Goal: Task Accomplishment & Management: Use online tool/utility

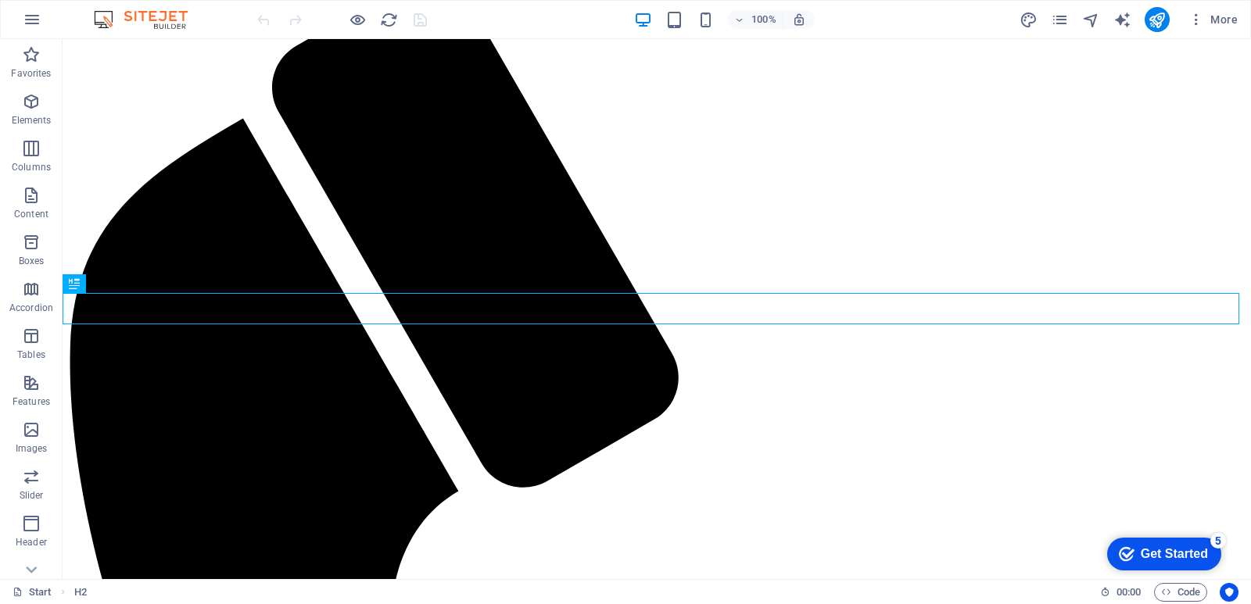
scroll to position [301, 0]
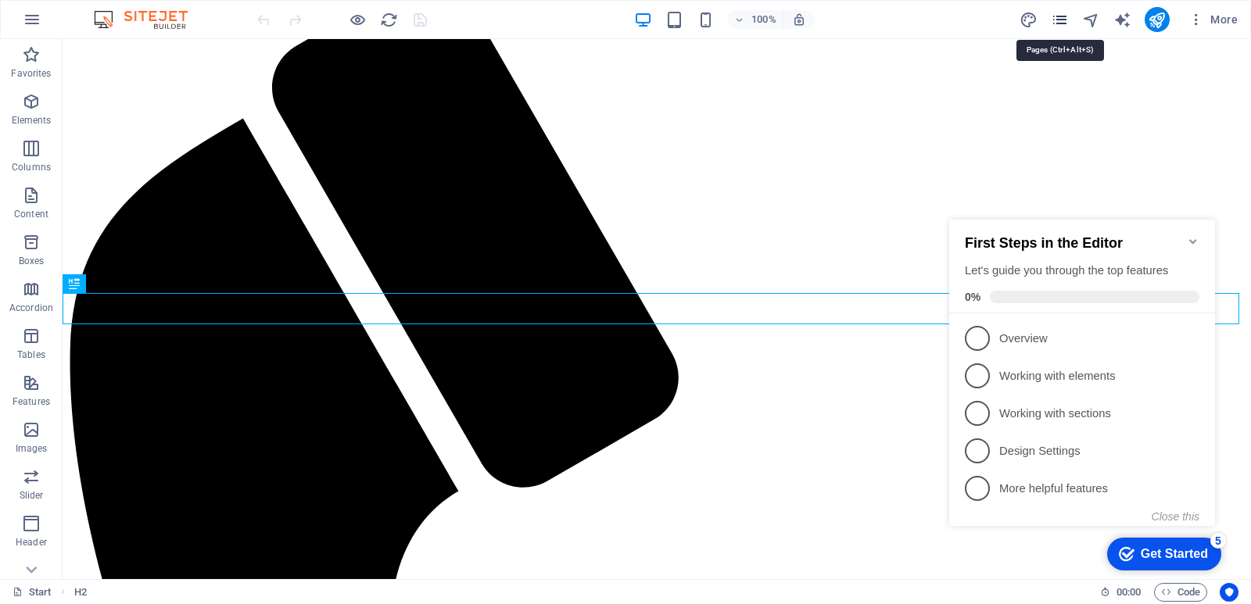
click at [1059, 20] on icon "pages" at bounding box center [1060, 20] width 18 height 18
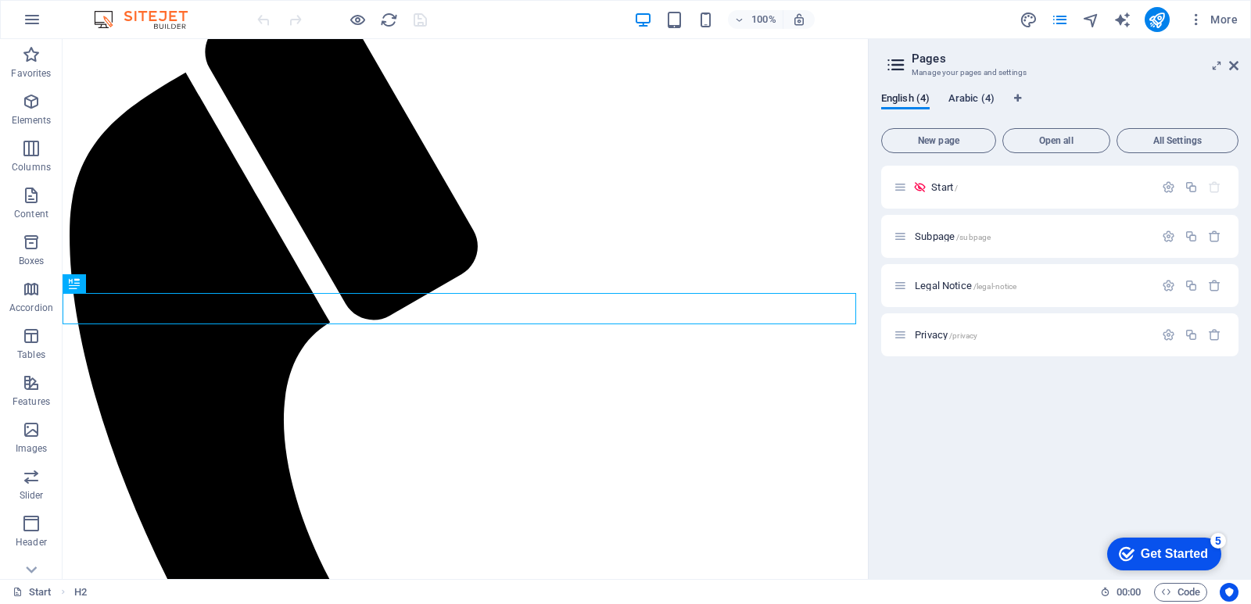
click at [973, 99] on span "Arabic (4)" at bounding box center [971, 100] width 46 height 22
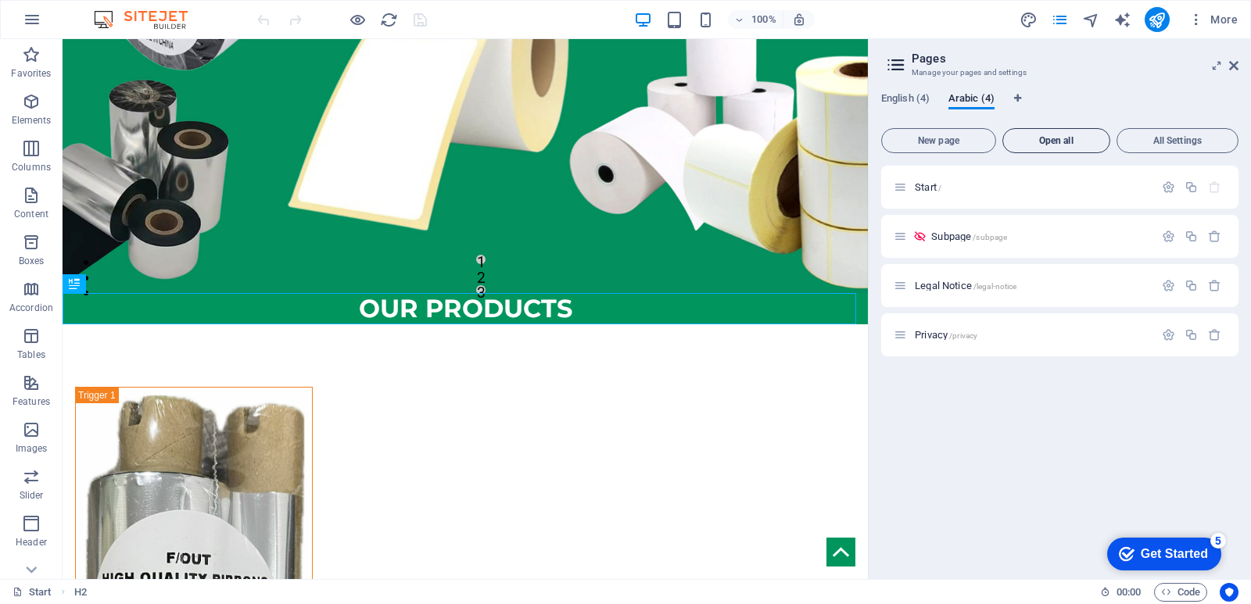
click at [1049, 139] on span "Open all" at bounding box center [1056, 140] width 94 height 9
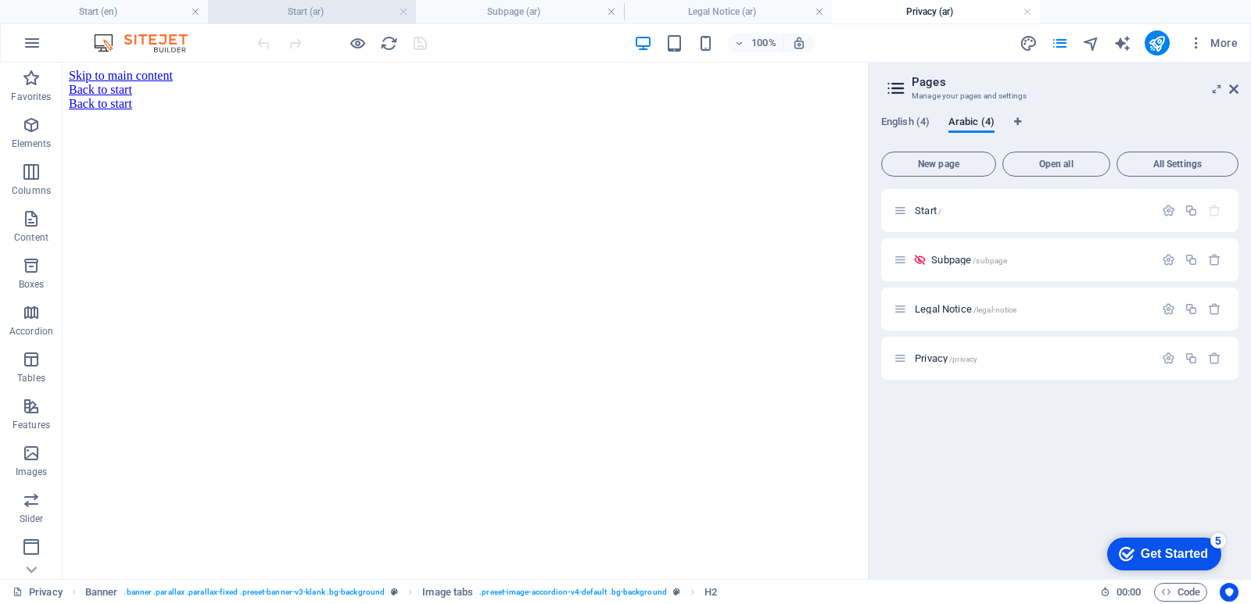
scroll to position [0, 0]
click at [310, 15] on h4 "Start (ar)" at bounding box center [312, 11] width 208 height 17
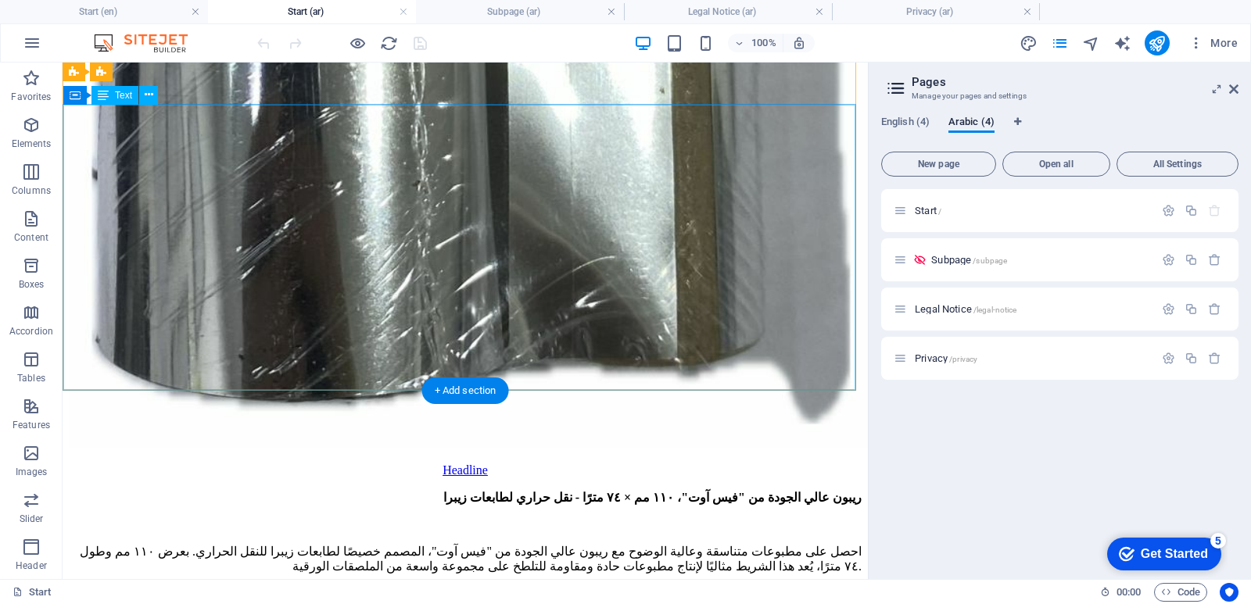
scroll to position [5263, 0]
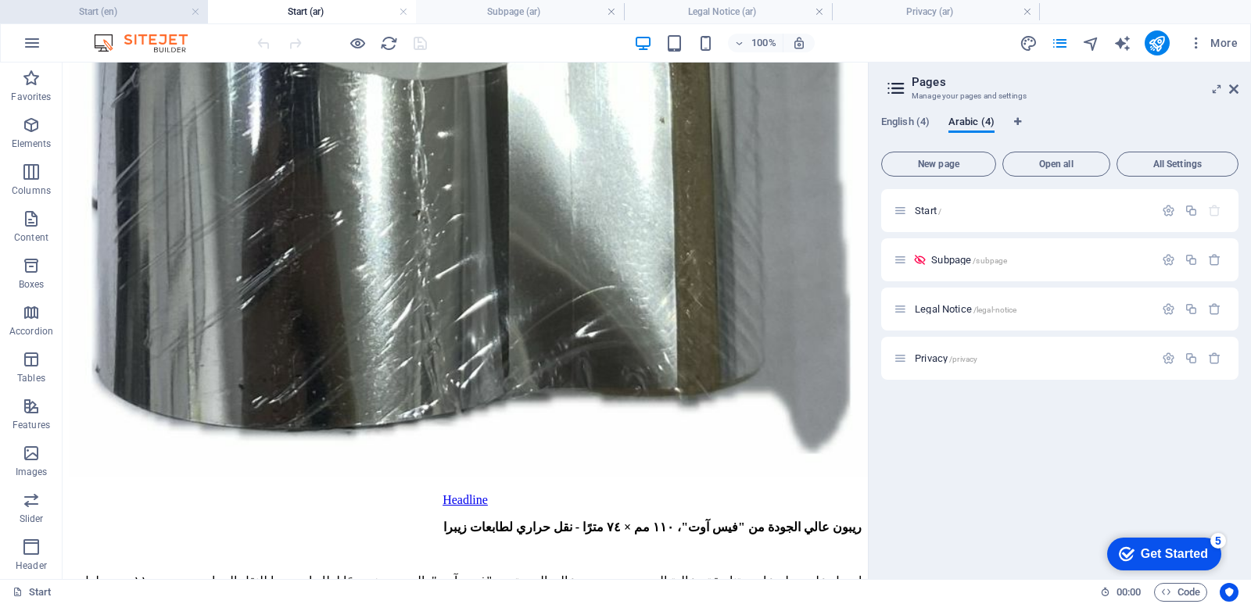
click at [118, 20] on li "Start (en)" at bounding box center [104, 11] width 208 height 23
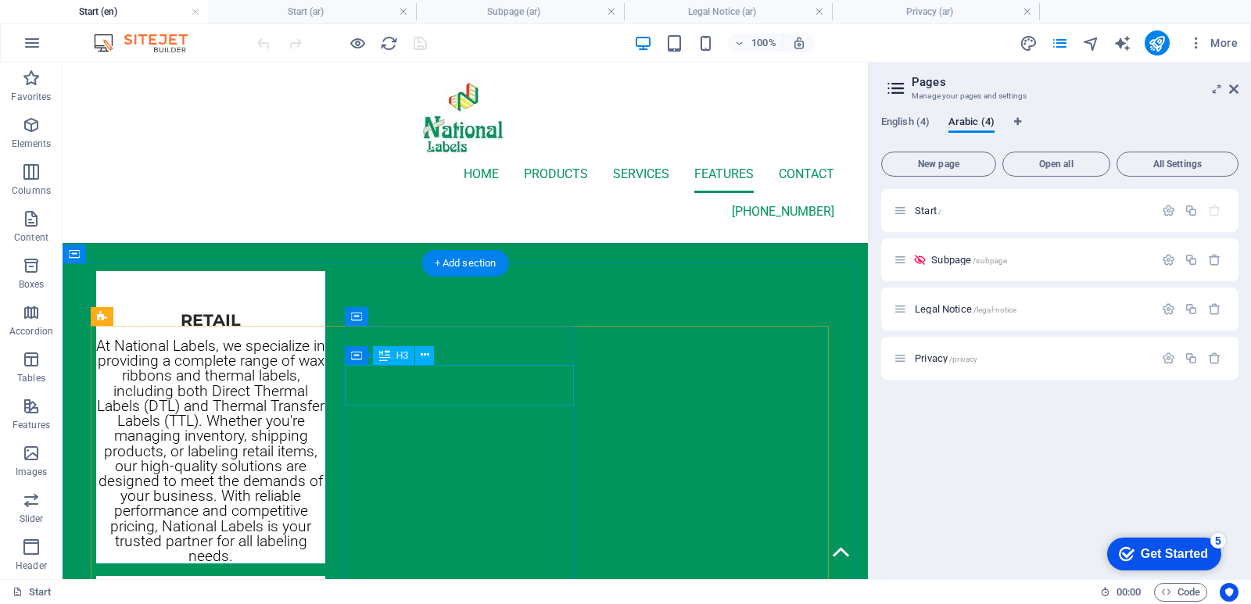
scroll to position [5495, 0]
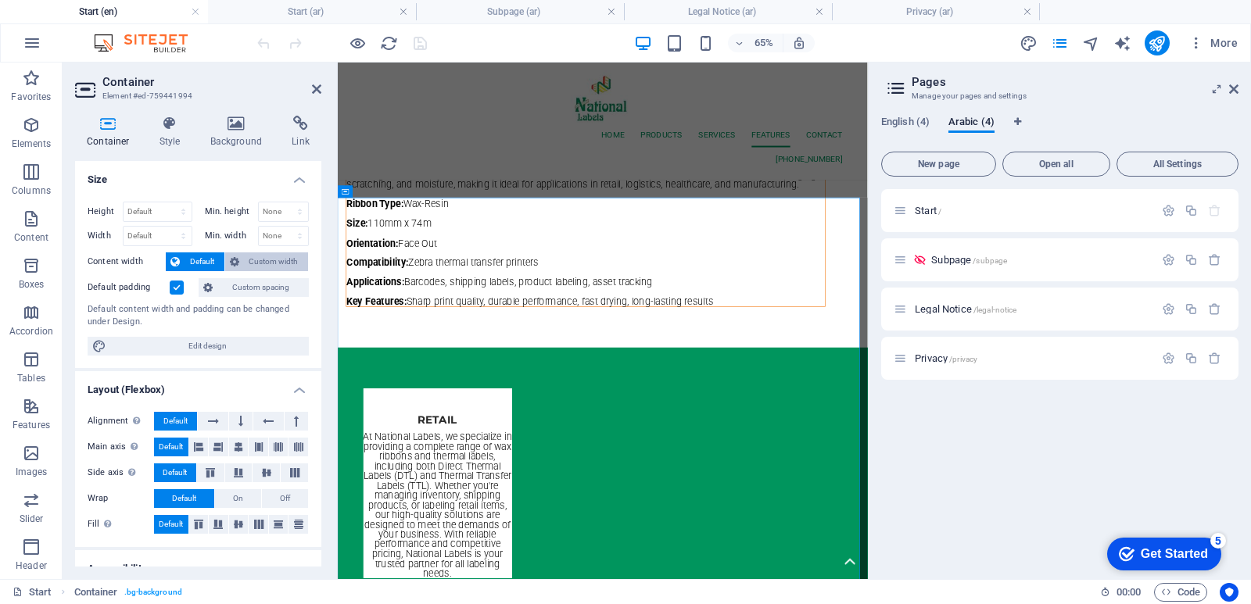
scroll to position [5774, 0]
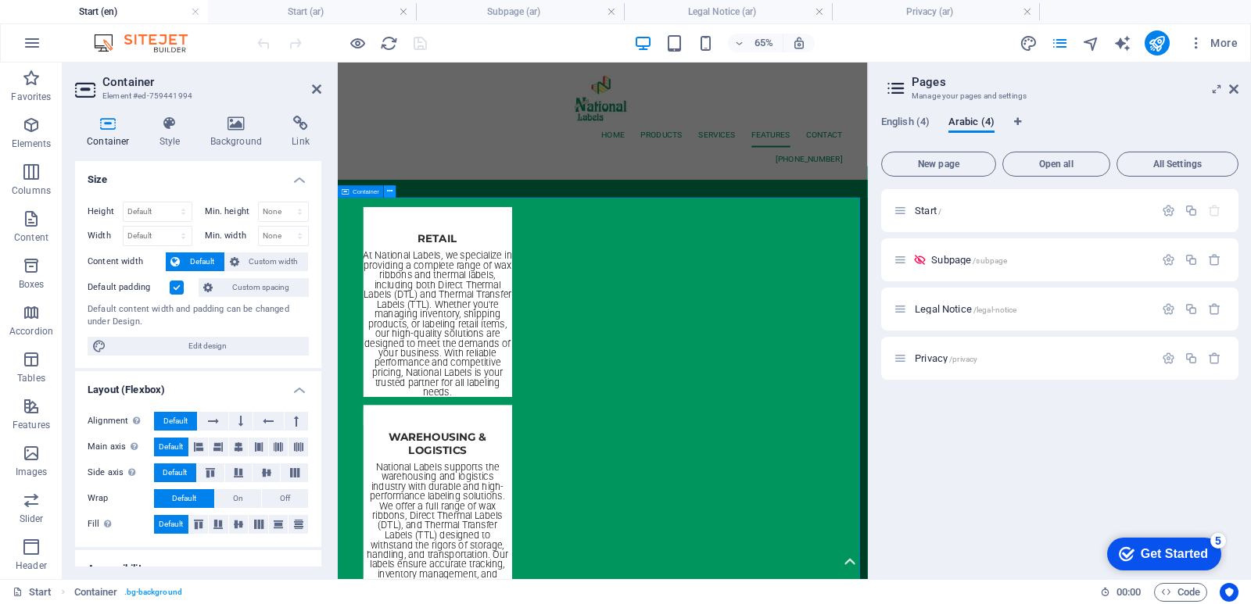
click at [391, 192] on icon at bounding box center [389, 191] width 5 height 11
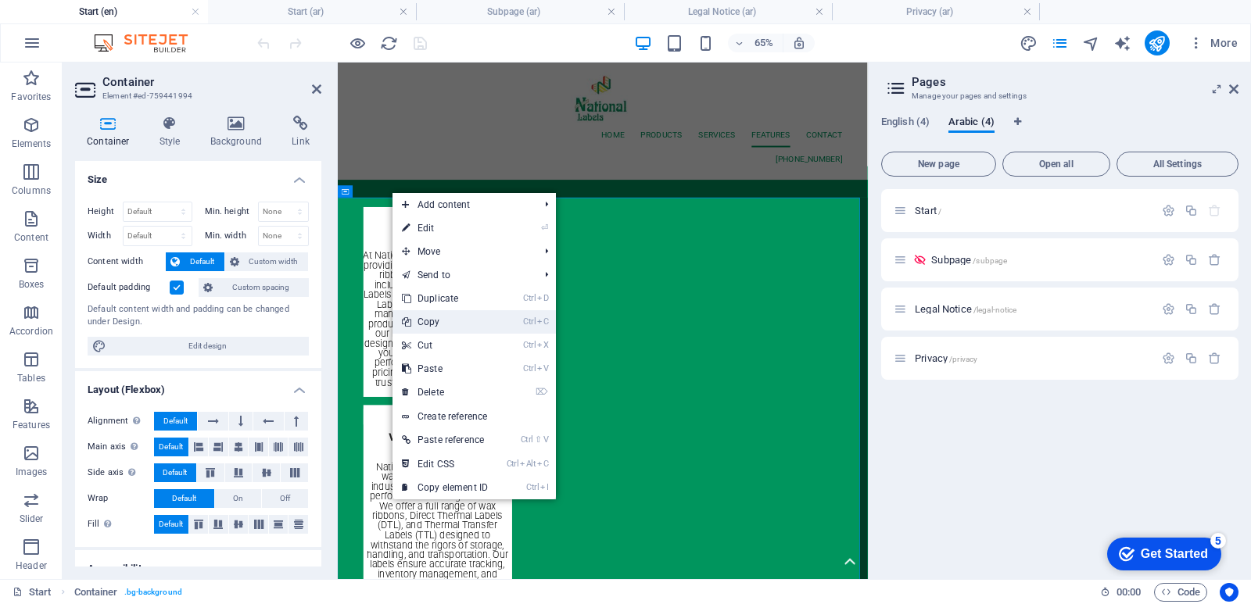
click at [455, 324] on link "Ctrl C Copy" at bounding box center [445, 321] width 105 height 23
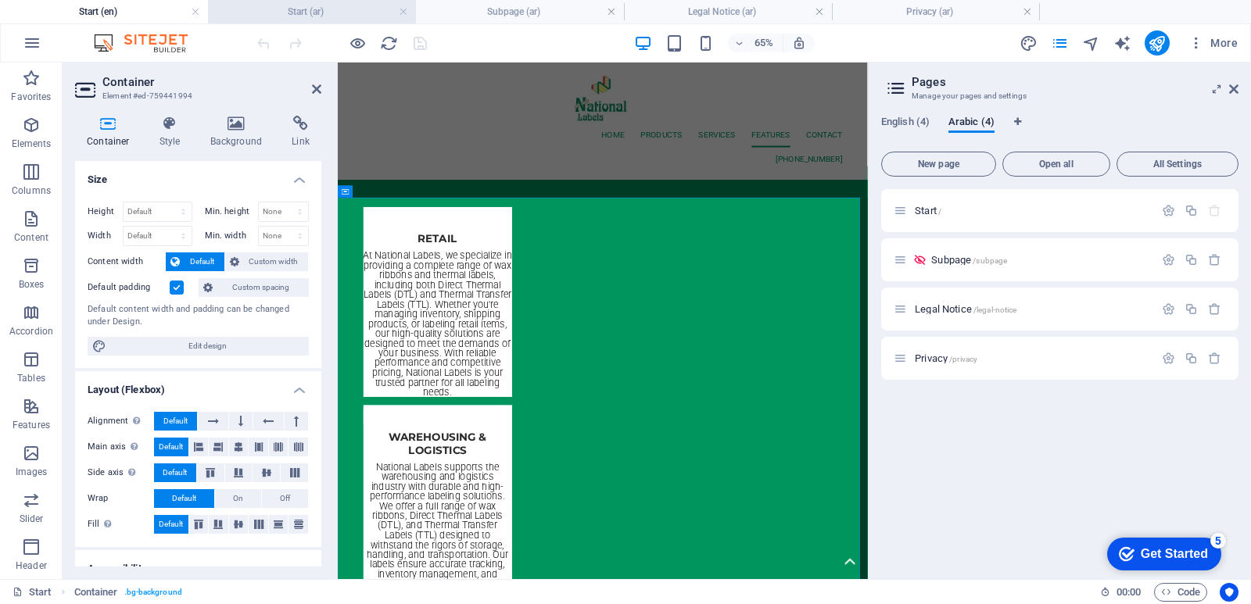
click at [318, 19] on h4 "Start (ar)" at bounding box center [312, 11] width 208 height 17
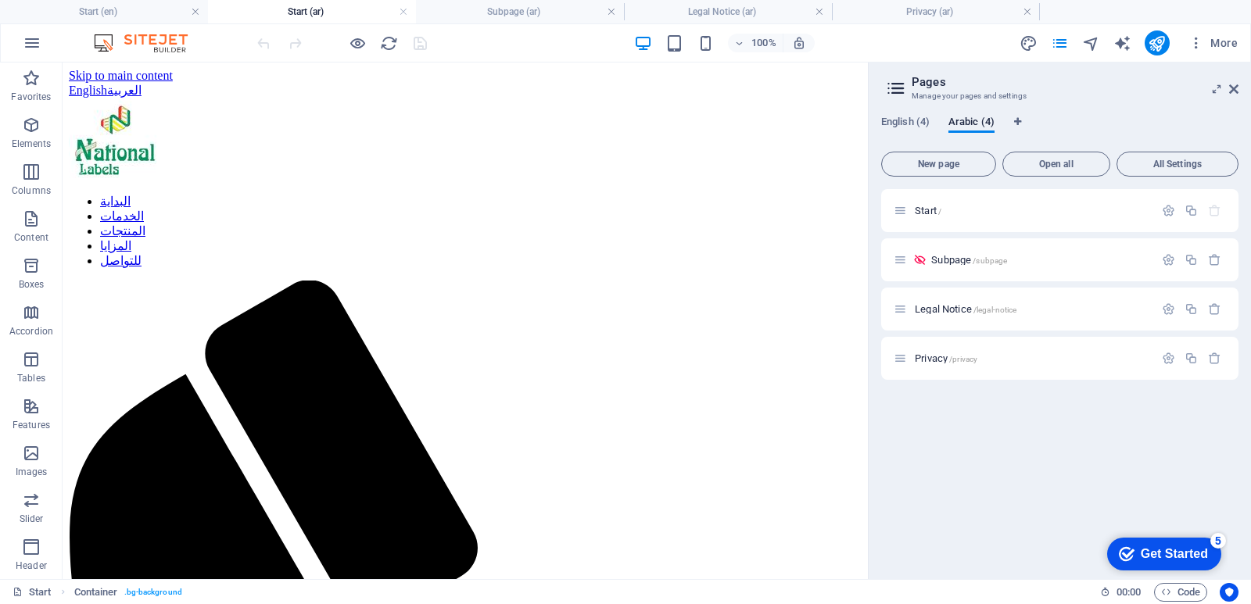
scroll to position [5263, 0]
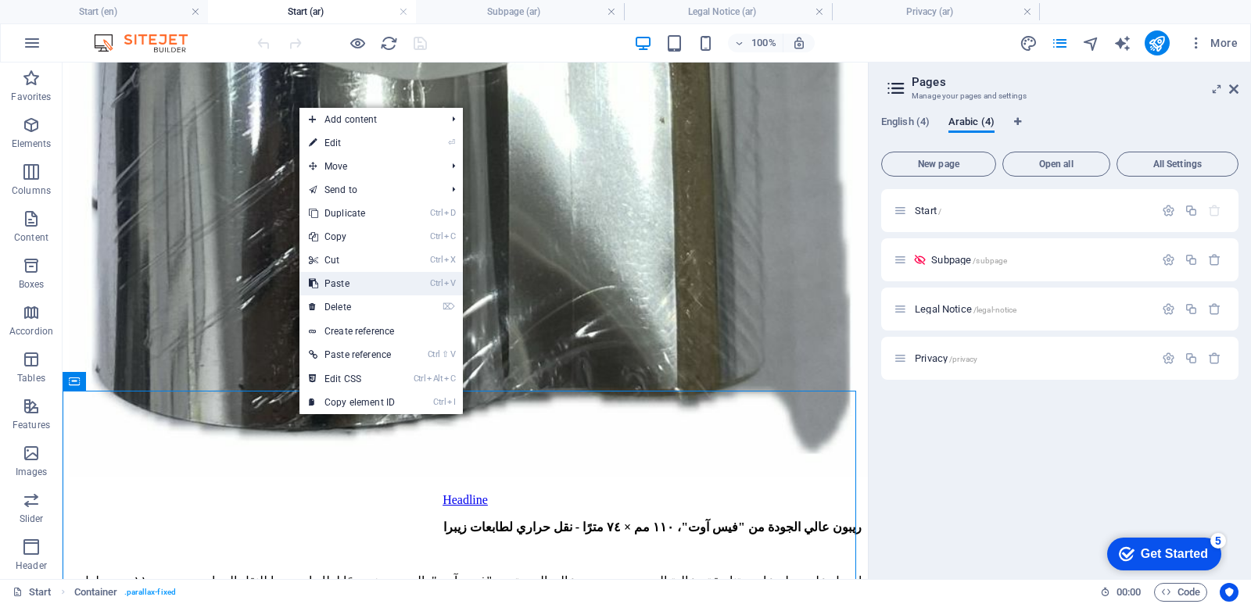
click at [353, 289] on link "Ctrl V Paste" at bounding box center [351, 283] width 105 height 23
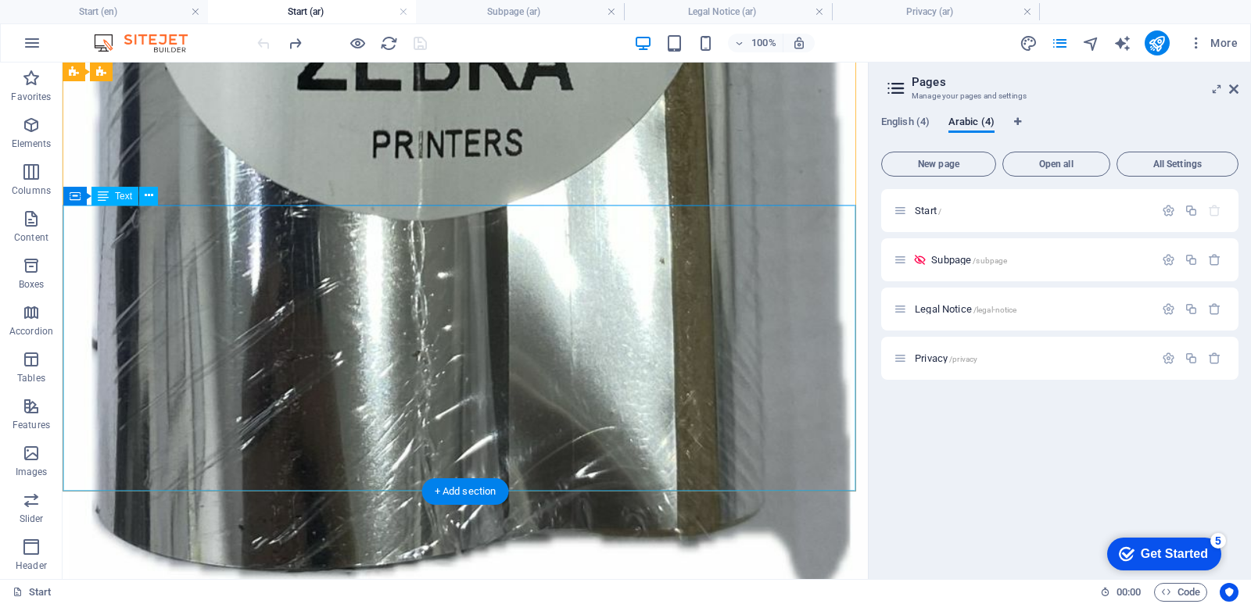
scroll to position [5189, 0]
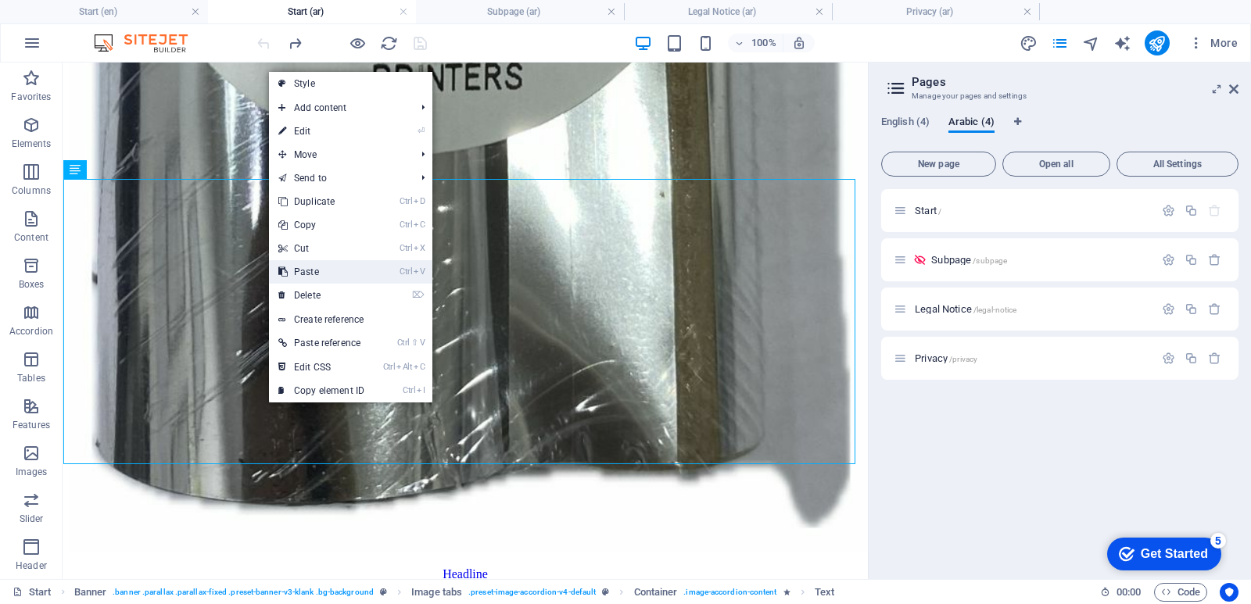
click at [324, 272] on link "Ctrl V Paste" at bounding box center [321, 271] width 105 height 23
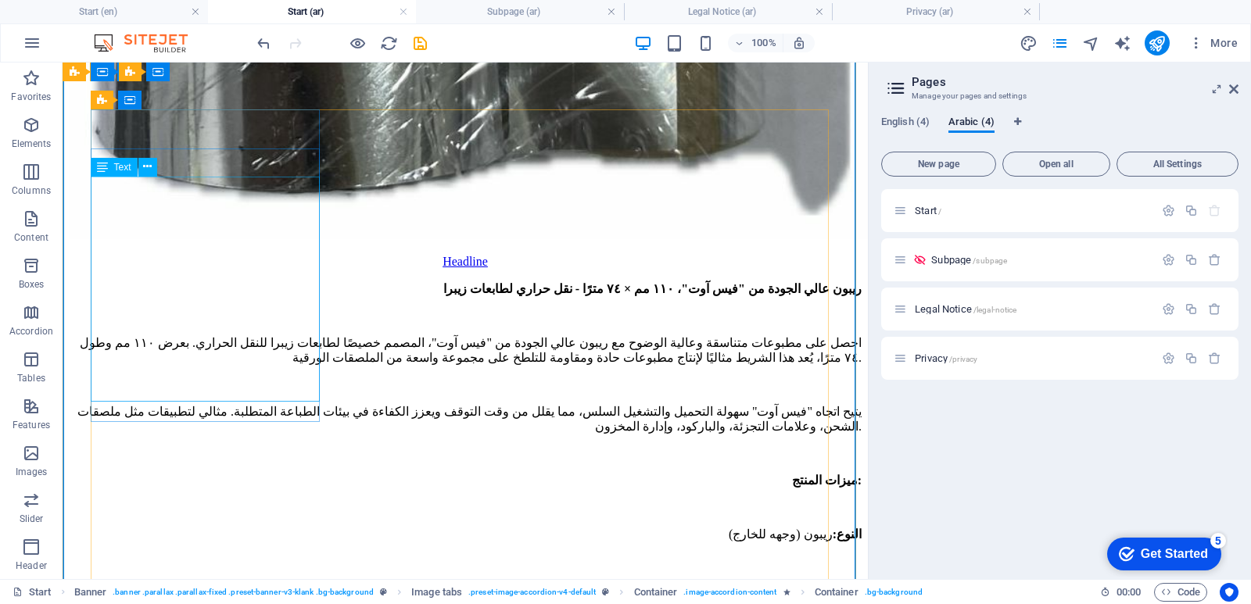
scroll to position [5345, 0]
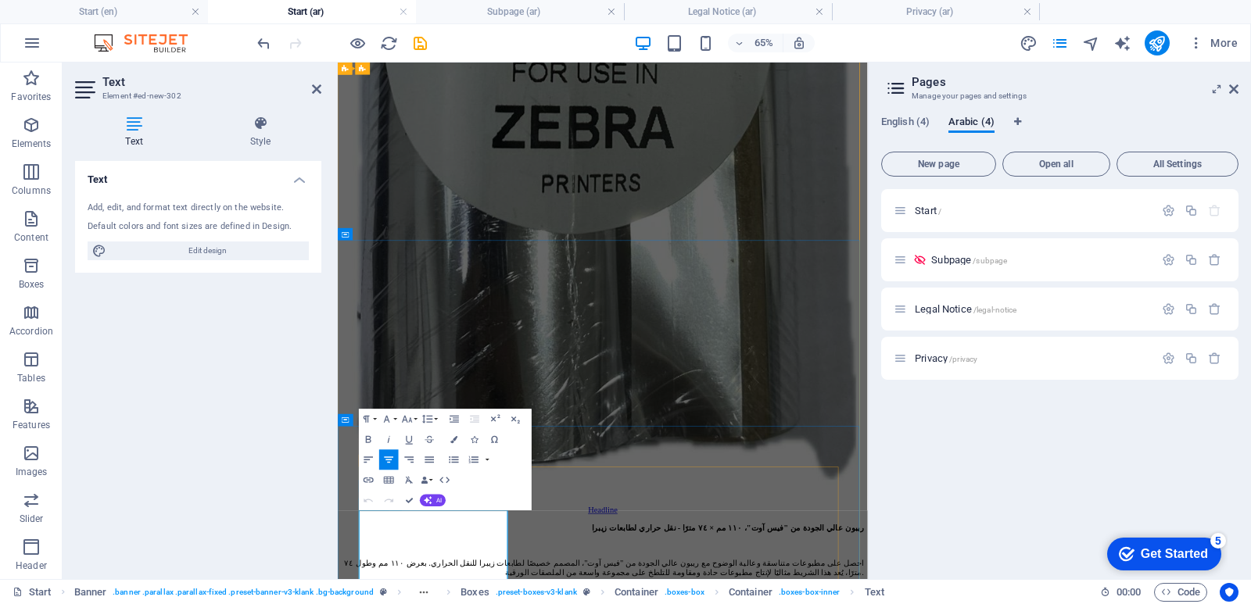
copy span "At National Labels, we specialize in providing a complete range of wax ribbons …"
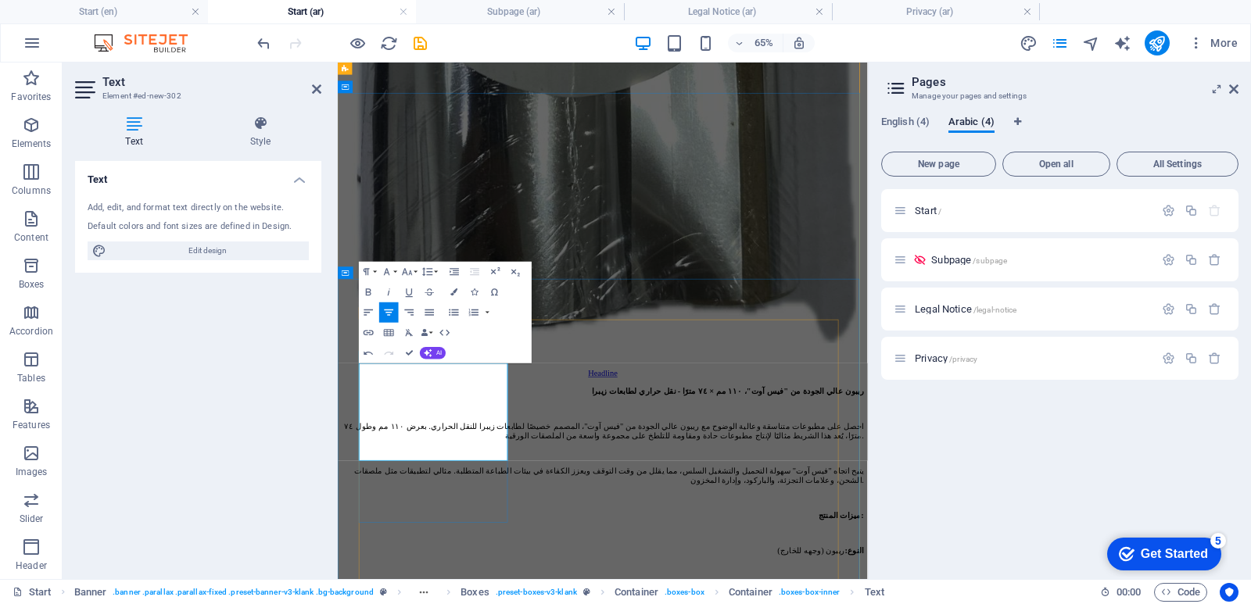
scroll to position [5580, 0]
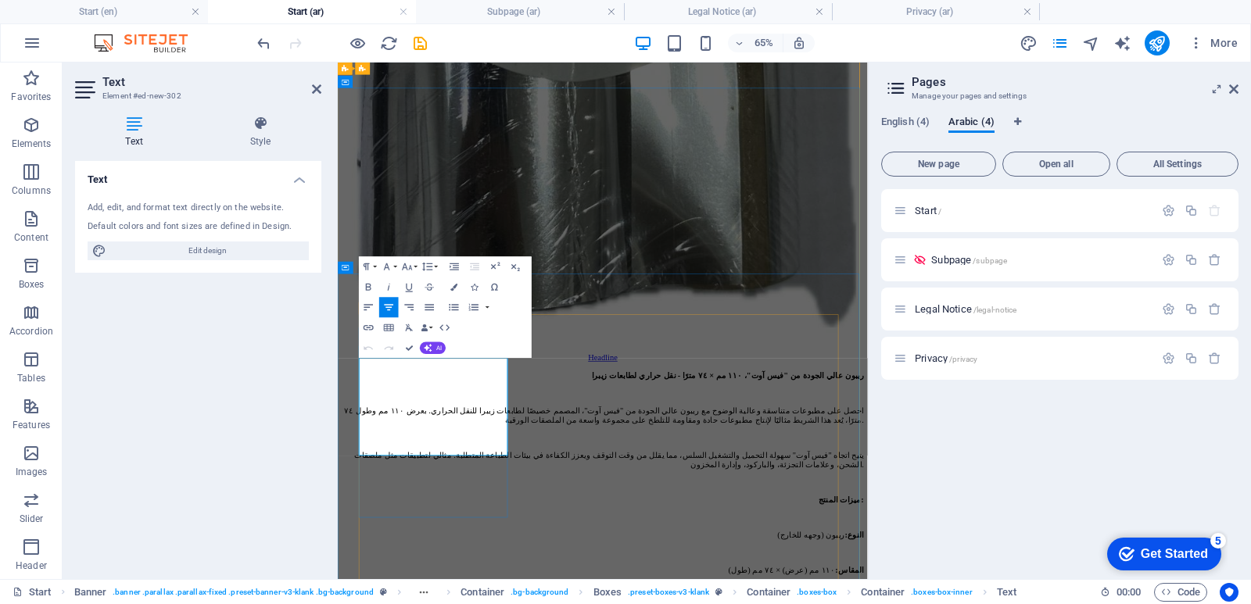
drag, startPoint x: 579, startPoint y: 525, endPoint x: 518, endPoint y: 519, distance: 62.1
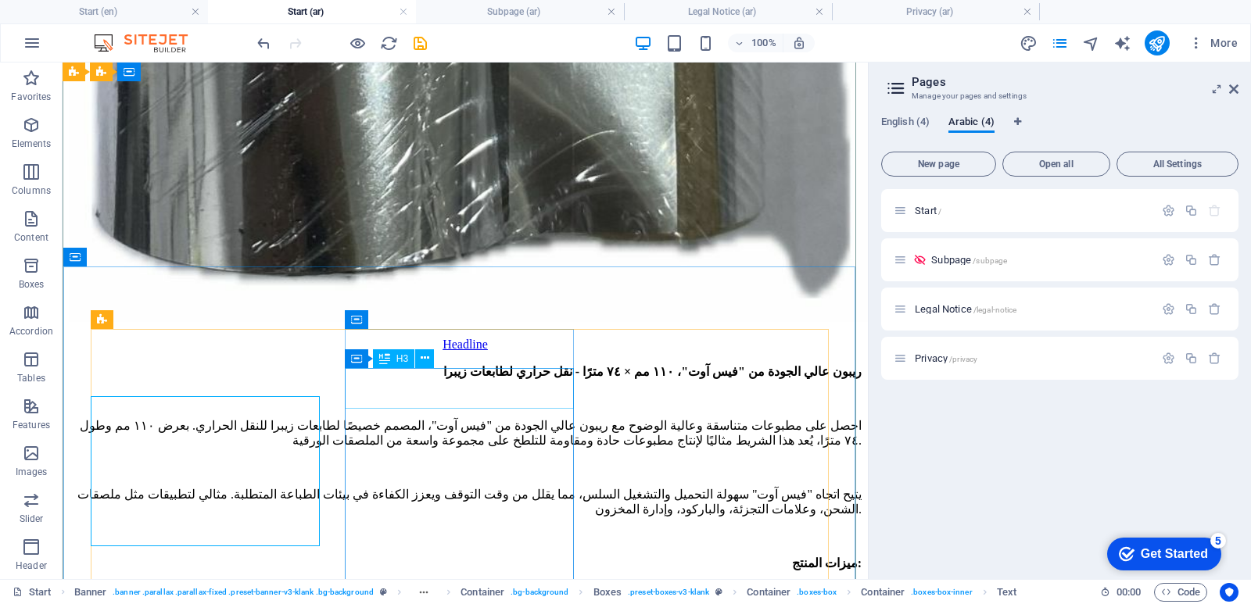
scroll to position [5502, 0]
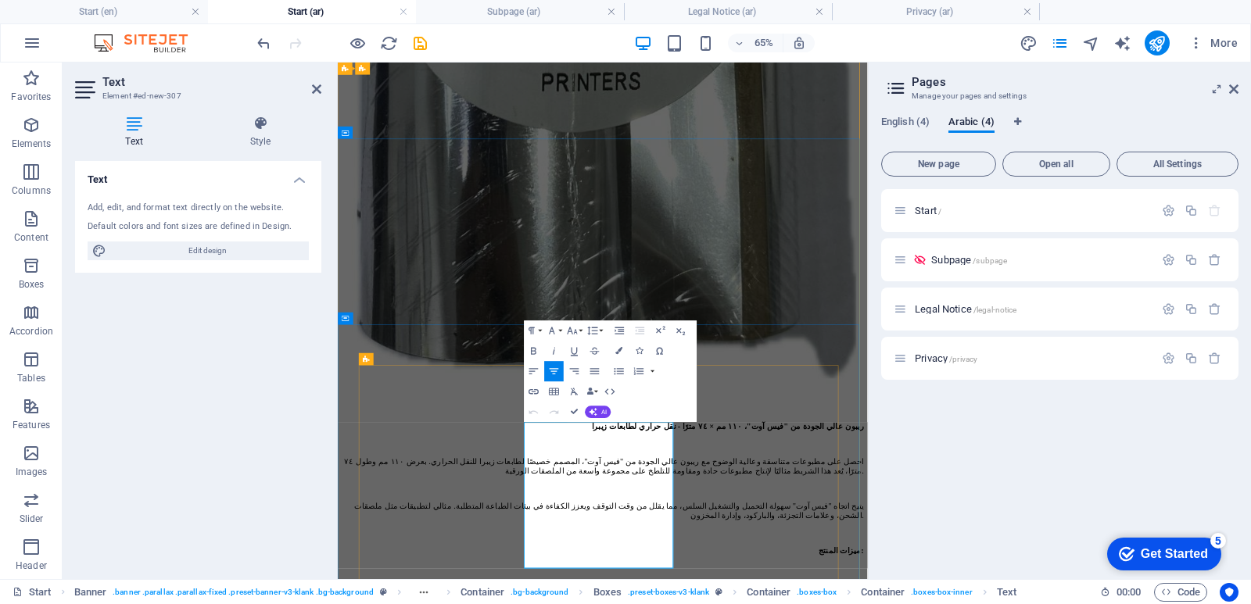
copy span "National Labels supports the warehousing and logistics industry with durable an…"
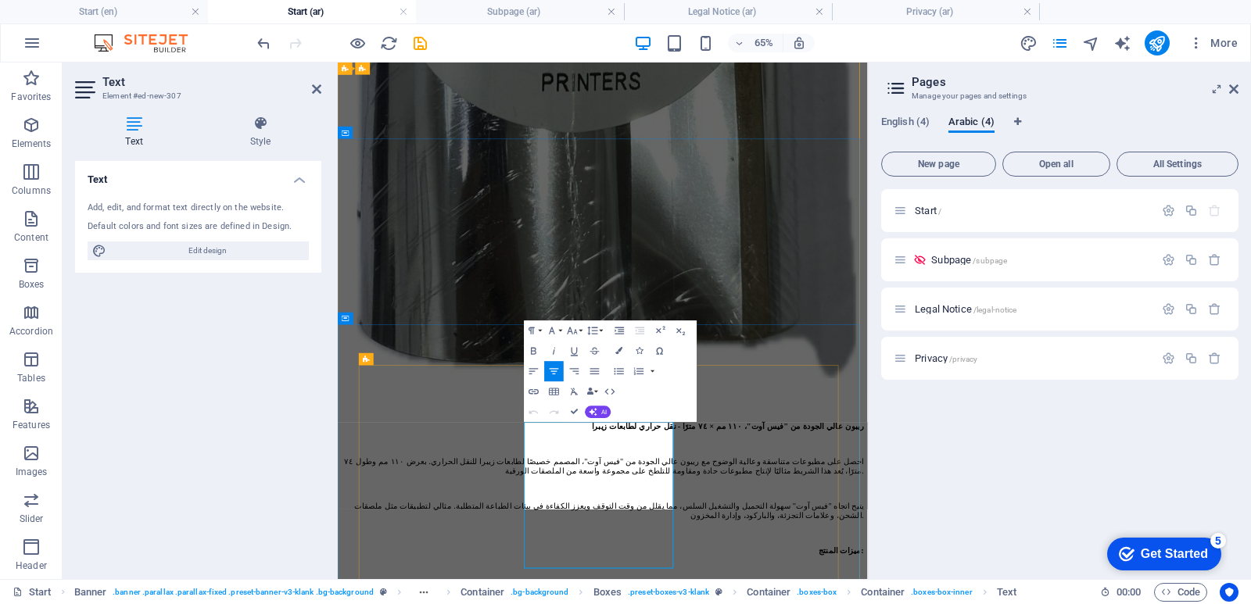
scroll to position [5402, -2]
drag, startPoint x: 819, startPoint y: 622, endPoint x: 755, endPoint y: 622, distance: 64.1
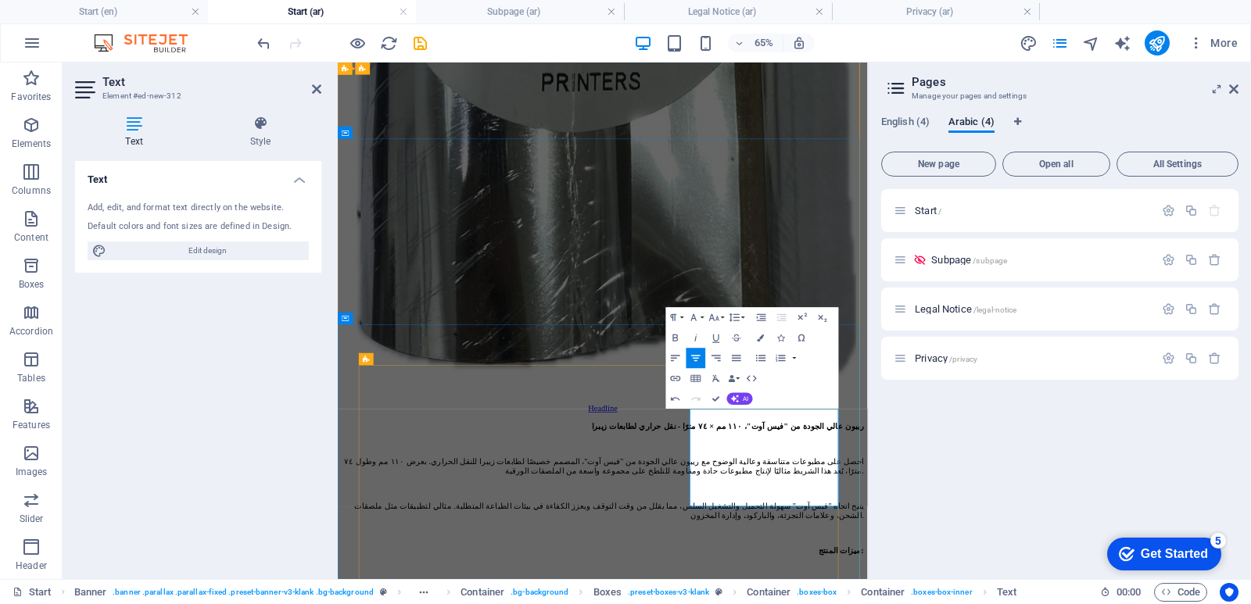
scroll to position [6495, -2]
drag, startPoint x: 1080, startPoint y: 600, endPoint x: 1018, endPoint y: 600, distance: 61.8
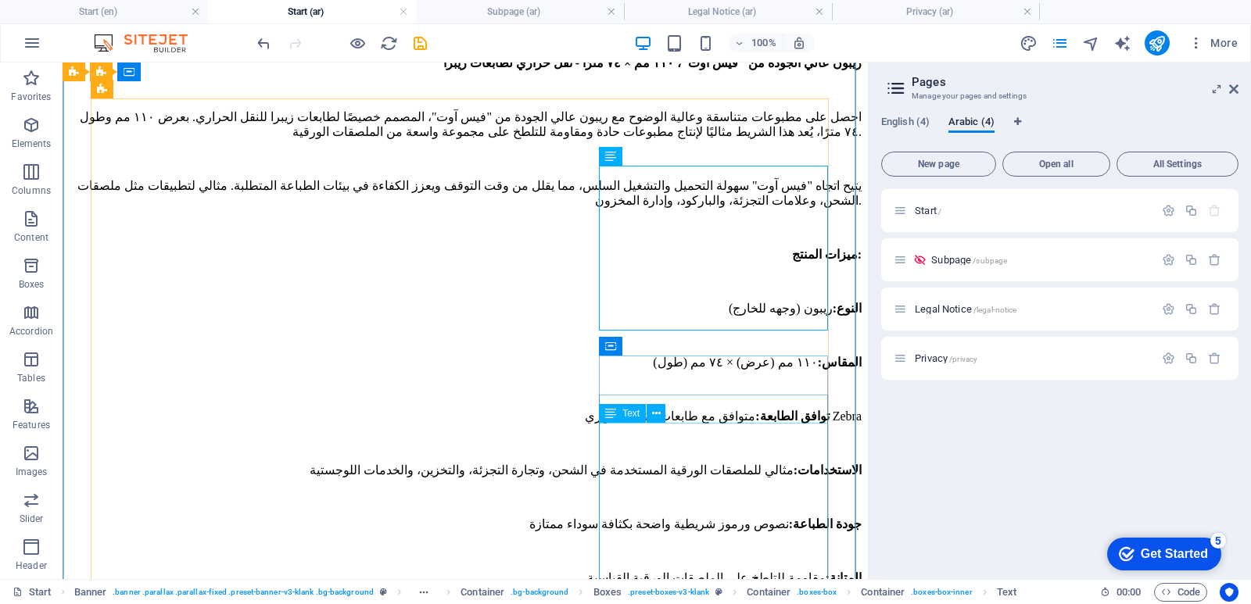
scroll to position [5736, 0]
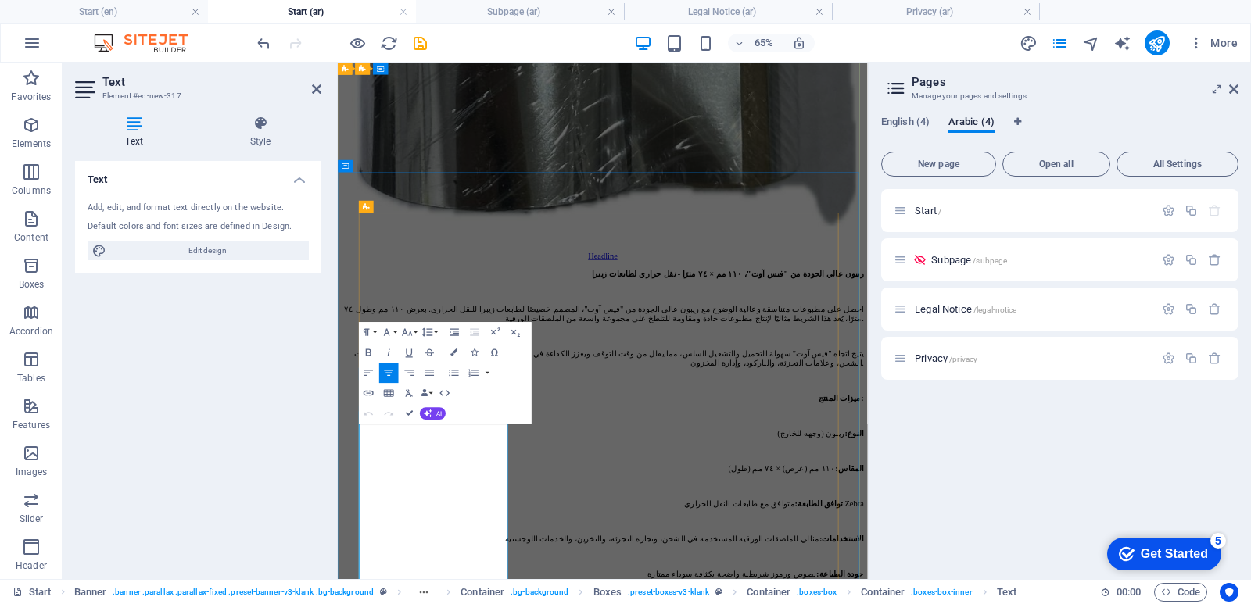
copy span "At National Labels, we provide premium wax ribbons, Direct Thermal Labels (DTL)…"
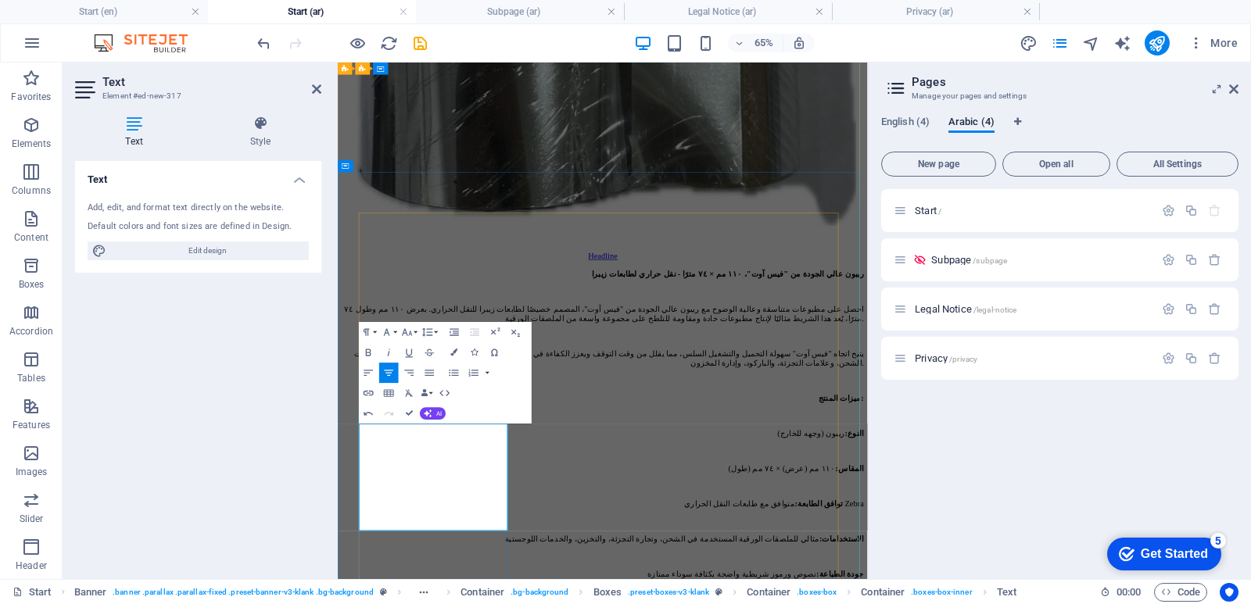
scroll to position [5814, 0]
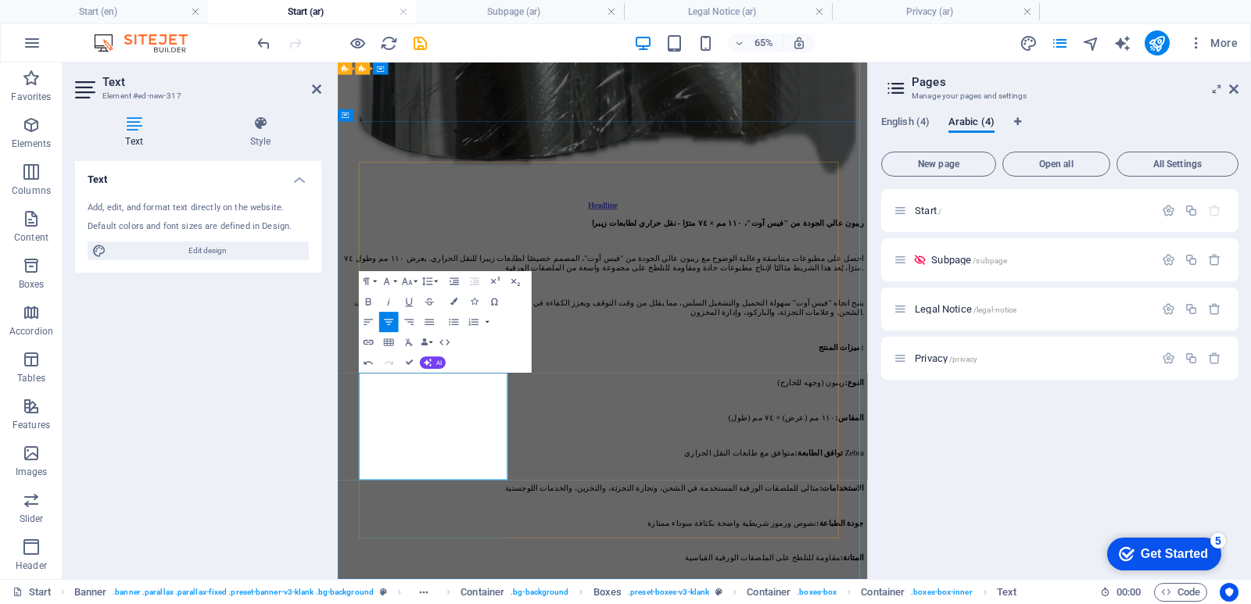
drag, startPoint x: 512, startPoint y: 548, endPoint x: 575, endPoint y: 552, distance: 63.5
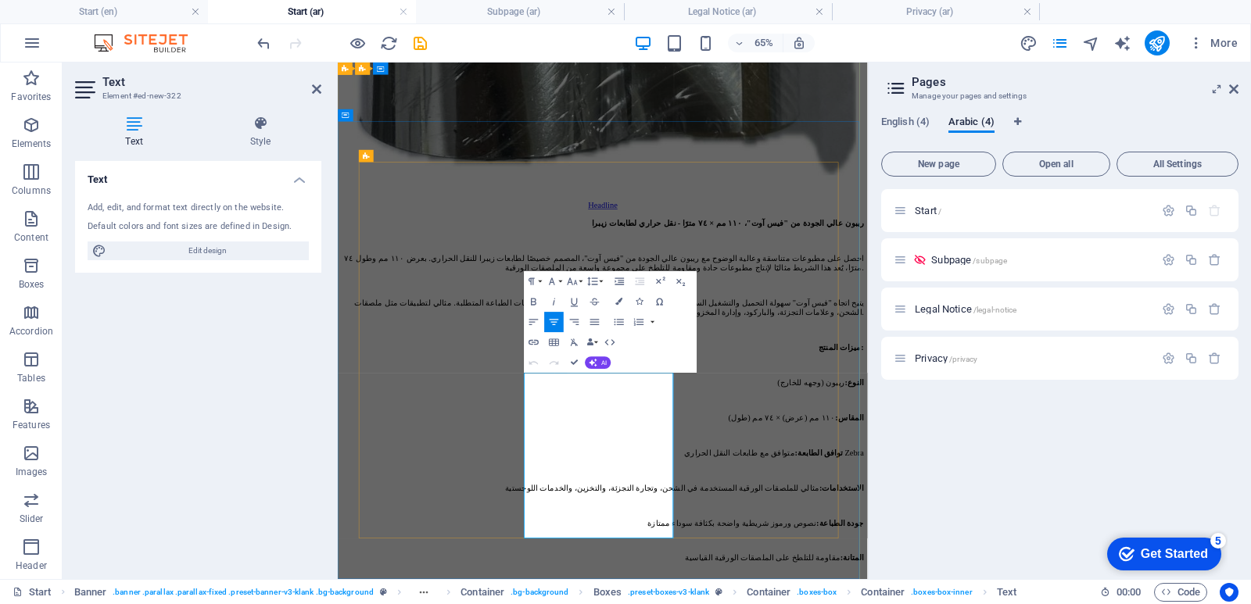
copy span "National Labels provides high-quality wax ribbons, Direct Thermal Labels (DTL),…"
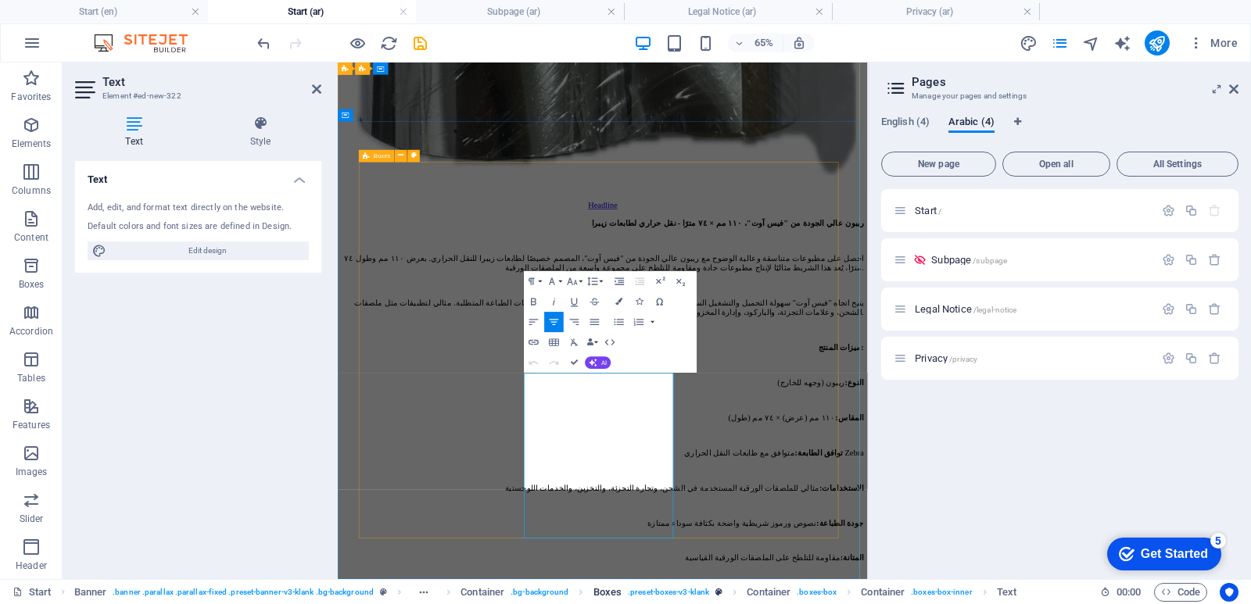
scroll to position [7293, -2]
drag, startPoint x: 826, startPoint y: 547, endPoint x: 765, endPoint y: 547, distance: 61.0
drag, startPoint x: 574, startPoint y: 363, endPoint x: 511, endPoint y: 302, distance: 87.4
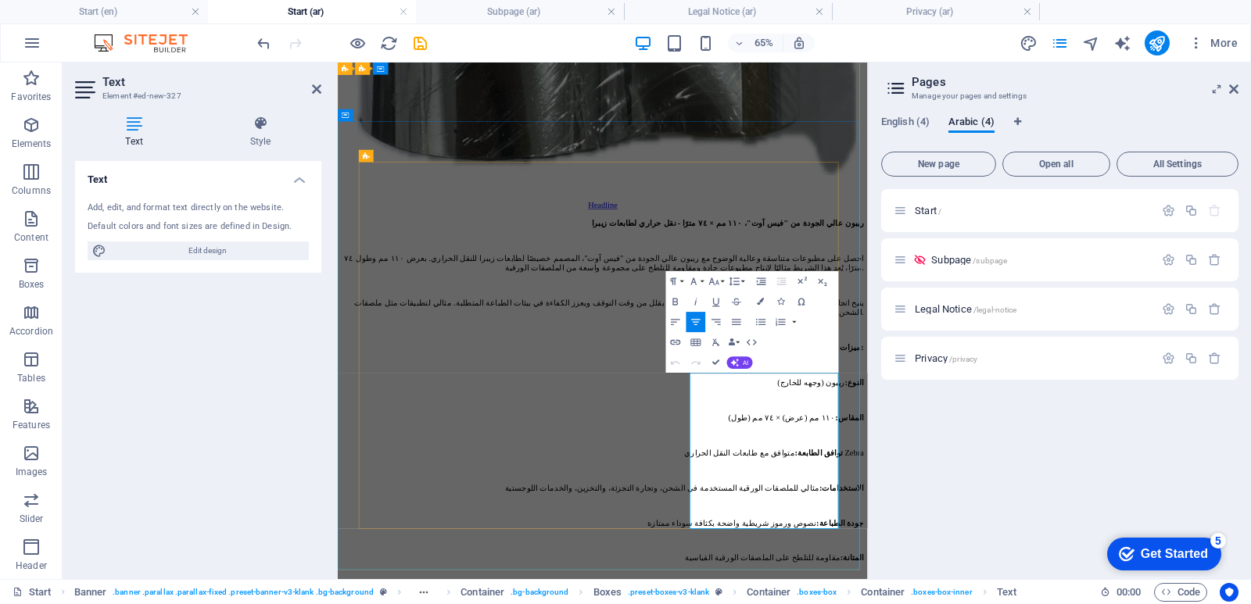
copy span "National Labels offers reliable and high-precision labeling solutions for the m…"
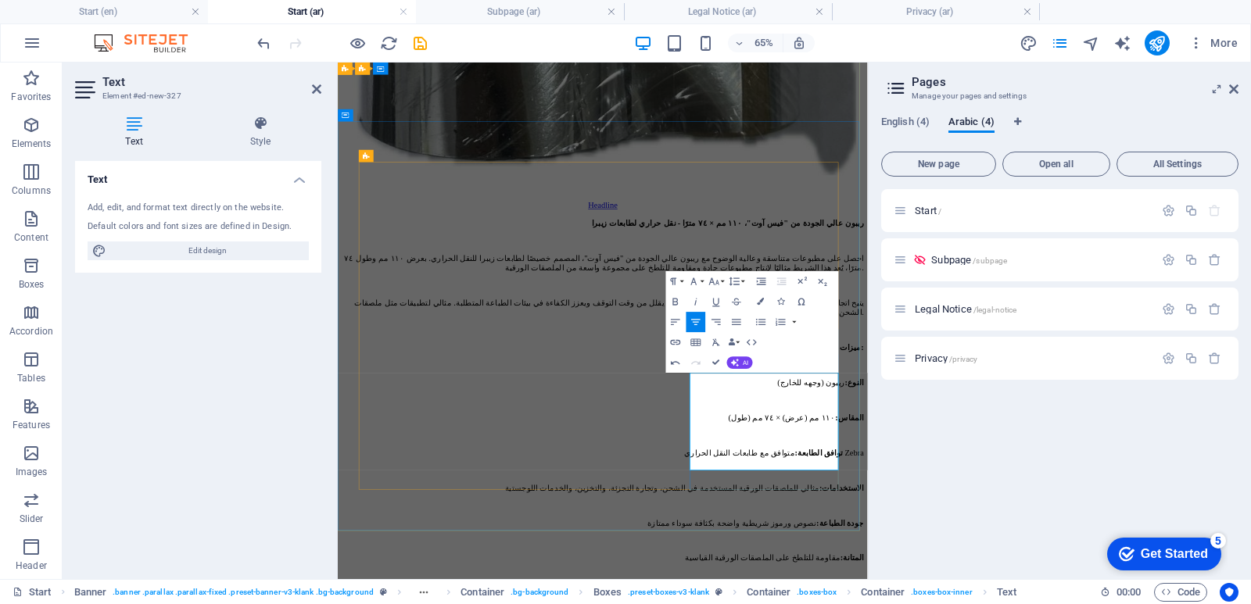
drag, startPoint x: 1075, startPoint y: 550, endPoint x: 1013, endPoint y: 555, distance: 62.7
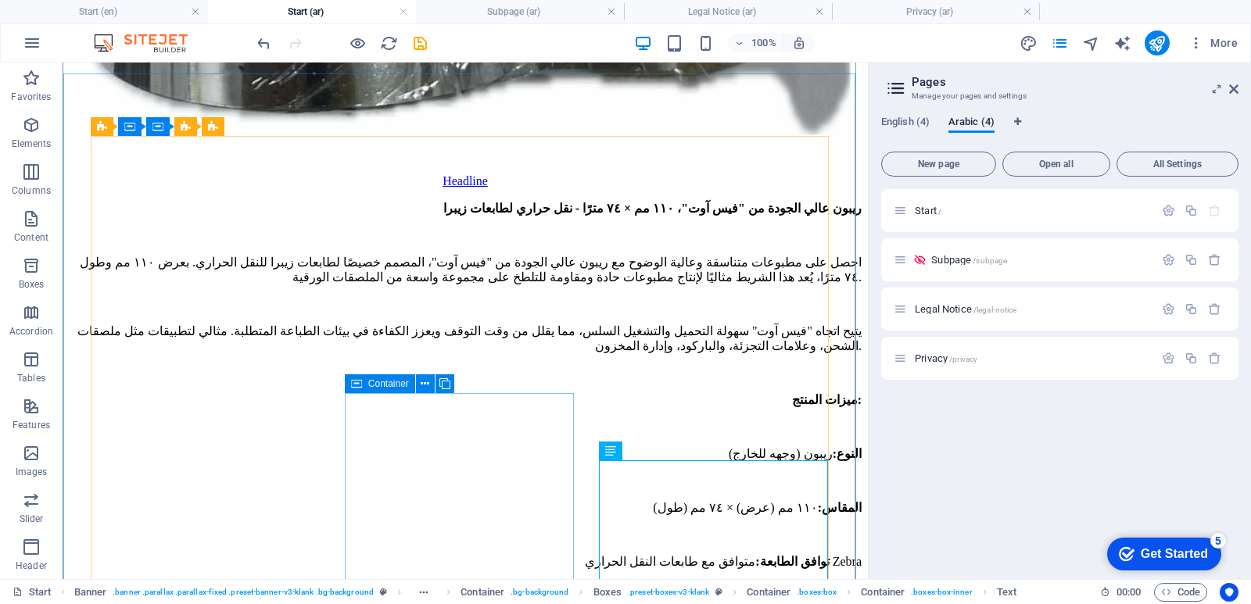
scroll to position [5580, 0]
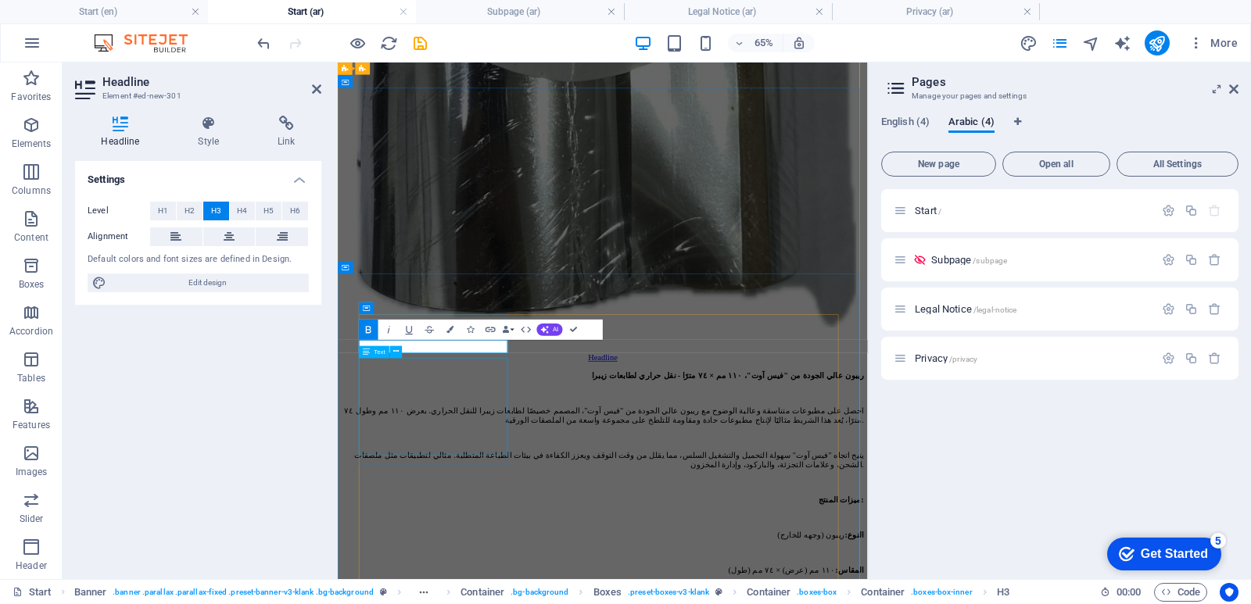
scroll to position [0, -5]
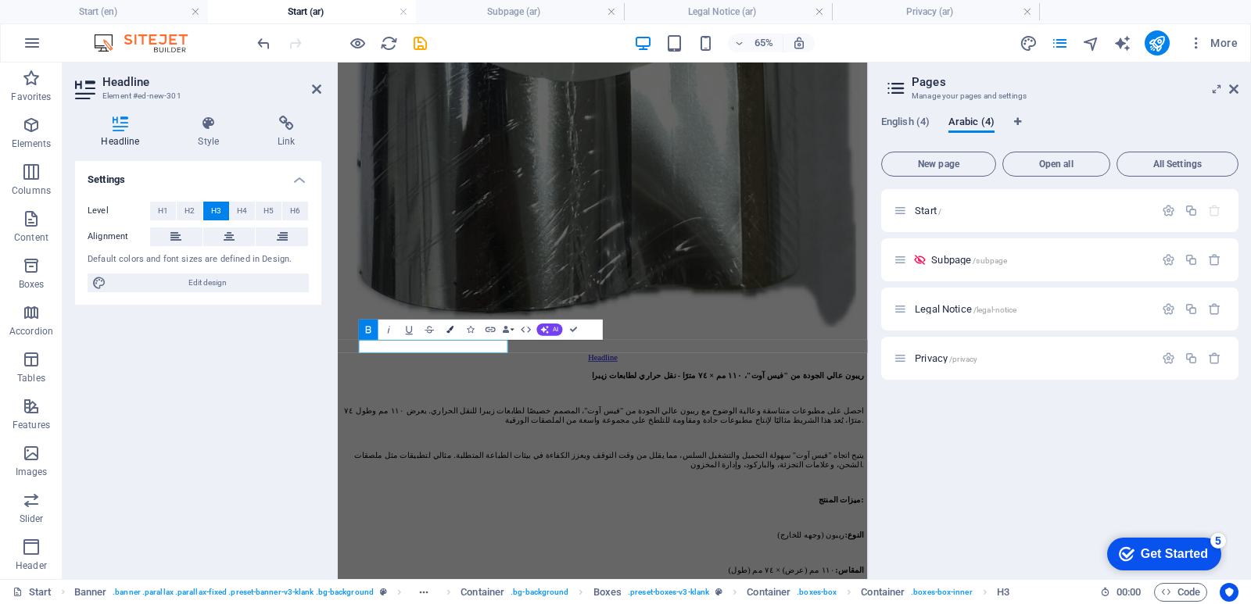
click at [450, 328] on icon "button" at bounding box center [449, 329] width 7 height 7
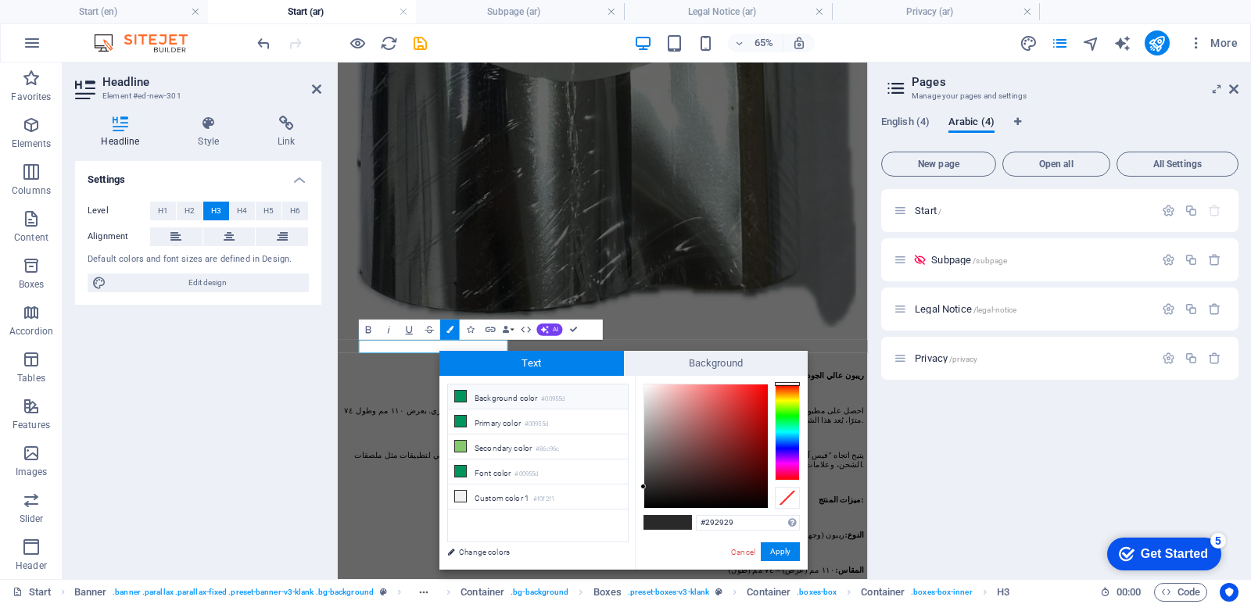
click at [496, 399] on li "Background color #00955d" at bounding box center [538, 397] width 180 height 25
type input "#00955d"
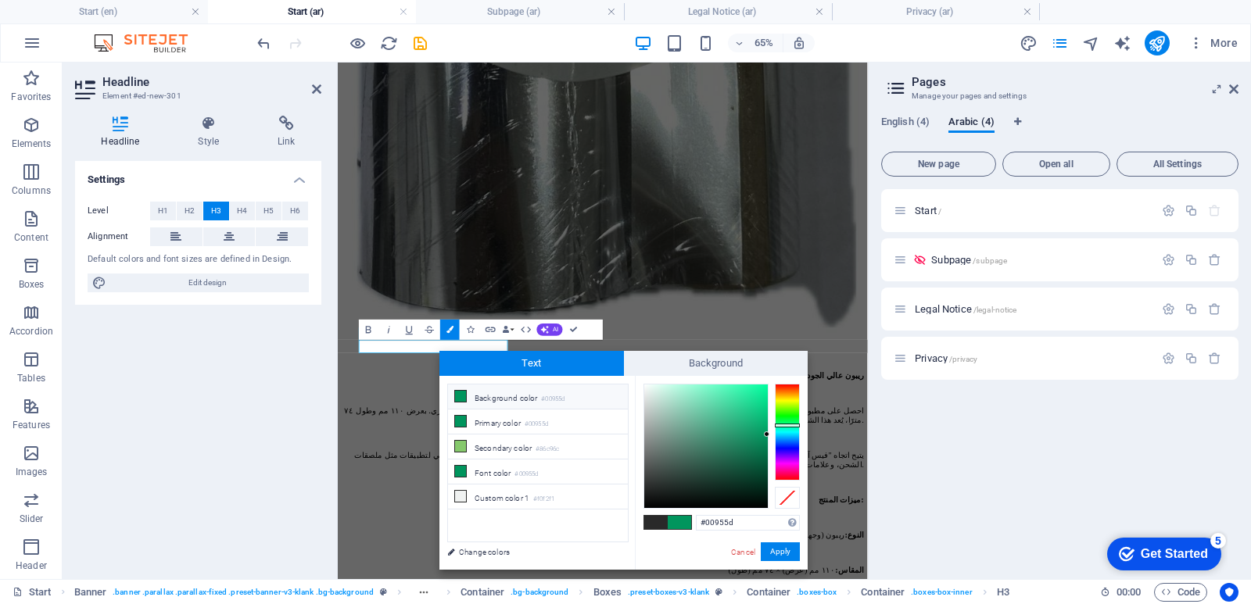
click at [507, 397] on li "Background color #00955d" at bounding box center [538, 397] width 180 height 25
click at [776, 556] on button "Apply" at bounding box center [780, 552] width 39 height 19
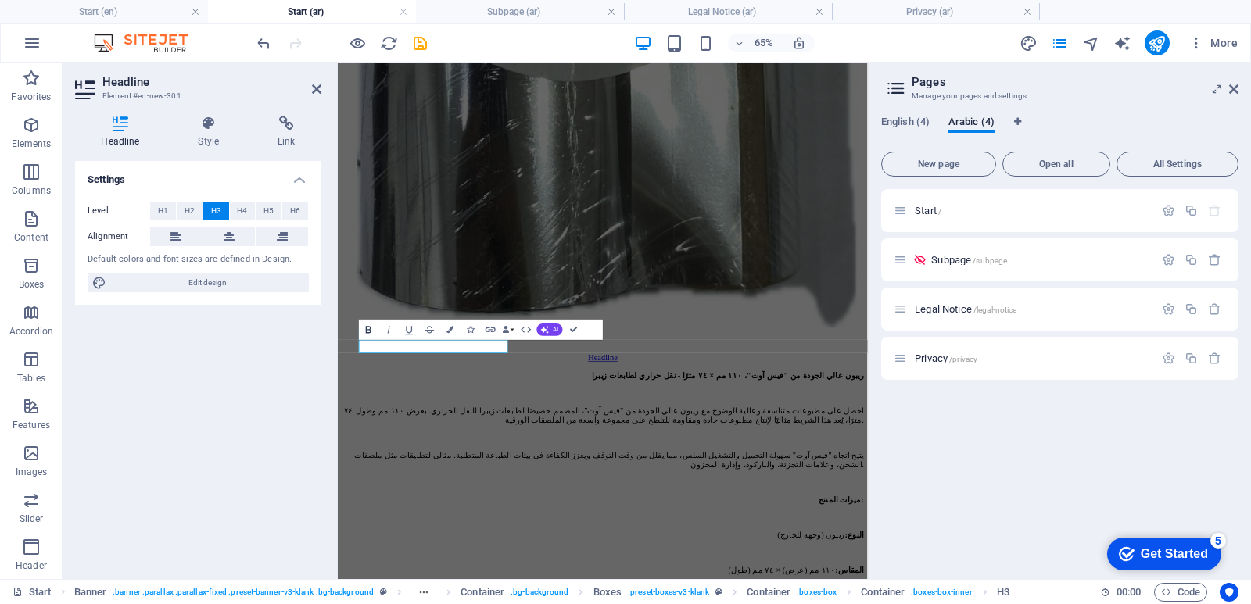
click at [370, 326] on icon "button" at bounding box center [369, 330] width 13 height 13
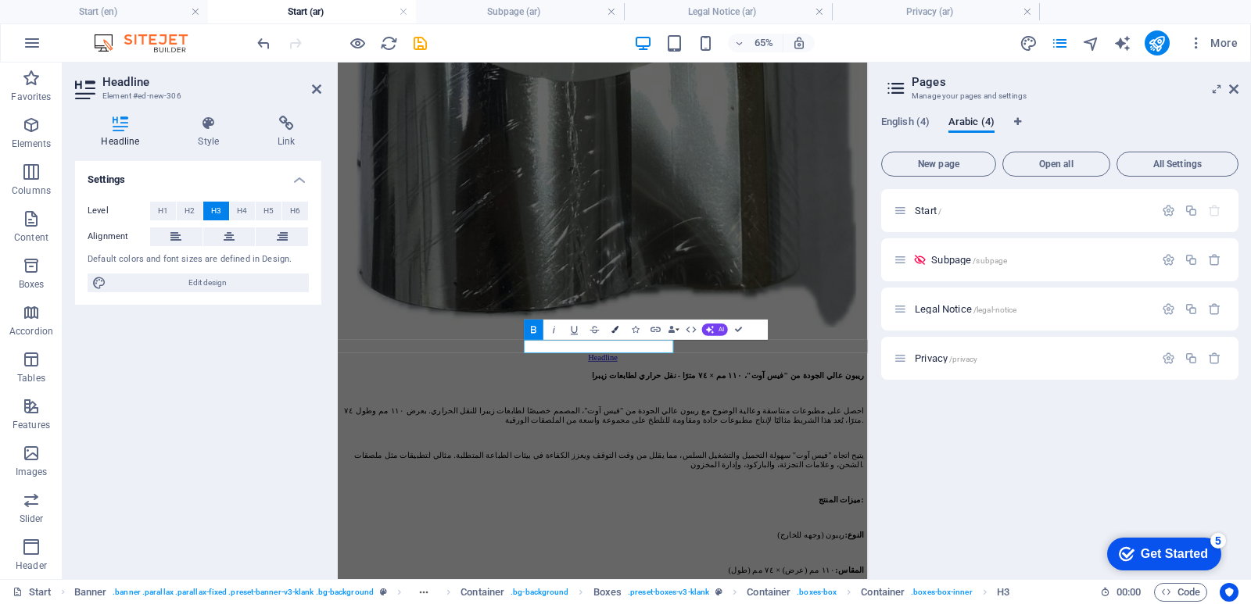
click at [617, 328] on icon "button" at bounding box center [615, 329] width 7 height 7
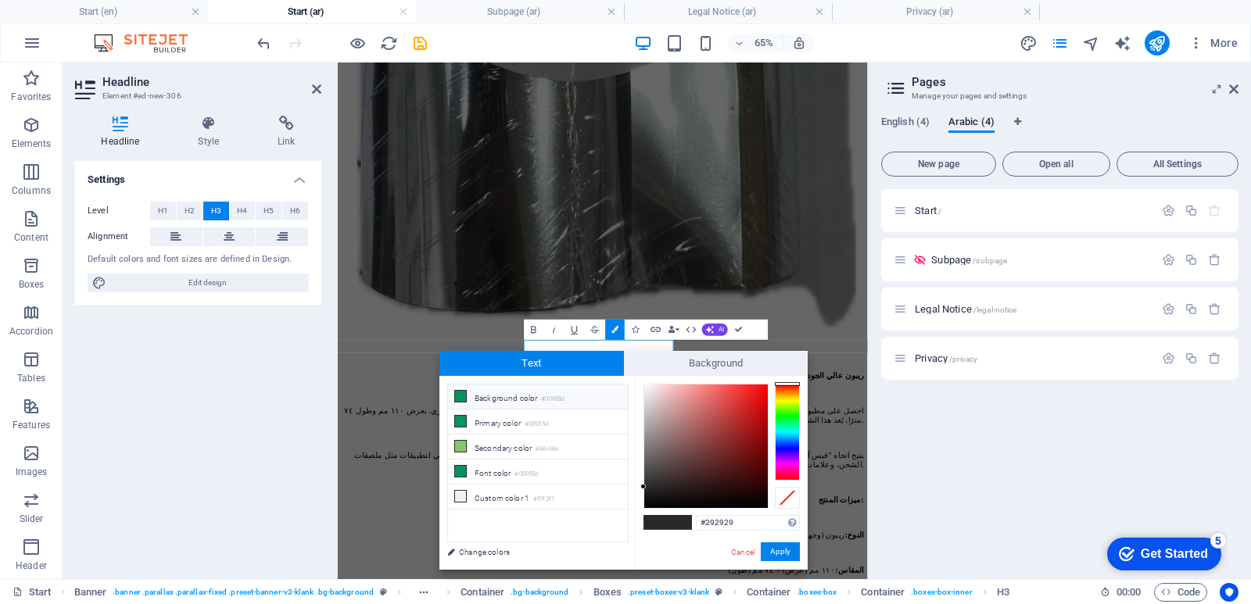
click at [515, 395] on li "Background color #00955d" at bounding box center [538, 397] width 180 height 25
type input "#00955d"
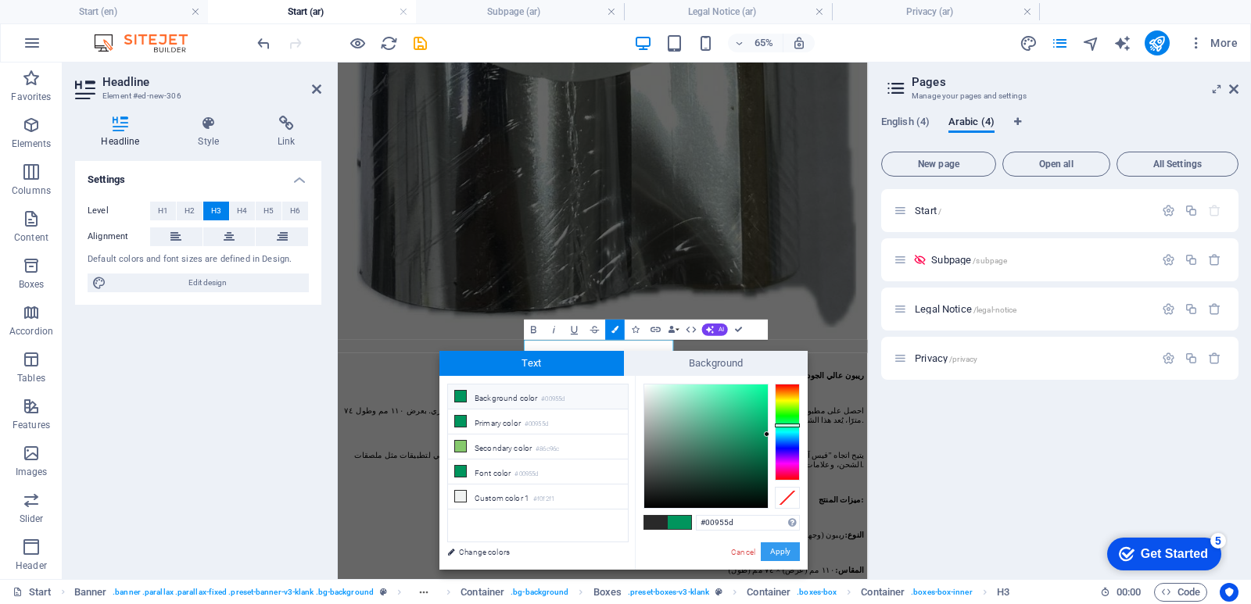
click at [778, 554] on button "Apply" at bounding box center [780, 552] width 39 height 19
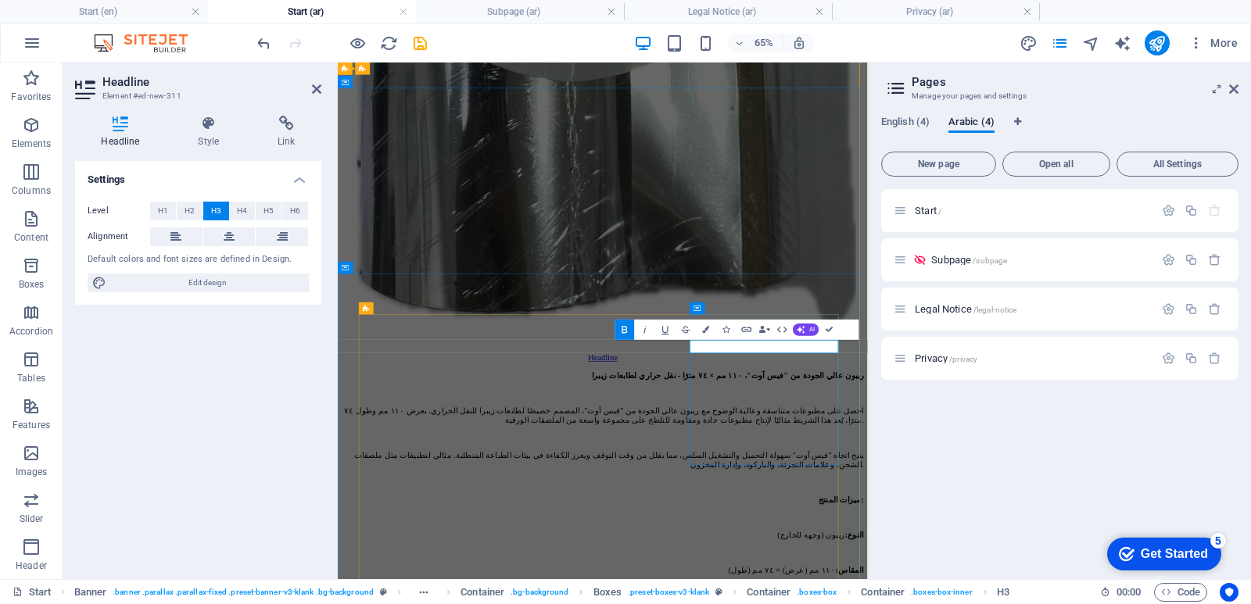
click at [704, 332] on icon "button" at bounding box center [705, 329] width 7 height 7
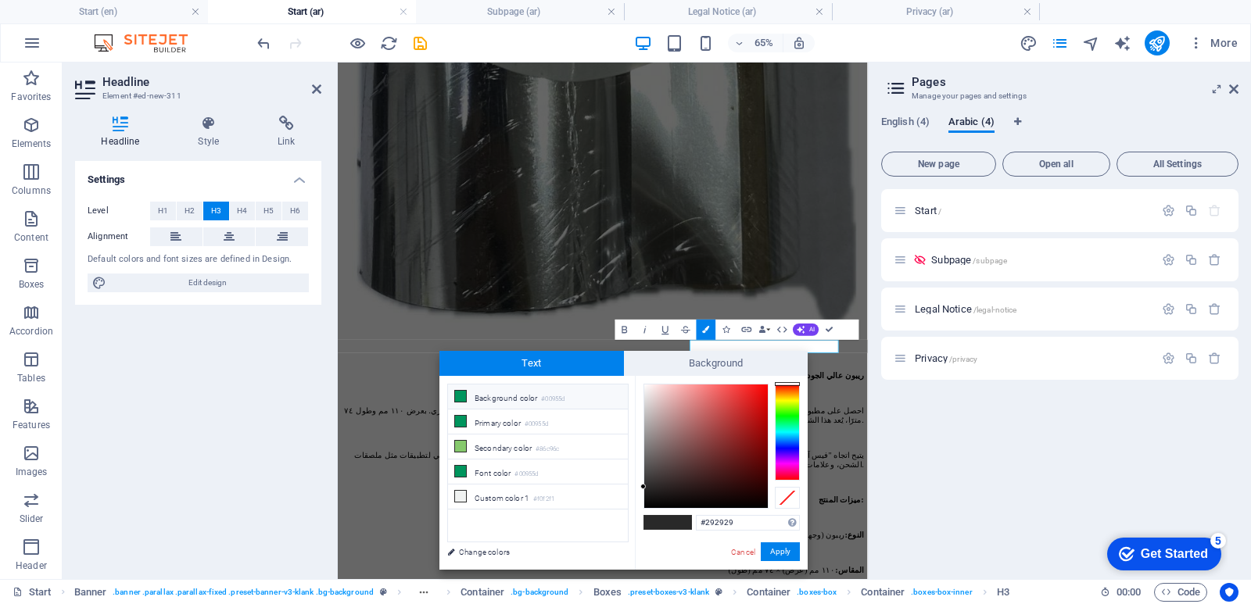
click at [511, 399] on li "Background color #00955d" at bounding box center [538, 397] width 180 height 25
type input "#00955d"
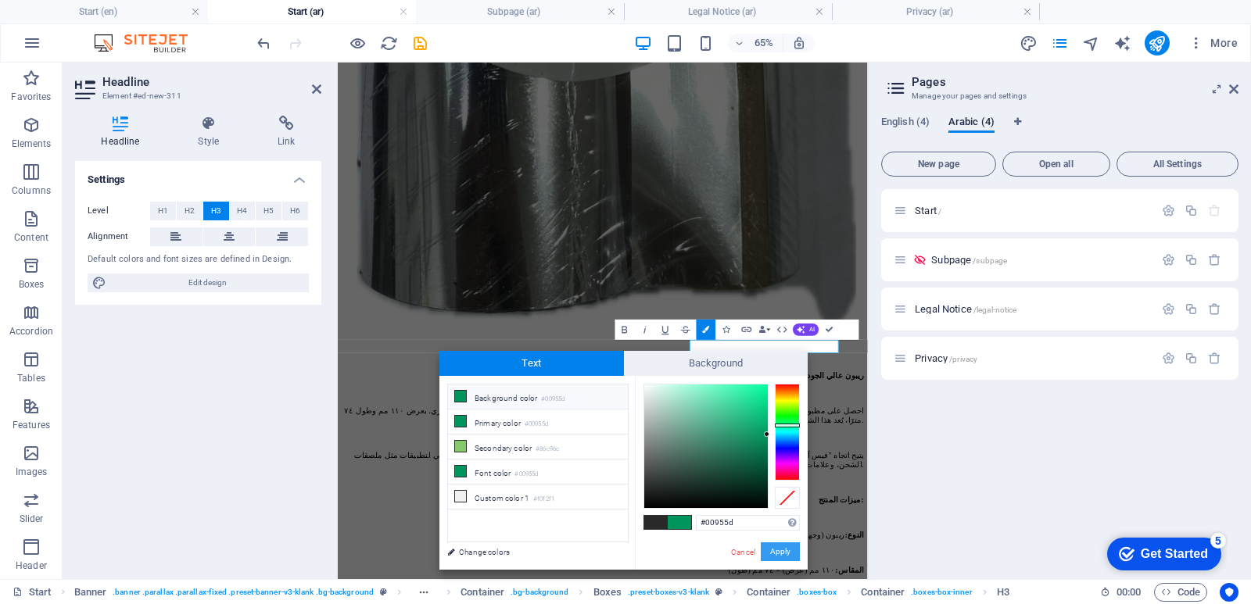
click at [787, 547] on button "Apply" at bounding box center [780, 552] width 39 height 19
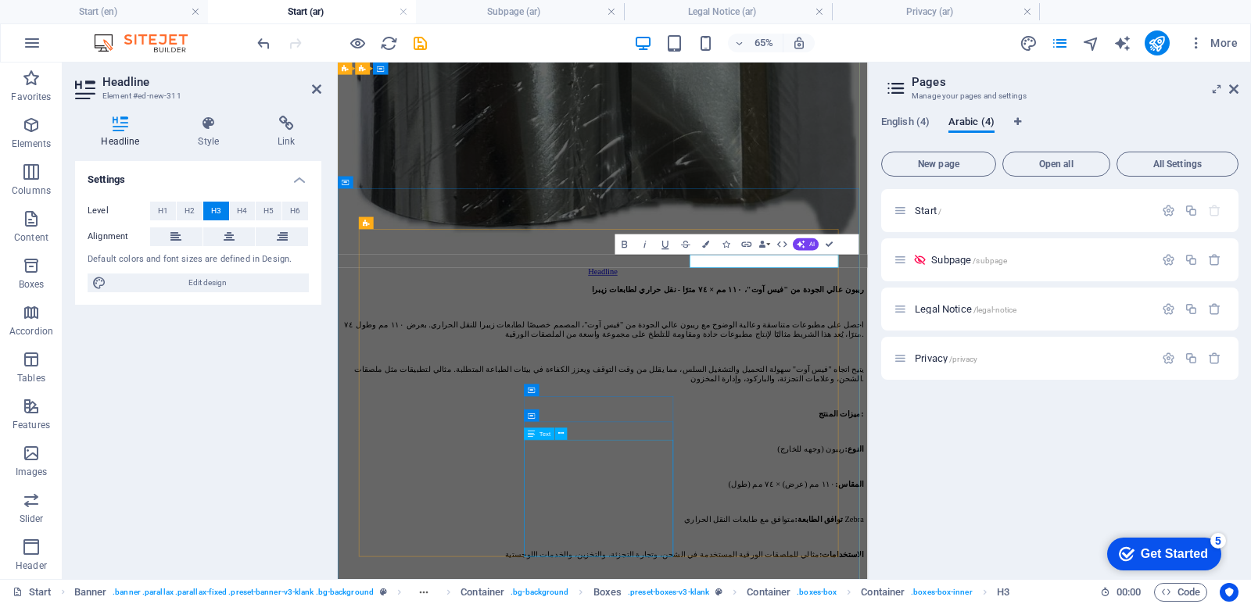
scroll to position [5736, 0]
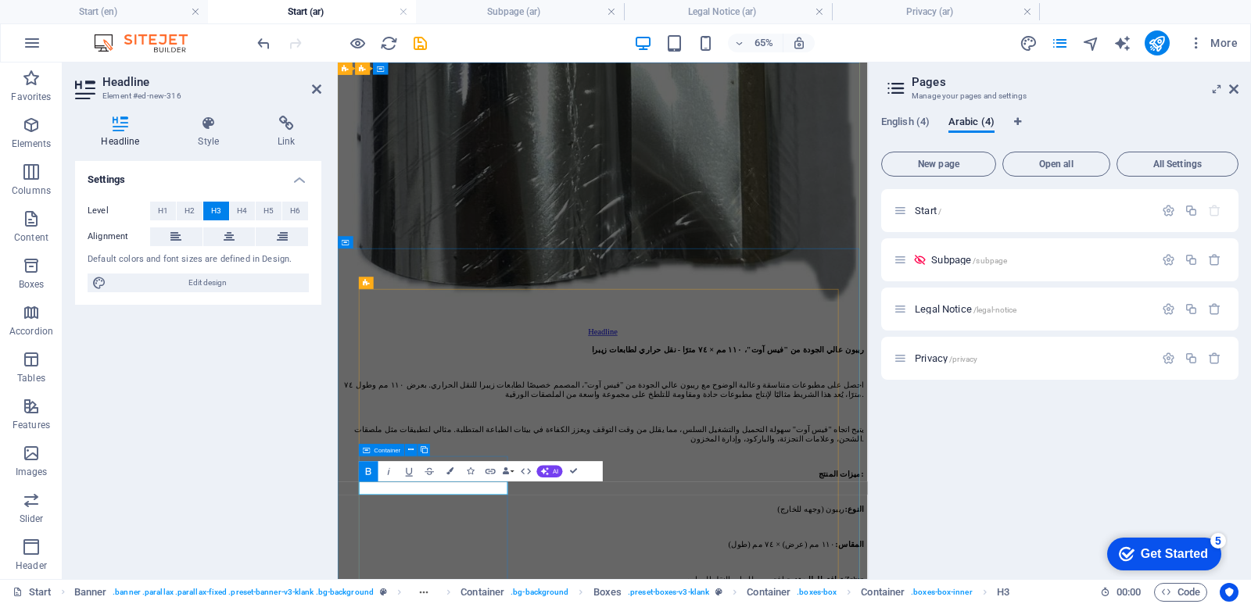
scroll to position [0, -5]
click at [446, 469] on icon "button" at bounding box center [449, 471] width 7 height 7
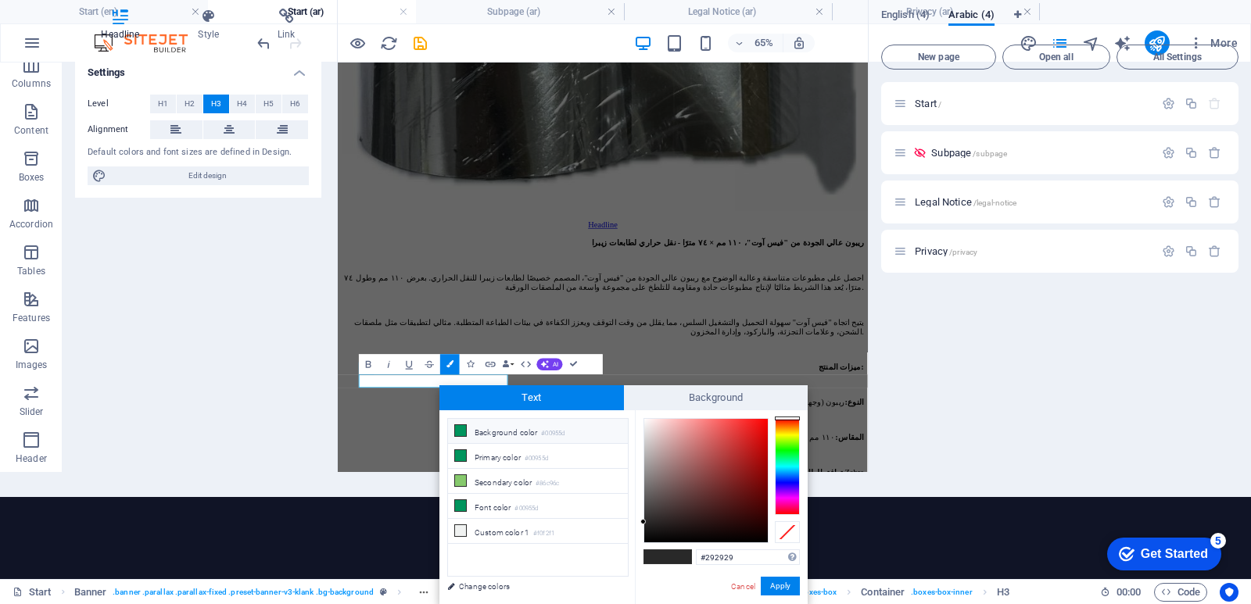
click at [482, 436] on li "Background color #00955d" at bounding box center [538, 431] width 180 height 25
type input "#00955d"
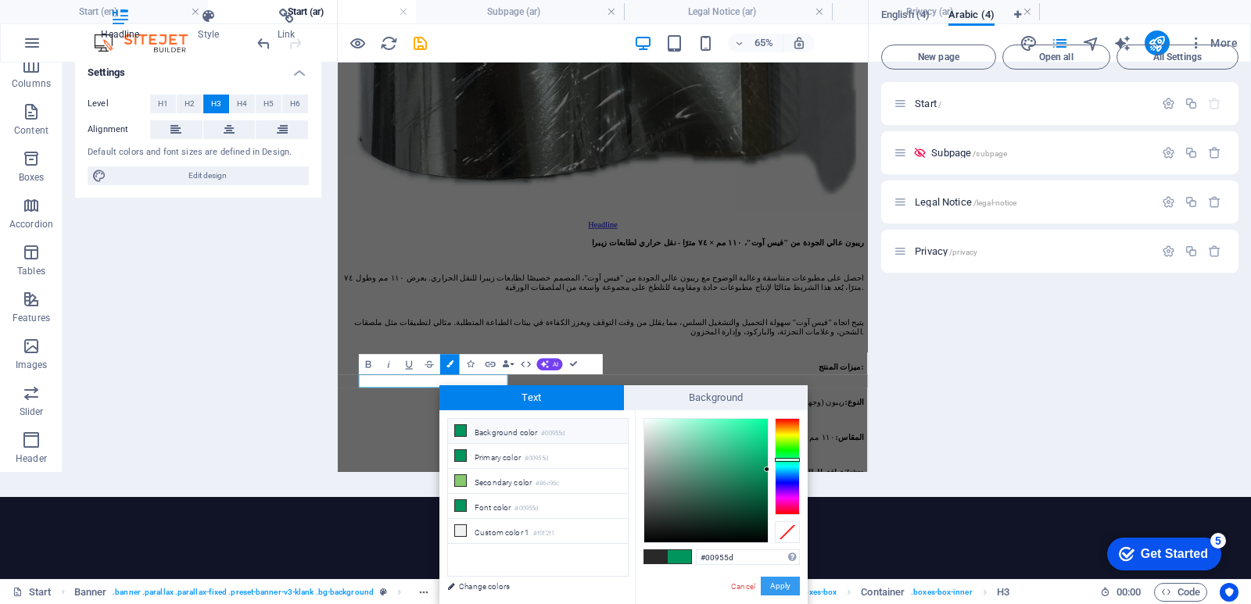
click at [775, 584] on button "Apply" at bounding box center [780, 586] width 39 height 19
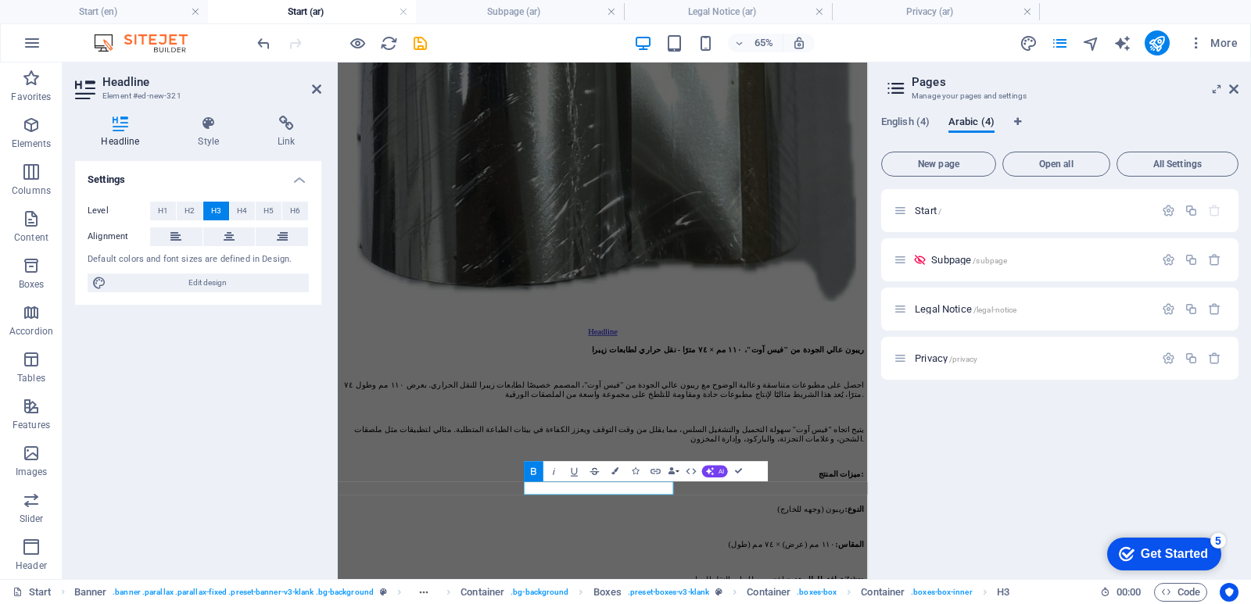
scroll to position [0, -9]
click at [614, 468] on icon "button" at bounding box center [615, 471] width 7 height 7
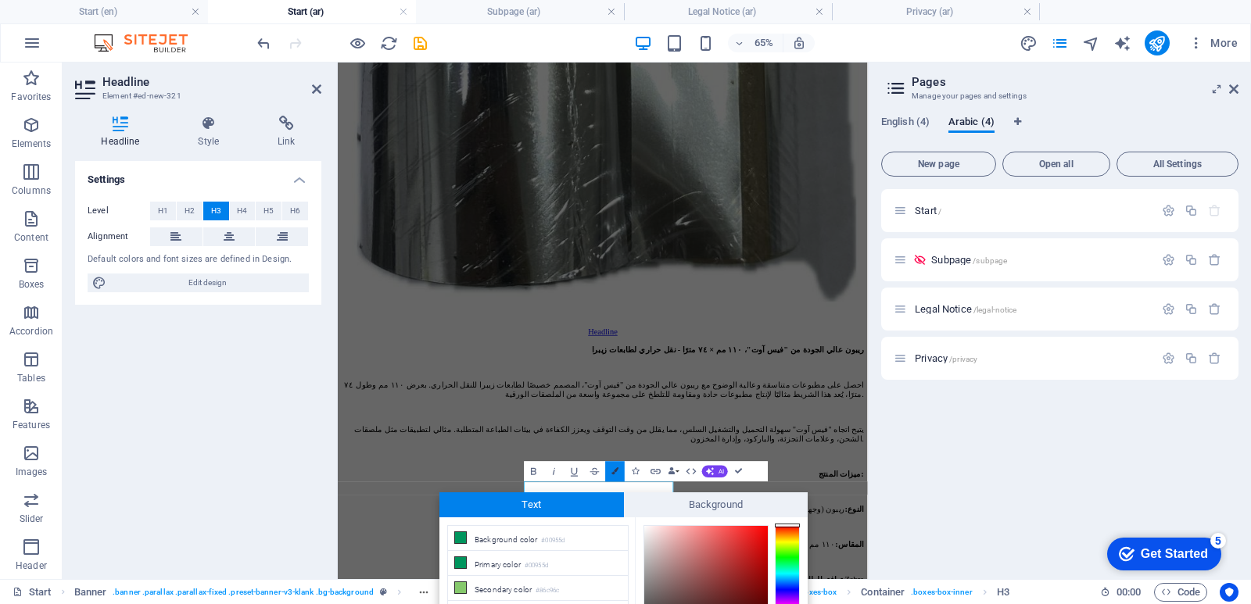
scroll to position [107, 0]
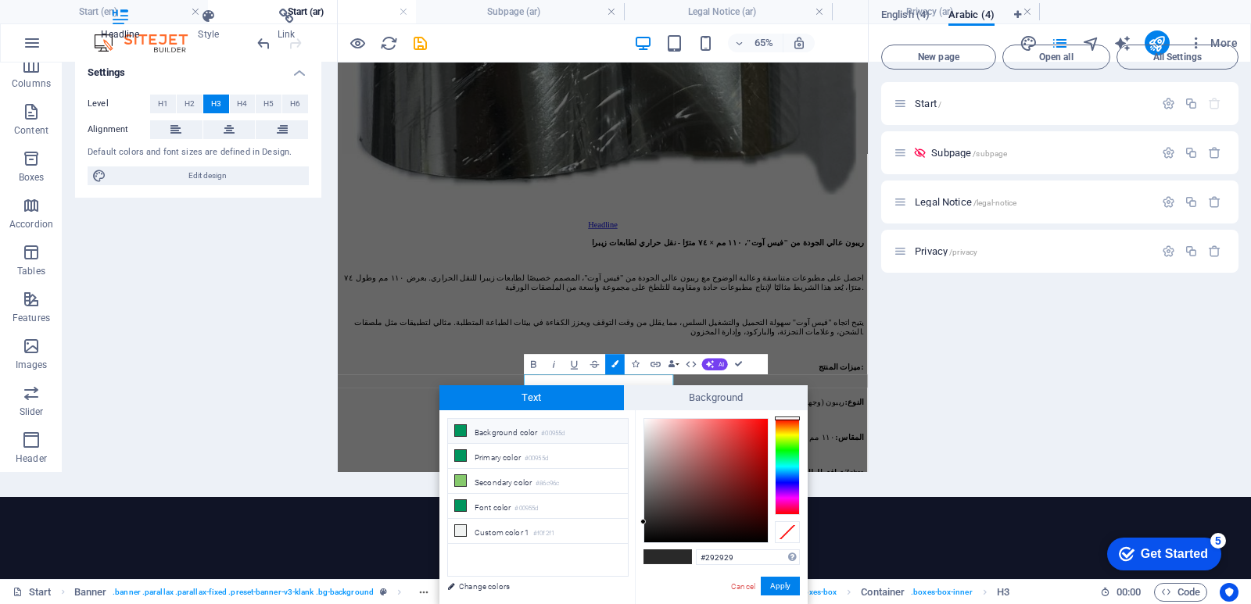
click at [510, 432] on li "Background color #00955d" at bounding box center [538, 431] width 180 height 25
type input "#00955d"
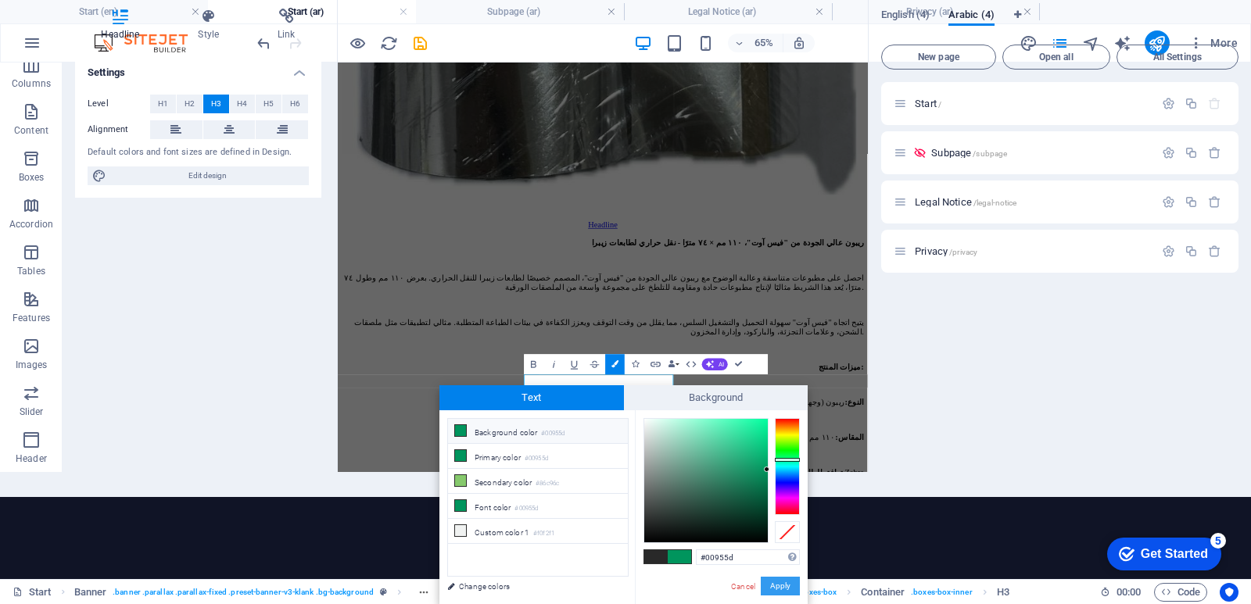
click at [780, 590] on button "Apply" at bounding box center [780, 586] width 39 height 19
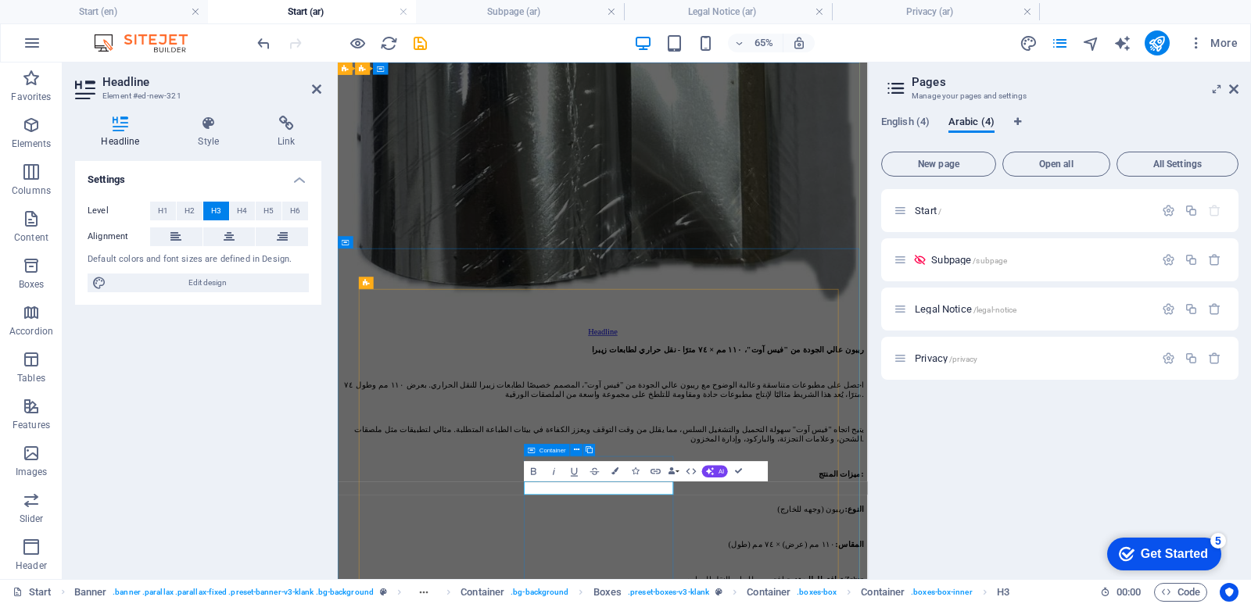
scroll to position [0, 0]
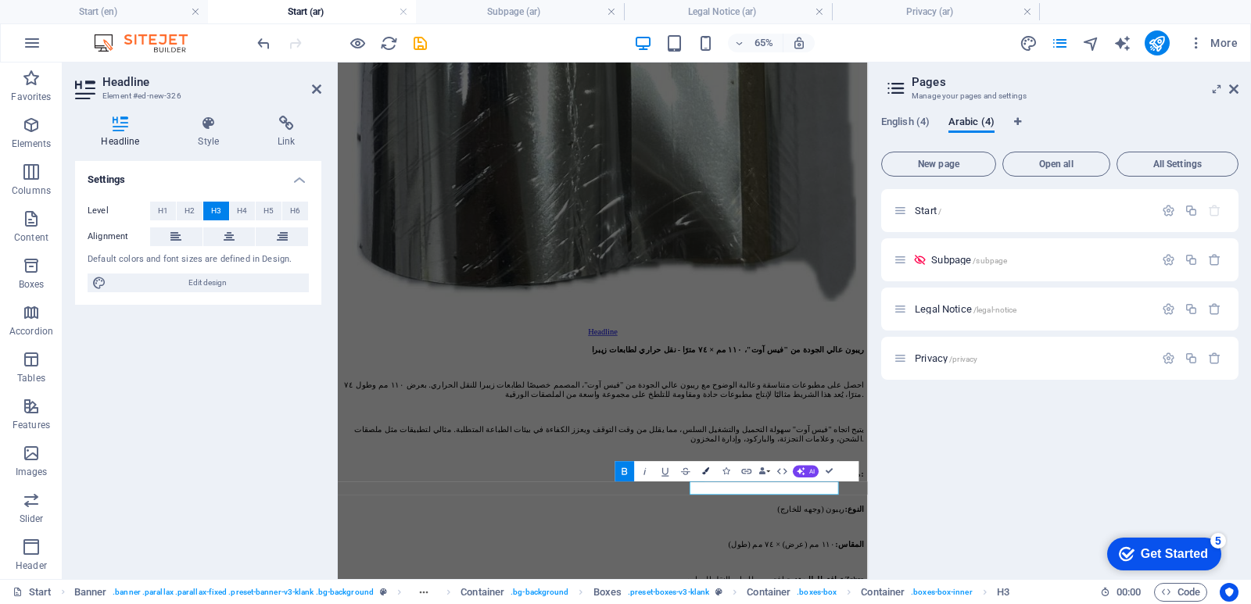
click at [706, 470] on icon "button" at bounding box center [705, 471] width 7 height 7
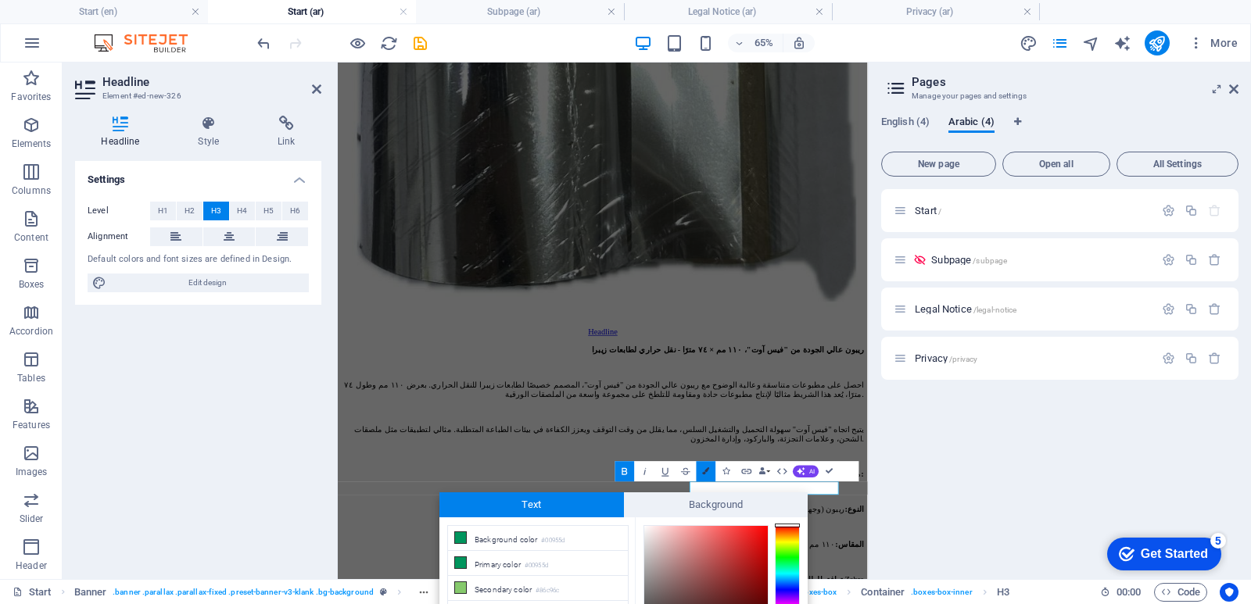
scroll to position [107, 0]
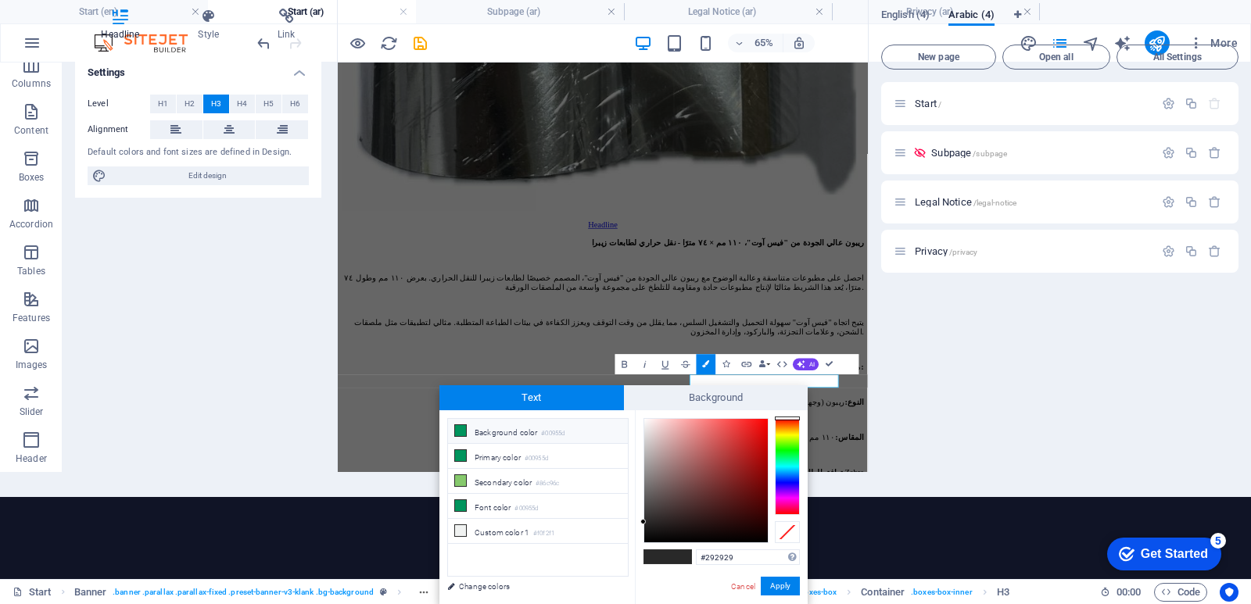
click at [557, 430] on small "#00955d" at bounding box center [552, 433] width 23 height 11
type input "#00955d"
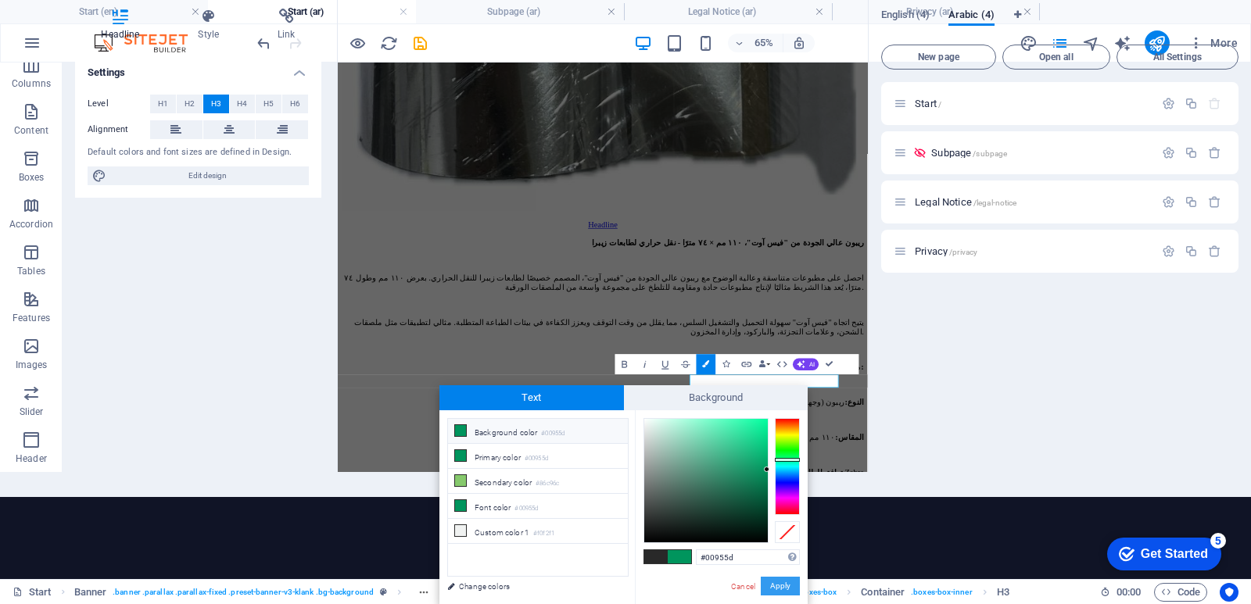
click at [776, 583] on button "Apply" at bounding box center [780, 586] width 39 height 19
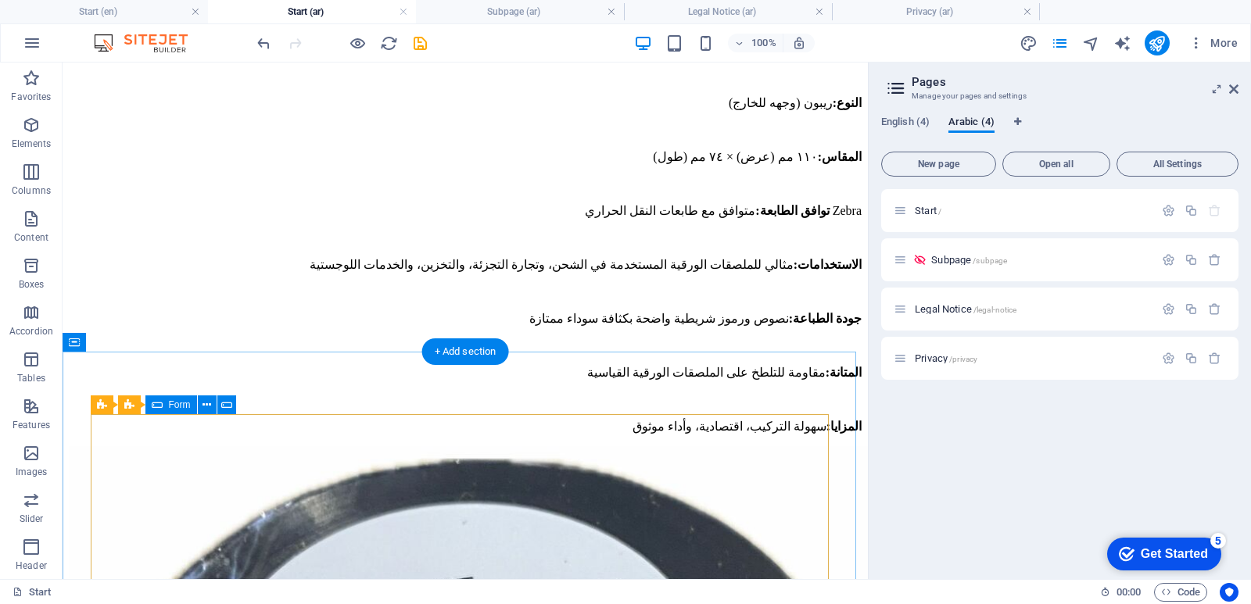
scroll to position [5932, 0]
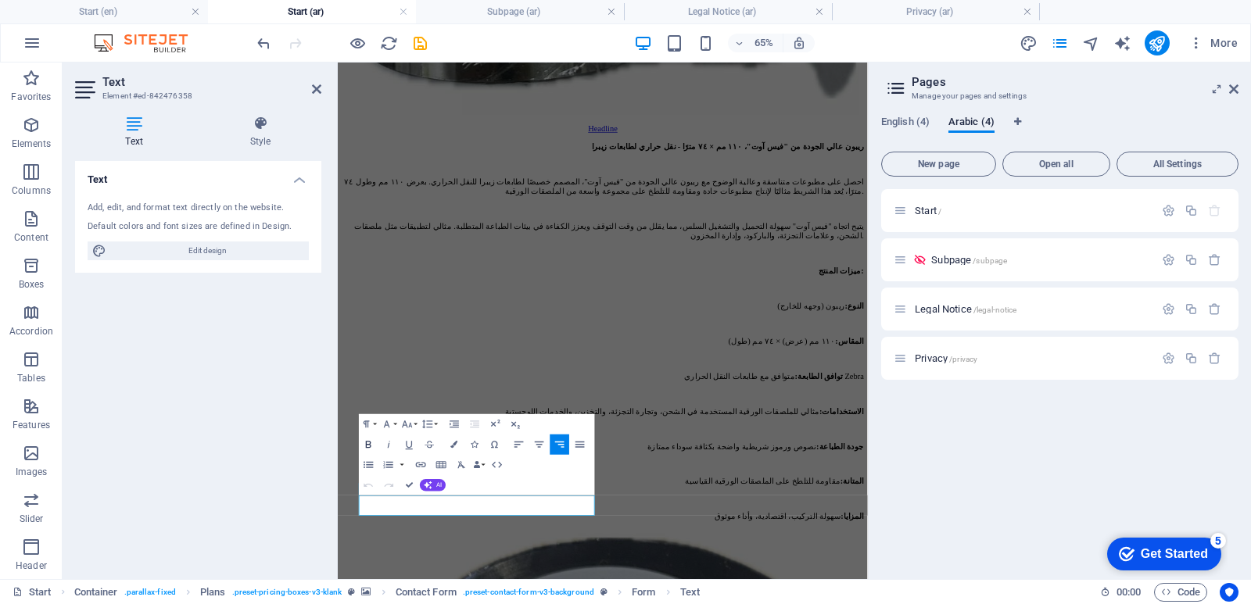
click at [371, 442] on icon "button" at bounding box center [369, 445] width 13 height 13
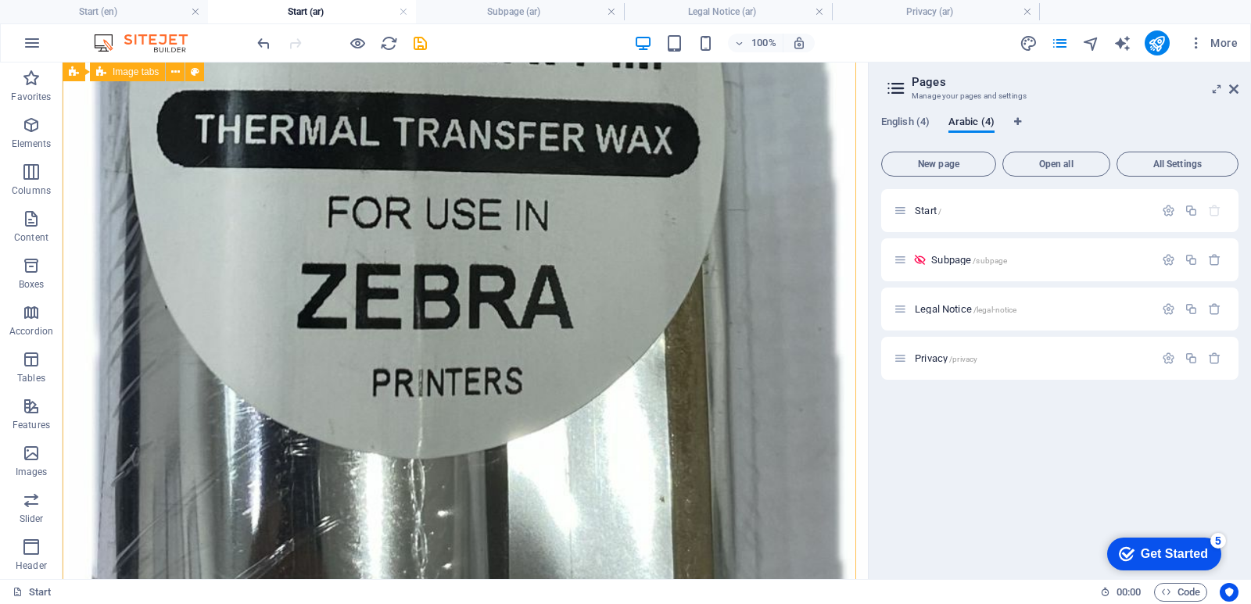
scroll to position [4790, 0]
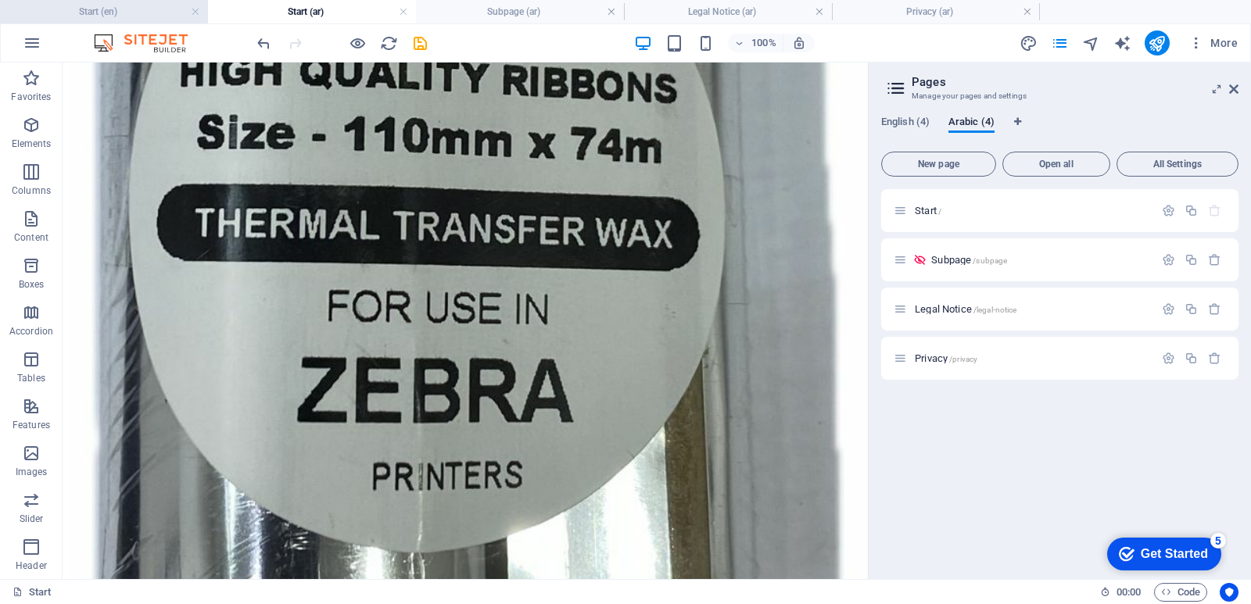
click at [99, 14] on h4 "Start (en)" at bounding box center [104, 11] width 208 height 17
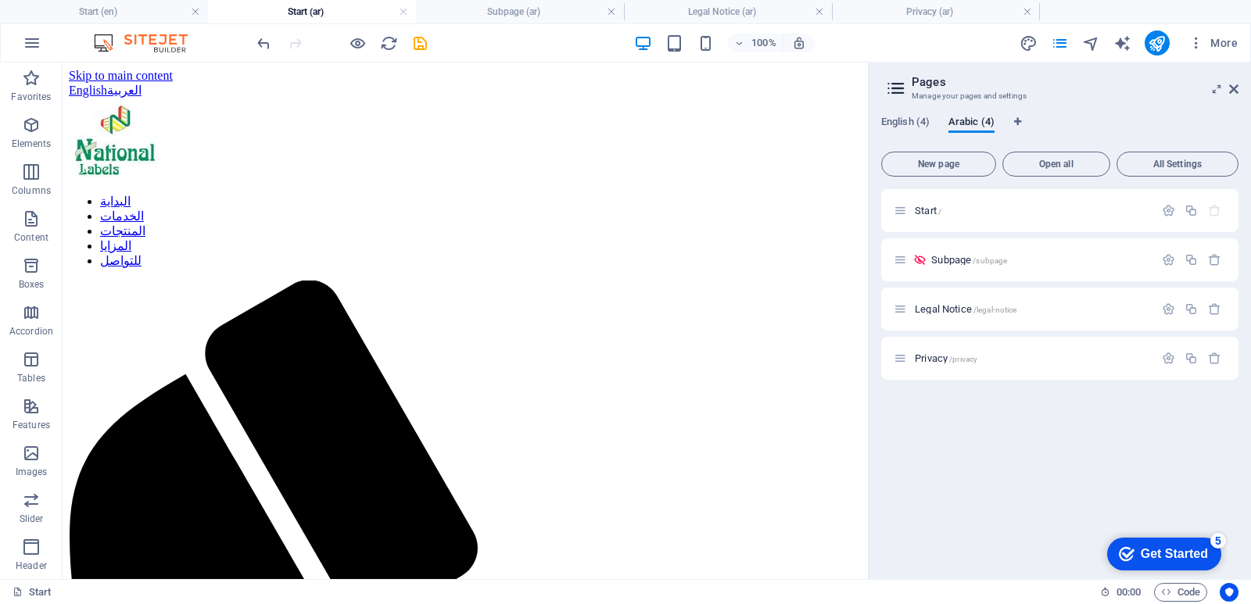
scroll to position [5774, 0]
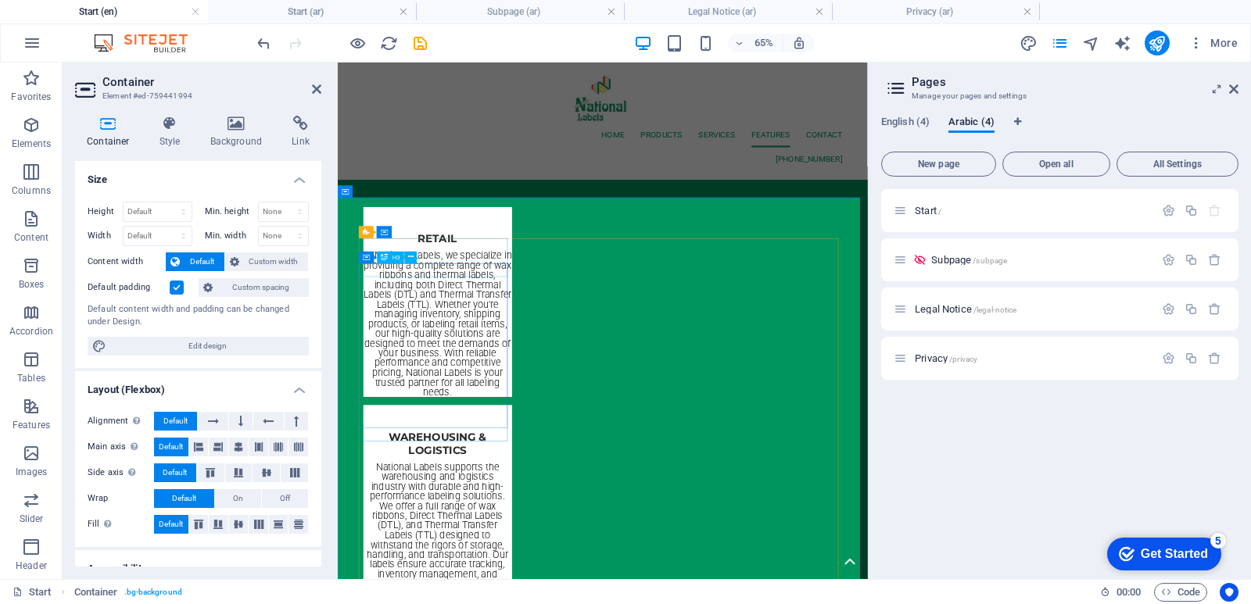
click at [486, 345] on div "Retail" at bounding box center [491, 334] width 229 height 20
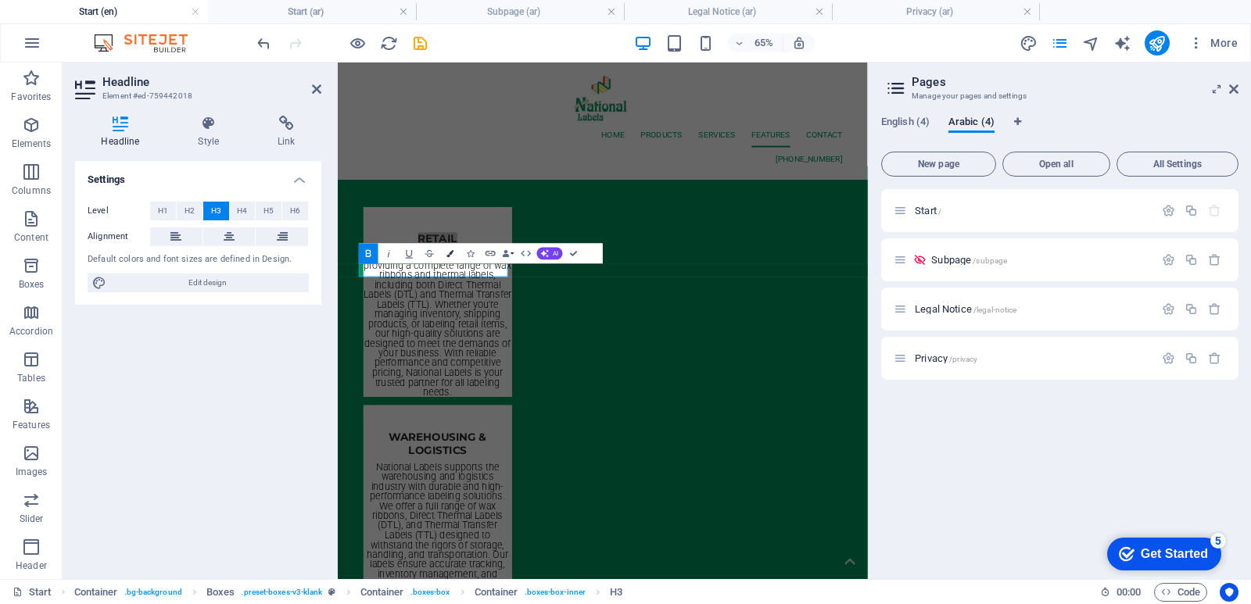
click at [448, 253] on icon "button" at bounding box center [449, 253] width 7 height 7
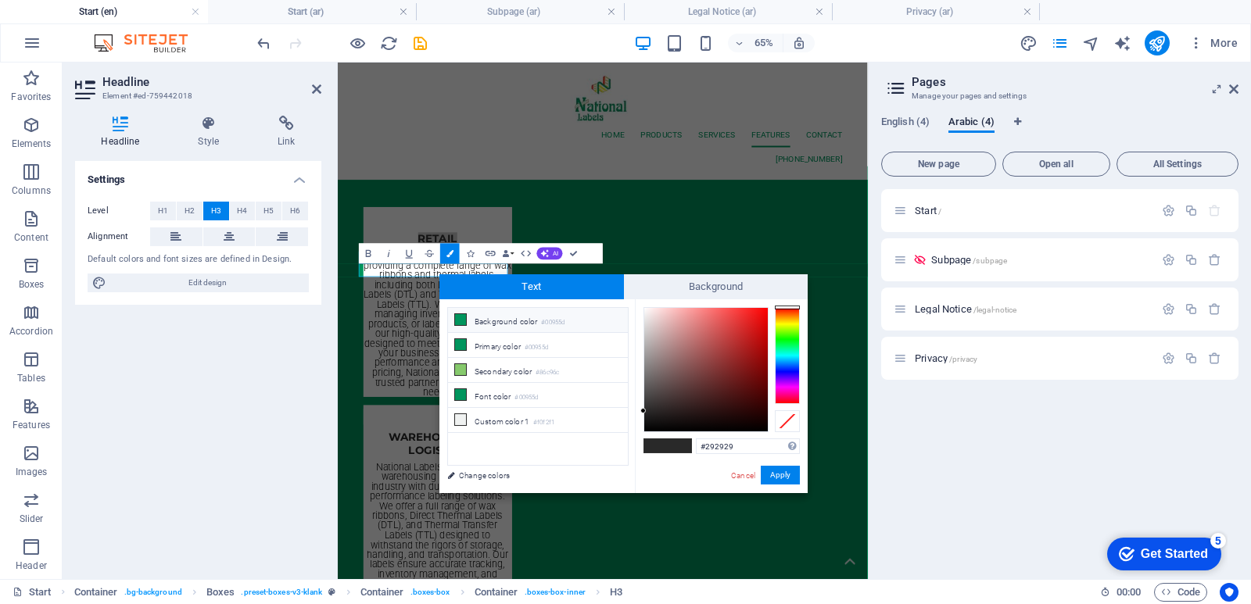
click at [486, 324] on li "Background color #00955d" at bounding box center [538, 320] width 180 height 25
type input "#00955d"
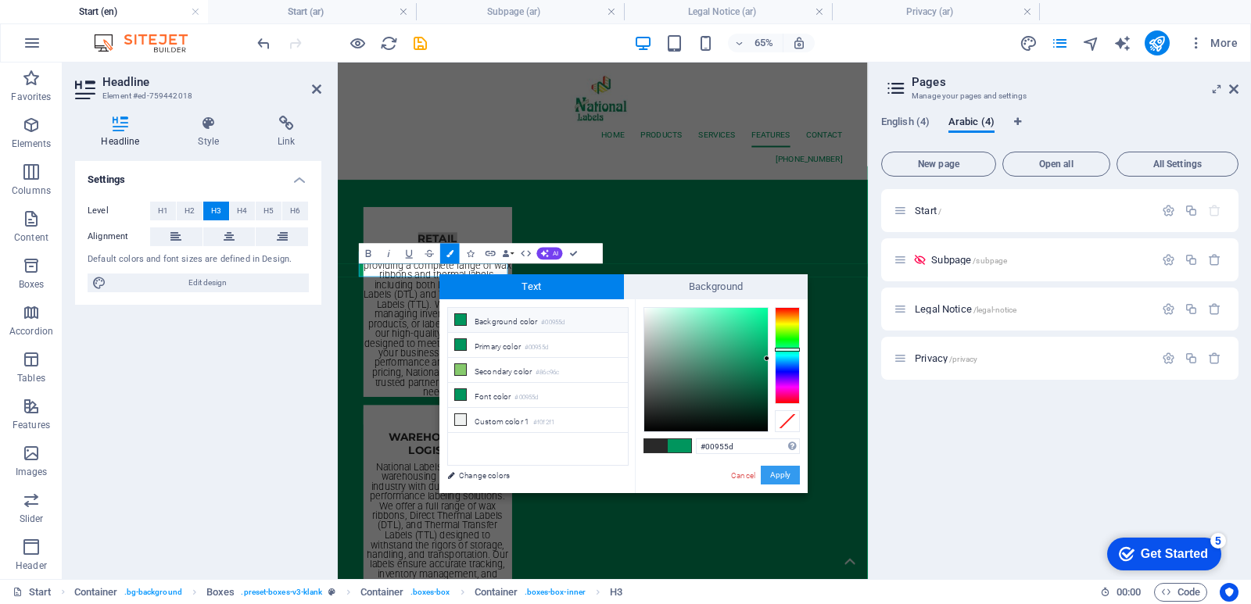
click at [787, 472] on button "Apply" at bounding box center [780, 475] width 39 height 19
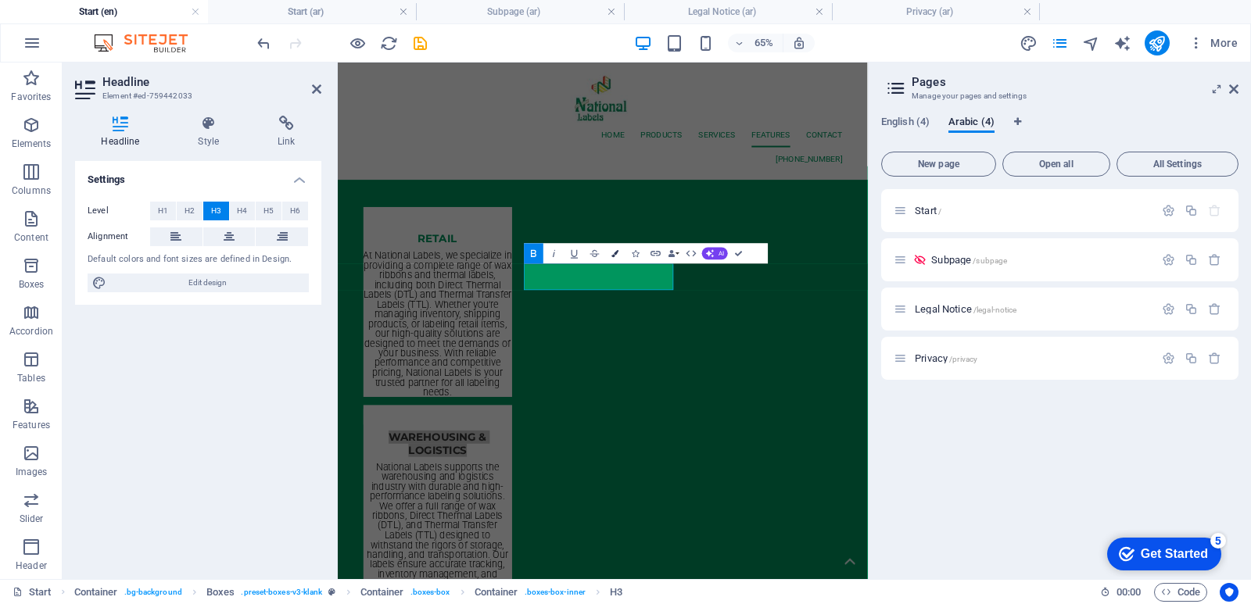
click at [614, 254] on icon "button" at bounding box center [615, 253] width 7 height 7
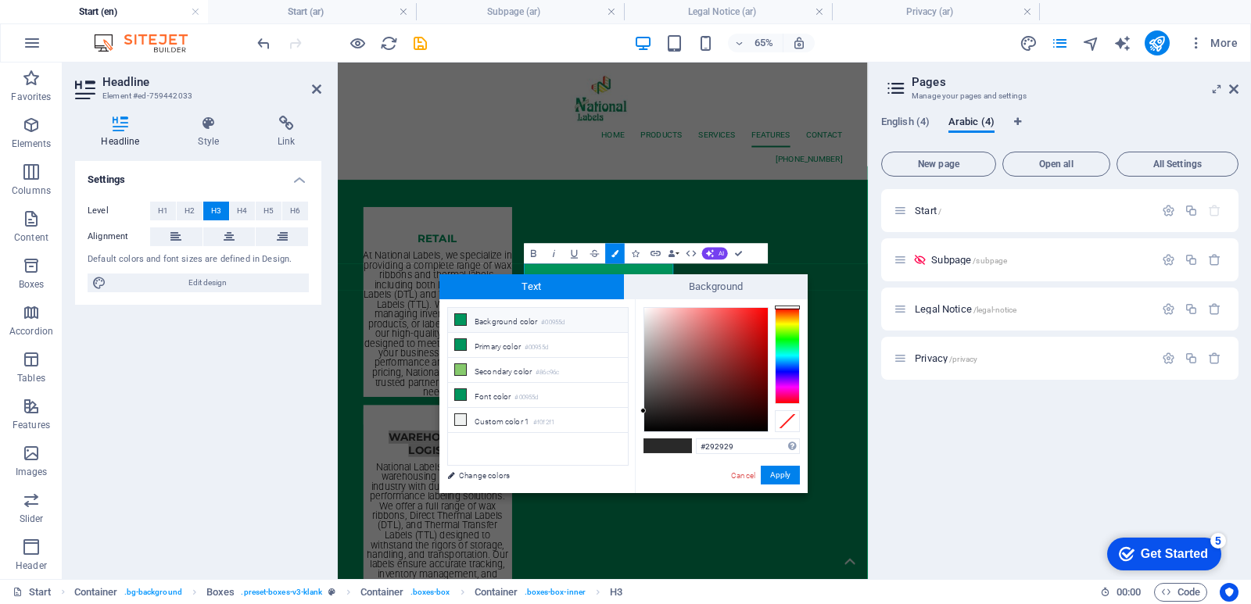
click at [530, 323] on li "Background color #00955d" at bounding box center [538, 320] width 180 height 25
type input "#00955d"
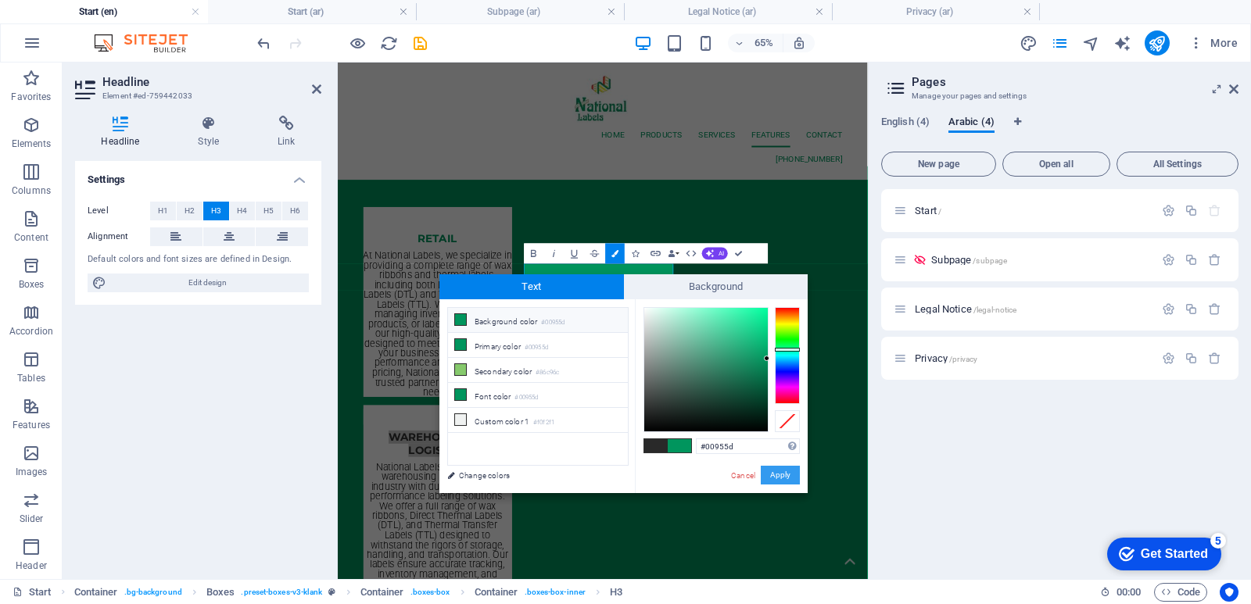
click at [782, 473] on button "Apply" at bounding box center [780, 475] width 39 height 19
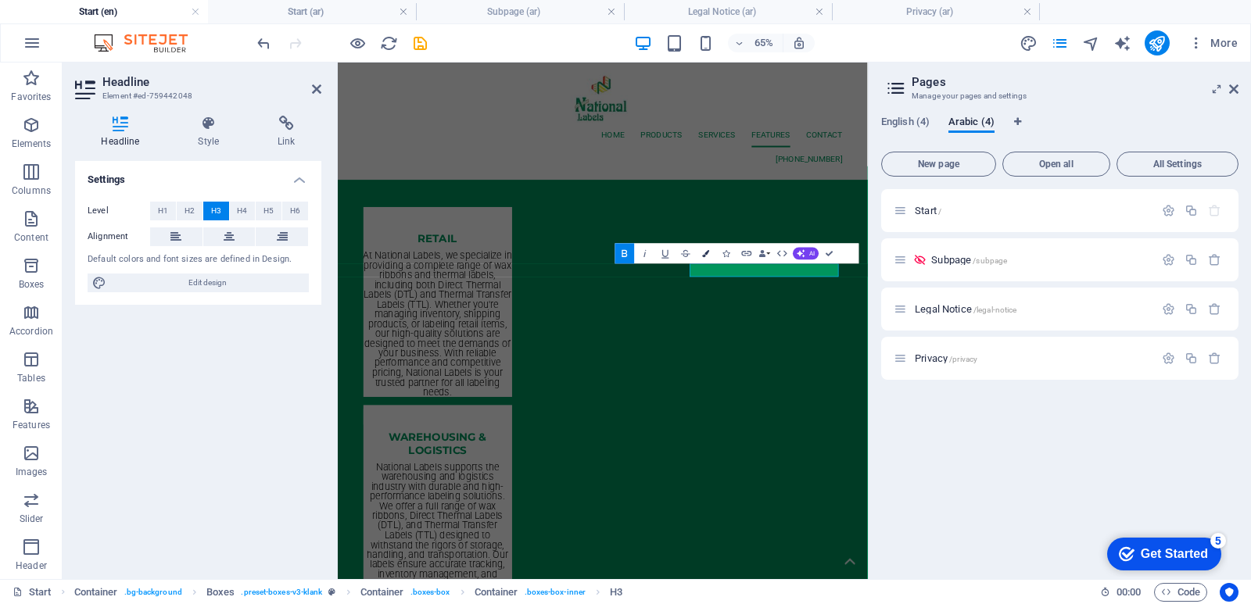
click at [706, 253] on icon "button" at bounding box center [705, 253] width 7 height 7
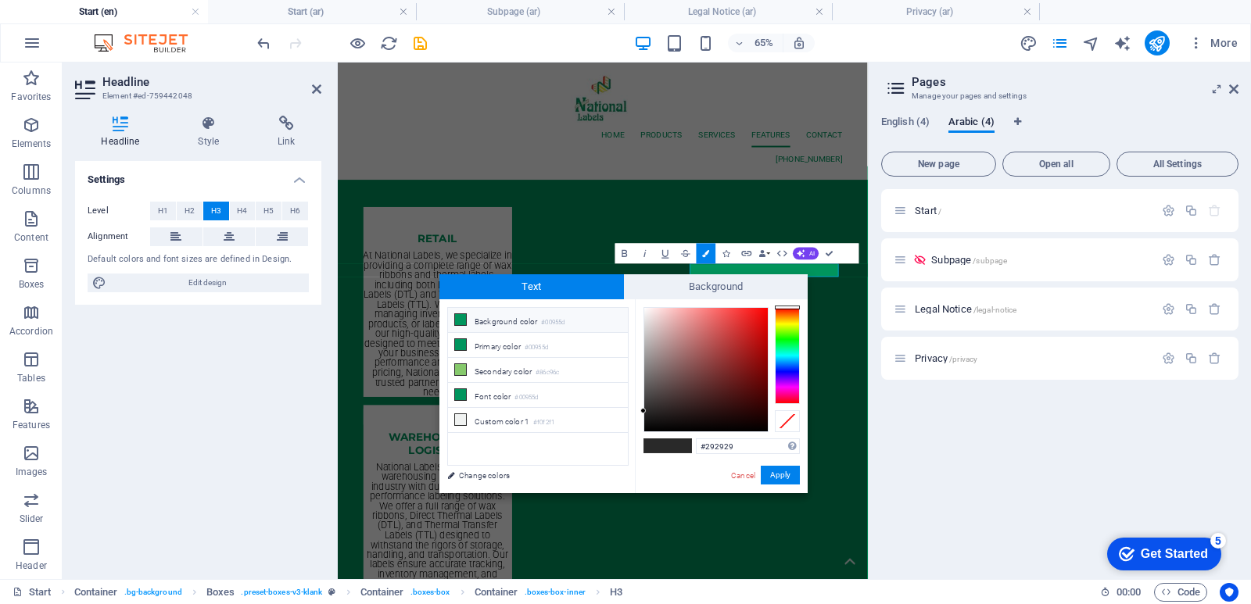
click at [522, 320] on li "Background color #00955d" at bounding box center [538, 320] width 180 height 25
type input "#00955d"
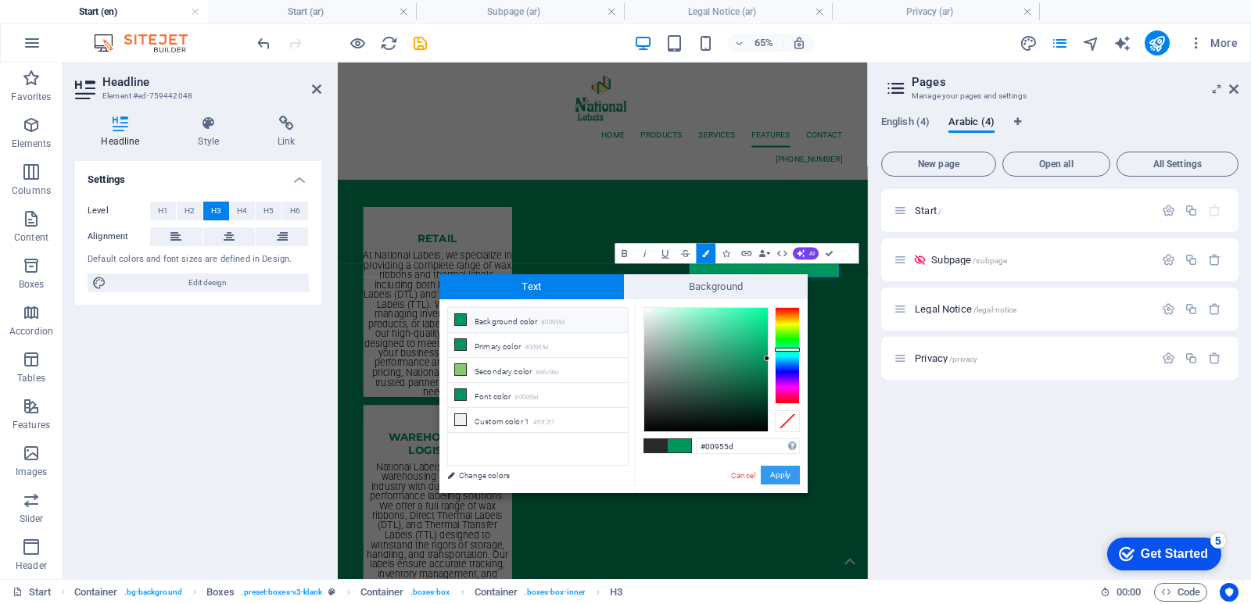
click at [783, 479] on button "Apply" at bounding box center [780, 475] width 39 height 19
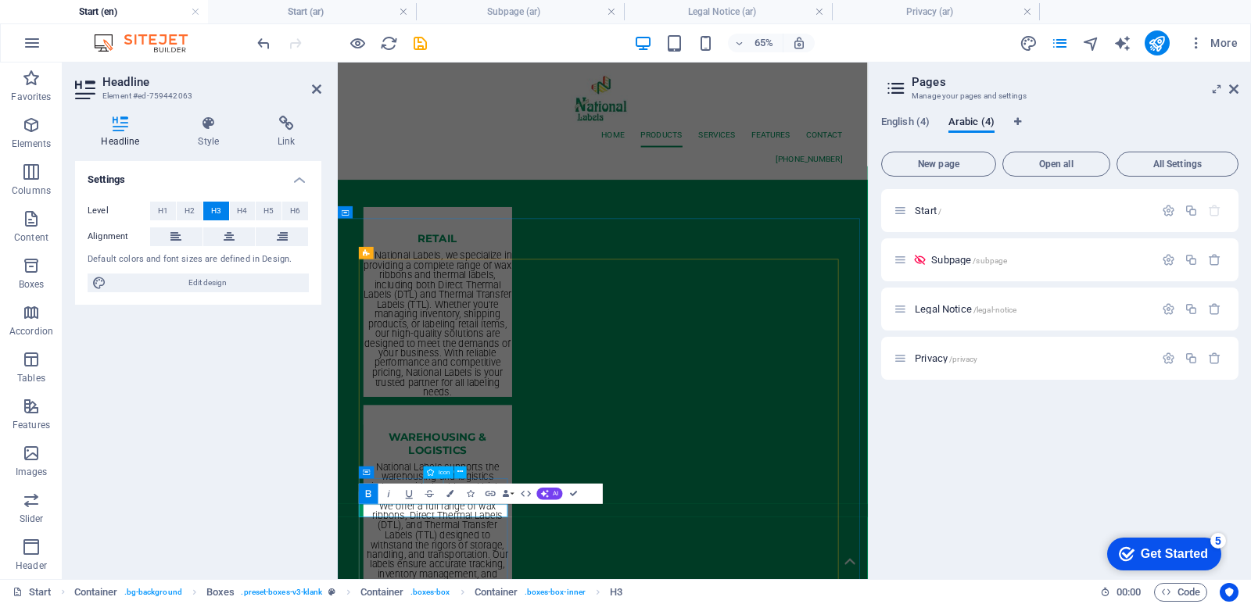
scroll to position [5696, 0]
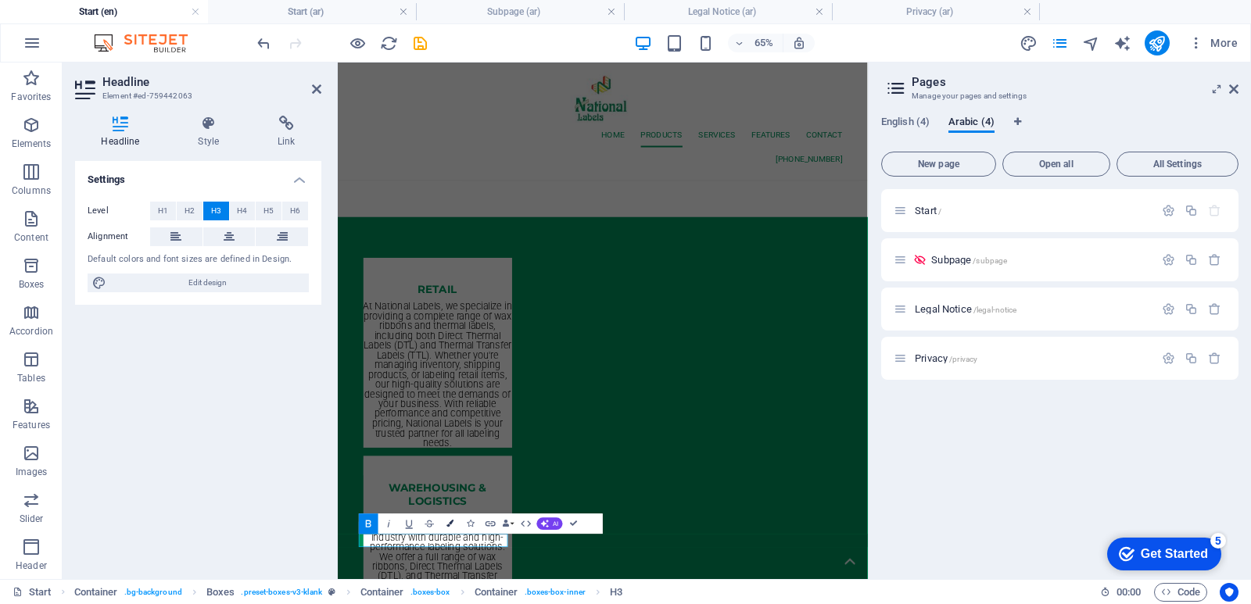
click at [447, 527] on icon "button" at bounding box center [449, 524] width 7 height 7
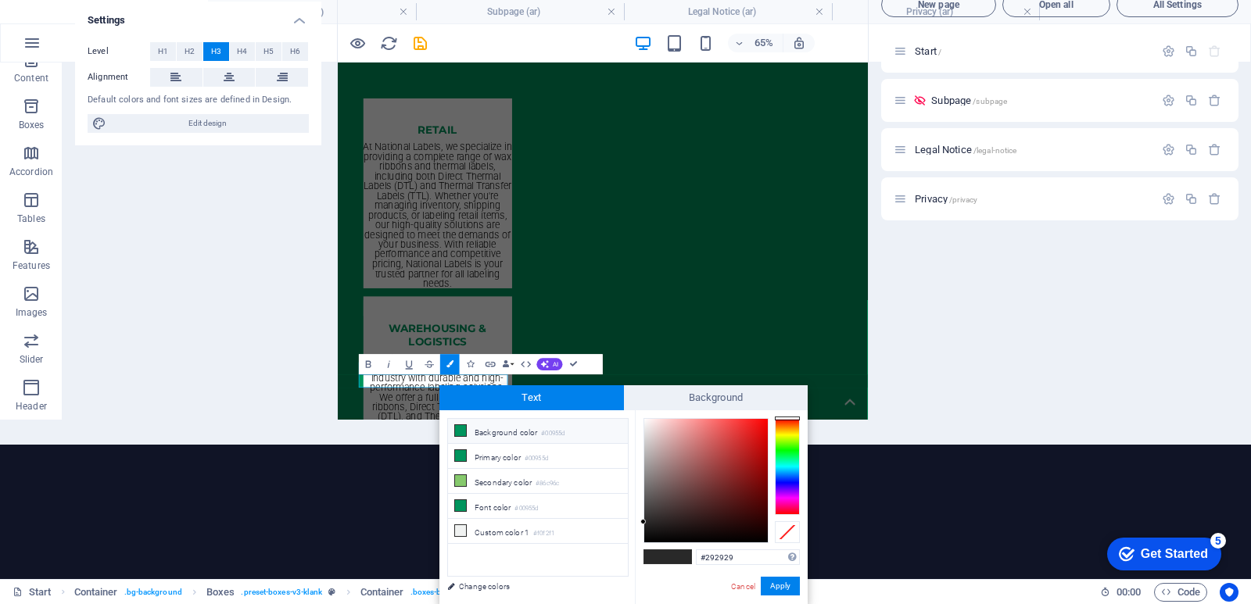
click at [473, 430] on li "Background color #00955d" at bounding box center [538, 431] width 180 height 25
type input "#00955d"
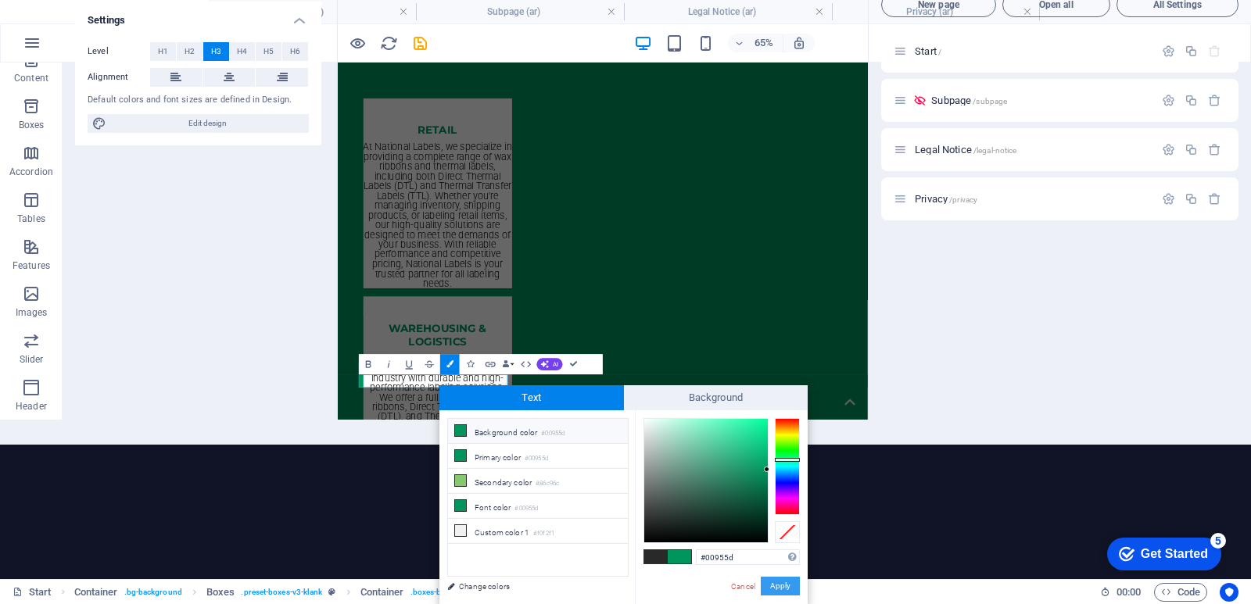
click at [771, 585] on button "Apply" at bounding box center [780, 586] width 39 height 19
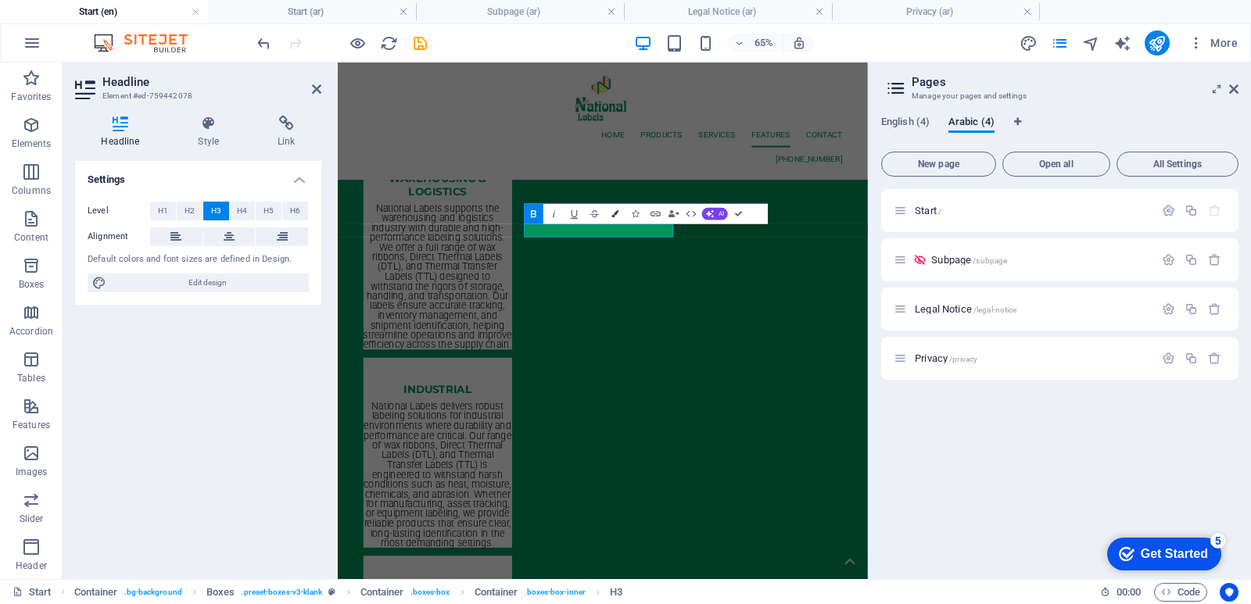
click at [612, 216] on icon "button" at bounding box center [615, 213] width 7 height 7
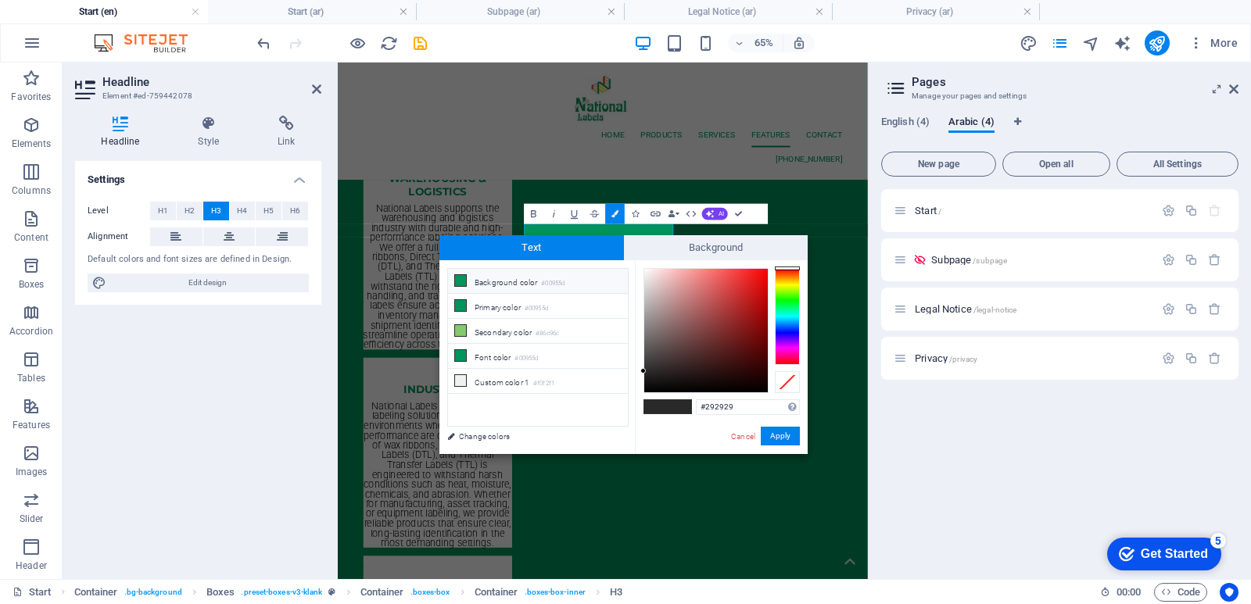
click at [553, 284] on small "#00955d" at bounding box center [552, 283] width 23 height 11
type input "#00955d"
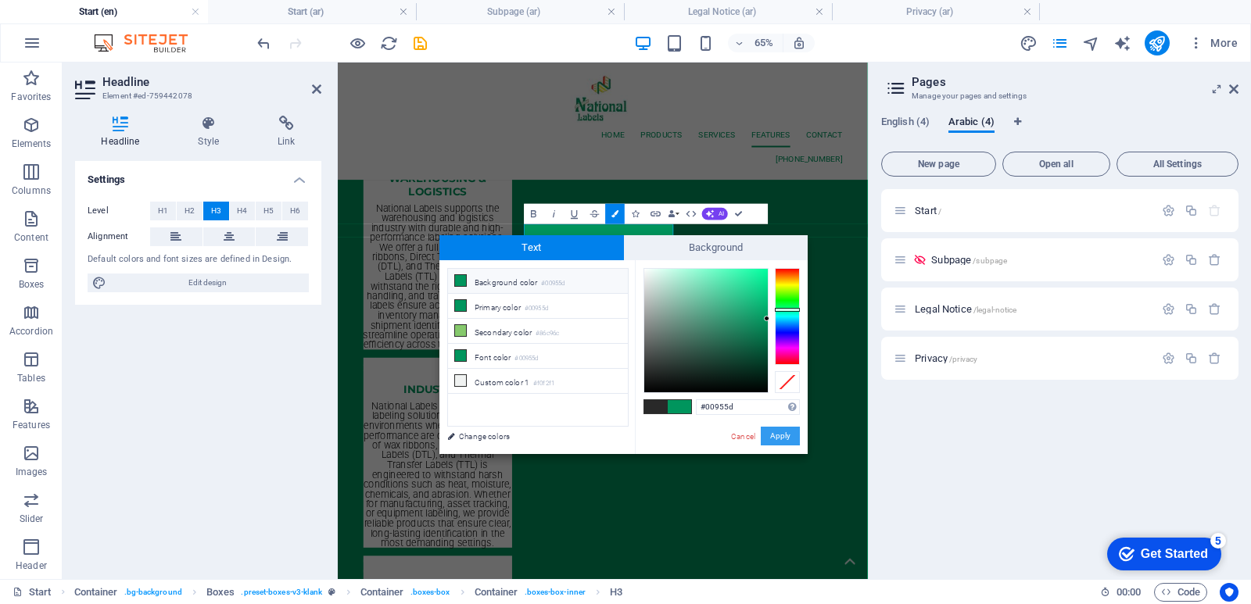
click at [772, 438] on button "Apply" at bounding box center [780, 436] width 39 height 19
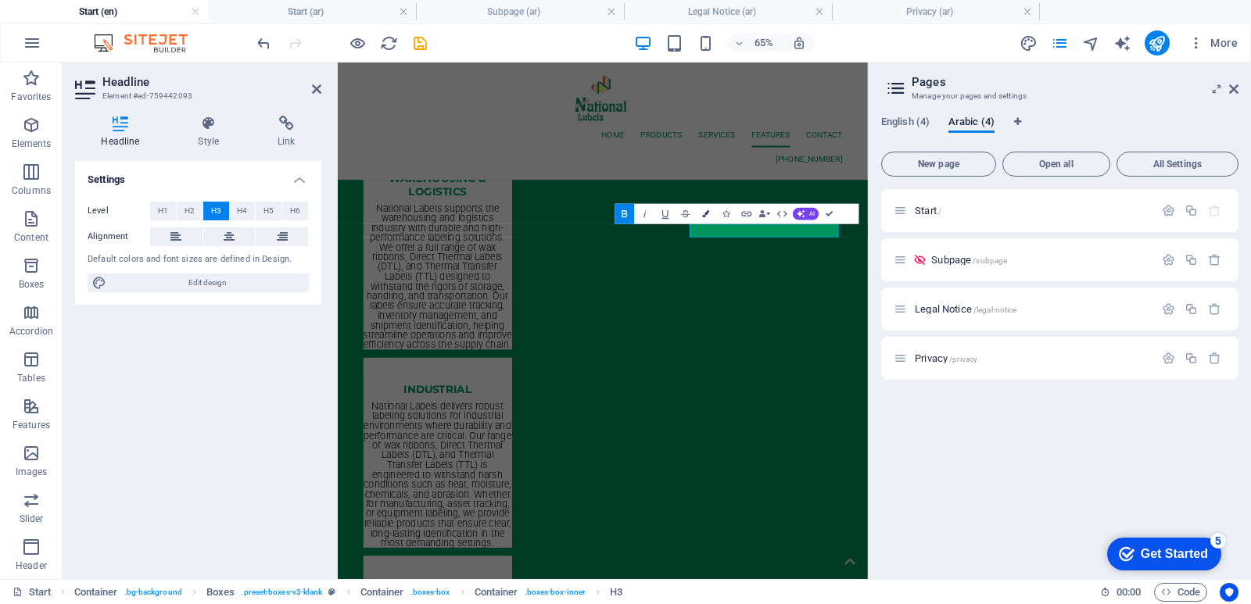
click at [706, 213] on icon "button" at bounding box center [705, 213] width 7 height 7
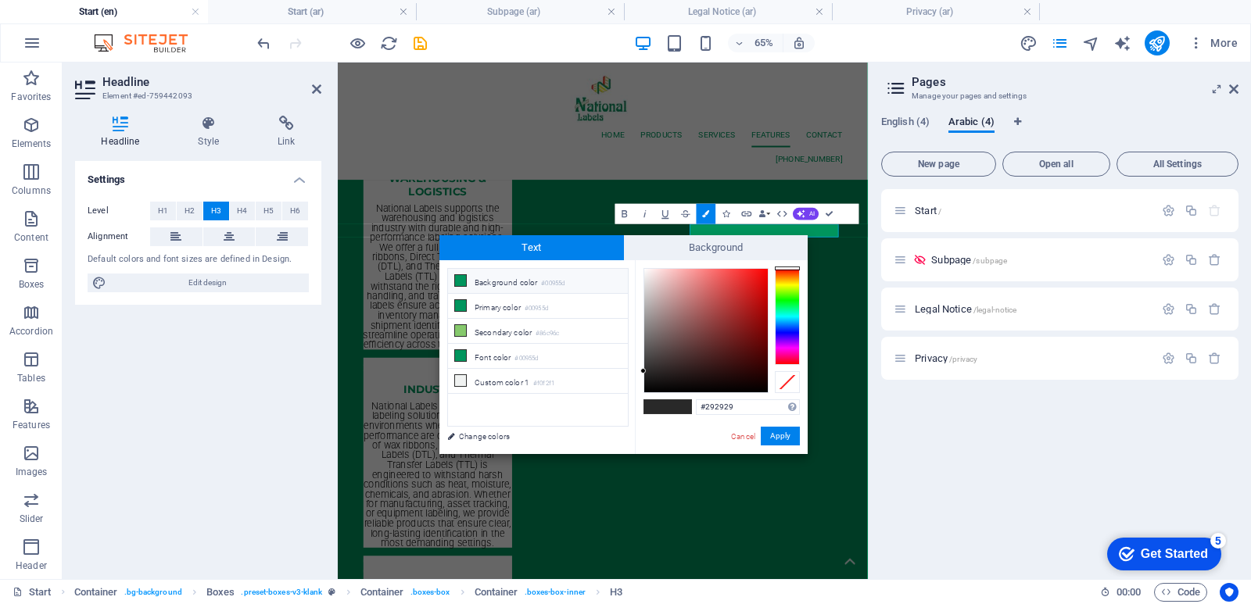
click at [532, 276] on li "Background color #00955d" at bounding box center [538, 281] width 180 height 25
type input "#00955d"
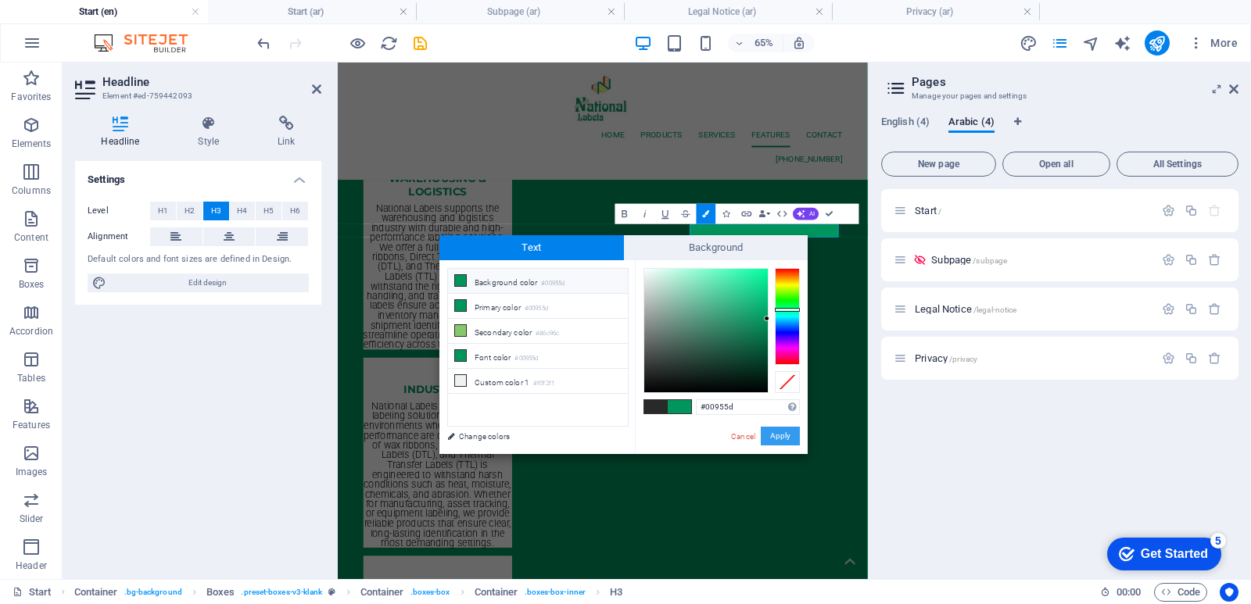
click at [782, 434] on button "Apply" at bounding box center [780, 436] width 39 height 19
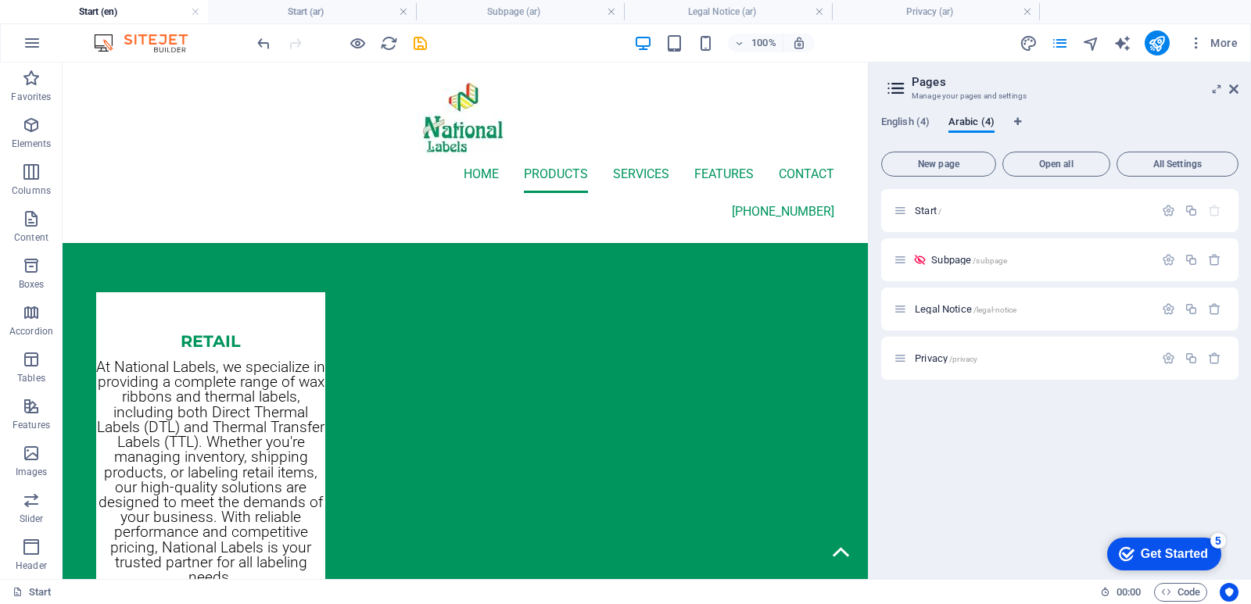
scroll to position [5347, 0]
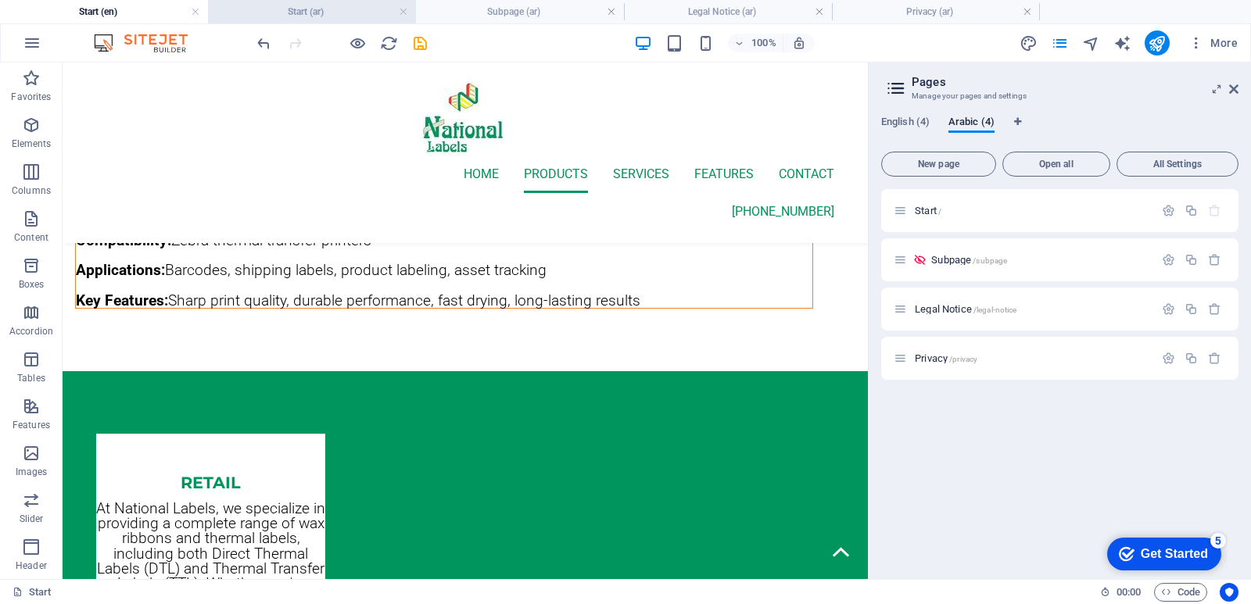
click at [329, 13] on h4 "Start (ar)" at bounding box center [312, 11] width 208 height 17
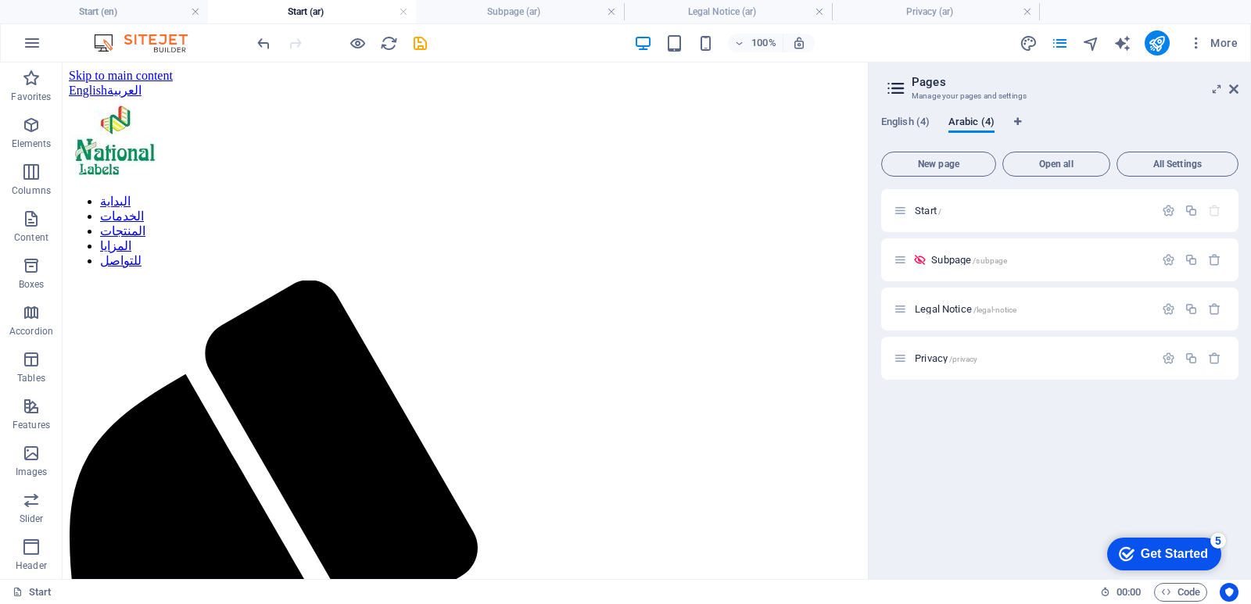
scroll to position [4790, 0]
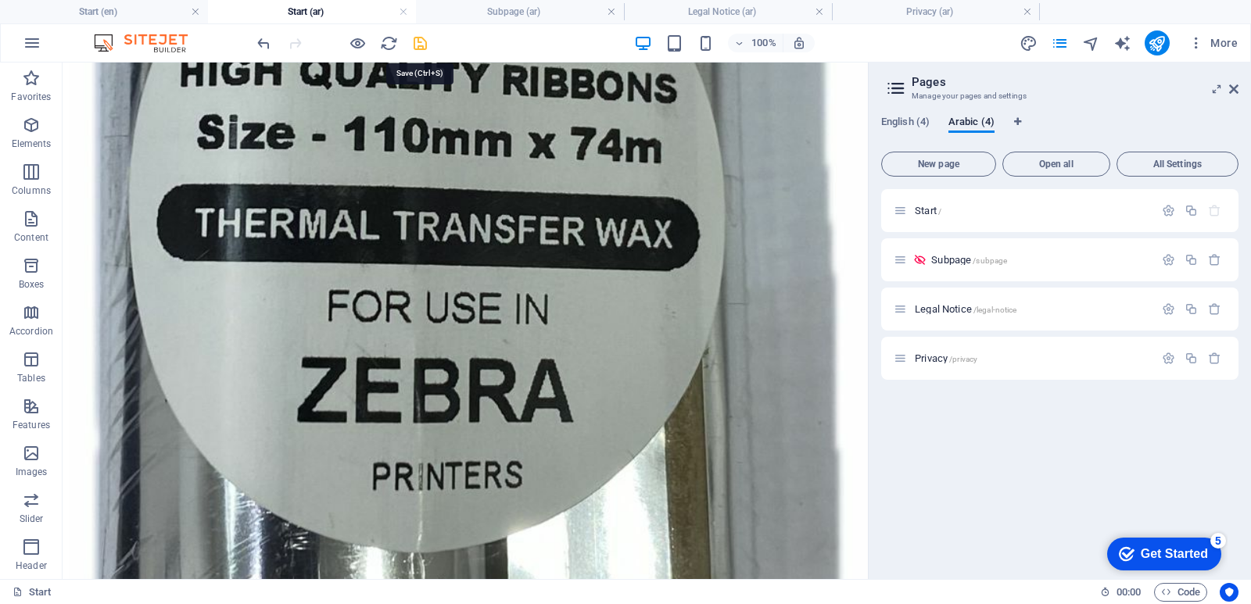
click at [428, 43] on icon "save" at bounding box center [420, 43] width 18 height 18
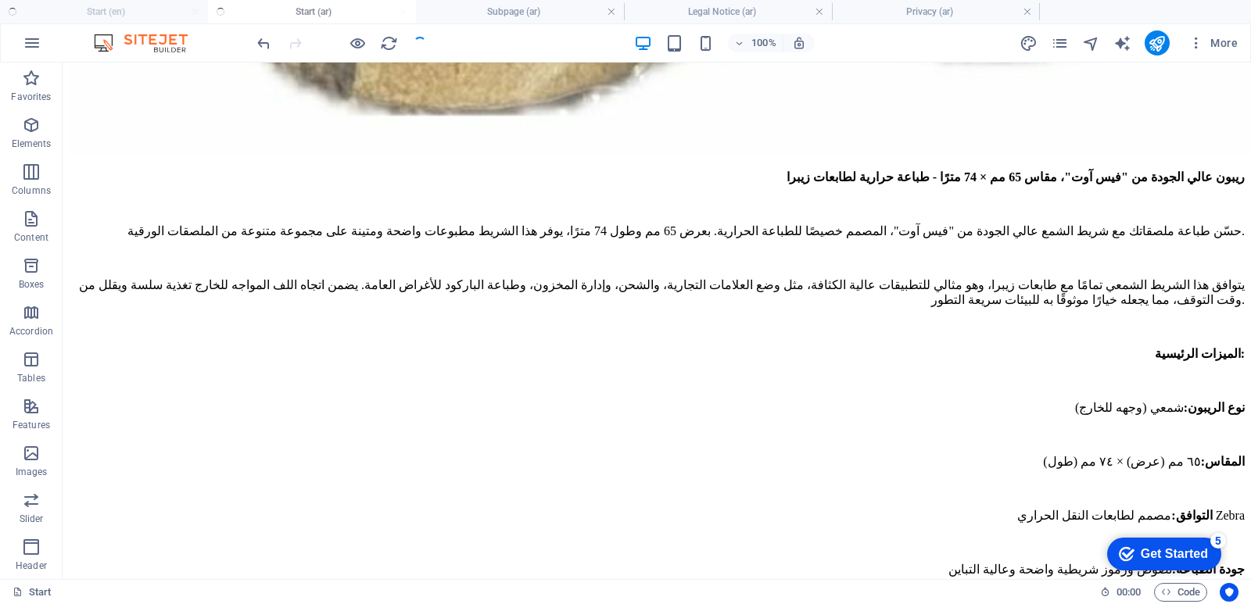
scroll to position [5831, 0]
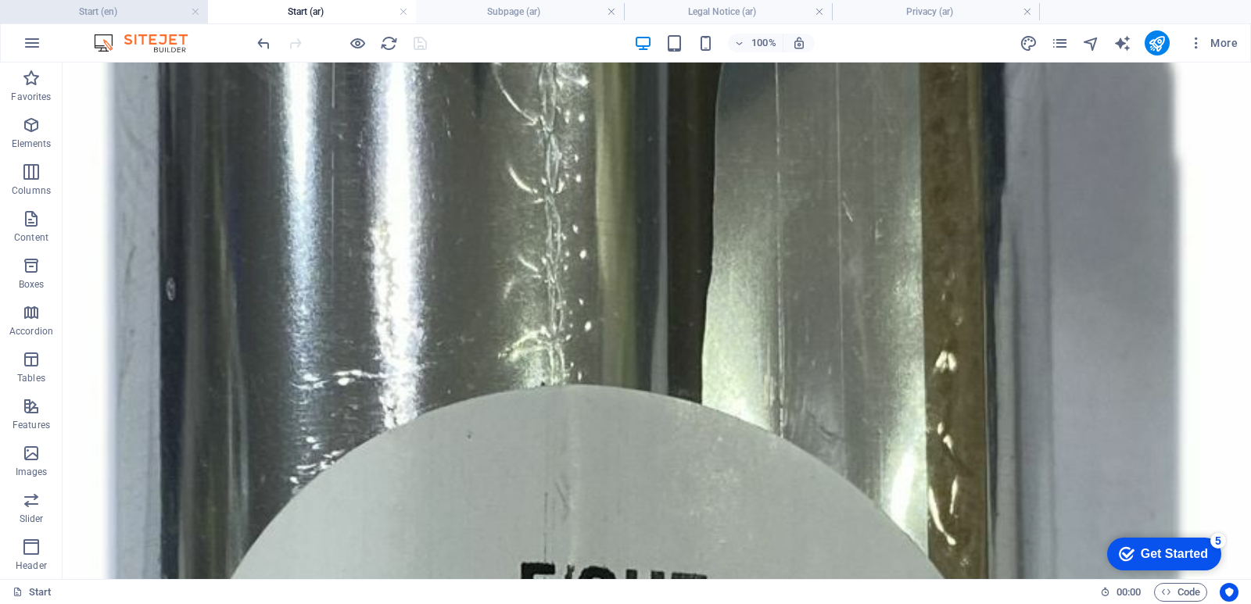
click at [161, 8] on h4 "Start (en)" at bounding box center [104, 11] width 208 height 17
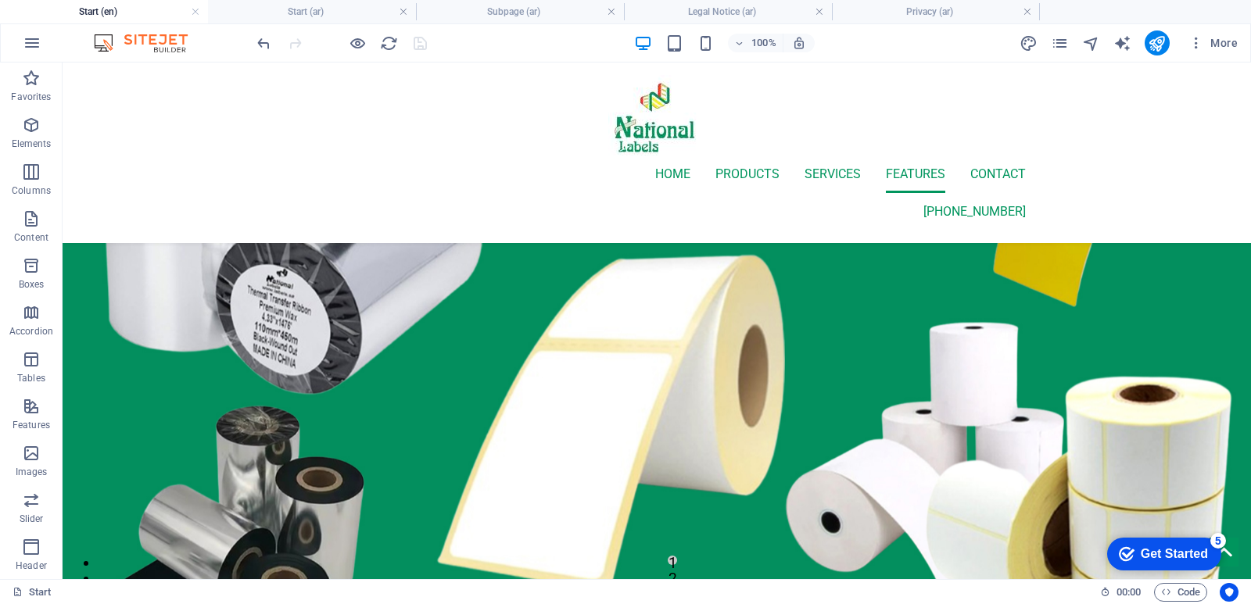
scroll to position [5347, 0]
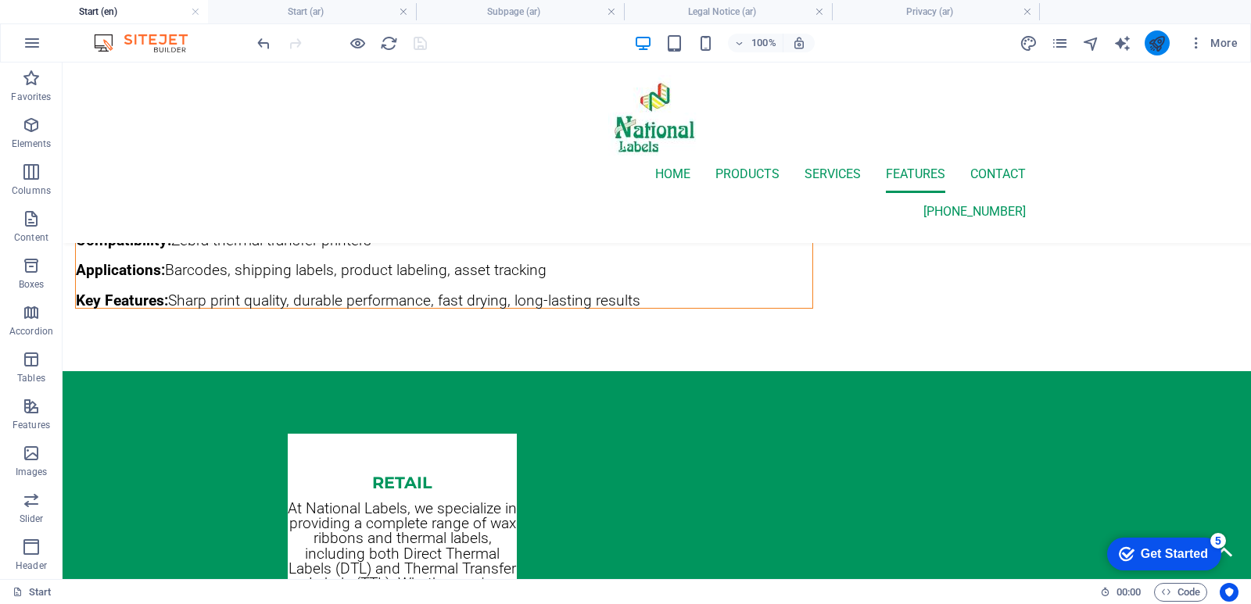
click at [1155, 38] on icon "publish" at bounding box center [1157, 43] width 18 height 18
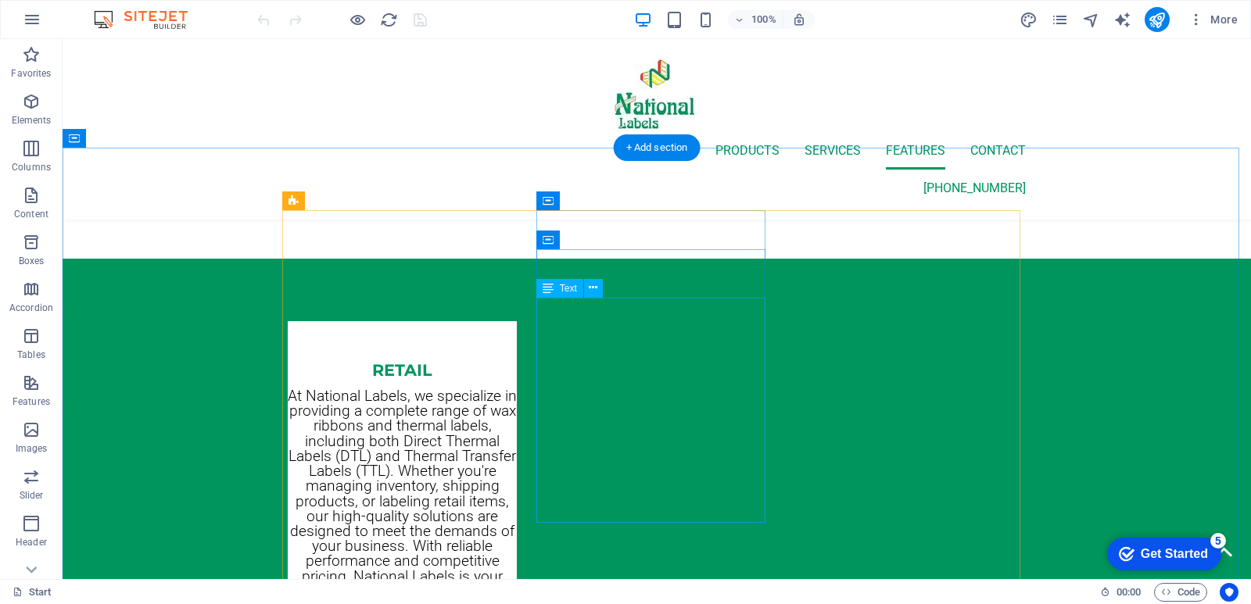
scroll to position [5305, 0]
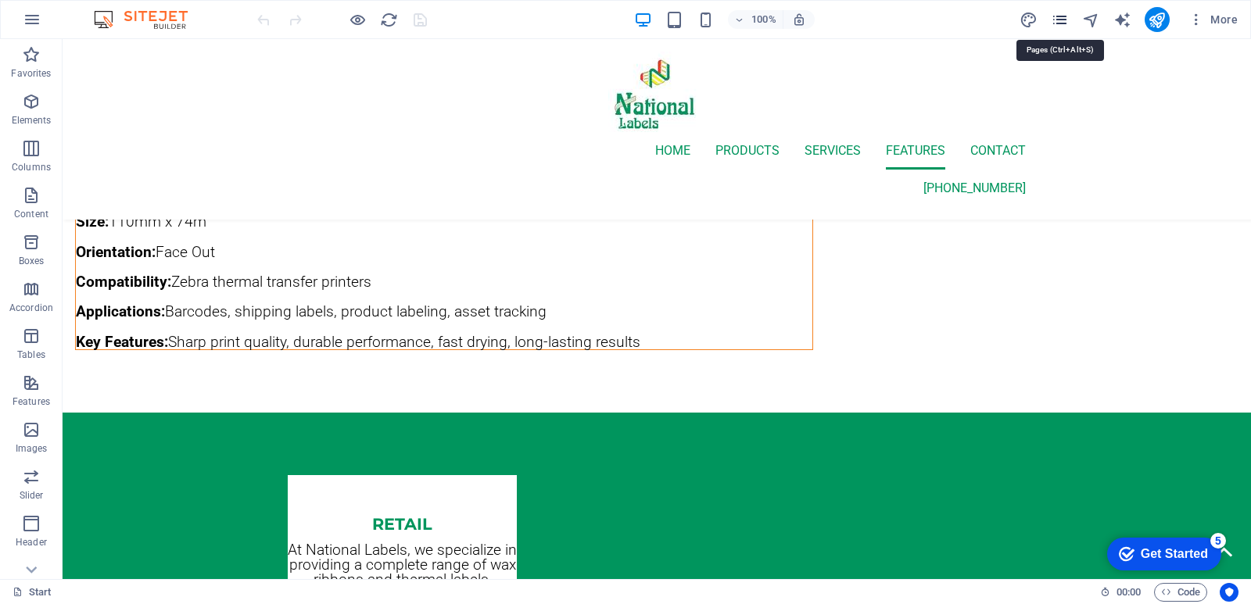
click at [1061, 25] on icon "pages" at bounding box center [1060, 20] width 18 height 18
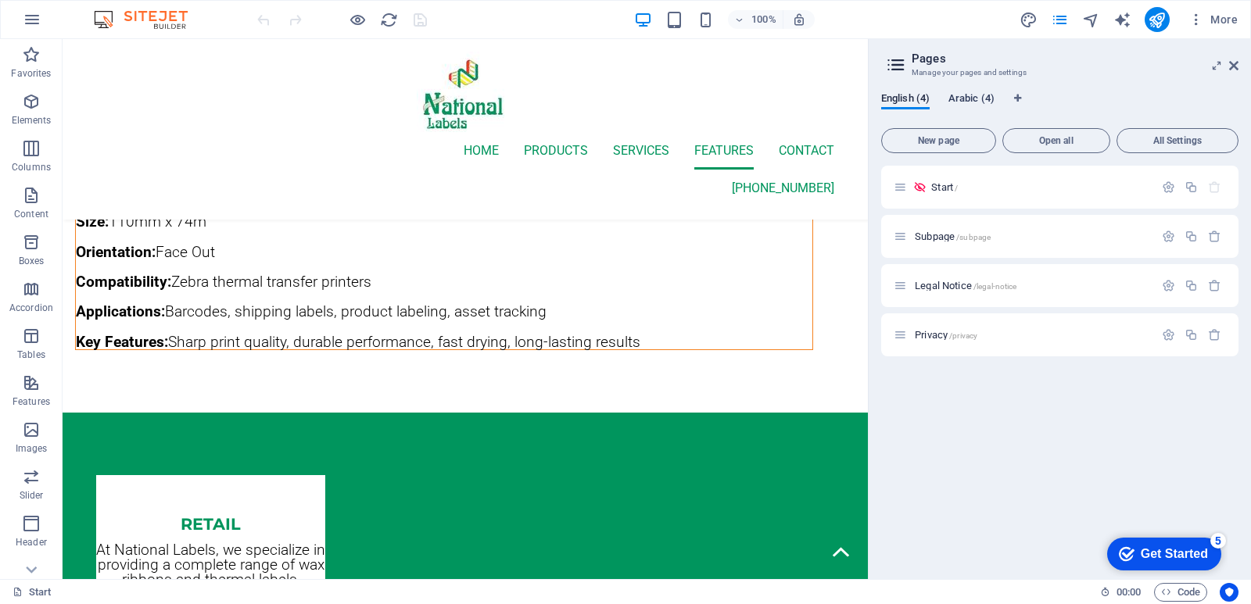
click at [972, 101] on span "Arabic (4)" at bounding box center [971, 100] width 46 height 22
drag, startPoint x: 1037, startPoint y: 144, endPoint x: 999, endPoint y: 144, distance: 37.5
click at [1037, 143] on span "Open all" at bounding box center [1056, 140] width 94 height 9
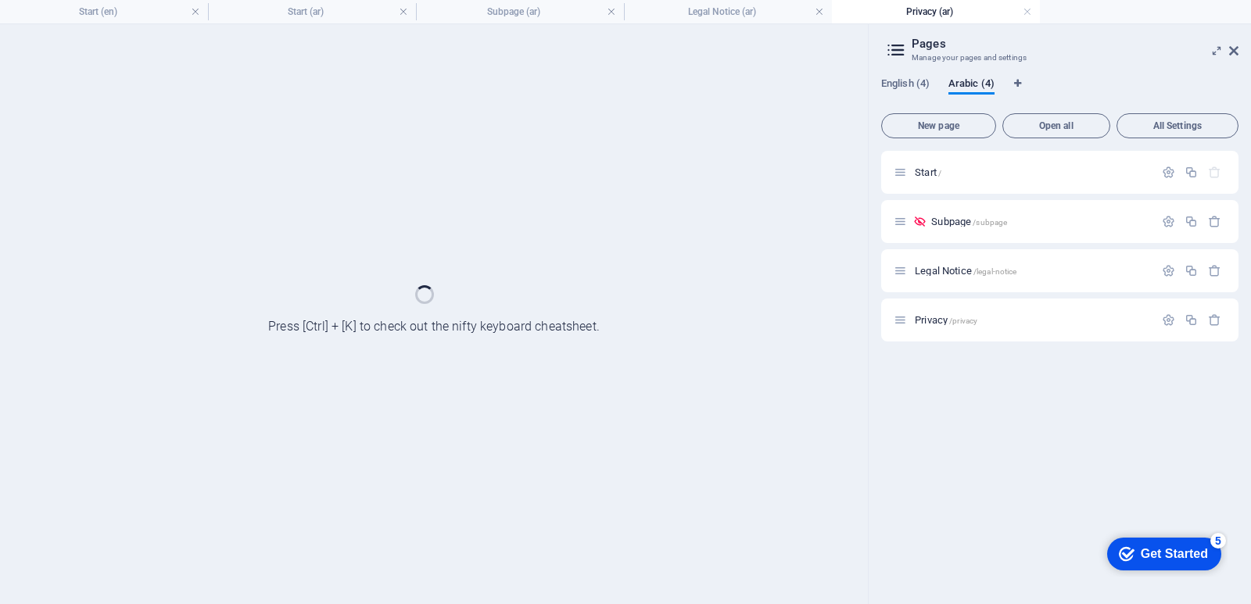
scroll to position [0, 0]
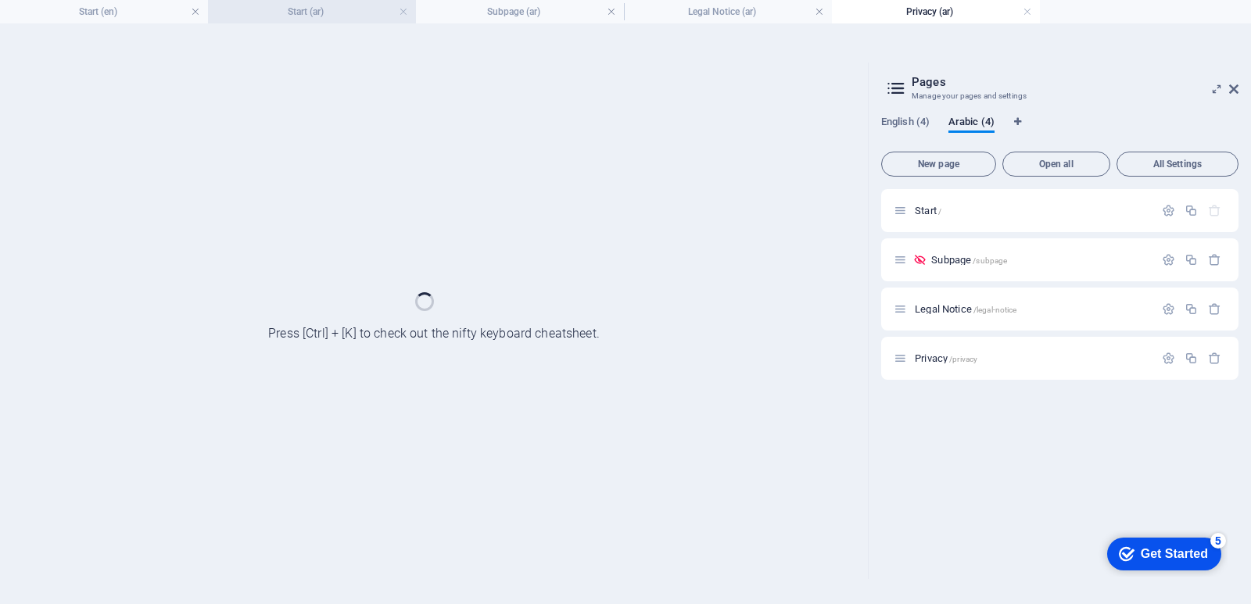
click at [317, 18] on h4 "Start (ar)" at bounding box center [312, 11] width 208 height 17
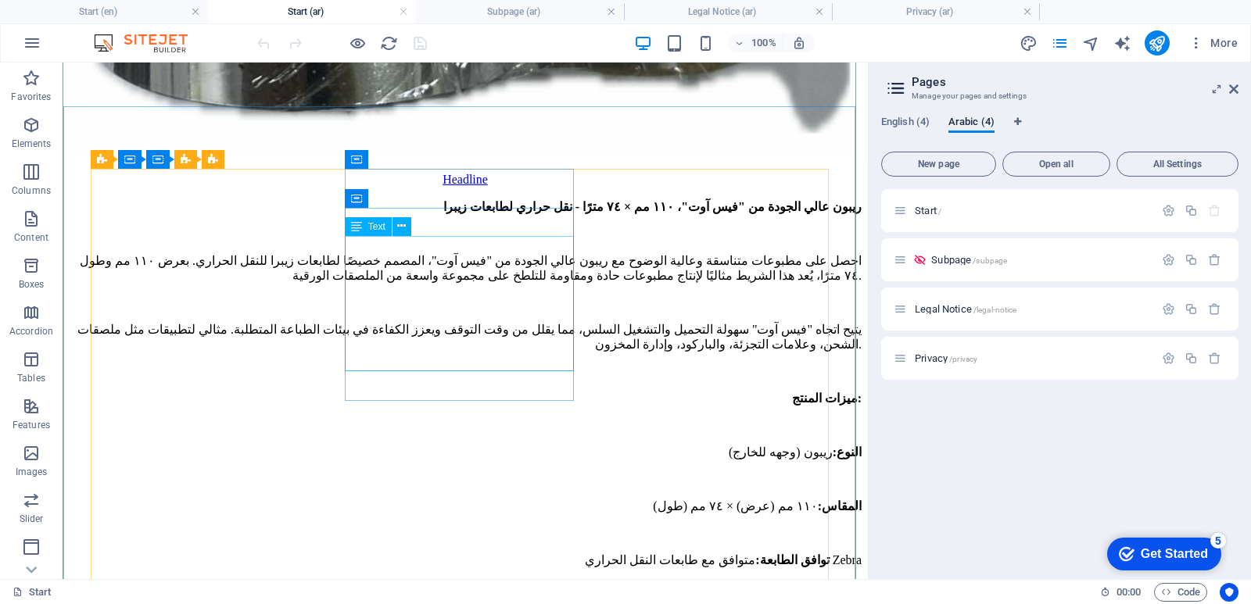
scroll to position [5547, 0]
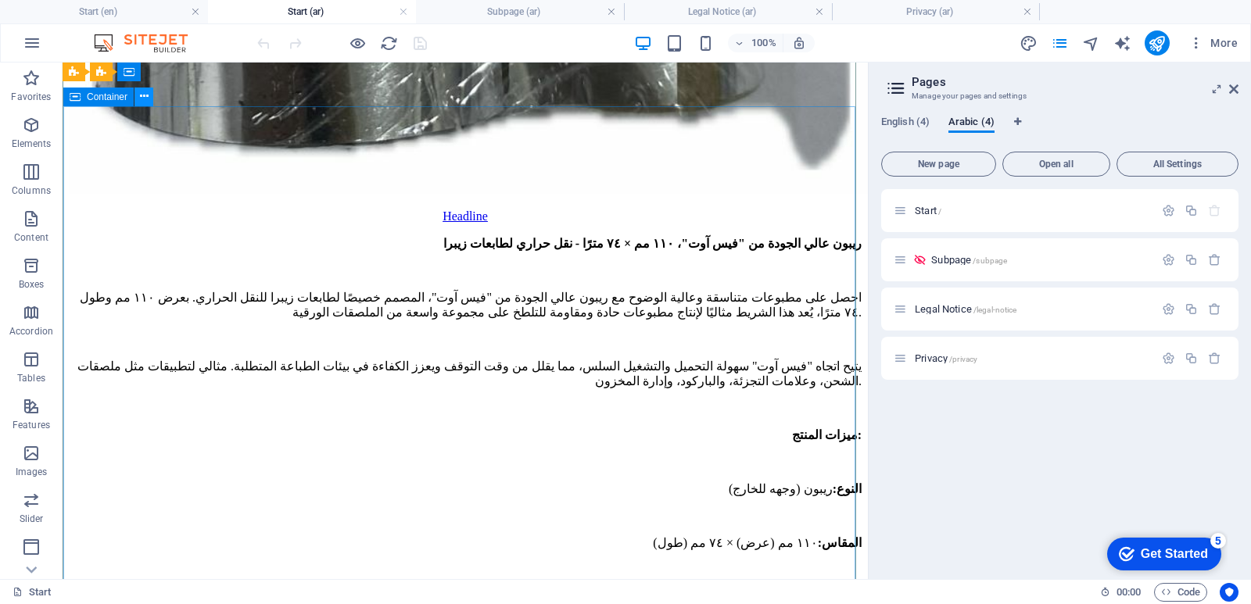
click at [146, 100] on icon at bounding box center [144, 96] width 9 height 16
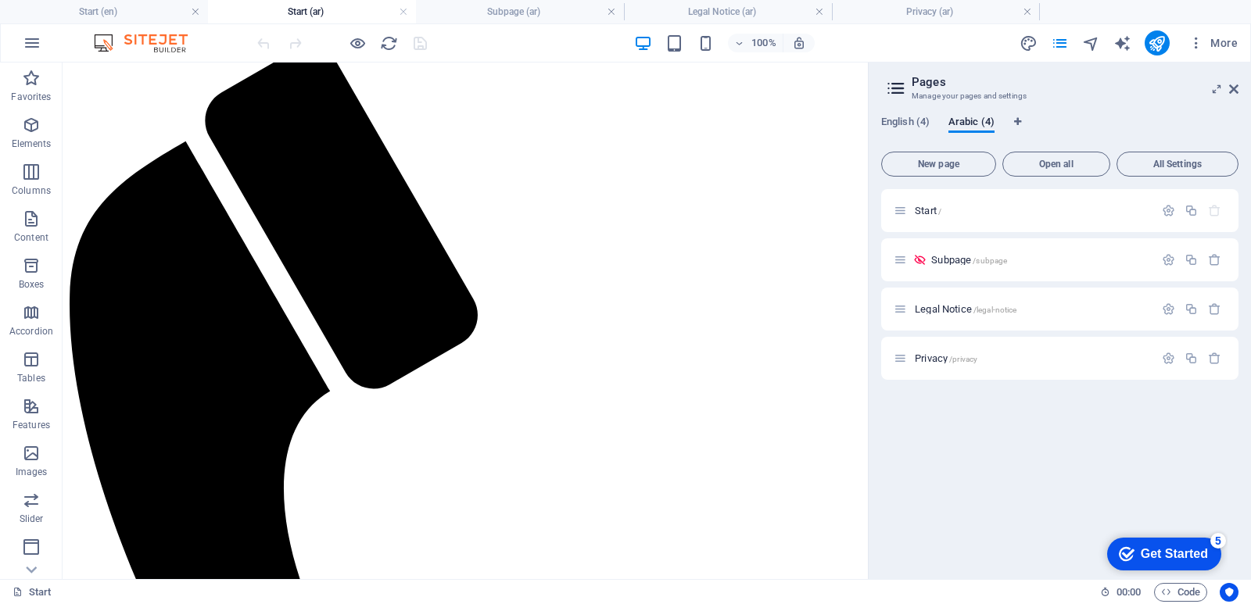
scroll to position [0, 0]
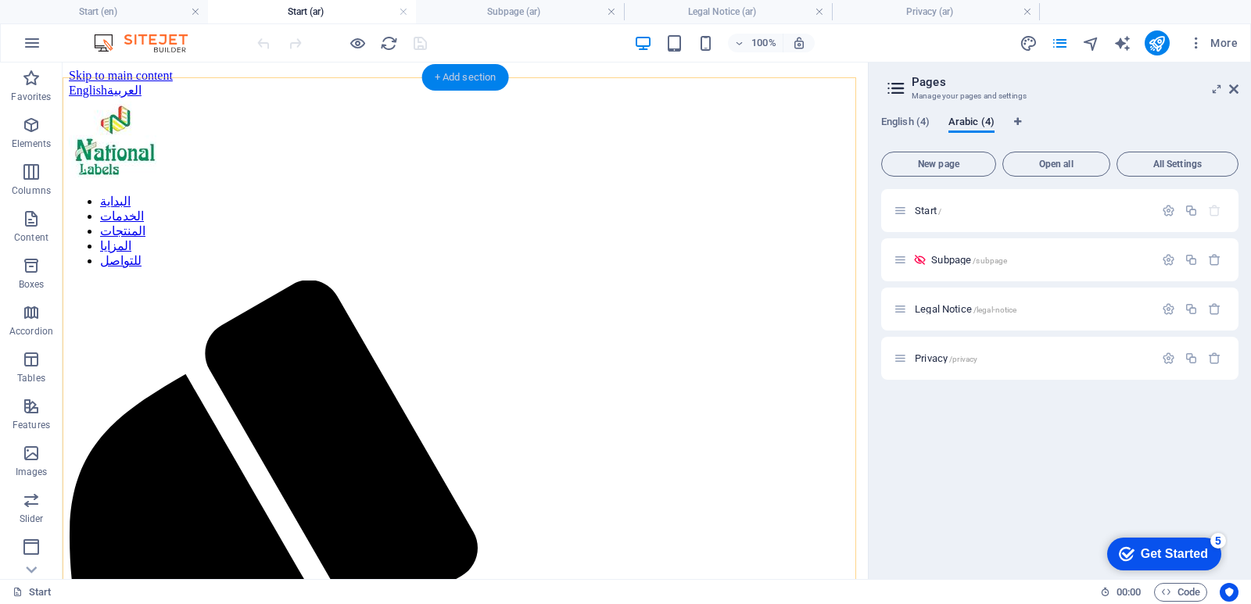
click at [503, 66] on div "+ Add section" at bounding box center [465, 77] width 87 height 27
click at [234, 83] on div "English العربية" at bounding box center [465, 90] width 793 height 15
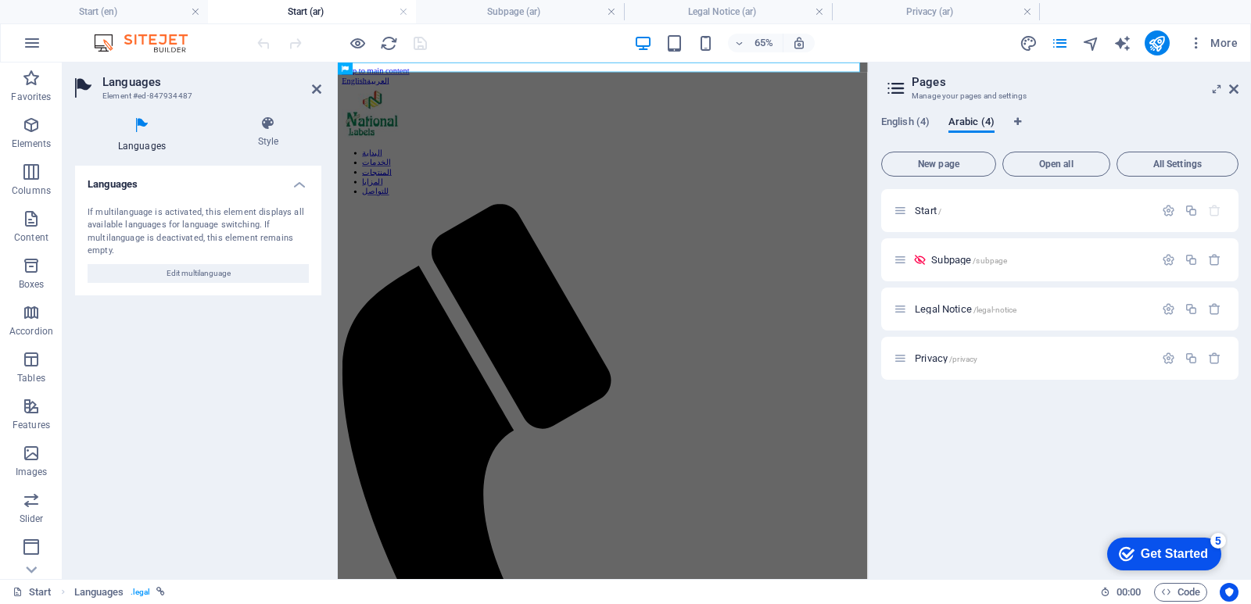
click at [152, 95] on h3 "Element #ed-847934487" at bounding box center [196, 96] width 188 height 14
click at [145, 134] on icon at bounding box center [142, 126] width 134 height 20
click at [210, 271] on span "Edit multilanguage" at bounding box center [199, 273] width 64 height 19
select select "41"
select select "6"
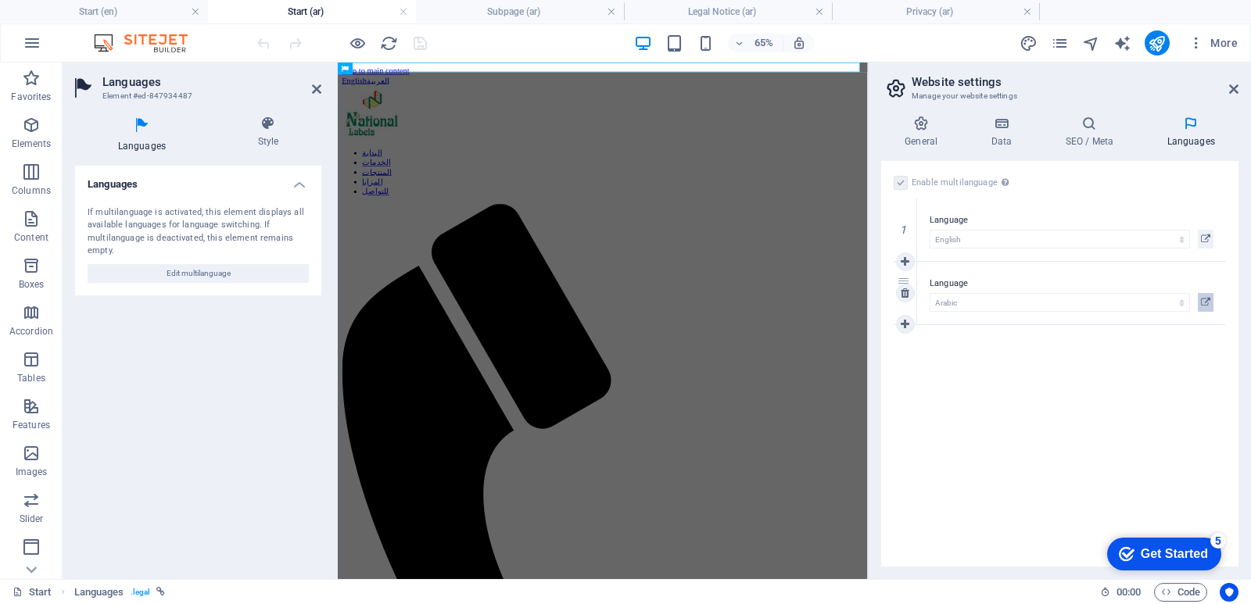
click at [1203, 303] on icon at bounding box center [1205, 302] width 9 height 19
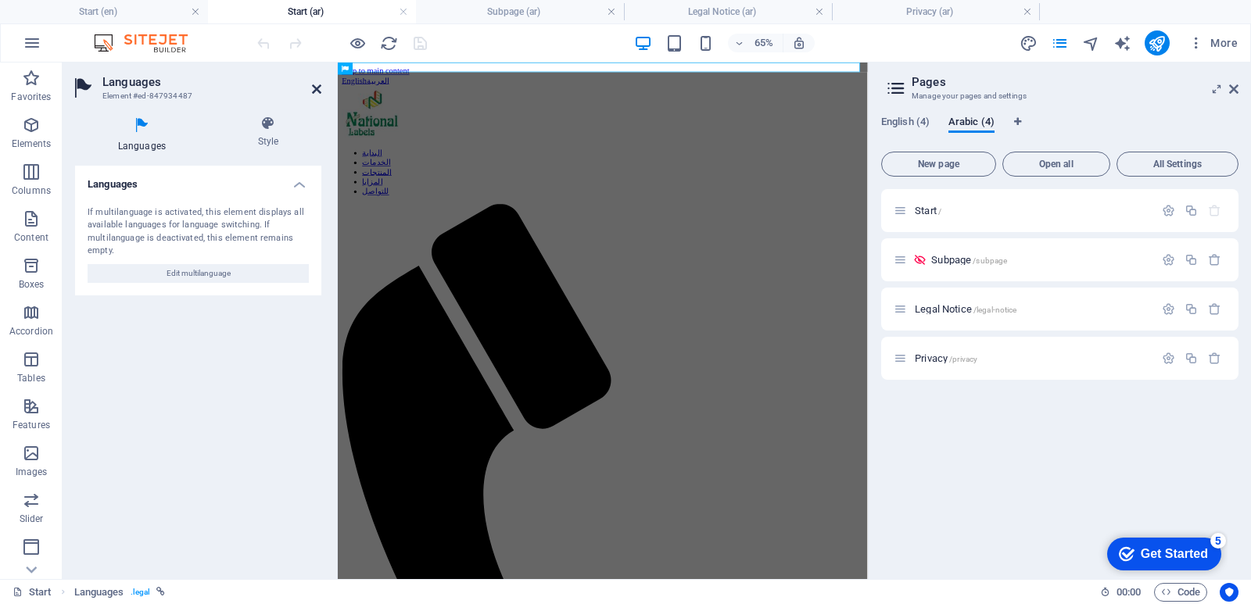
click at [318, 89] on icon at bounding box center [316, 89] width 9 height 13
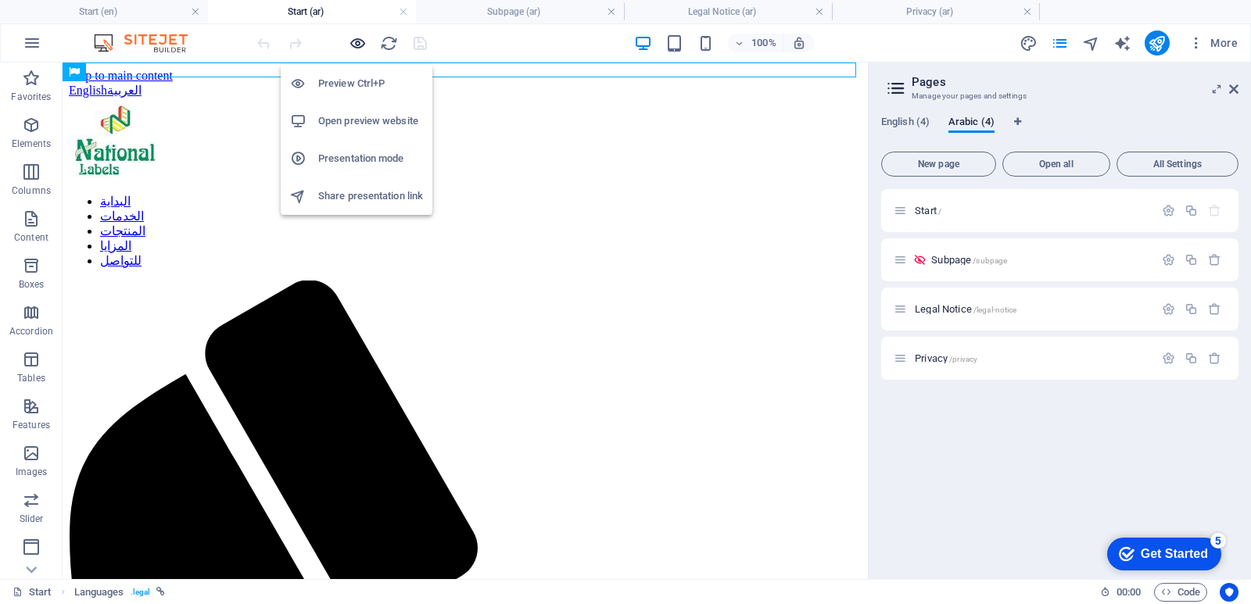
click at [357, 45] on icon "button" at bounding box center [358, 43] width 18 height 18
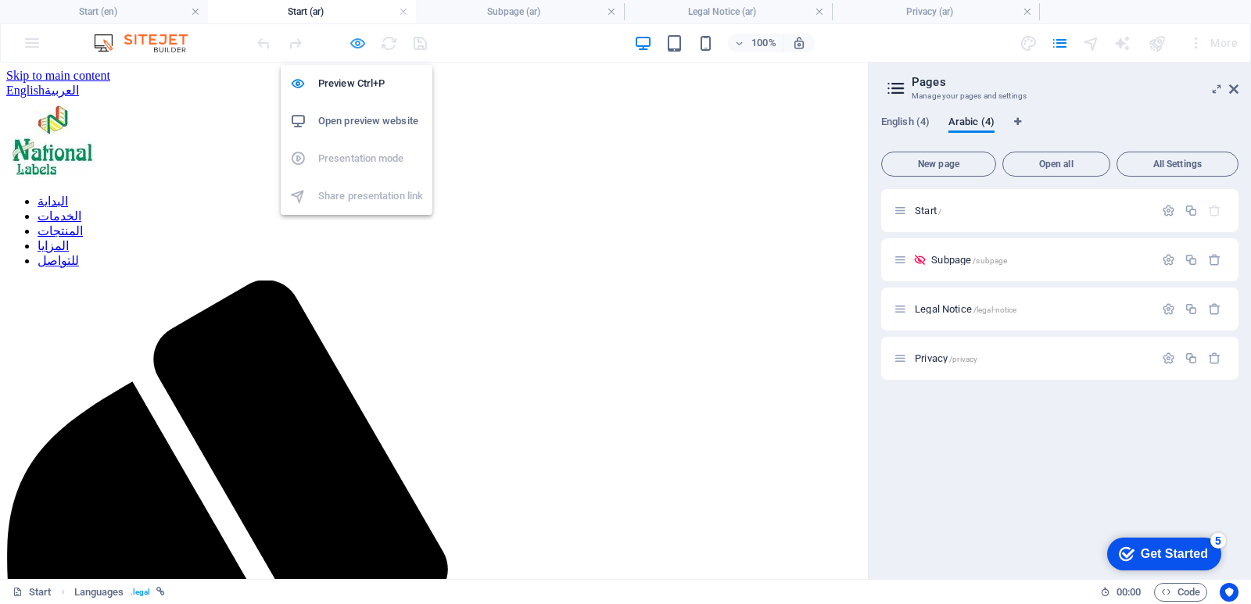
click at [357, 45] on icon "button" at bounding box center [358, 43] width 18 height 18
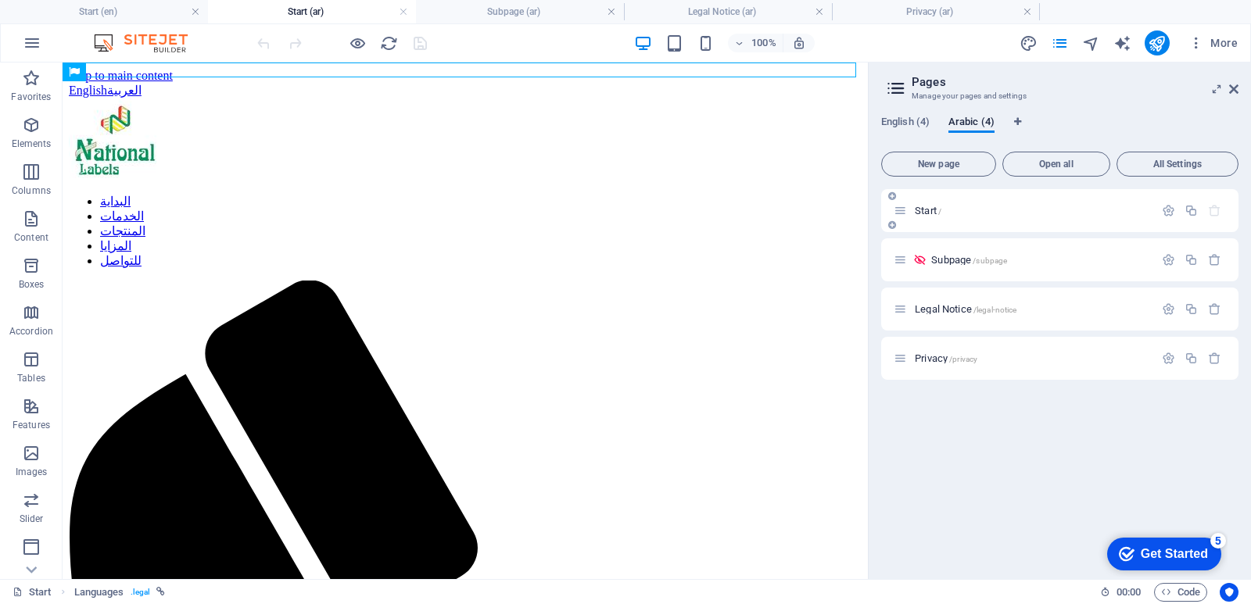
click at [1095, 209] on p "Start /" at bounding box center [1032, 211] width 235 height 10
click at [1172, 213] on icon "button" at bounding box center [1168, 210] width 13 height 13
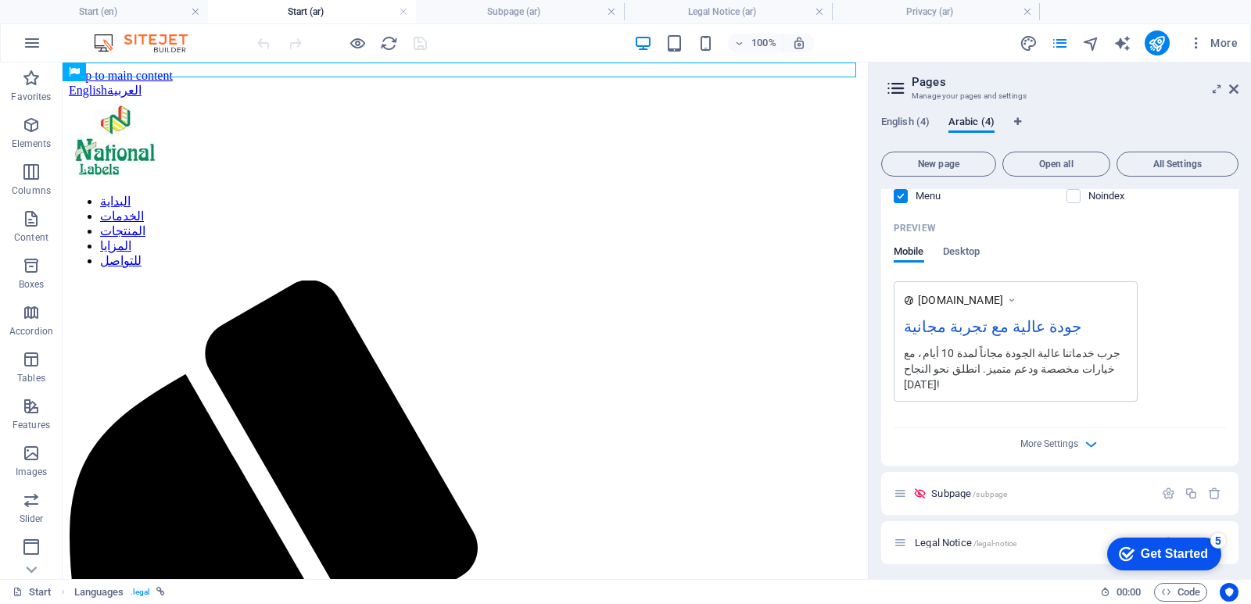
scroll to position [391, 0]
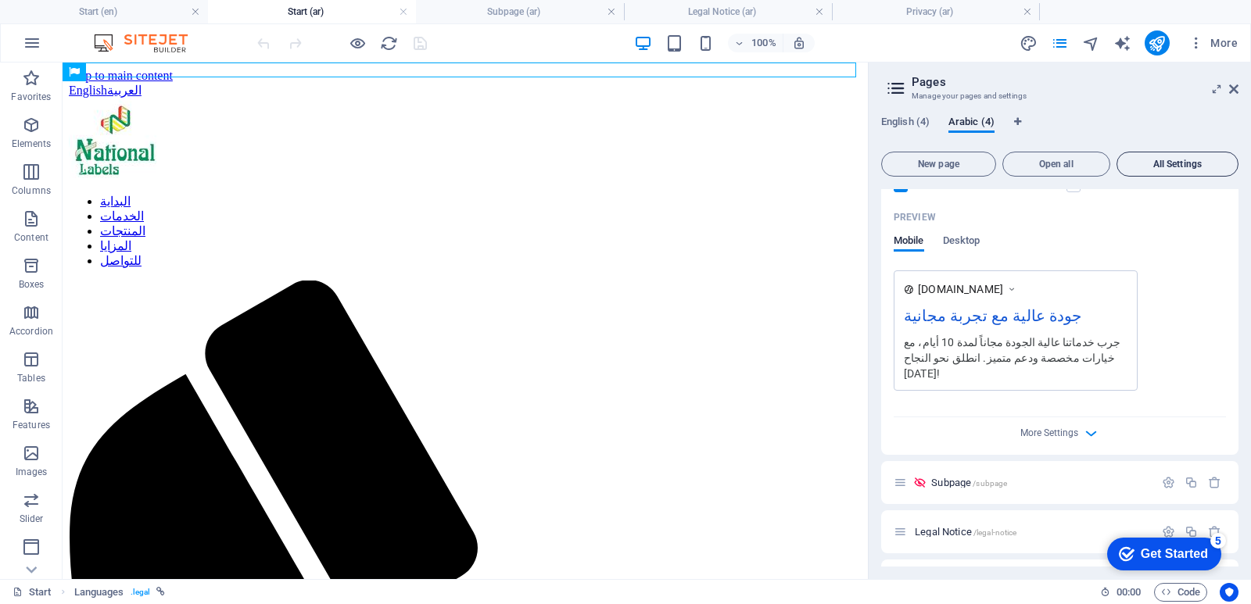
click at [1169, 160] on span "All Settings" at bounding box center [1178, 164] width 108 height 9
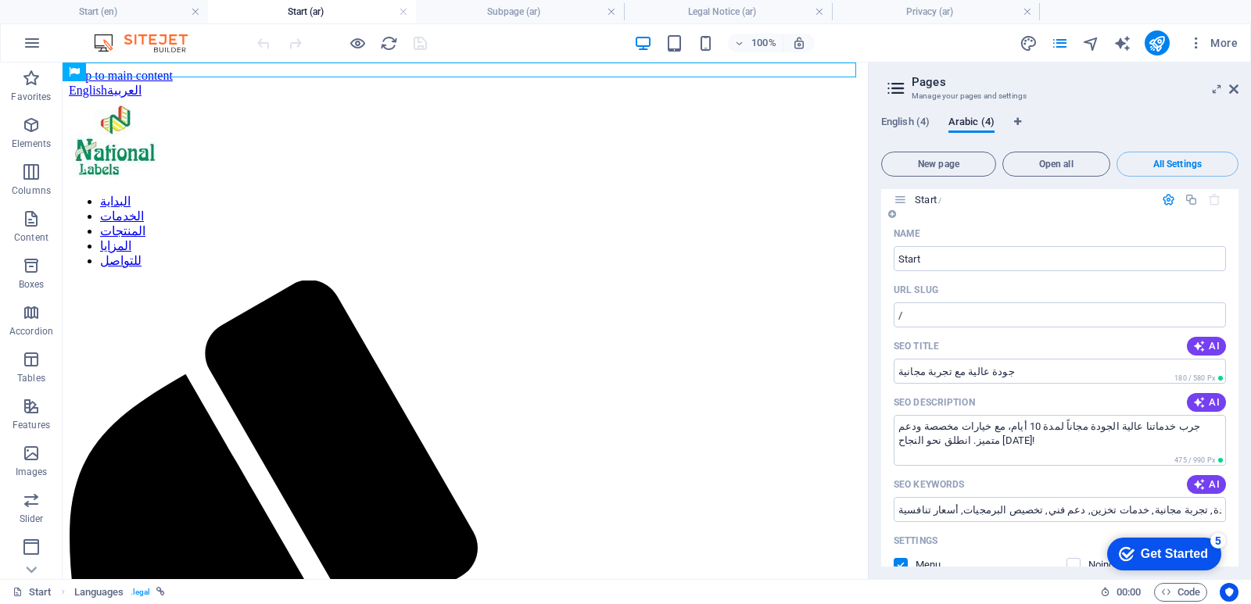
scroll to position [0, 0]
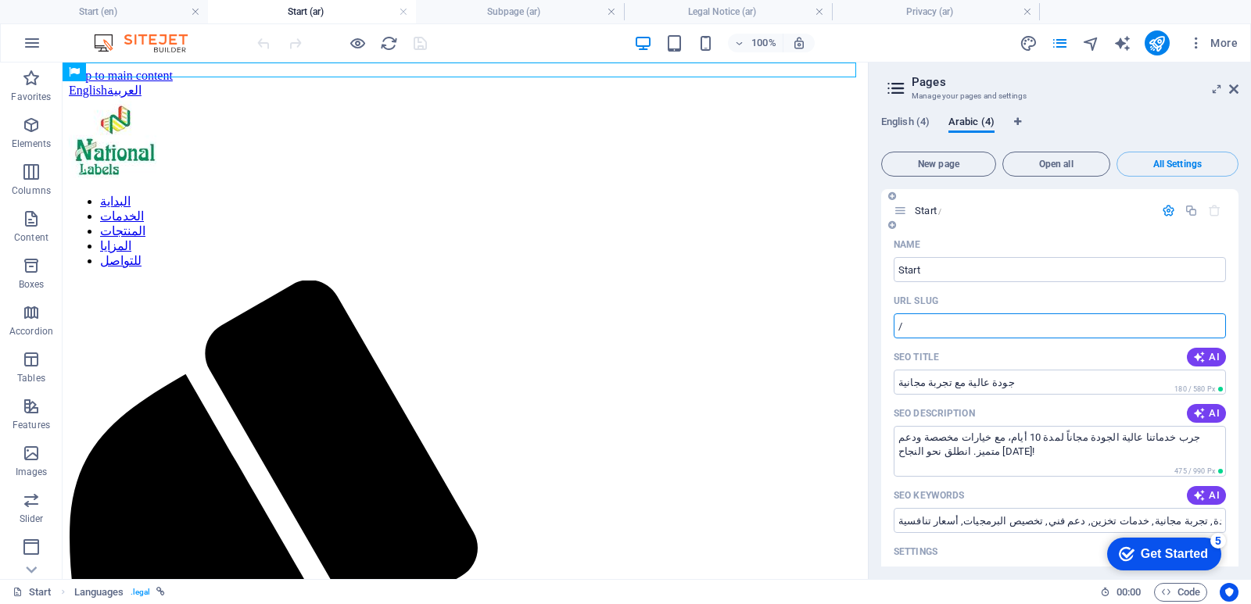
drag, startPoint x: 1049, startPoint y: 324, endPoint x: 886, endPoint y: 331, distance: 162.8
click at [886, 331] on div "Name Start ​ URL SLUG / ​ SEO Title AI جودة عالية مع تجربة مجانية ​ 180 / 580 P…" at bounding box center [1059, 539] width 357 height 614
paste input "text"
type input "/"
drag, startPoint x: 1233, startPoint y: 86, endPoint x: 1167, endPoint y: 33, distance: 84.5
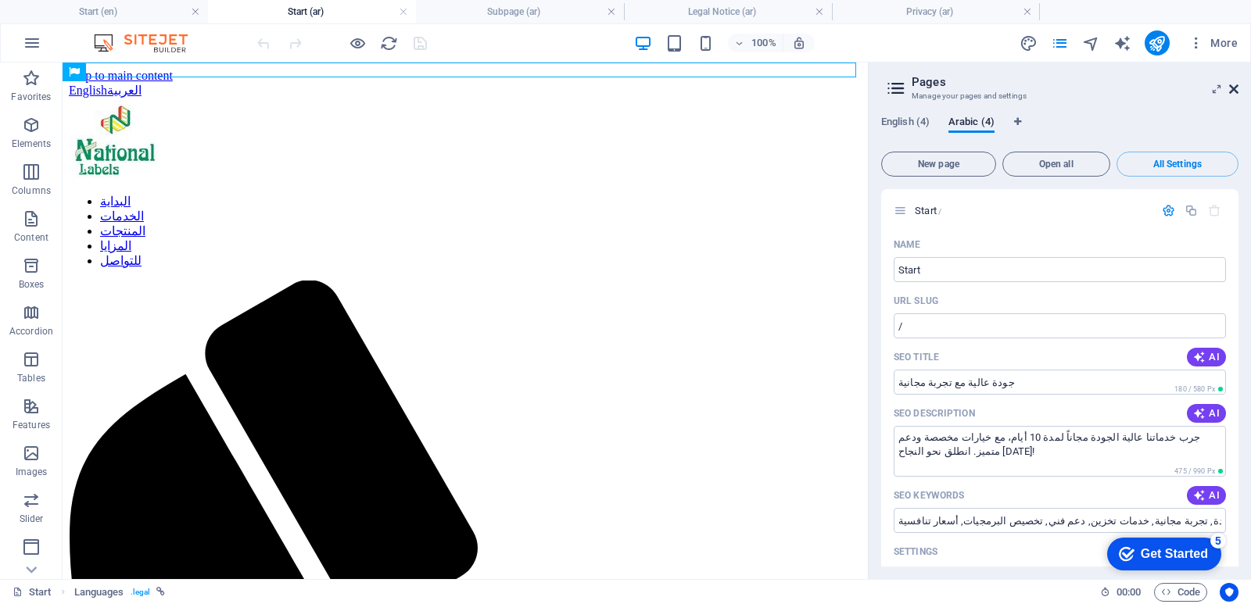
click at [1233, 86] on icon at bounding box center [1233, 89] width 9 height 13
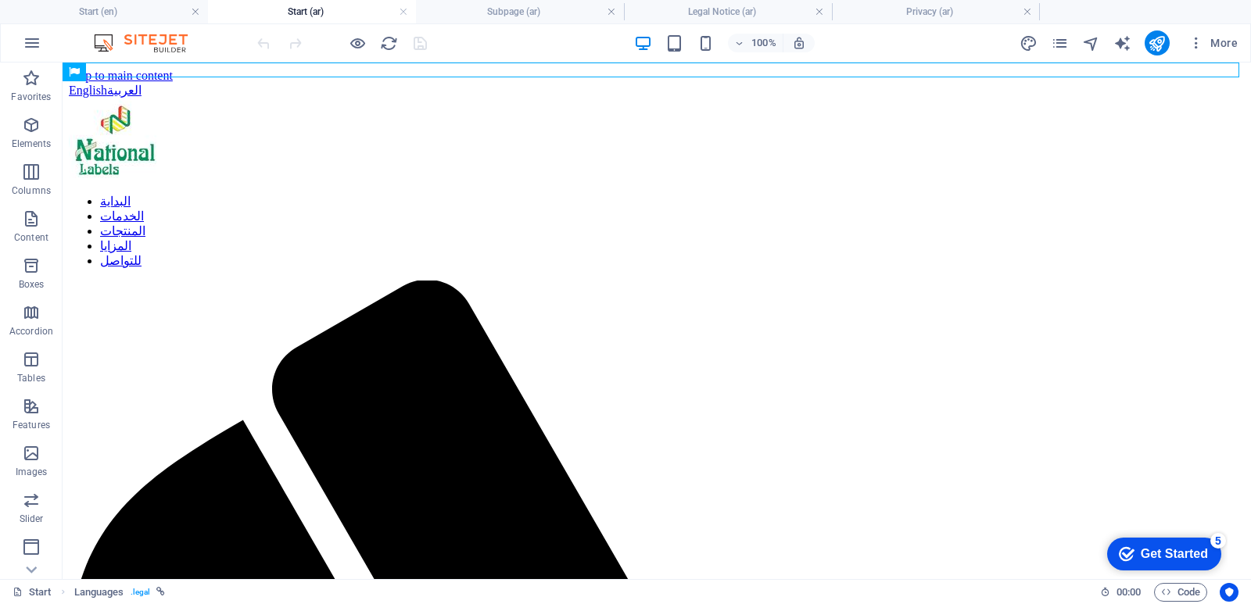
click at [314, 8] on h4 "Start (ar)" at bounding box center [312, 11] width 208 height 17
click at [730, 9] on h4 "Legal Notice (ar)" at bounding box center [728, 11] width 208 height 17
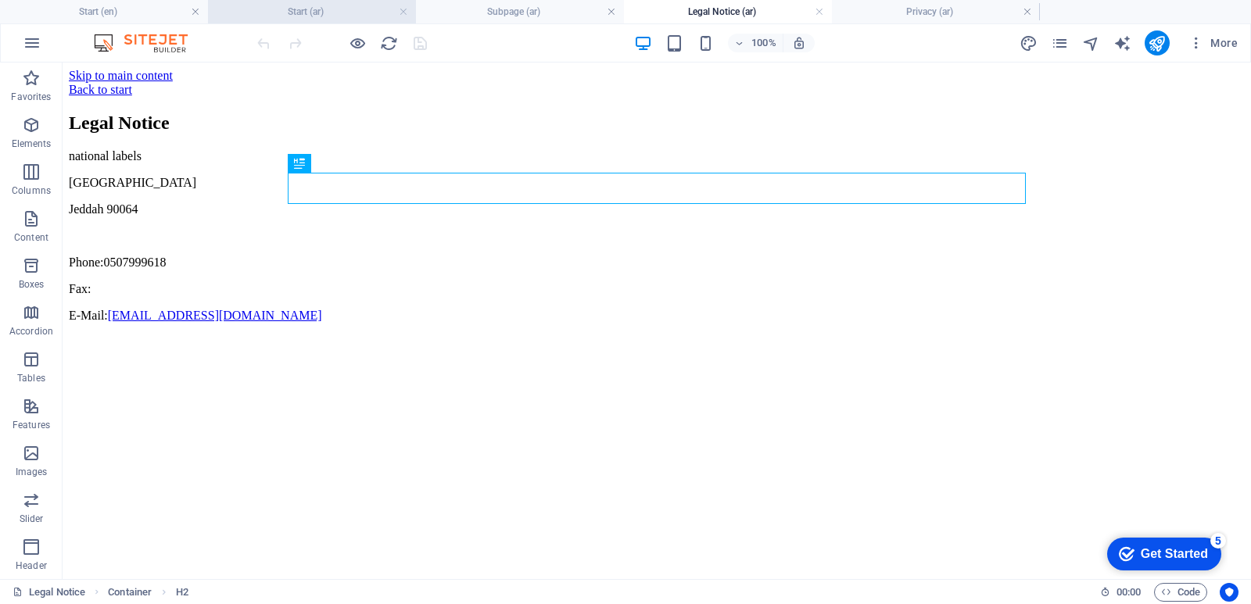
click at [286, 8] on h4 "Start (ar)" at bounding box center [312, 11] width 208 height 17
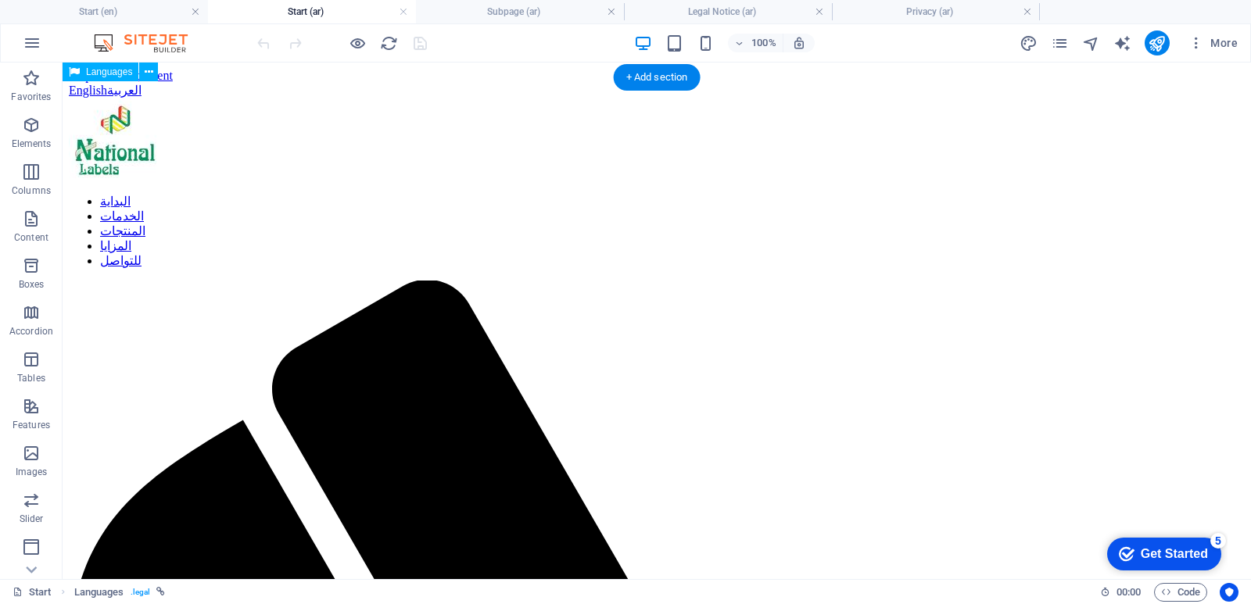
click at [716, 83] on div "English العربية" at bounding box center [657, 90] width 1176 height 15
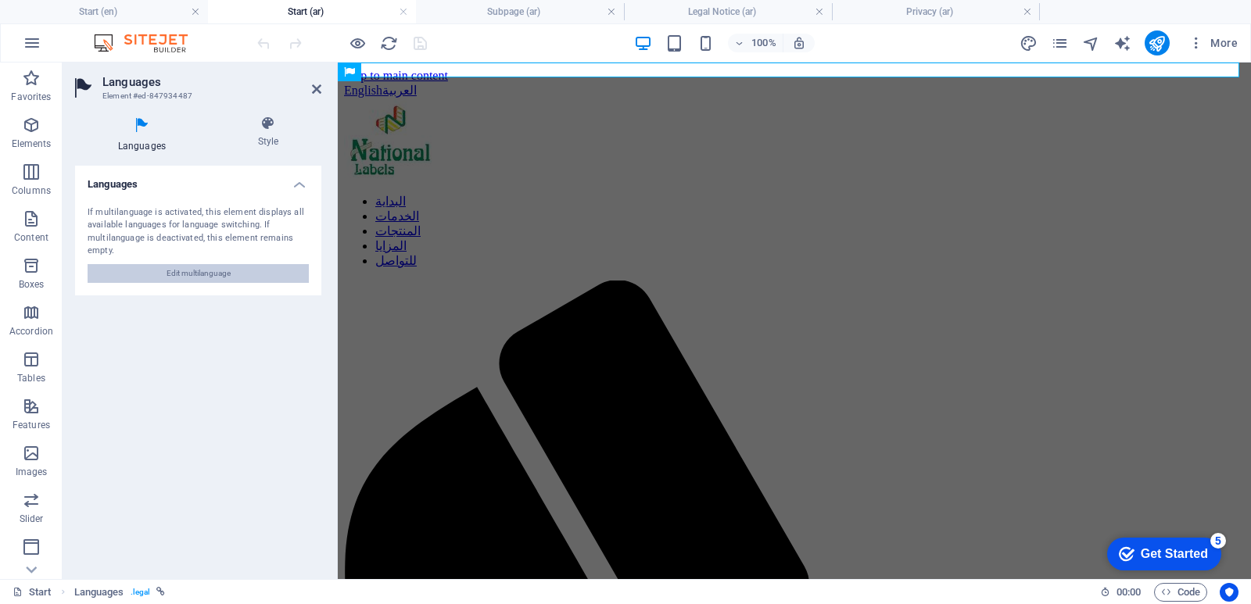
click at [196, 272] on span "Edit multilanguage" at bounding box center [199, 273] width 64 height 19
select select "41"
select select "6"
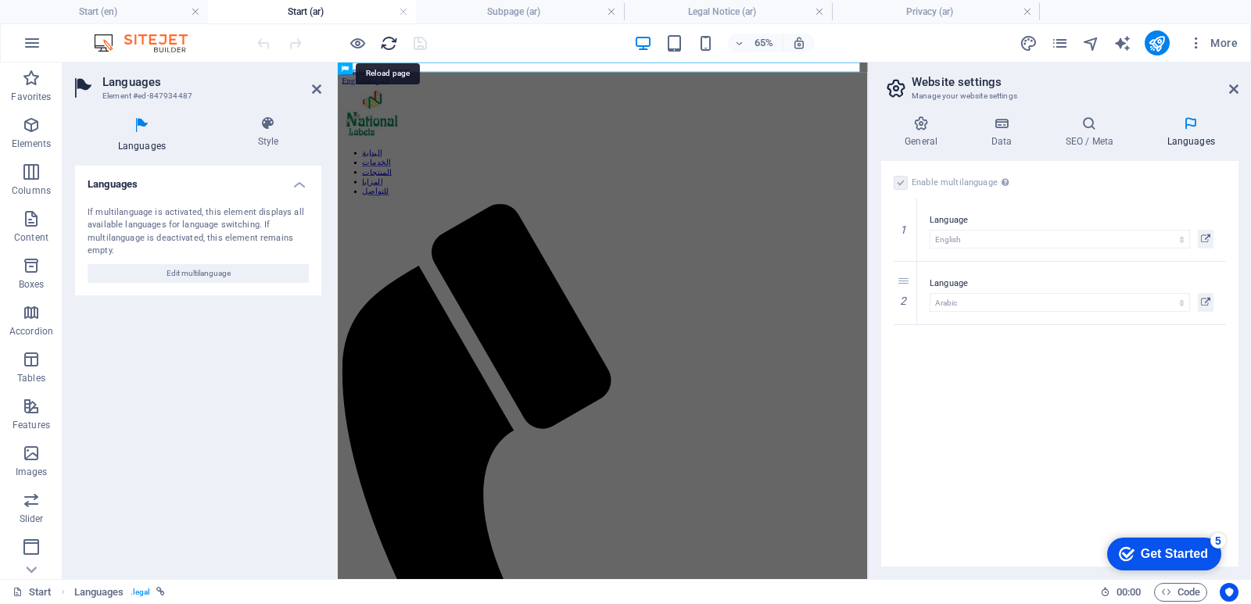
click at [386, 41] on icon "reload" at bounding box center [389, 43] width 18 height 18
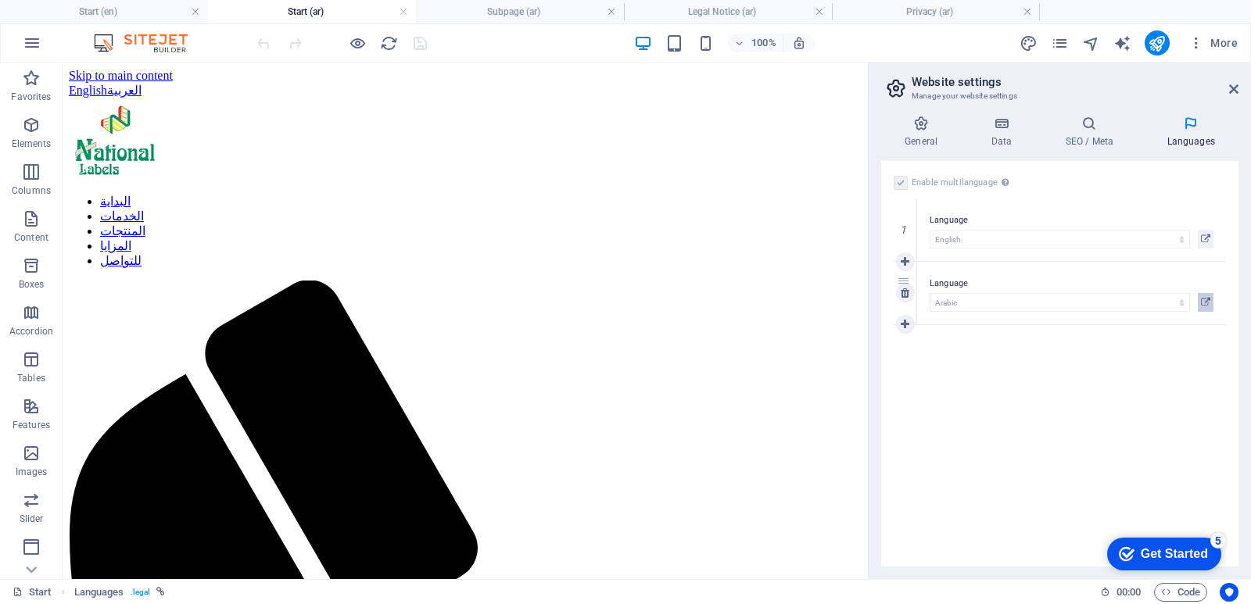
click at [1203, 301] on icon at bounding box center [1205, 302] width 9 height 19
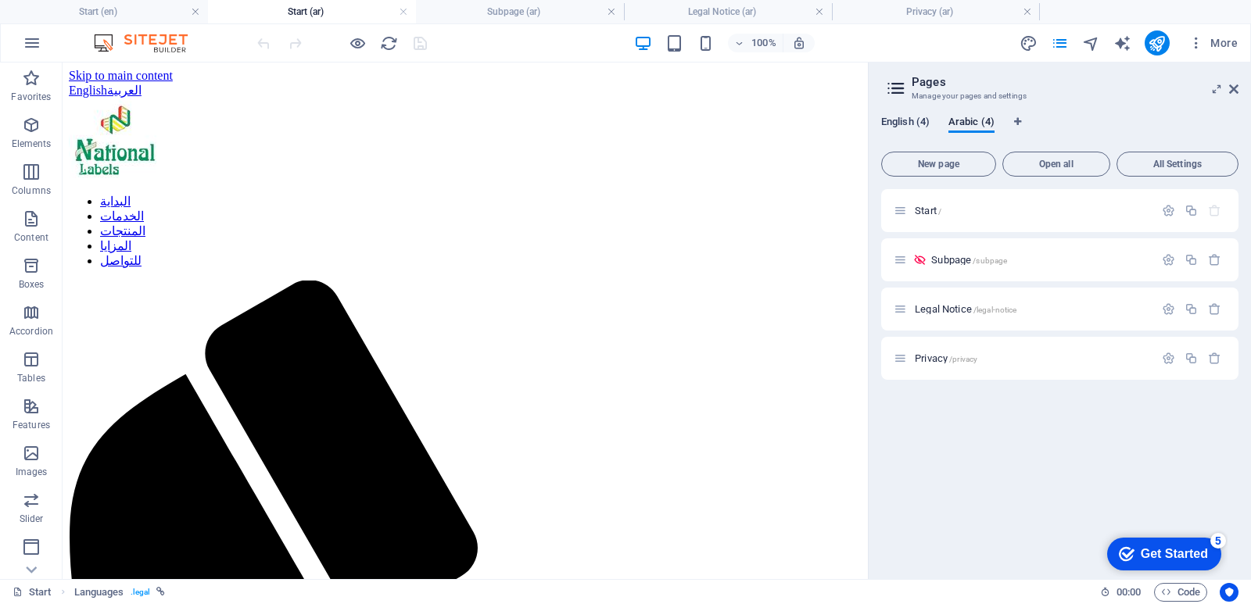
click at [903, 120] on span "English (4)" at bounding box center [905, 124] width 48 height 22
click at [943, 216] on div "Start /" at bounding box center [1024, 211] width 260 height 18
click at [945, 213] on span "Start /" at bounding box center [944, 211] width 27 height 12
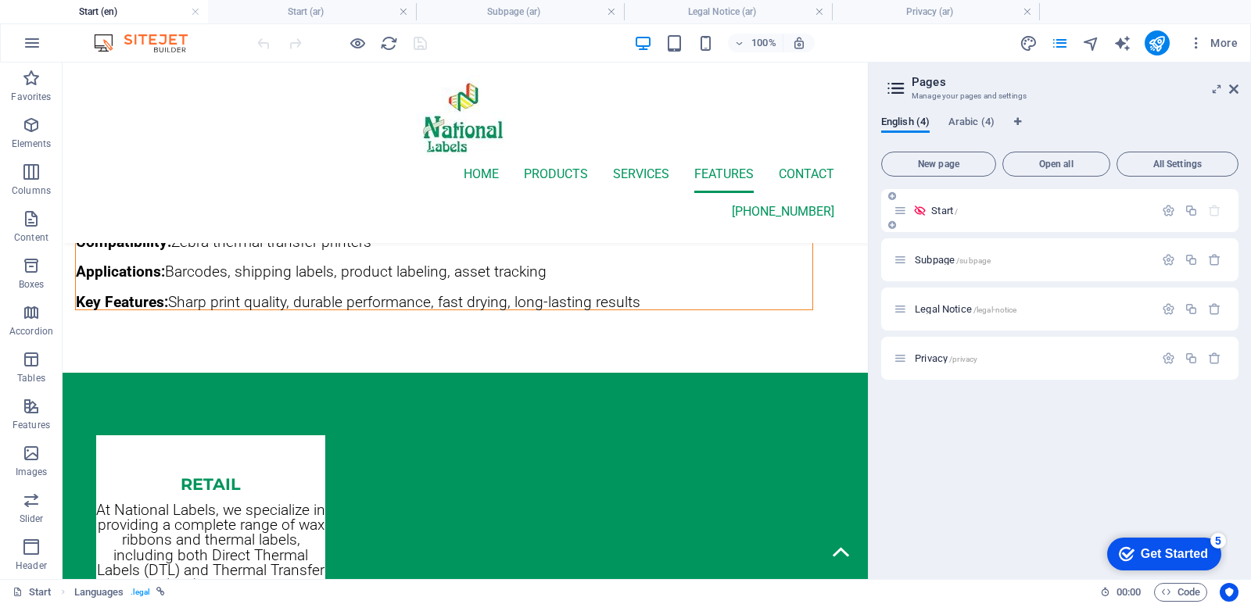
click at [945, 213] on span "Start /" at bounding box center [944, 211] width 27 height 12
click at [953, 122] on span "Arabic (4)" at bounding box center [971, 124] width 46 height 22
click at [933, 217] on div "Start /" at bounding box center [1024, 211] width 260 height 18
click at [934, 210] on span "Start /" at bounding box center [928, 211] width 27 height 12
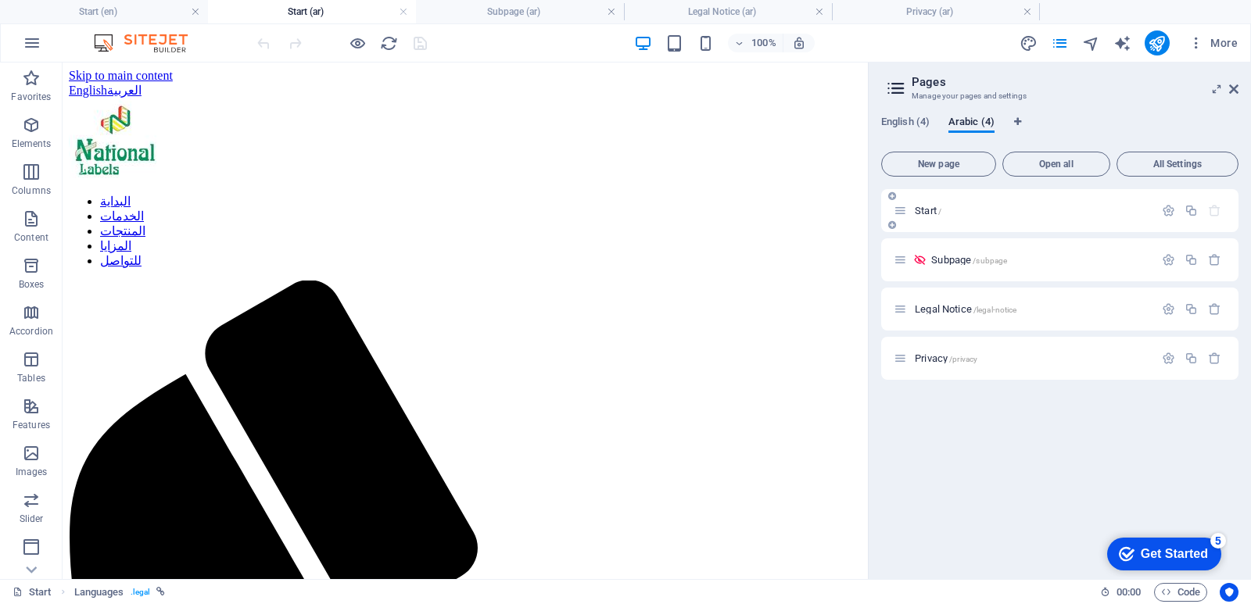
click at [934, 210] on span "Start /" at bounding box center [928, 211] width 27 height 12
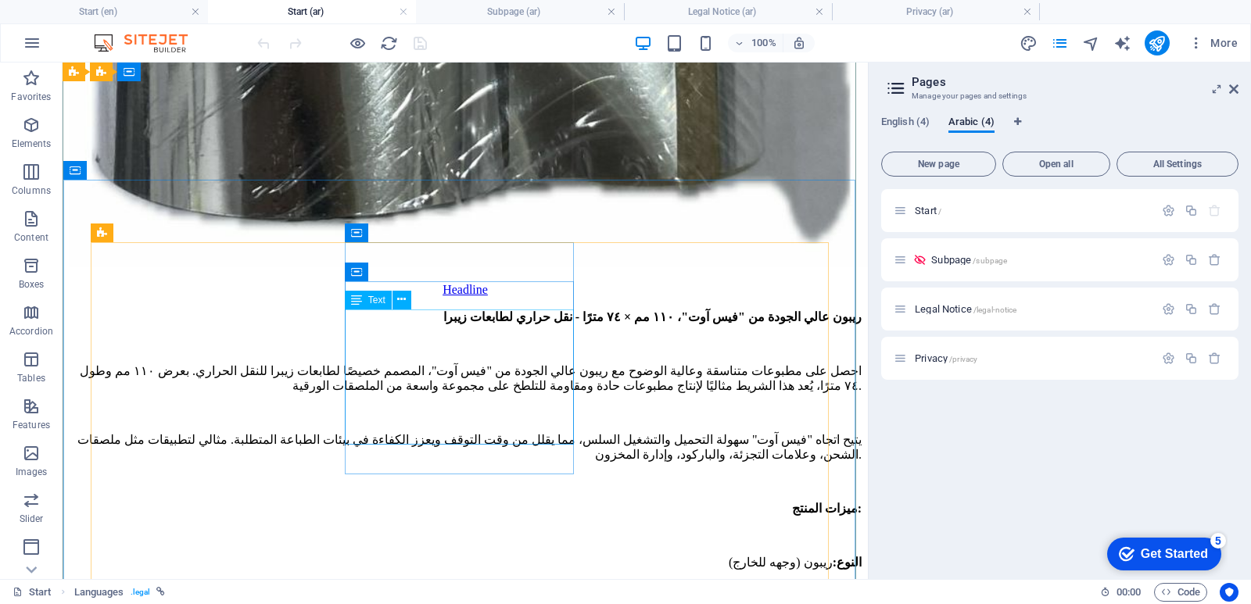
scroll to position [5239, 0]
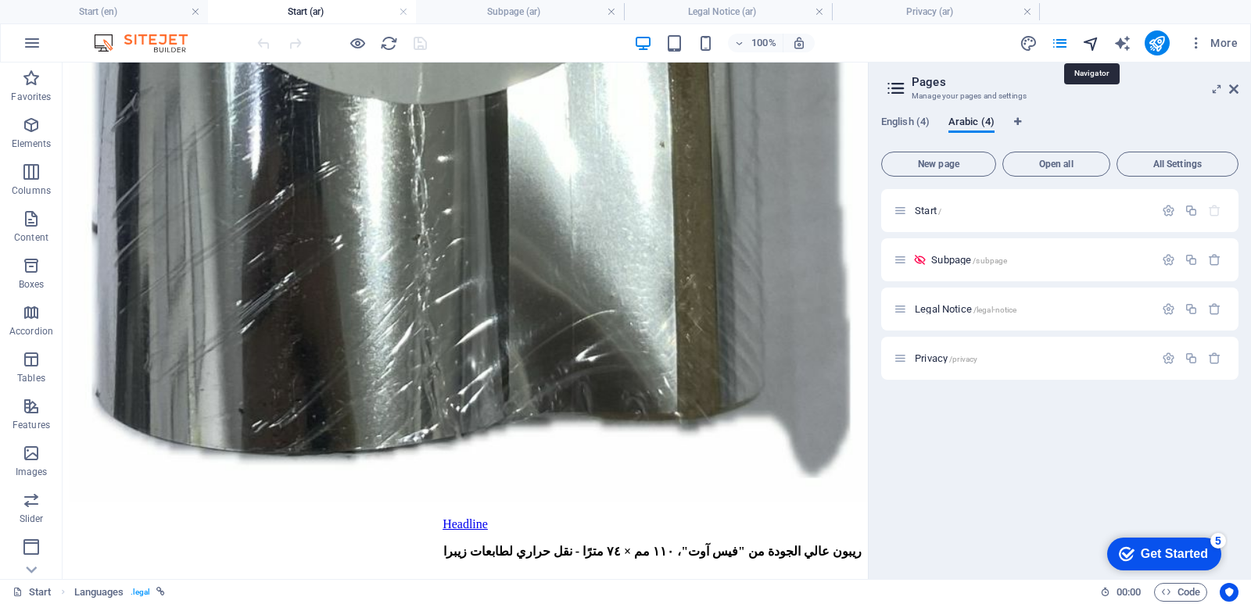
click at [1091, 41] on icon "navigator" at bounding box center [1091, 43] width 18 height 18
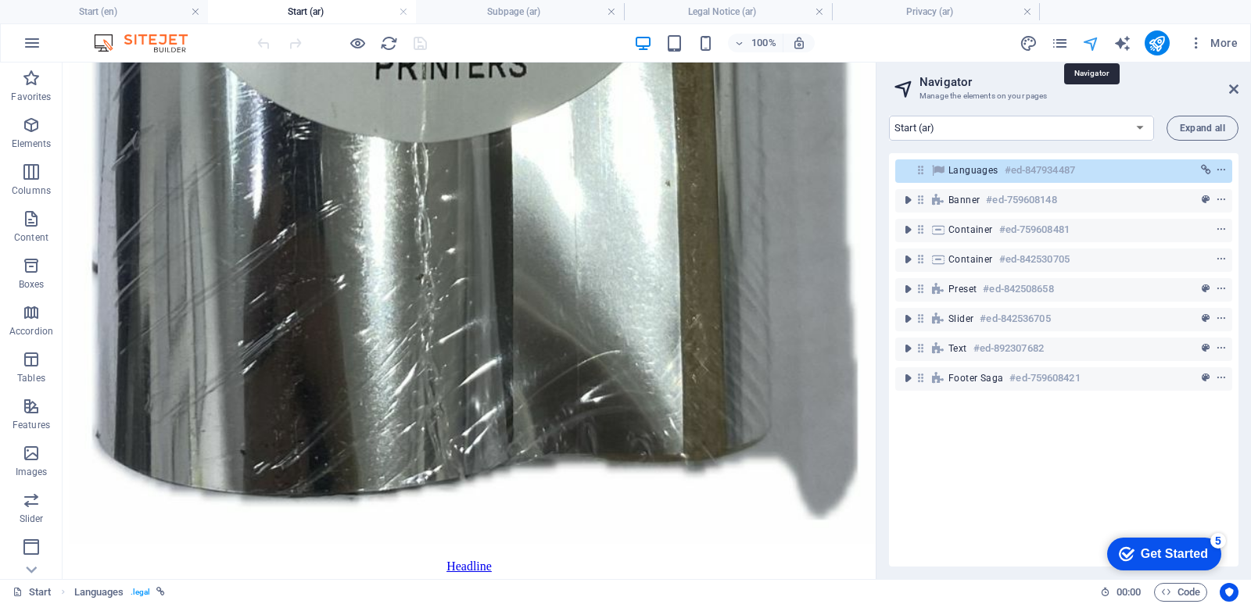
scroll to position [5262, 0]
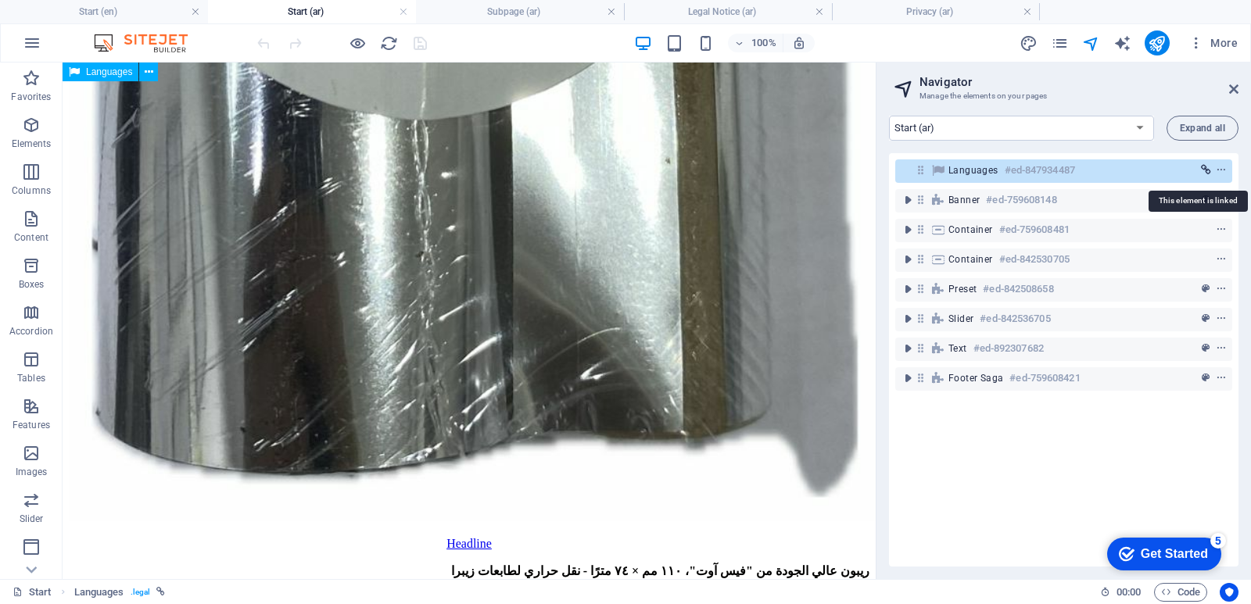
click at [1201, 165] on icon "link" at bounding box center [1206, 170] width 10 height 11
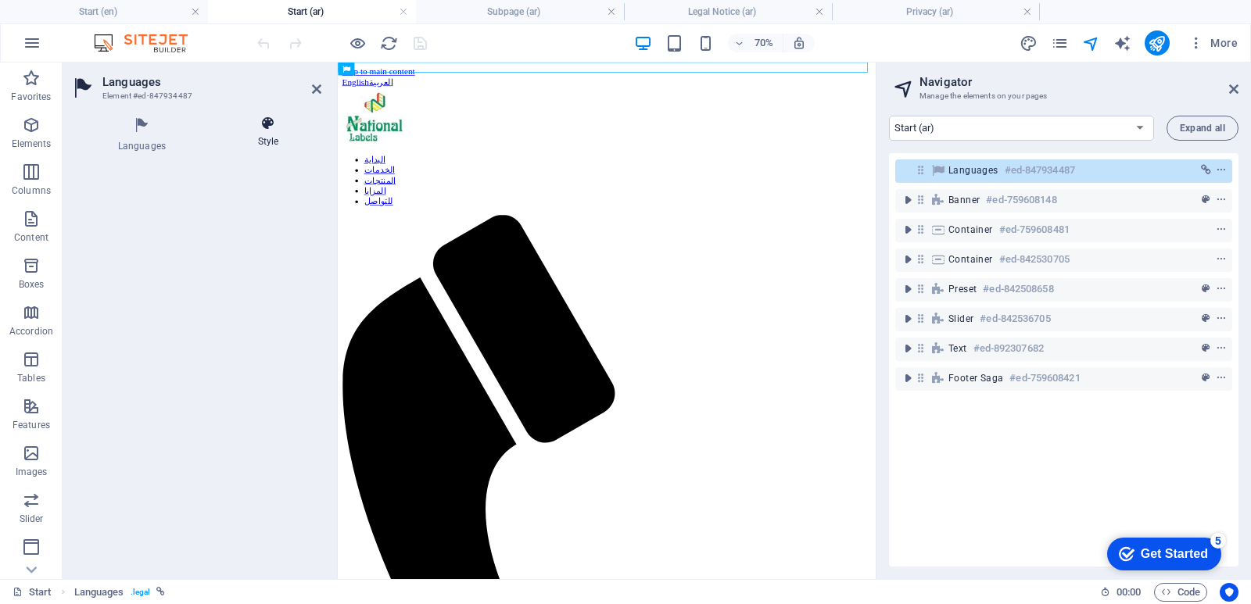
click at [275, 138] on h4 "Style" at bounding box center [268, 132] width 106 height 33
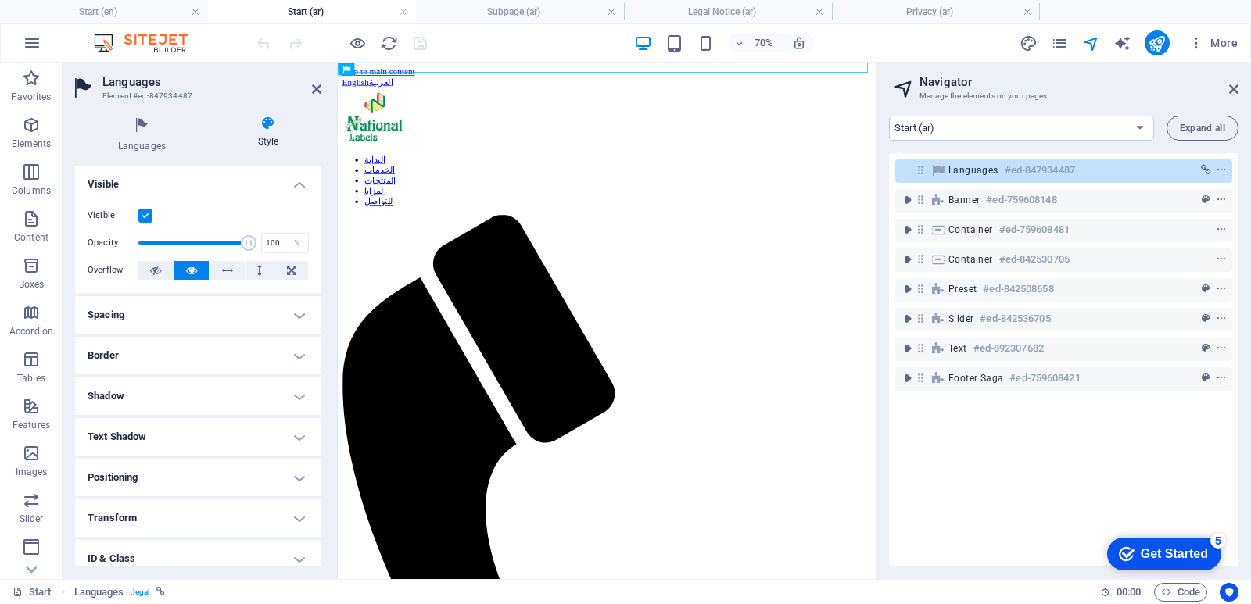
click at [163, 321] on h4 "Spacing" at bounding box center [198, 315] width 246 height 38
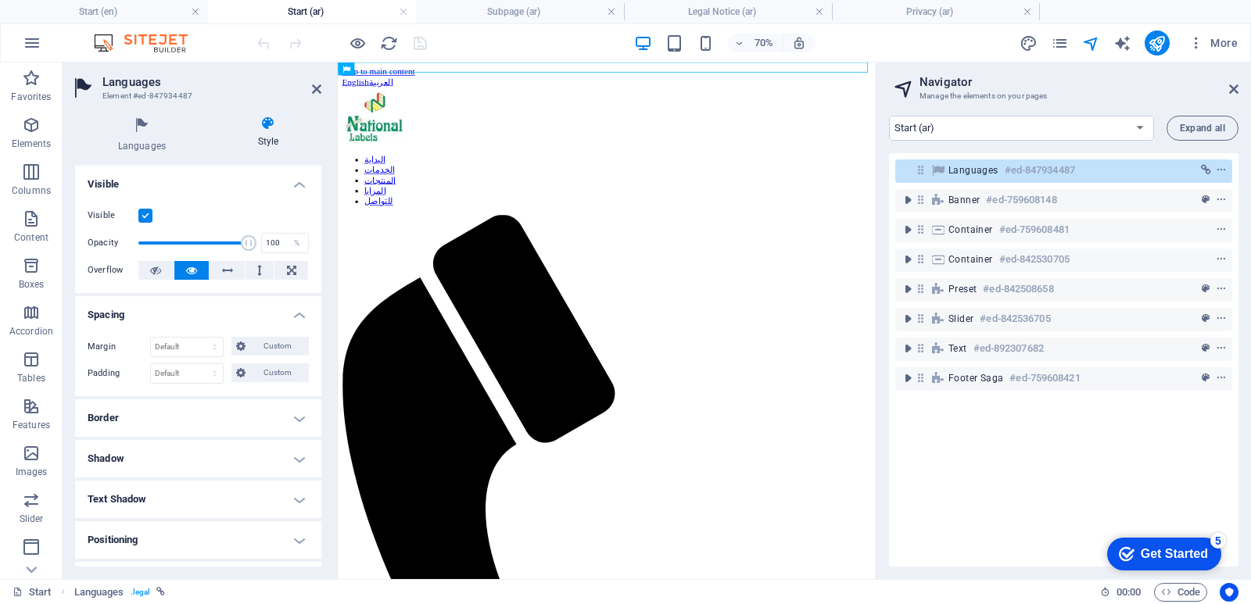
click at [190, 313] on h4 "Spacing" at bounding box center [198, 310] width 246 height 28
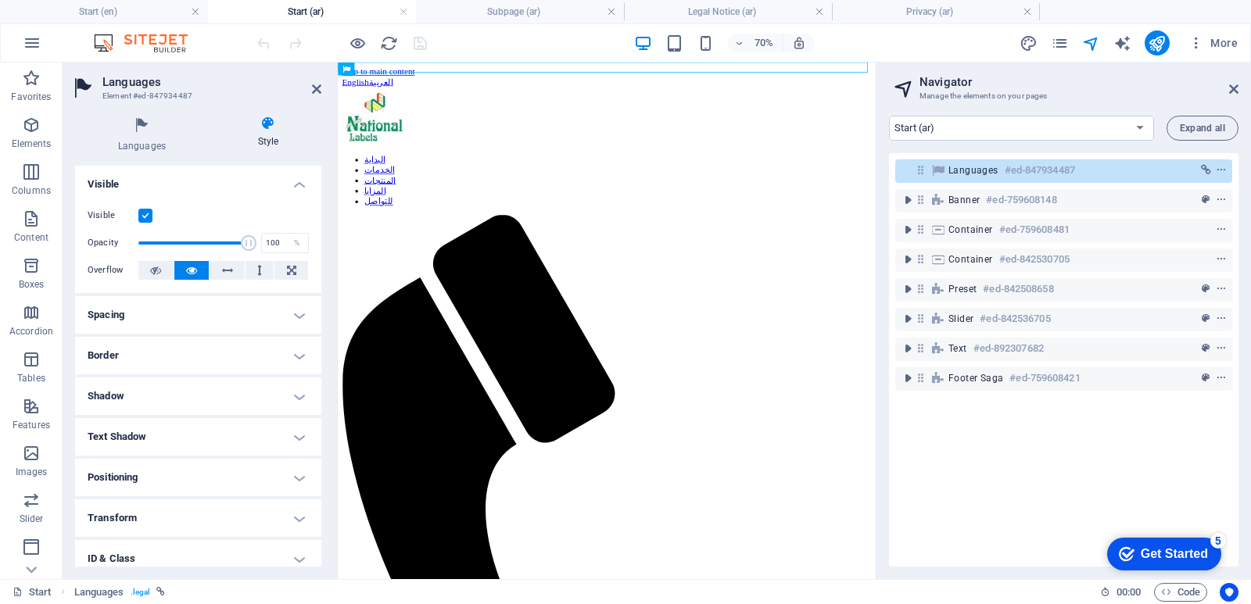
click at [265, 122] on icon at bounding box center [268, 124] width 106 height 16
click at [150, 132] on icon at bounding box center [142, 126] width 134 height 20
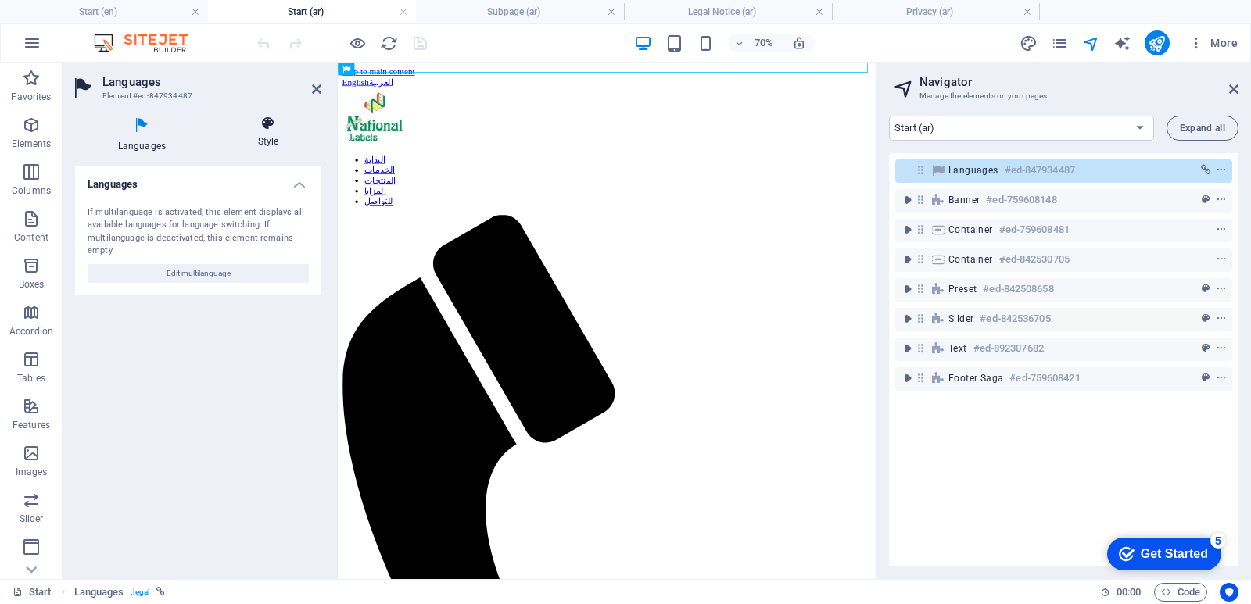
click at [270, 127] on icon at bounding box center [268, 124] width 106 height 16
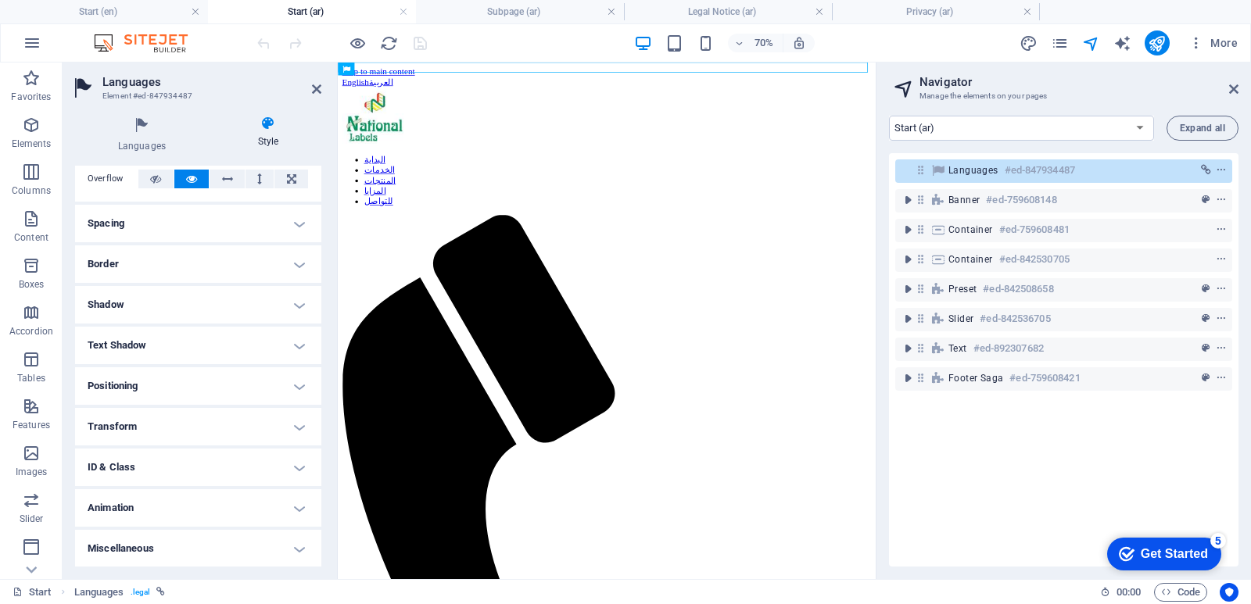
scroll to position [92, 0]
click at [210, 472] on h4 "ID & Class" at bounding box center [198, 467] width 246 height 38
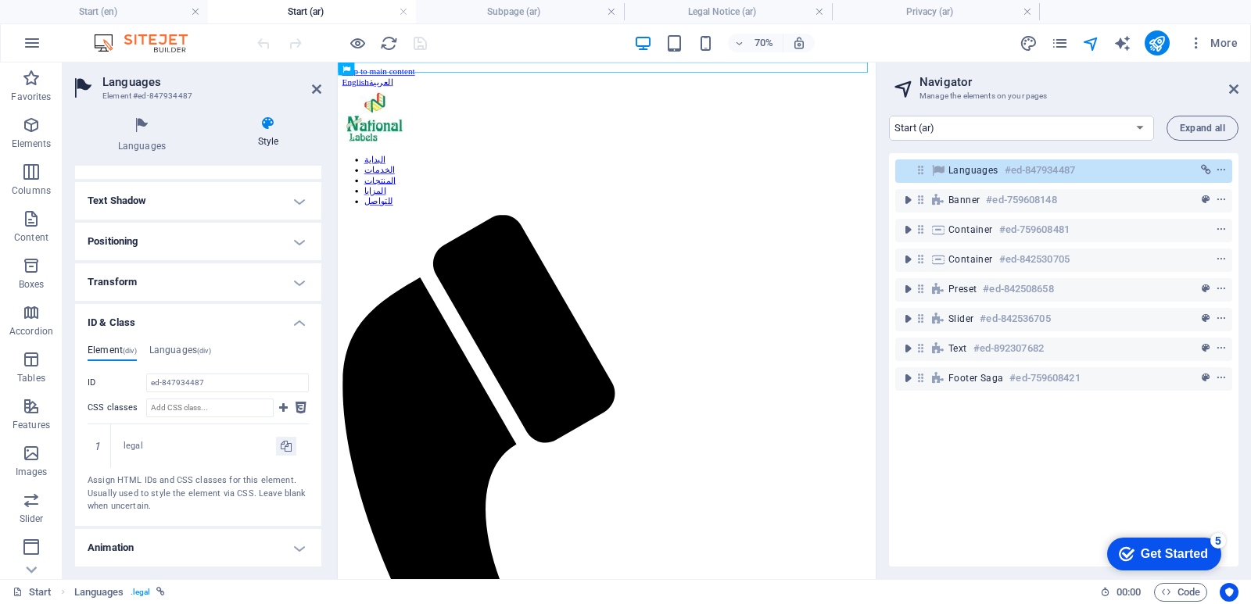
scroll to position [277, 0]
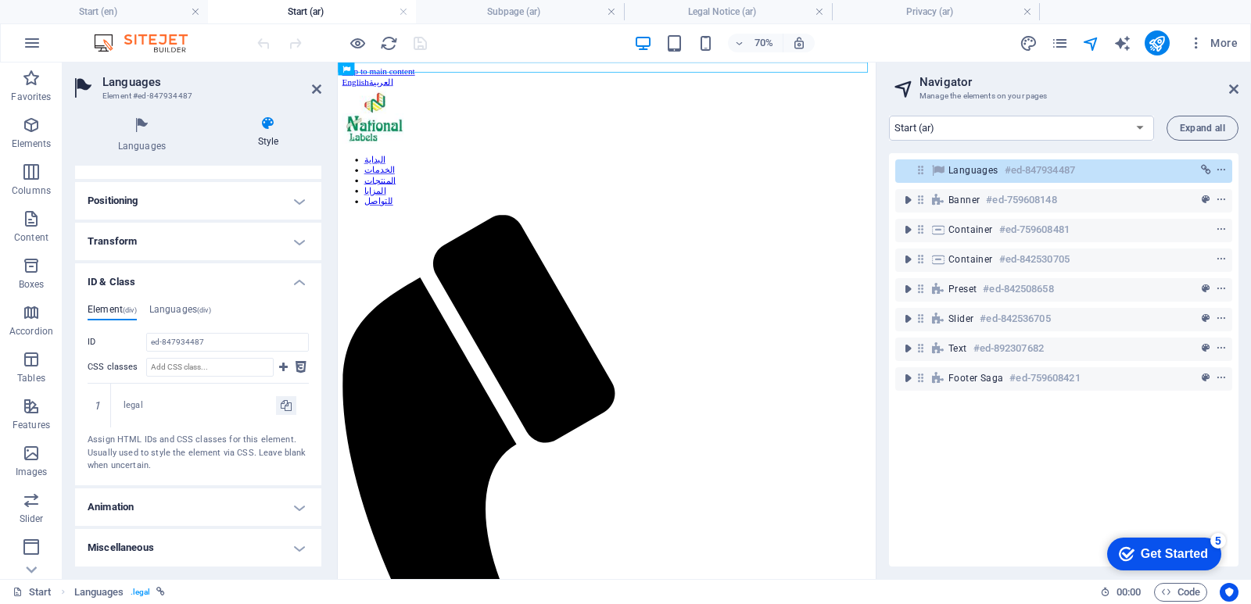
click at [287, 282] on h4 "ID & Class" at bounding box center [198, 278] width 246 height 28
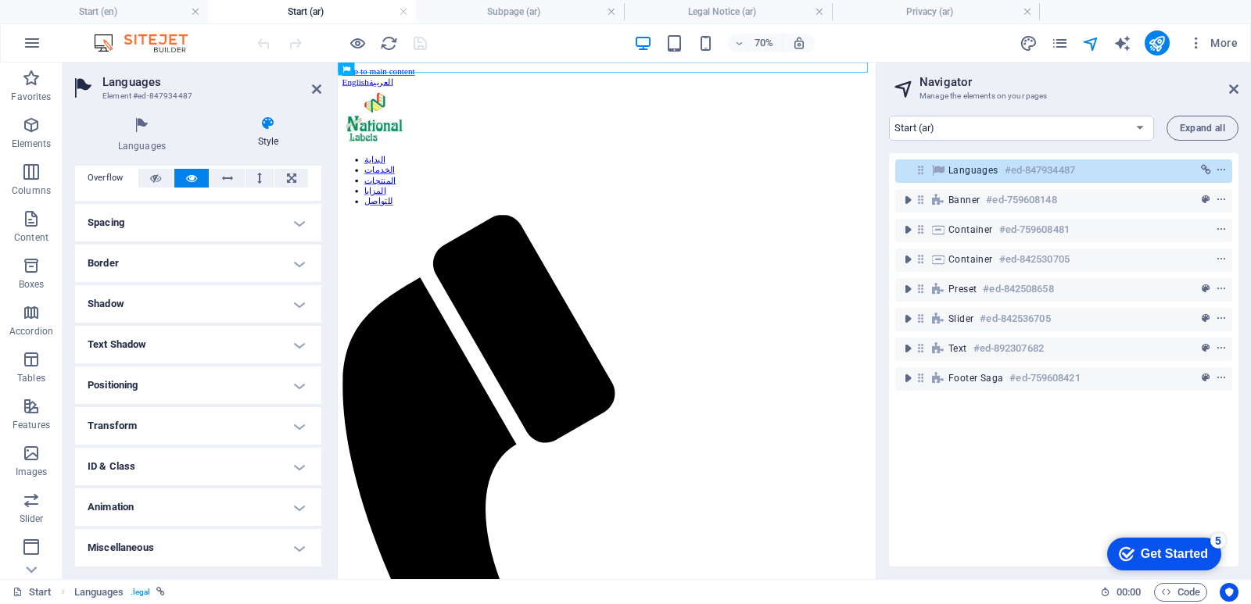
click at [292, 547] on h4 "Miscellaneous" at bounding box center [198, 548] width 246 height 38
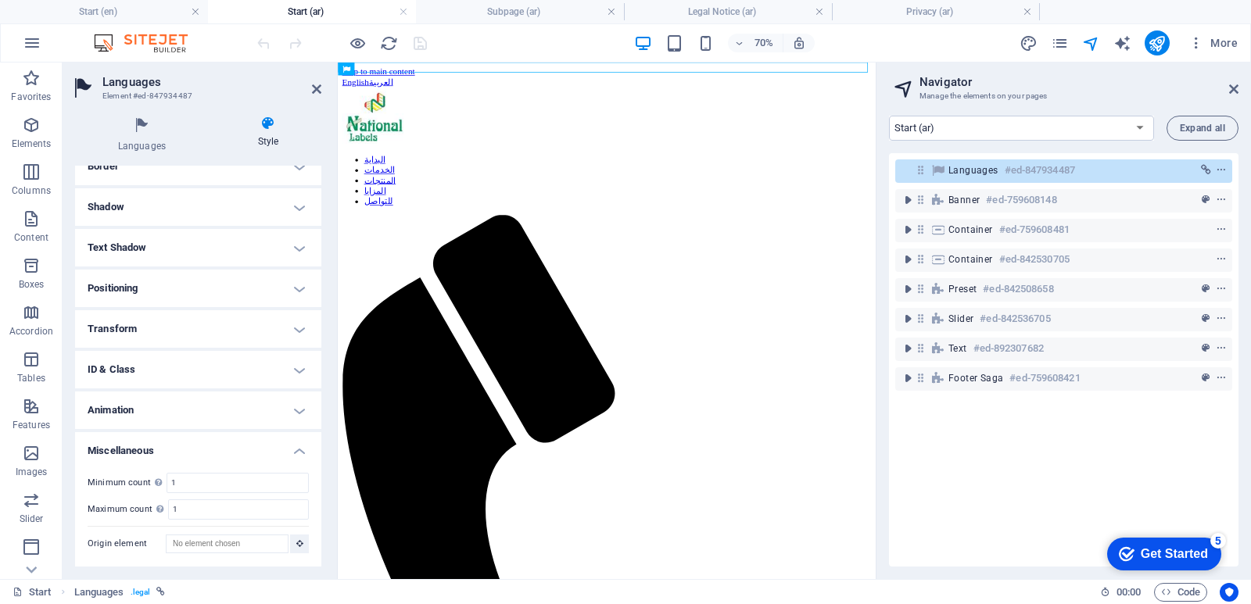
click at [294, 455] on h4 "Miscellaneous" at bounding box center [198, 446] width 246 height 28
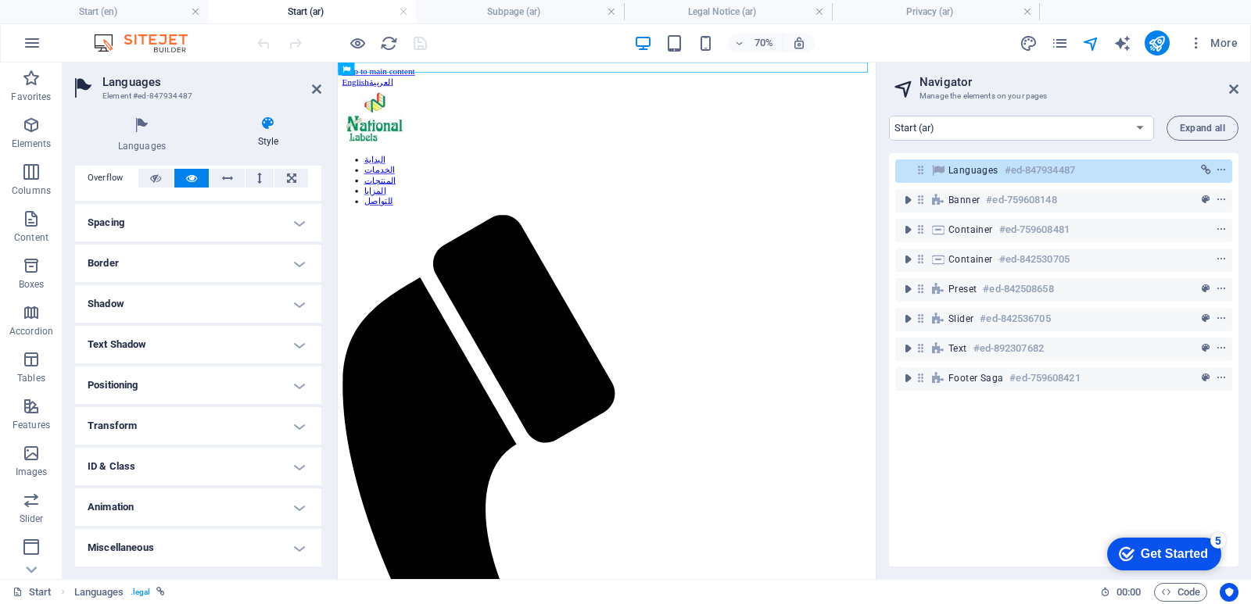
click at [295, 378] on h4 "Positioning" at bounding box center [198, 386] width 246 height 38
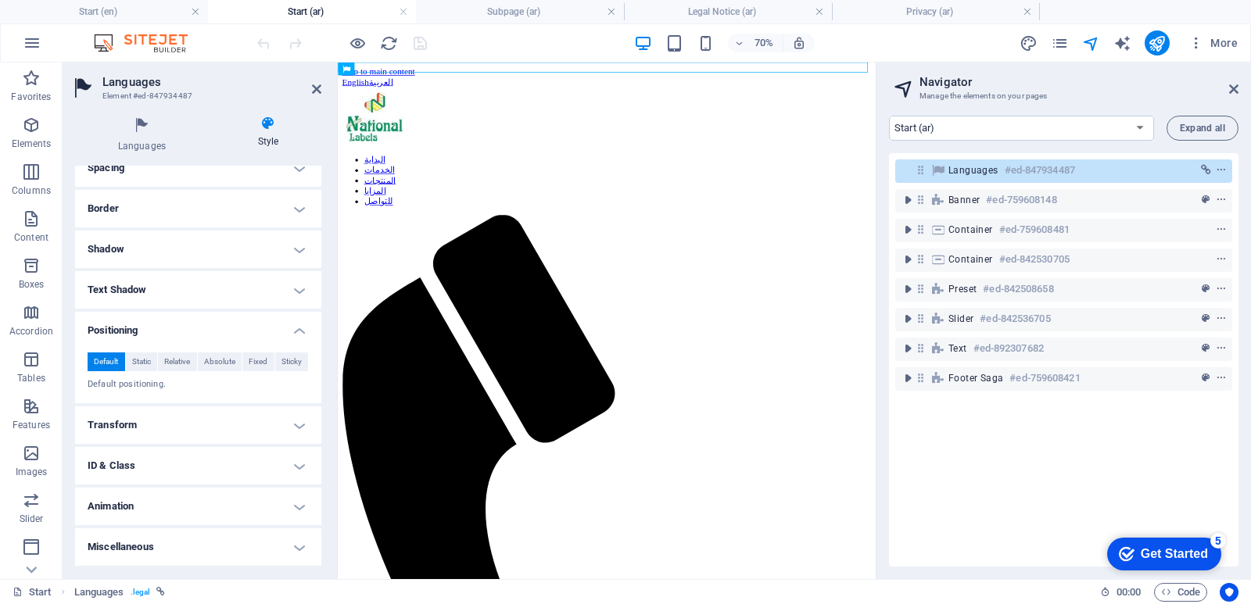
click at [294, 378] on p "Default positioning." at bounding box center [198, 384] width 221 height 13
click at [293, 328] on h4 "Positioning" at bounding box center [198, 326] width 246 height 28
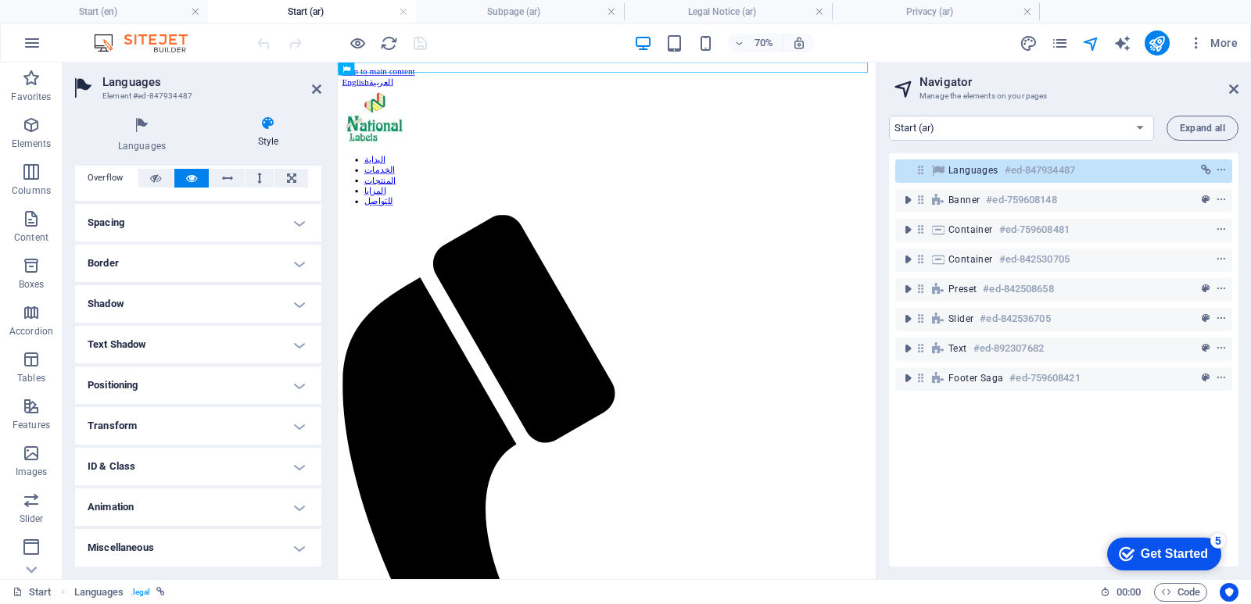
click at [289, 301] on h4 "Shadow" at bounding box center [198, 304] width 246 height 38
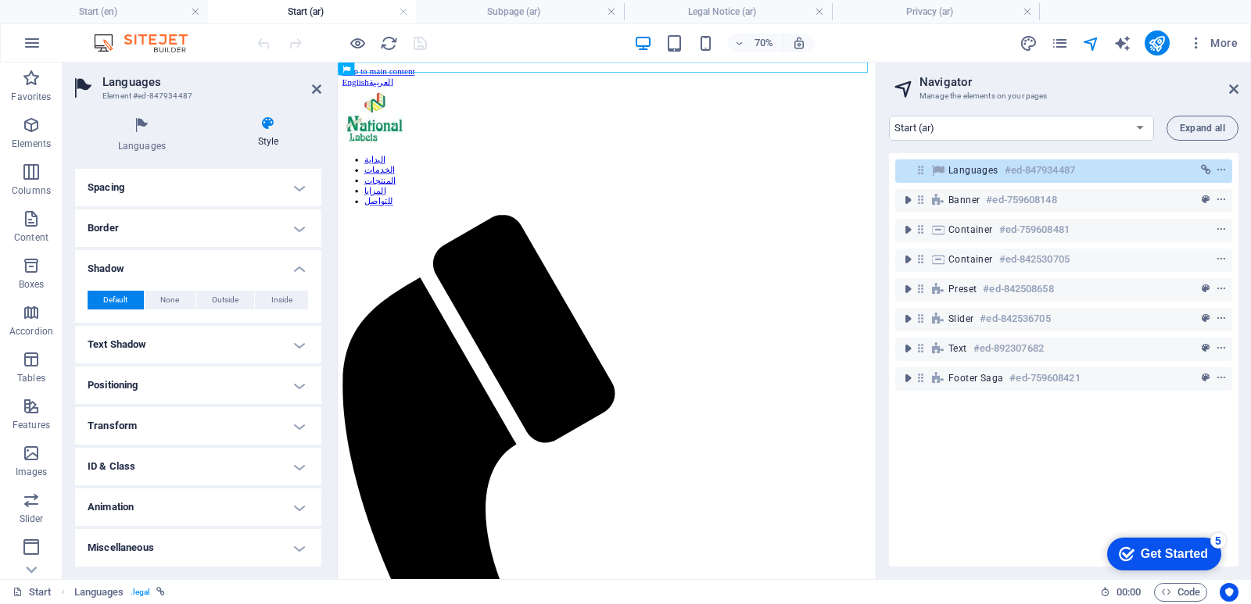
click at [297, 267] on h4 "Shadow" at bounding box center [198, 264] width 246 height 28
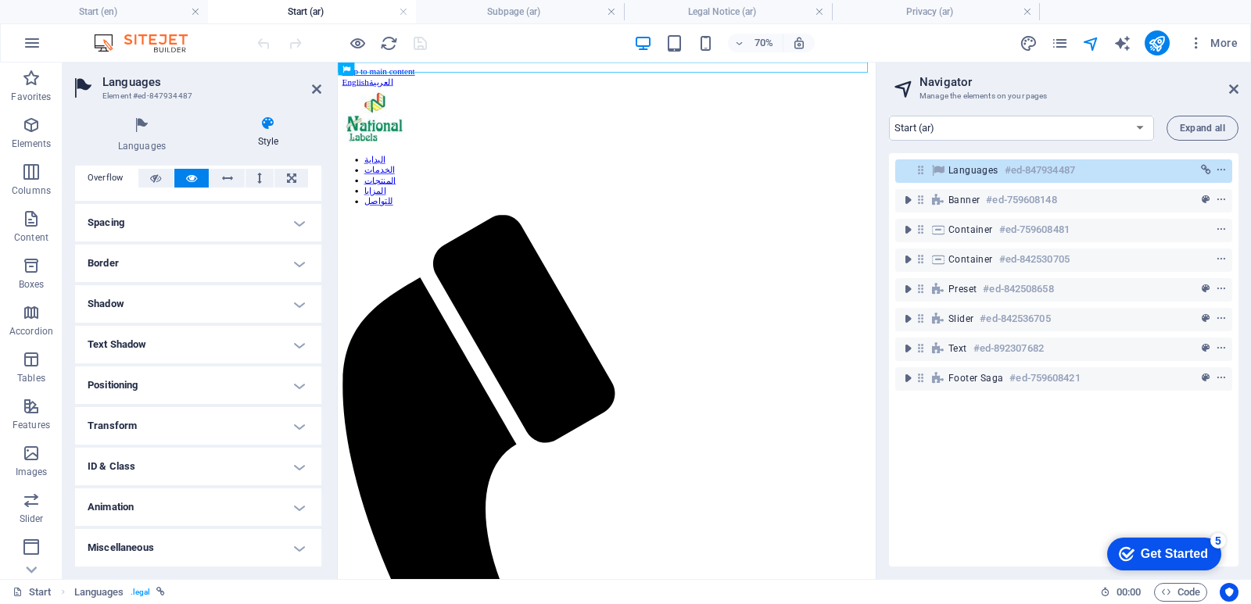
scroll to position [92, 0]
click at [293, 259] on h4 "Border" at bounding box center [198, 264] width 246 height 38
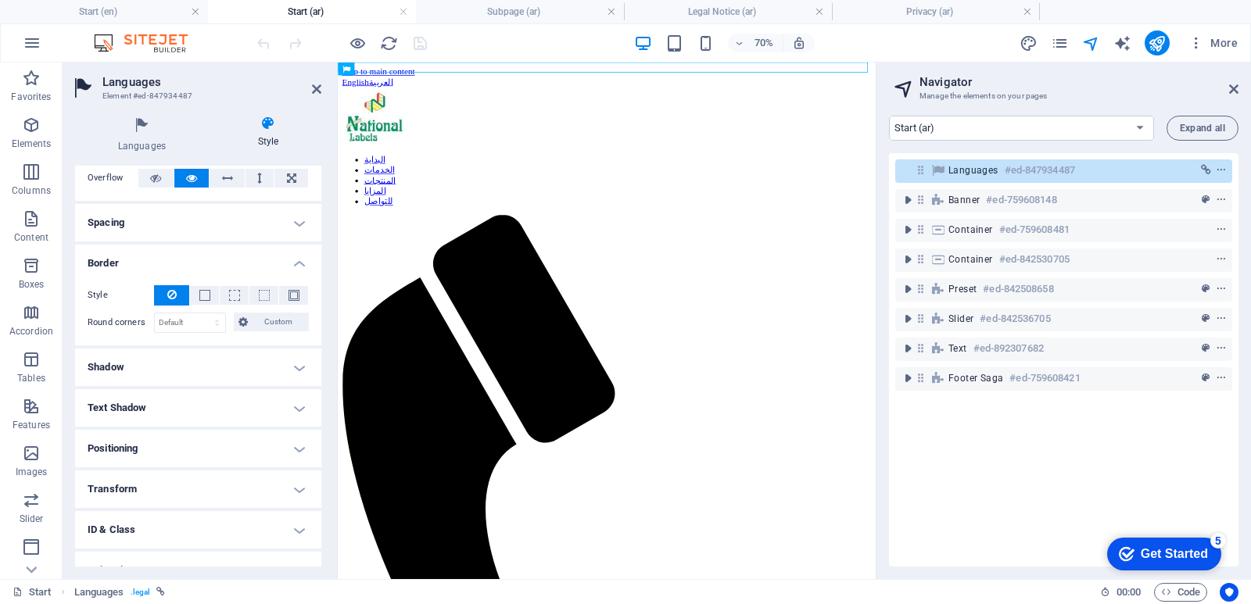
scroll to position [156, 0]
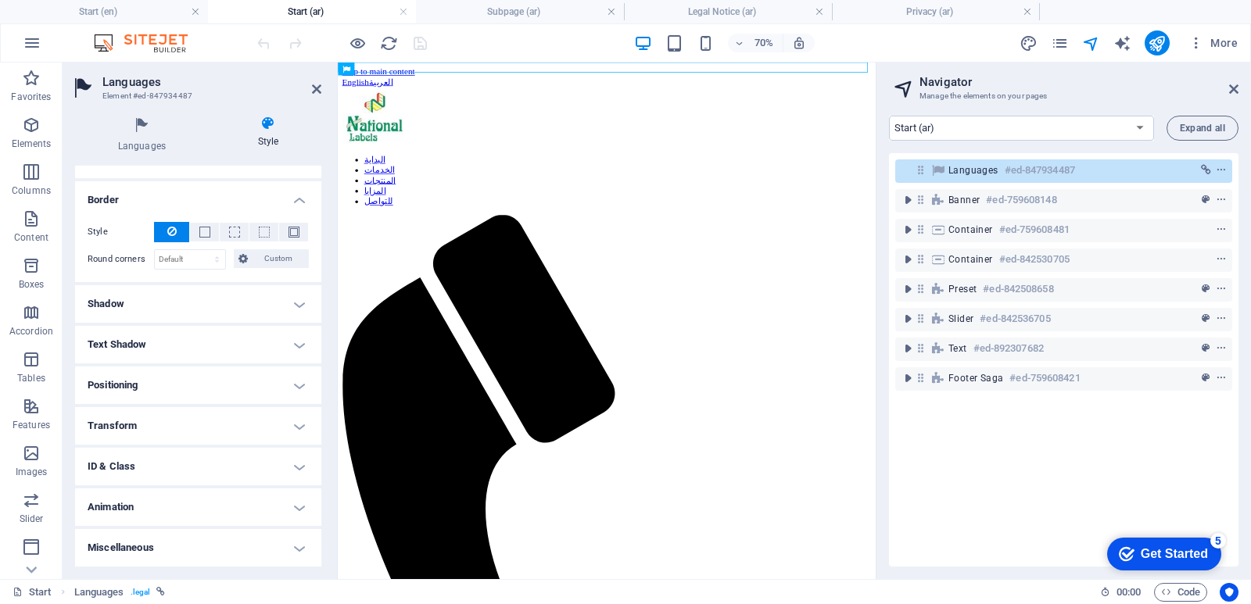
click at [292, 197] on h4 "Border" at bounding box center [198, 195] width 246 height 28
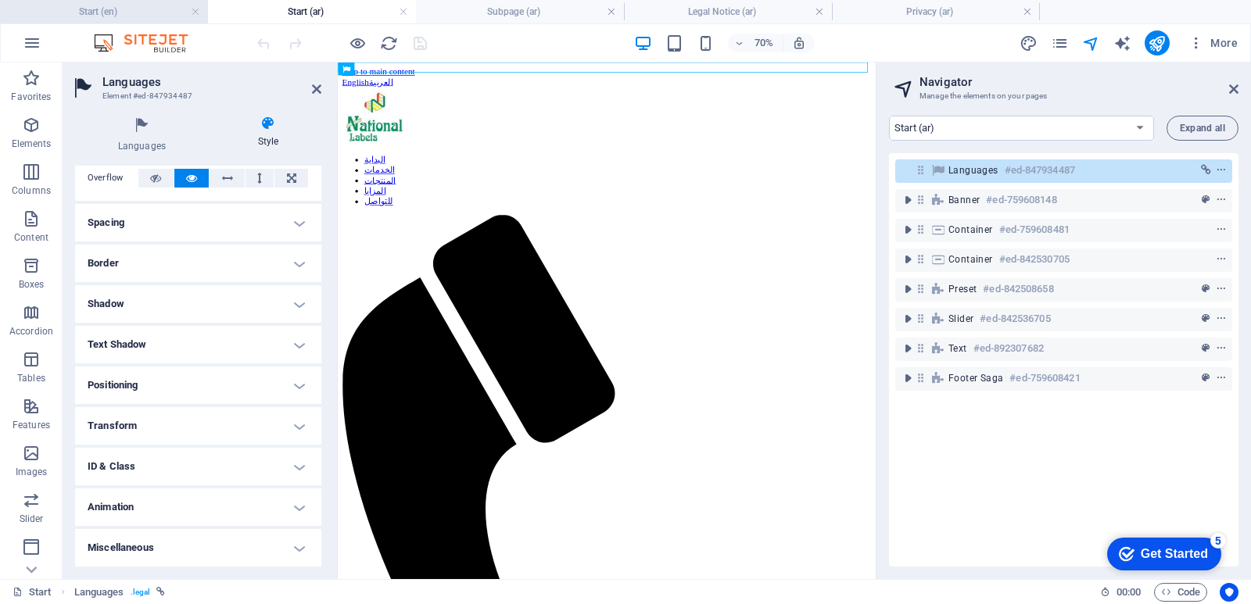
click at [128, 5] on h4 "Start (en)" at bounding box center [104, 11] width 208 height 17
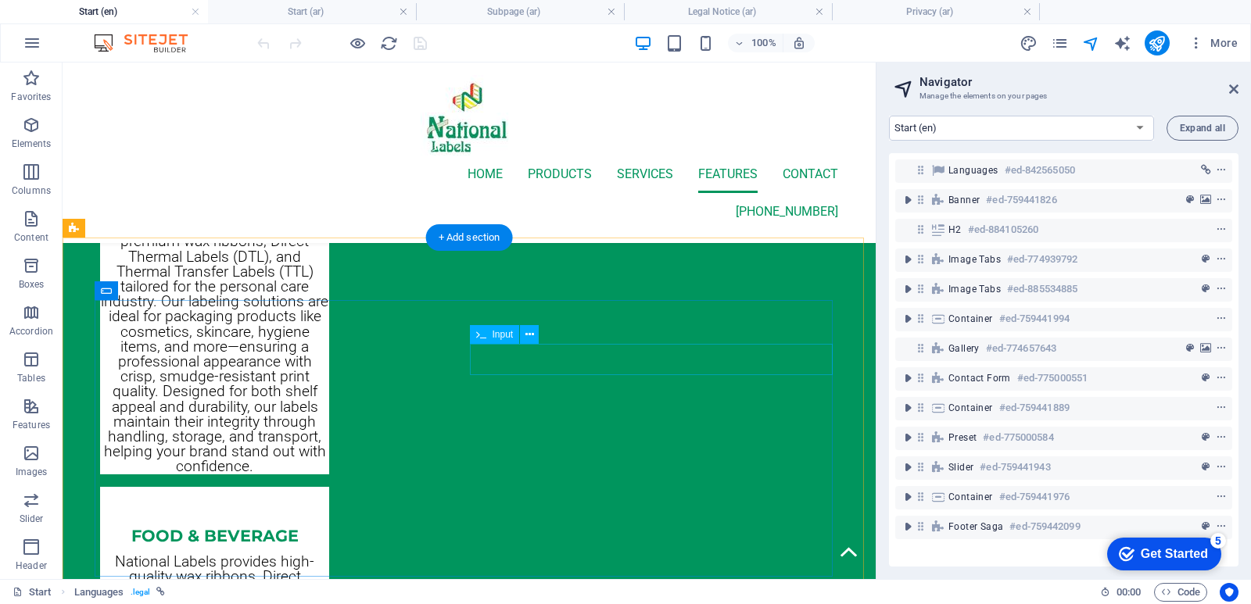
scroll to position [6362, 0]
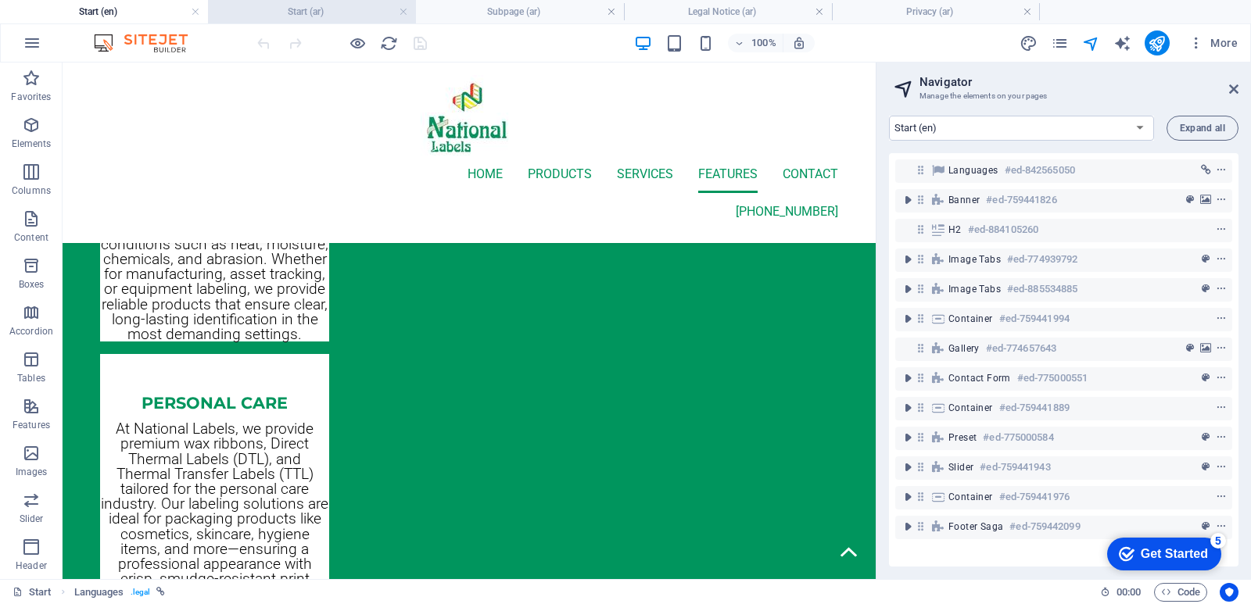
click at [300, 0] on li "Start (ar)" at bounding box center [312, 11] width 208 height 23
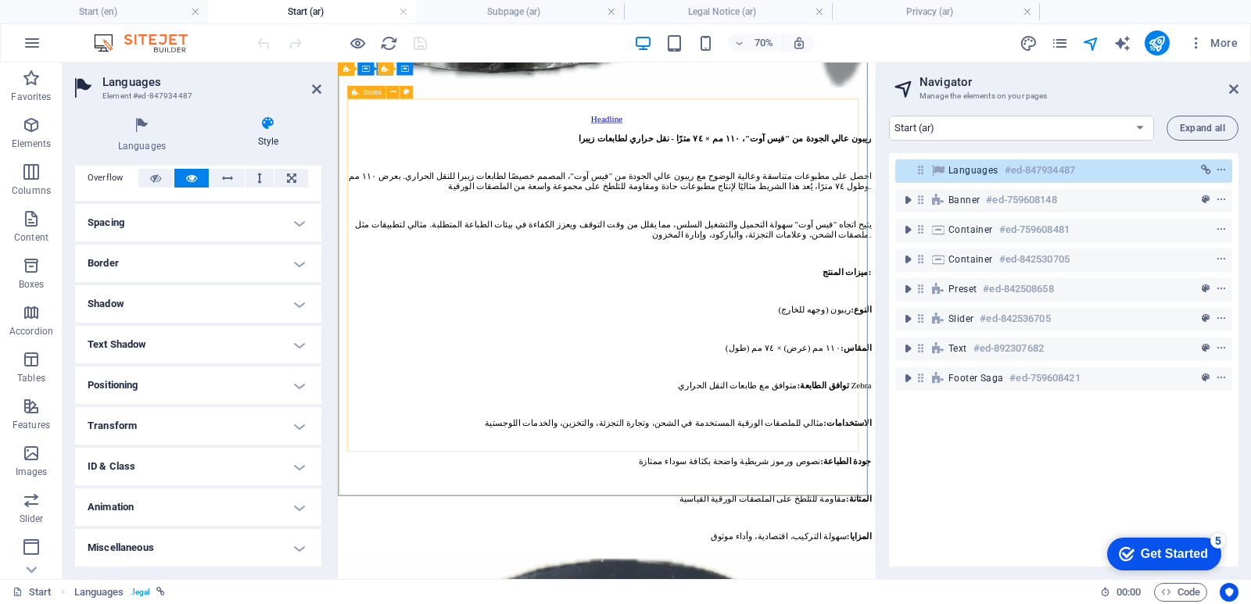
scroll to position [5630, 0]
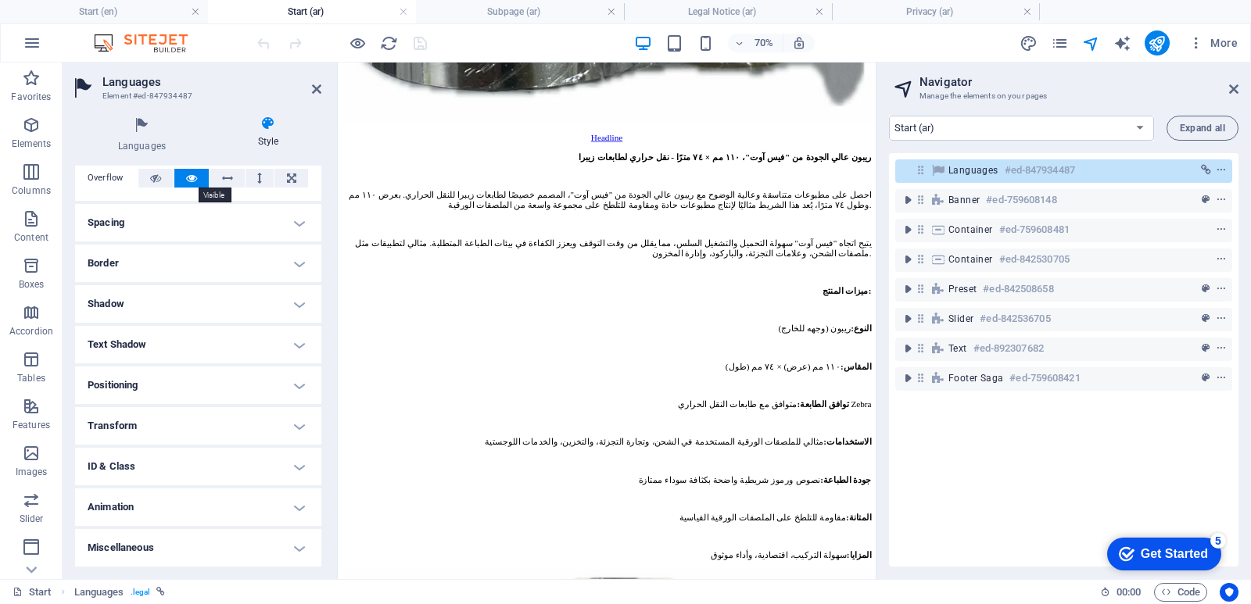
click at [187, 178] on icon at bounding box center [191, 178] width 11 height 19
click at [99, 12] on h4 "Start (en)" at bounding box center [104, 11] width 208 height 17
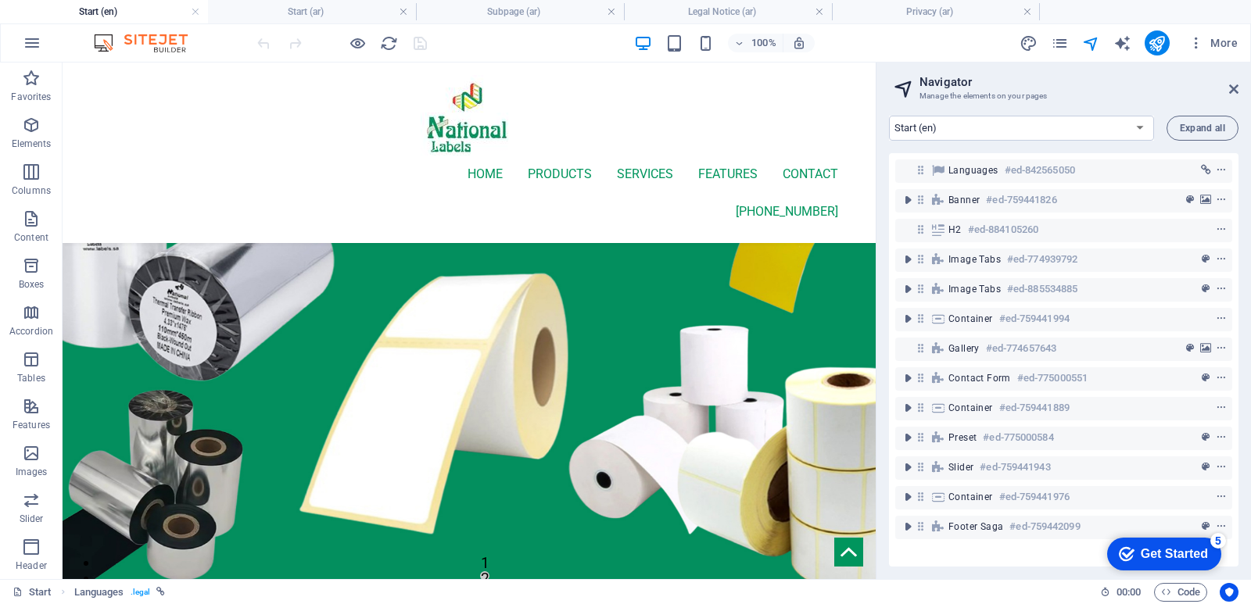
scroll to position [6362, 0]
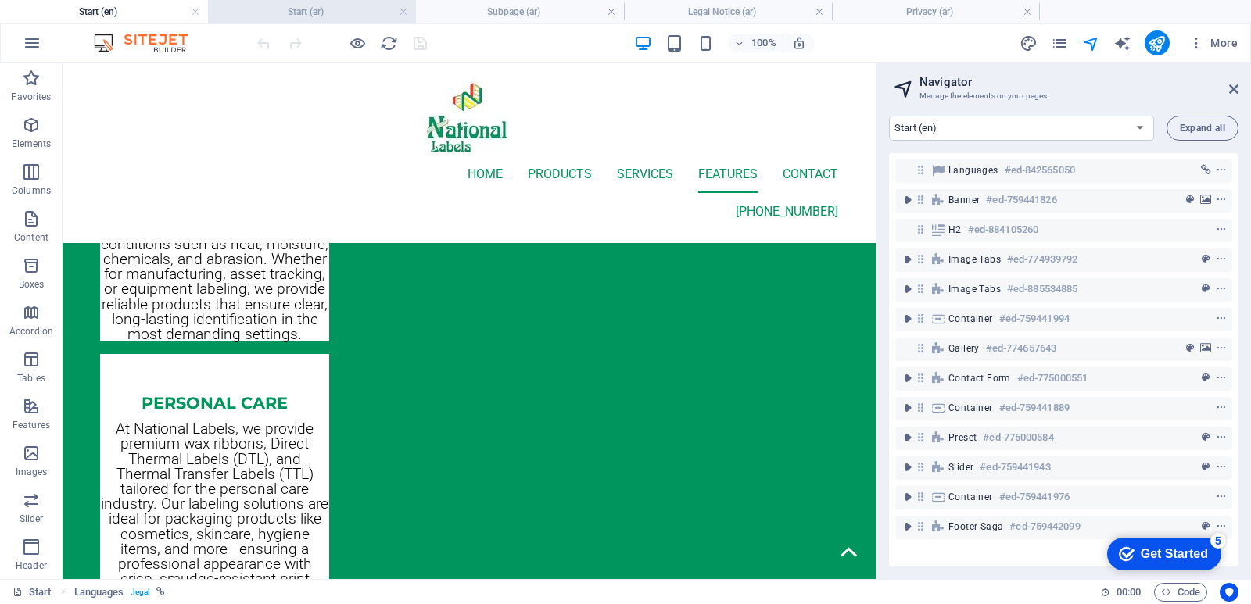
click at [284, 15] on h4 "Start (ar)" at bounding box center [312, 11] width 208 height 17
select select "14744566-ar"
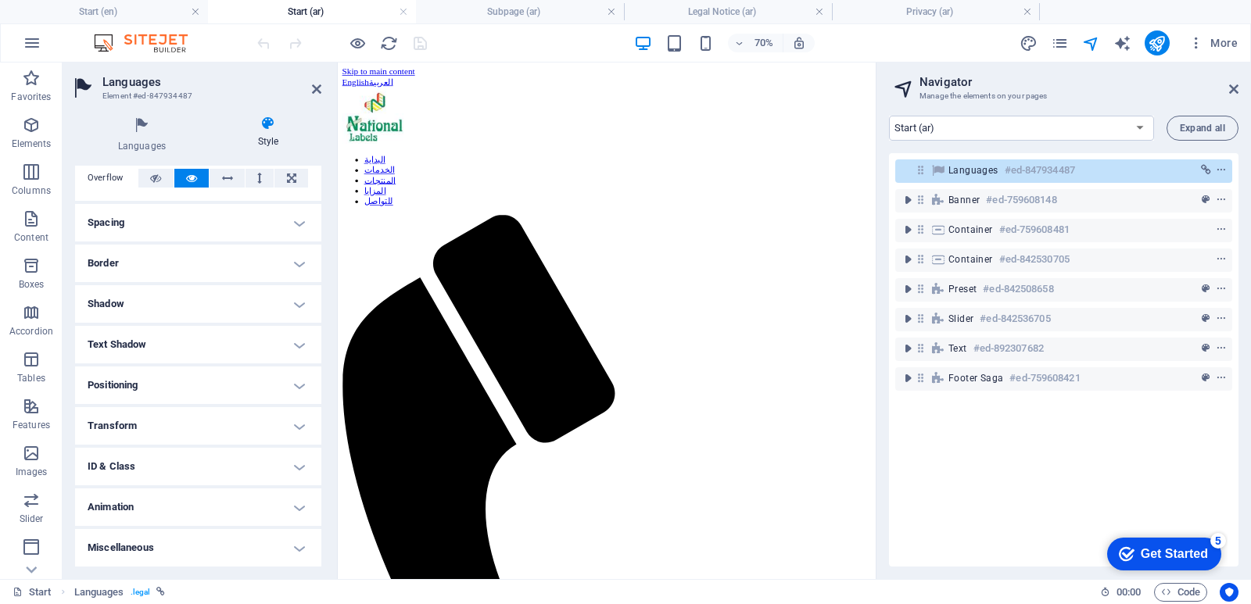
scroll to position [5630, 0]
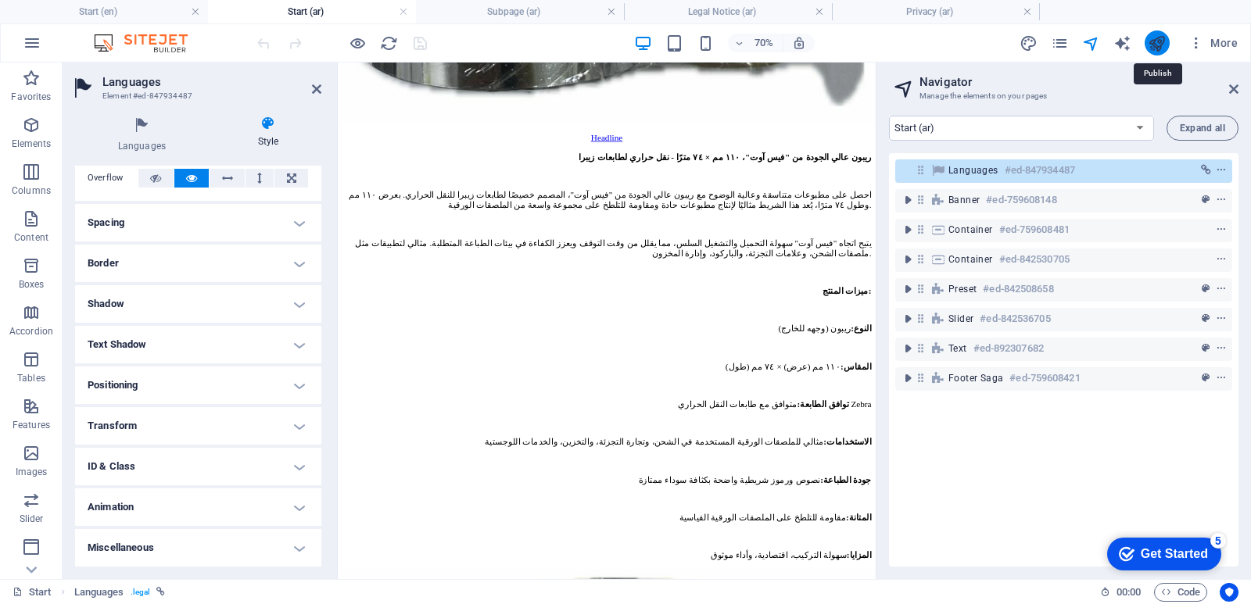
click at [1158, 38] on icon "publish" at bounding box center [1157, 43] width 18 height 18
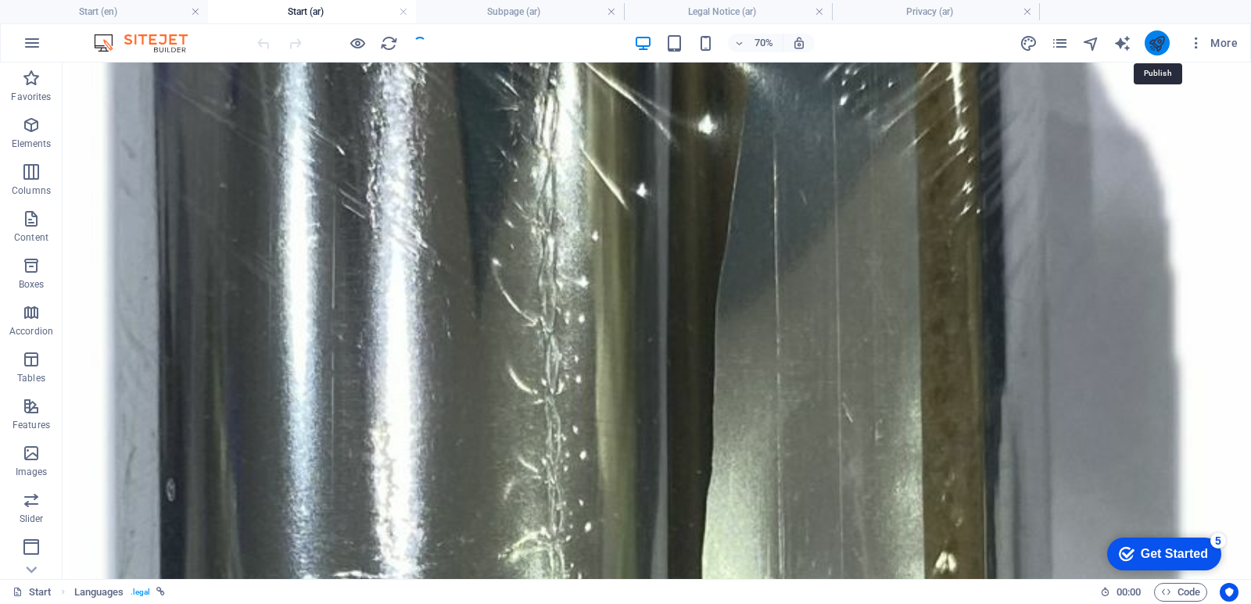
scroll to position [0, 0]
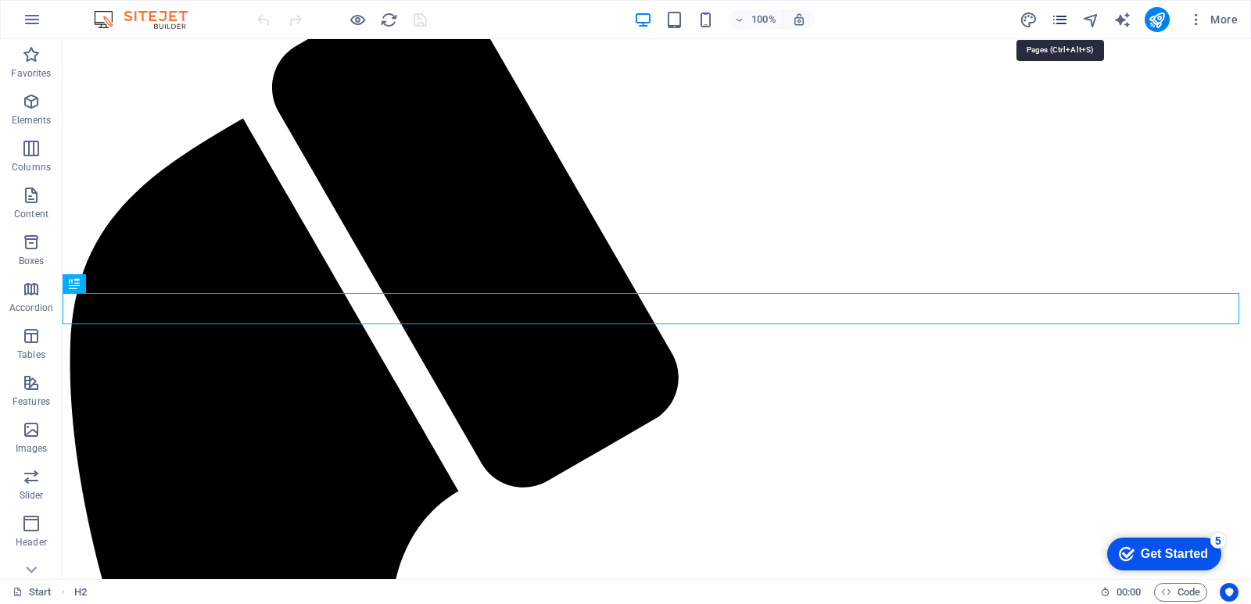
click at [1057, 20] on icon "pages" at bounding box center [1060, 20] width 18 height 18
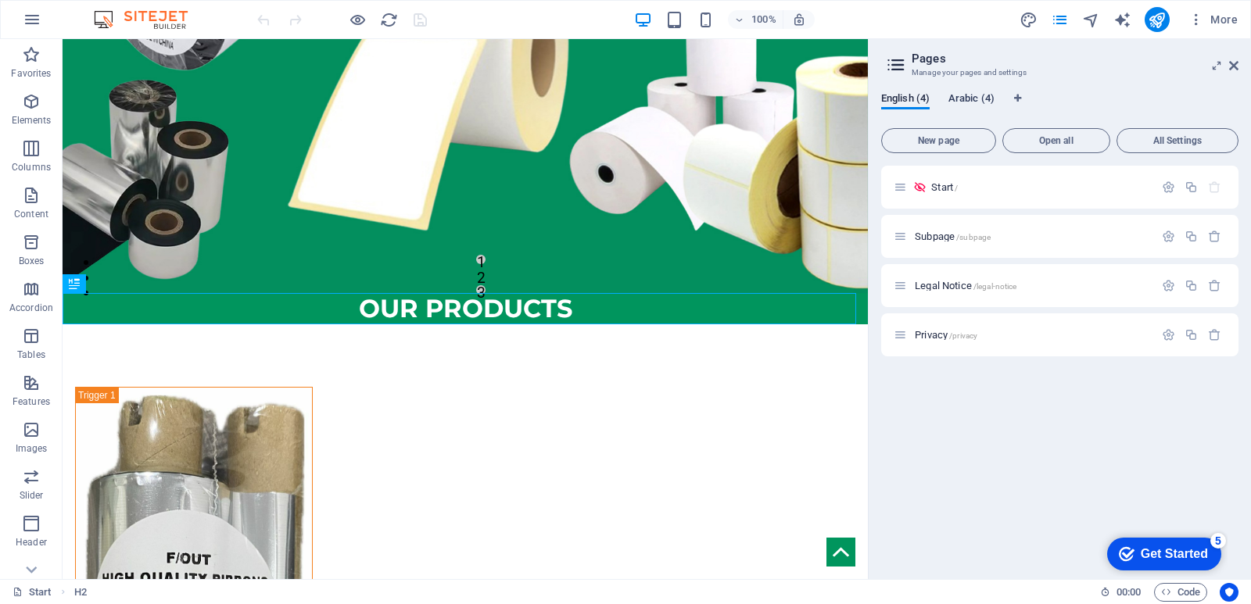
click at [973, 102] on span "Arabic (4)" at bounding box center [971, 100] width 46 height 22
click at [944, 191] on p "Start /" at bounding box center [1032, 187] width 235 height 10
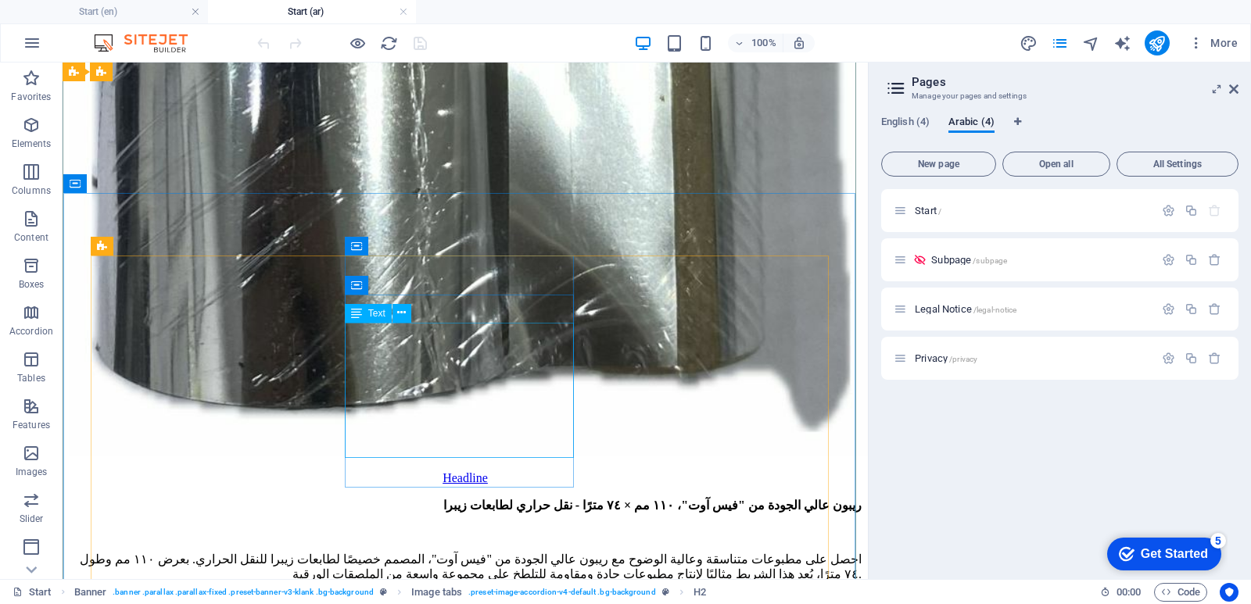
scroll to position [5471, 0]
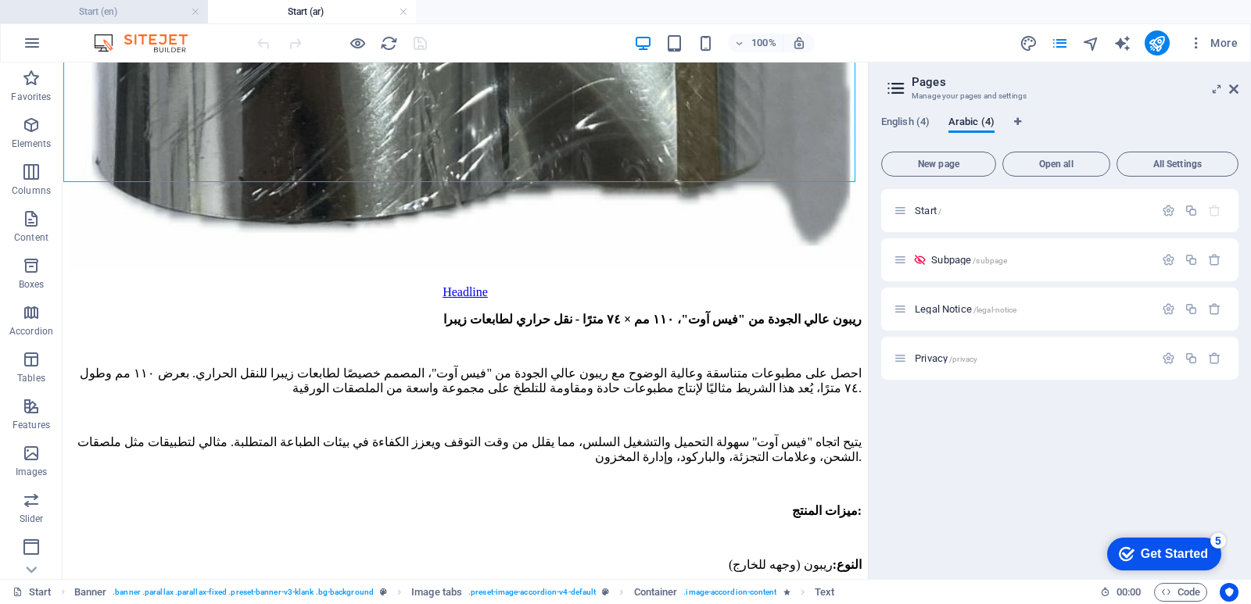
click at [121, 13] on h4 "Start (en)" at bounding box center [104, 11] width 208 height 17
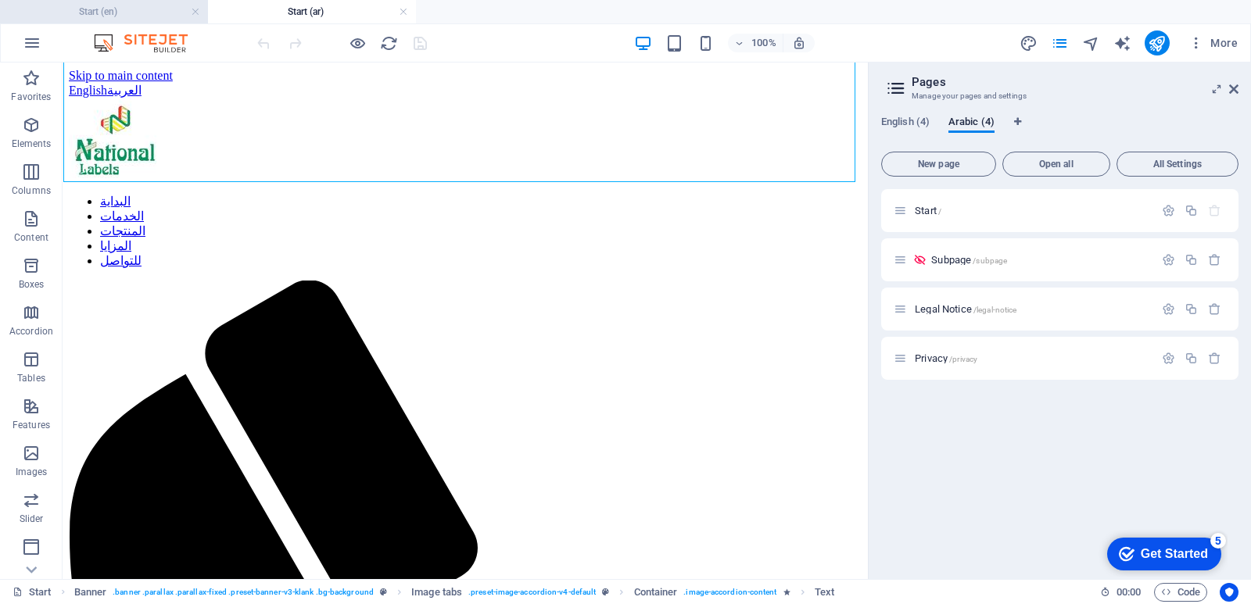
scroll to position [301, 0]
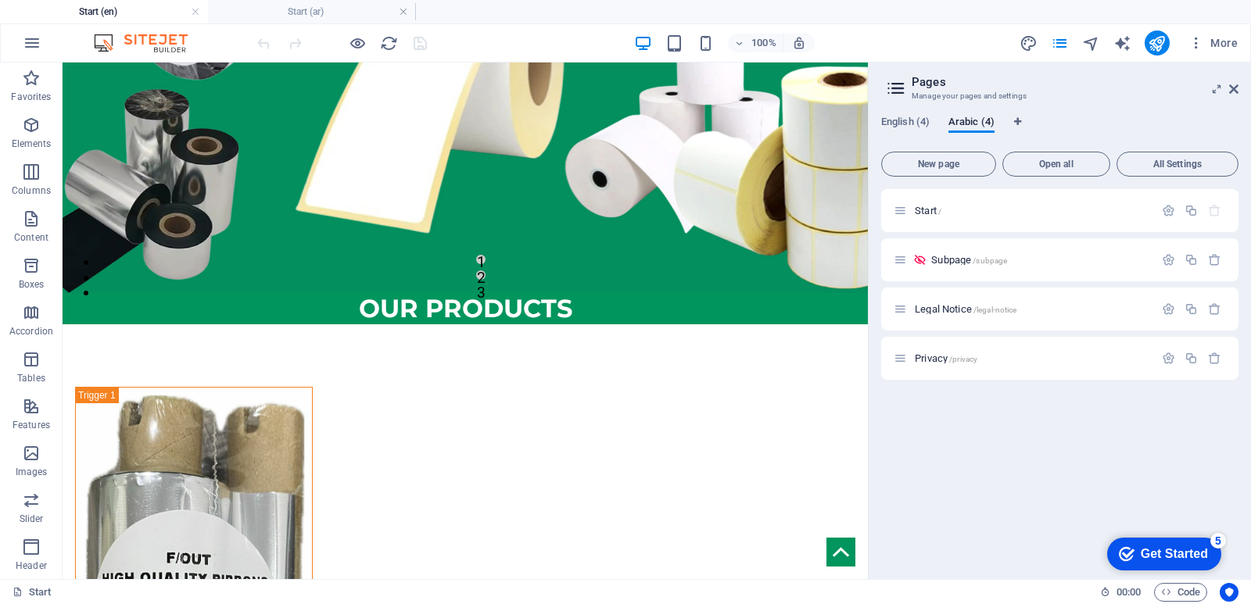
click at [560, 58] on div "100% More" at bounding box center [626, 43] width 1250 height 38
click at [278, 9] on h4 "Start (ar)" at bounding box center [312, 11] width 208 height 17
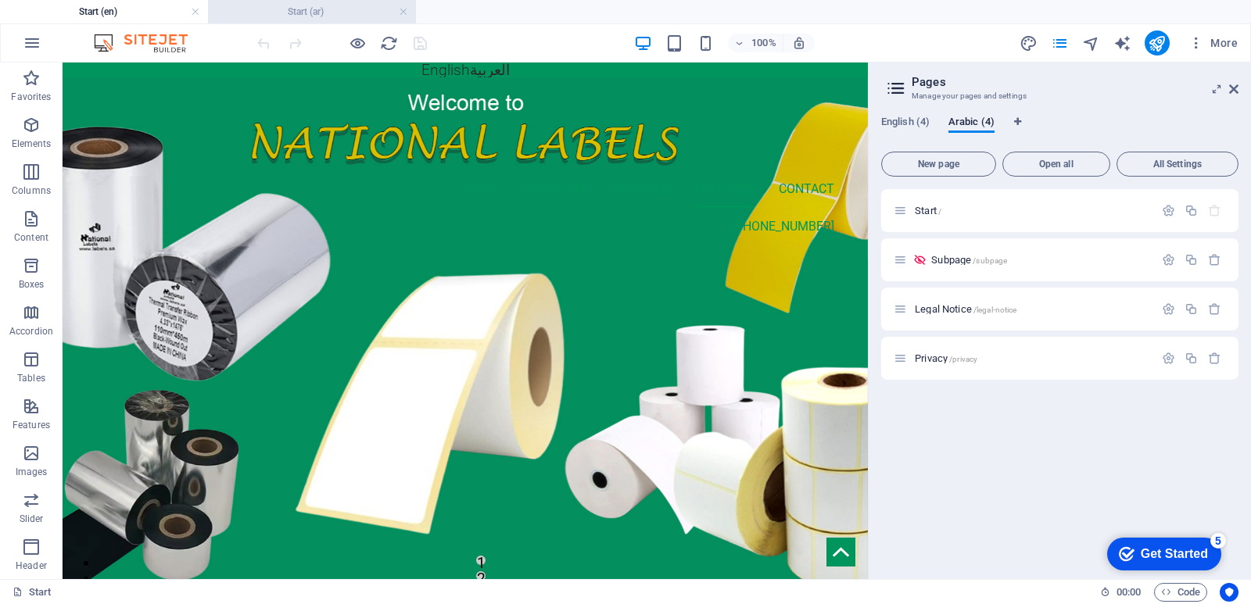
scroll to position [5471, 0]
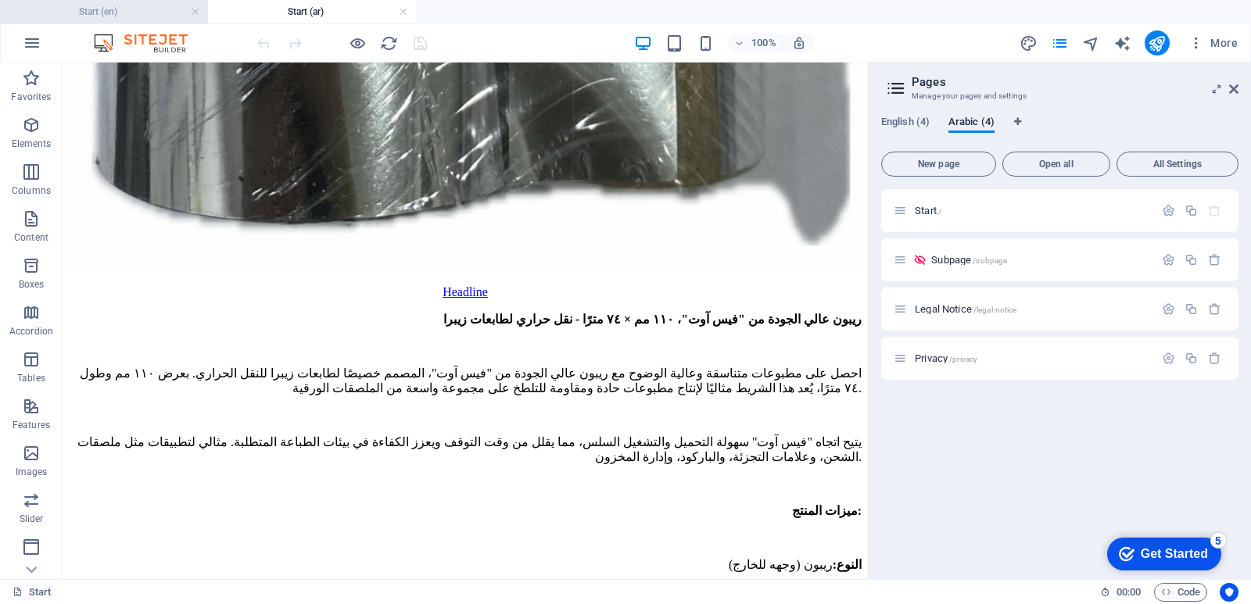
click at [106, 8] on h4 "Start (en)" at bounding box center [104, 11] width 208 height 17
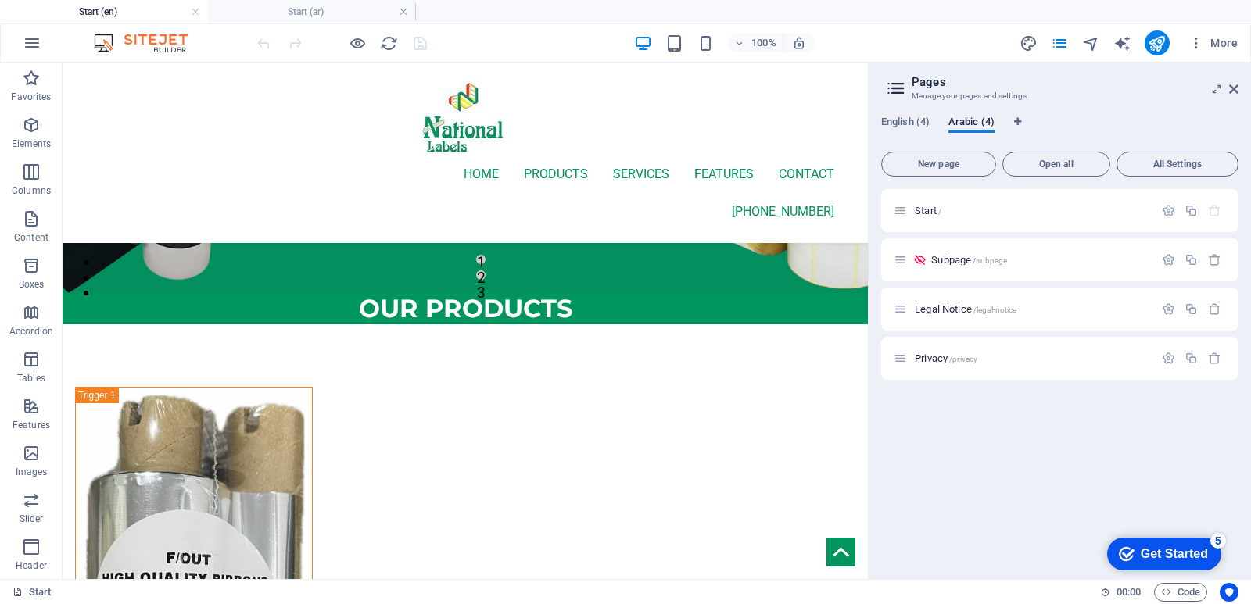
scroll to position [0, 0]
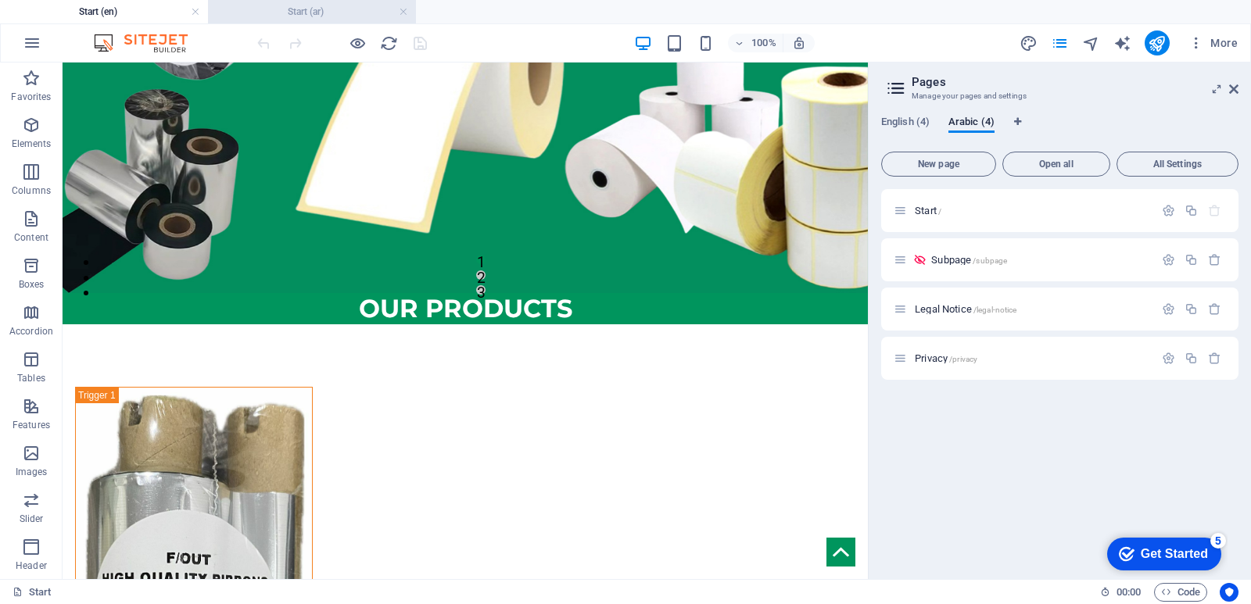
click at [282, 10] on h4 "Start (ar)" at bounding box center [312, 11] width 208 height 17
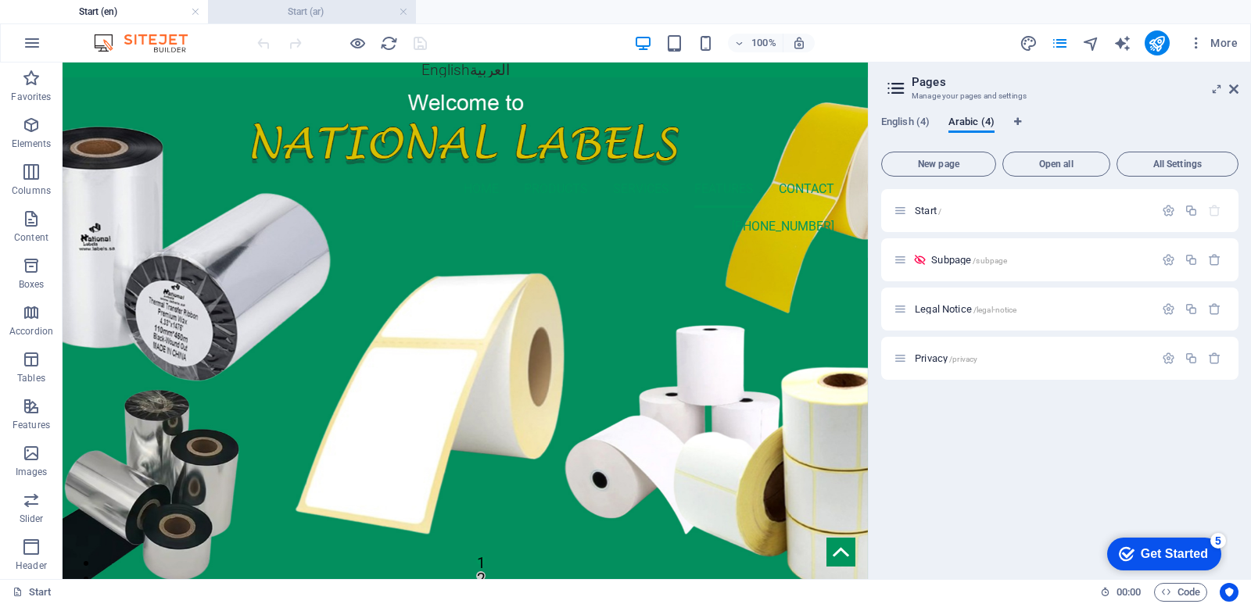
scroll to position [5471, 0]
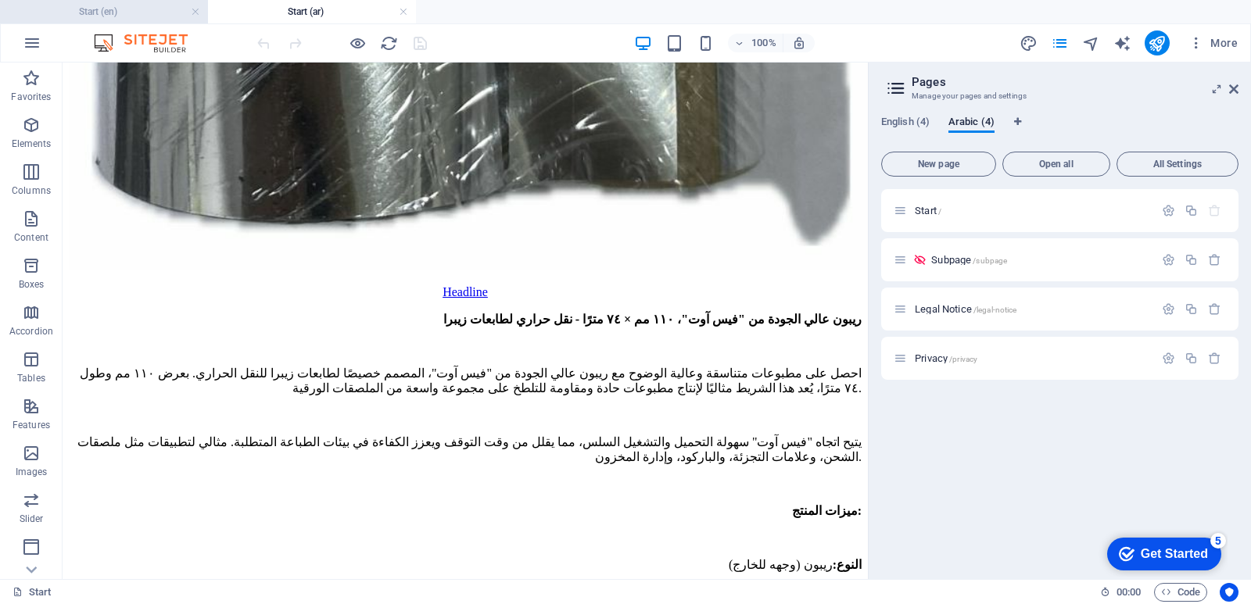
click at [152, 12] on h4 "Start (en)" at bounding box center [104, 11] width 208 height 17
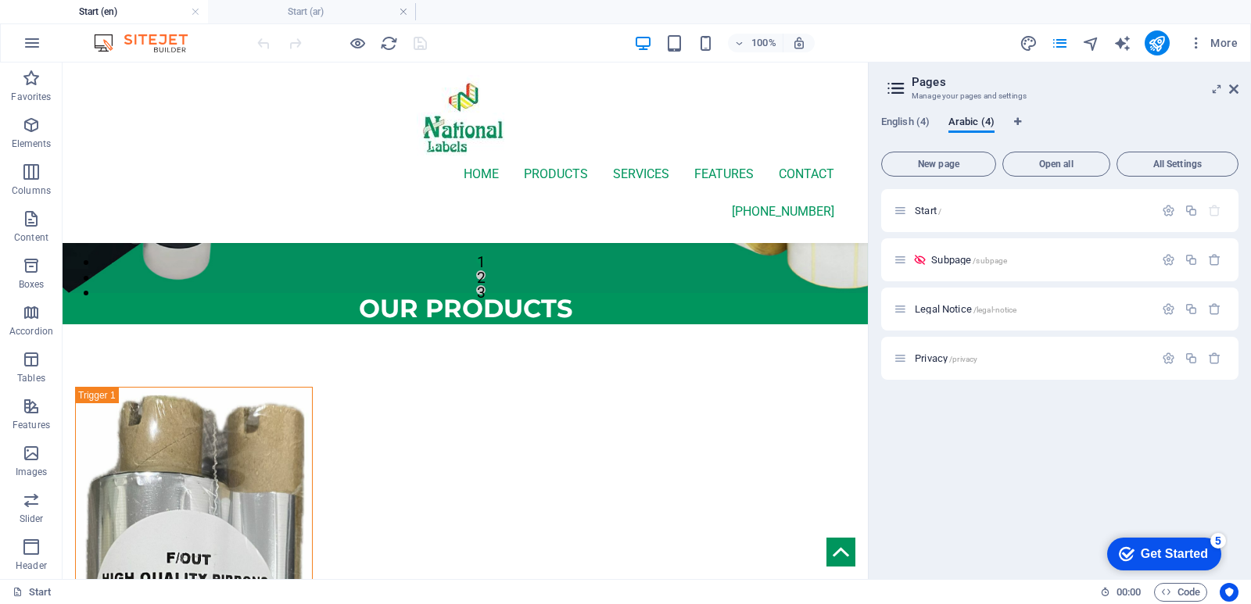
scroll to position [0, 0]
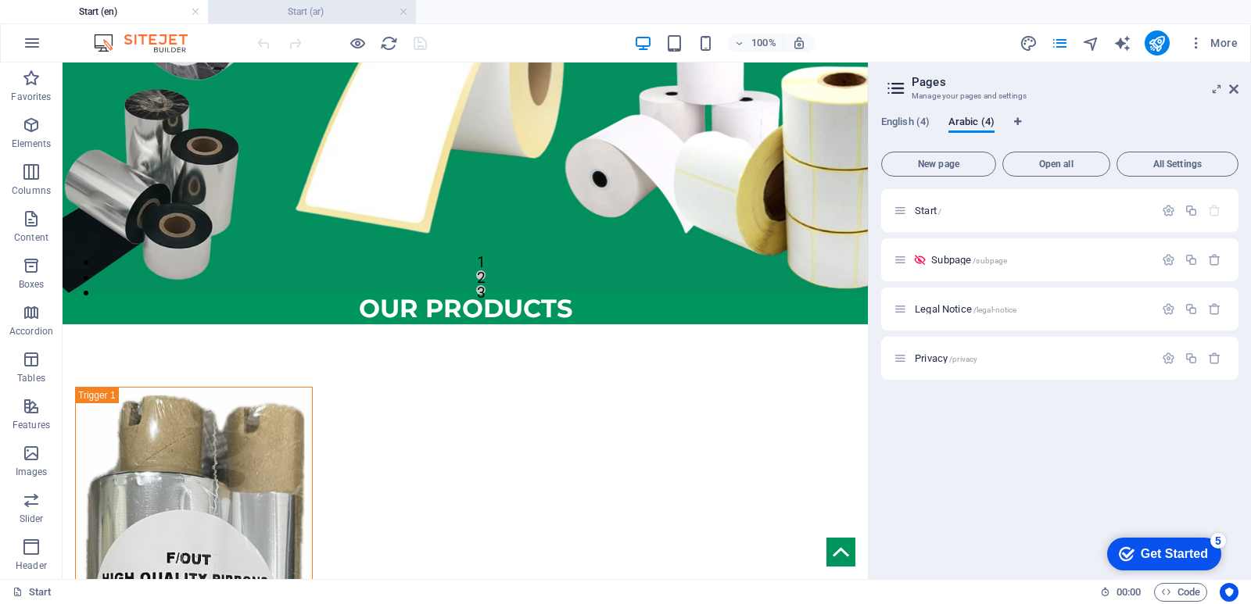
click at [273, 9] on h4 "Start (ar)" at bounding box center [312, 11] width 208 height 17
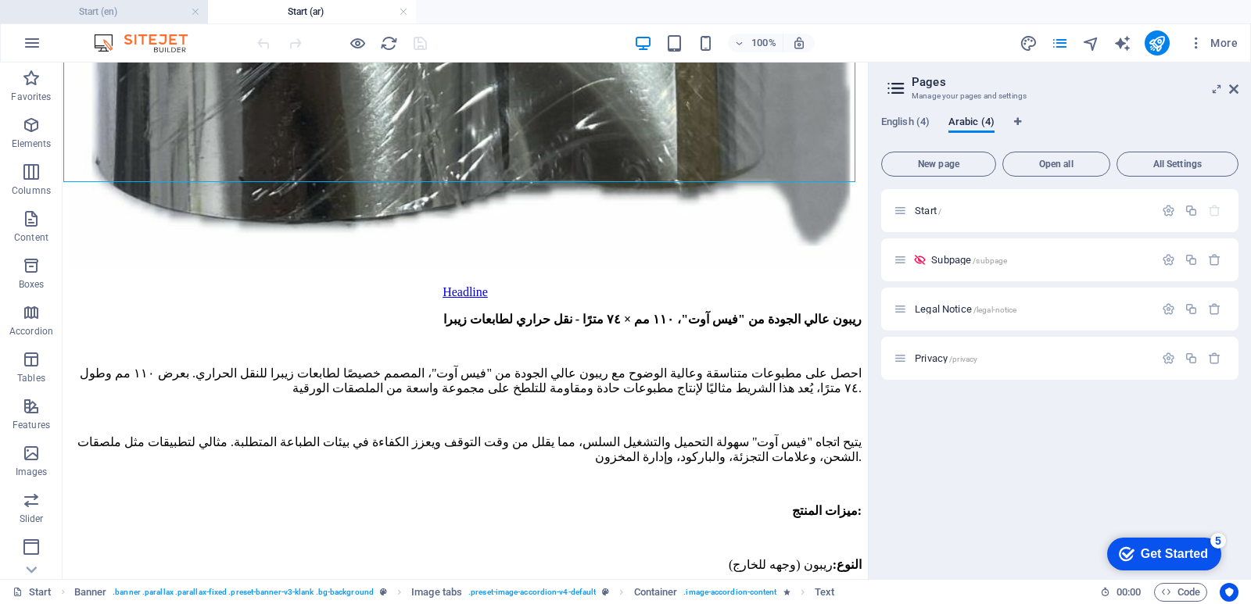
click at [134, 13] on h4 "Start (en)" at bounding box center [104, 11] width 208 height 17
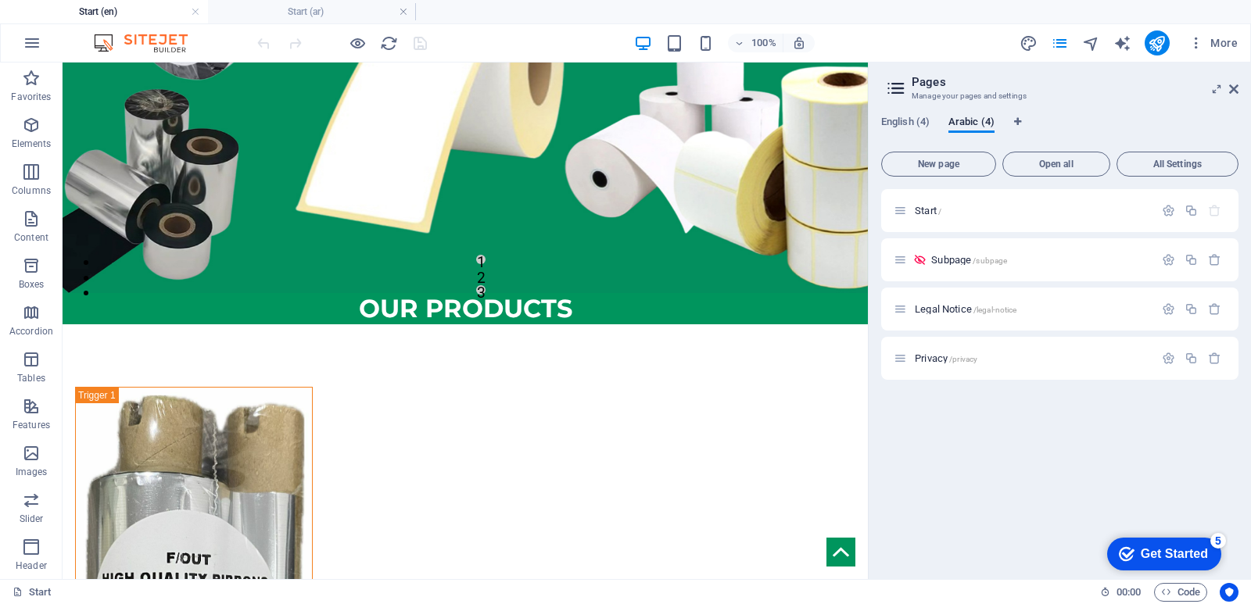
click at [640, 84] on figure at bounding box center [465, 34] width 805 height 517
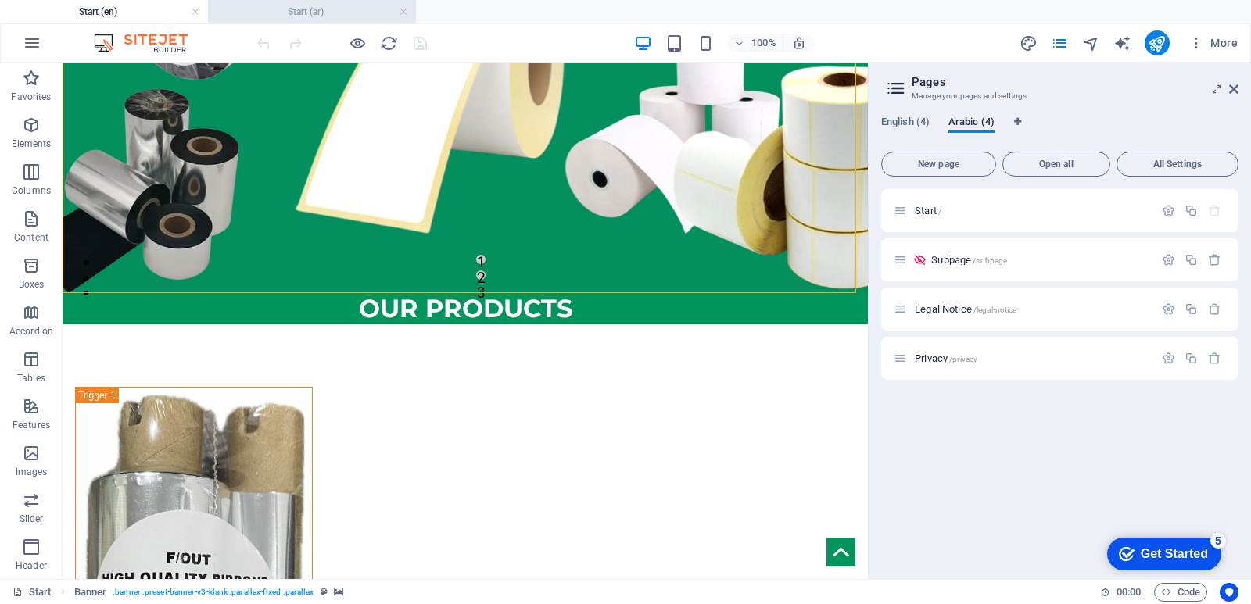
click at [335, 10] on h4 "Start (ar)" at bounding box center [312, 11] width 208 height 17
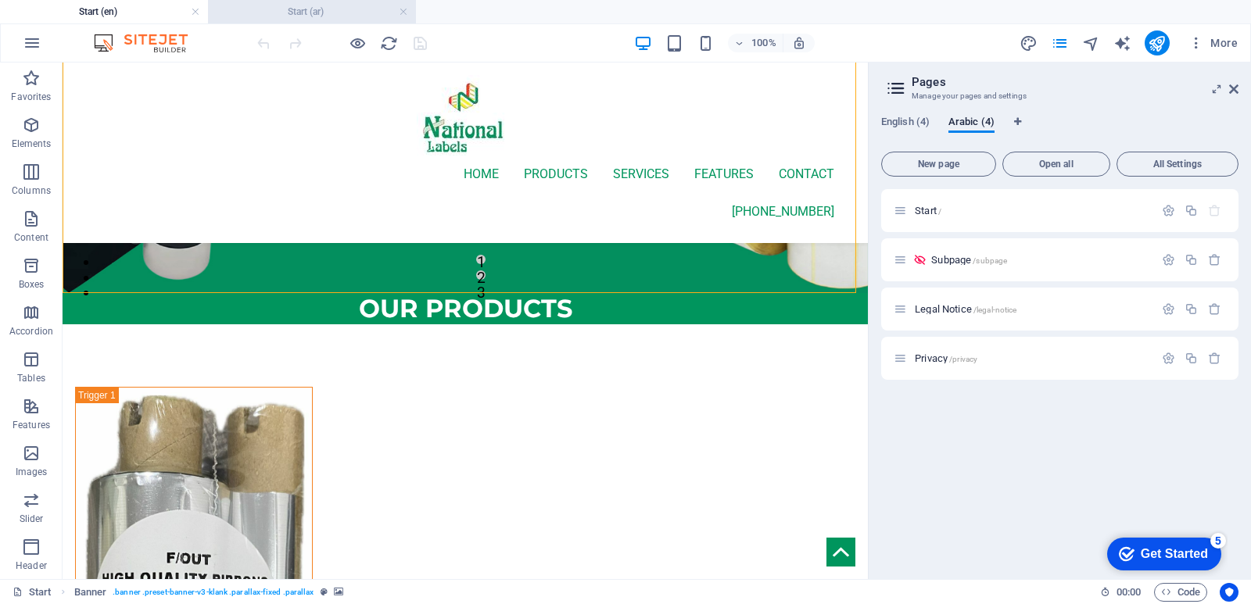
scroll to position [5471, 0]
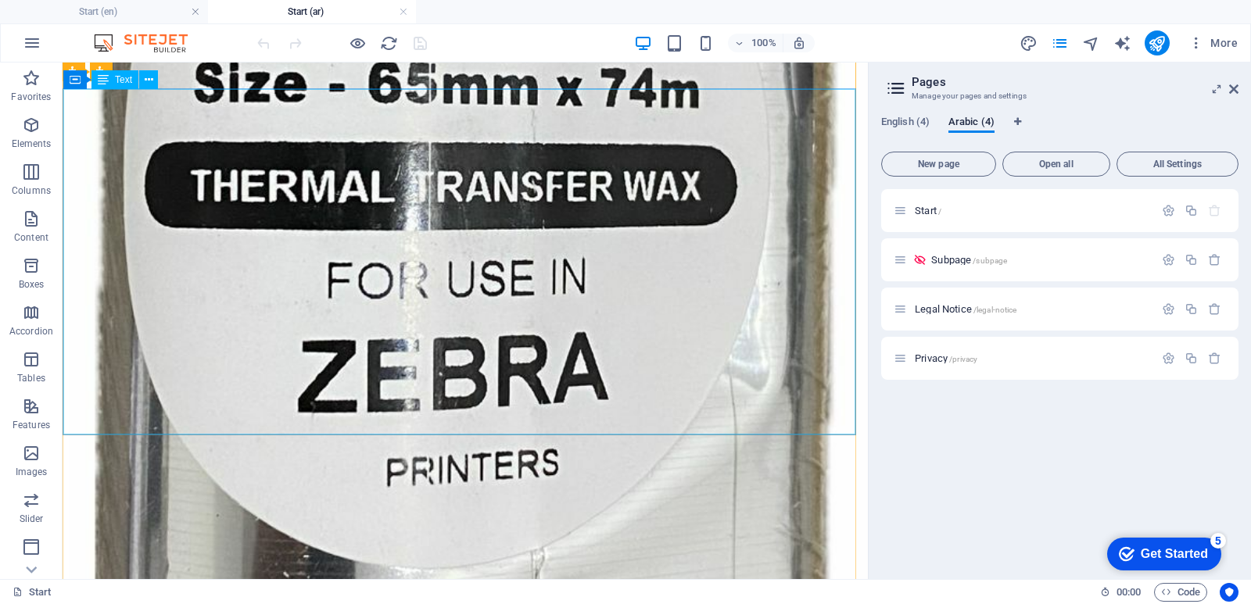
scroll to position [2422, 0]
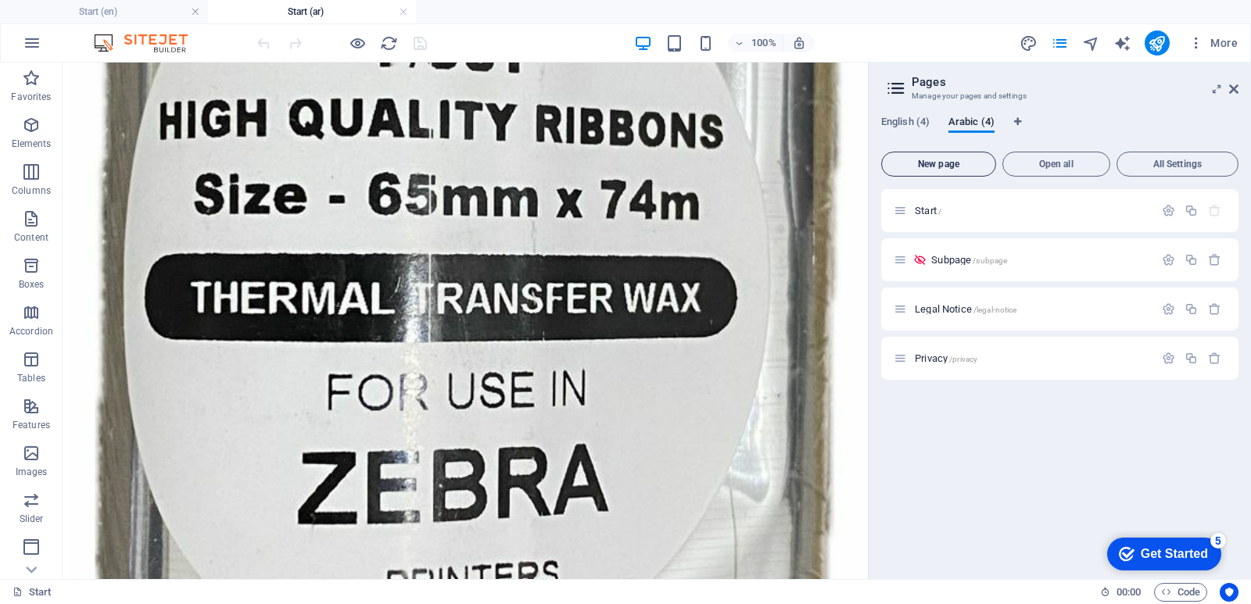
click at [960, 166] on span "New page" at bounding box center [938, 164] width 101 height 9
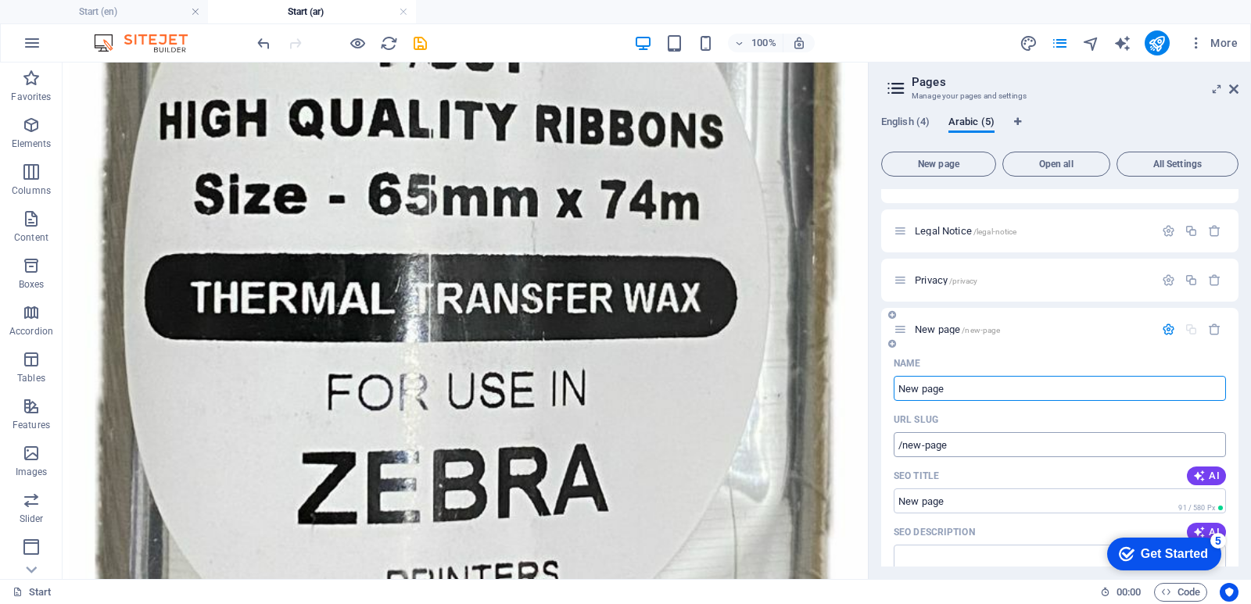
scroll to position [0, 0]
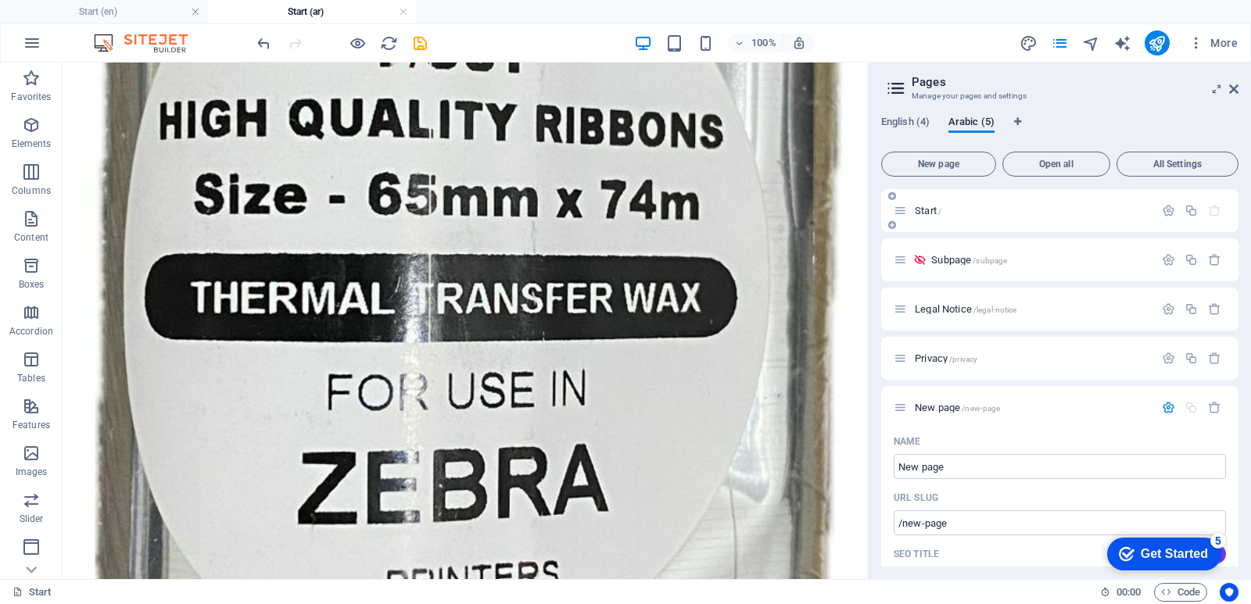
click at [950, 213] on p "Start /" at bounding box center [1032, 211] width 235 height 10
type input "ِقش"
type input "/"
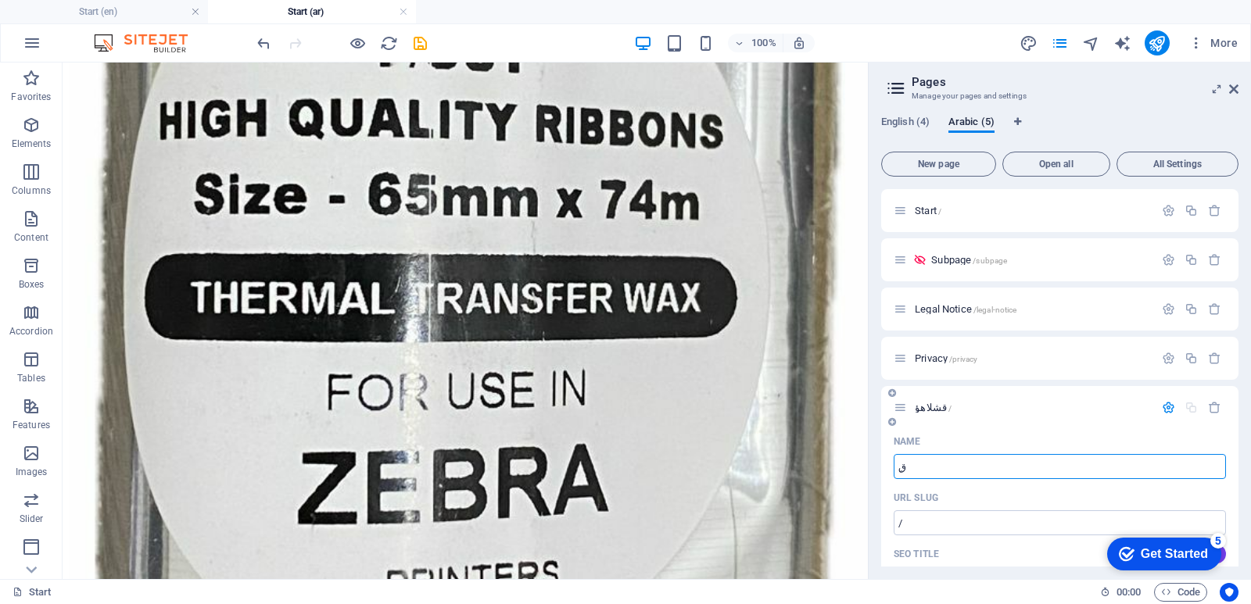
type input "ِ"
type input "Ara"
type input "/a"
type input "A"
type input "Arab"
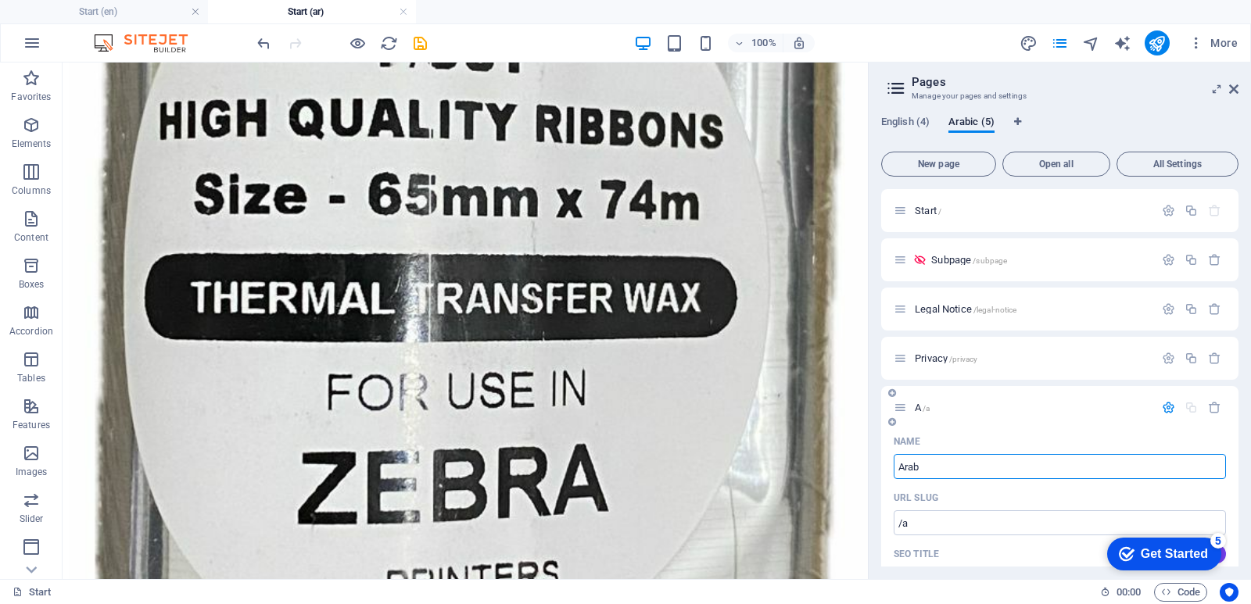
type input "/ara"
type input "Ara"
type input "Arabic"
type input "/arabic"
type input "Arabic"
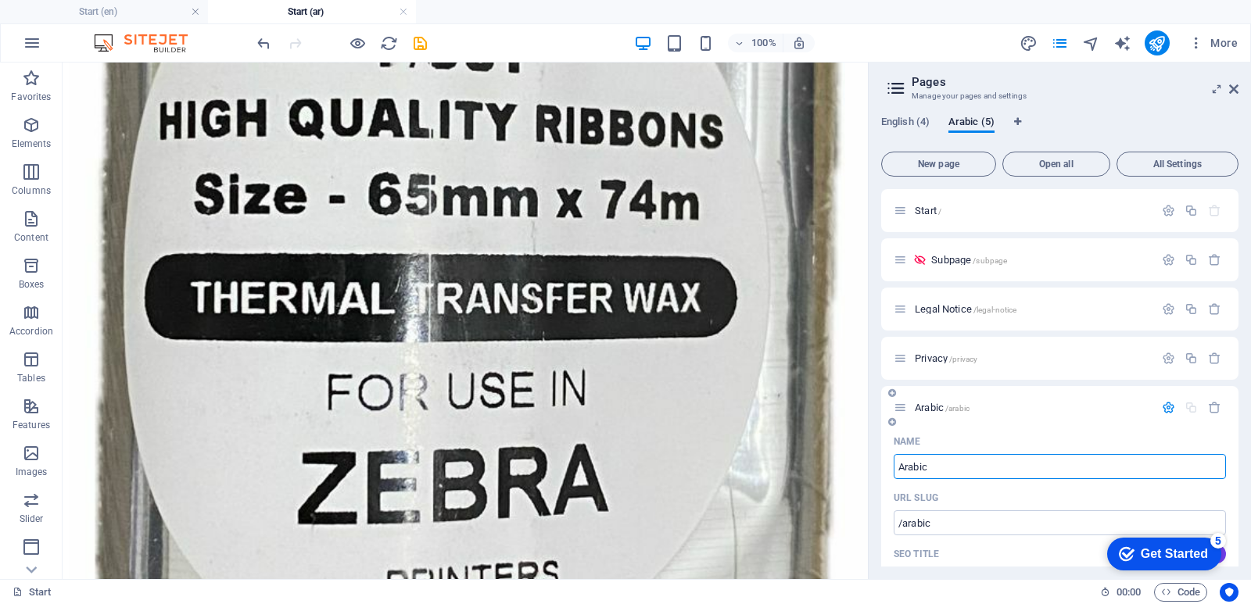
type input "Arabic"
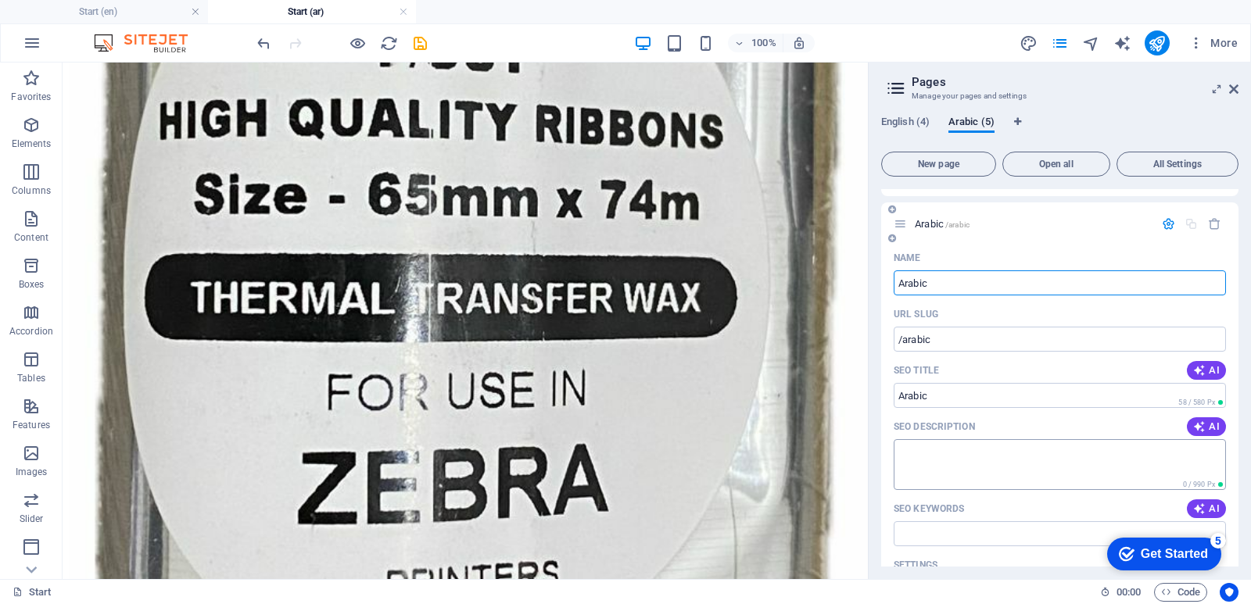
scroll to position [156, 0]
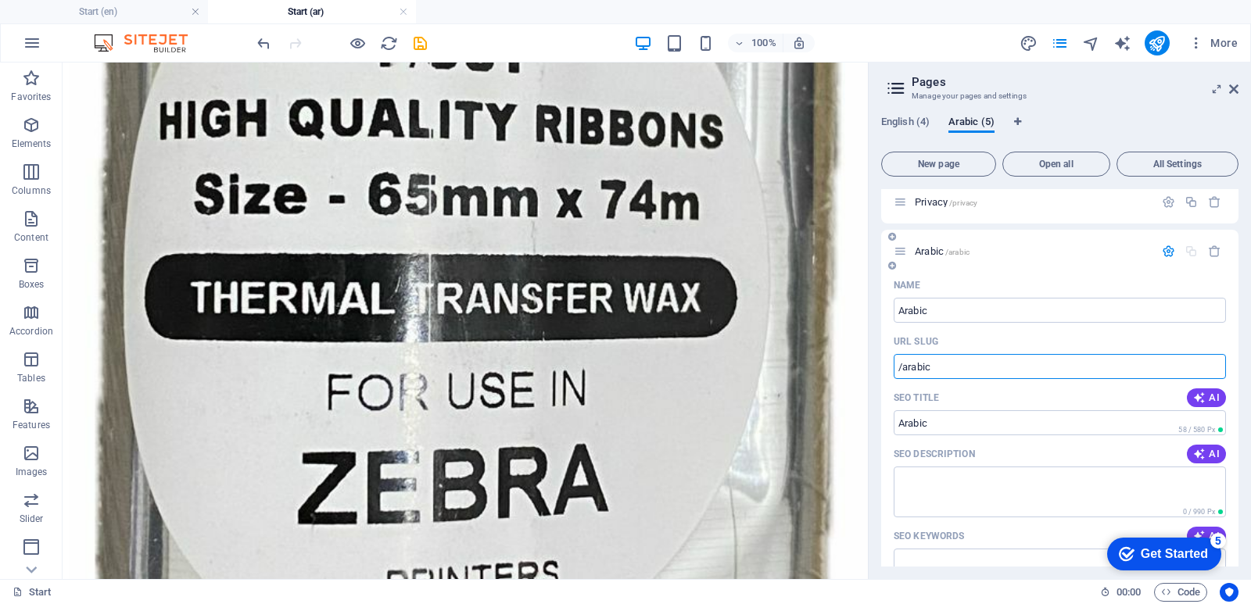
click at [941, 370] on input "/arabic" at bounding box center [1060, 366] width 332 height 25
click at [994, 400] on div "SEO Title AI" at bounding box center [1060, 397] width 332 height 25
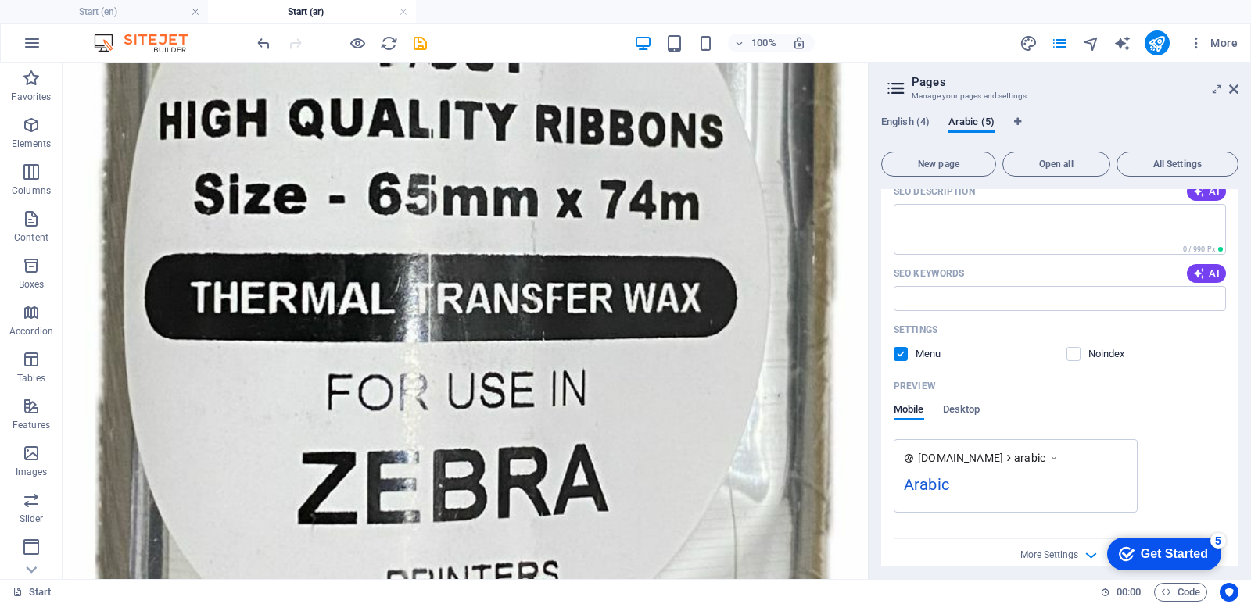
scroll to position [436, 0]
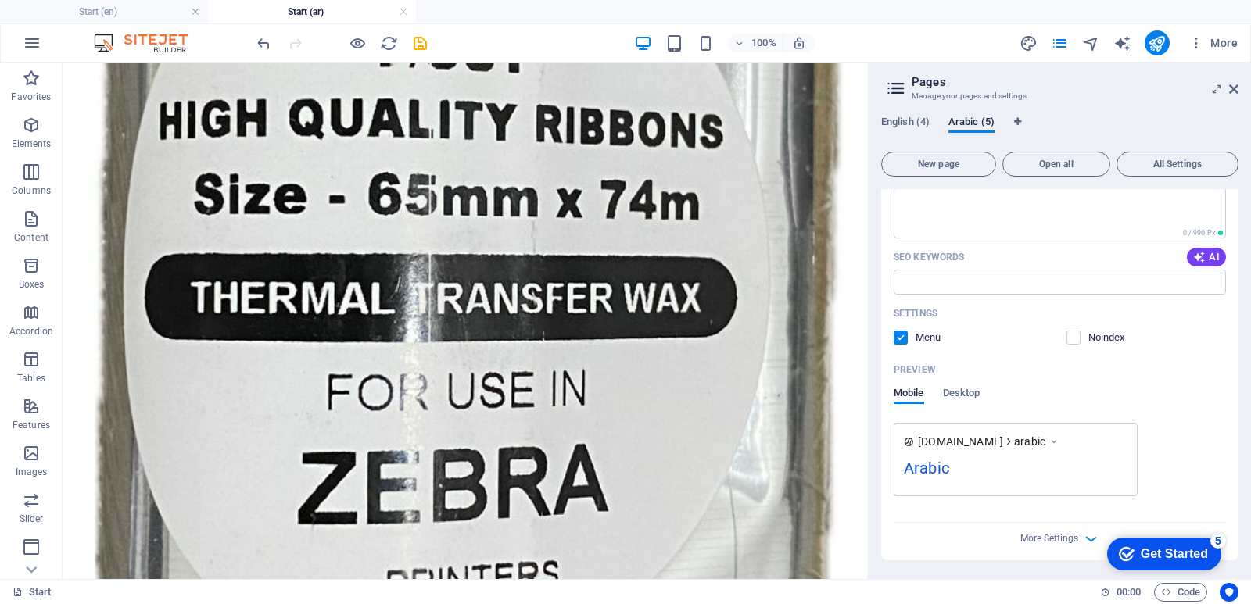
click at [1005, 467] on div "Arabic" at bounding box center [1016, 472] width 224 height 30
click at [1060, 442] on icon at bounding box center [1054, 442] width 11 height 16
click at [965, 396] on span "Desktop" at bounding box center [962, 395] width 38 height 22
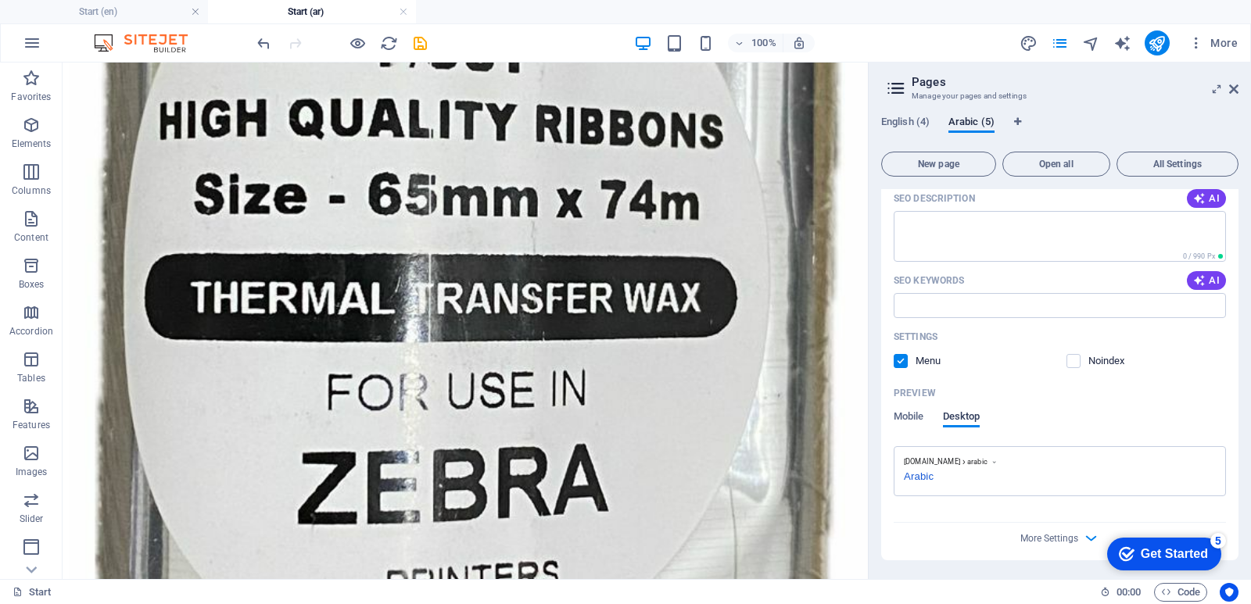
scroll to position [412, 0]
click at [905, 416] on span "Mobile" at bounding box center [909, 418] width 30 height 22
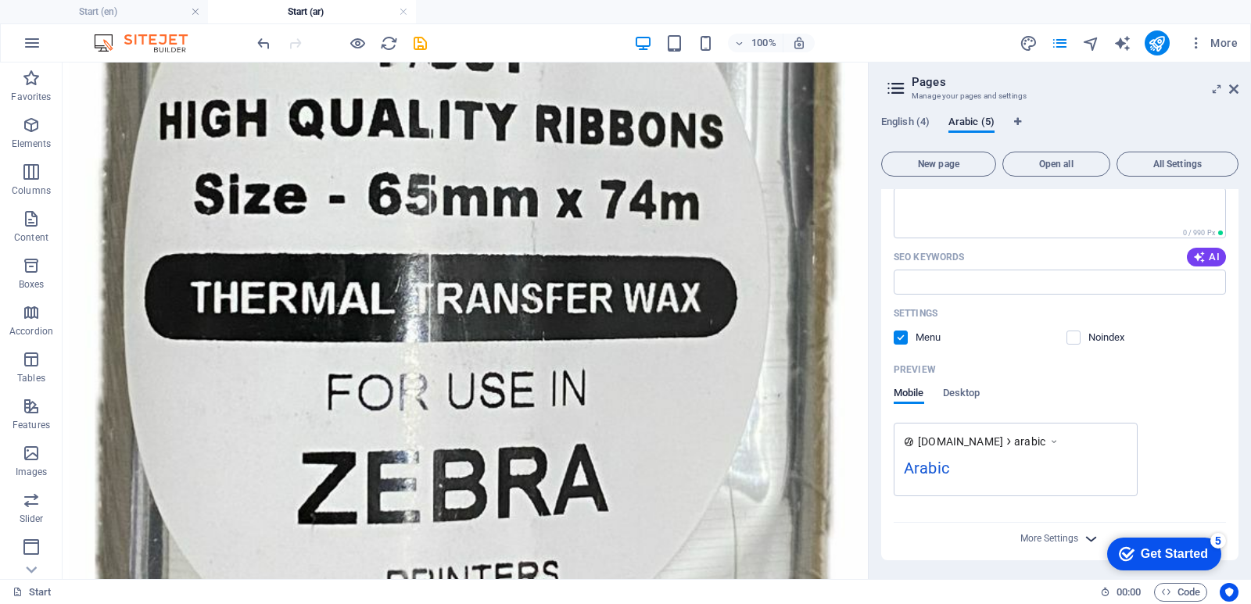
click at [1088, 540] on icon "button" at bounding box center [1091, 539] width 18 height 18
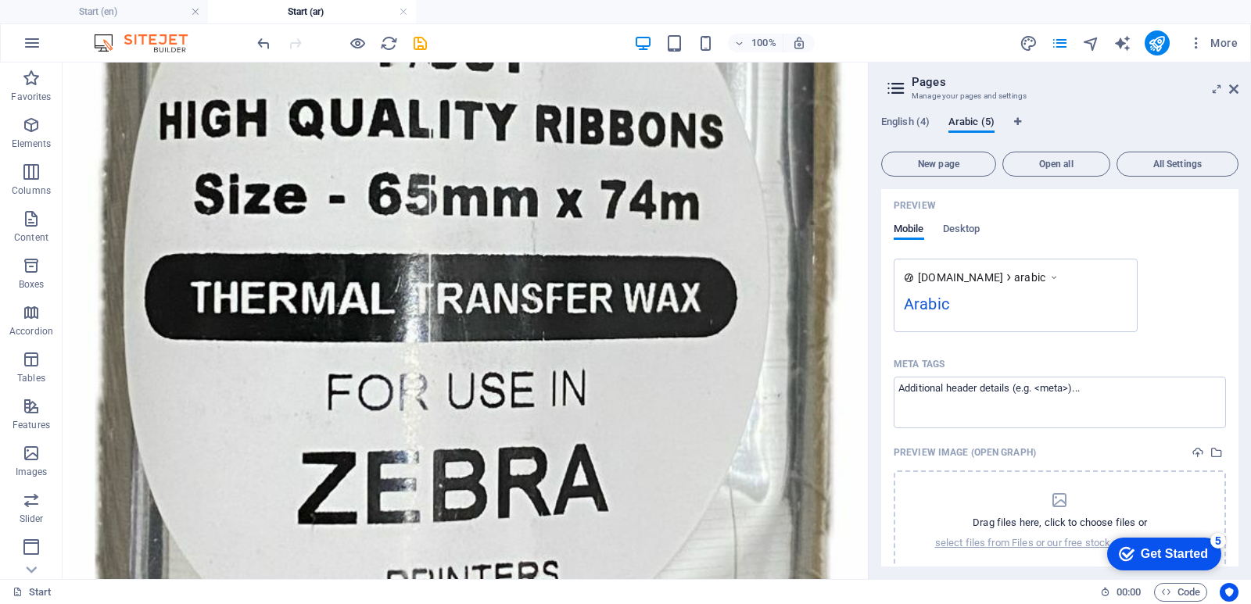
scroll to position [504, 0]
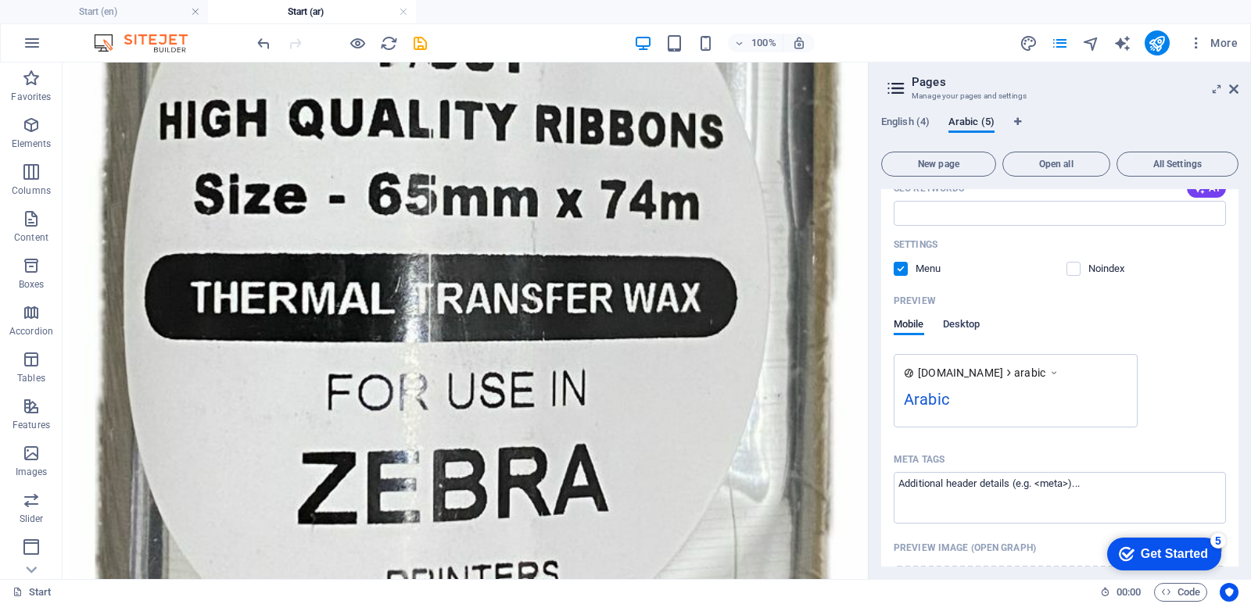
click at [964, 328] on span "Desktop" at bounding box center [962, 326] width 38 height 22
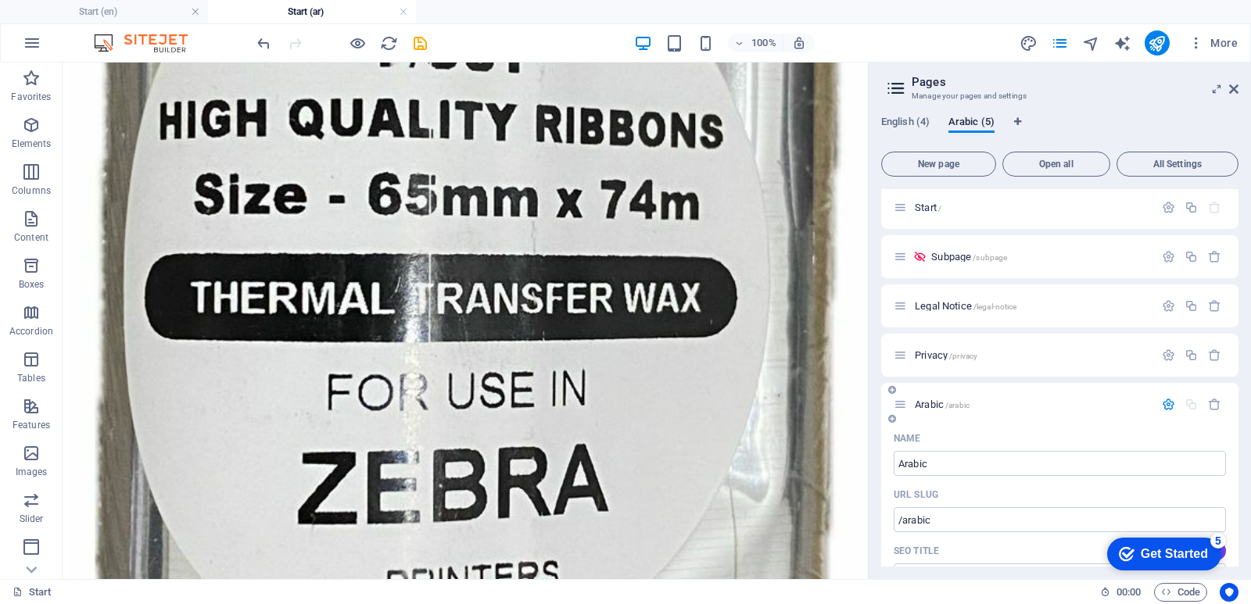
scroll to position [0, 0]
click at [418, 43] on icon "save" at bounding box center [420, 43] width 18 height 18
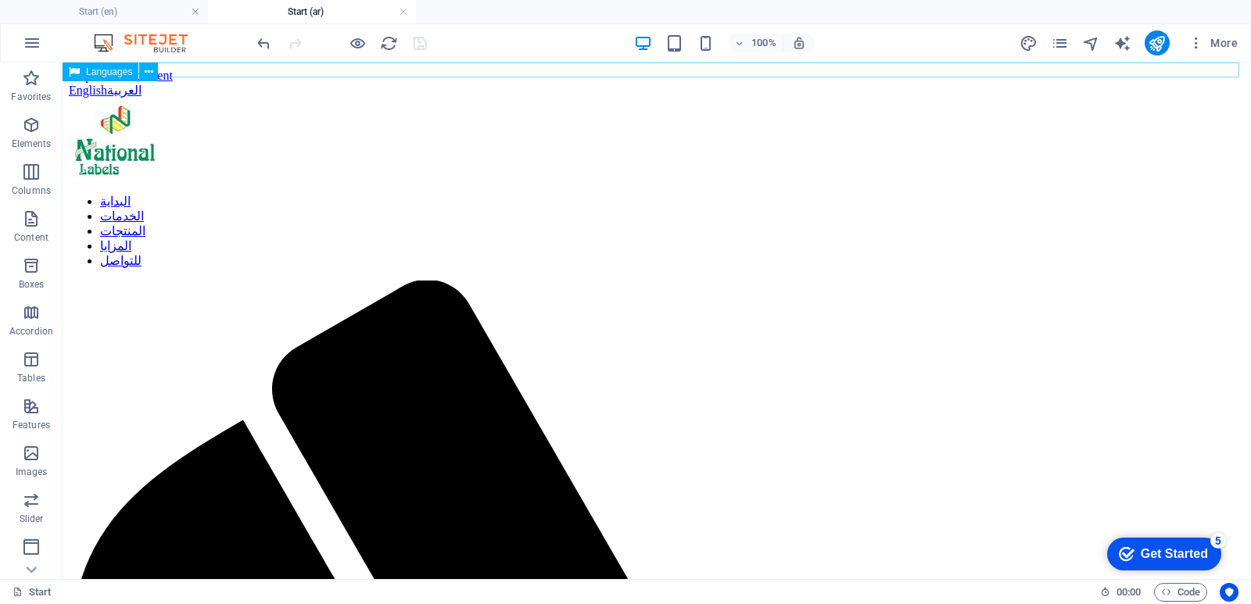
click at [102, 77] on span "Languages" at bounding box center [109, 71] width 46 height 9
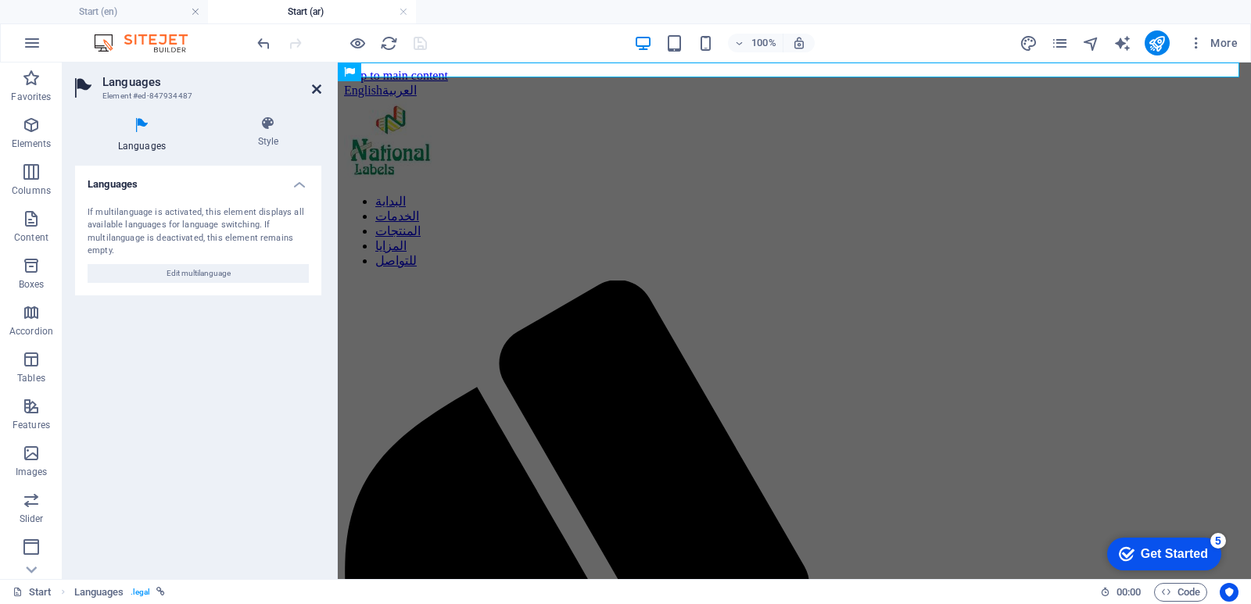
click at [315, 90] on icon at bounding box center [316, 89] width 9 height 13
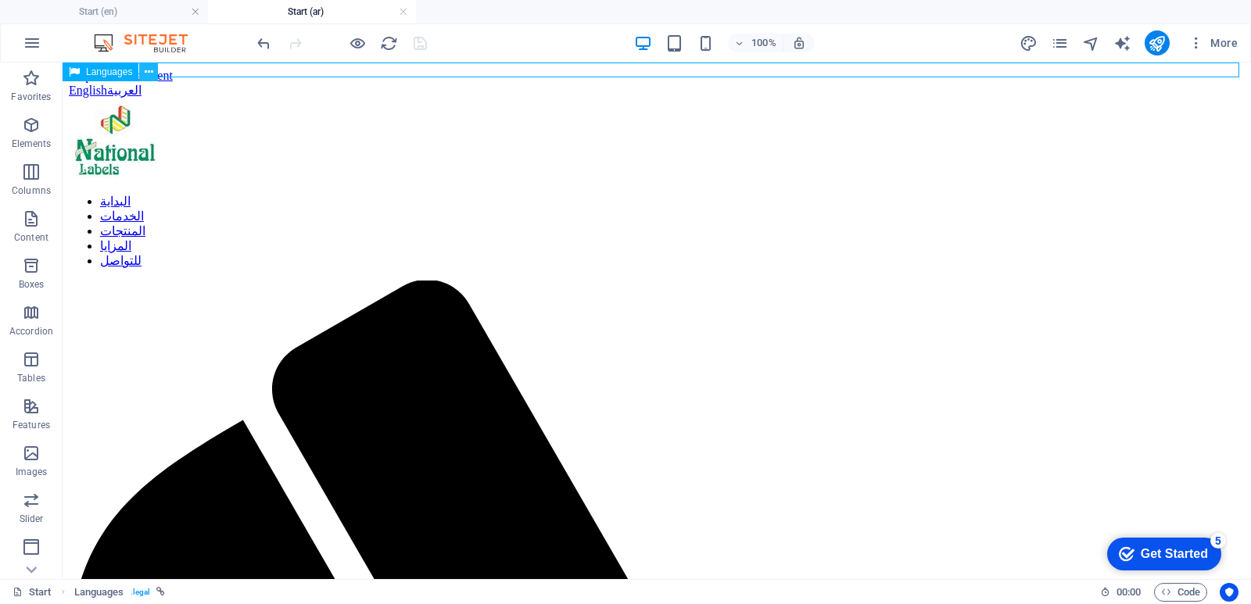
click at [153, 70] on button at bounding box center [148, 72] width 19 height 19
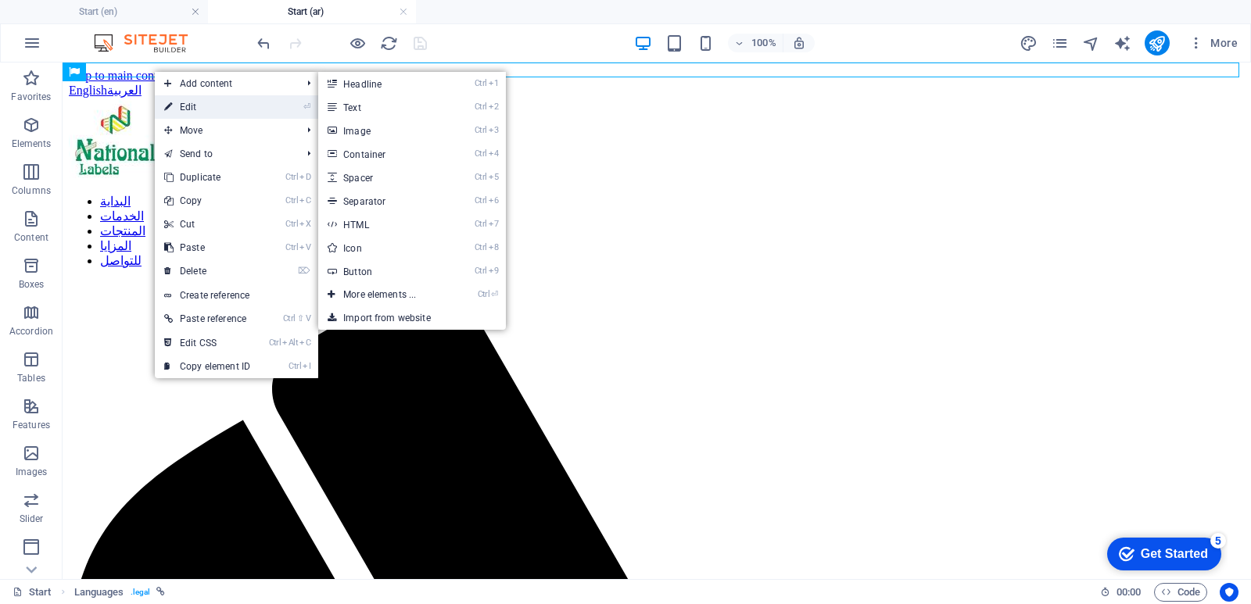
click at [198, 109] on link "⏎ Edit" at bounding box center [207, 106] width 105 height 23
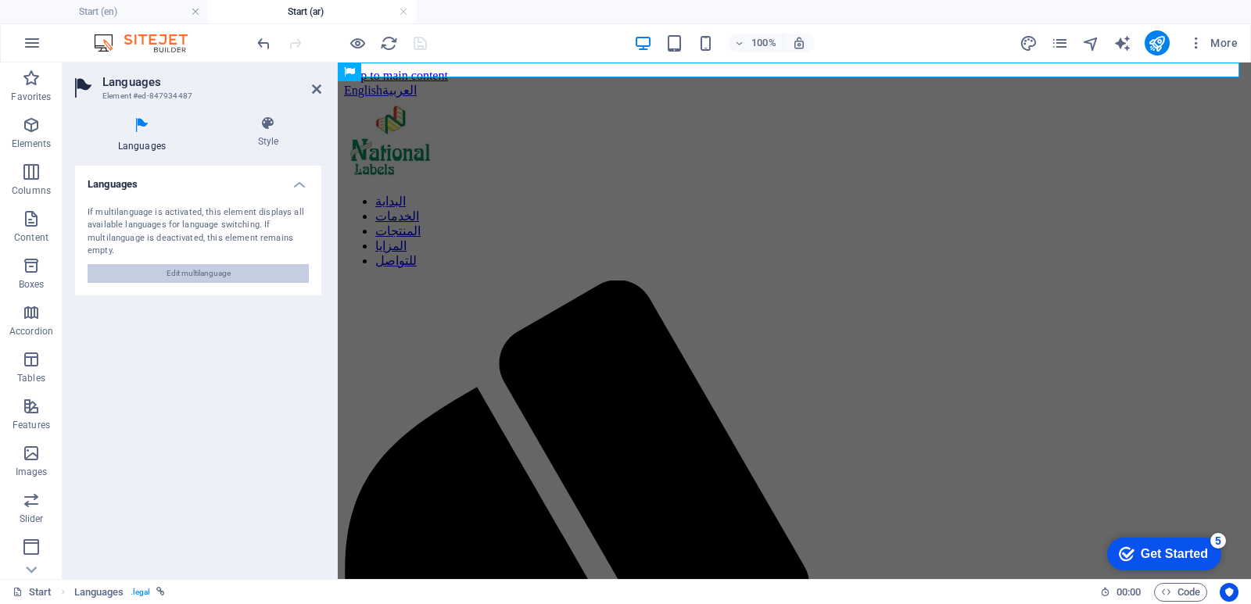
click at [210, 273] on span "Edit multilanguage" at bounding box center [199, 273] width 64 height 19
select select "41"
select select "6"
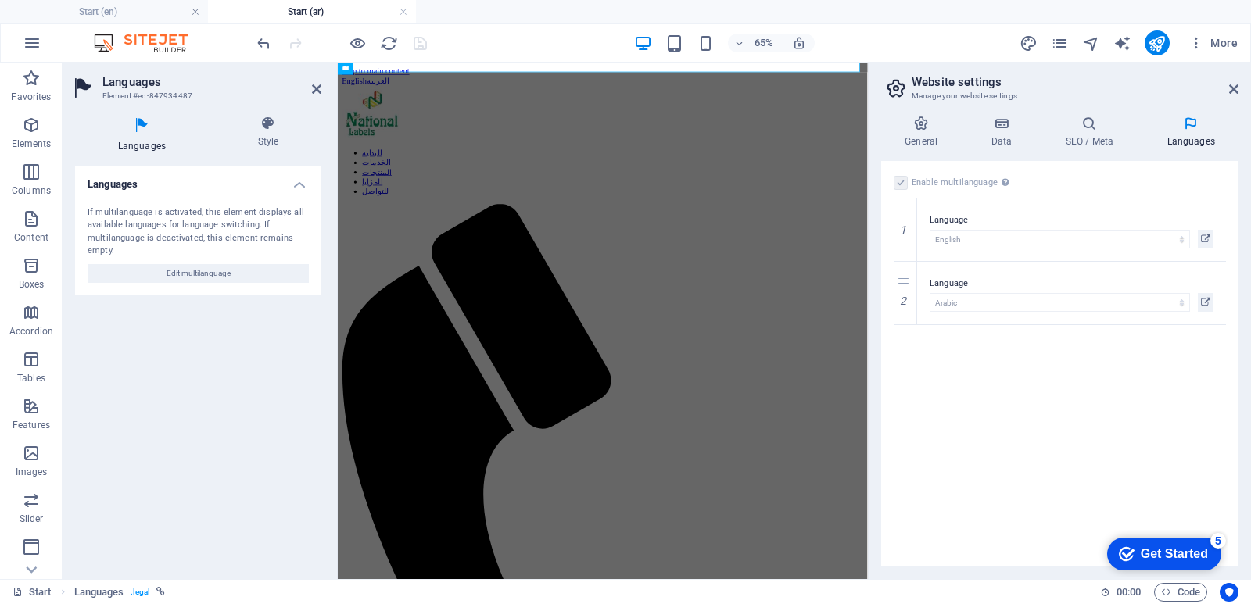
click at [1202, 137] on h4 "Languages" at bounding box center [1190, 132] width 95 height 33
click at [1100, 135] on h4 "SEO / Meta" at bounding box center [1093, 132] width 102 height 33
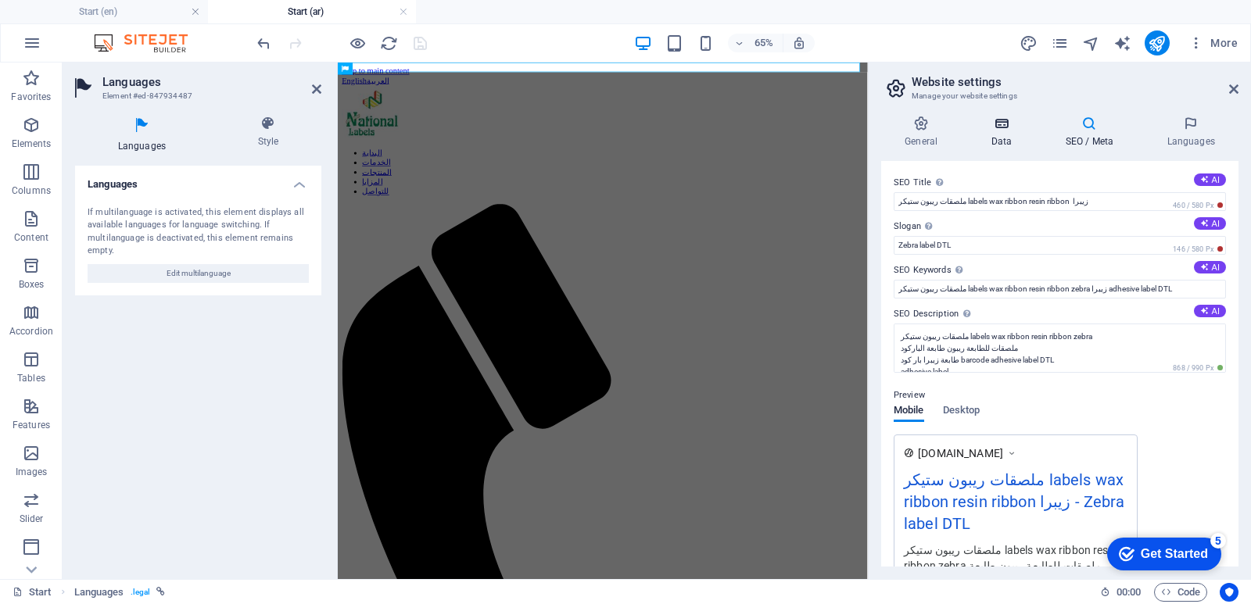
click at [1002, 136] on h4 "Data" at bounding box center [1004, 132] width 74 height 33
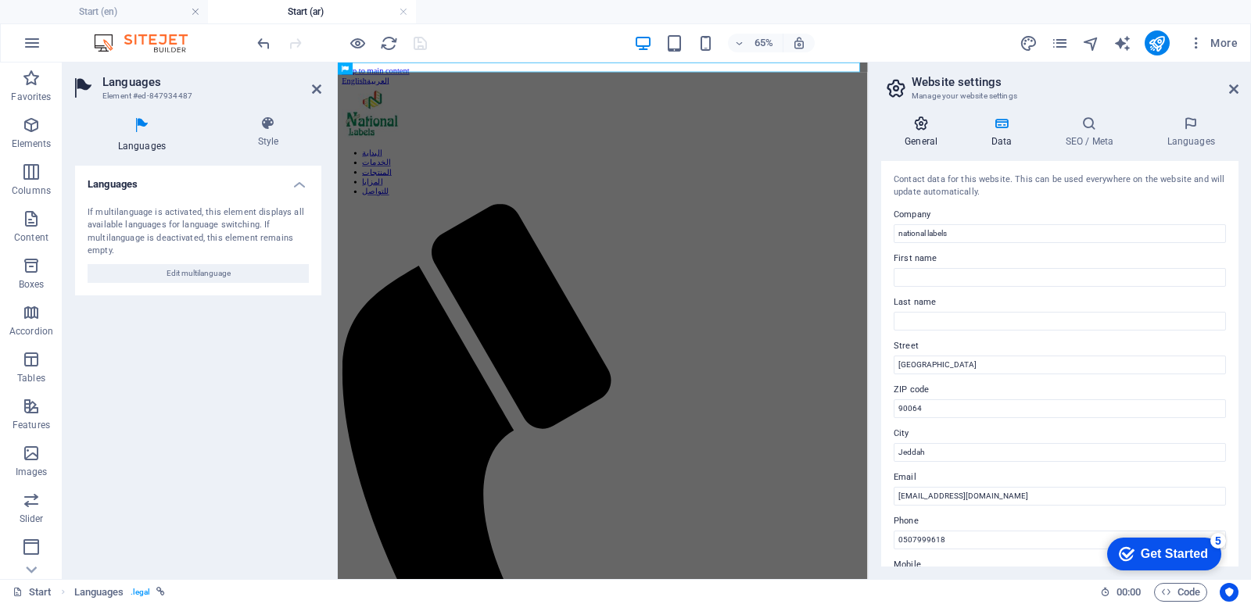
click at [920, 138] on h4 "General" at bounding box center [924, 132] width 86 height 33
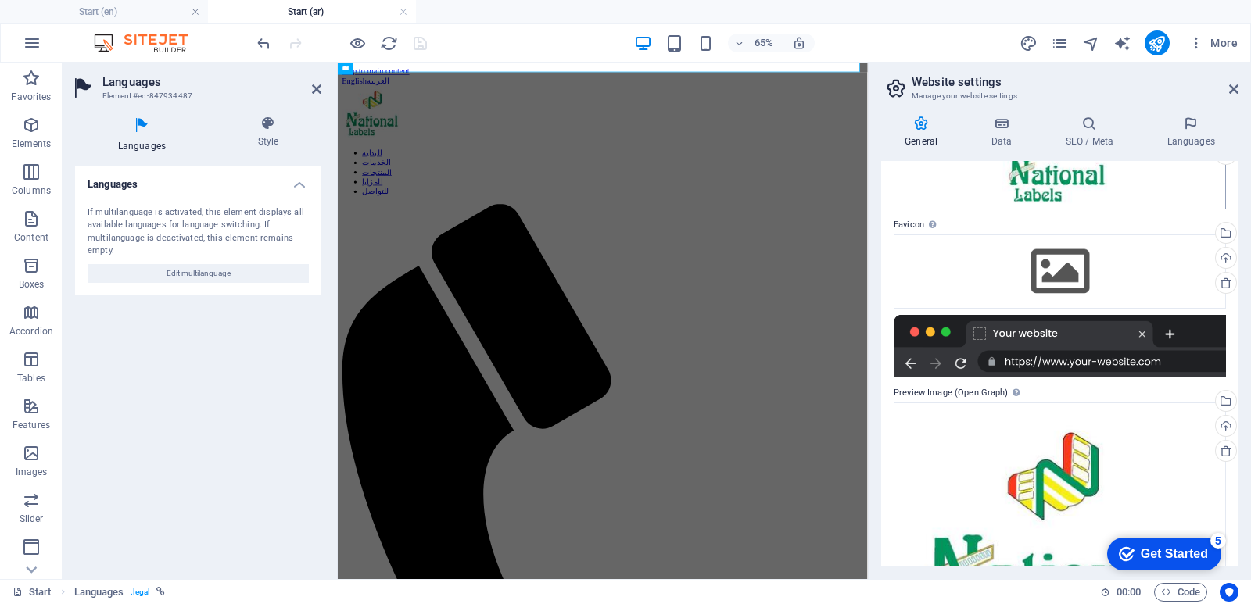
scroll to position [156, 0]
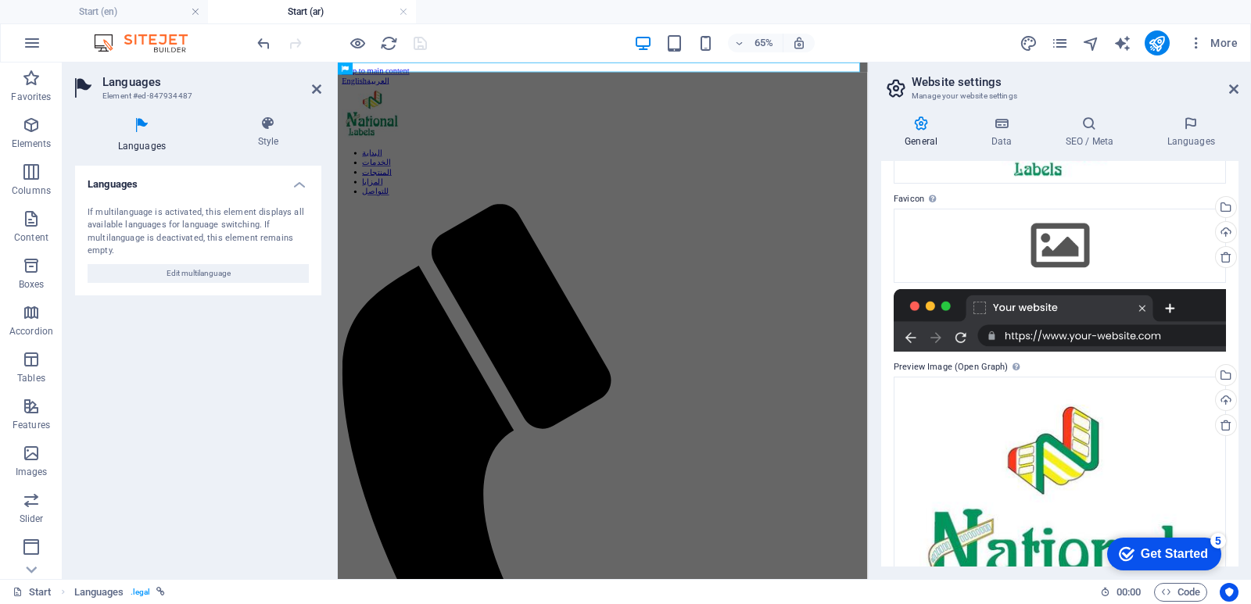
click at [981, 309] on div at bounding box center [1060, 320] width 332 height 63
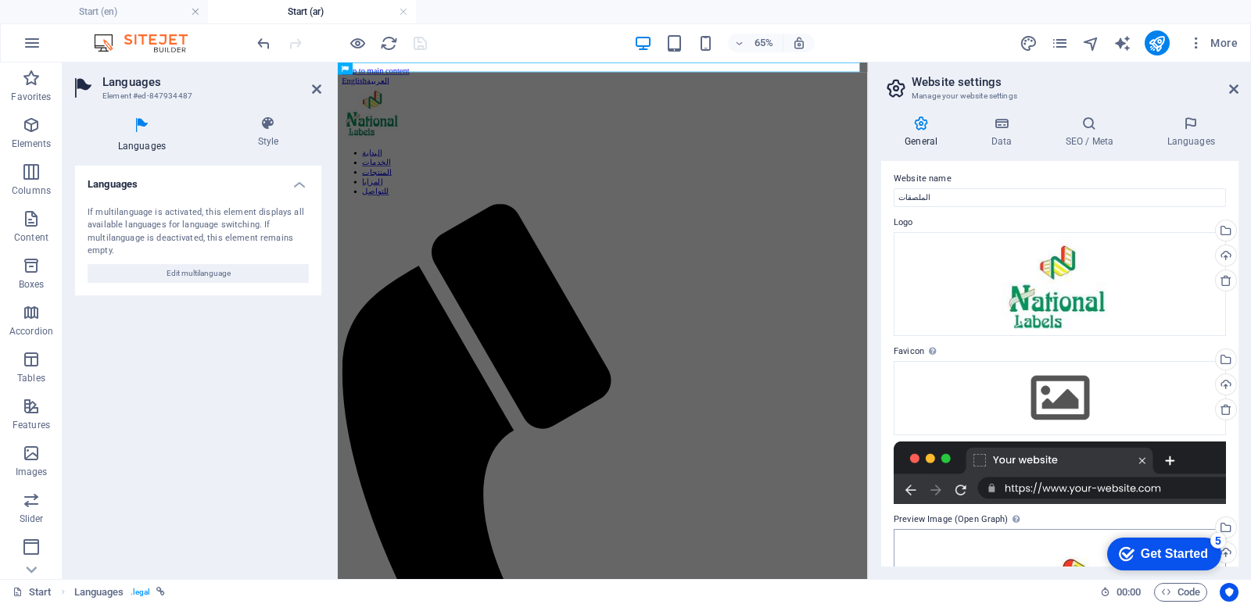
scroll to position [0, 0]
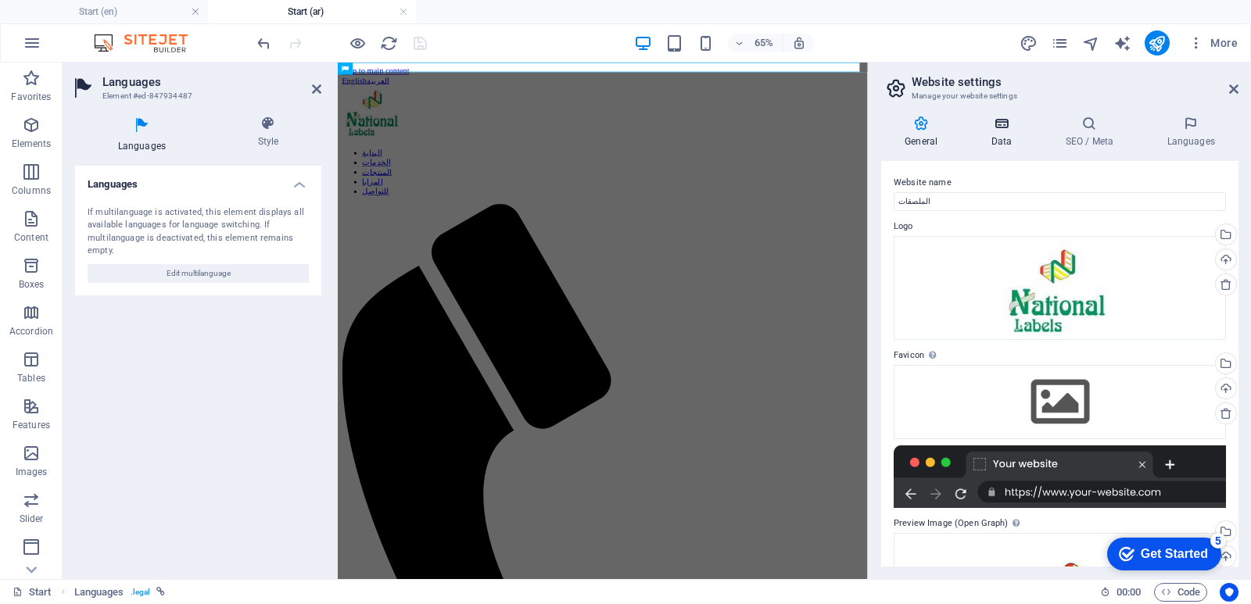
click at [1008, 123] on icon at bounding box center [1001, 124] width 68 height 16
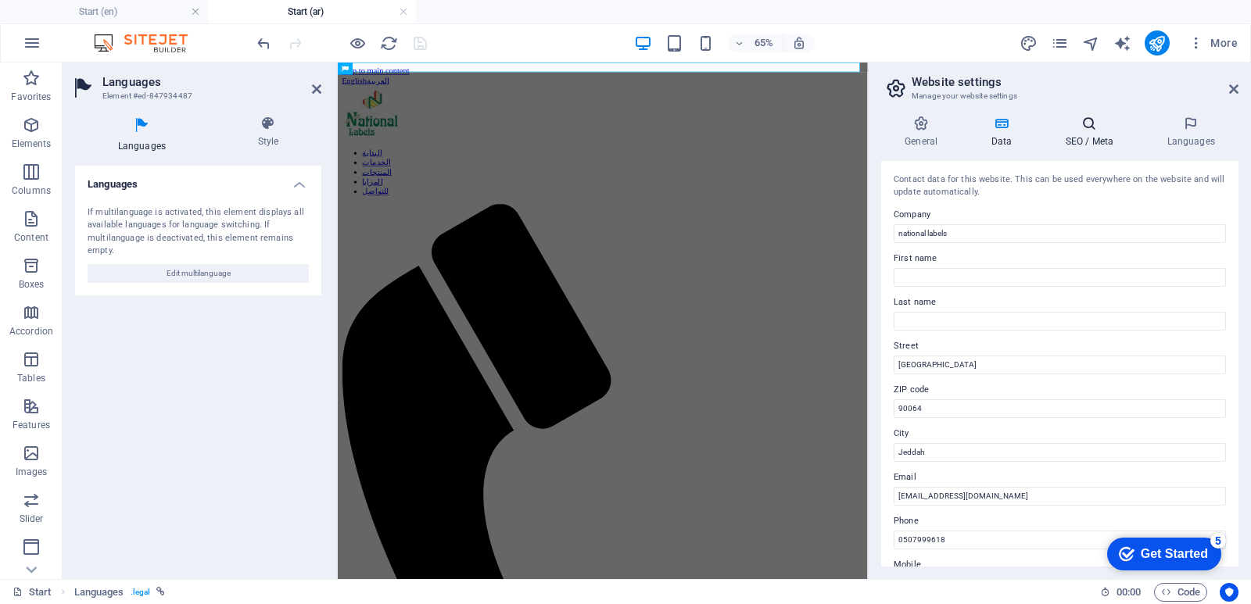
click at [1082, 125] on icon at bounding box center [1089, 124] width 95 height 16
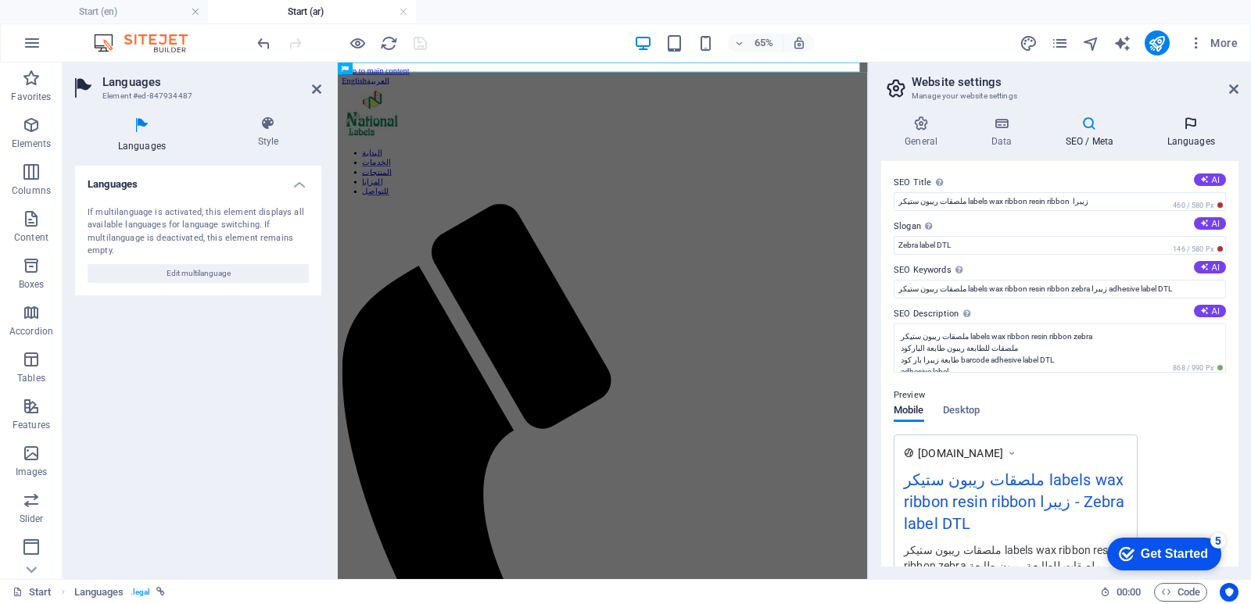
click at [1172, 136] on h4 "Languages" at bounding box center [1190, 132] width 95 height 33
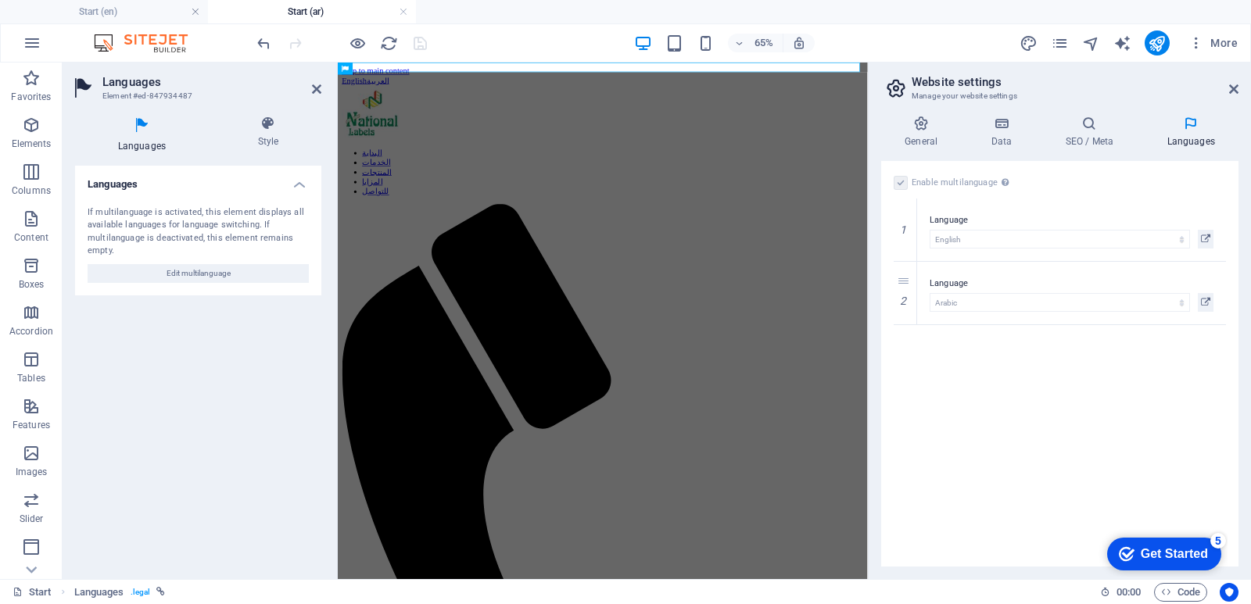
click at [1012, 425] on div "Enable multilanguage To disable multilanguage delete all languages until only o…" at bounding box center [1059, 364] width 357 height 406
click at [382, 44] on icon "reload" at bounding box center [389, 43] width 18 height 18
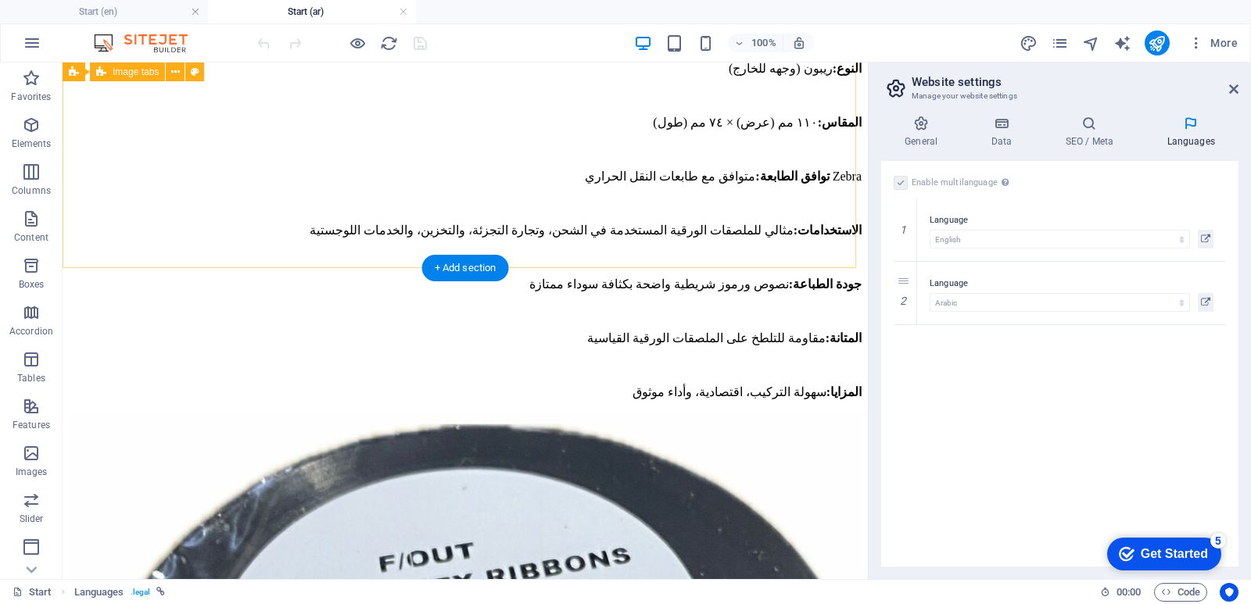
scroll to position [5943, 0]
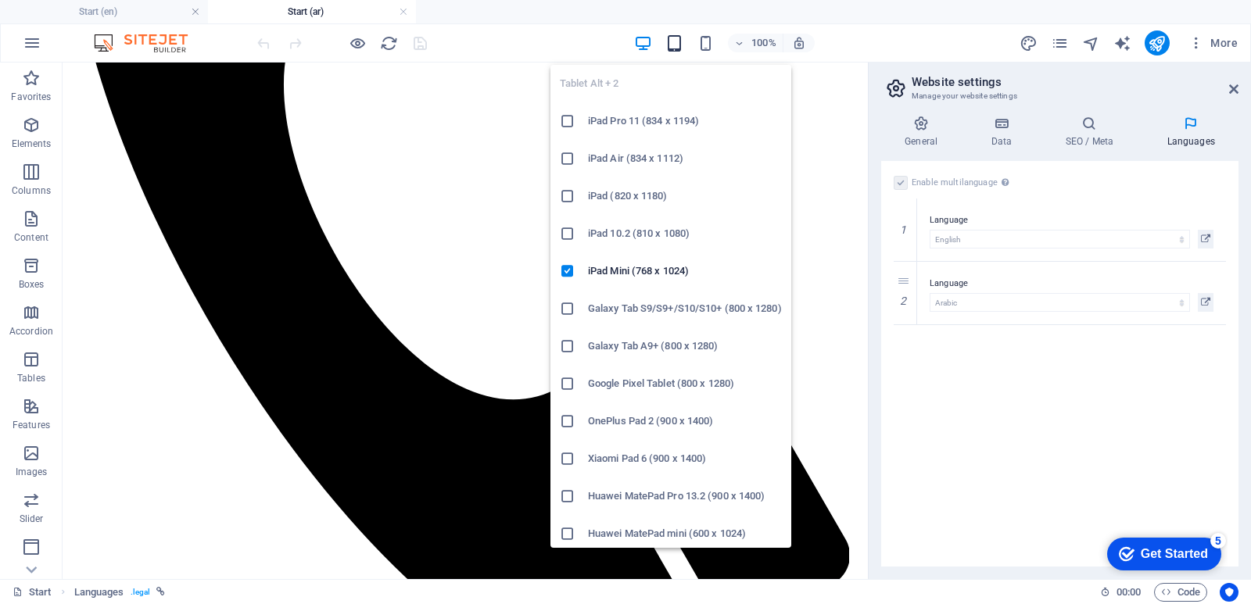
click at [671, 48] on icon "button" at bounding box center [674, 43] width 18 height 18
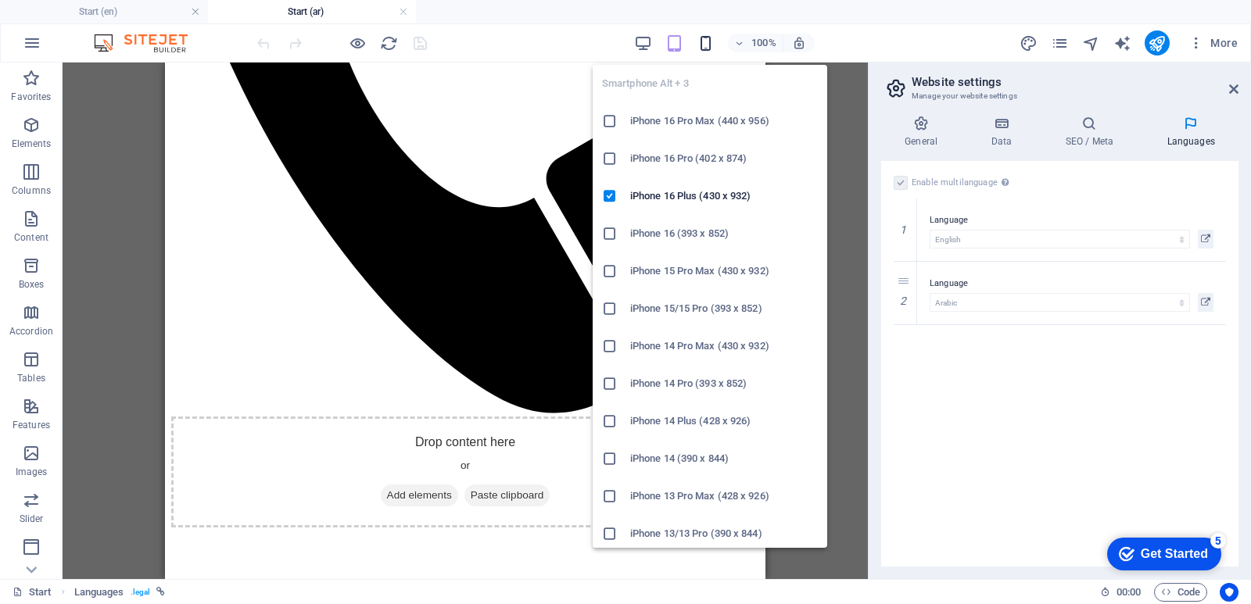
click at [707, 34] on icon "button" at bounding box center [706, 43] width 18 height 18
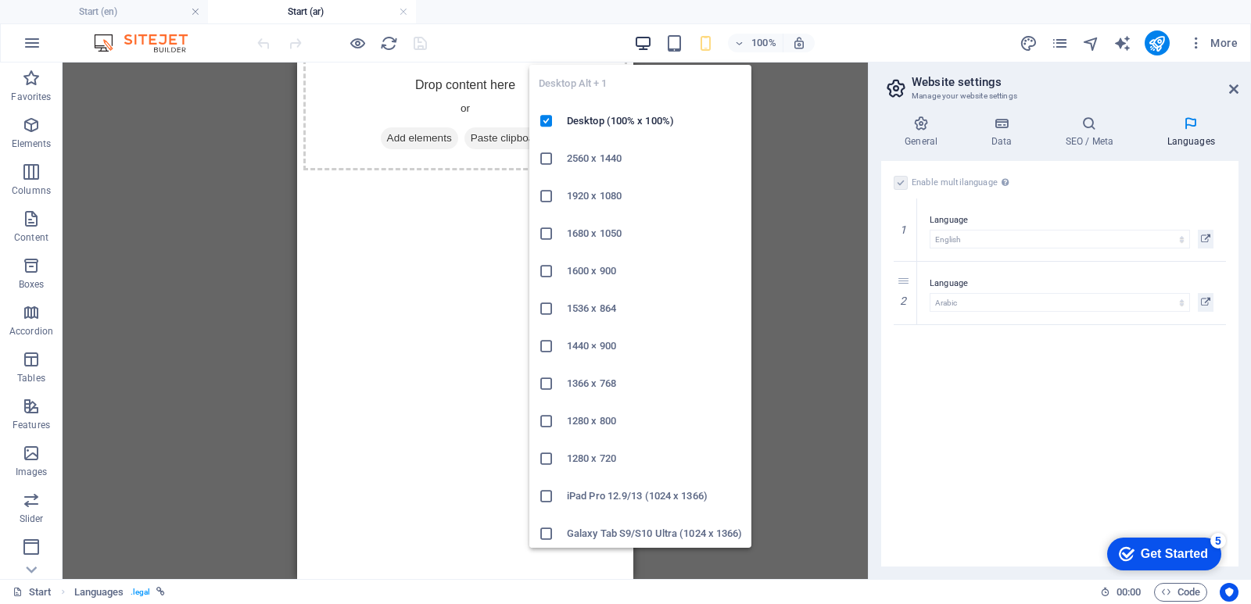
click at [644, 41] on icon "button" at bounding box center [643, 43] width 18 height 18
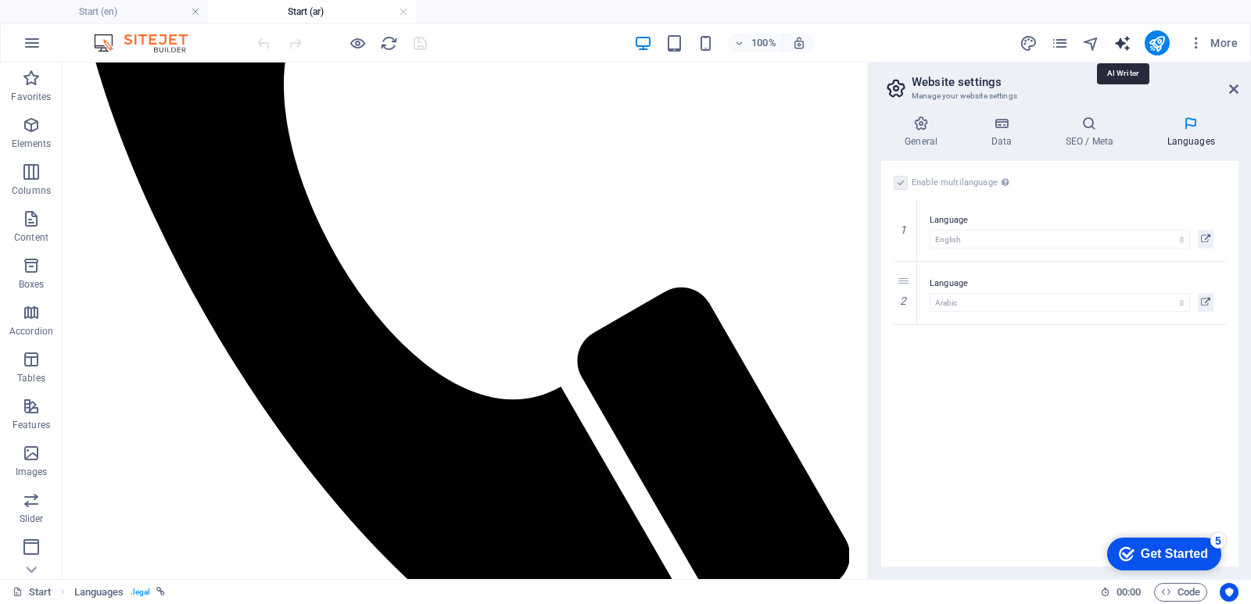
click at [1119, 40] on icon "text_generator" at bounding box center [1122, 43] width 18 height 18
select select "English"
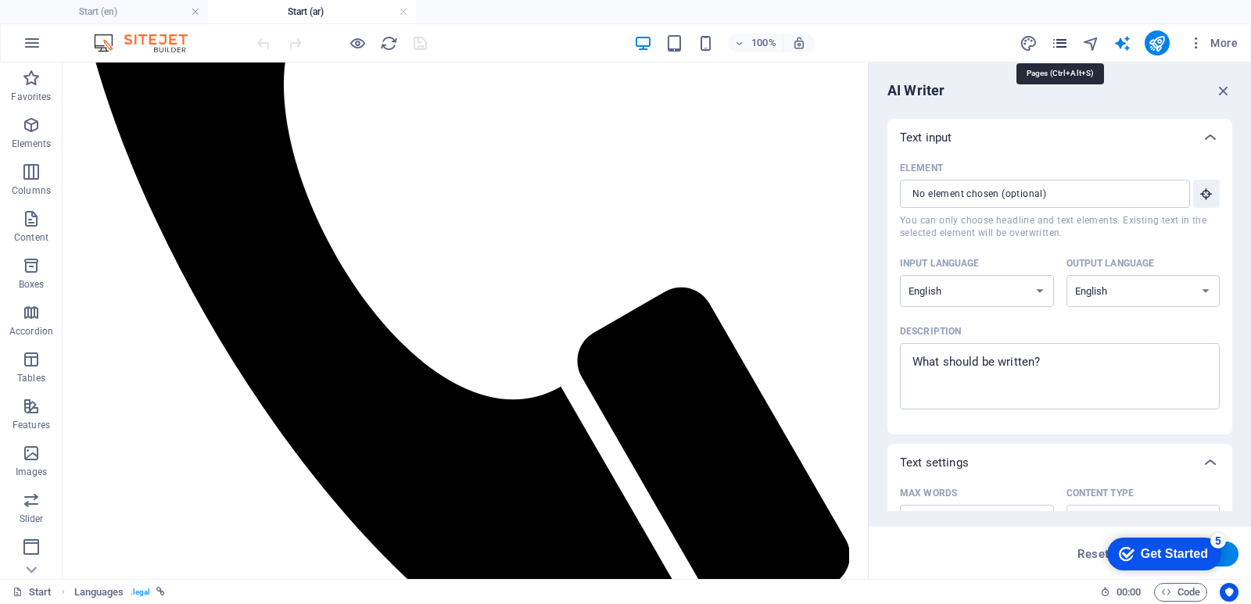
click at [1061, 38] on icon "pages" at bounding box center [1060, 43] width 18 height 18
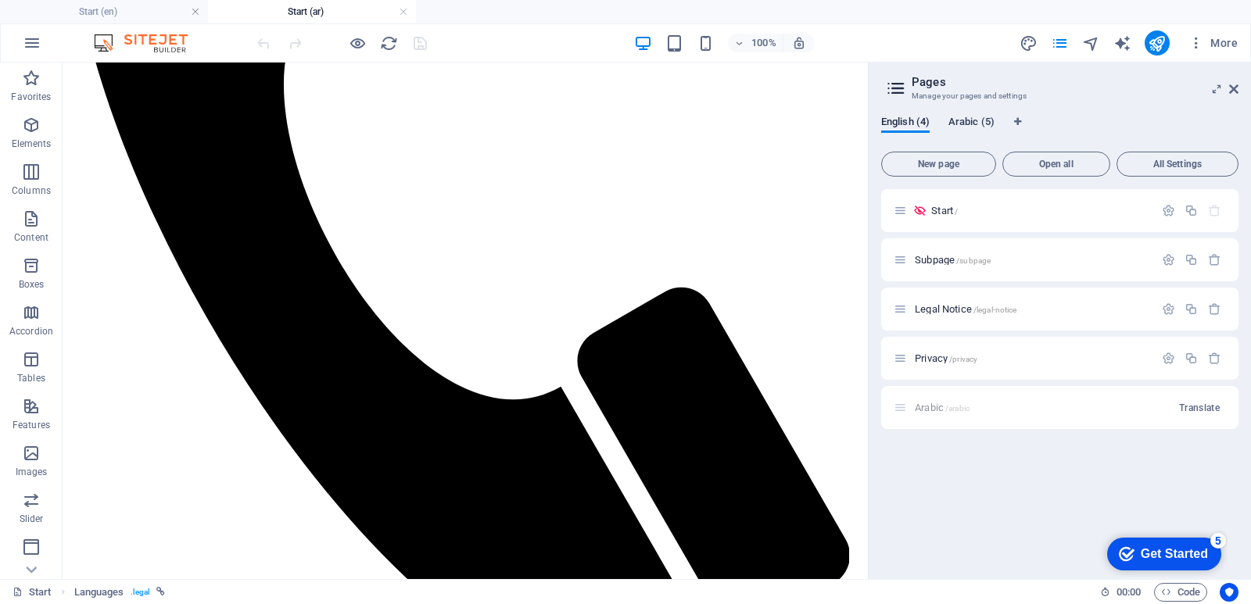
click at [956, 120] on span "Arabic (5)" at bounding box center [971, 124] width 46 height 22
click at [1150, 45] on icon "publish" at bounding box center [1157, 43] width 18 height 18
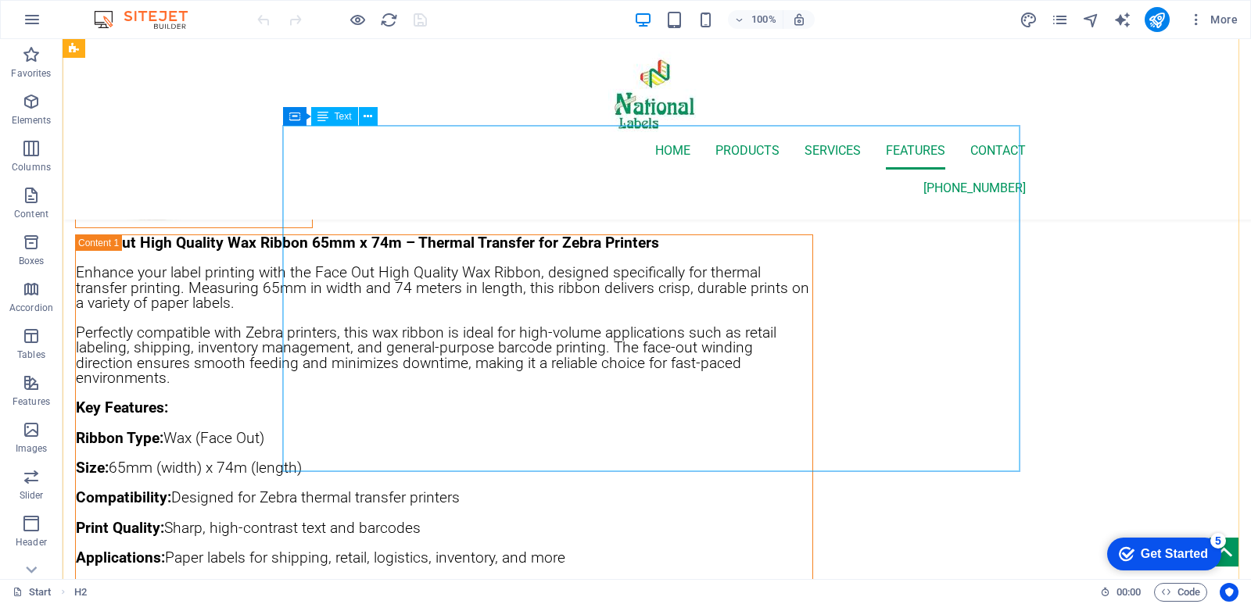
scroll to position [927, 0]
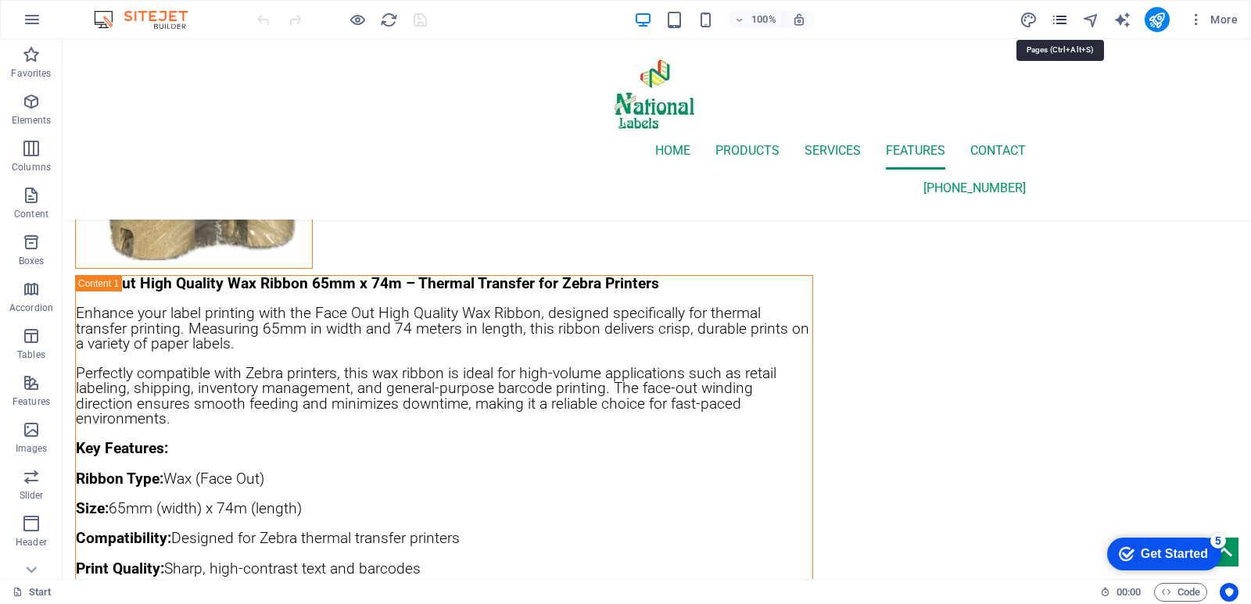
click at [1060, 16] on icon "pages" at bounding box center [1060, 20] width 18 height 18
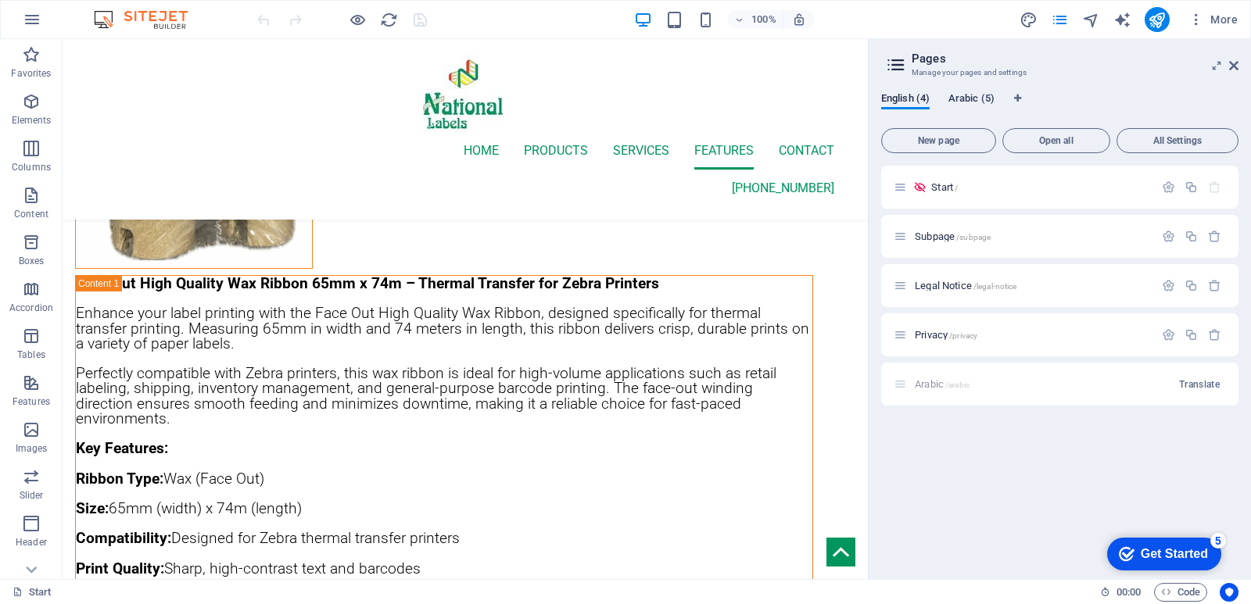
click at [970, 97] on span "Arabic (5)" at bounding box center [971, 100] width 46 height 22
click at [947, 190] on p "Start /" at bounding box center [1032, 187] width 235 height 10
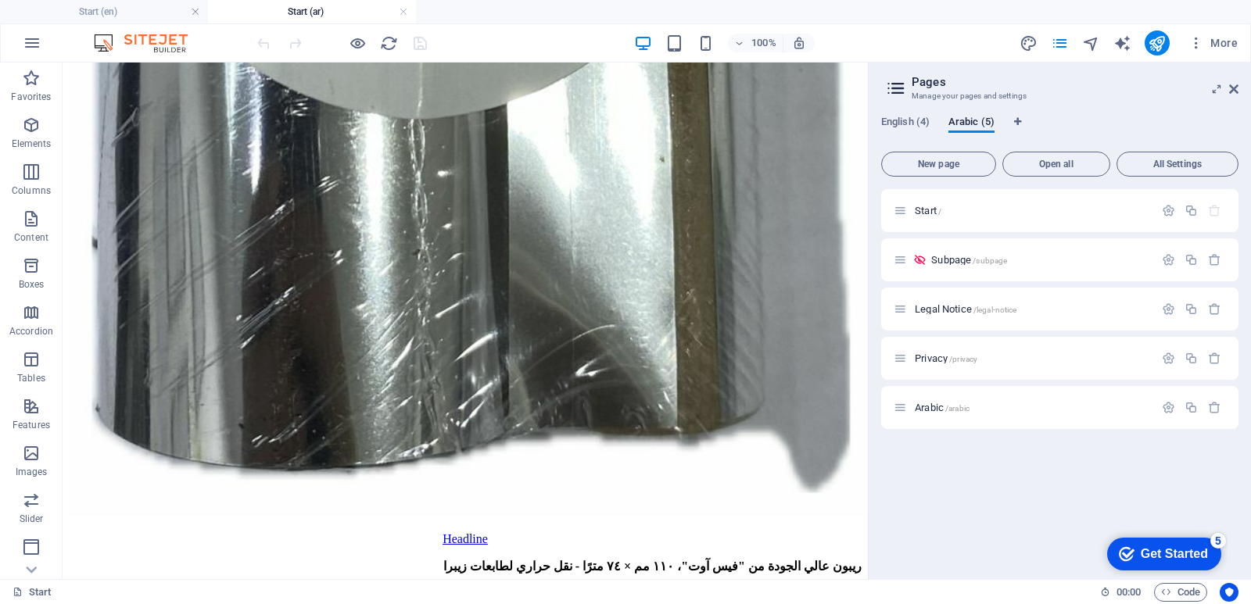
scroll to position [5364, 0]
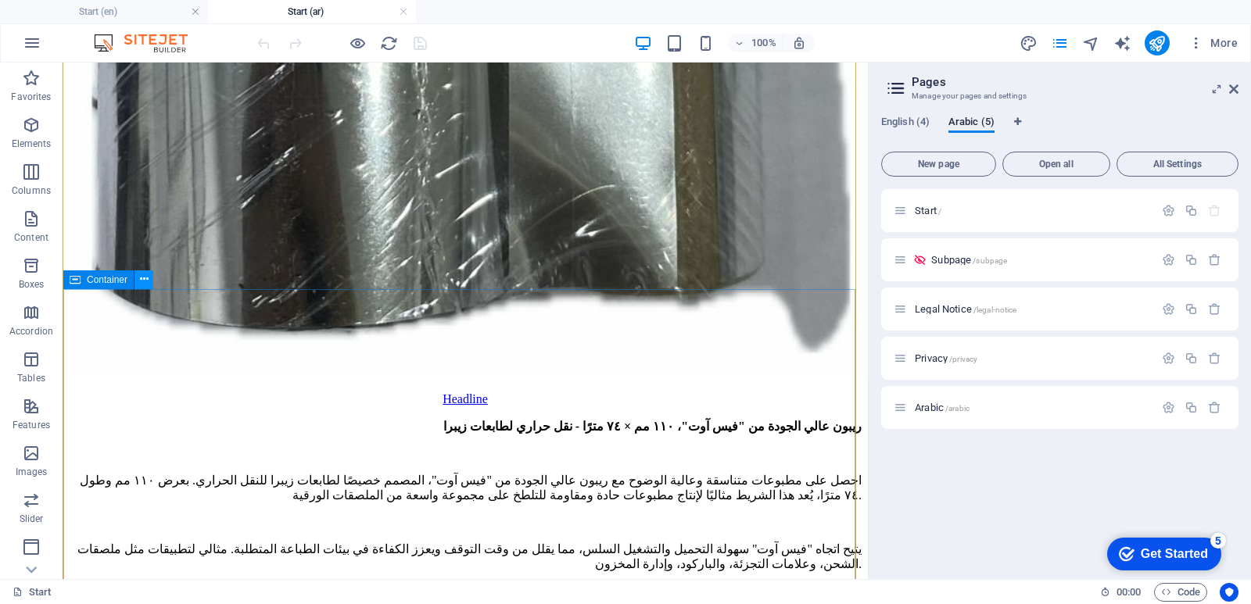
click at [141, 281] on icon at bounding box center [144, 279] width 9 height 16
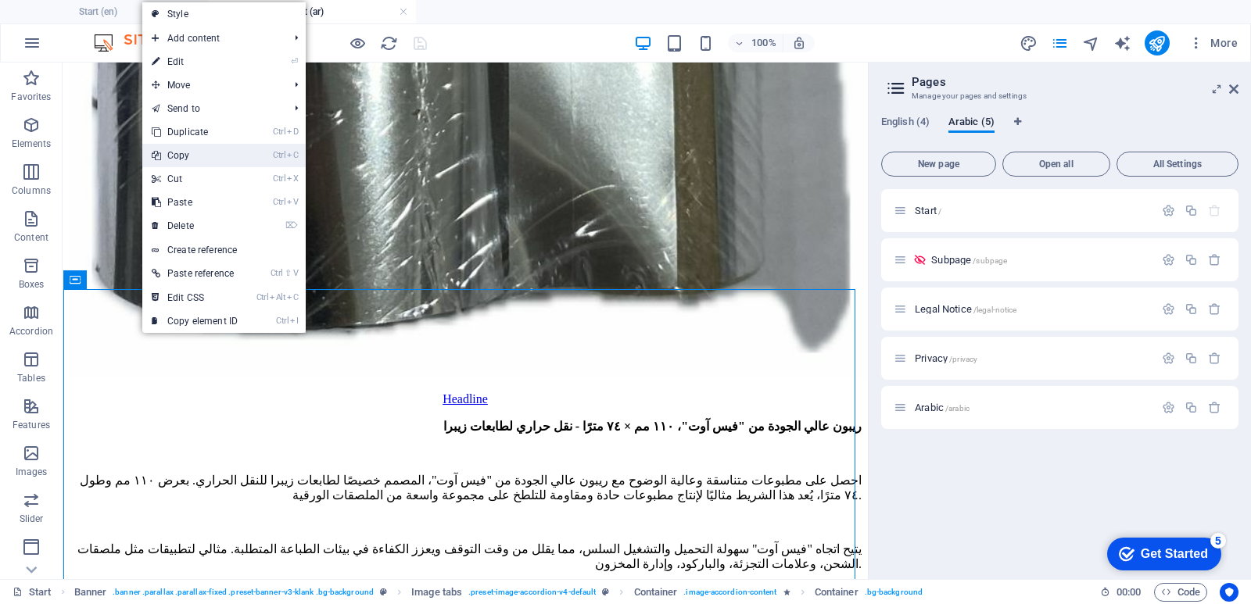
click at [209, 158] on link "Ctrl C Copy" at bounding box center [194, 155] width 105 height 23
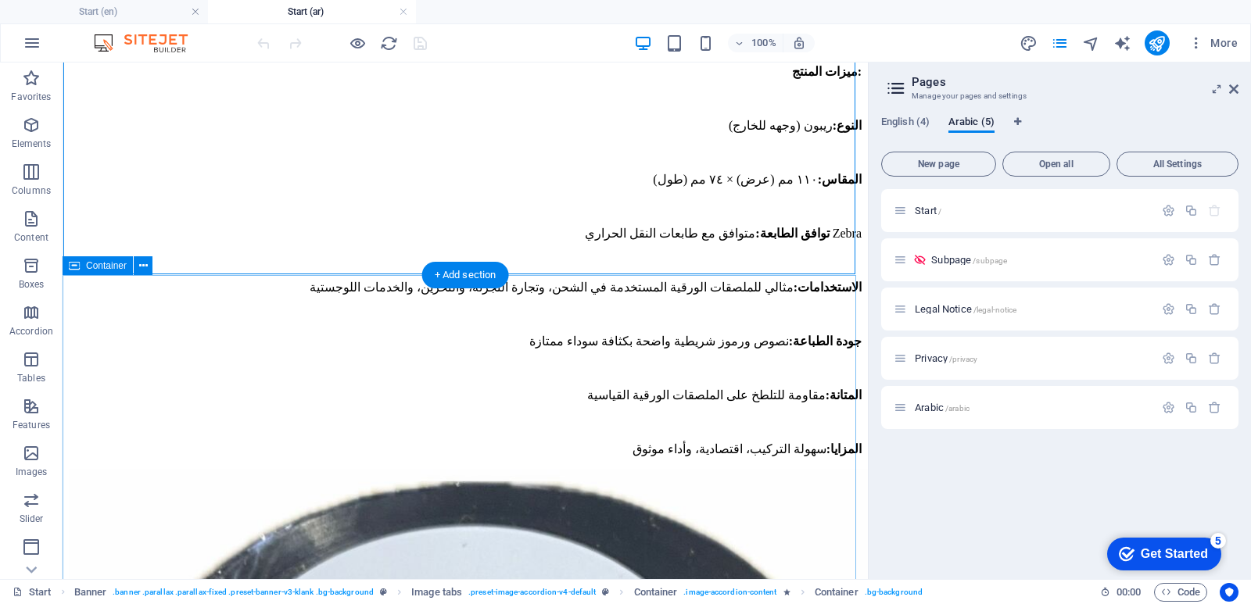
scroll to position [6068, 0]
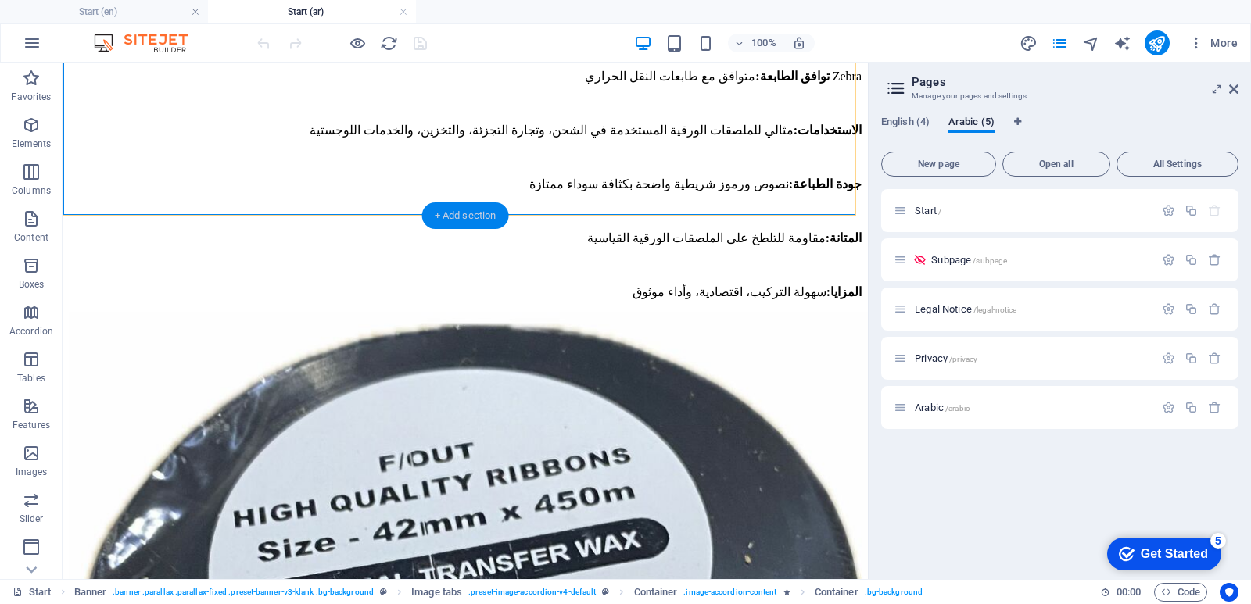
click at [460, 213] on div "+ Add section" at bounding box center [465, 216] width 87 height 27
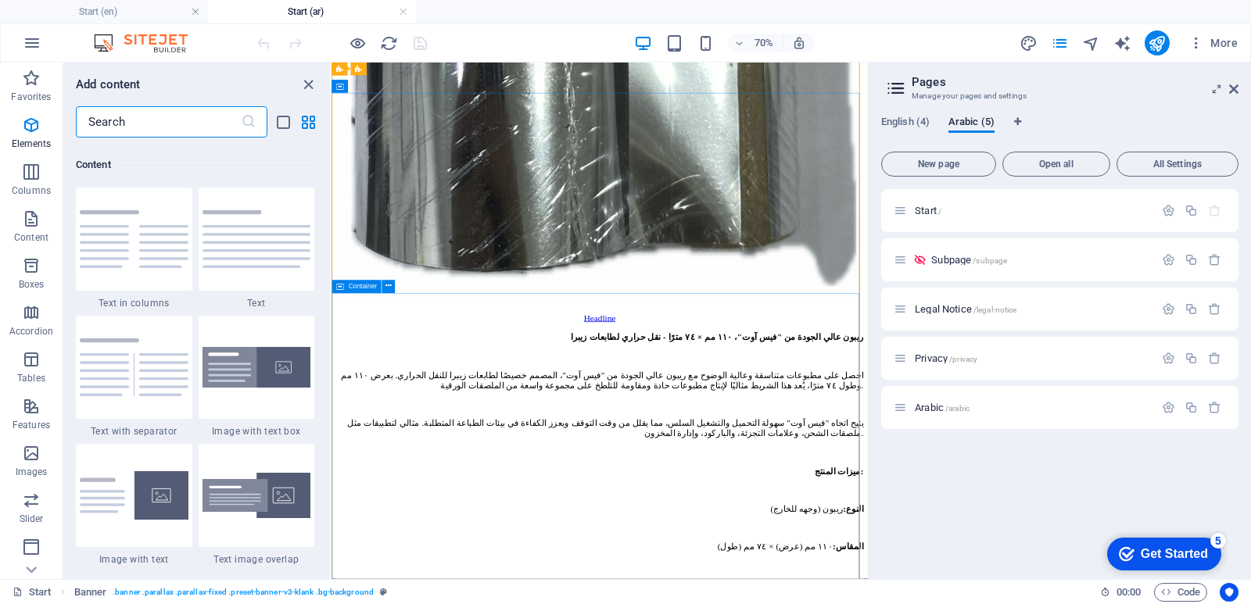
scroll to position [2736, 0]
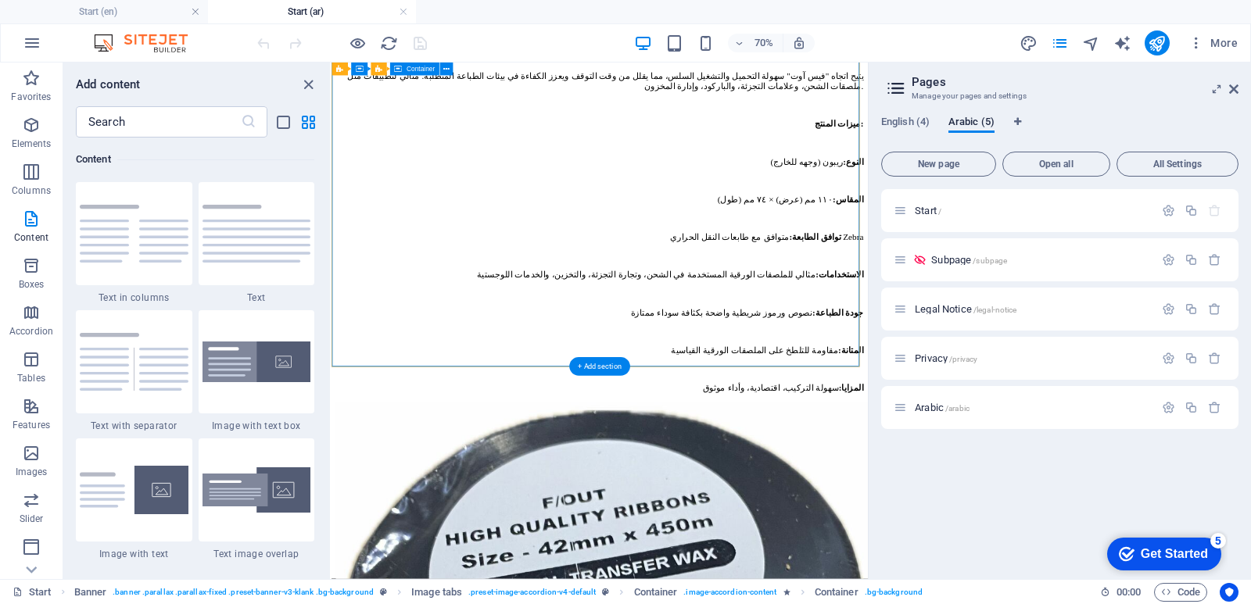
scroll to position [5907, 0]
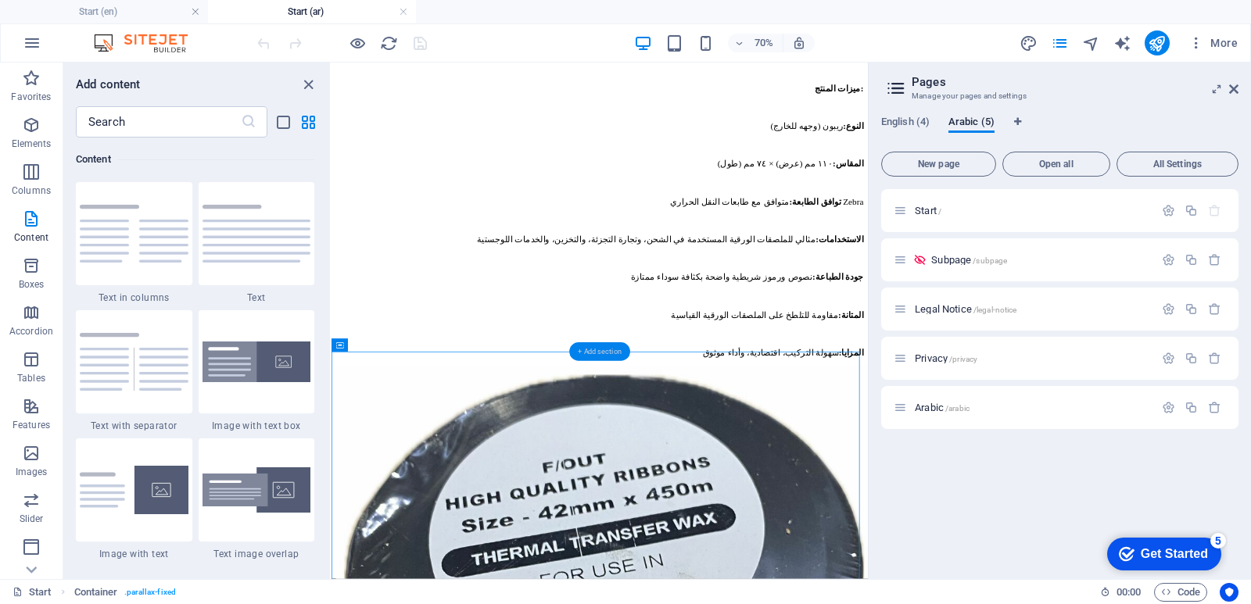
click at [604, 351] on div "+ Add section" at bounding box center [599, 351] width 61 height 19
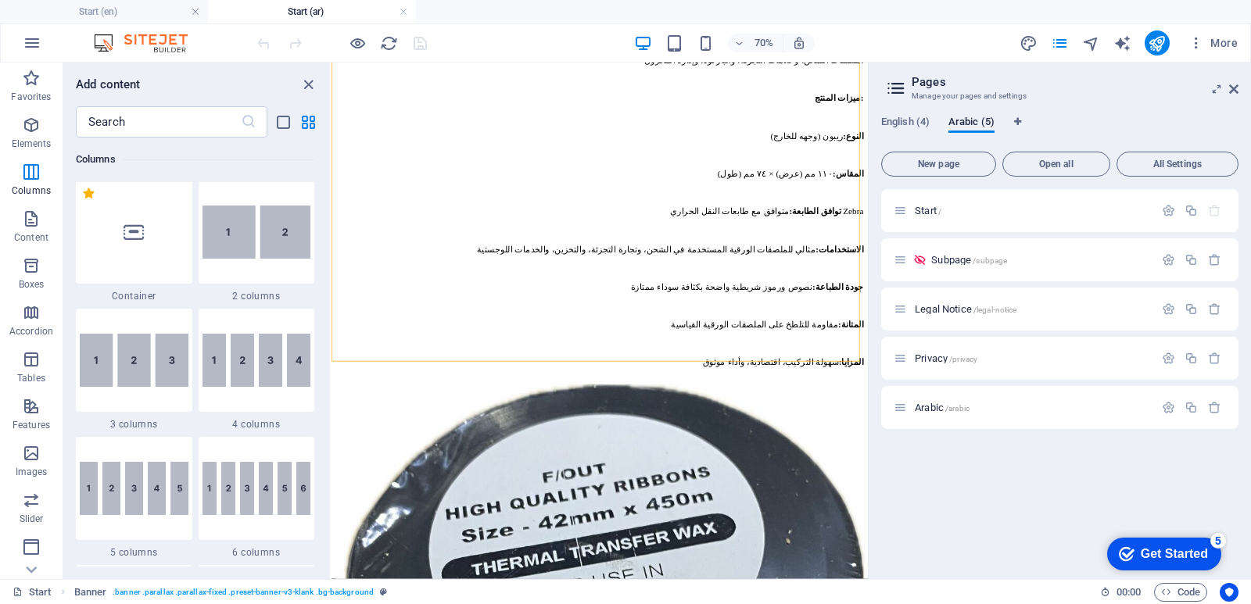
scroll to position [703, 0]
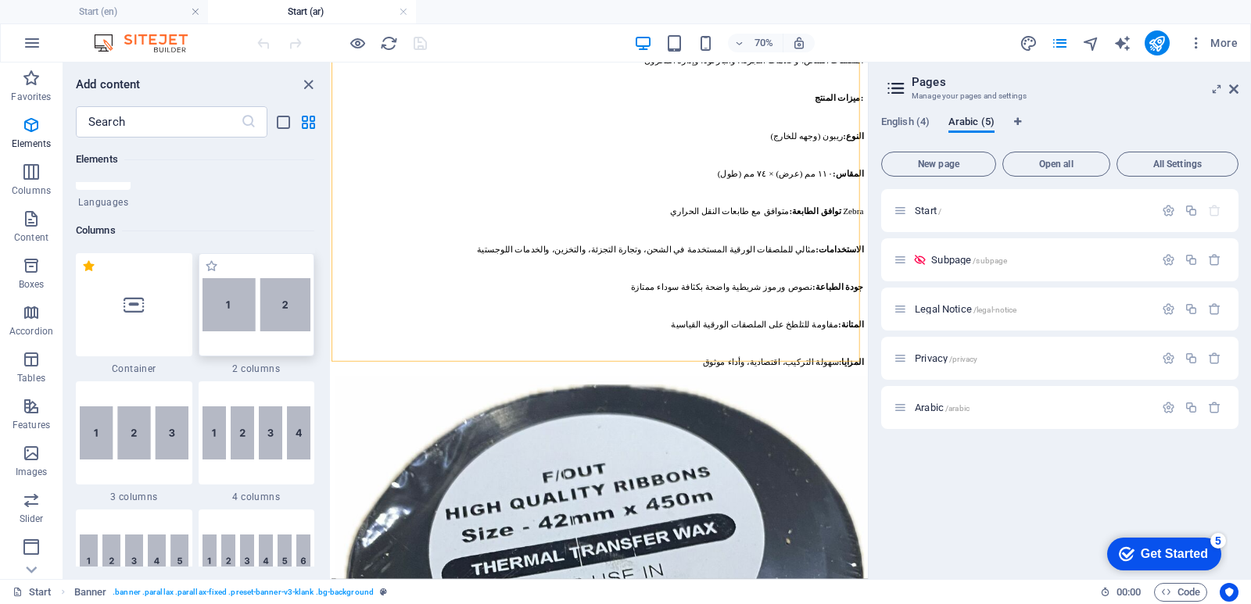
drag, startPoint x: 267, startPoint y: 317, endPoint x: 698, endPoint y: 1316, distance: 1088.2
click at [267, 317] on img at bounding box center [257, 304] width 109 height 53
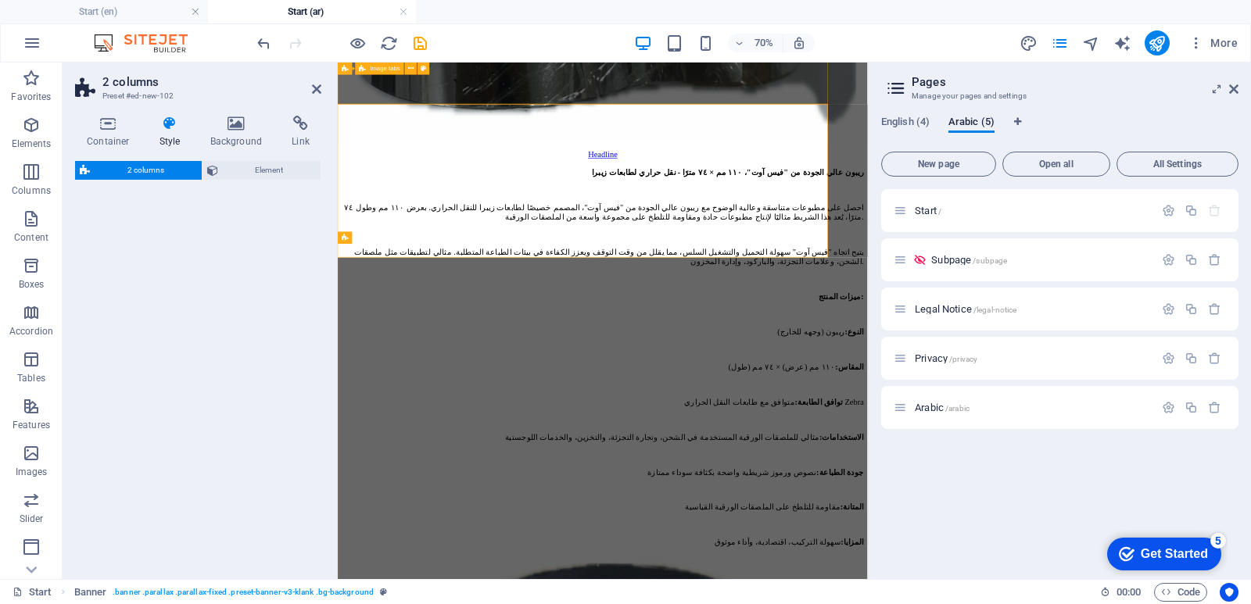
select select "rem"
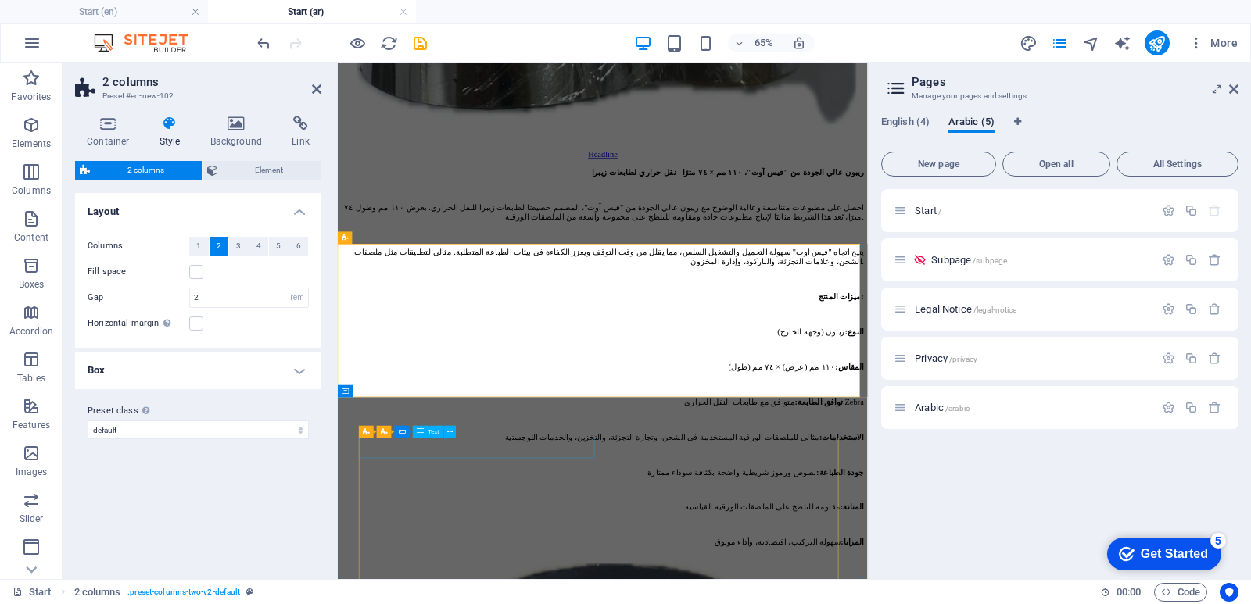
scroll to position [6256, 0]
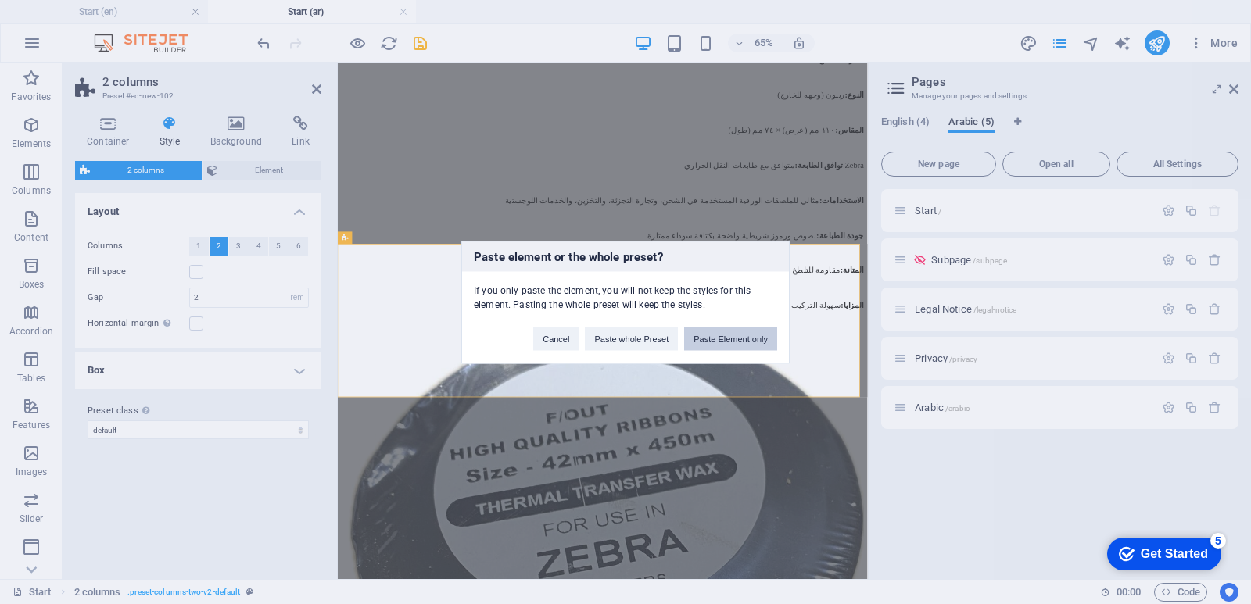
click at [723, 335] on button "Paste Element only" at bounding box center [730, 338] width 93 height 23
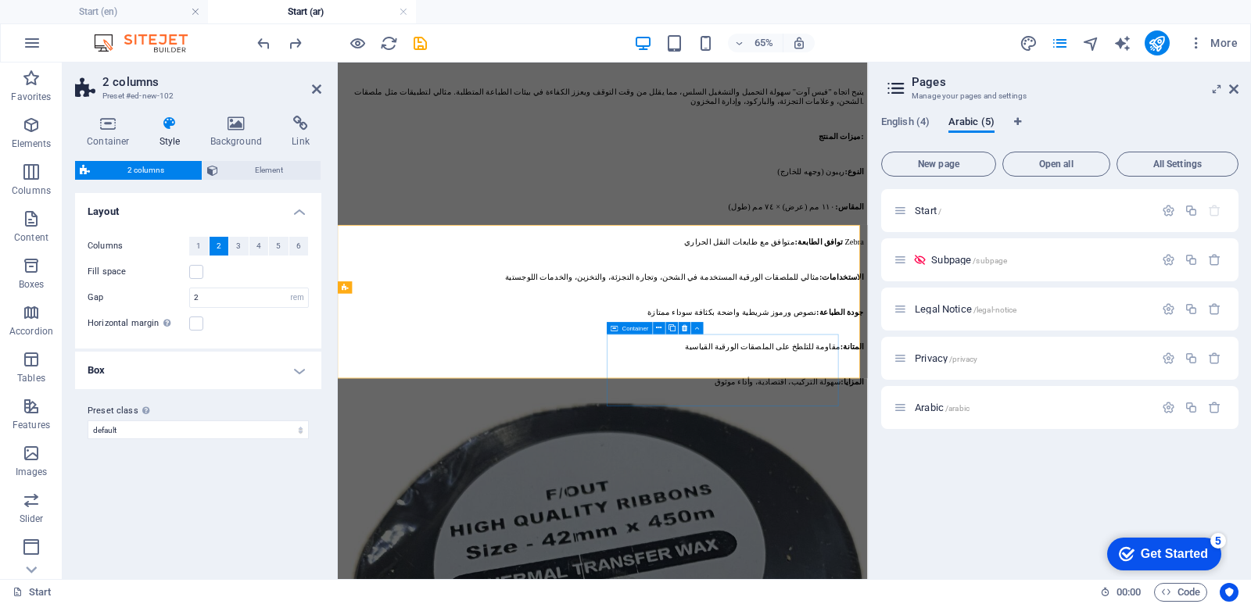
scroll to position [6226, 0]
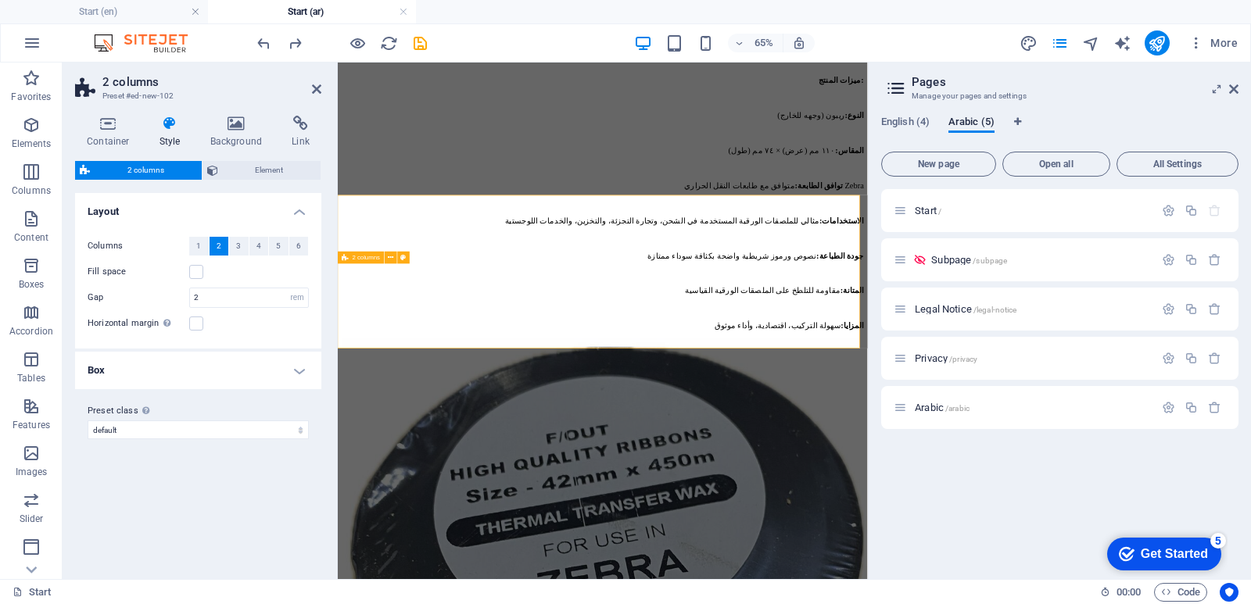
click at [314, 84] on icon at bounding box center [316, 89] width 9 height 13
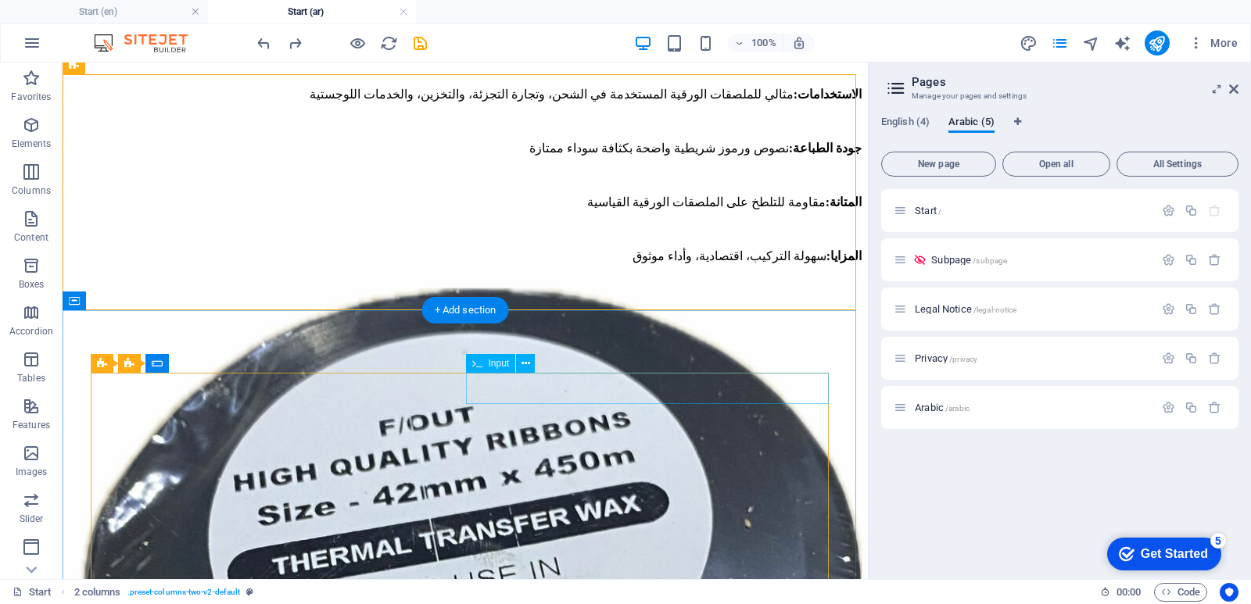
scroll to position [5964, 0]
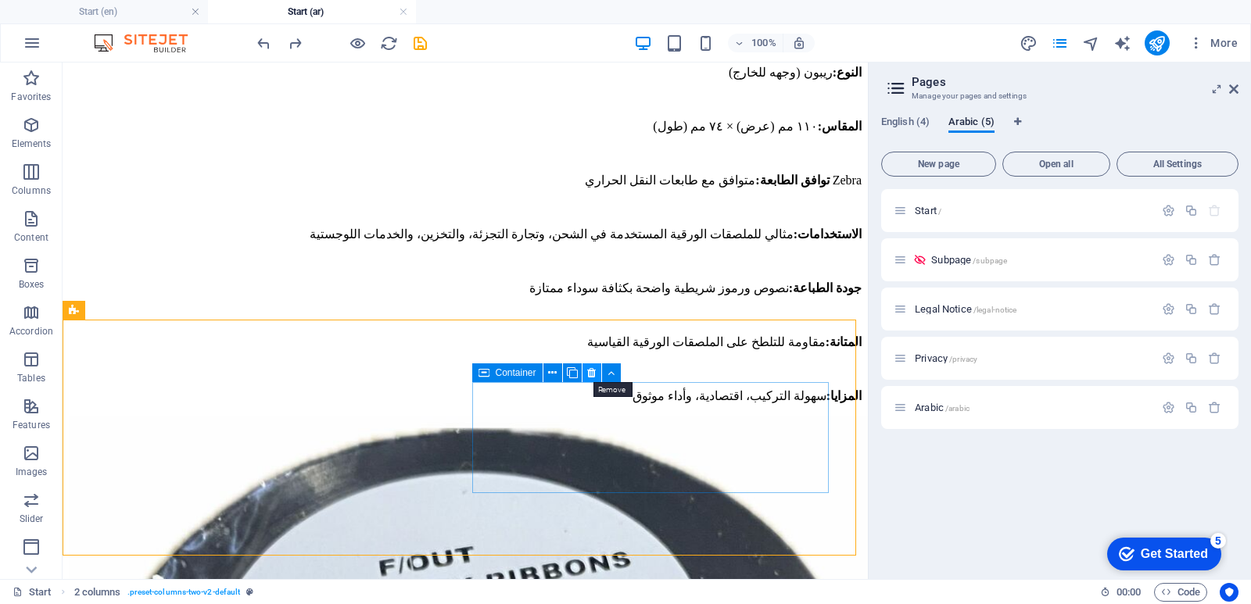
click at [591, 374] on icon at bounding box center [591, 373] width 9 height 16
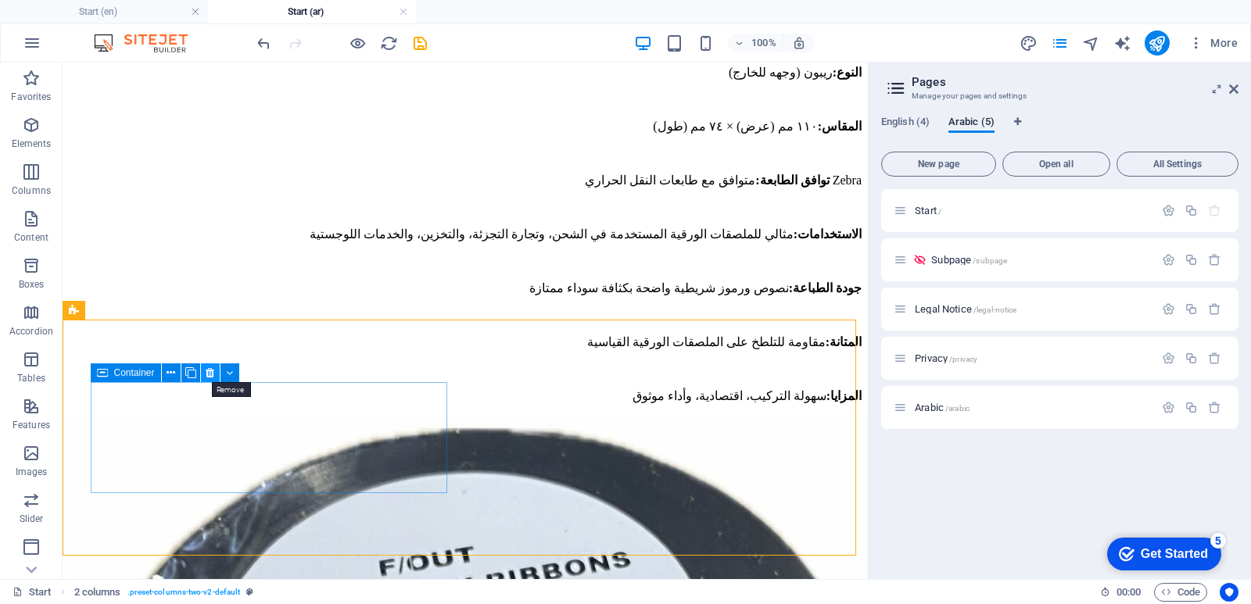
click at [211, 374] on icon at bounding box center [210, 373] width 9 height 16
click at [208, 375] on icon at bounding box center [210, 373] width 9 height 16
click at [167, 373] on icon at bounding box center [171, 373] width 9 height 16
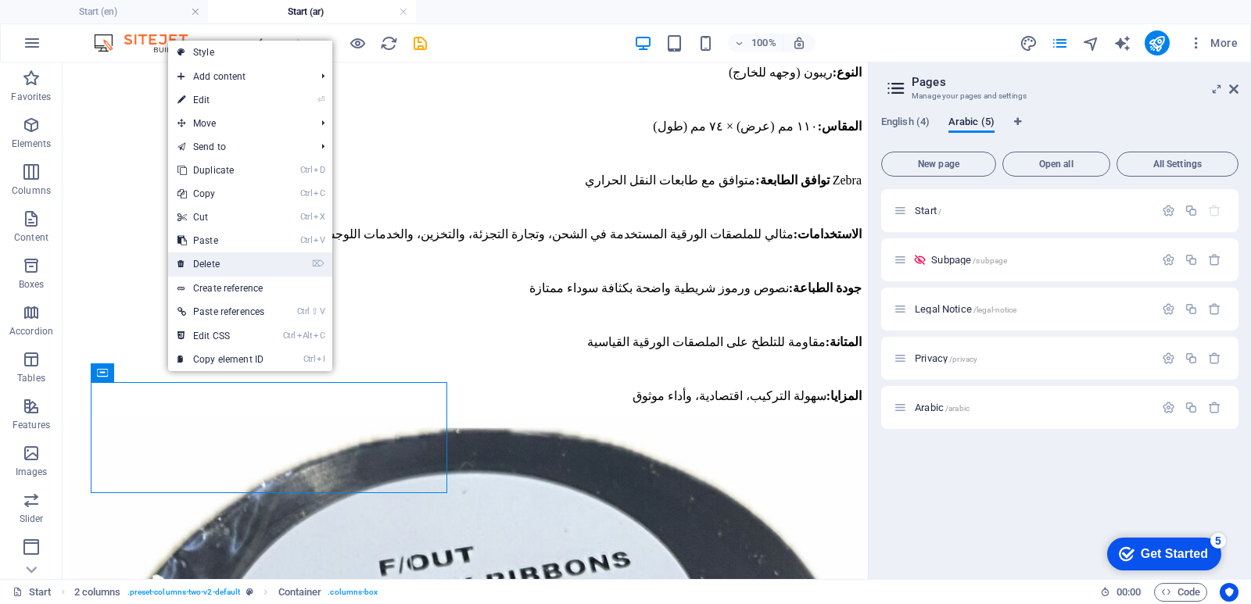
click at [224, 263] on link "⌦ Delete" at bounding box center [221, 264] width 106 height 23
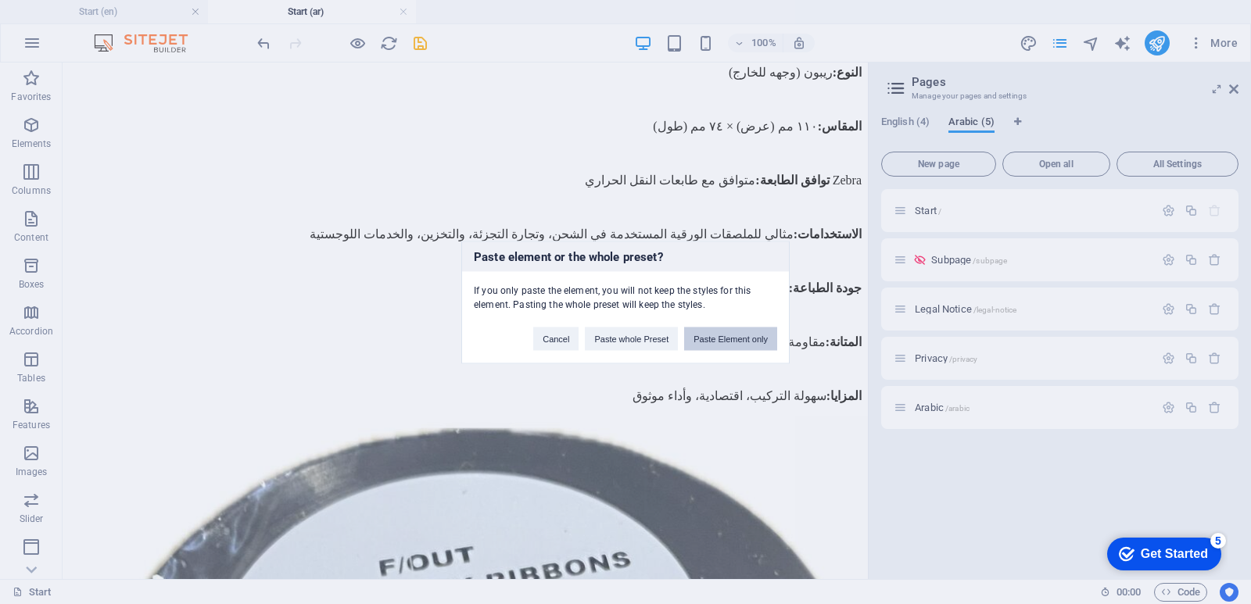
drag, startPoint x: 748, startPoint y: 339, endPoint x: 683, endPoint y: 277, distance: 89.6
click at [748, 339] on button "Paste Element only" at bounding box center [730, 338] width 93 height 23
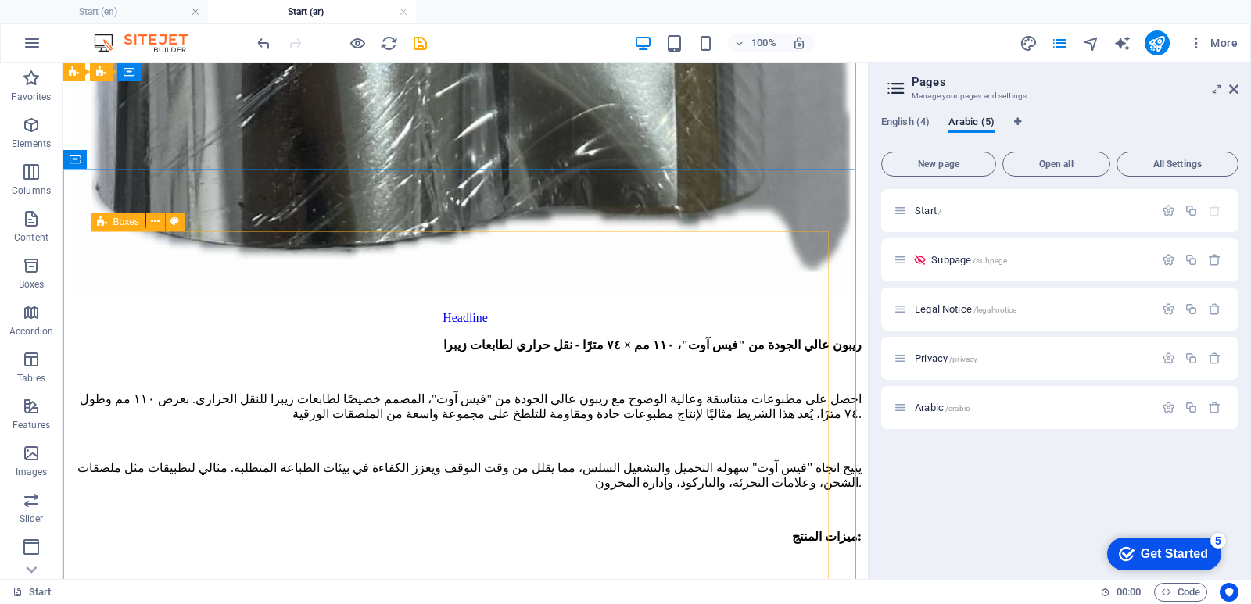
scroll to position [5416, 0]
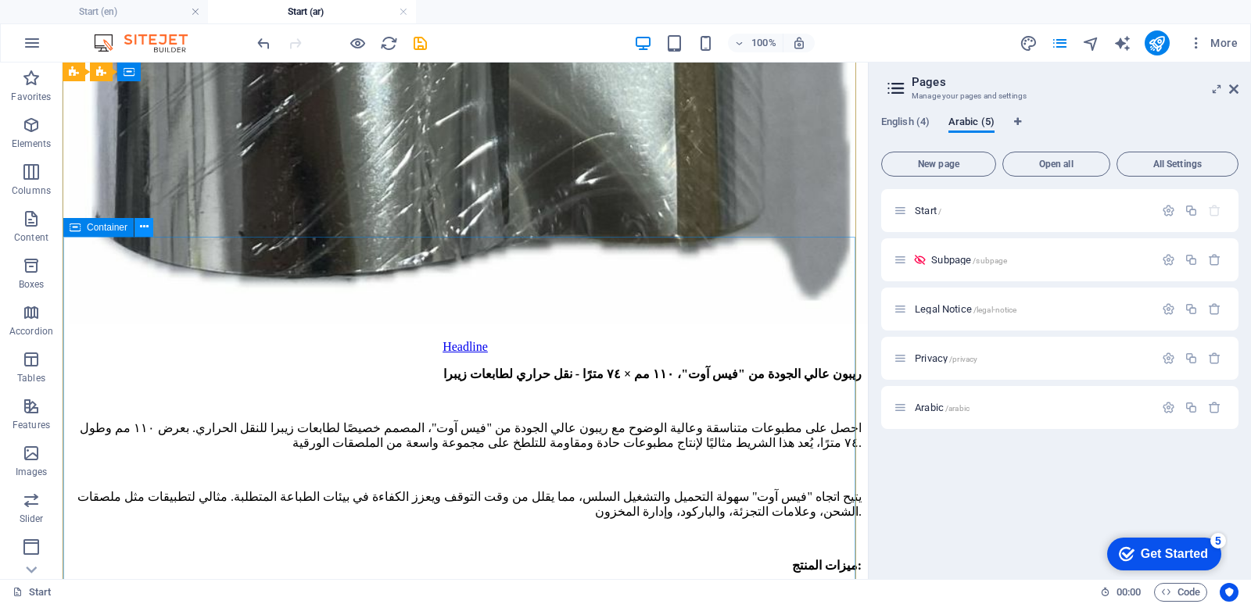
click at [138, 229] on button at bounding box center [143, 227] width 19 height 19
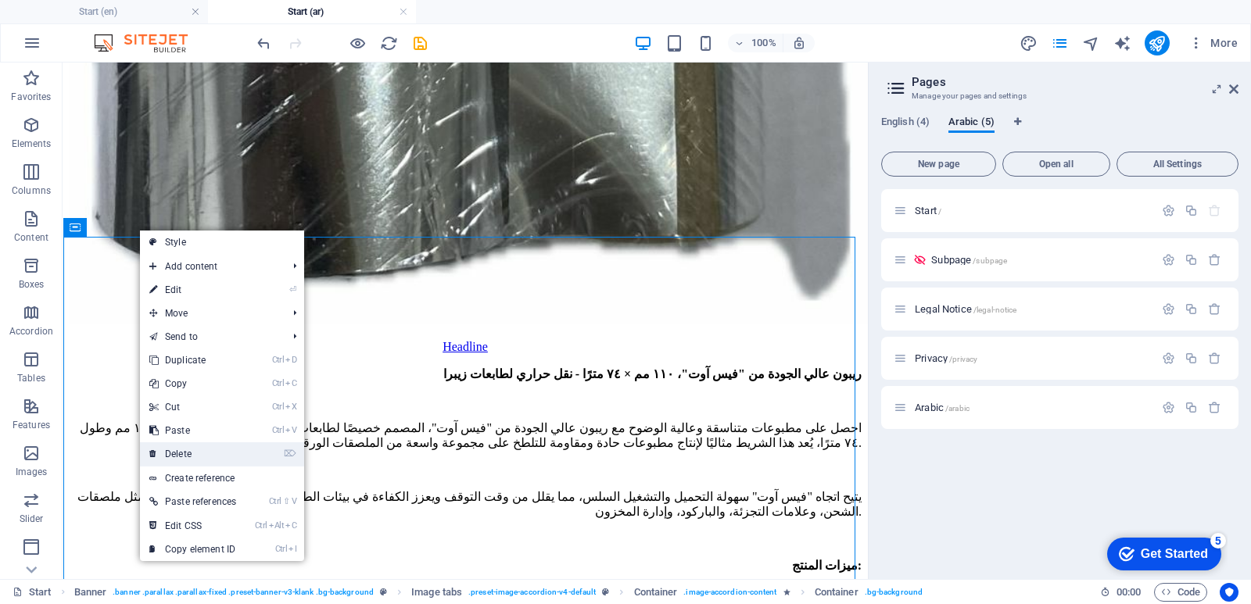
click at [191, 455] on link "⌦ Delete" at bounding box center [193, 454] width 106 height 23
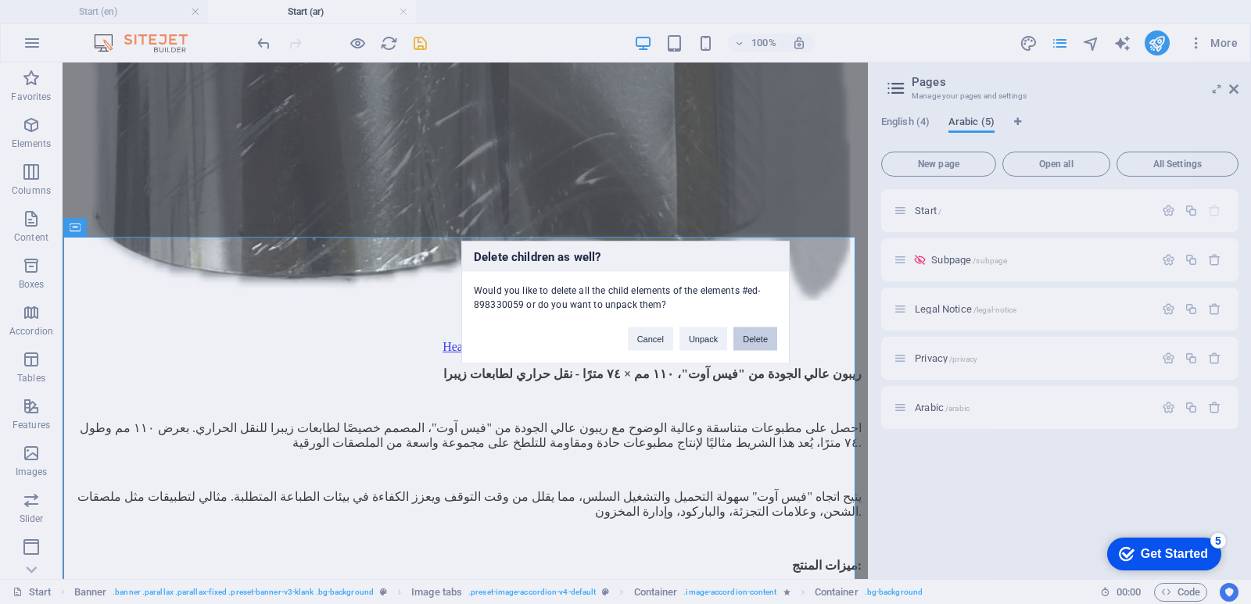
click at [756, 332] on button "Delete" at bounding box center [755, 338] width 44 height 23
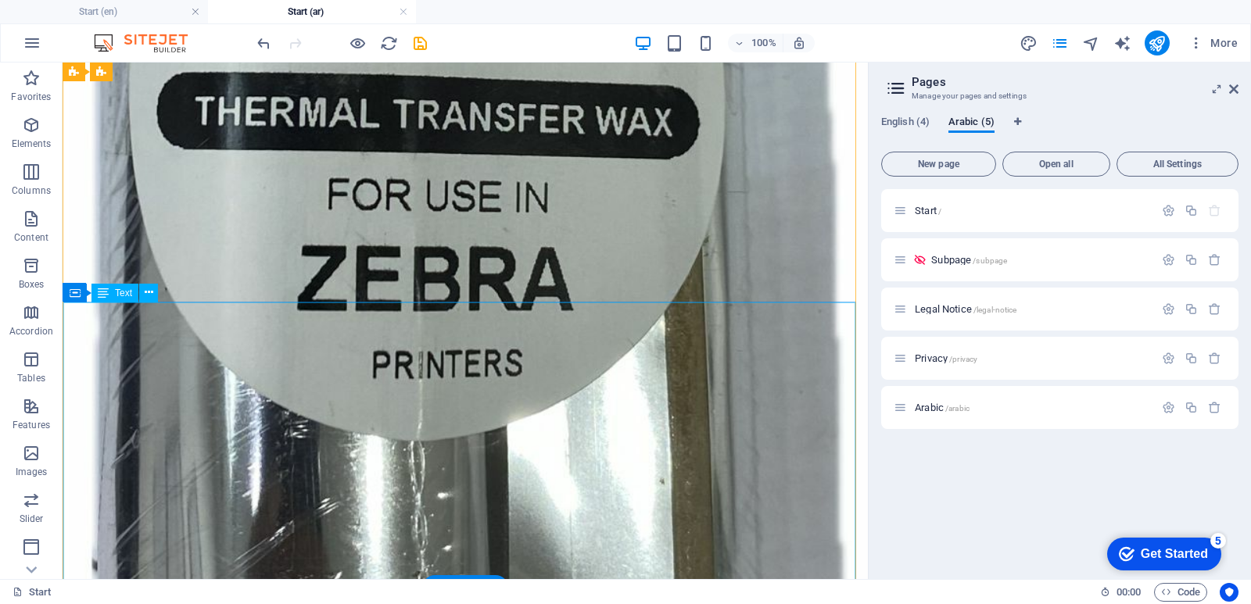
scroll to position [4869, 0]
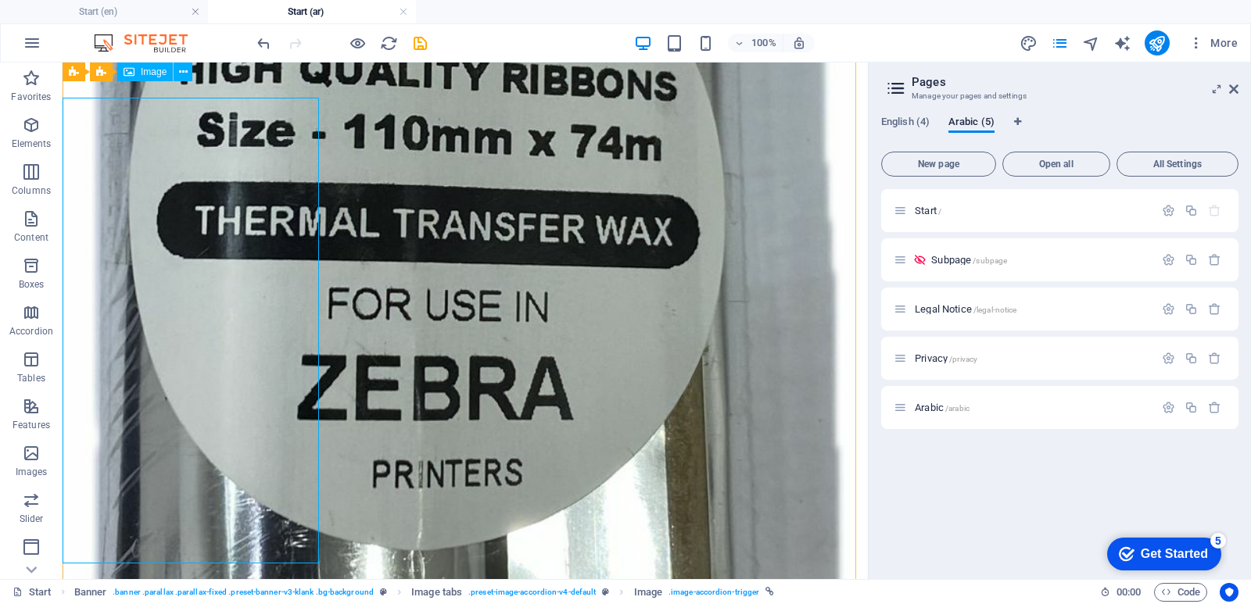
scroll to position [4791, 0]
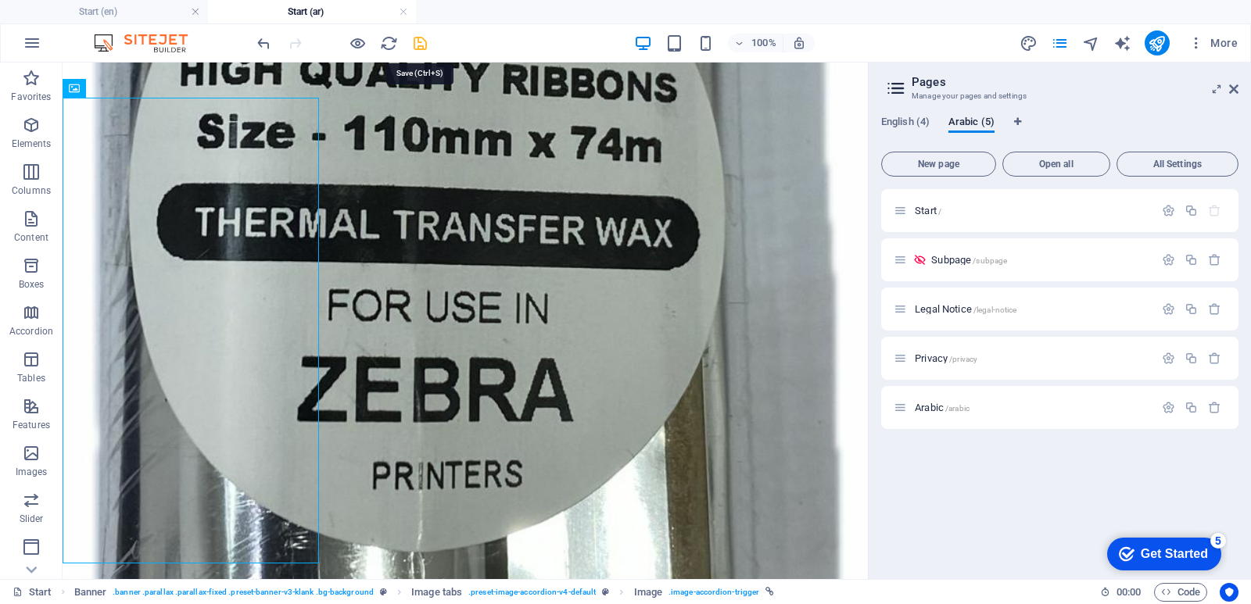
click at [418, 44] on icon "save" at bounding box center [420, 43] width 18 height 18
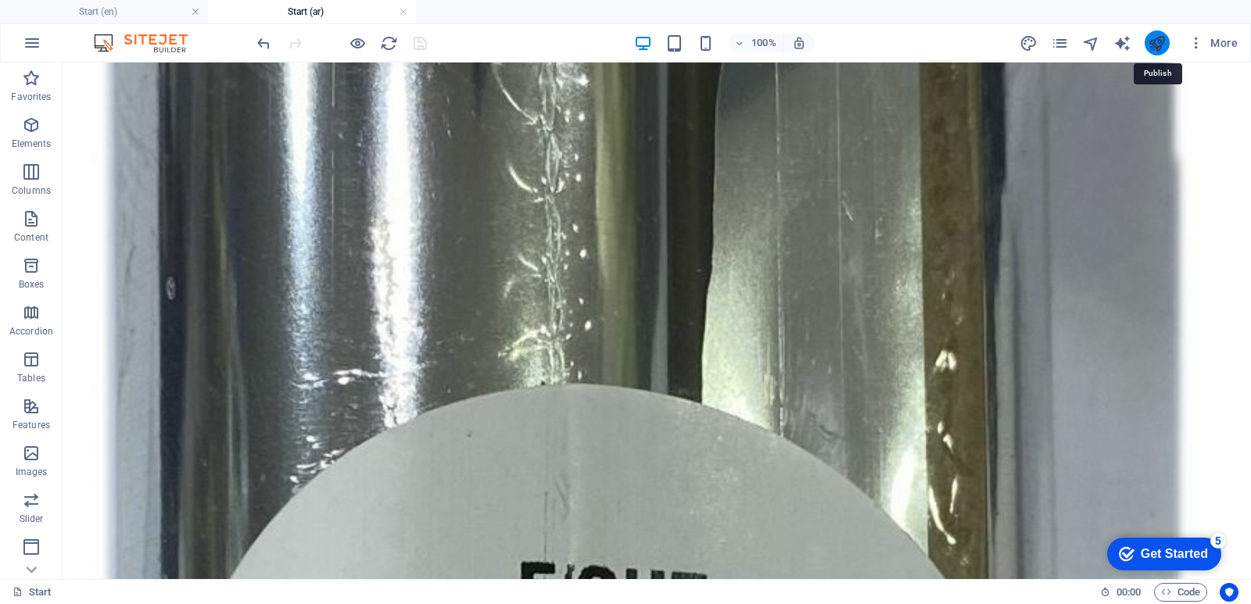
click at [1163, 46] on icon "publish" at bounding box center [1157, 43] width 18 height 18
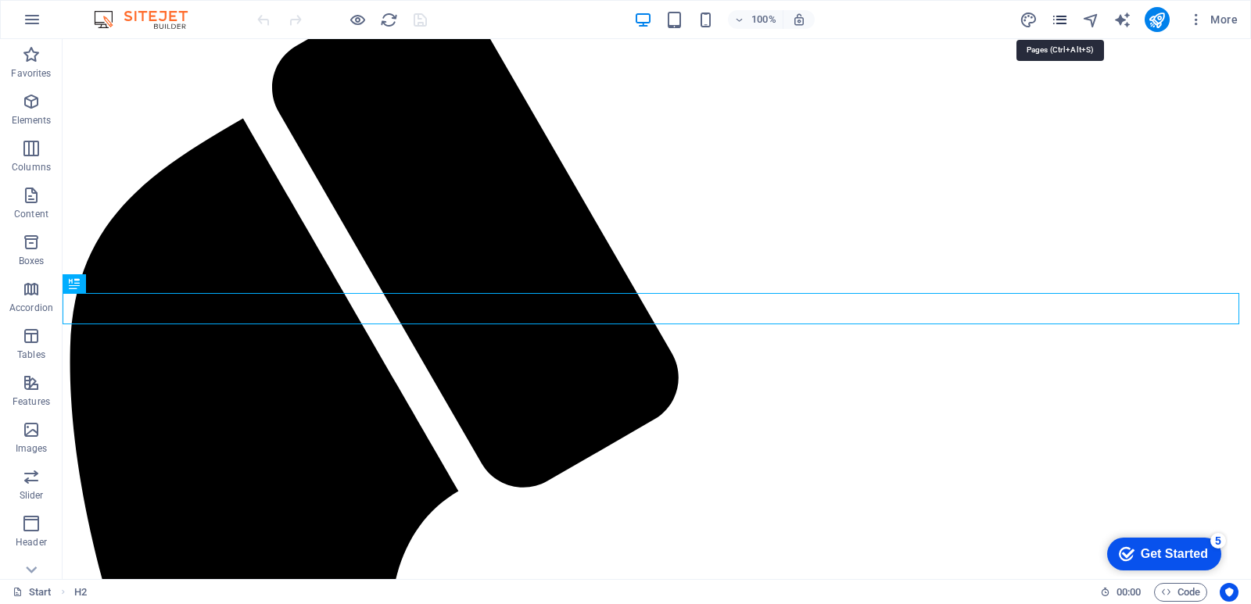
click at [1063, 23] on icon "pages" at bounding box center [1060, 20] width 18 height 18
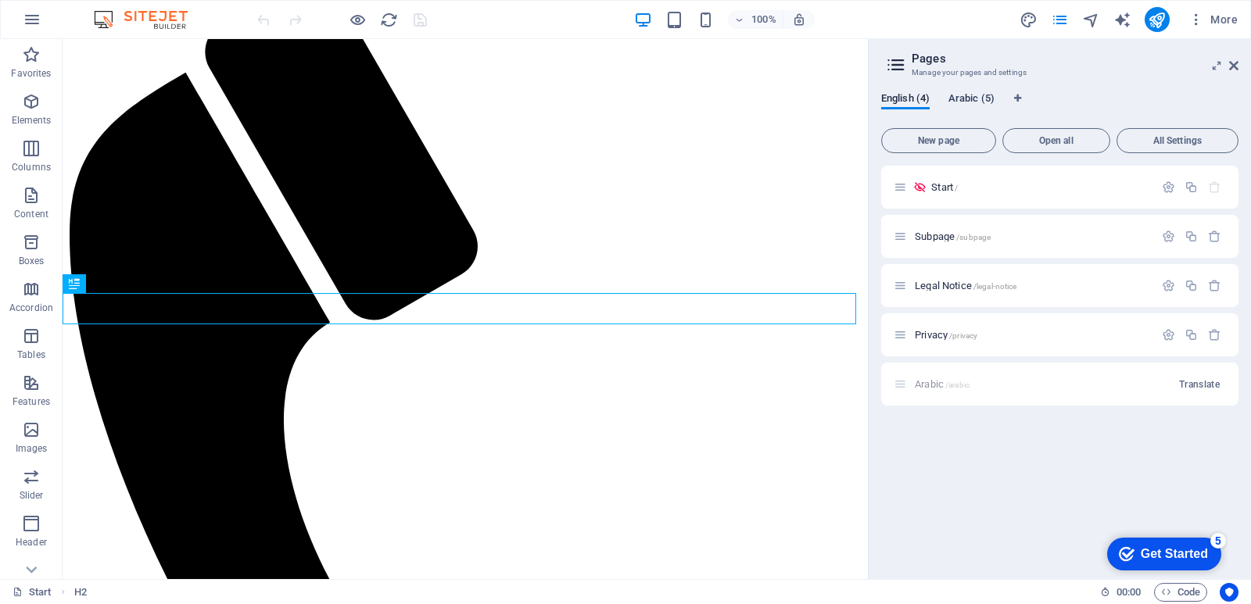
click at [977, 104] on span "Arabic (5)" at bounding box center [971, 100] width 46 height 22
click at [991, 191] on p "Start /" at bounding box center [1032, 187] width 235 height 10
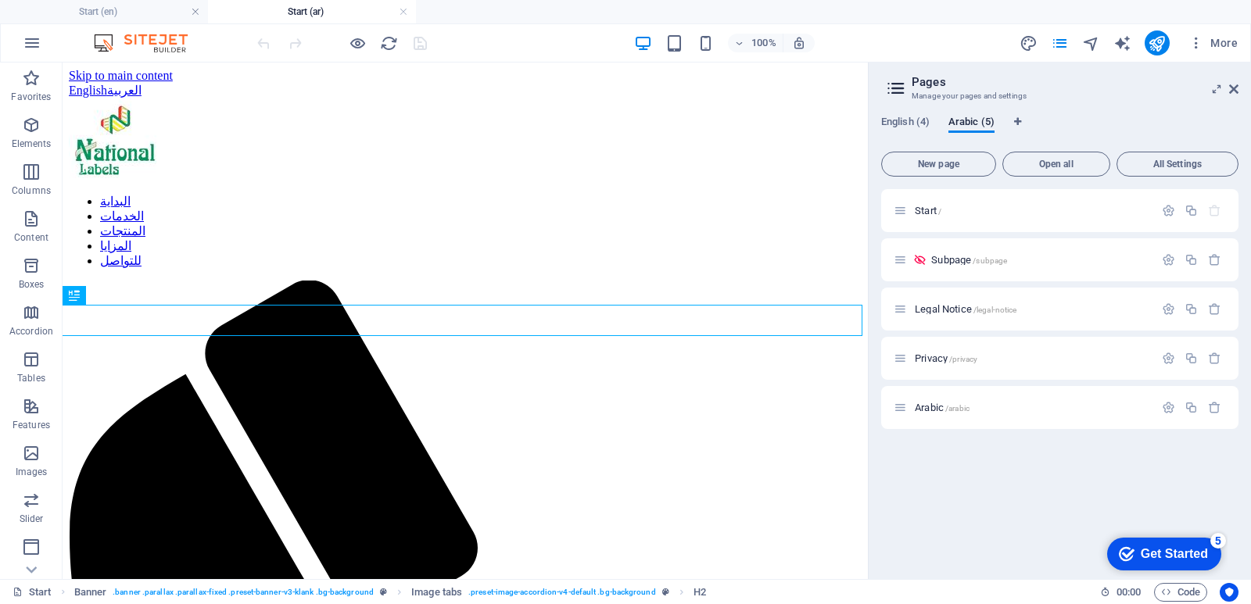
scroll to position [389, 0]
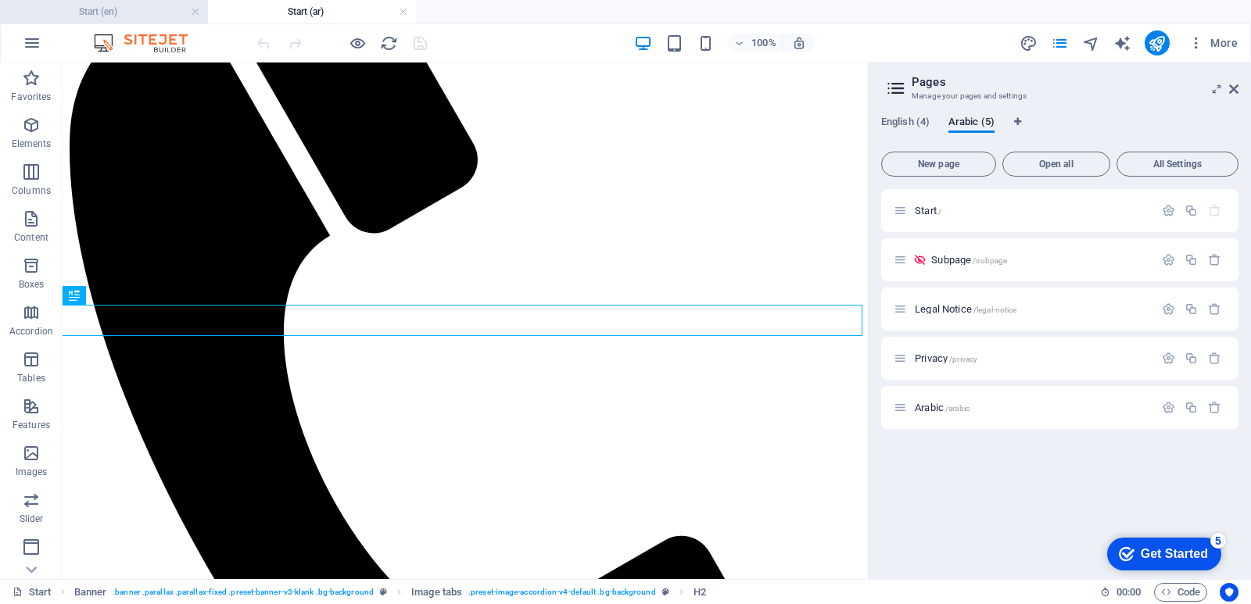
click at [115, 13] on h4 "Start (en)" at bounding box center [104, 11] width 208 height 17
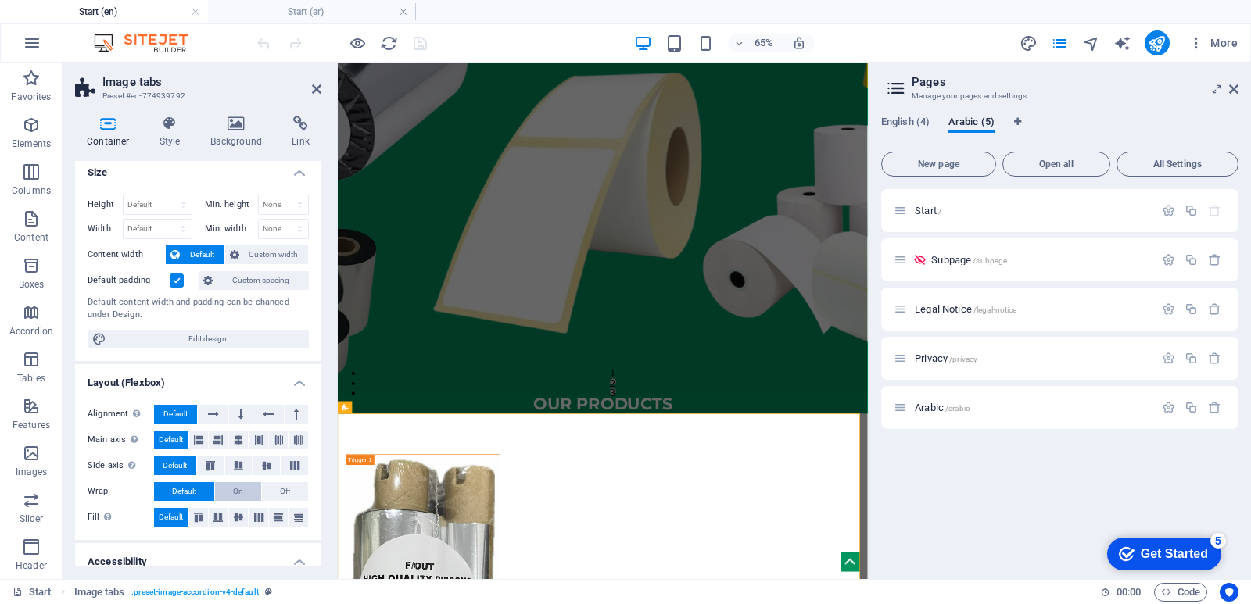
scroll to position [0, 0]
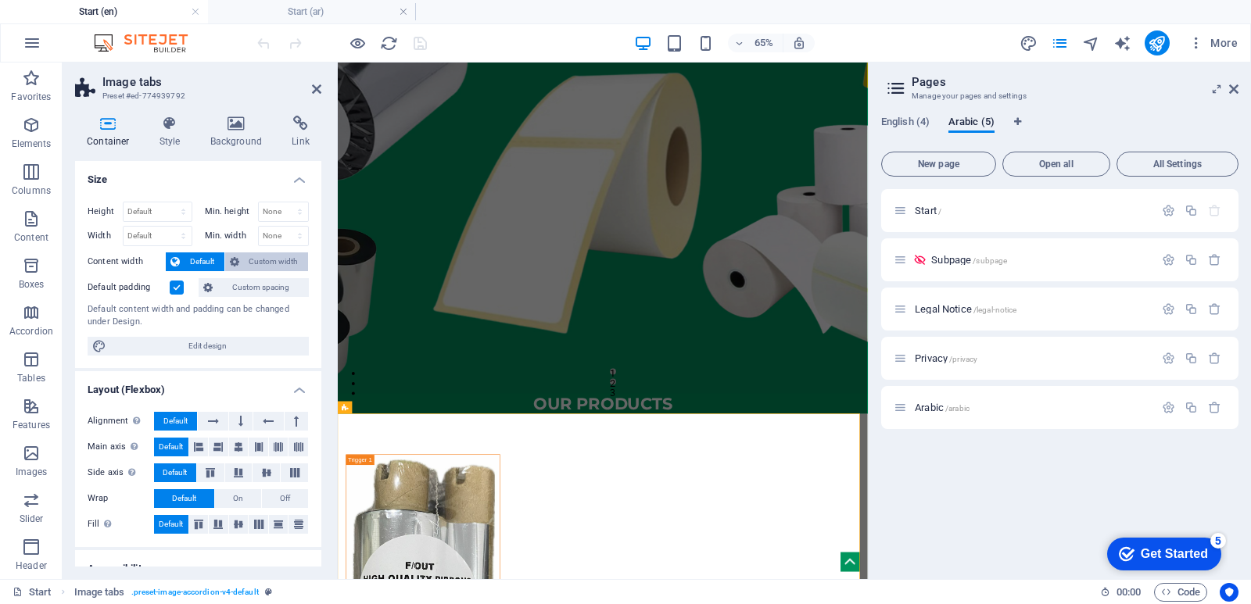
click at [233, 260] on icon at bounding box center [234, 262] width 9 height 19
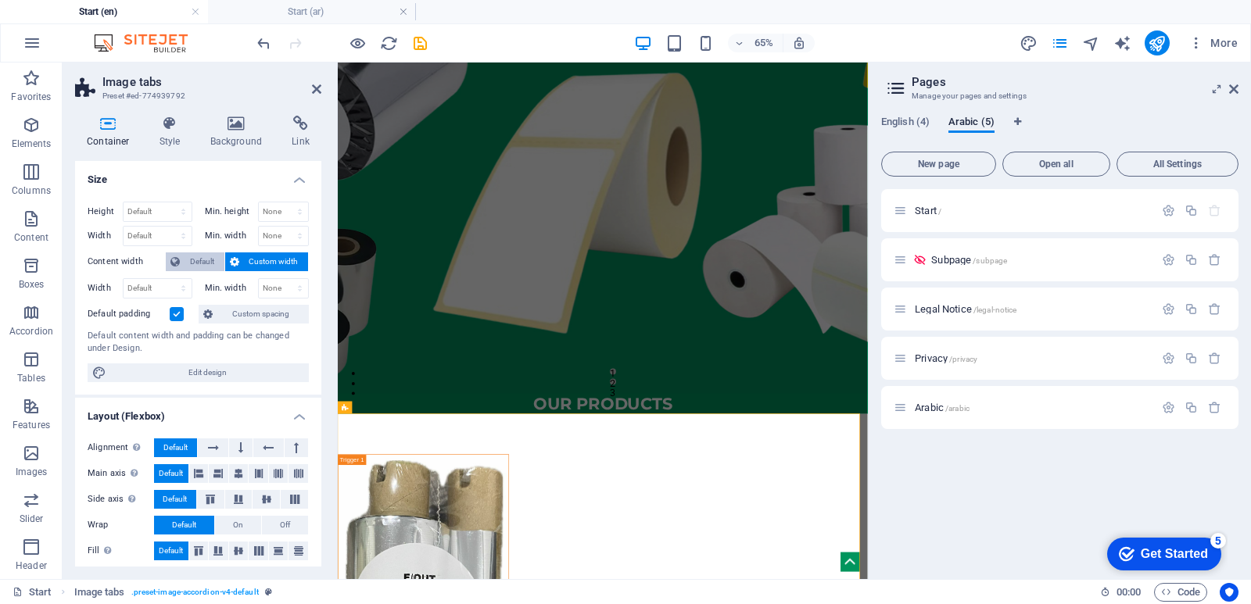
click at [210, 260] on span "Default" at bounding box center [202, 262] width 35 height 19
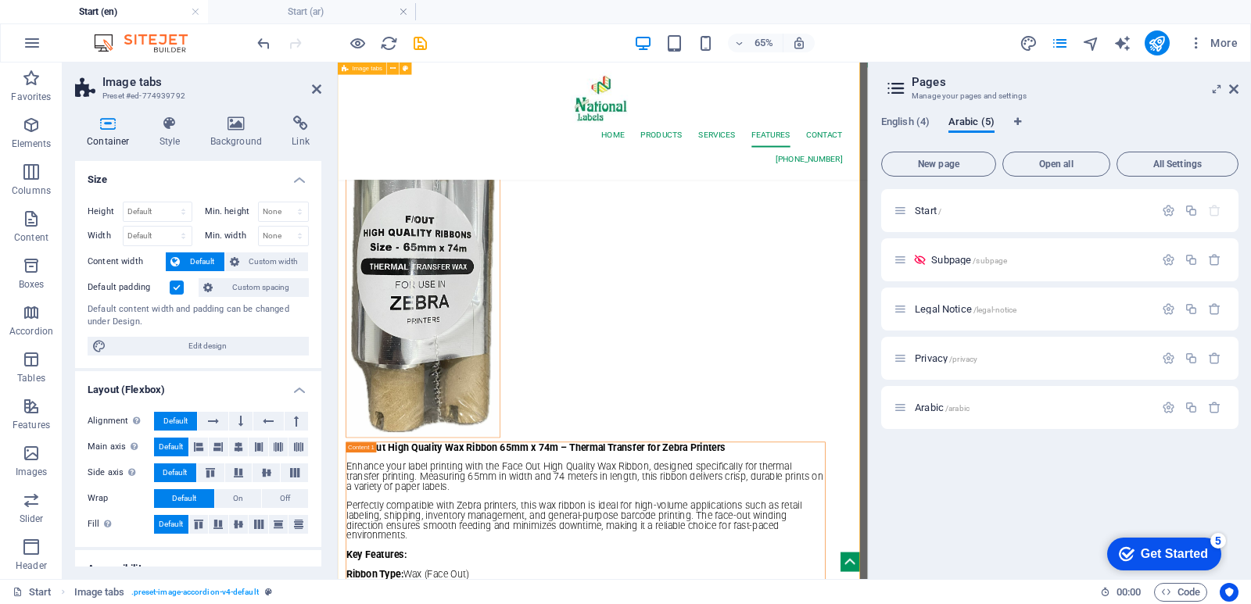
scroll to position [692, 0]
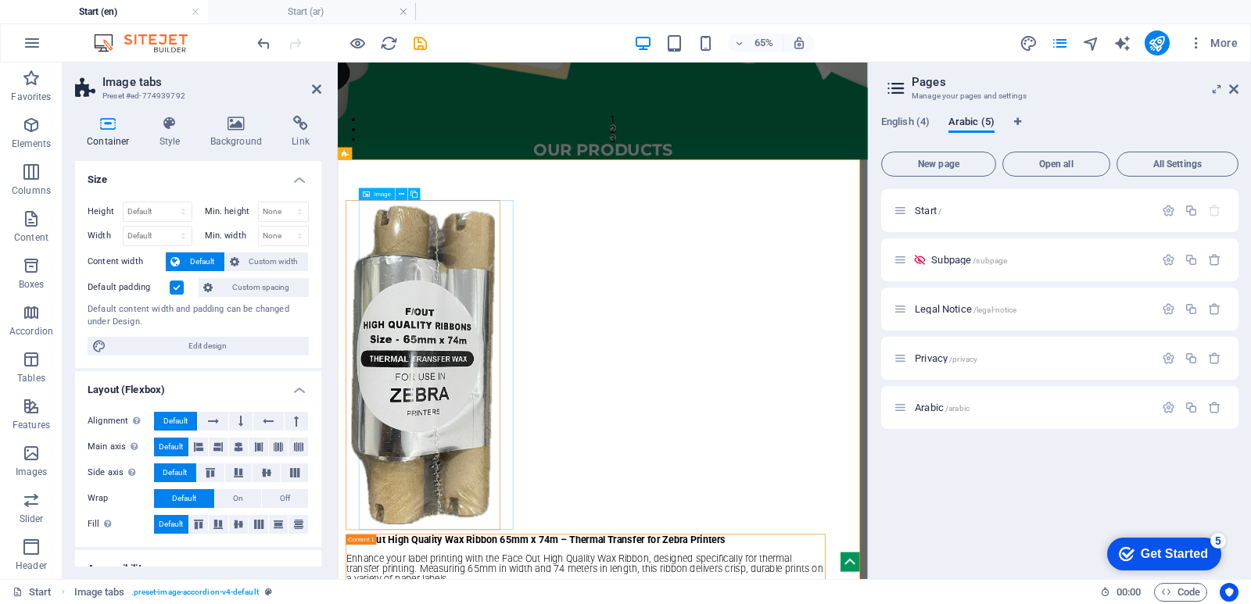
click at [500, 500] on figure at bounding box center [469, 527] width 238 height 507
click at [246, 137] on h4 "Background" at bounding box center [240, 132] width 82 height 33
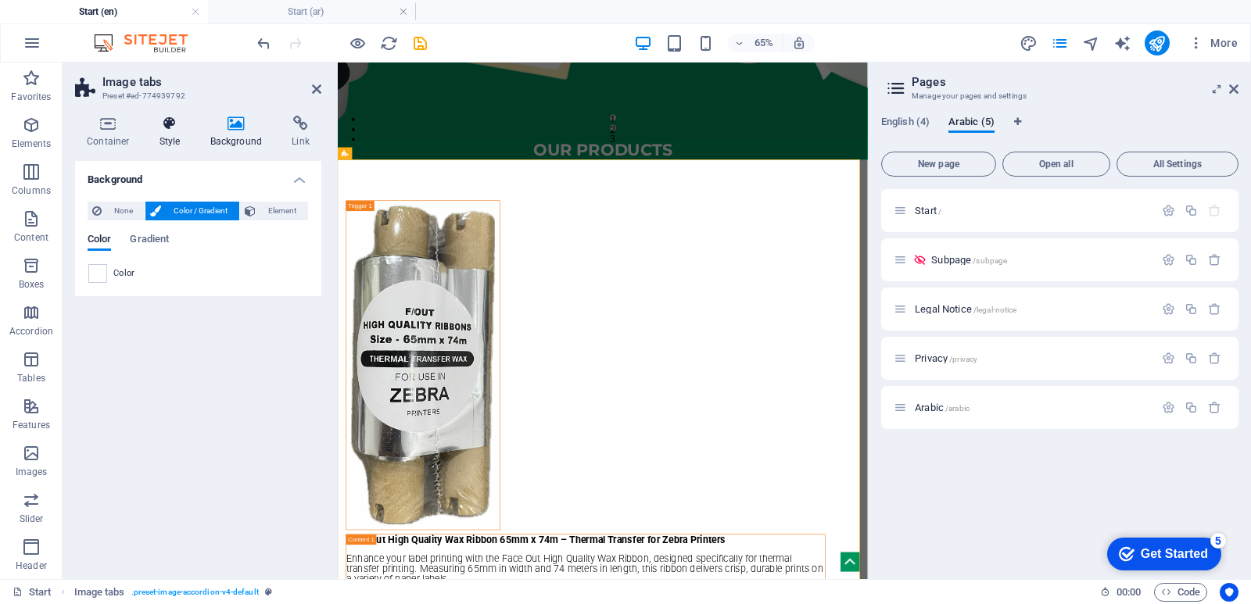
click at [174, 131] on icon at bounding box center [170, 124] width 45 height 16
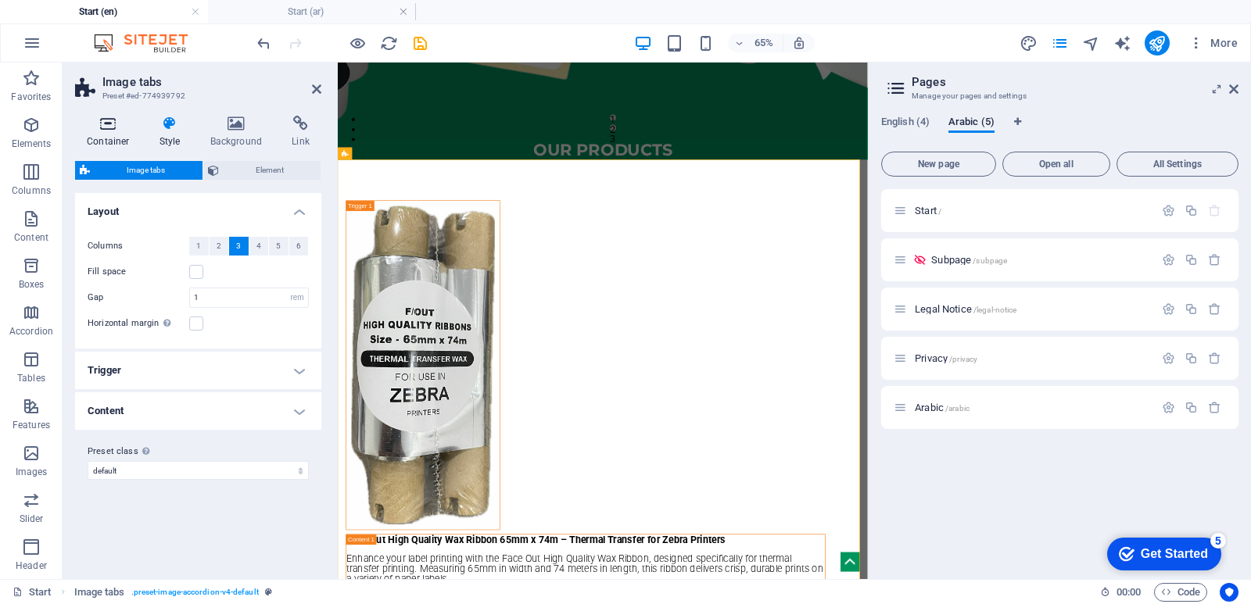
click at [105, 135] on h4 "Container" at bounding box center [111, 132] width 73 height 33
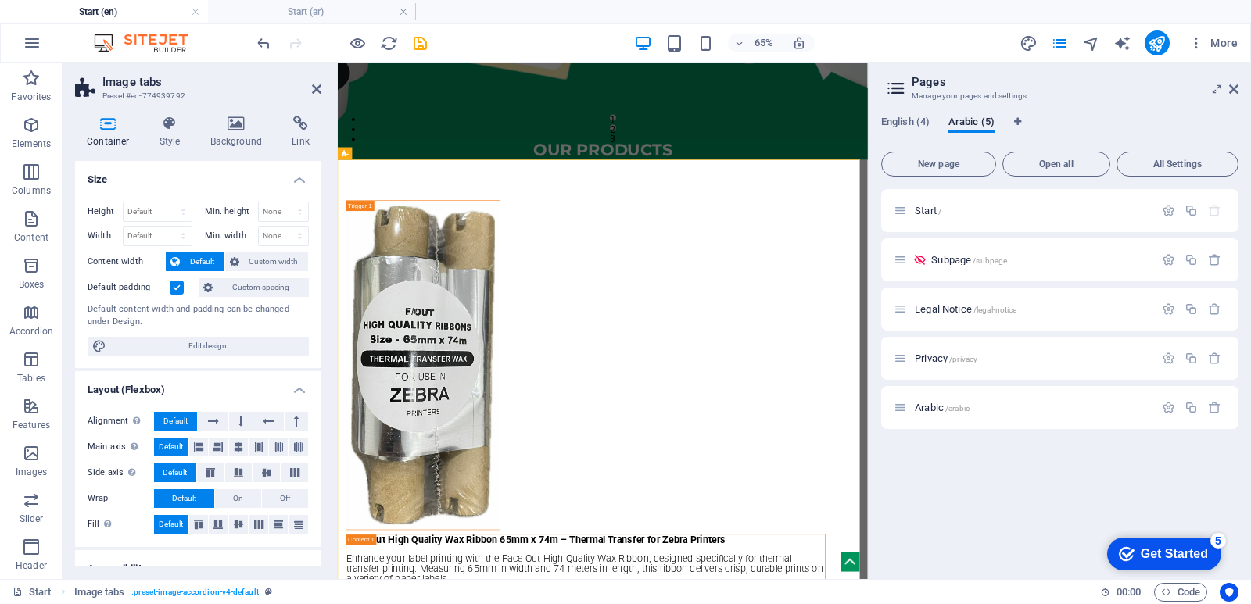
scroll to position [78, 0]
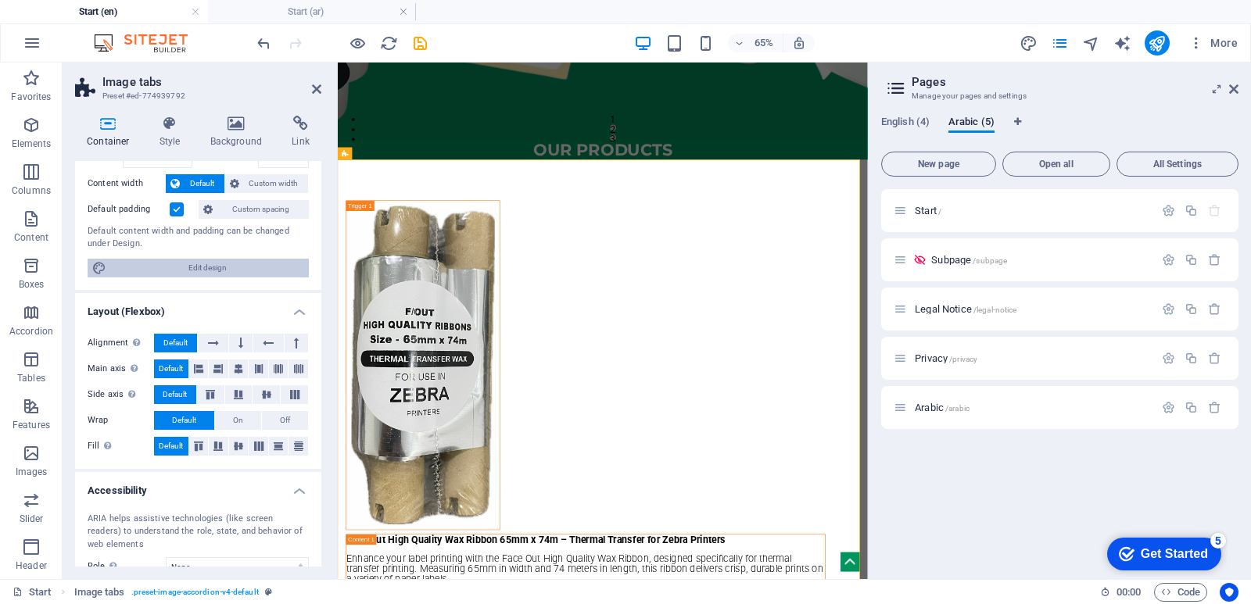
click at [202, 267] on span "Edit design" at bounding box center [207, 268] width 193 height 19
select select "rem"
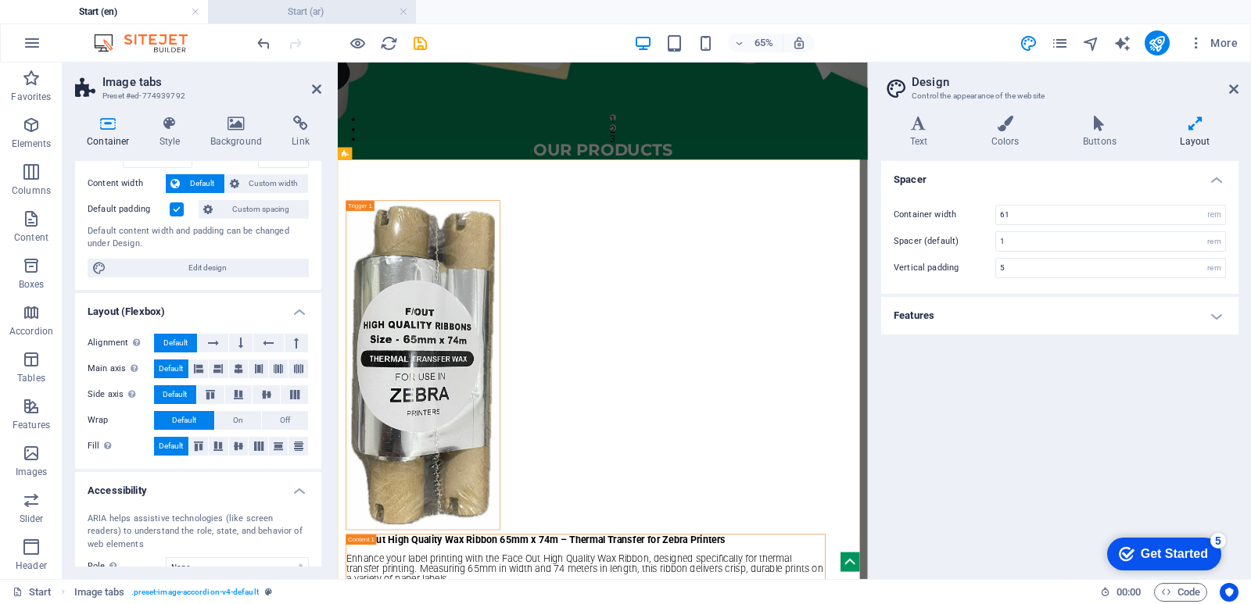
click at [292, 8] on h4 "Start (ar)" at bounding box center [312, 11] width 208 height 17
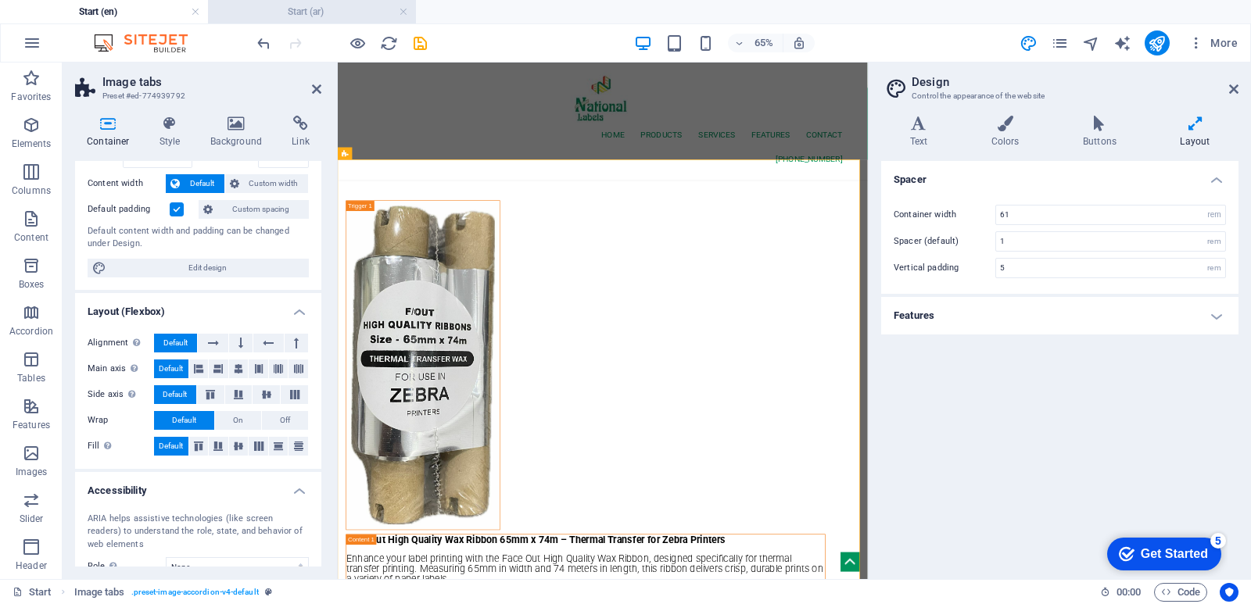
scroll to position [0, 0]
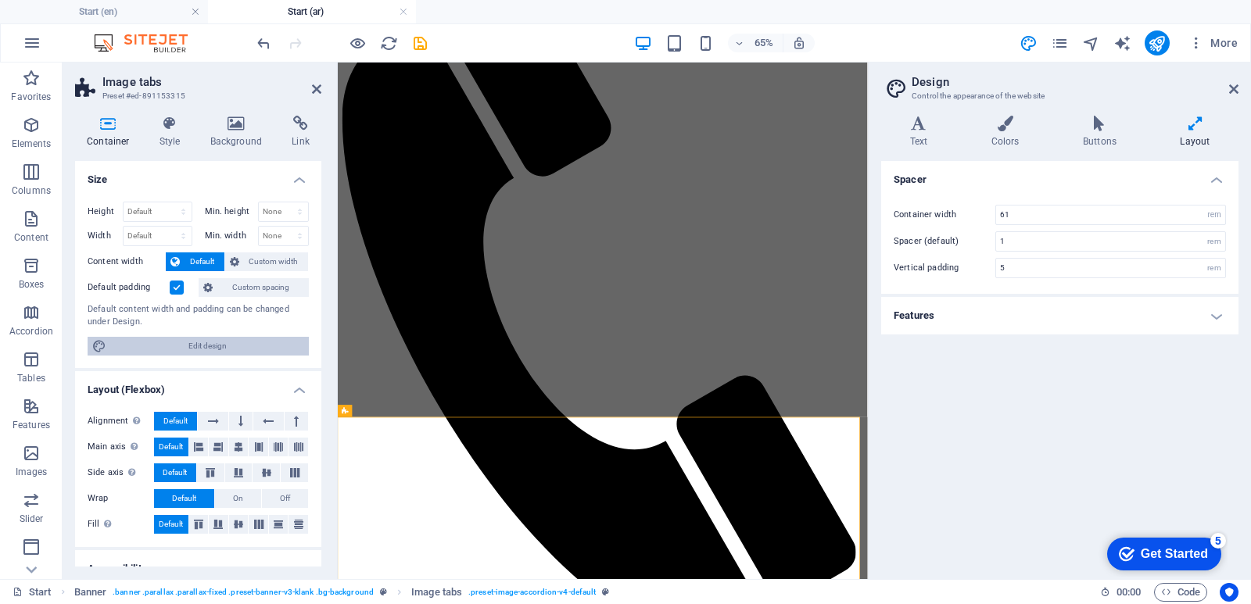
click at [235, 350] on span "Edit design" at bounding box center [207, 346] width 193 height 19
click at [924, 142] on h4 "Text" at bounding box center [921, 132] width 81 height 33
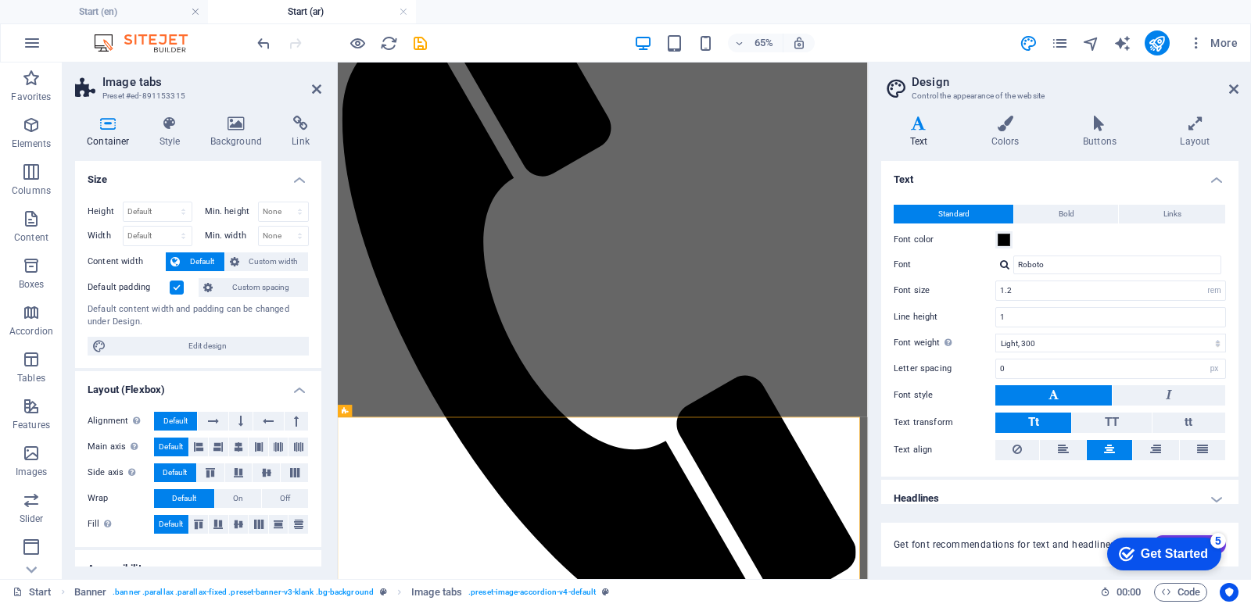
click at [267, 9] on h4 "Start (ar)" at bounding box center [312, 11] width 208 height 17
click at [105, 16] on h4 "Start (en)" at bounding box center [104, 11] width 208 height 17
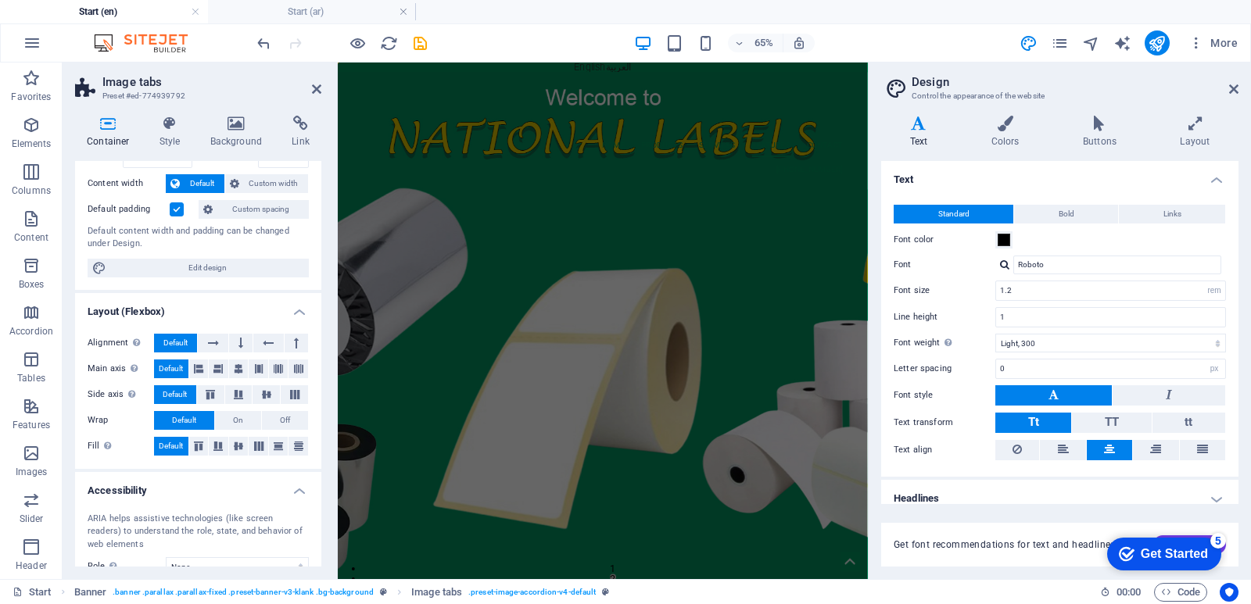
scroll to position [692, 0]
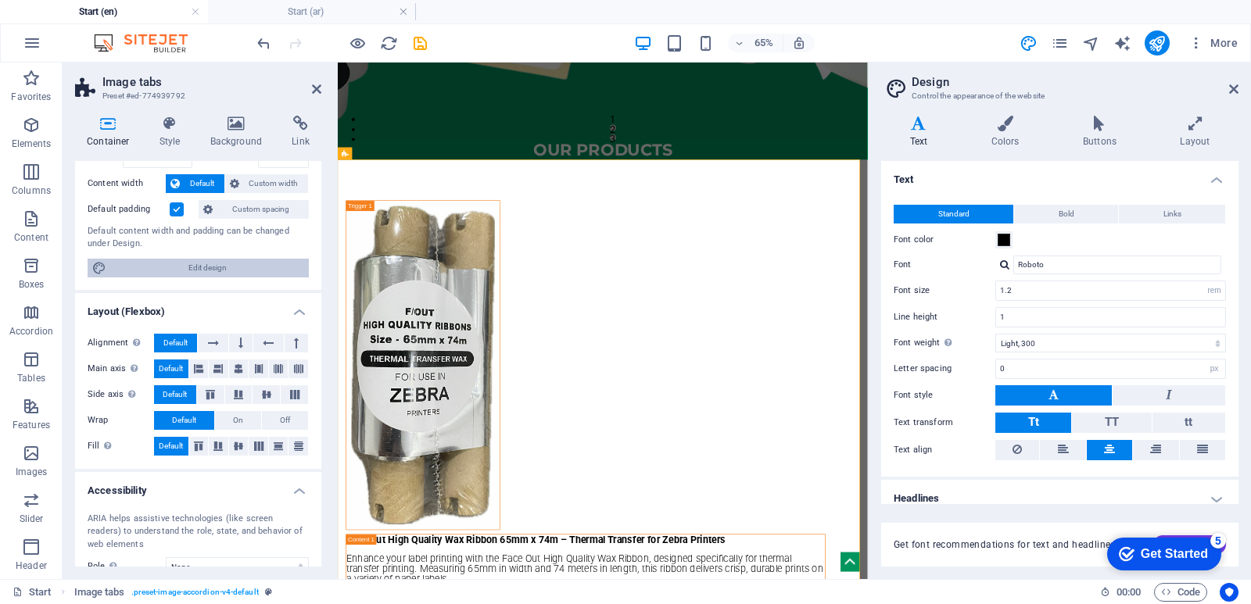
click at [246, 271] on span "Edit design" at bounding box center [207, 268] width 193 height 19
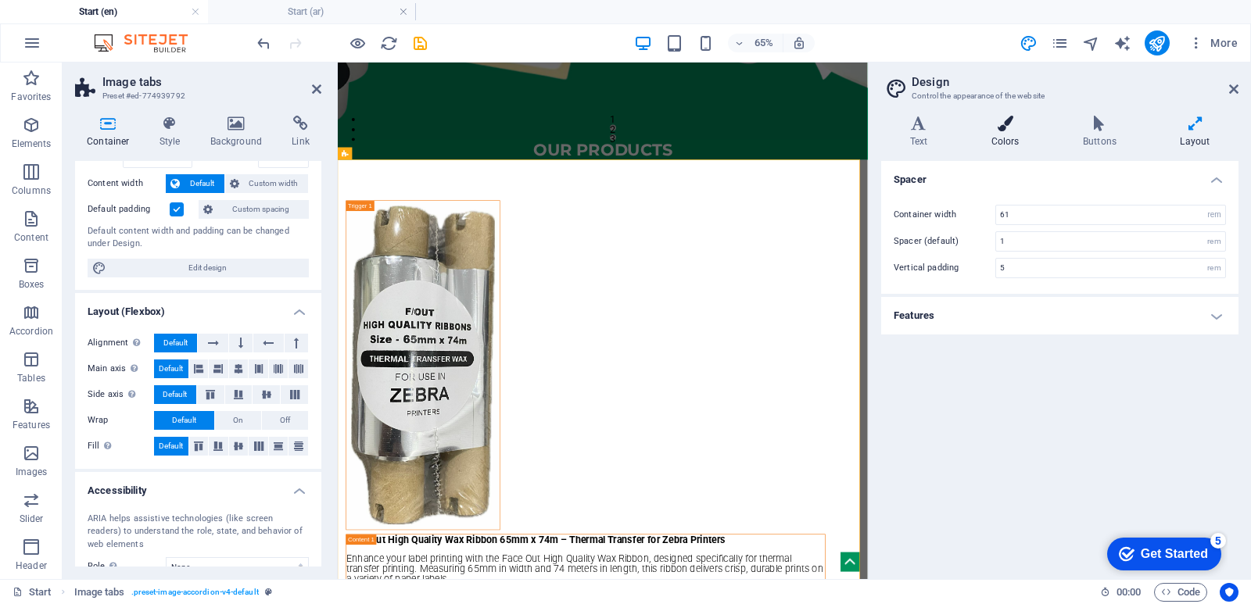
click at [1006, 138] on h4 "Colors" at bounding box center [1008, 132] width 91 height 33
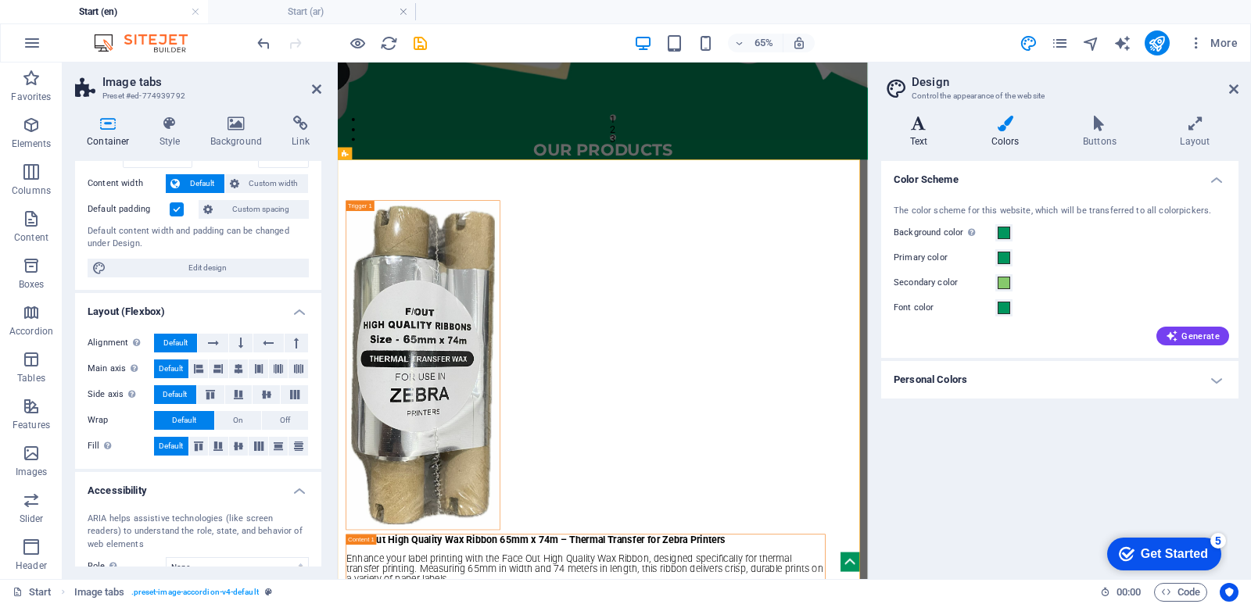
click at [919, 140] on h4 "Text" at bounding box center [921, 132] width 81 height 33
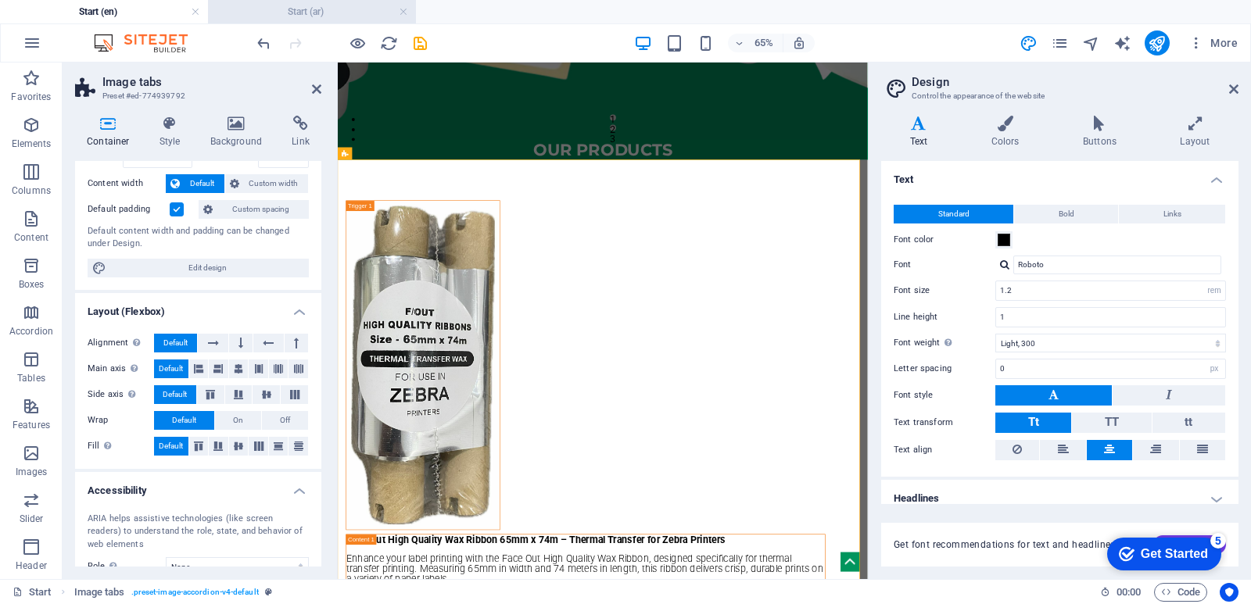
click at [319, 12] on h4 "Start (ar)" at bounding box center [312, 11] width 208 height 17
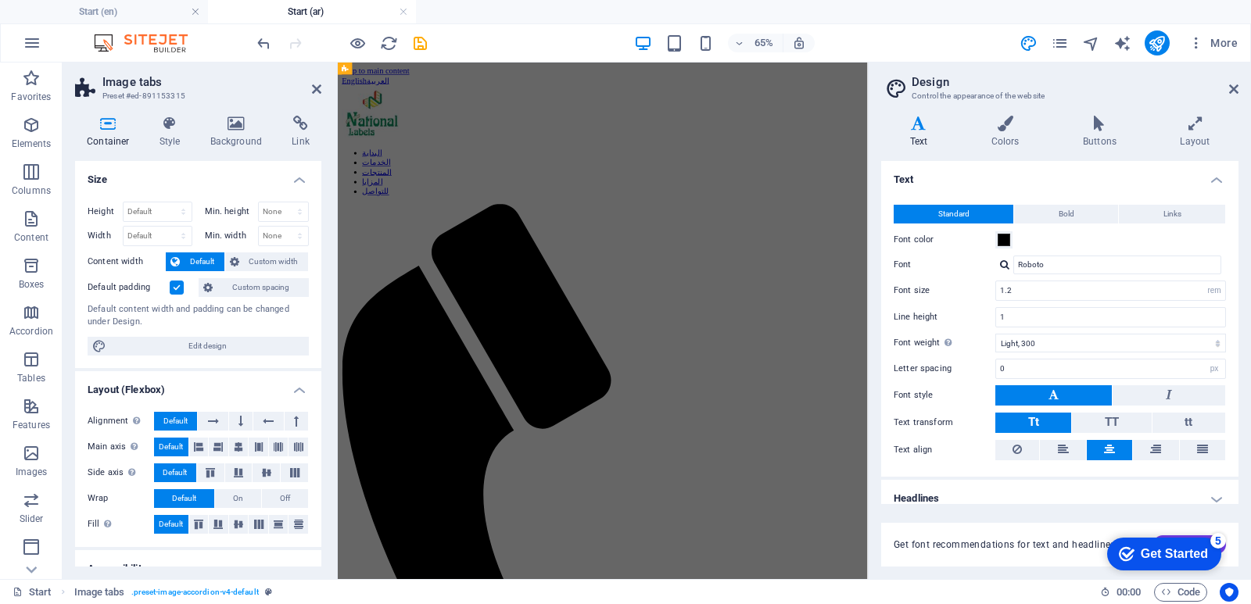
scroll to position [389, 0]
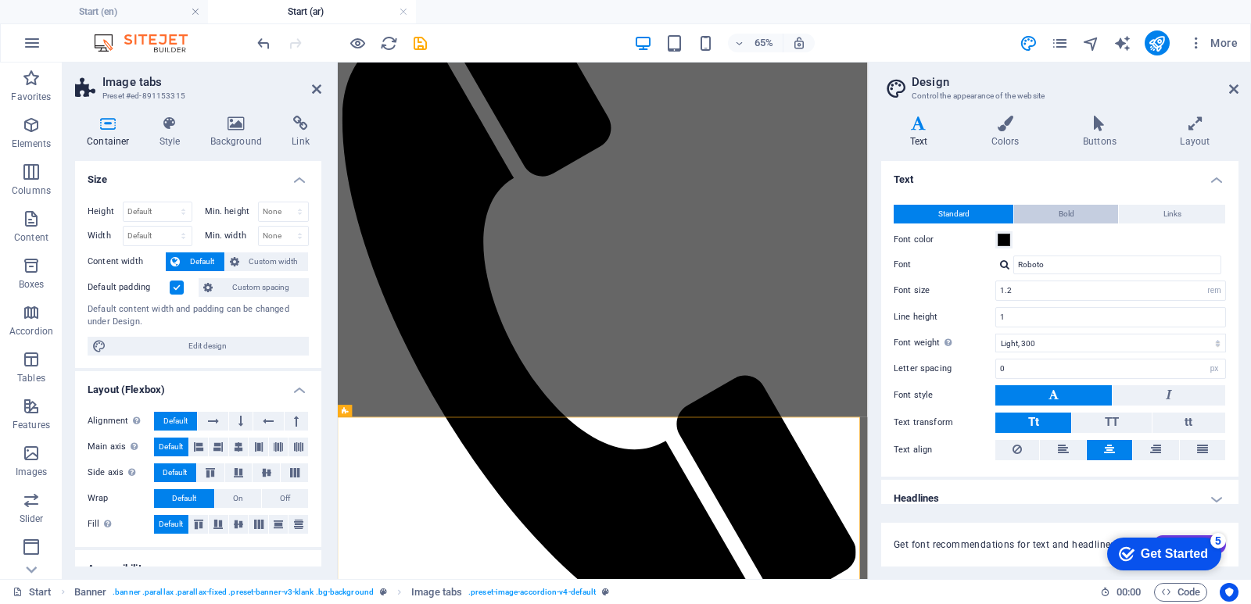
click at [1074, 221] on button "Bold" at bounding box center [1066, 214] width 104 height 19
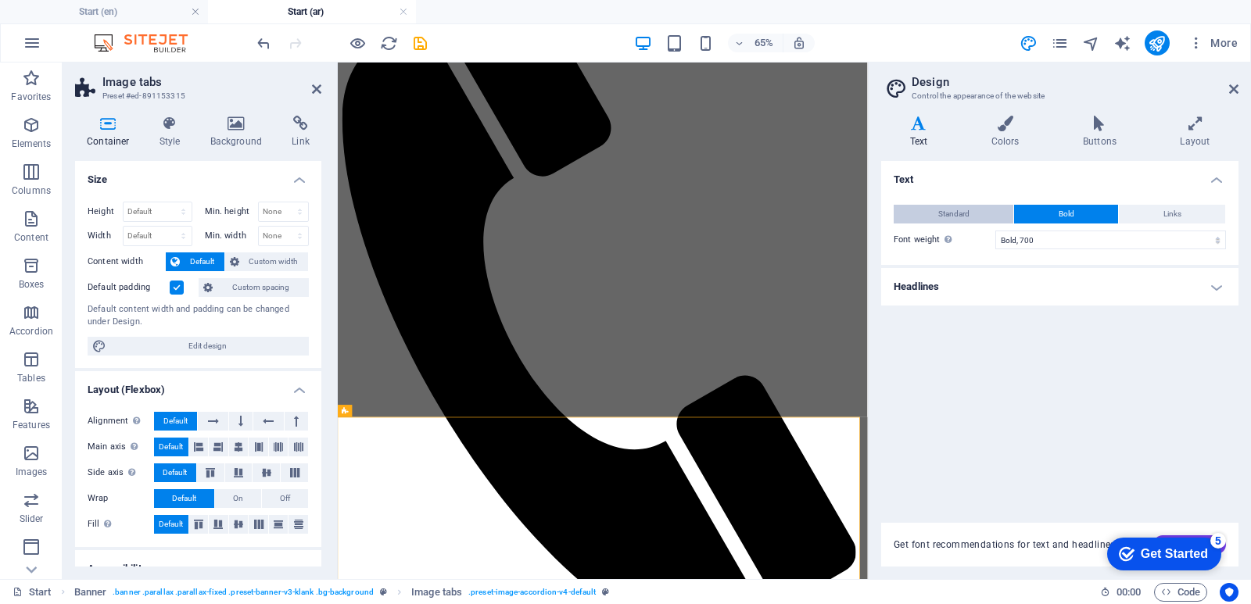
click at [962, 206] on span "Standard" at bounding box center [953, 214] width 31 height 19
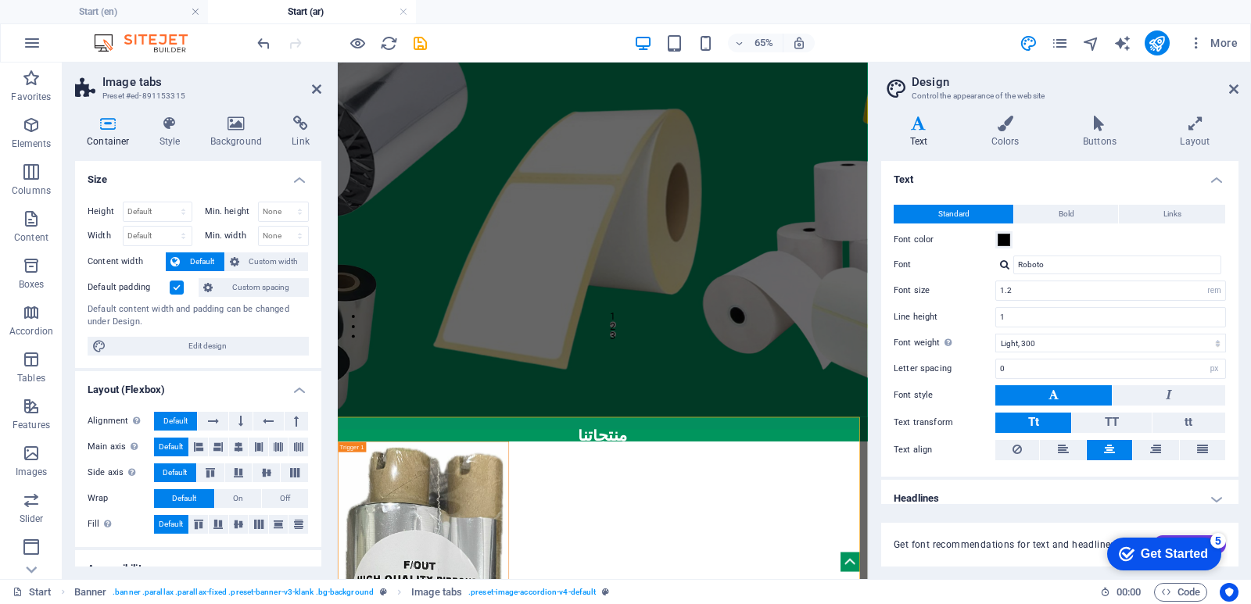
click at [264, 3] on h4 "Start (ar)" at bounding box center [312, 11] width 208 height 17
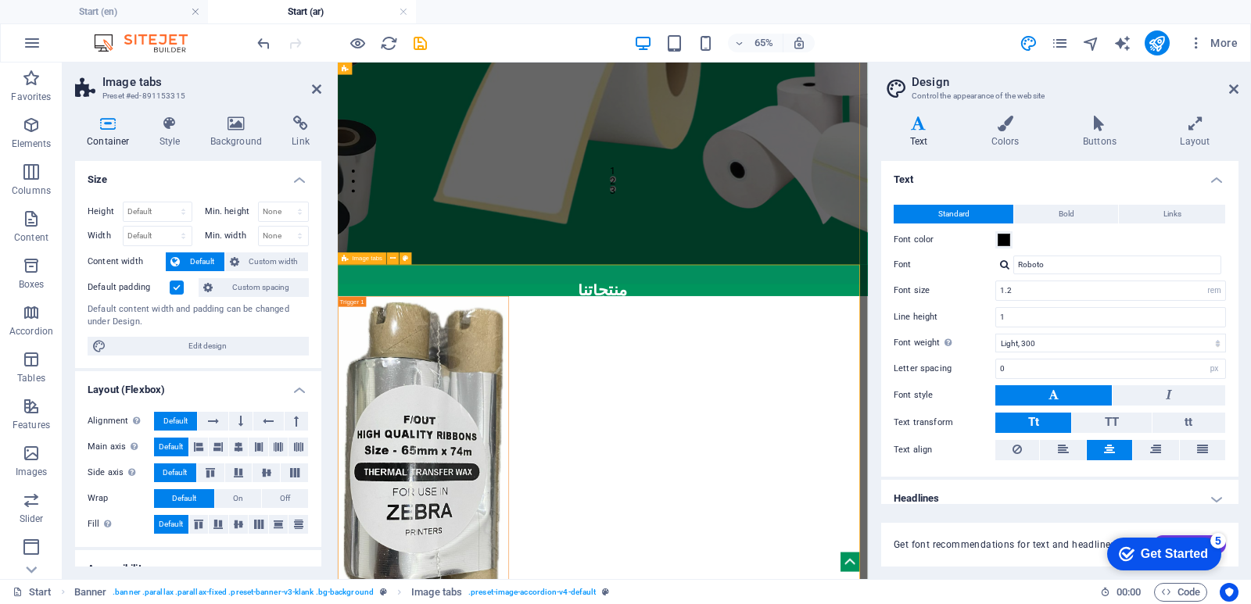
scroll to position [623, 0]
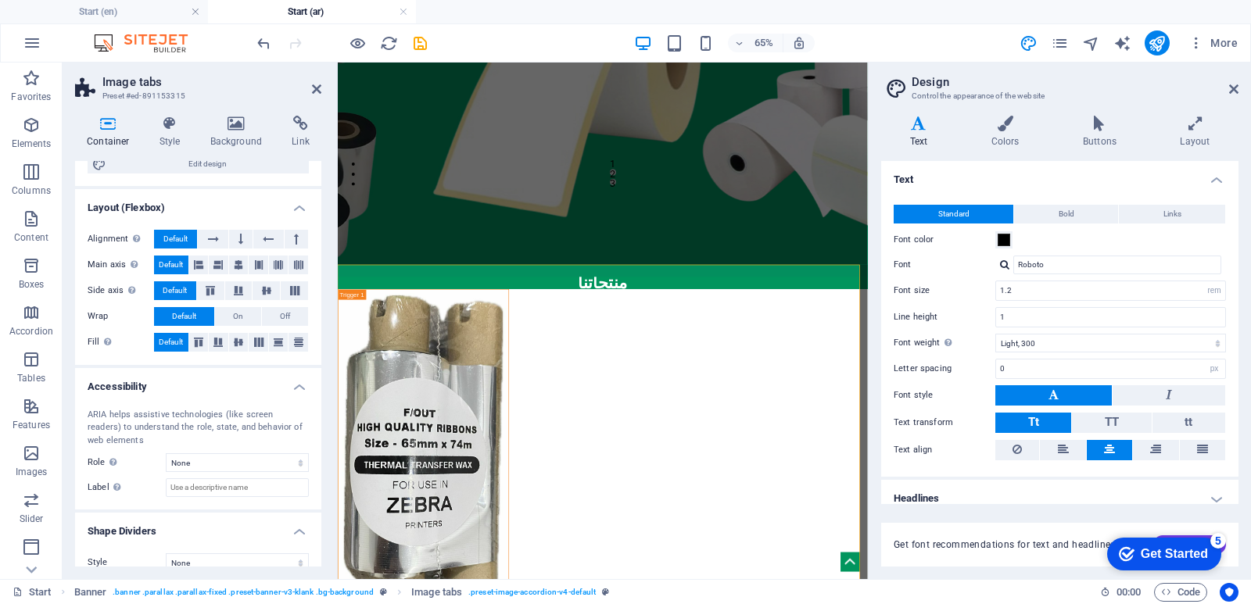
scroll to position [200, 0]
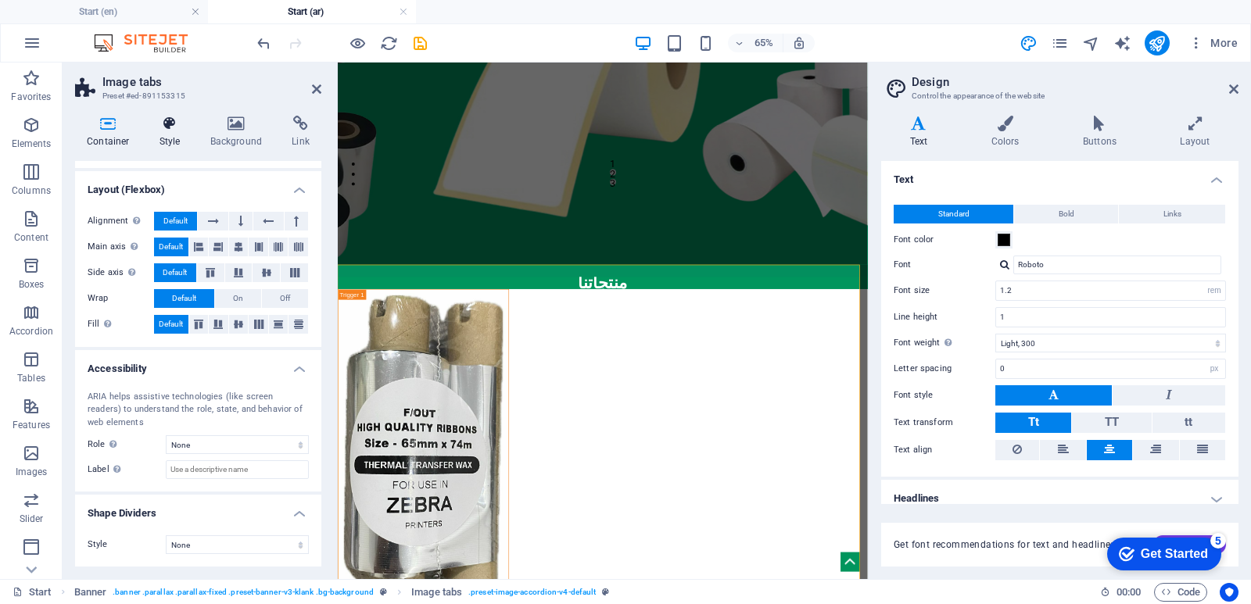
click at [158, 131] on icon at bounding box center [170, 124] width 45 height 16
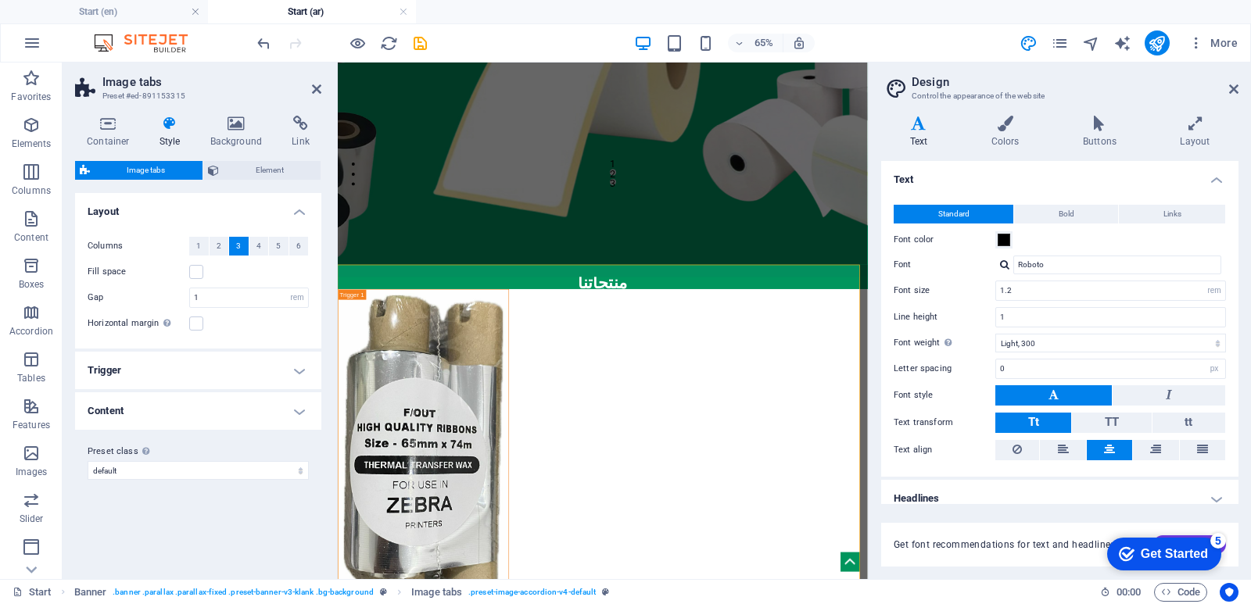
click at [253, 376] on h4 "Trigger" at bounding box center [198, 371] width 246 height 38
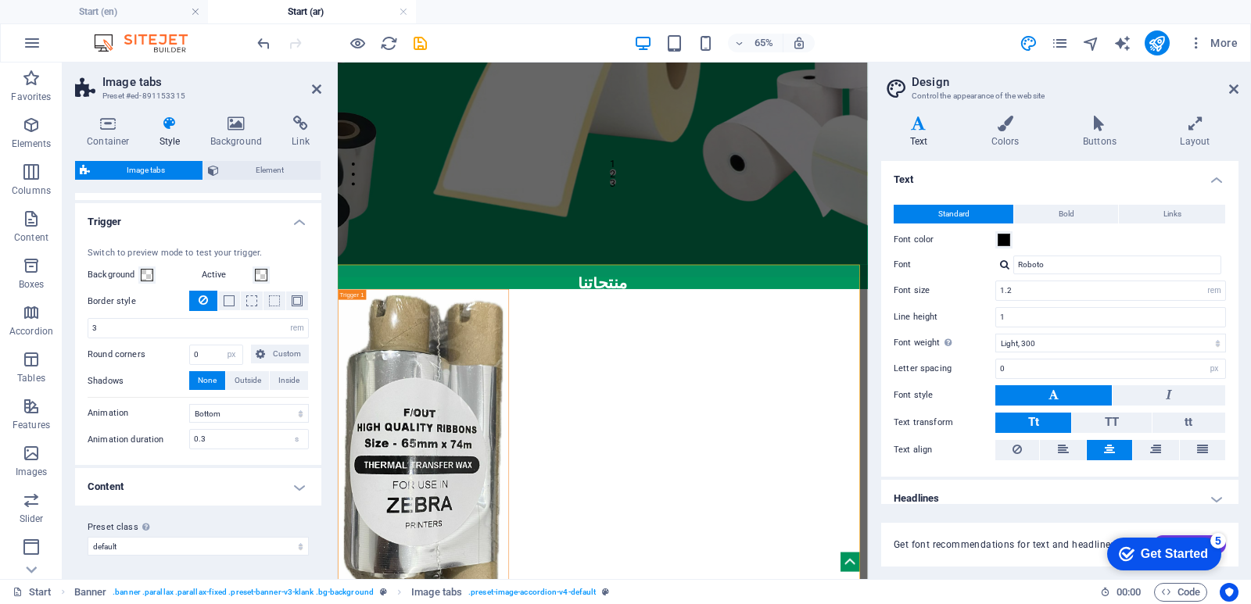
scroll to position [150, 0]
click at [295, 488] on h4 "Content" at bounding box center [198, 486] width 246 height 38
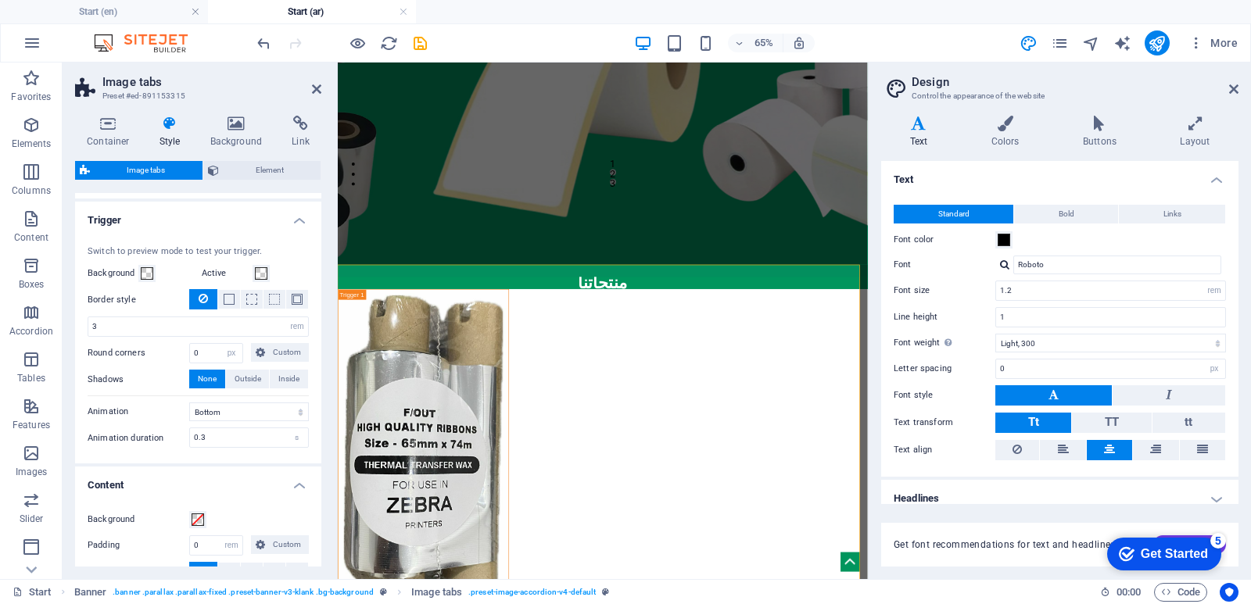
scroll to position [297, 0]
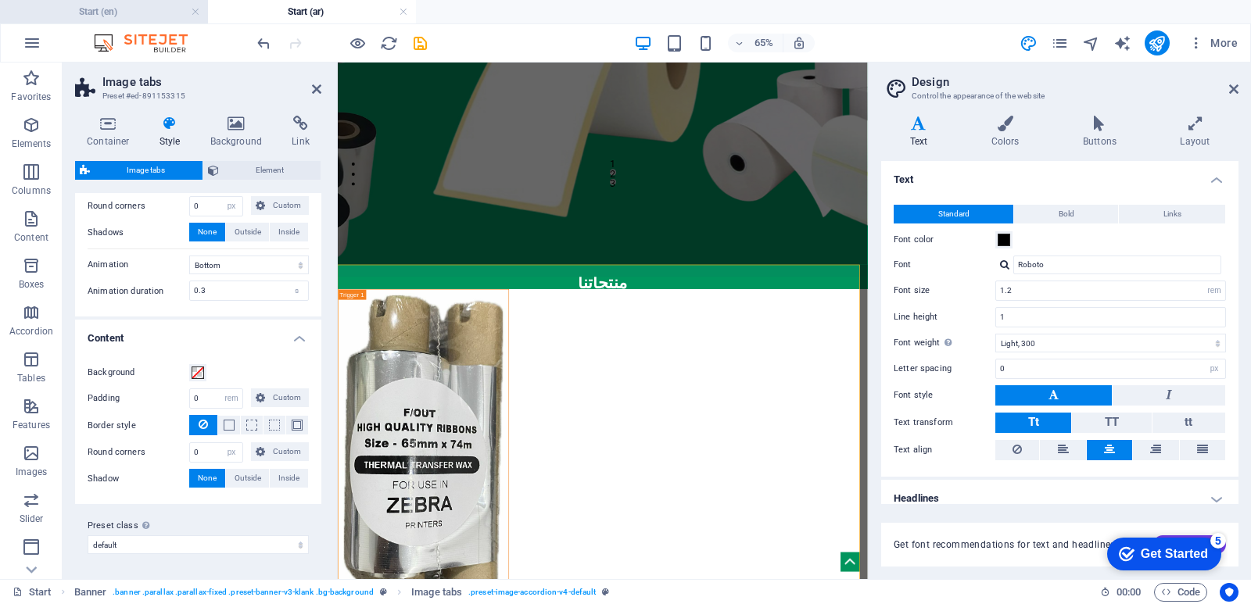
click at [117, 16] on h4 "Start (en)" at bounding box center [104, 11] width 208 height 17
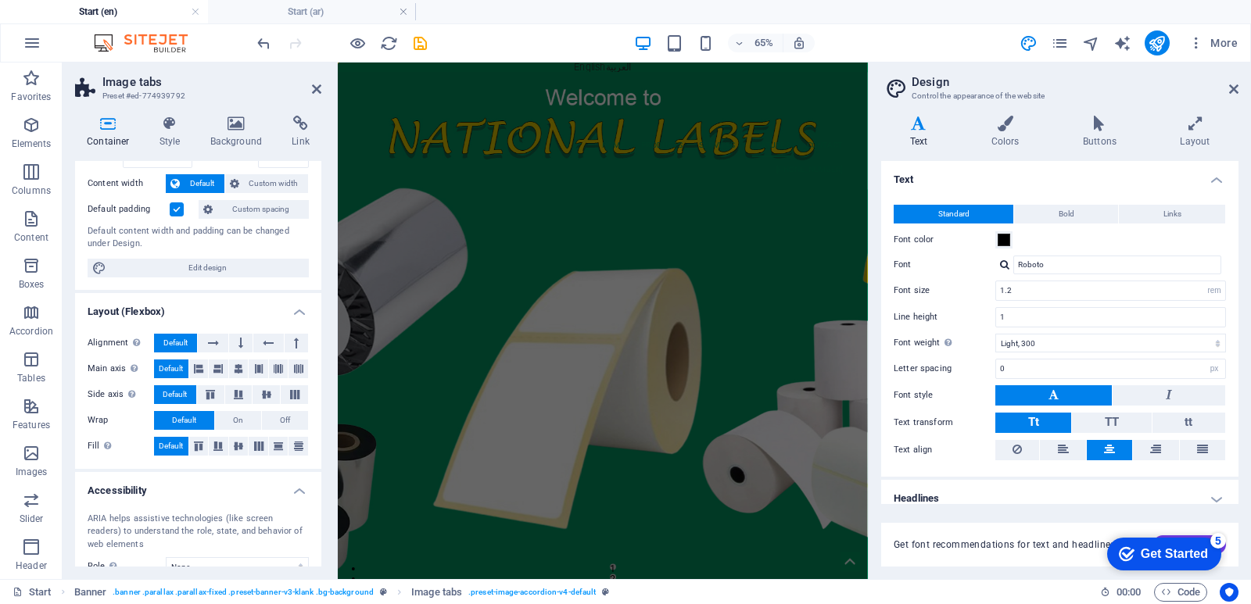
scroll to position [692, 0]
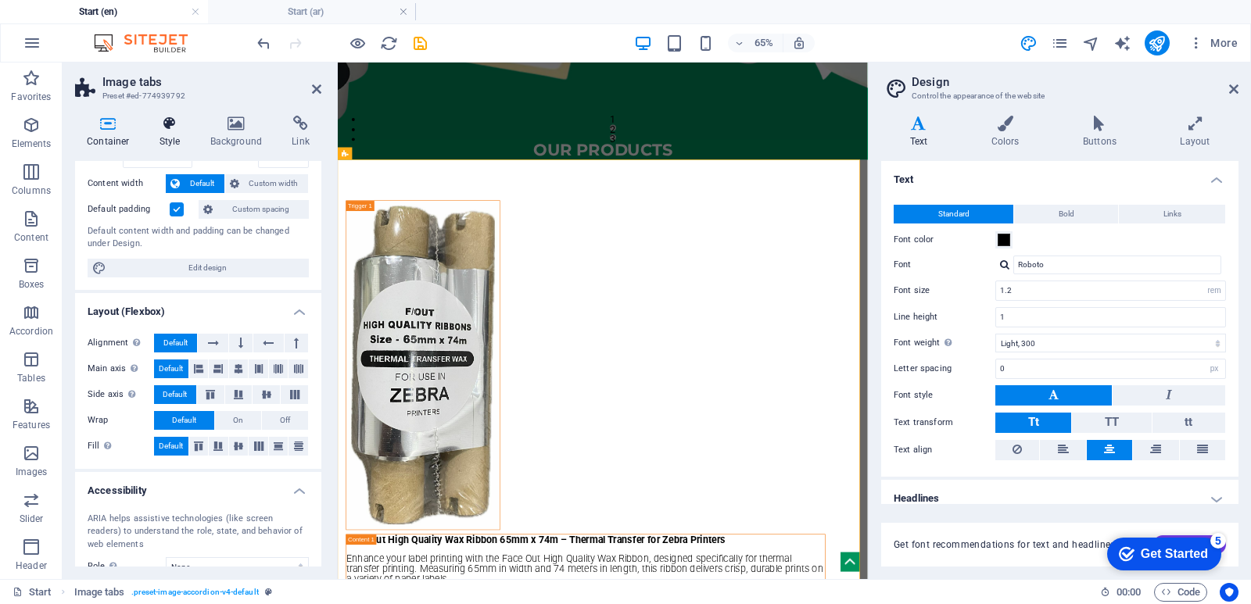
click at [169, 125] on icon at bounding box center [170, 124] width 45 height 16
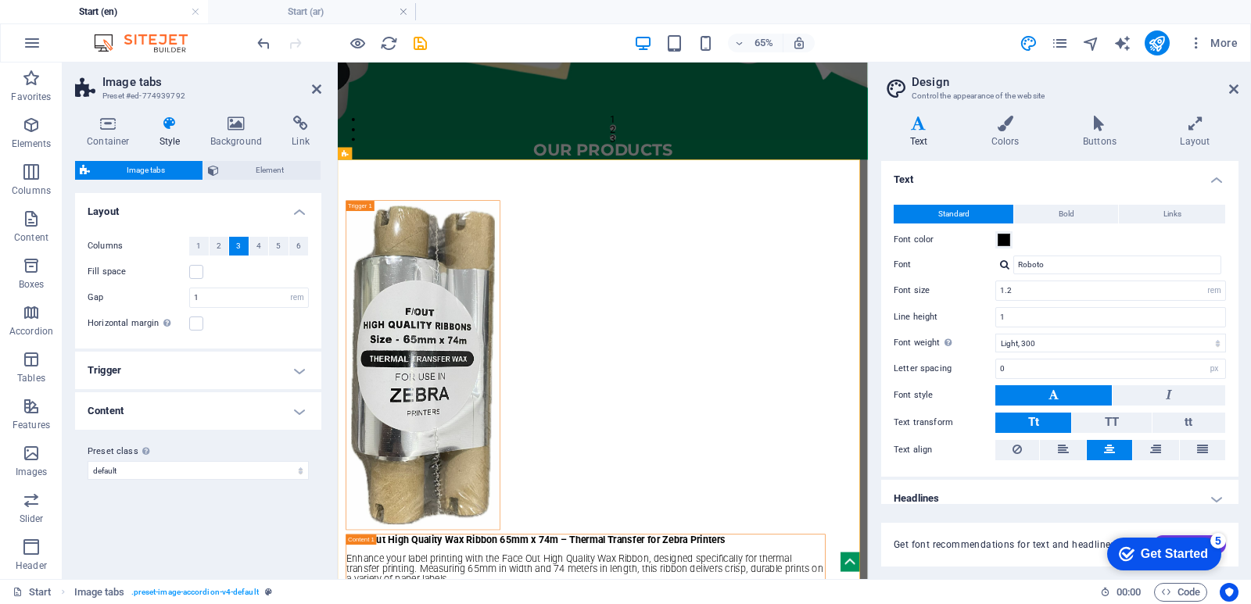
click at [265, 382] on h4 "Trigger" at bounding box center [198, 371] width 246 height 38
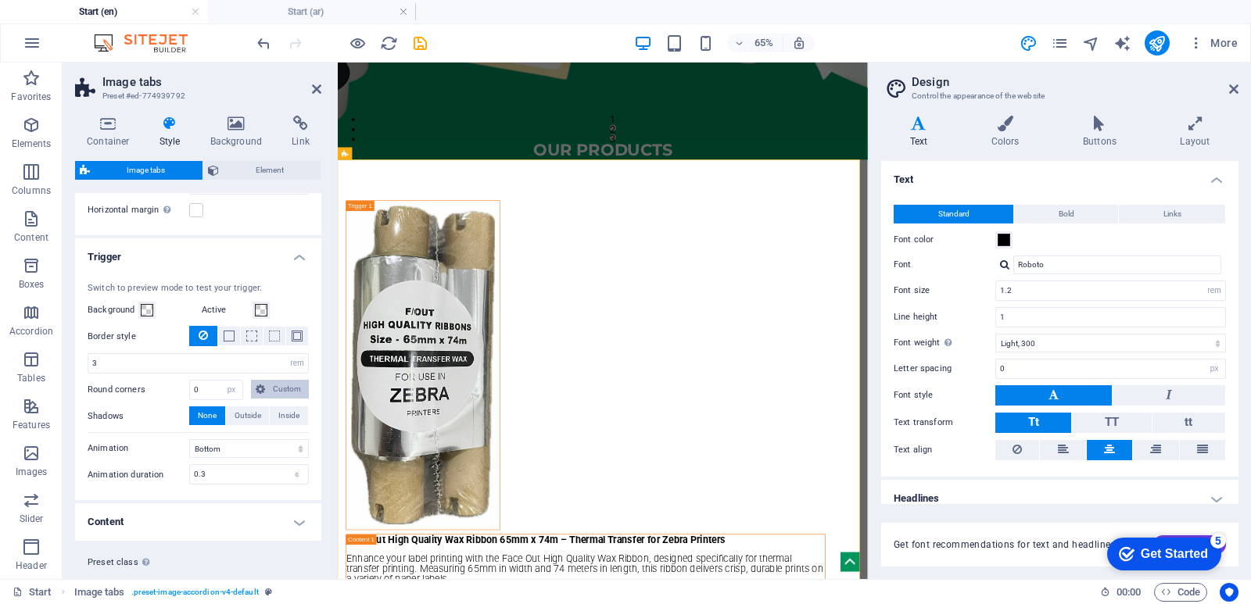
scroll to position [150, 0]
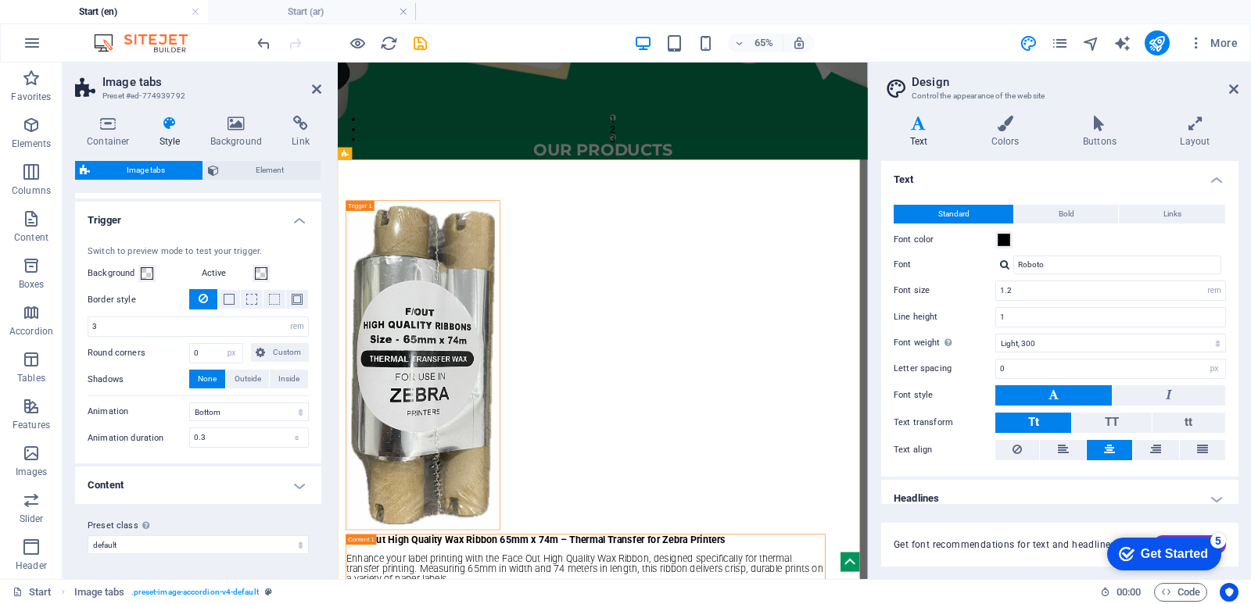
click at [120, 2] on li "Start (en)" at bounding box center [104, 11] width 208 height 23
click at [264, 6] on h4 "Start (ar)" at bounding box center [312, 11] width 208 height 17
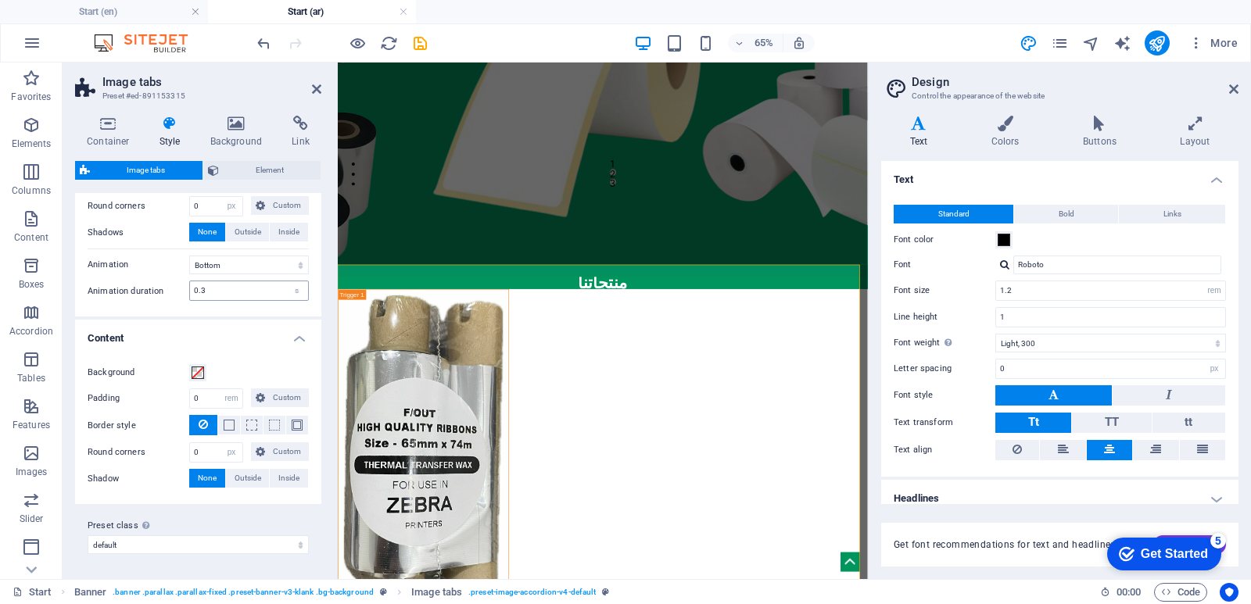
scroll to position [219, 0]
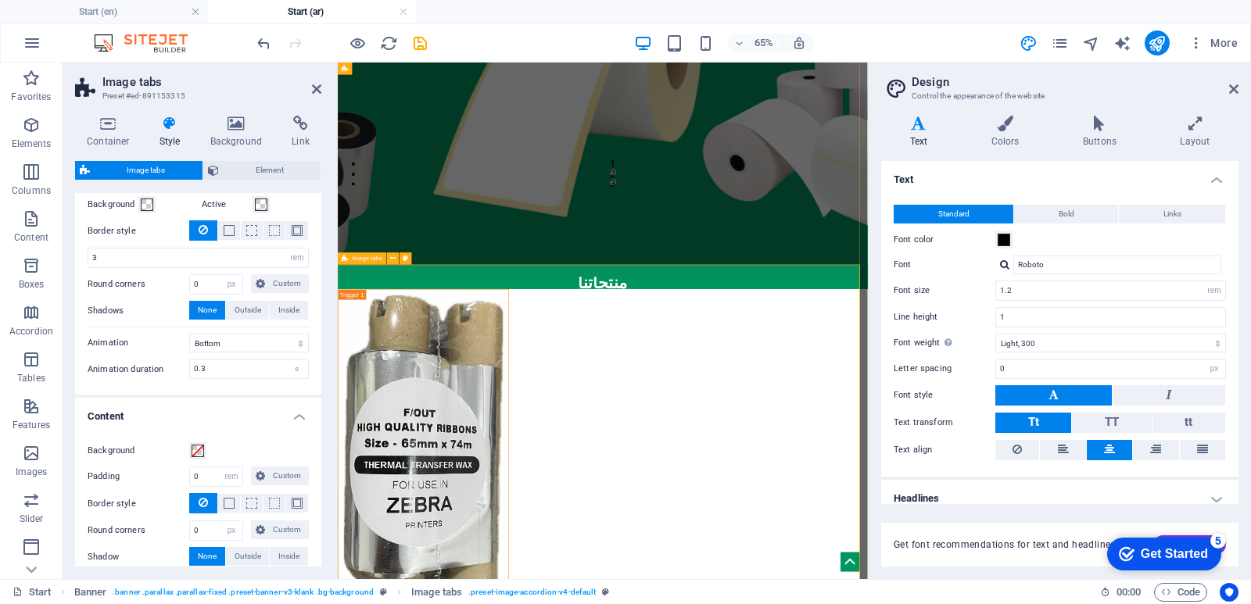
click at [313, 82] on h2 "Image tabs" at bounding box center [211, 82] width 219 height 14
click at [320, 88] on icon at bounding box center [316, 89] width 9 height 13
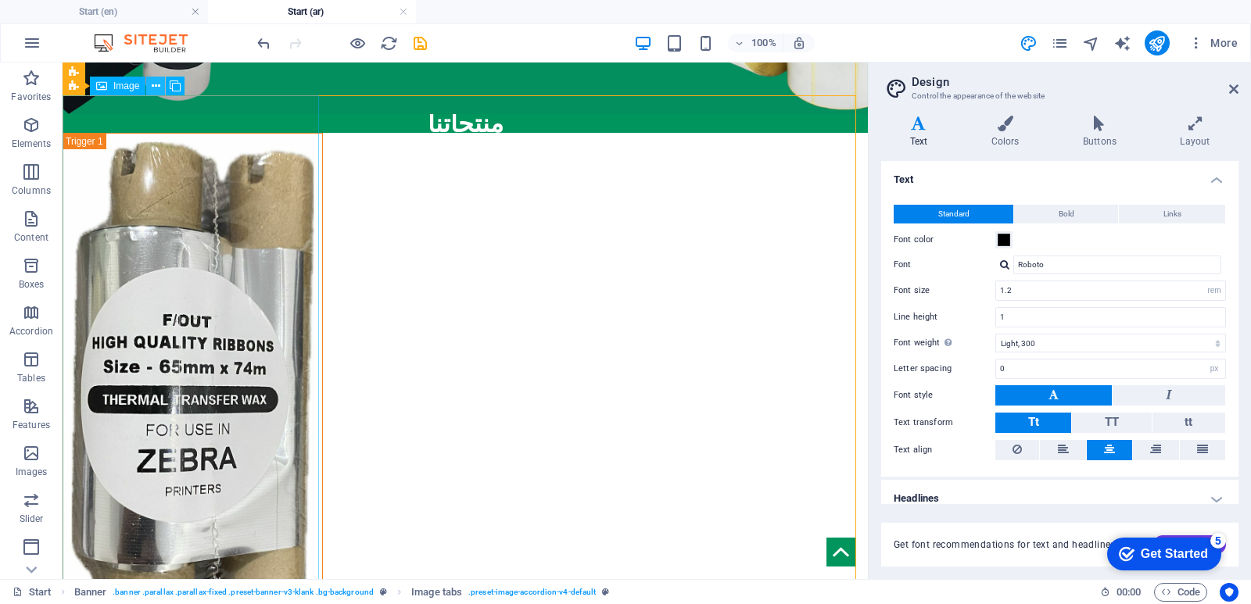
click at [150, 83] on button at bounding box center [155, 86] width 19 height 19
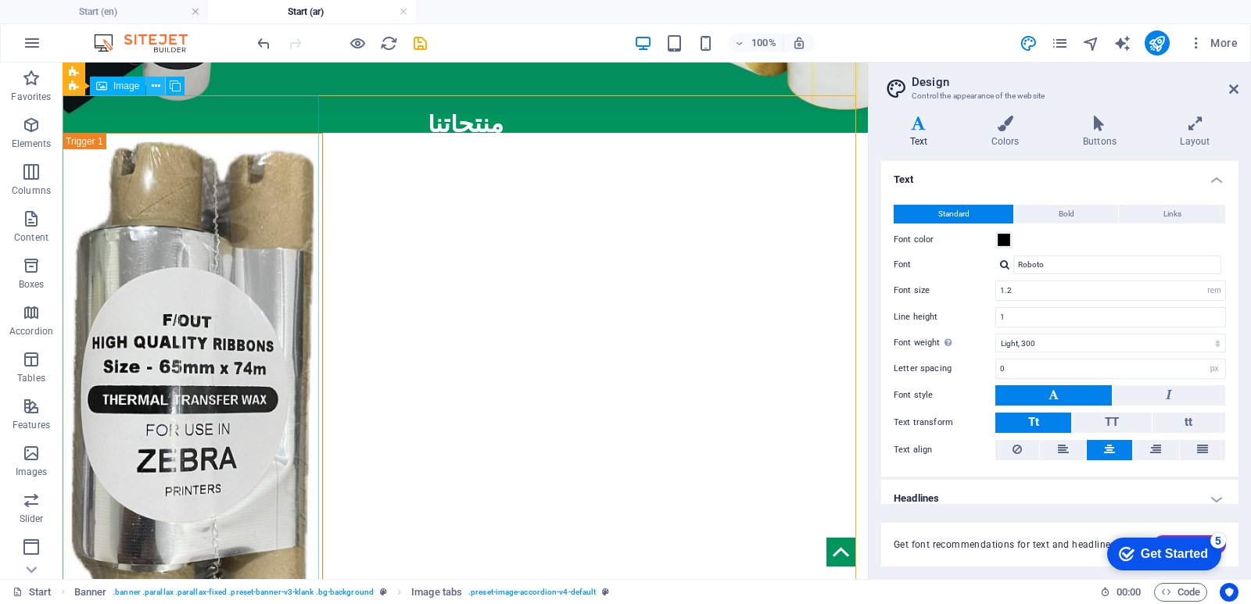
click at [152, 88] on icon at bounding box center [156, 86] width 9 height 16
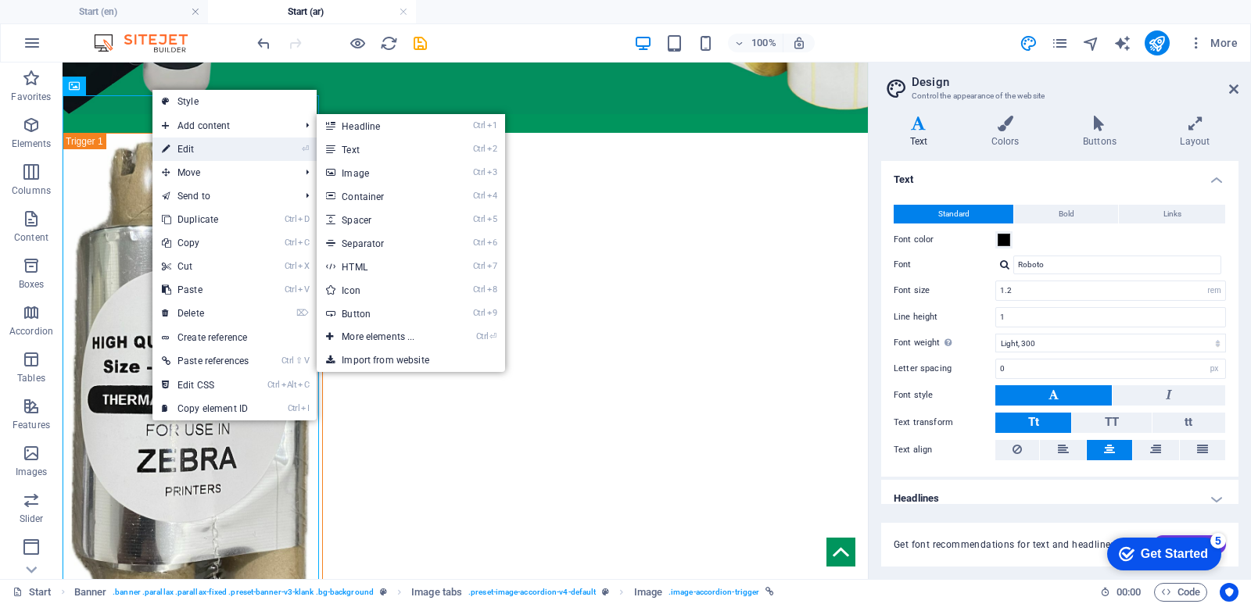
click at [203, 143] on link "⏎ Edit" at bounding box center [205, 149] width 106 height 23
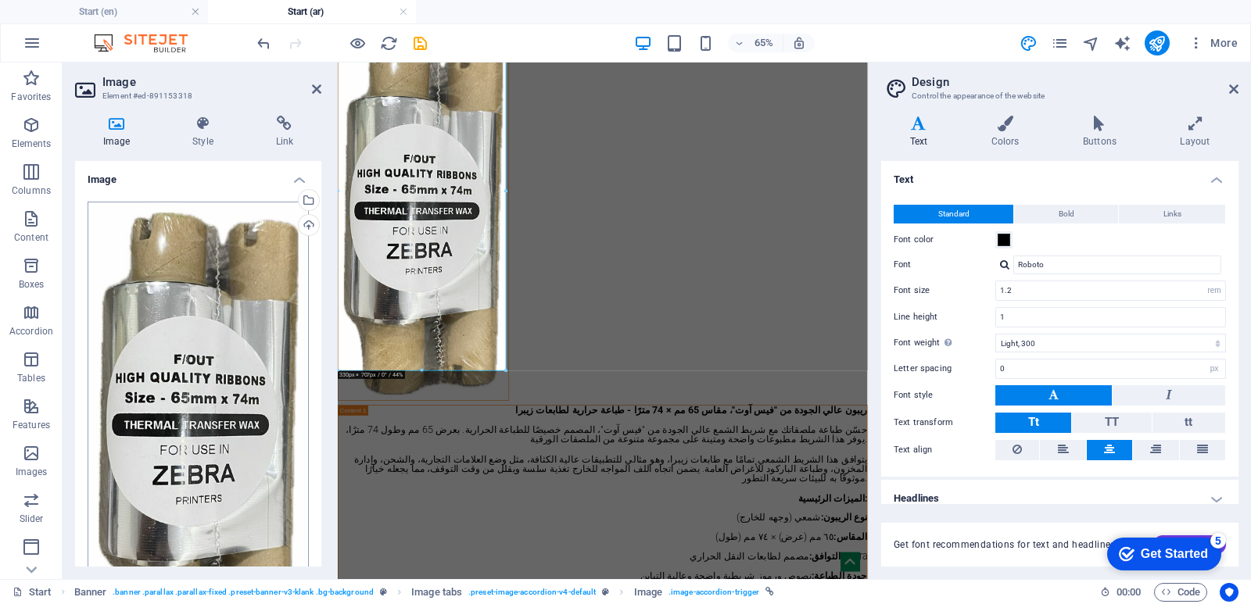
scroll to position [78, 0]
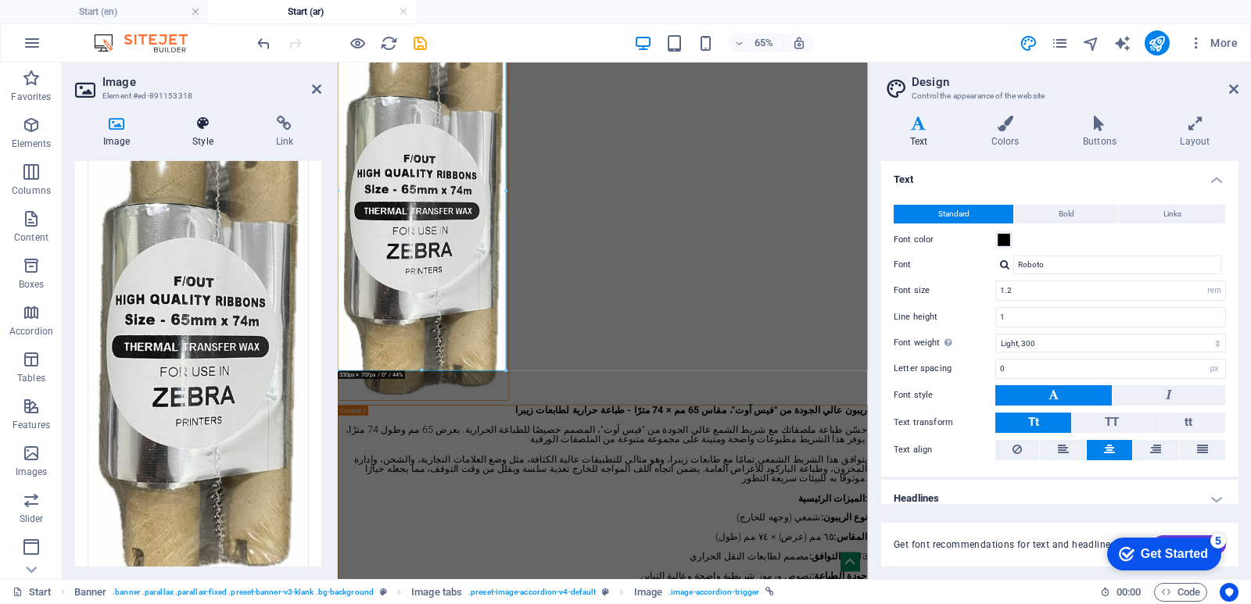
click at [217, 131] on icon at bounding box center [202, 124] width 77 height 16
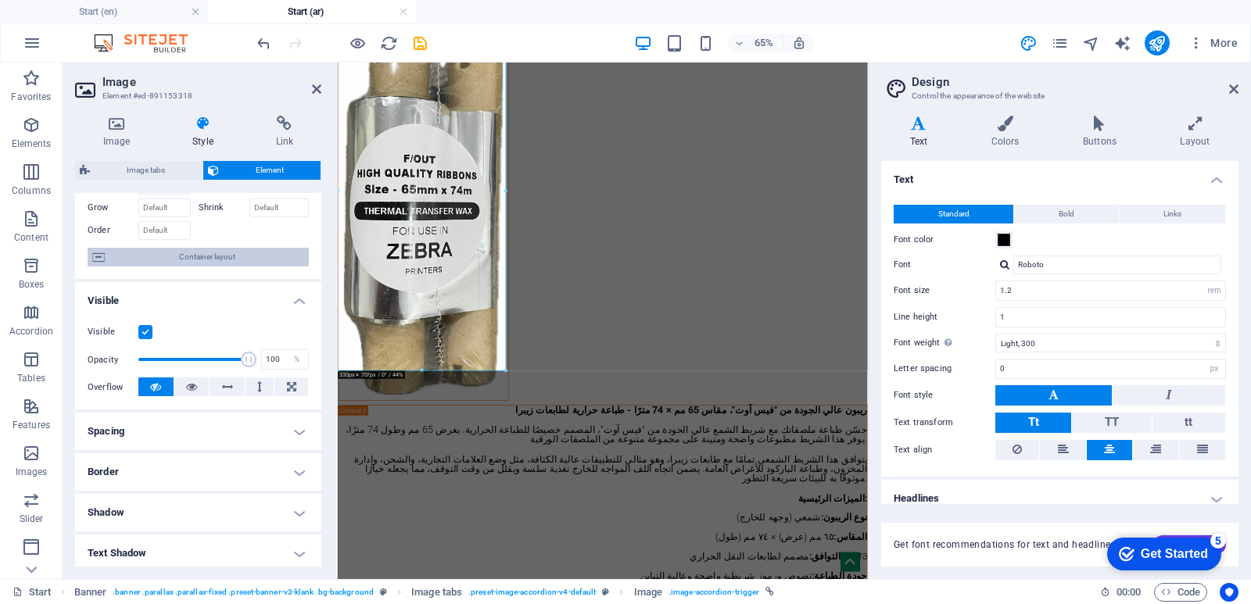
click at [211, 258] on span "Container layout" at bounding box center [206, 257] width 195 height 19
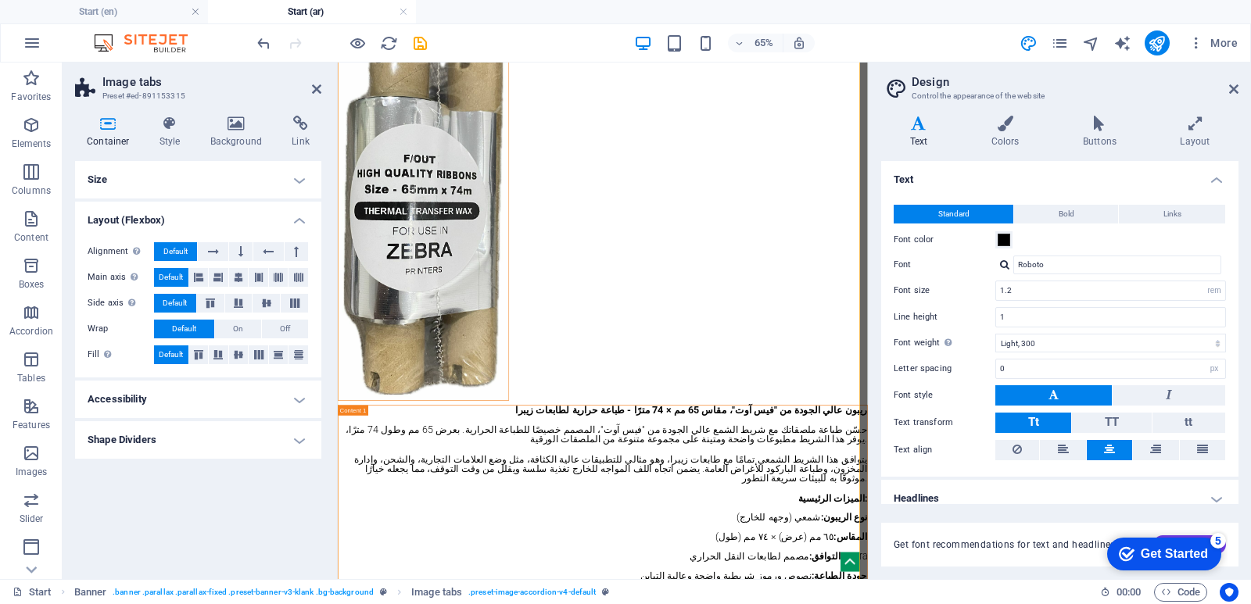
click at [301, 405] on h4 "Accessibility" at bounding box center [198, 400] width 246 height 38
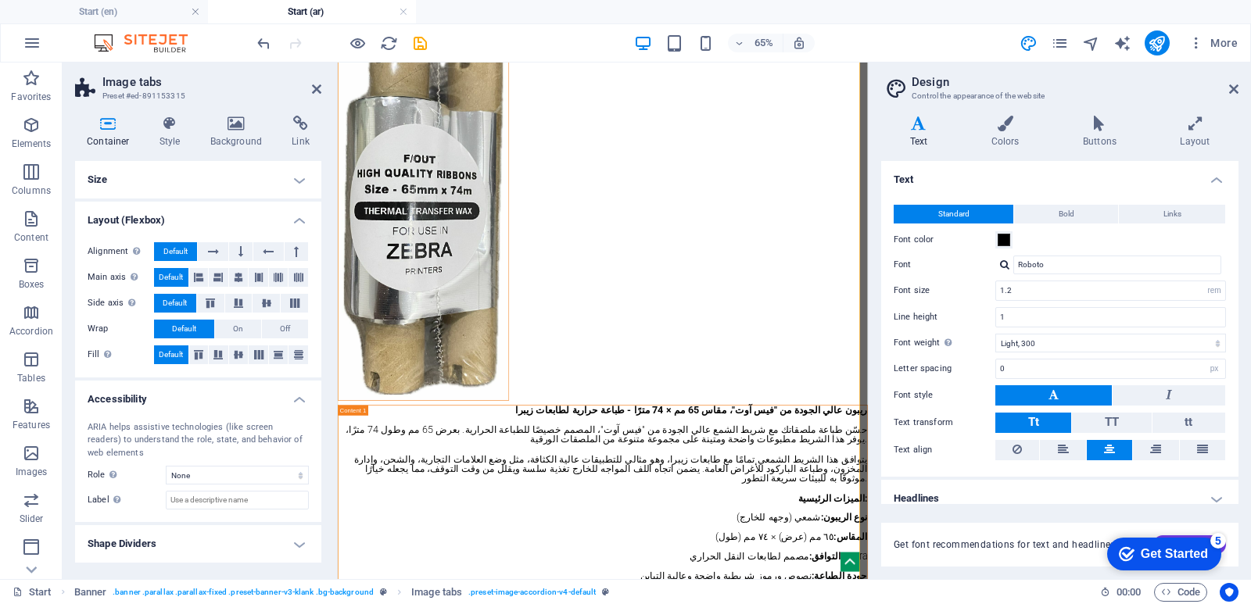
click at [299, 542] on h4 "Shape Dividers" at bounding box center [198, 544] width 246 height 38
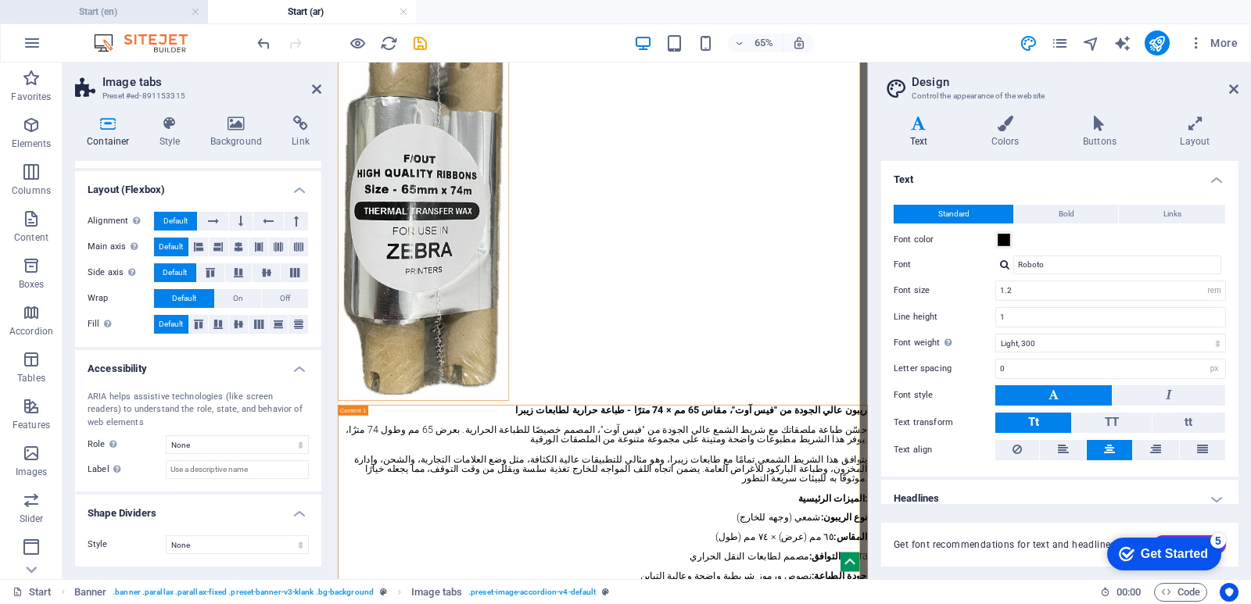
click at [115, 12] on h4 "Start (en)" at bounding box center [104, 11] width 208 height 17
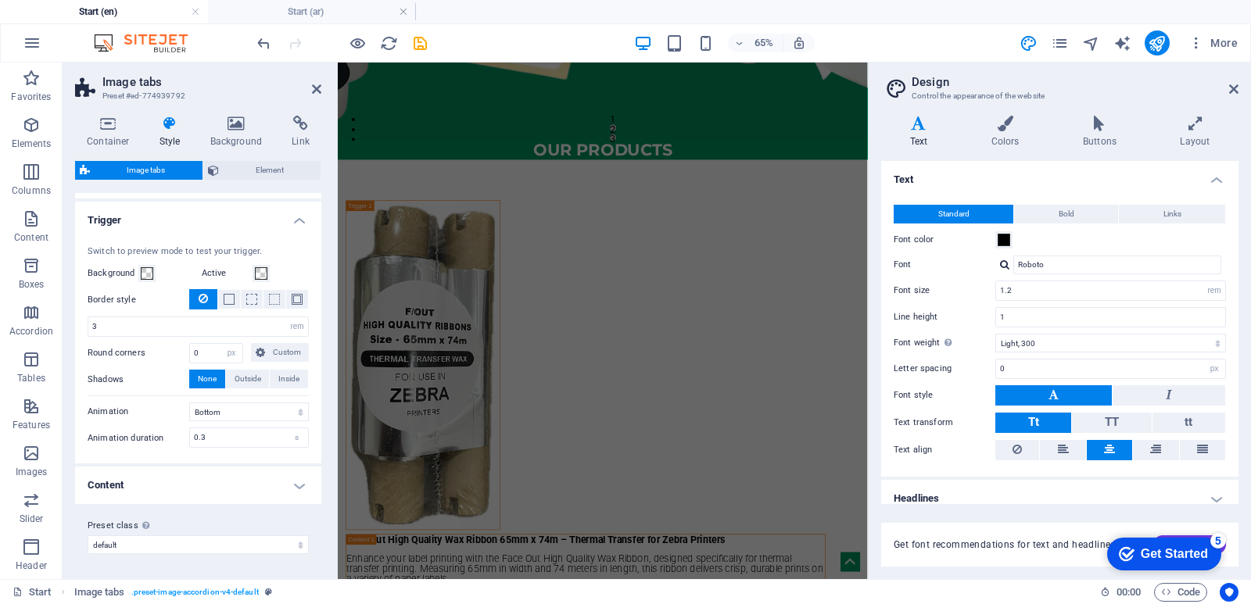
scroll to position [0, 0]
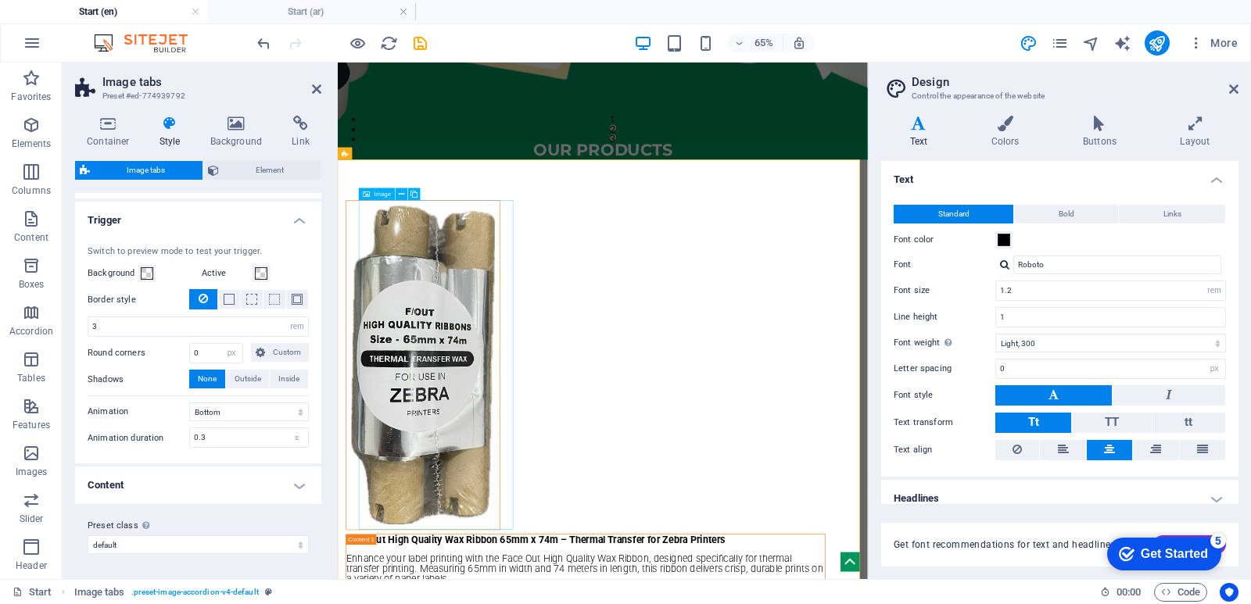
click at [515, 518] on figure at bounding box center [469, 527] width 238 height 507
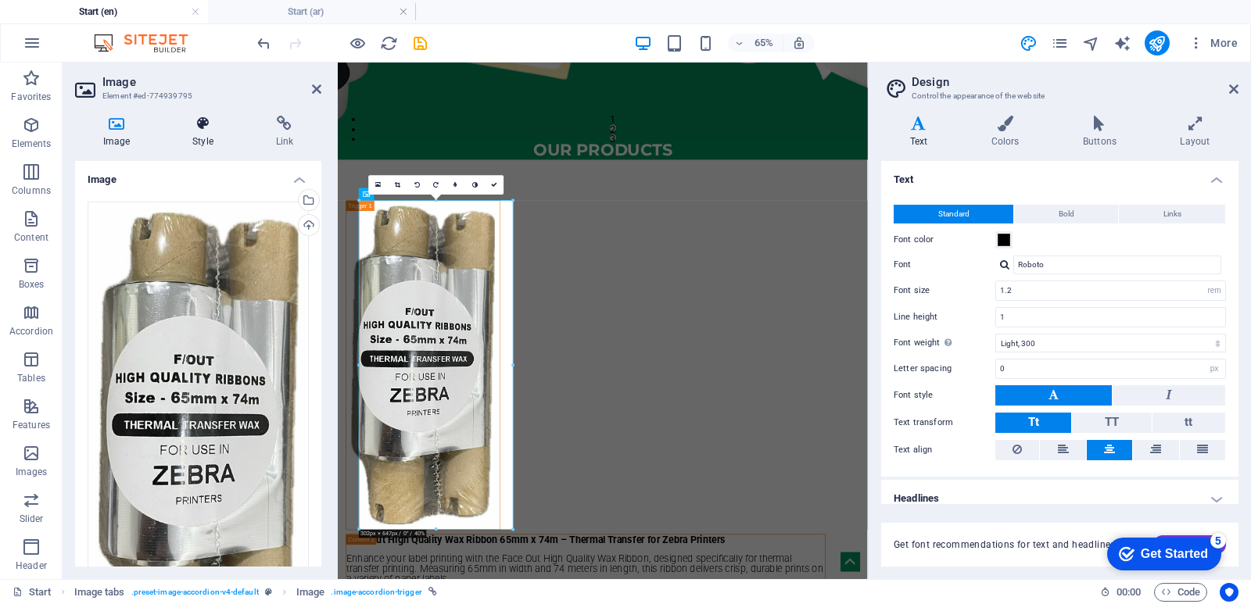
click at [210, 130] on icon at bounding box center [202, 124] width 77 height 16
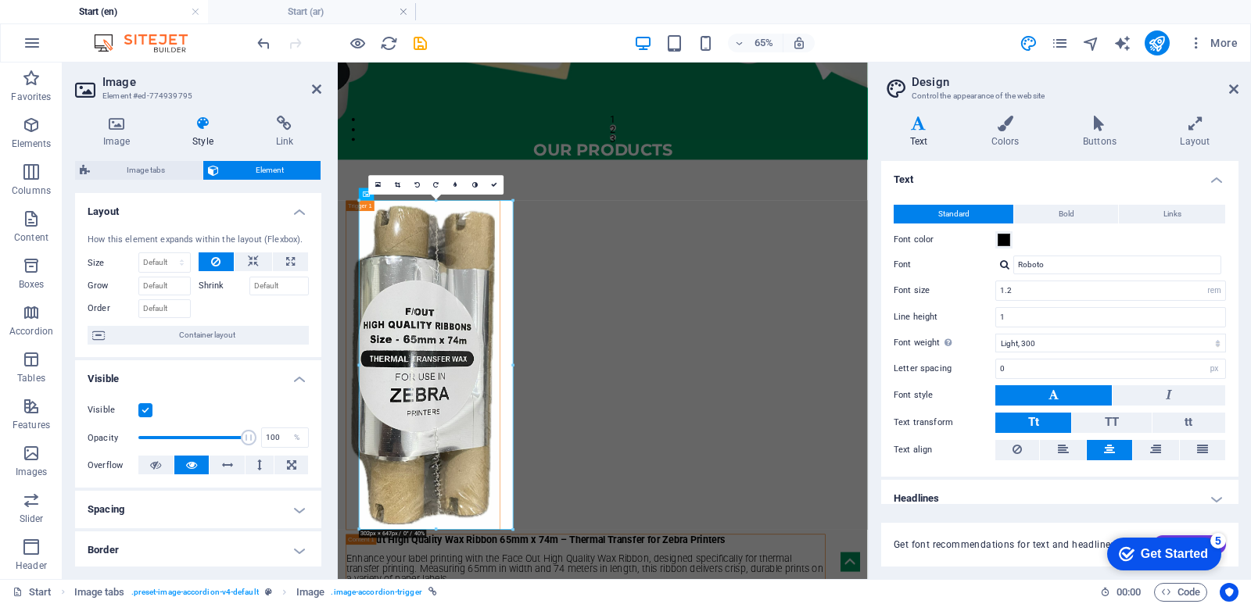
scroll to position [78, 0]
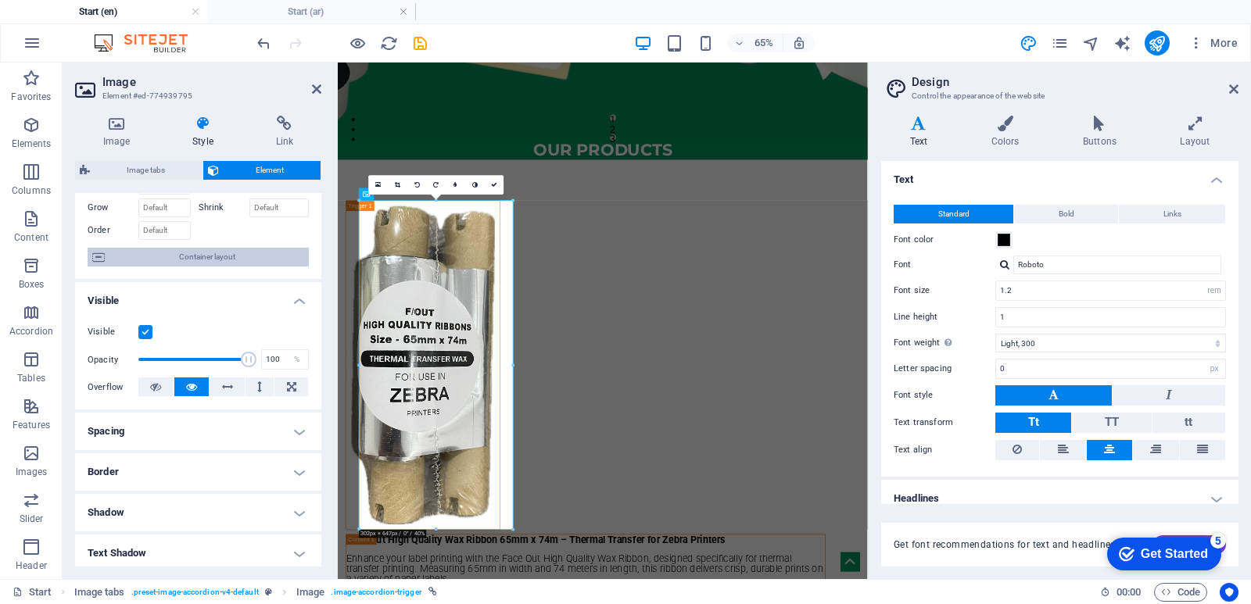
click at [213, 260] on span "Container layout" at bounding box center [206, 257] width 195 height 19
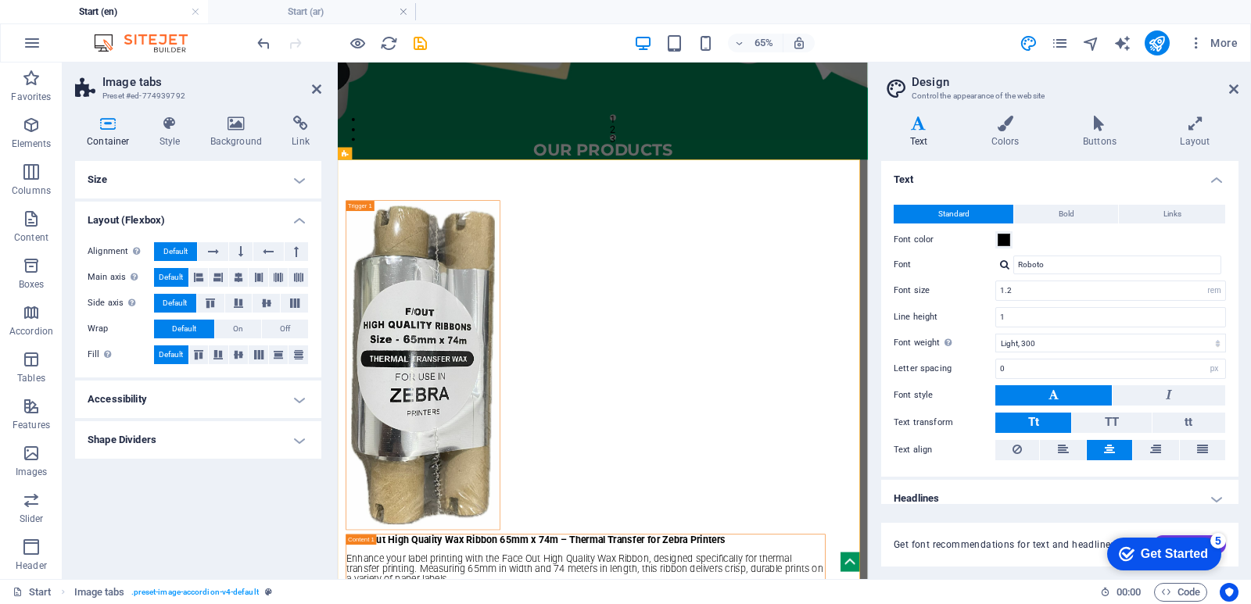
click at [300, 406] on h4 "Accessibility" at bounding box center [198, 400] width 246 height 38
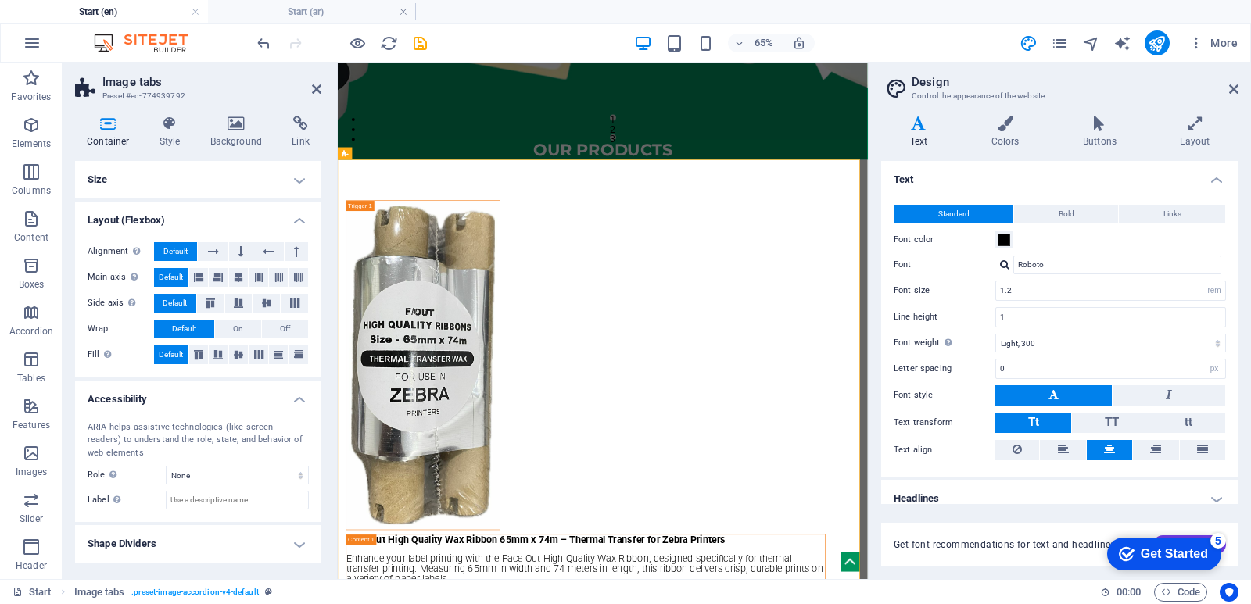
click at [310, 548] on h4 "Shape Dividers" at bounding box center [198, 544] width 246 height 38
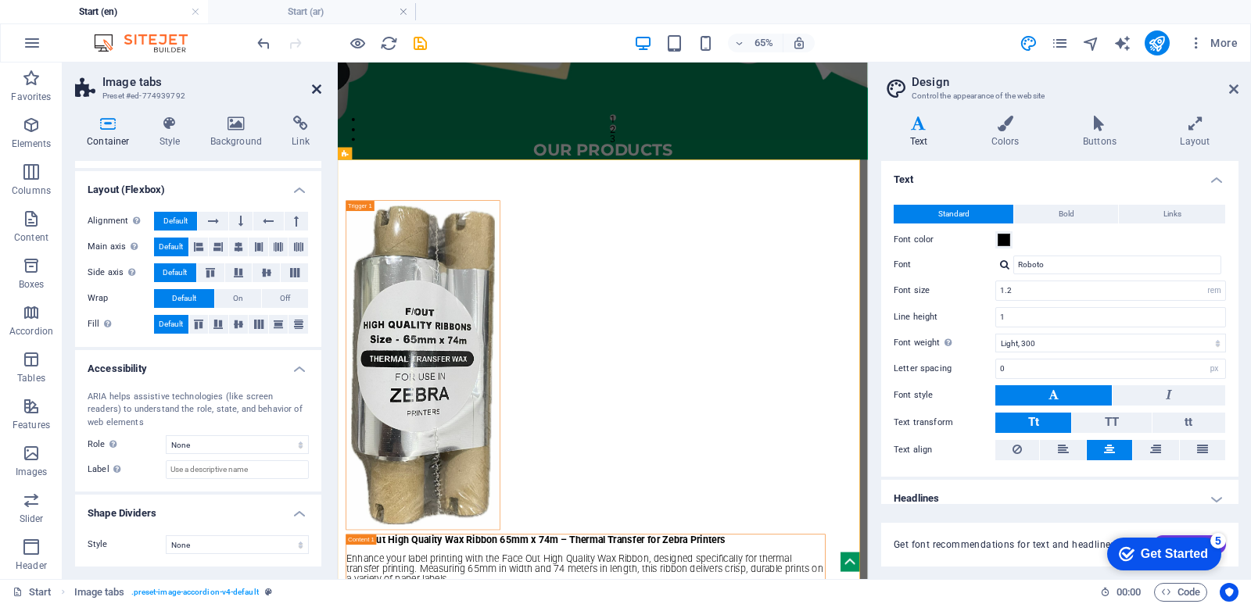
click at [318, 88] on icon at bounding box center [316, 89] width 9 height 13
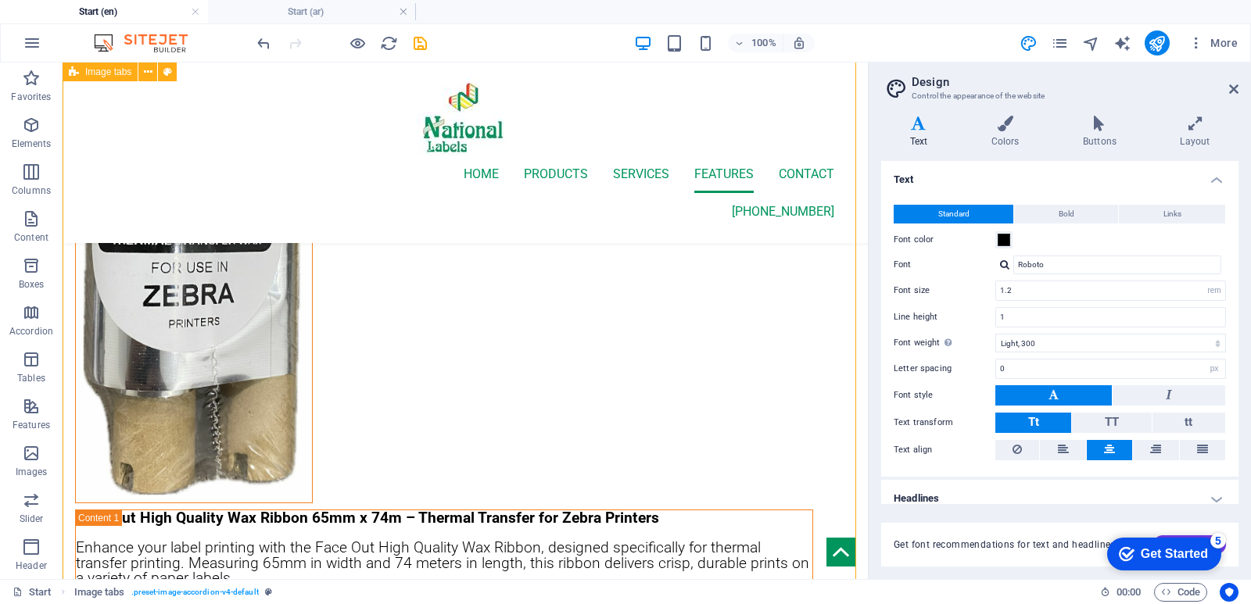
click at [302, 18] on h4 "Start (ar)" at bounding box center [312, 11] width 208 height 17
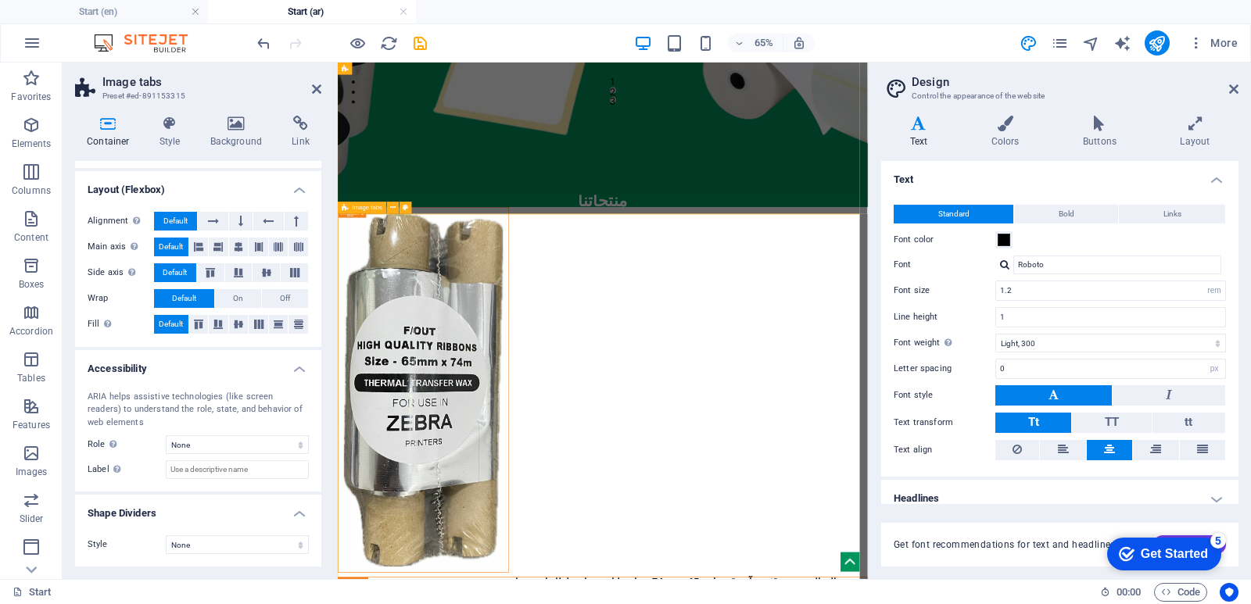
scroll to position [780, 0]
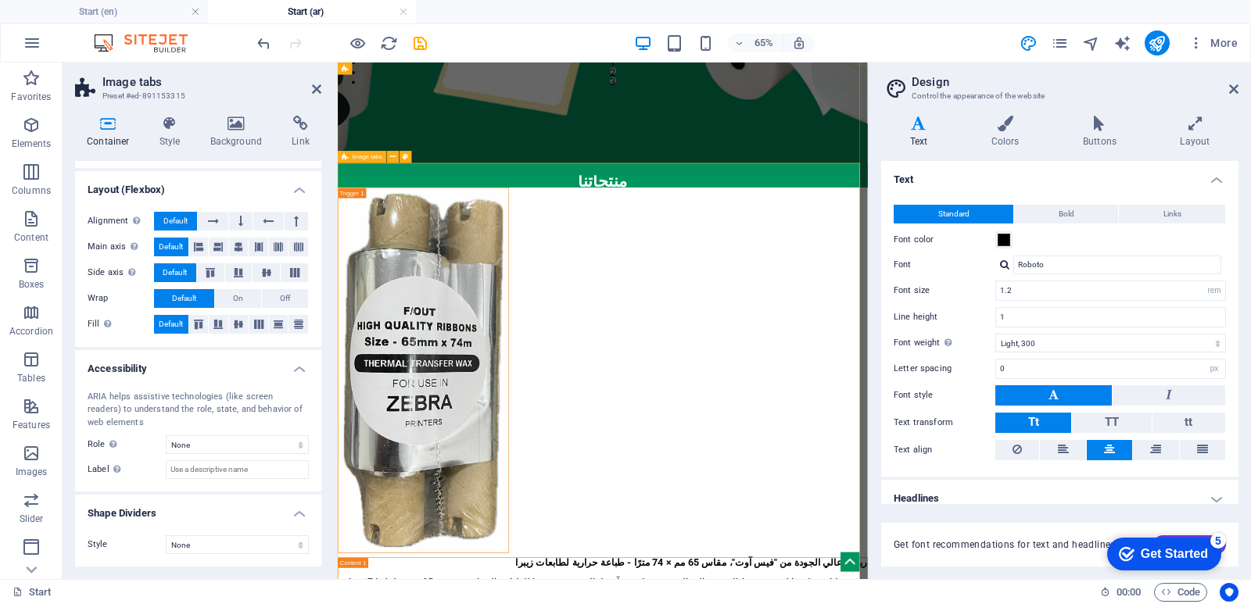
click at [396, 156] on icon at bounding box center [398, 157] width 5 height 11
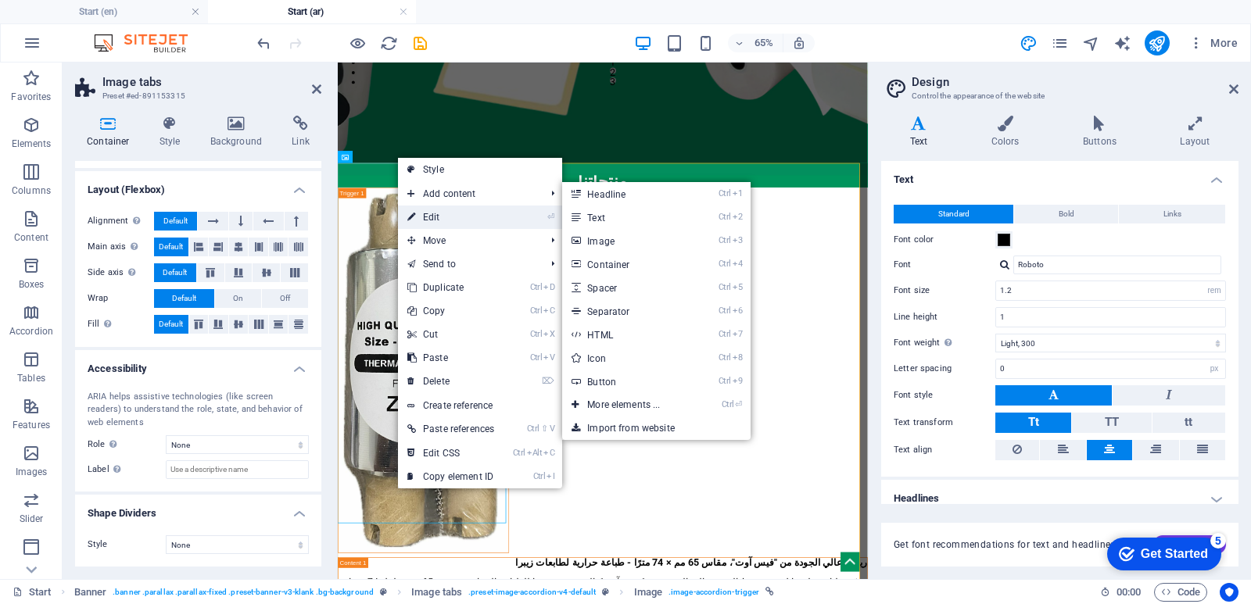
click at [455, 222] on link "⏎ Edit" at bounding box center [451, 217] width 106 height 23
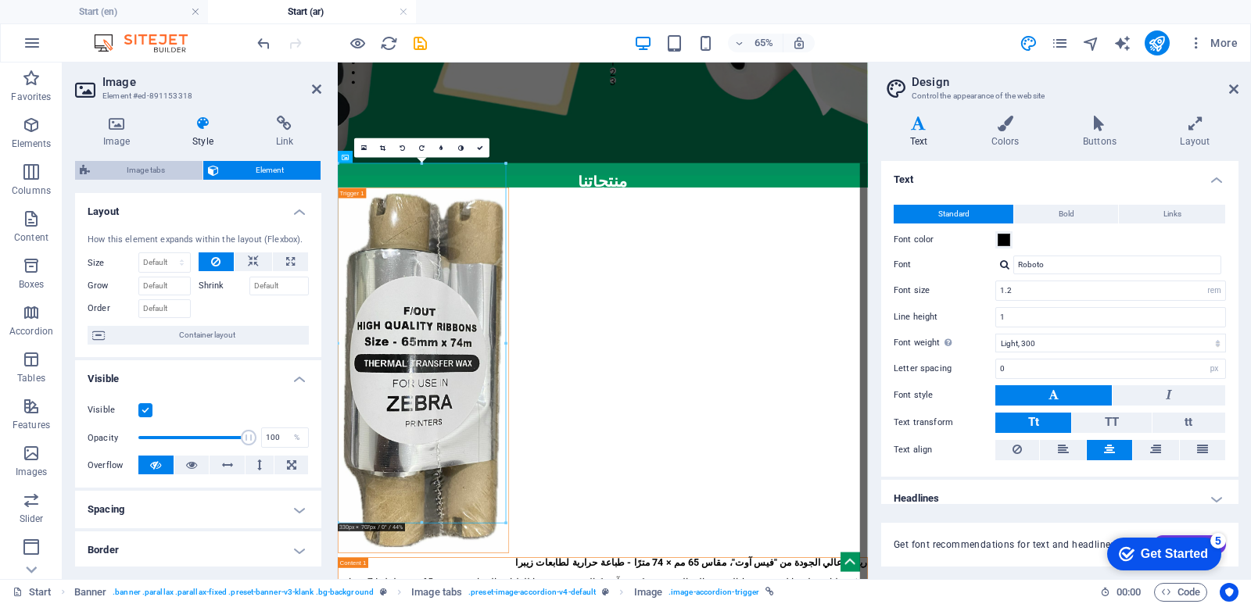
click at [155, 174] on span "Image tabs" at bounding box center [146, 170] width 103 height 19
select select "rem"
select select "px"
select select "rem"
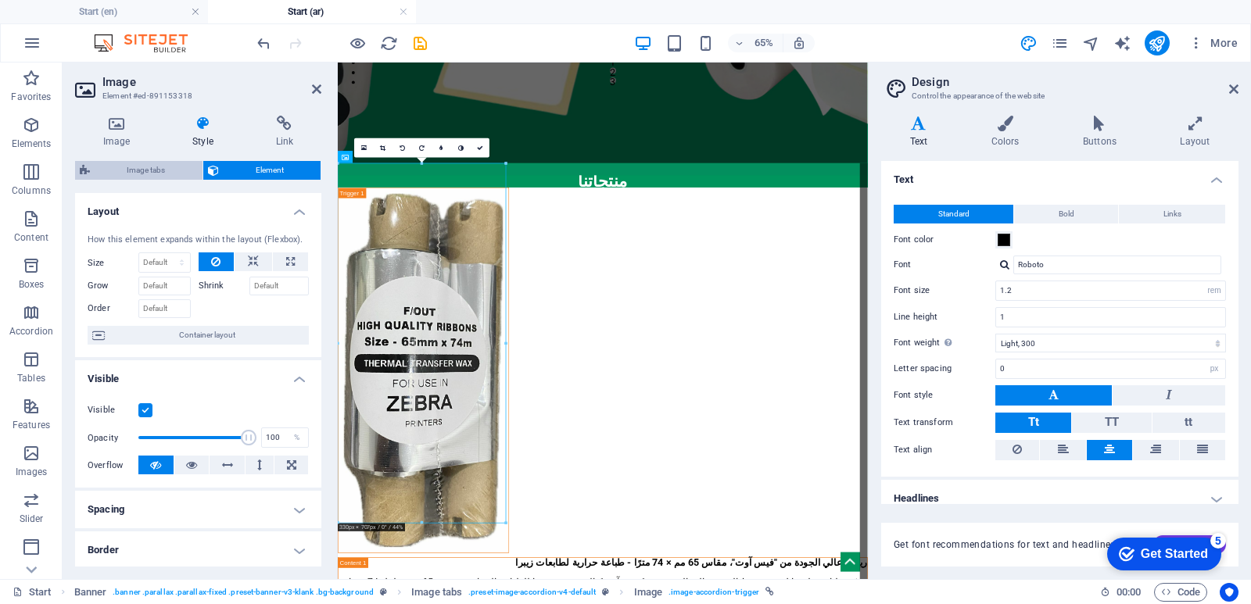
select select "px"
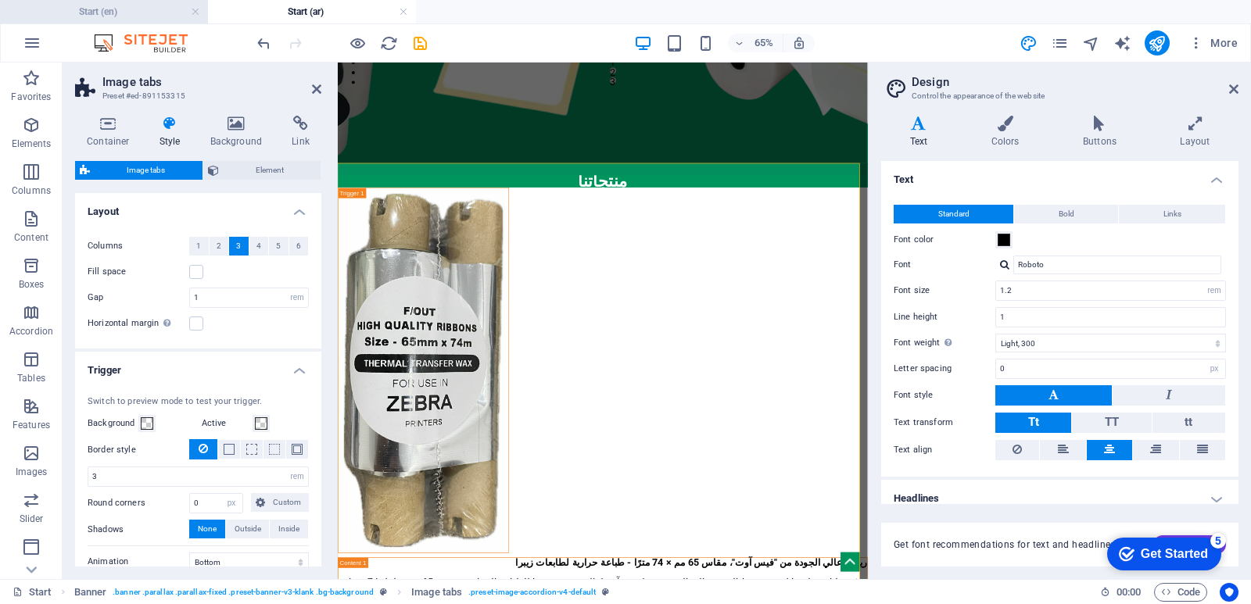
click at [153, 5] on h4 "Start (en)" at bounding box center [104, 11] width 208 height 17
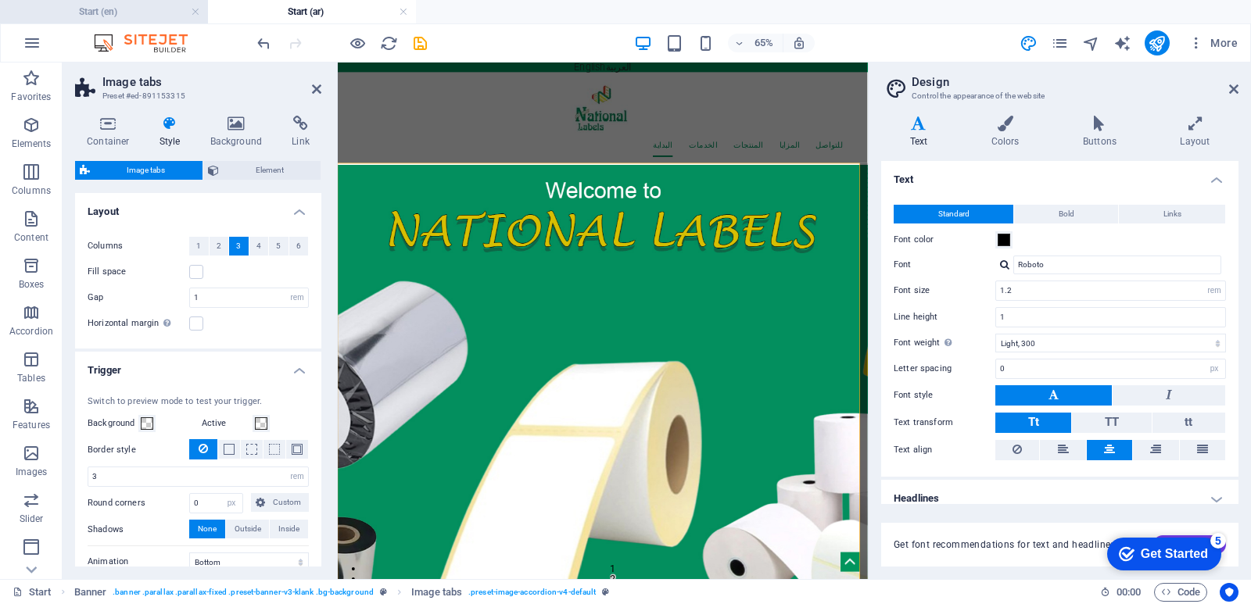
scroll to position [692, 0]
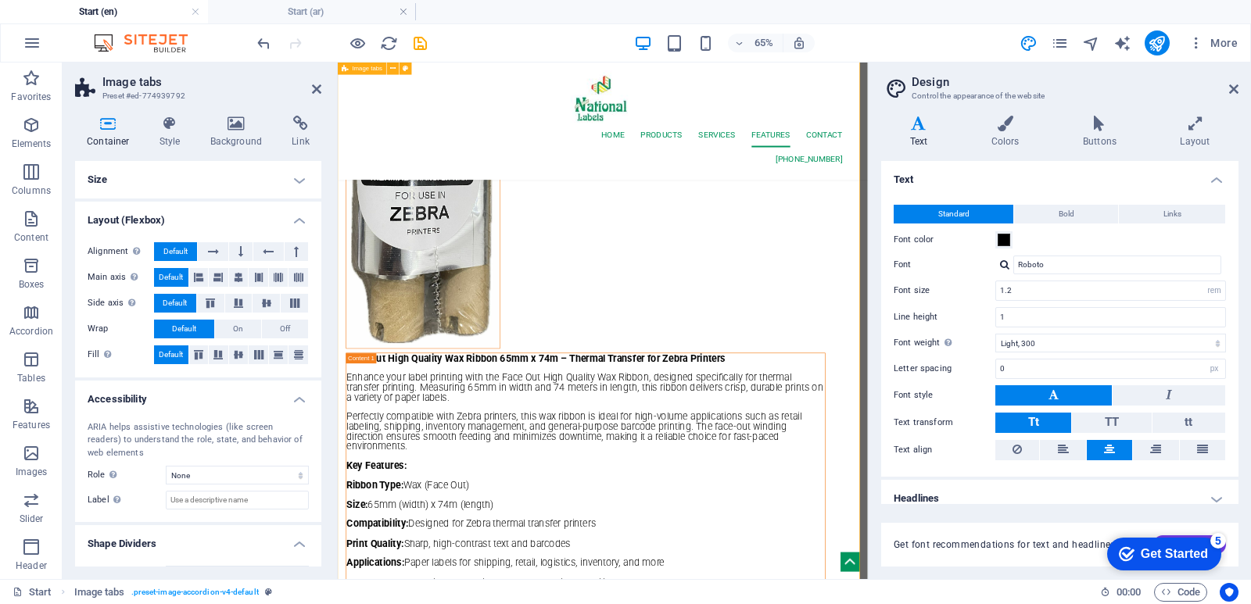
click at [183, 132] on h4 "Style" at bounding box center [173, 132] width 51 height 33
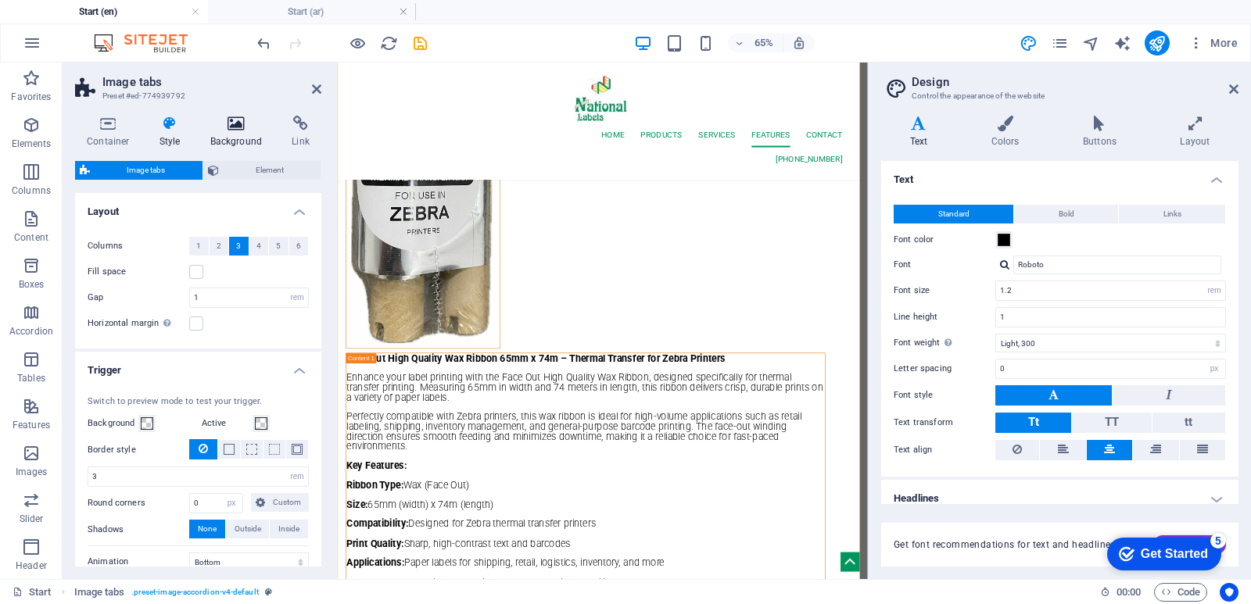
click at [239, 138] on h4 "Background" at bounding box center [240, 132] width 82 height 33
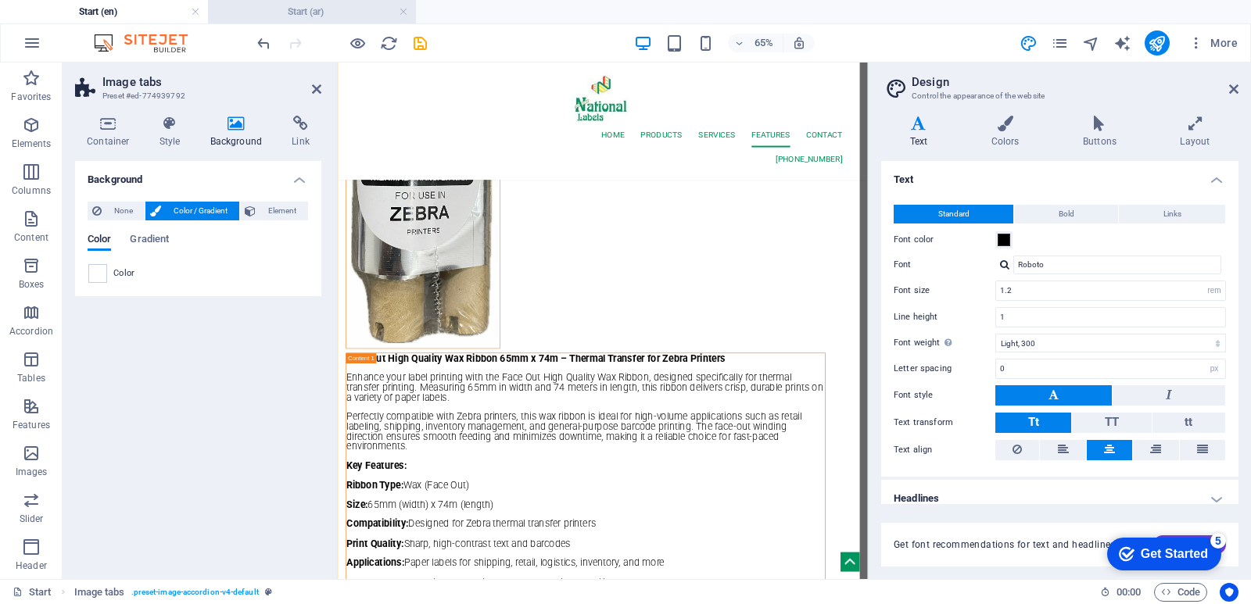
click at [246, 7] on h4 "Start (ar)" at bounding box center [312, 11] width 208 height 17
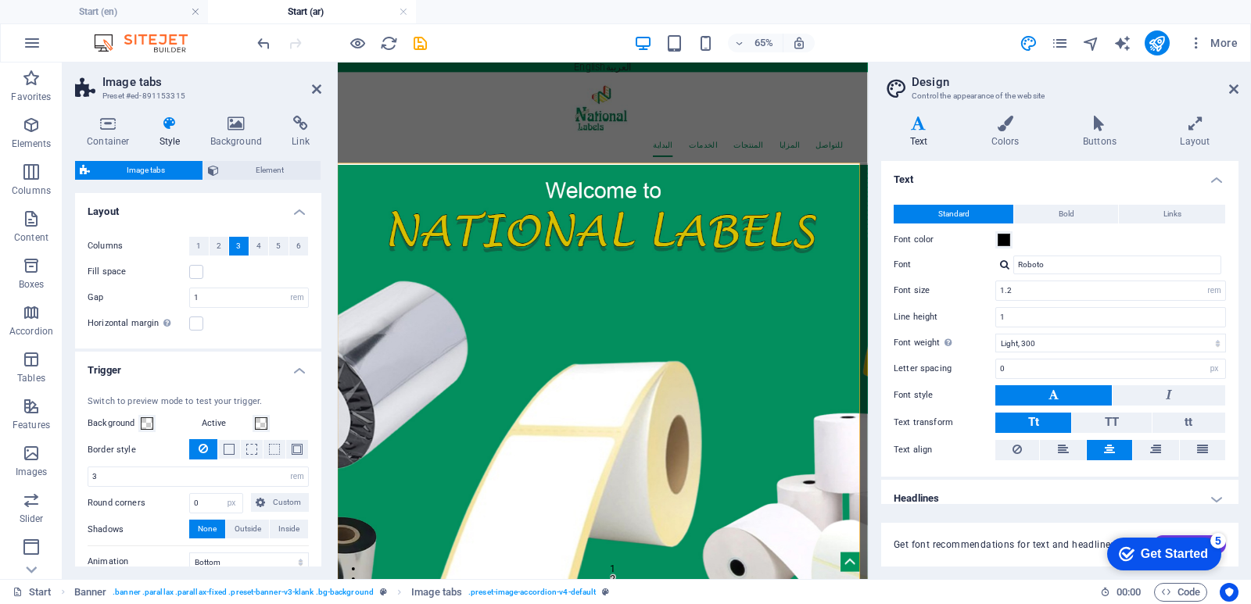
scroll to position [780, 0]
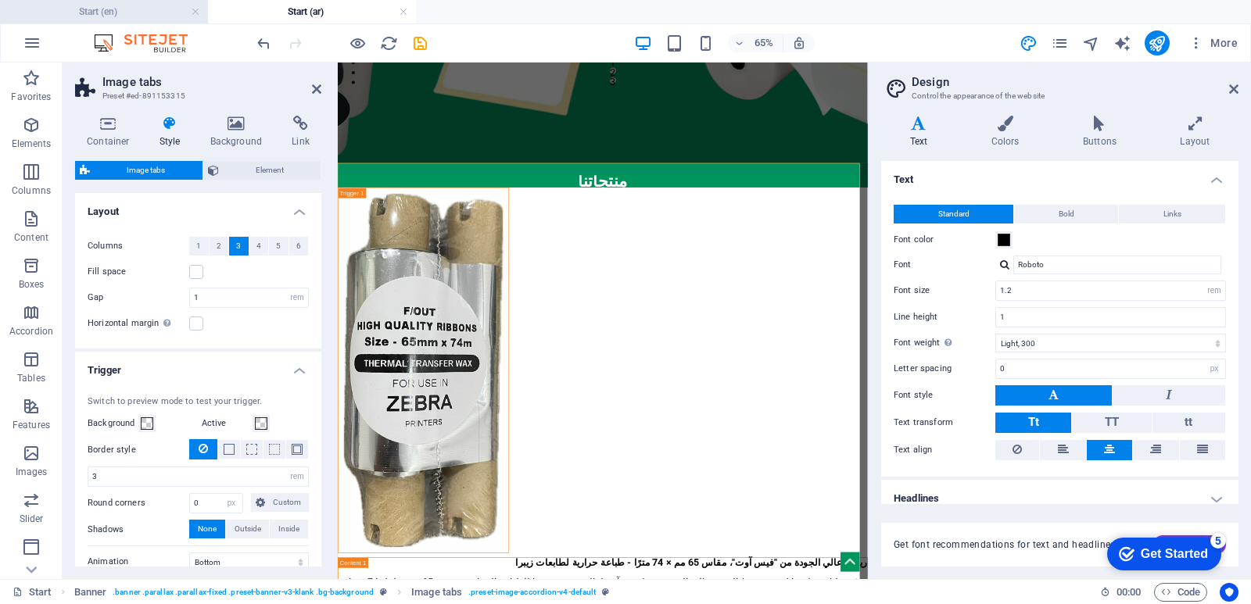
click at [133, 19] on h4 "Start (en)" at bounding box center [104, 11] width 208 height 17
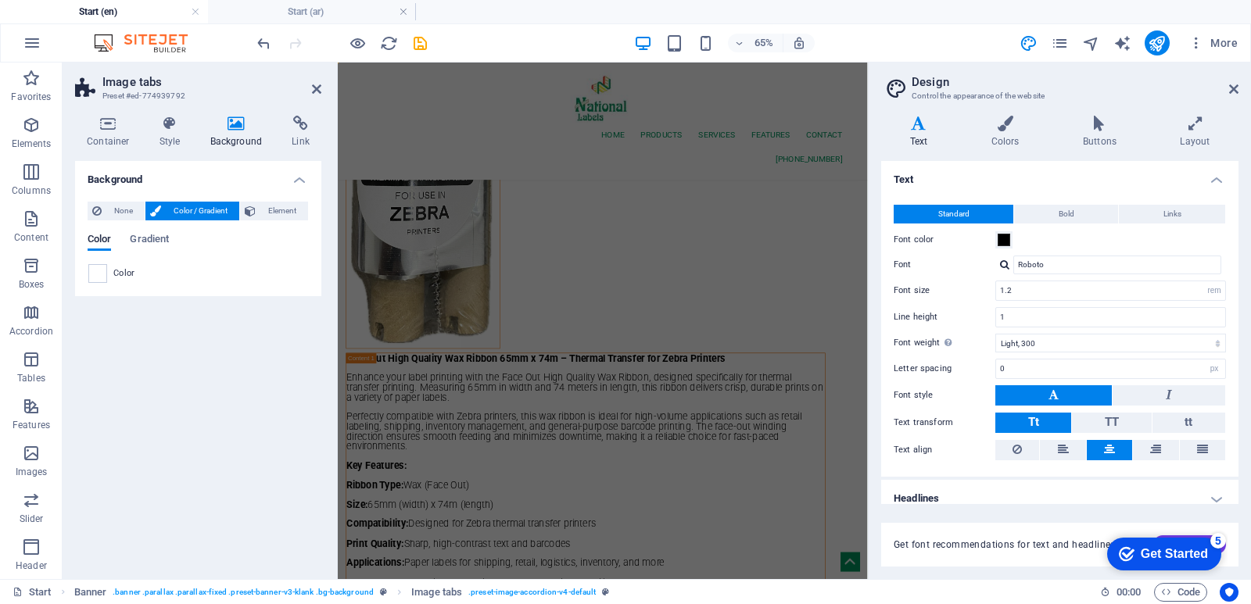
scroll to position [0, 0]
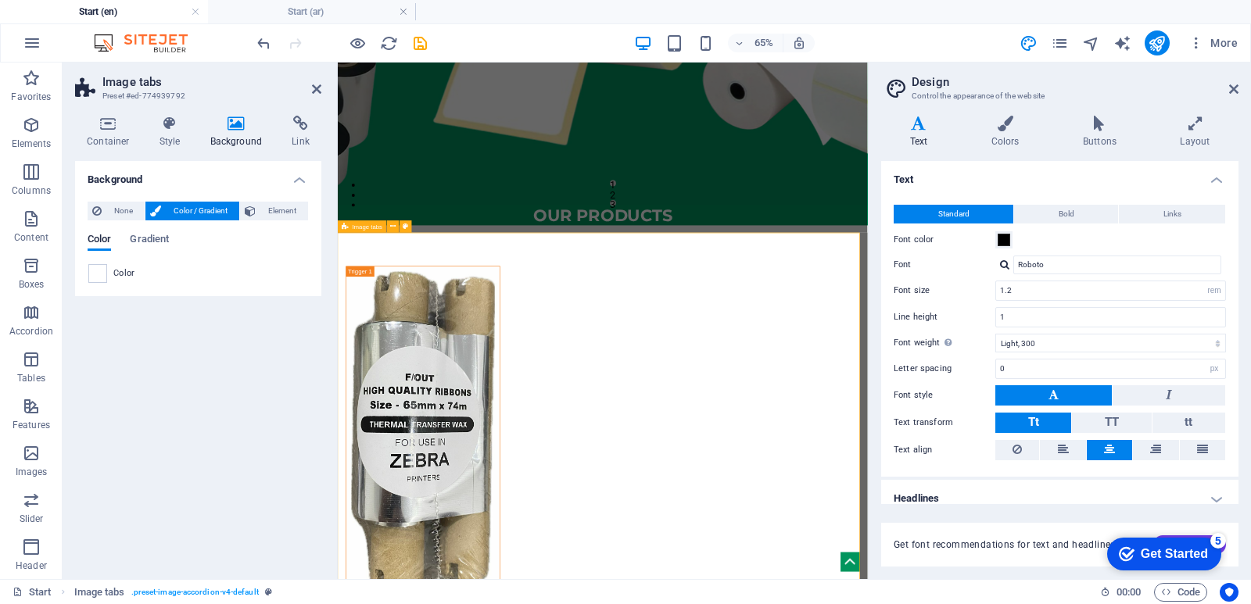
scroll to position [579, 0]
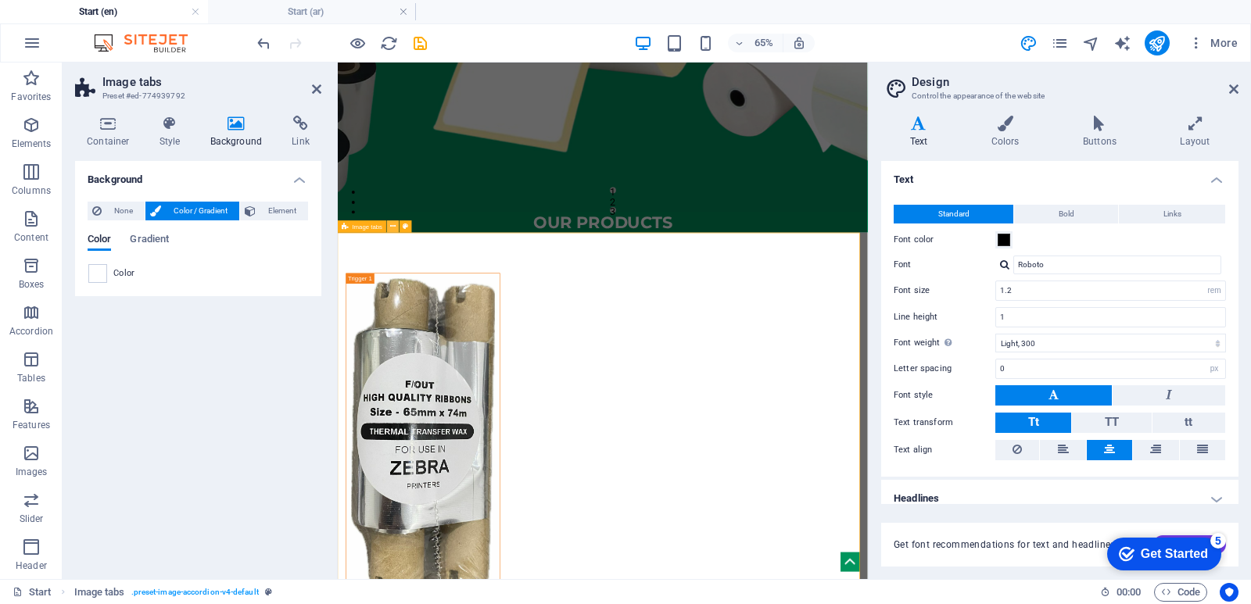
click at [394, 226] on icon at bounding box center [393, 226] width 5 height 11
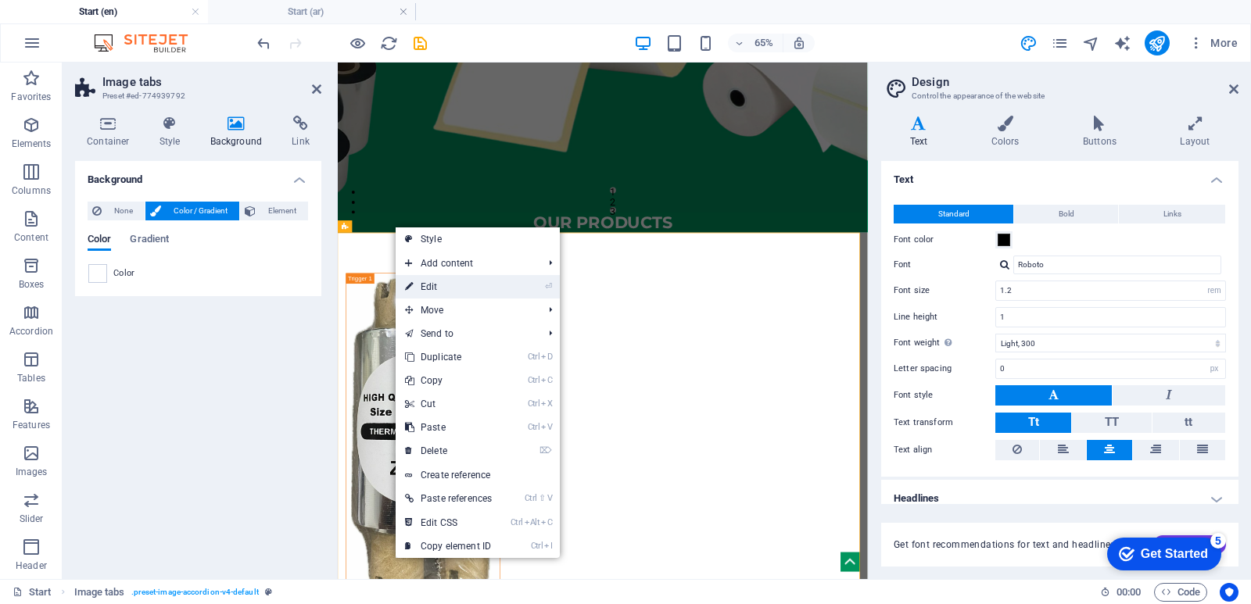
click at [454, 284] on link "⏎ Edit" at bounding box center [449, 286] width 106 height 23
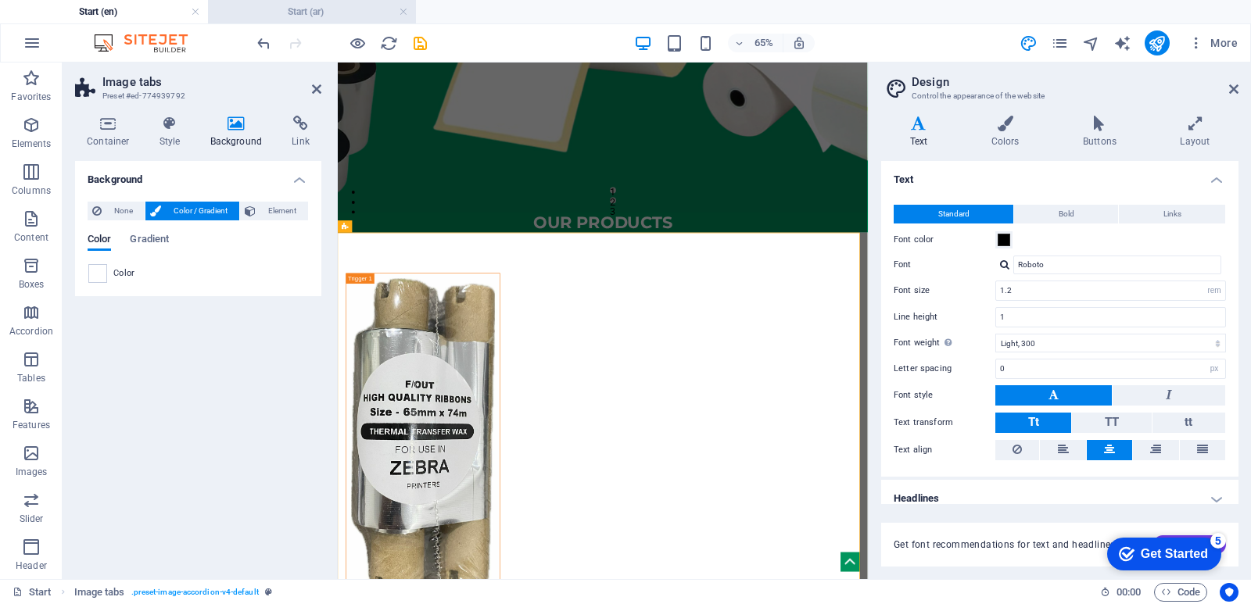
click at [296, 13] on h4 "Start (ar)" at bounding box center [312, 11] width 208 height 17
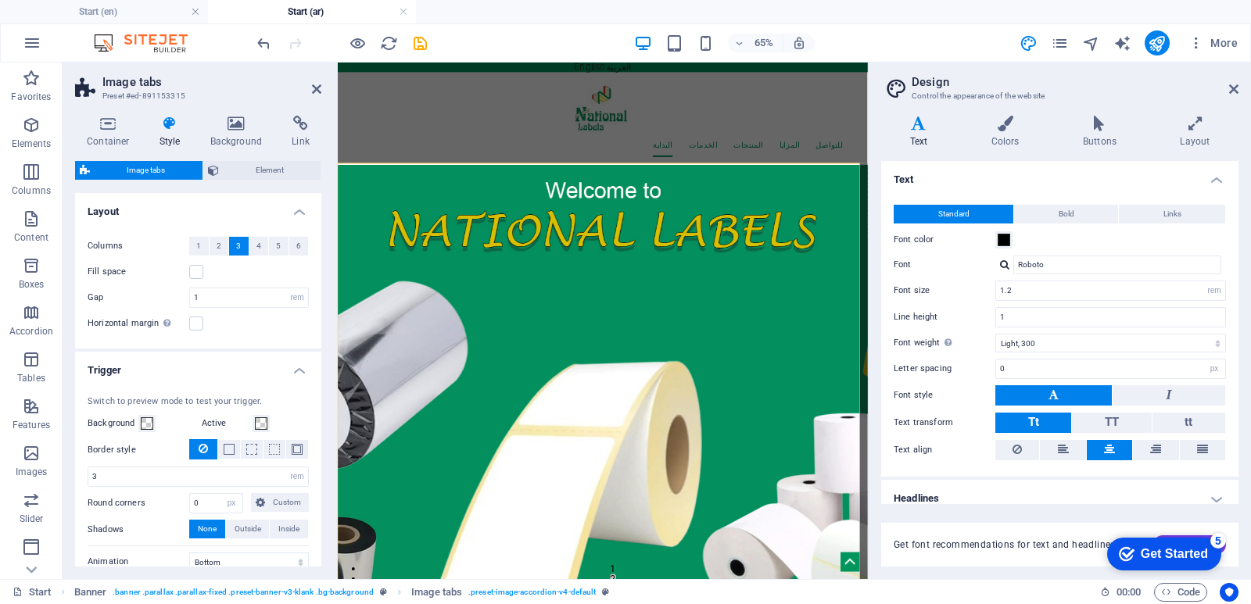
scroll to position [780, 0]
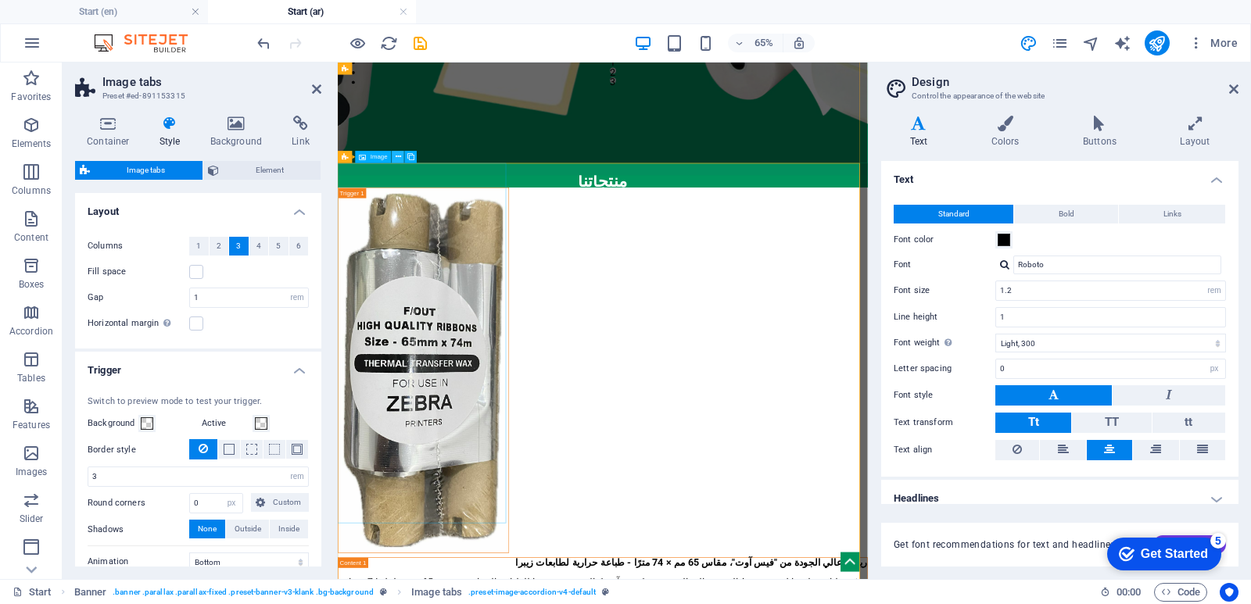
click at [399, 155] on icon at bounding box center [398, 157] width 5 height 11
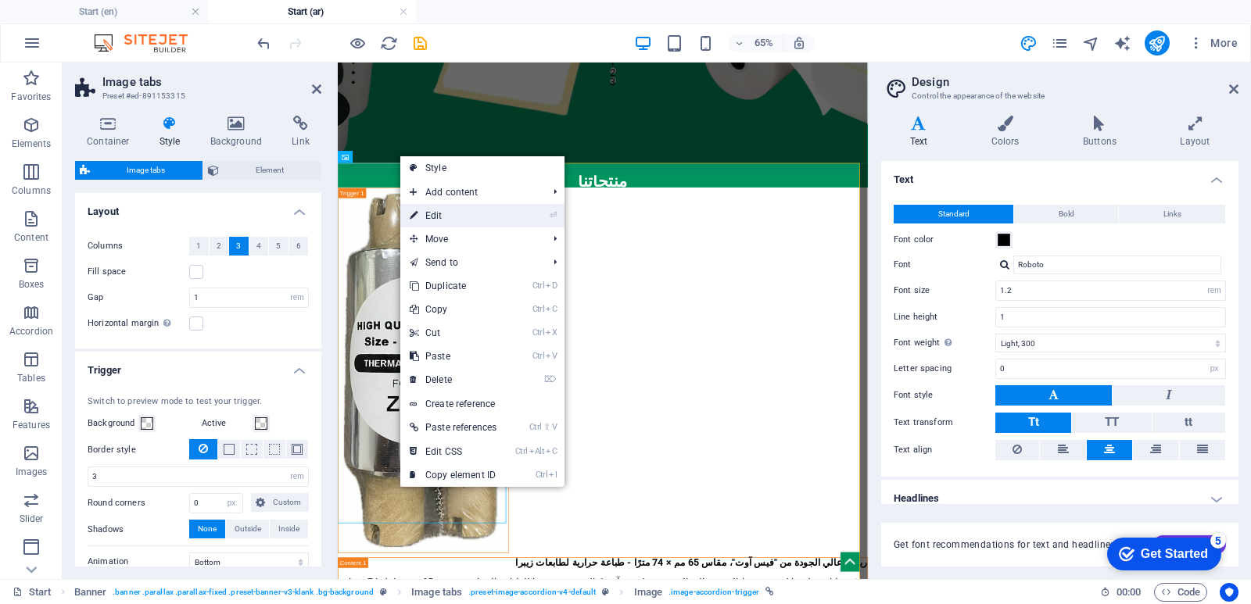
click at [426, 214] on link "⏎ Edit" at bounding box center [453, 215] width 106 height 23
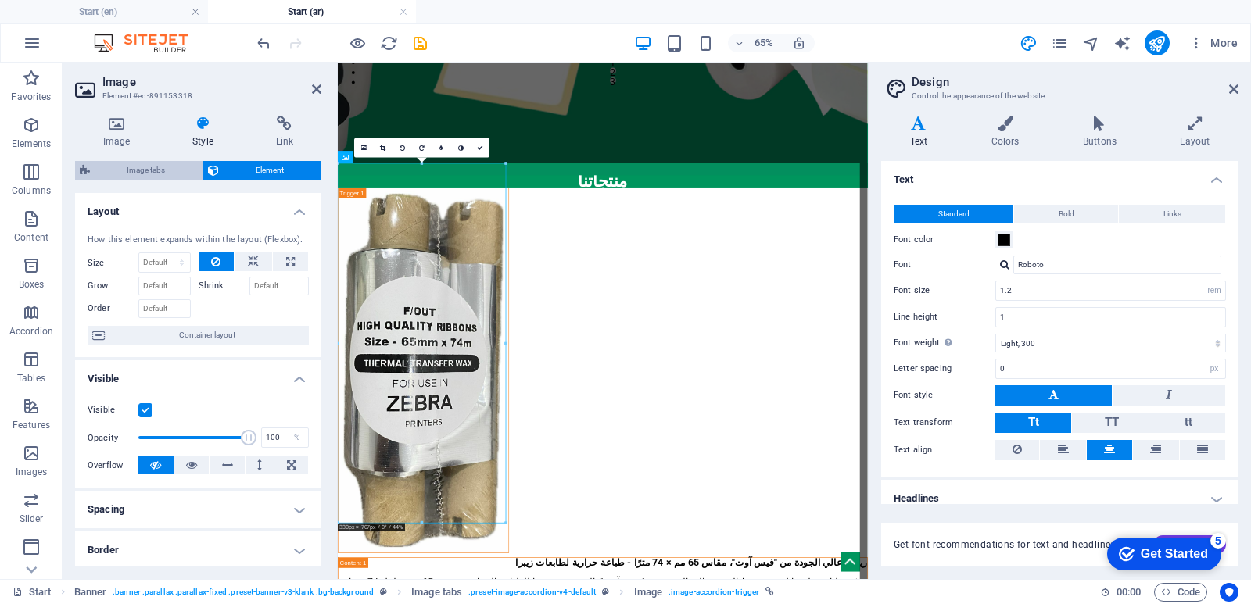
click at [131, 172] on span "Image tabs" at bounding box center [146, 170] width 103 height 19
select select "rem"
select select "px"
select select "rem"
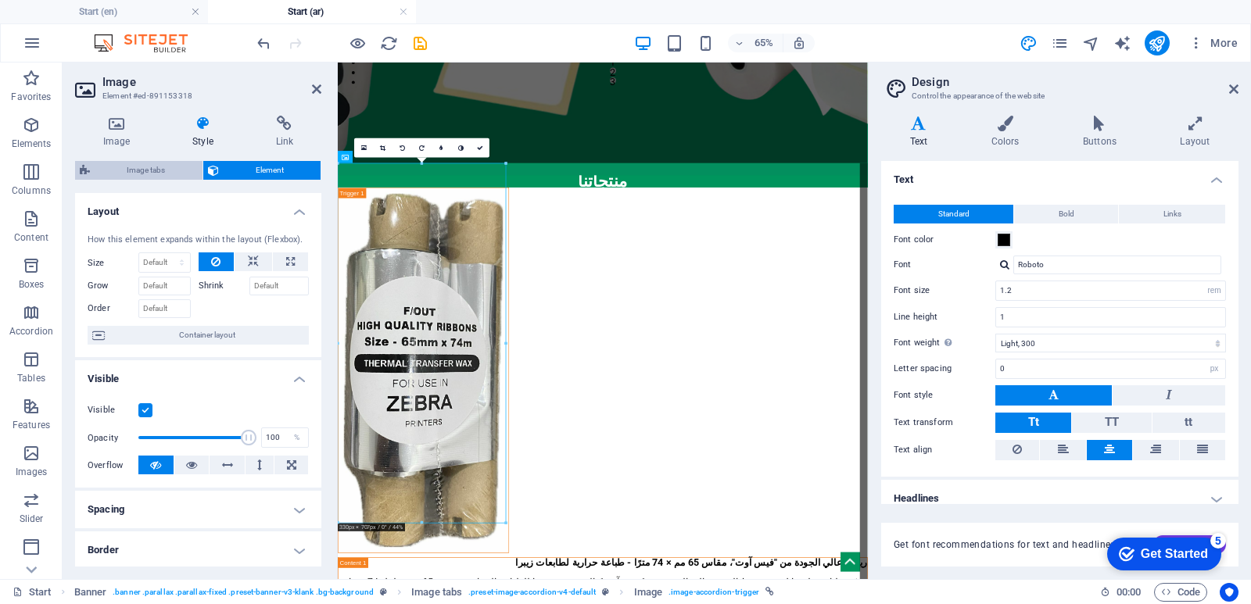
select select "px"
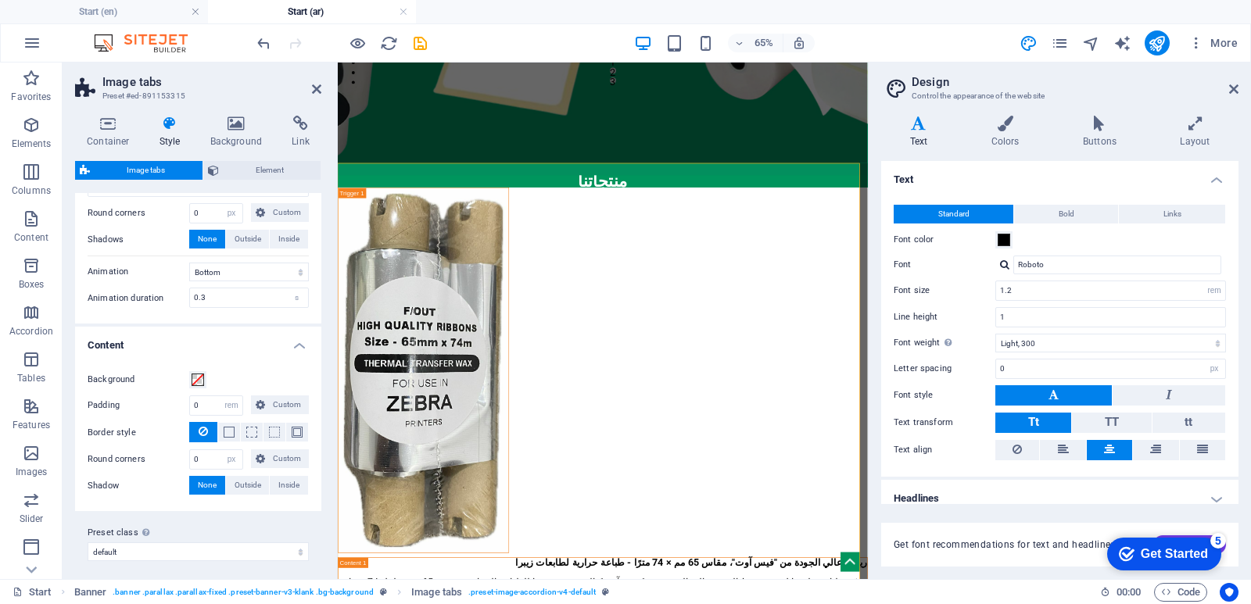
scroll to position [297, 0]
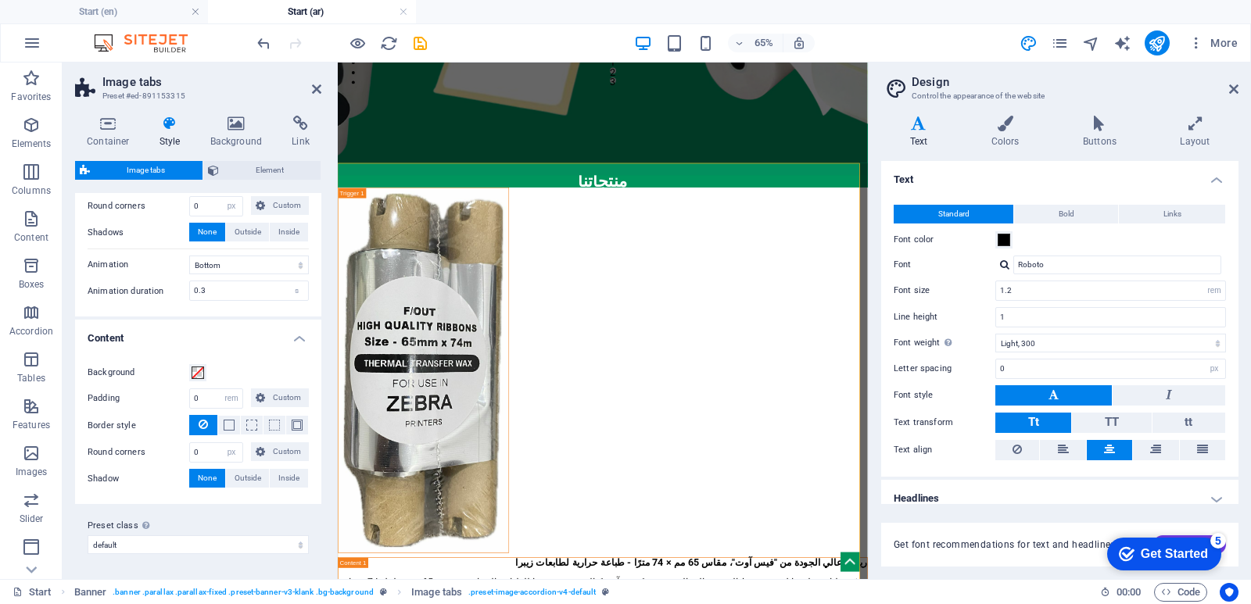
click at [313, 8] on h4 "Start (ar)" at bounding box center [312, 11] width 208 height 17
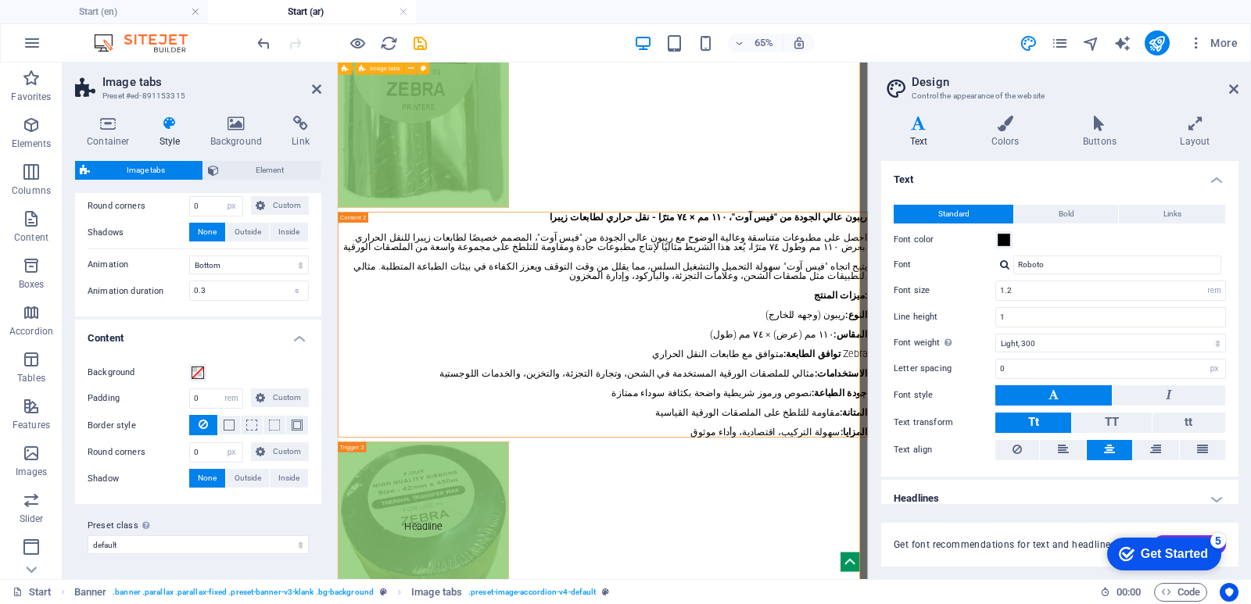
scroll to position [2187, 0]
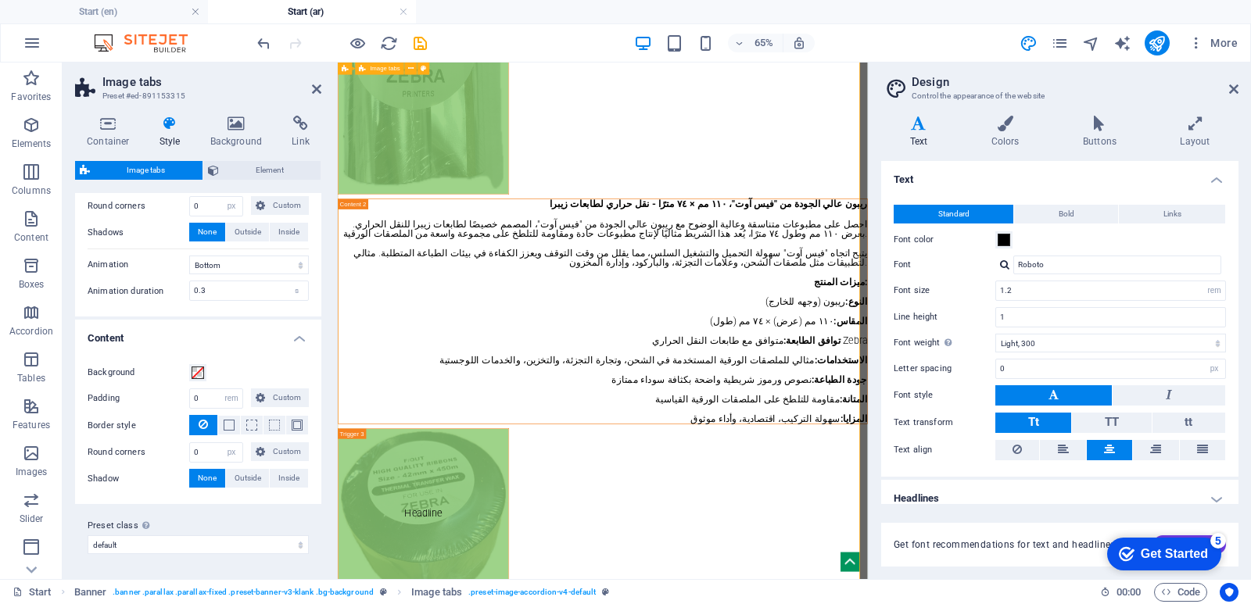
click at [710, 113] on div "ريبون عالي الجودة من "فيس آوت"، مقاس 65 مم × 74 مترًا - طباعة حرارية لطابعات زي…" at bounding box center [746, 51] width 816 height 2409
click at [352, 70] on figure "Headline" at bounding box center [470, 9] width 264 height 511
click at [387, 68] on button at bounding box center [383, 69] width 13 height 13
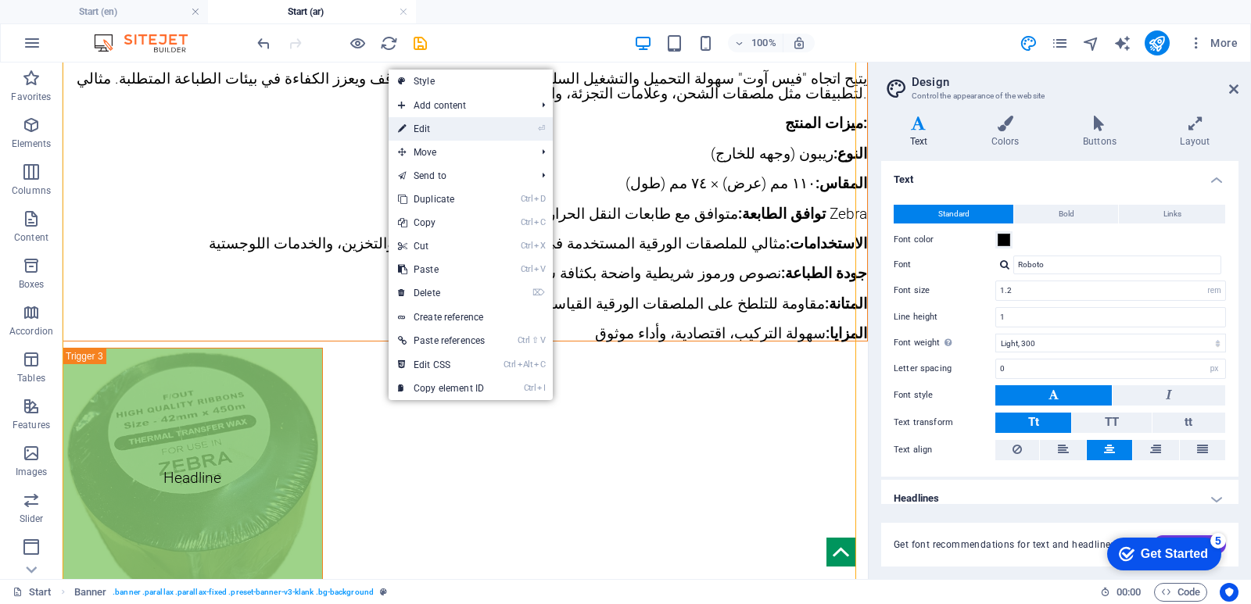
drag, startPoint x: 436, startPoint y: 132, endPoint x: 152, endPoint y: 115, distance: 283.6
click at [436, 132] on link "⏎ Edit" at bounding box center [442, 128] width 106 height 23
select select "vh"
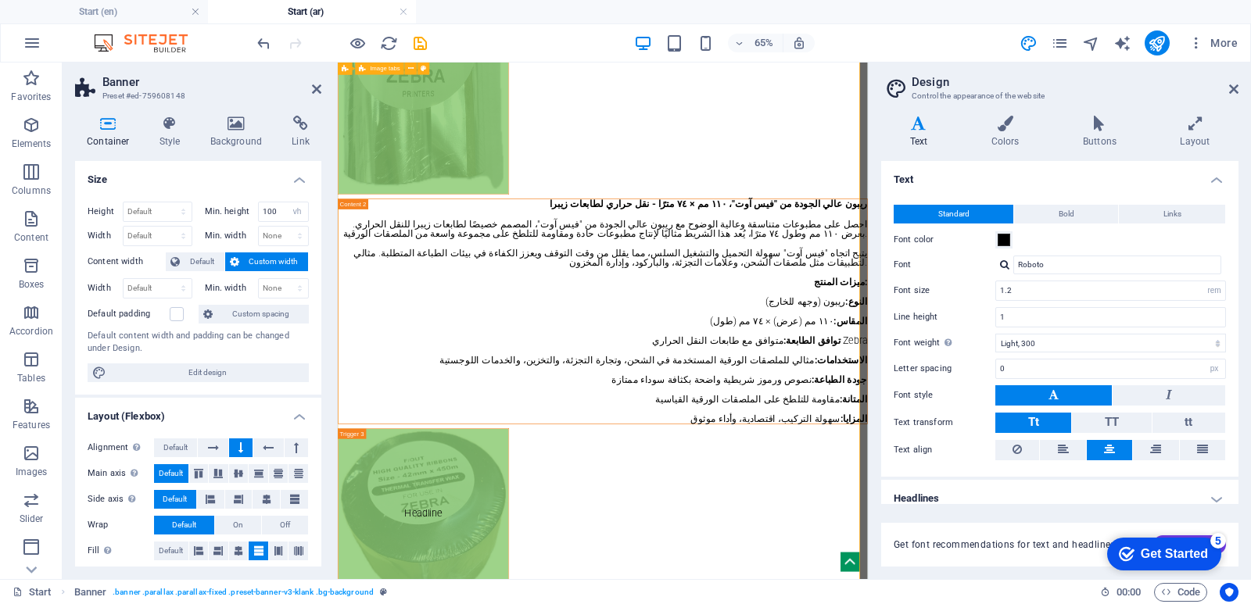
click at [801, 604] on div "ريبون عالي الجودة من "فيس آوت"، مقاس 65 مم × 74 مترًا - طباعة حرارية لطابعات زي…" at bounding box center [746, 51] width 816 height 2409
select select "rem"
select select "px"
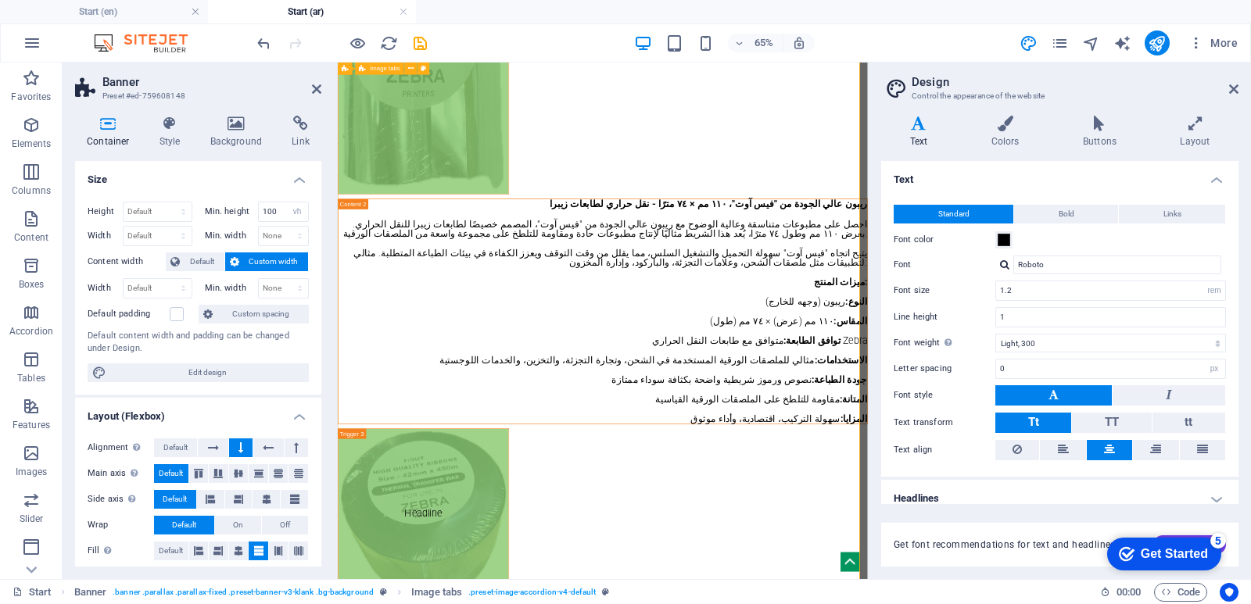
select select "rem"
select select "px"
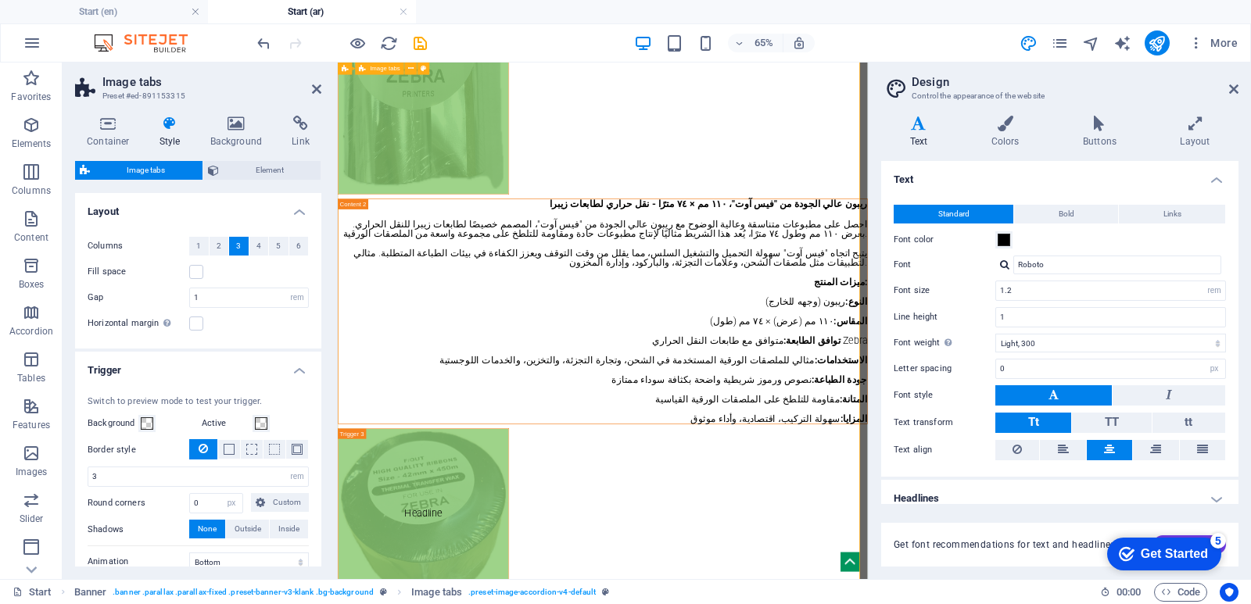
click at [676, 167] on div "ريبون عالي الجودة من "فيس آوت"، مقاس 65 مم × 74 مترًا - طباعة حرارية لطابعات زي…" at bounding box center [746, 51] width 816 height 2409
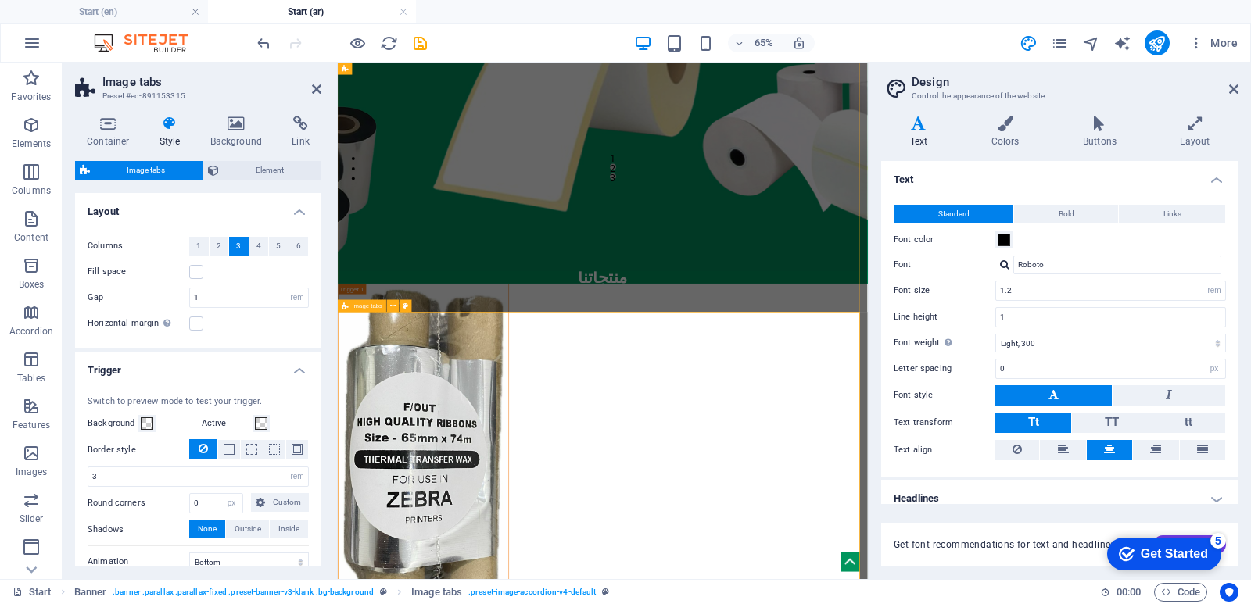
scroll to position [545, 0]
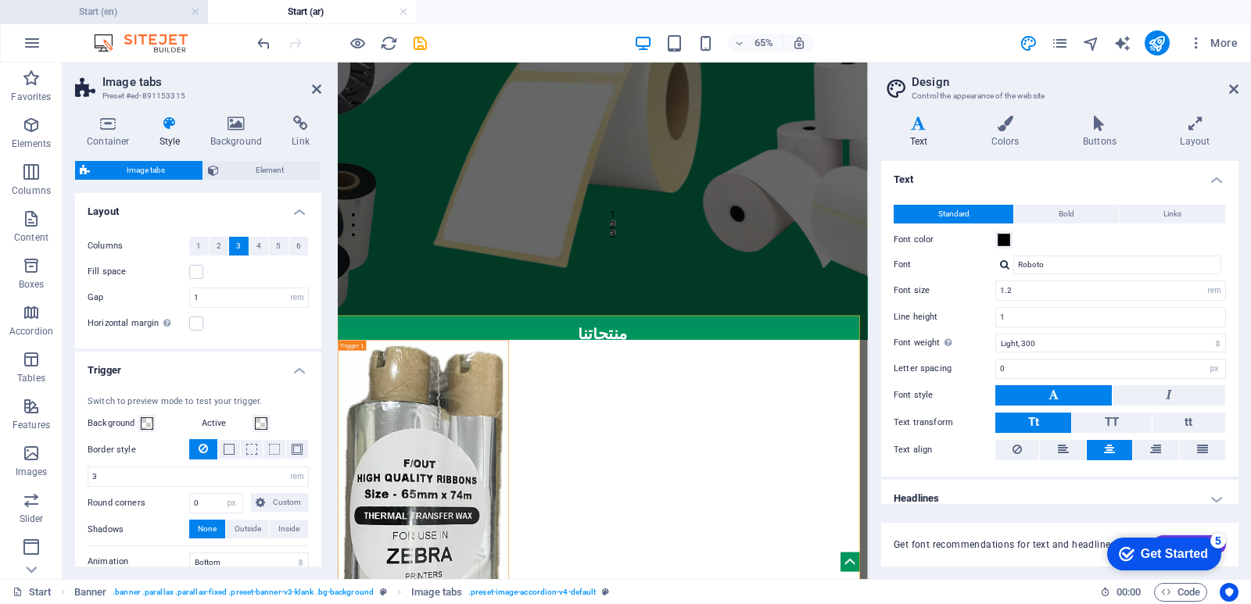
click at [81, 1] on li "Start (en)" at bounding box center [104, 11] width 208 height 23
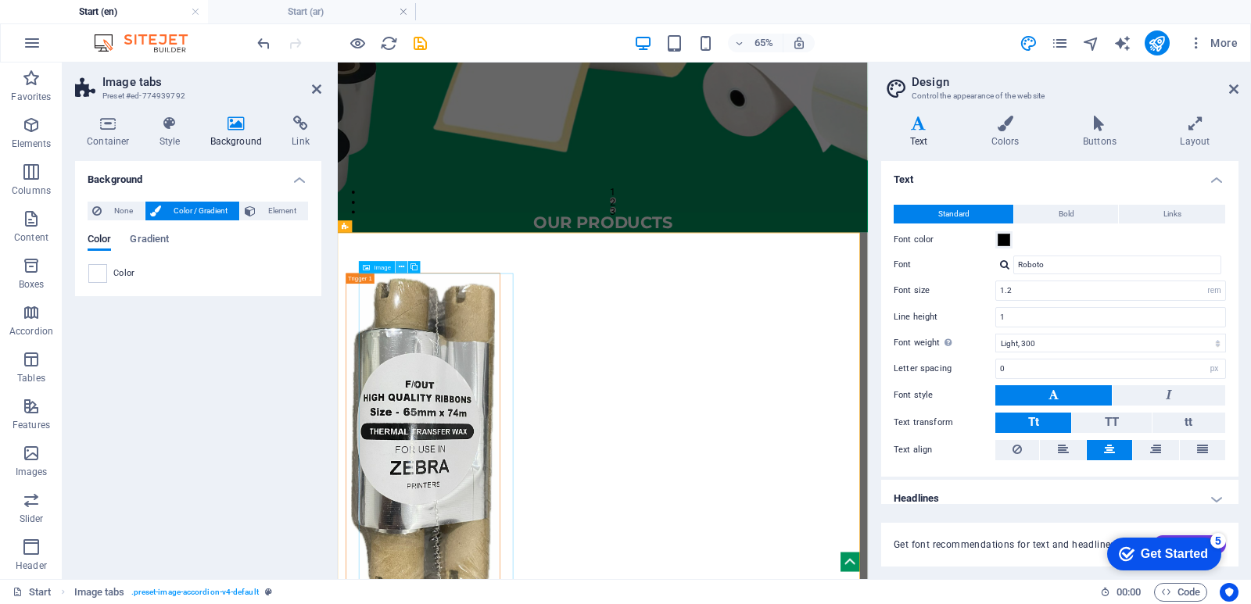
click at [402, 266] on icon at bounding box center [402, 267] width 5 height 11
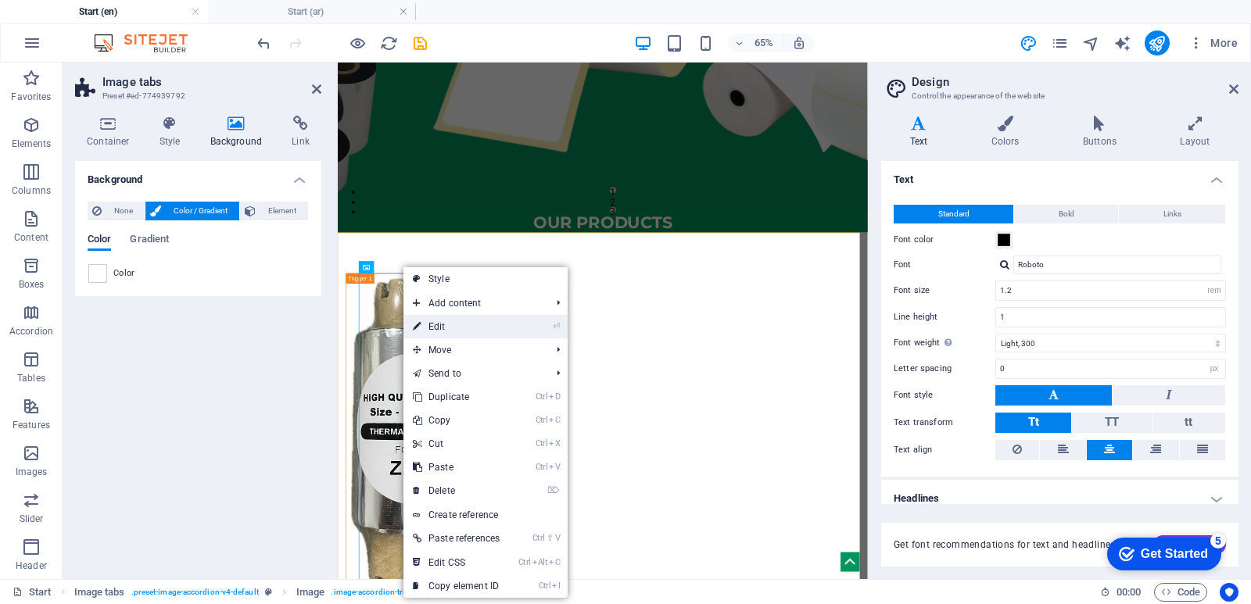
click at [460, 328] on link "⏎ Edit" at bounding box center [456, 326] width 106 height 23
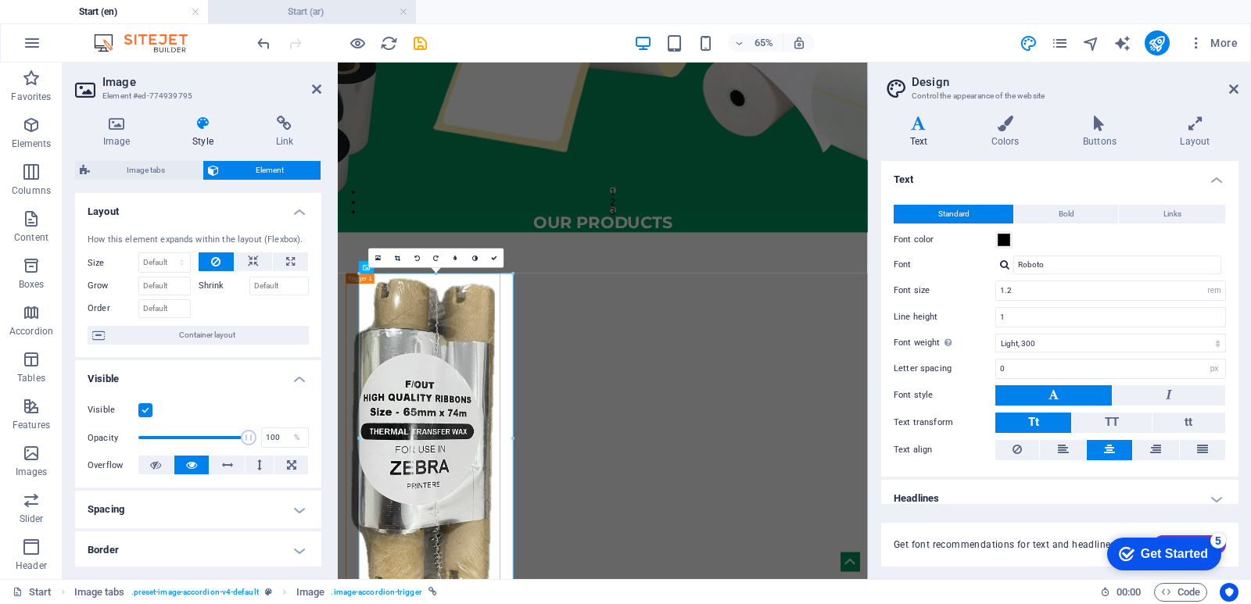
click at [274, 15] on h4 "Start (ar)" at bounding box center [312, 11] width 208 height 17
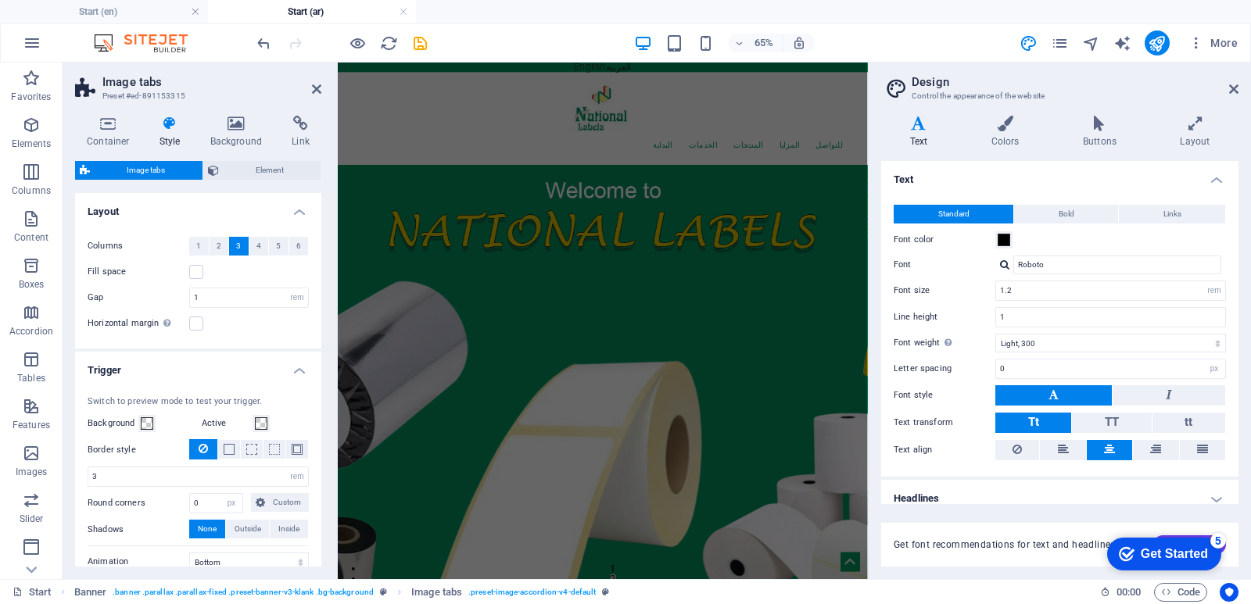
scroll to position [545, 0]
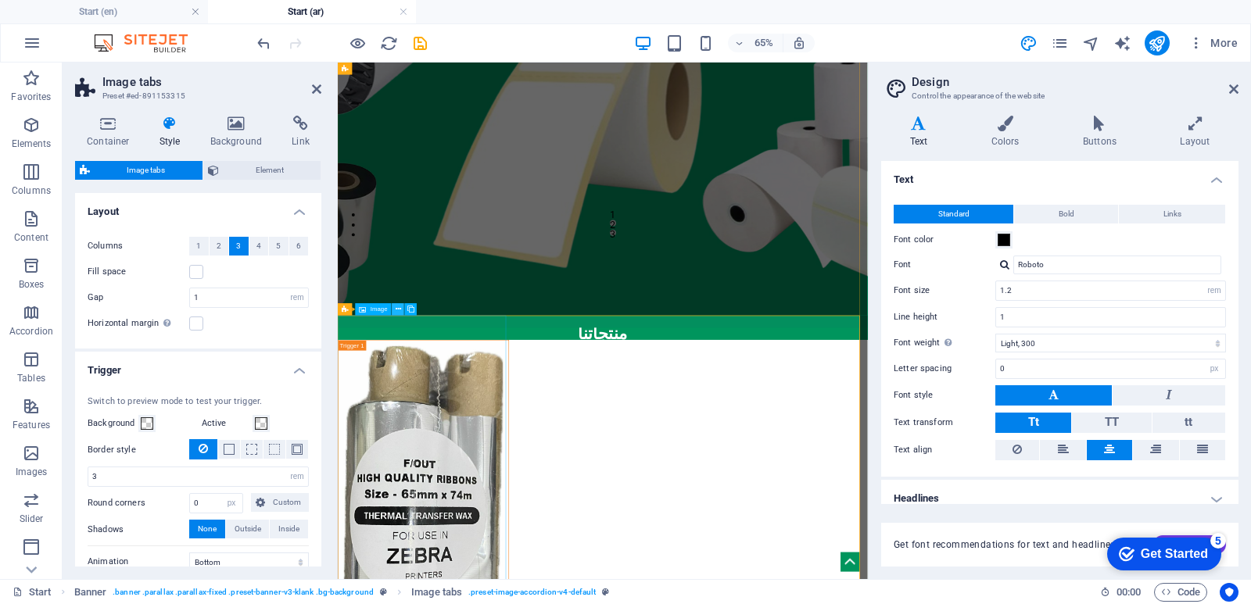
click at [398, 310] on icon at bounding box center [398, 309] width 5 height 11
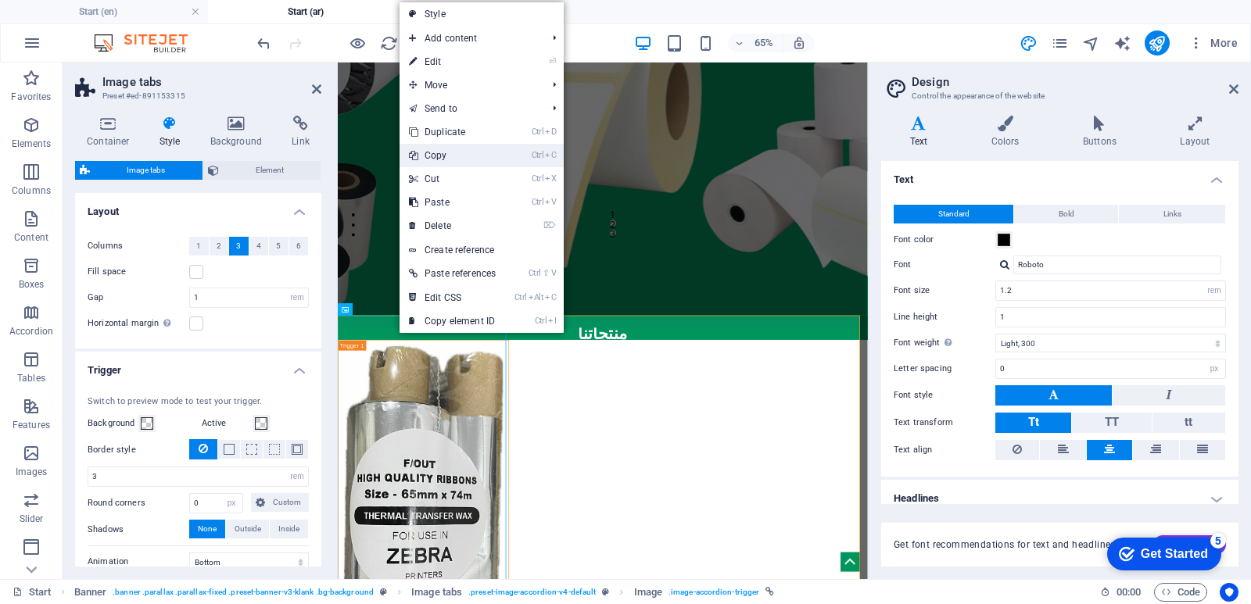
click at [474, 153] on link "Ctrl C Copy" at bounding box center [453, 155] width 106 height 23
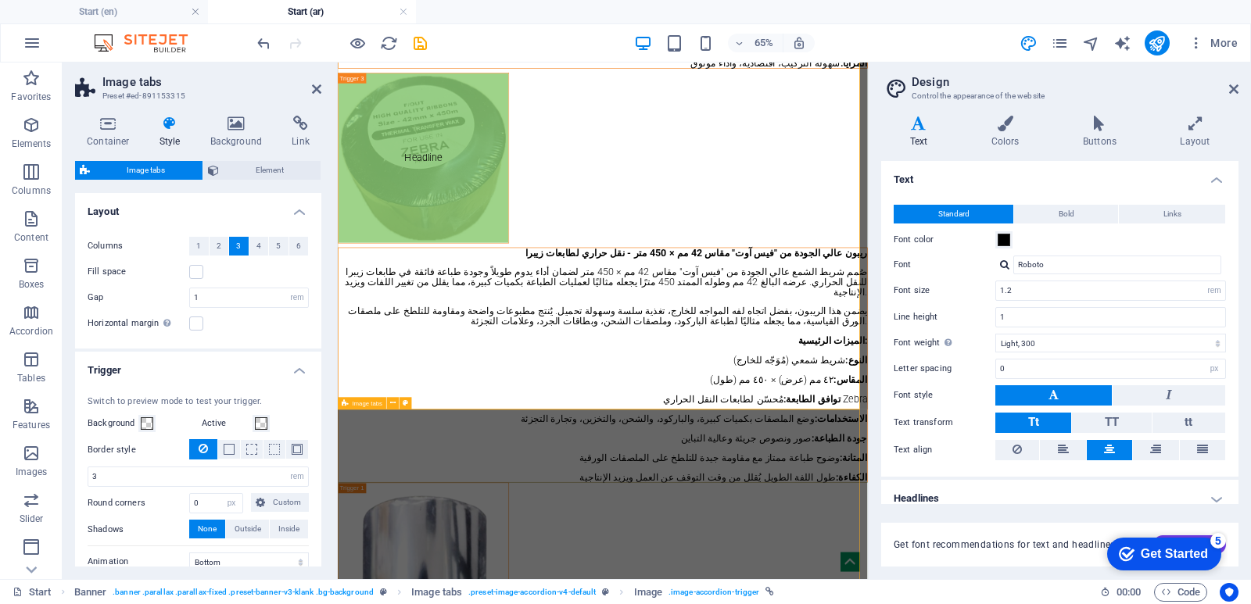
scroll to position [3047, 0]
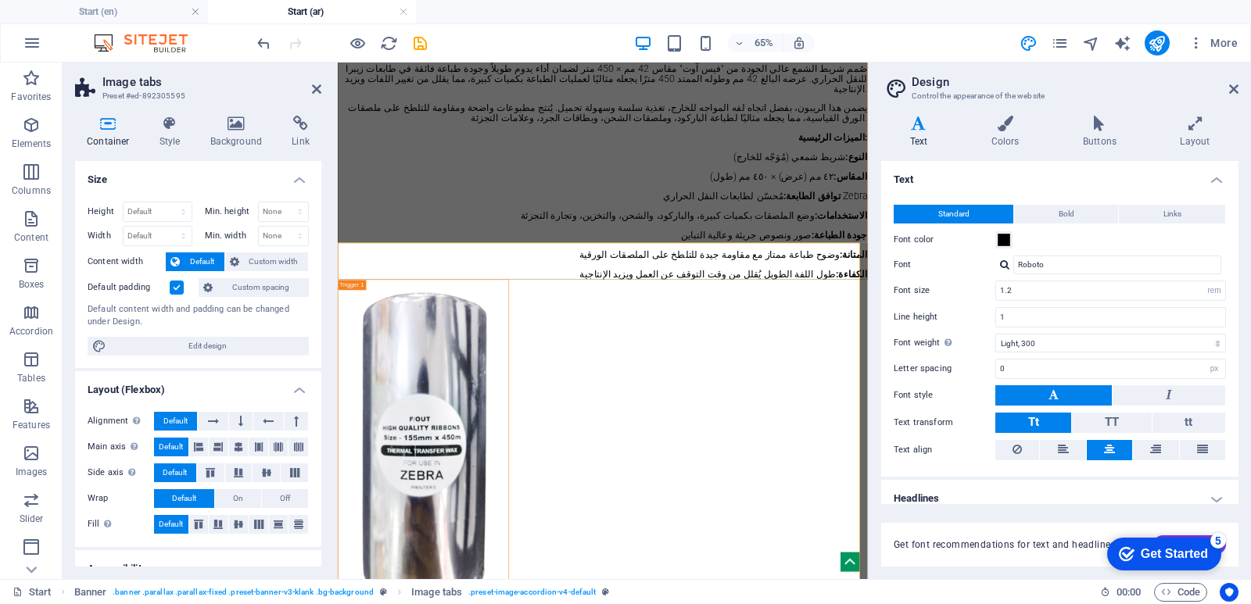
click at [310, 79] on h2 "Image tabs" at bounding box center [211, 82] width 219 height 14
click at [314, 88] on icon at bounding box center [316, 89] width 9 height 13
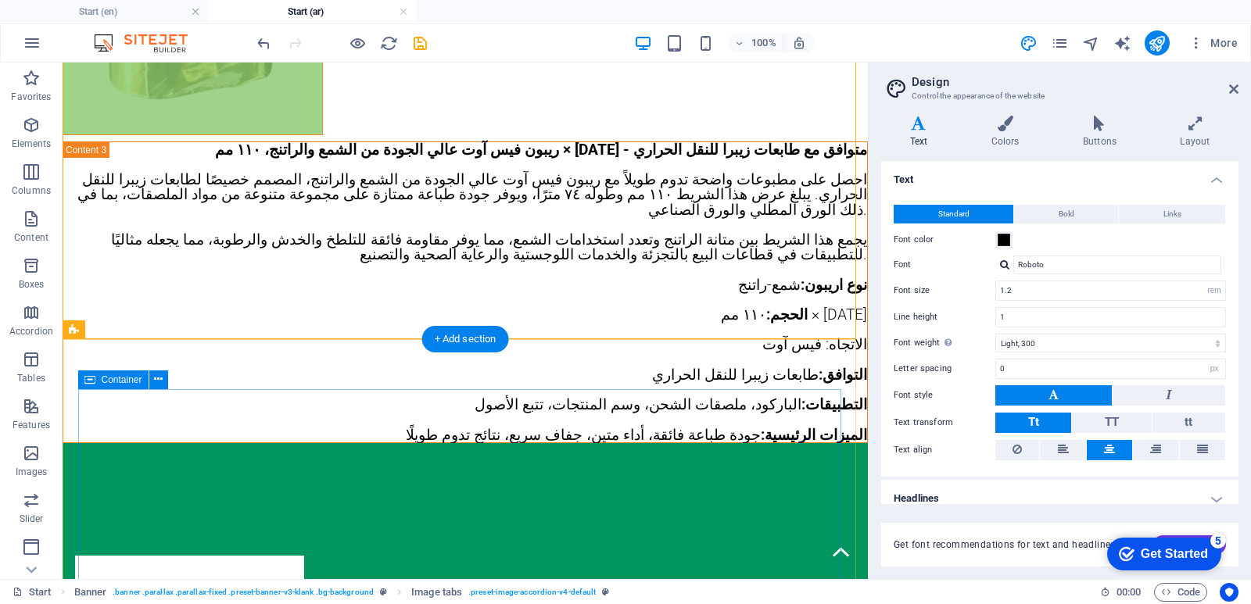
scroll to position [5315, 0]
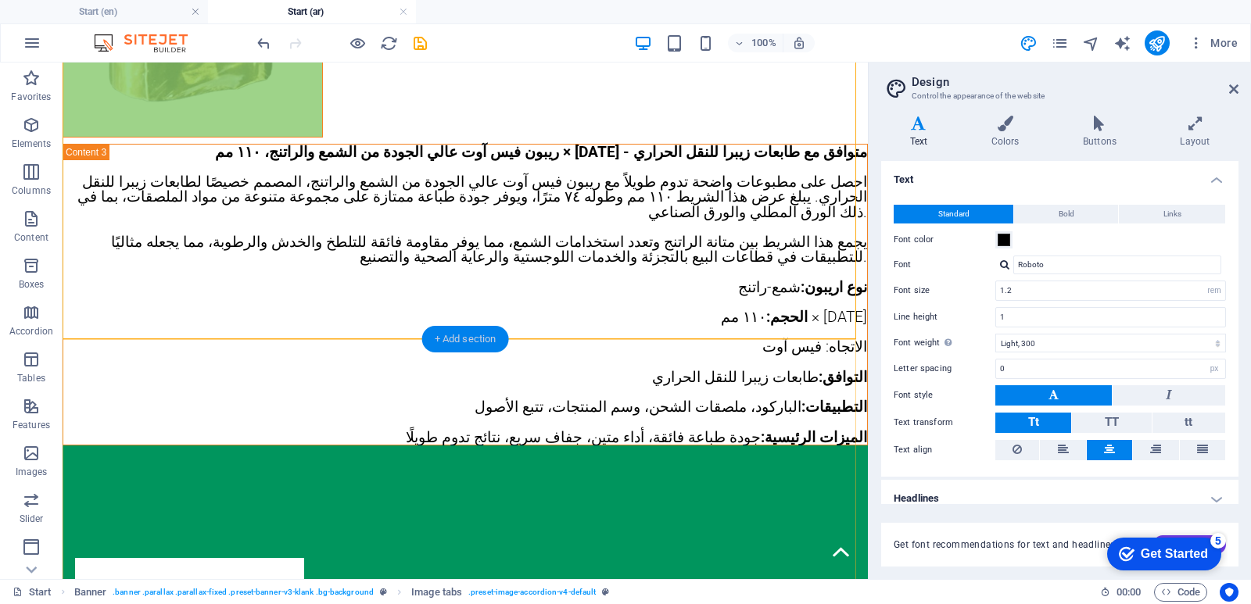
click at [469, 340] on div "+ Add section" at bounding box center [465, 339] width 87 height 27
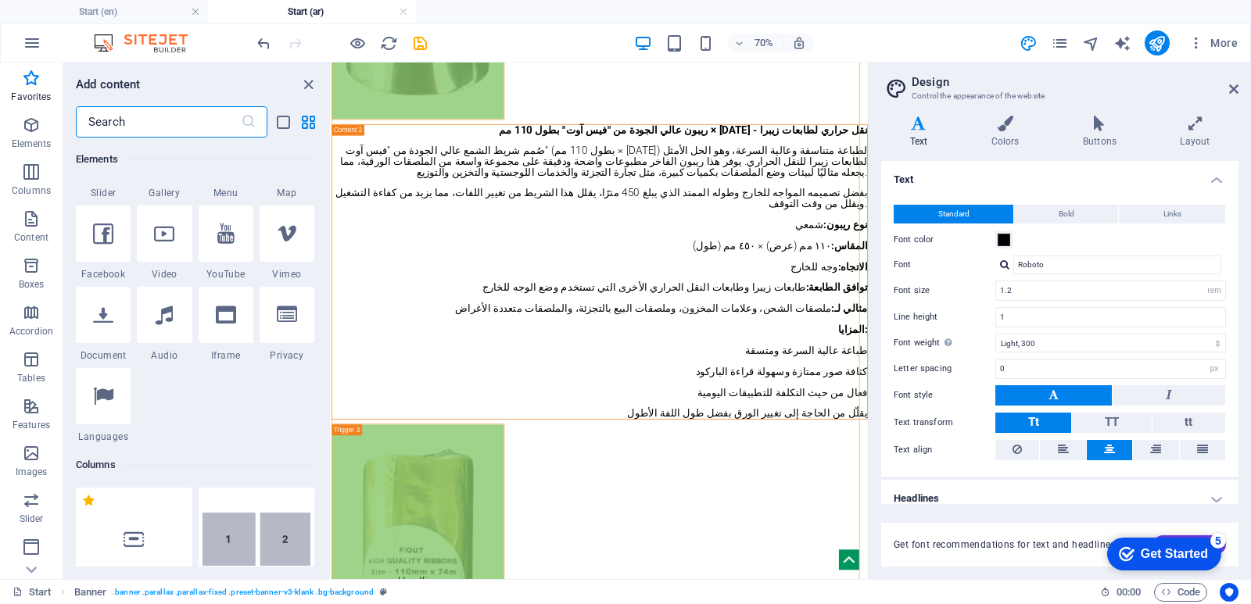
scroll to position [781, 0]
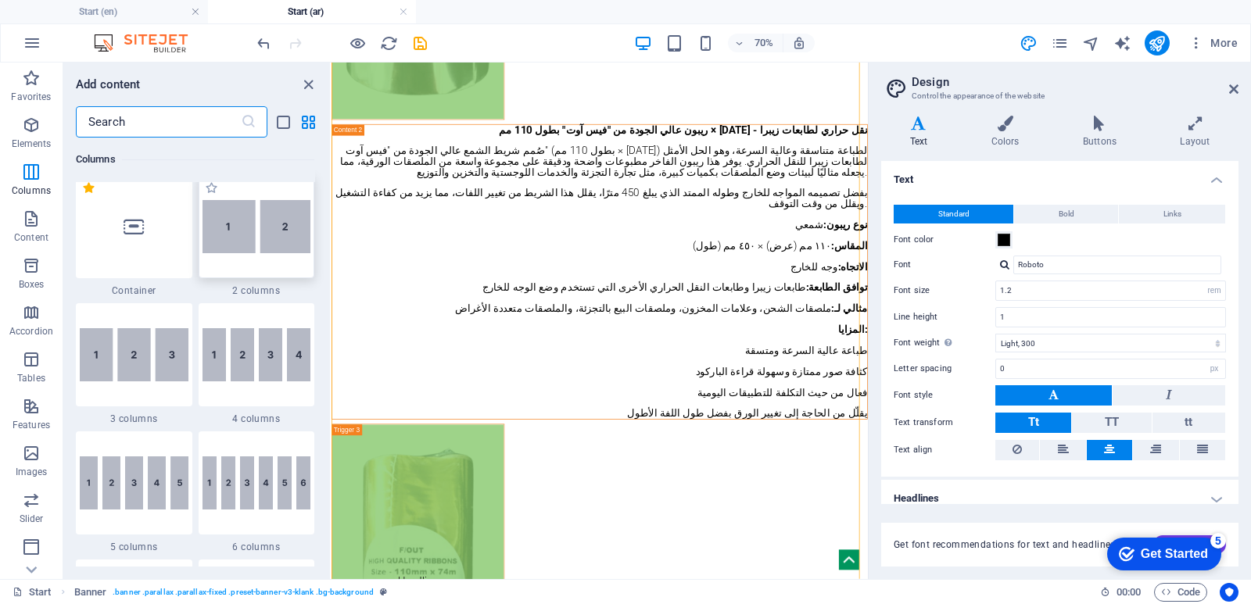
click at [258, 254] on div at bounding box center [257, 226] width 117 height 103
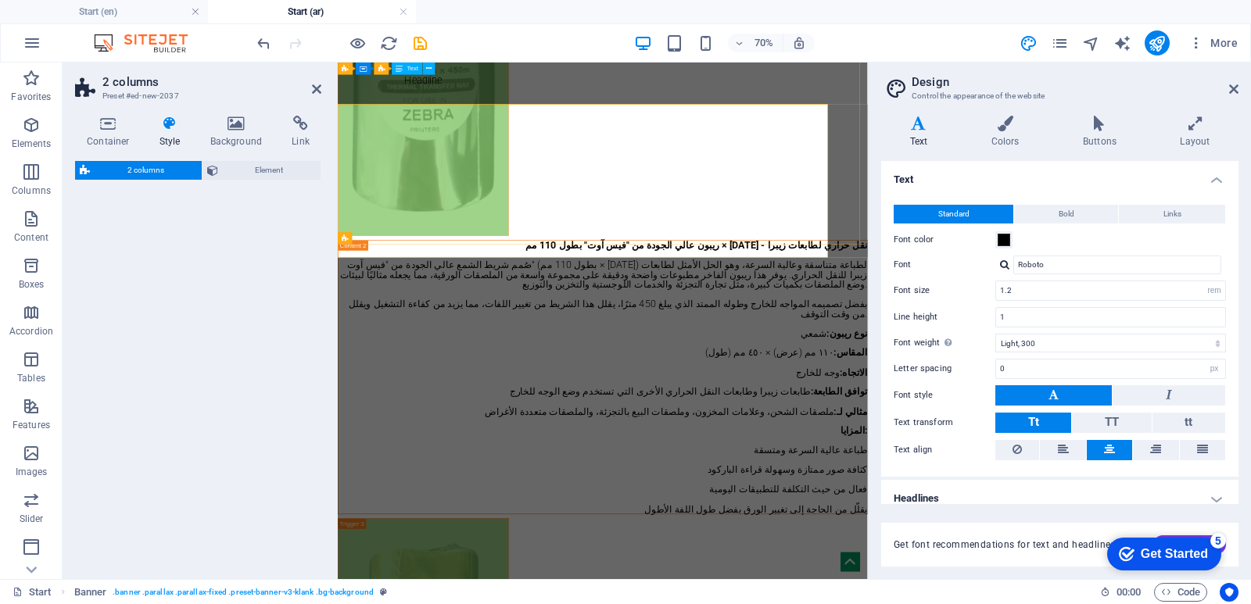
select select "rem"
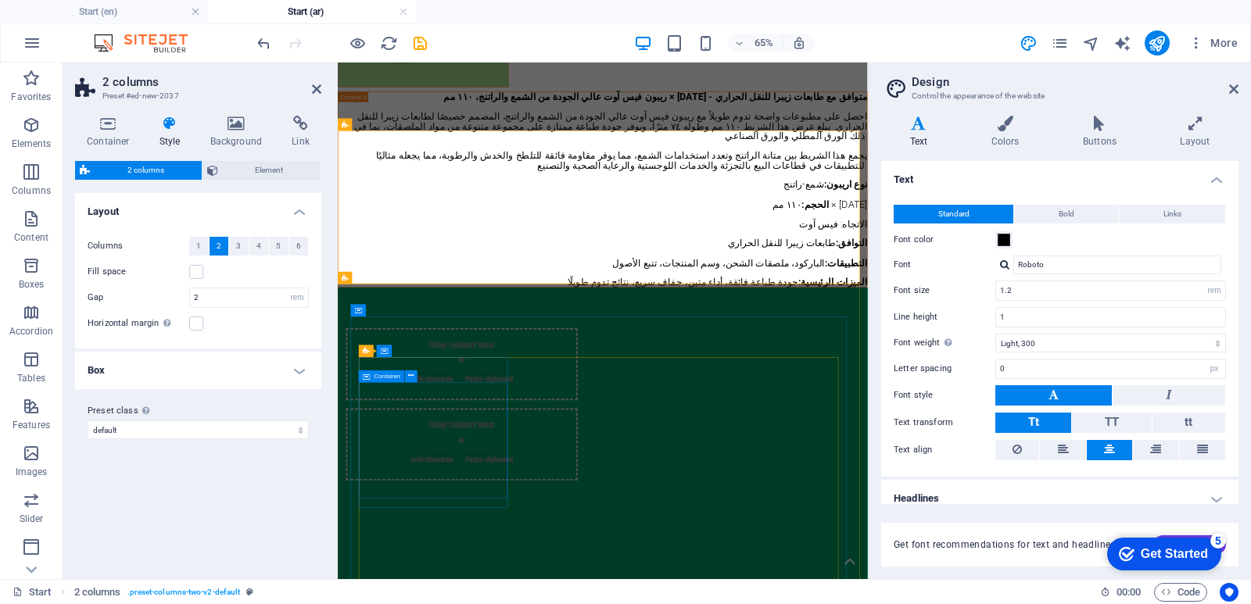
scroll to position [5626, 0]
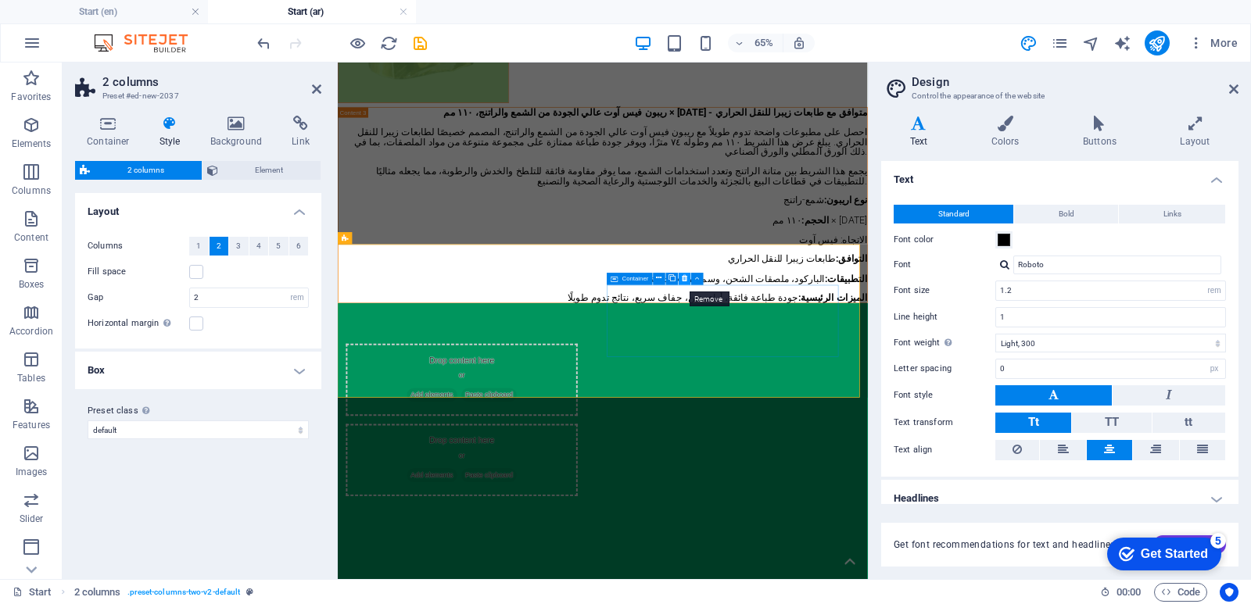
click at [686, 280] on icon at bounding box center [684, 279] width 5 height 11
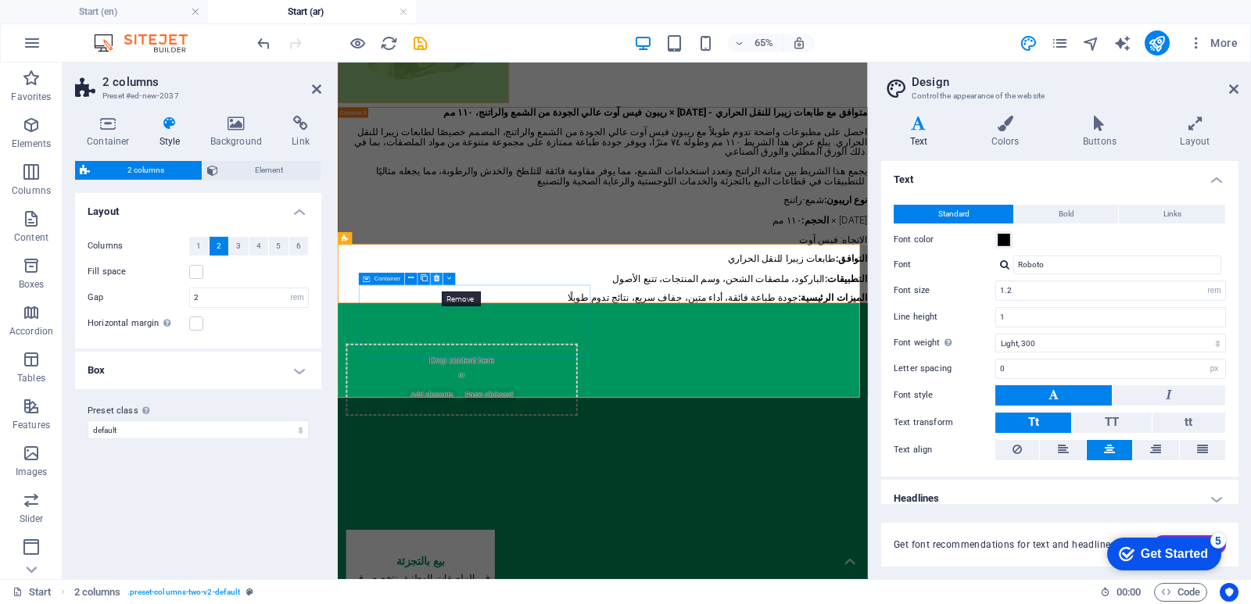
click at [437, 278] on icon at bounding box center [436, 279] width 5 height 11
click at [450, 278] on icon at bounding box center [449, 279] width 5 height 11
click at [440, 278] on button at bounding box center [437, 279] width 13 height 13
click at [436, 278] on icon at bounding box center [436, 279] width 5 height 11
click at [413, 279] on icon at bounding box center [411, 279] width 5 height 11
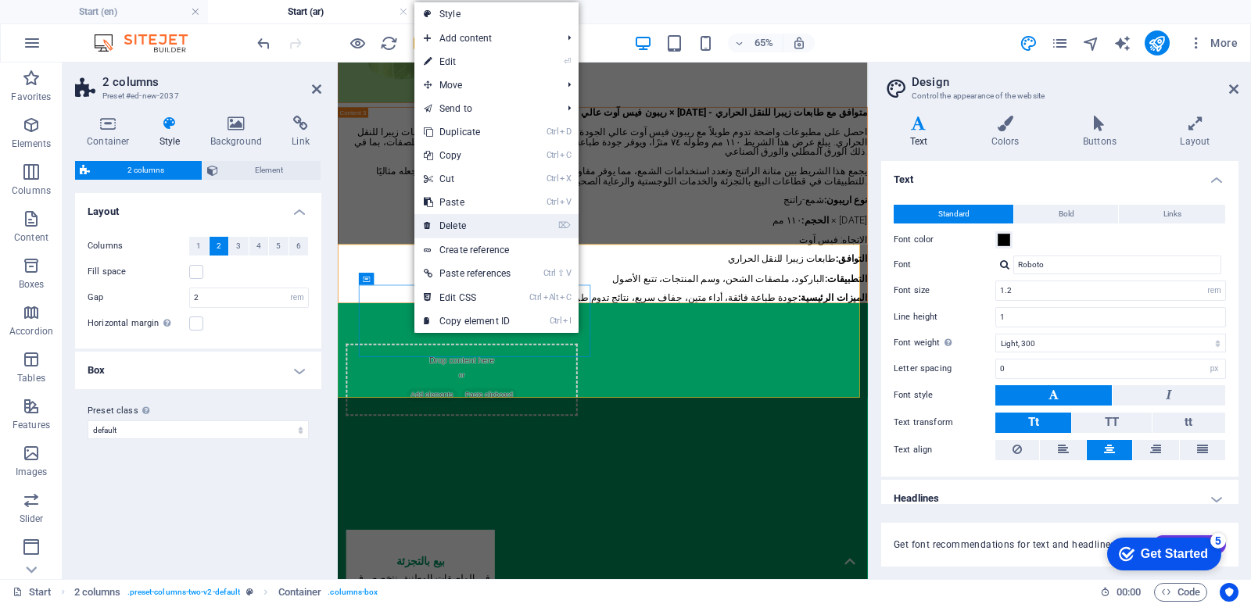
click at [468, 224] on link "⌦ Delete" at bounding box center [467, 225] width 106 height 23
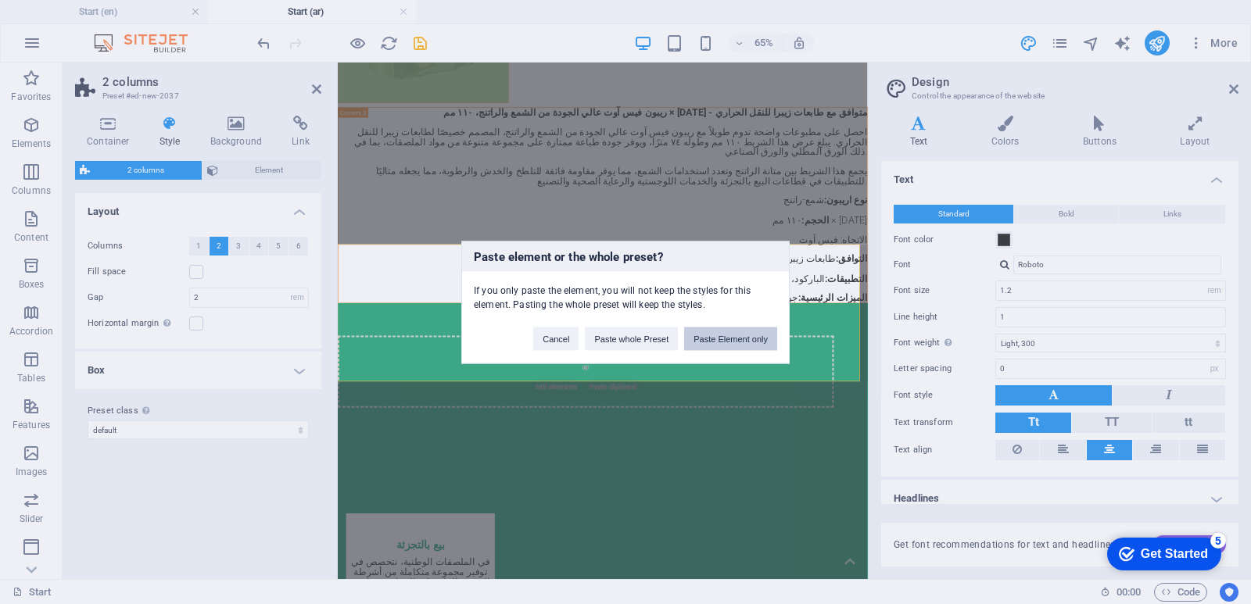
click at [711, 335] on button "Paste Element only" at bounding box center [730, 338] width 93 height 23
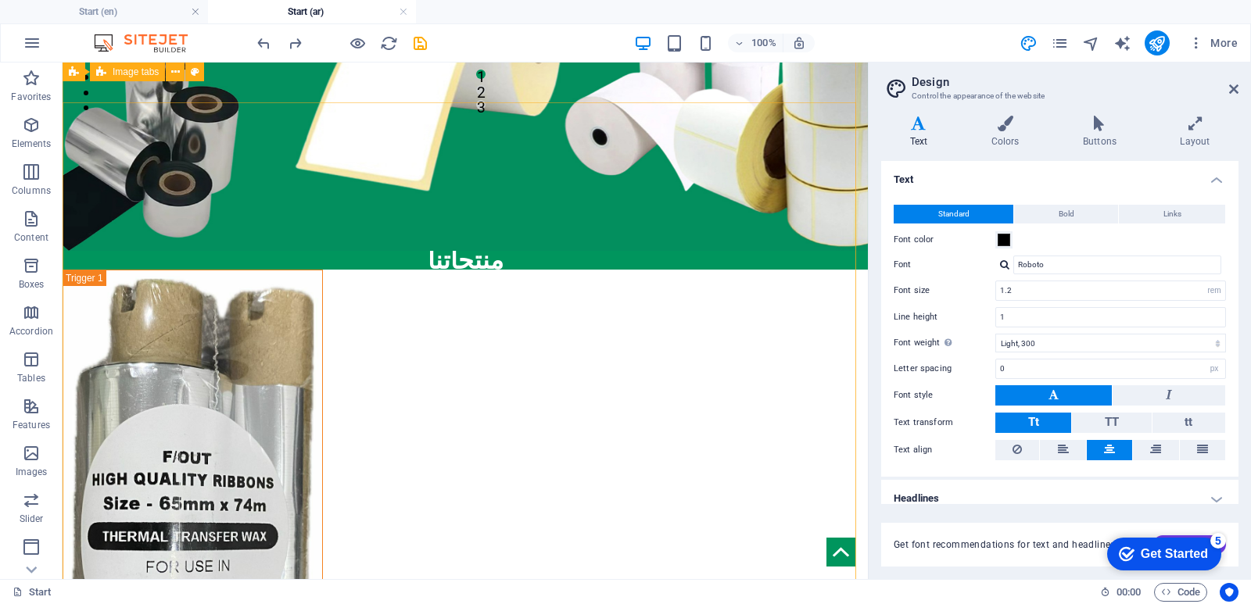
scroll to position [486, 0]
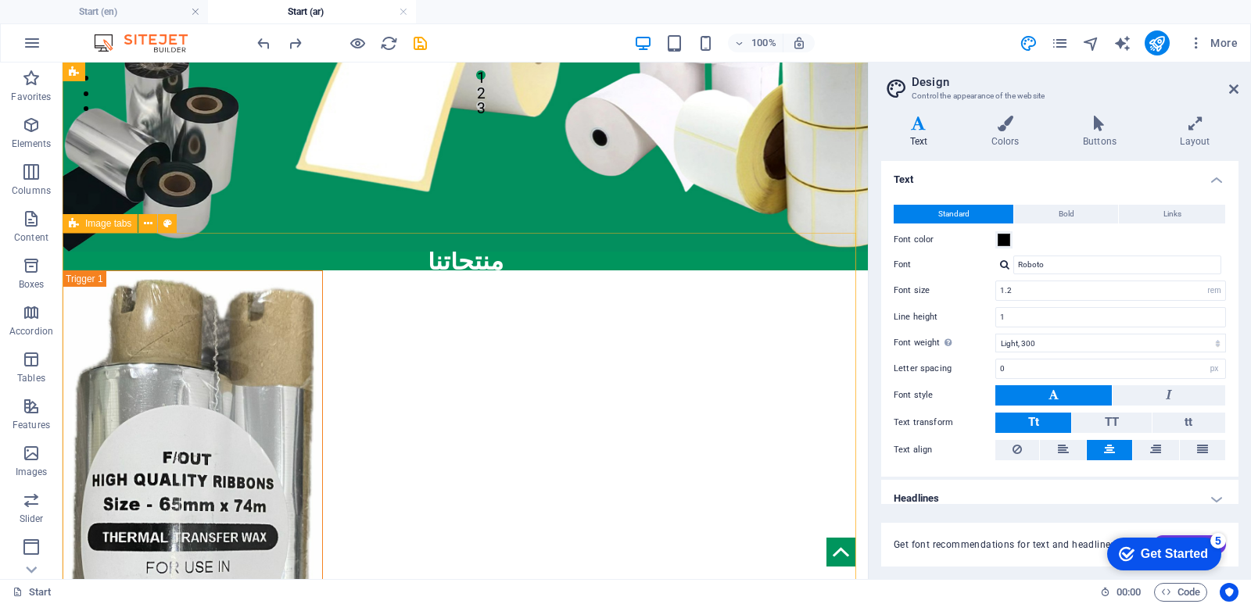
select select "rem"
select select "px"
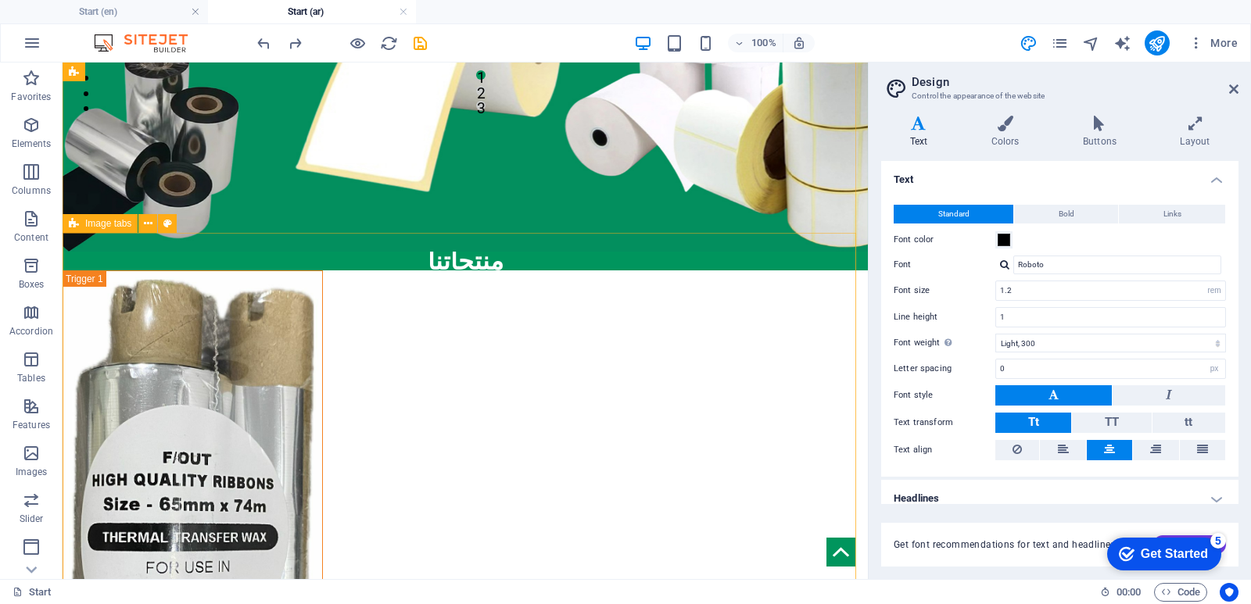
select select "rem"
select select "px"
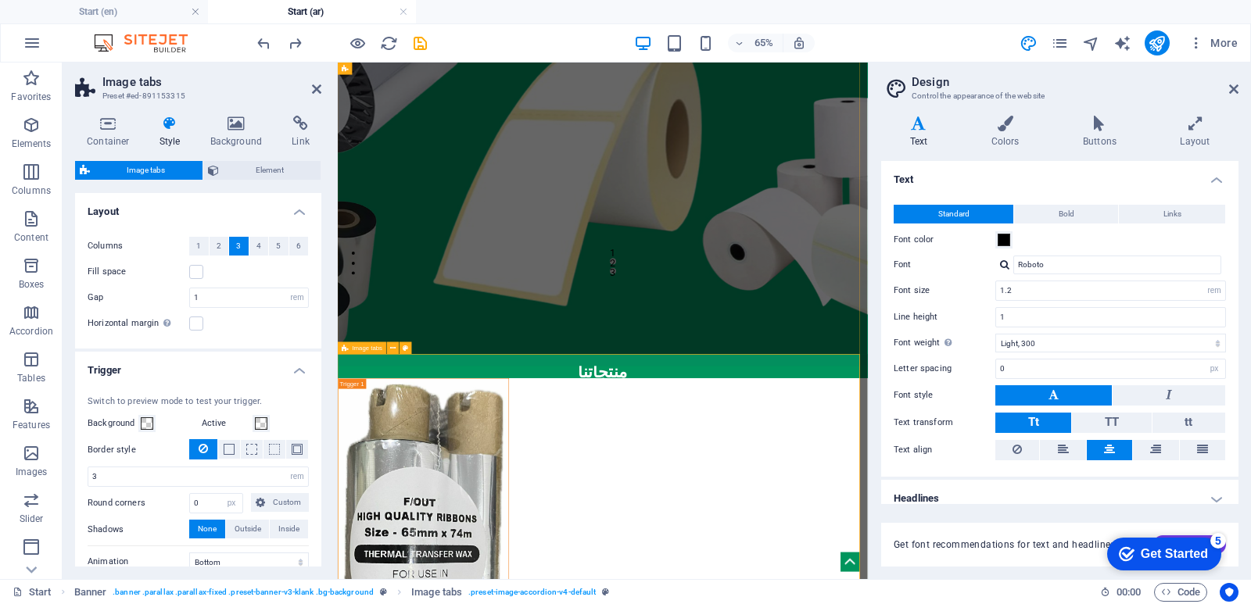
click at [315, 88] on icon at bounding box center [316, 89] width 9 height 13
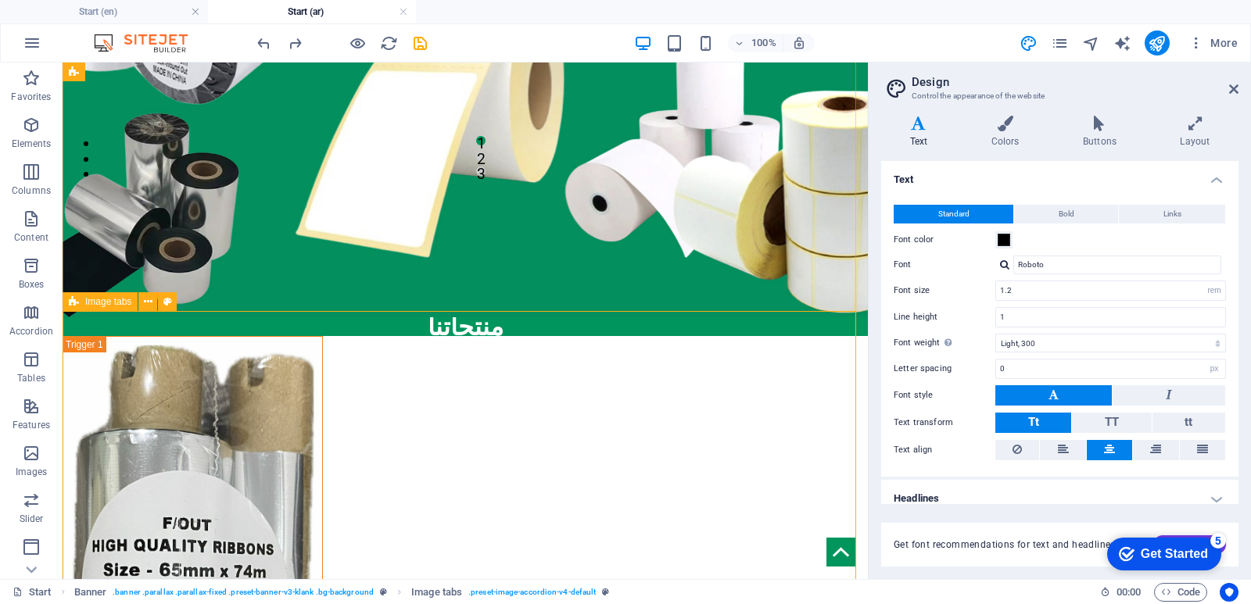
scroll to position [407, 0]
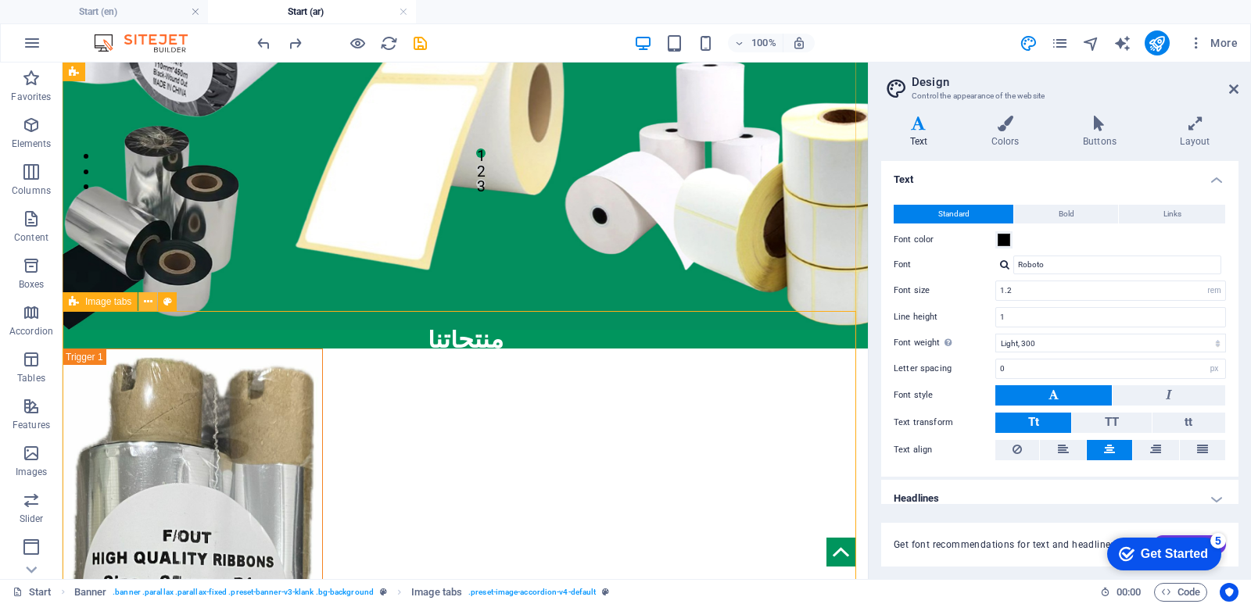
click at [149, 303] on icon at bounding box center [148, 302] width 9 height 16
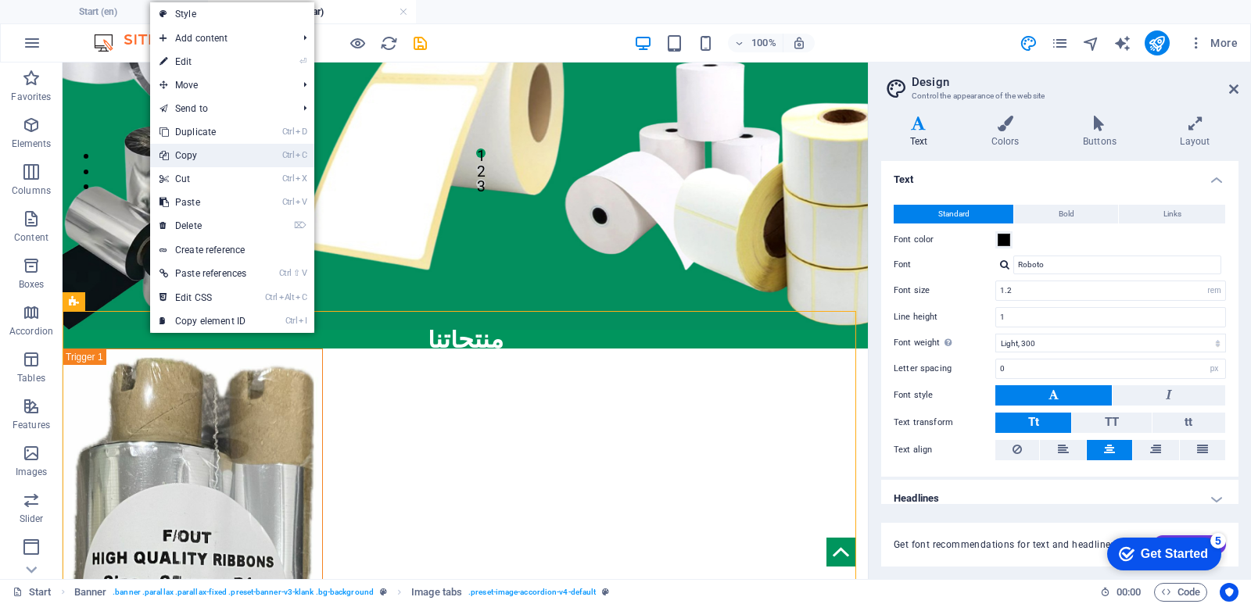
click at [195, 155] on link "Ctrl C Copy" at bounding box center [203, 155] width 106 height 23
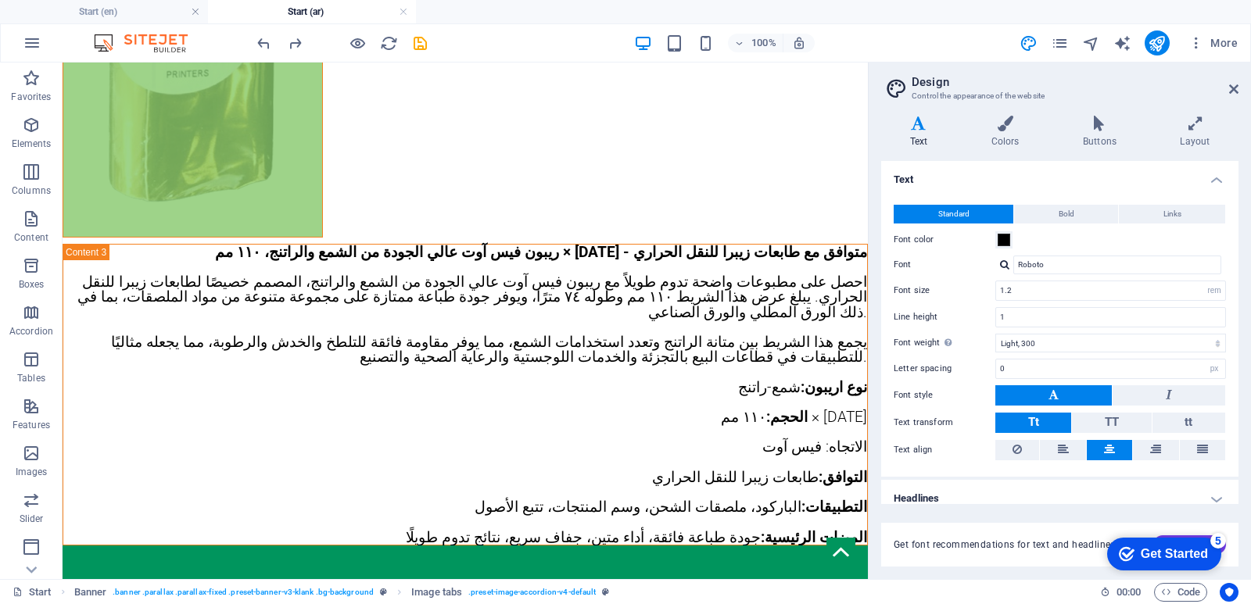
scroll to position [5408, 0]
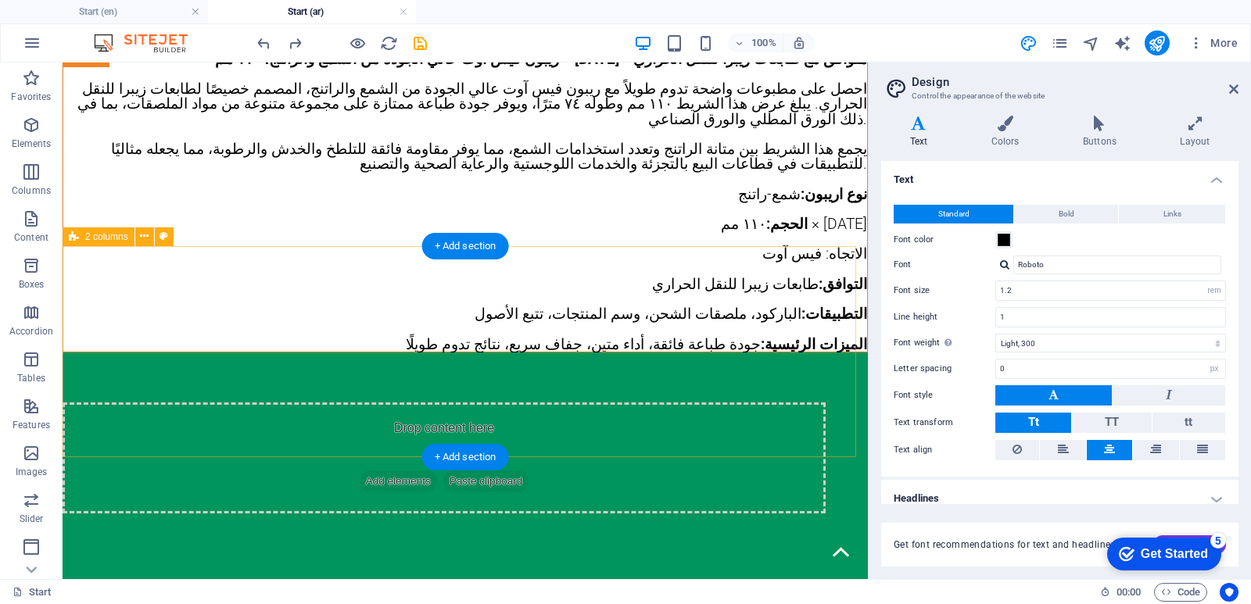
click at [493, 471] on span "Paste clipboard" at bounding box center [486, 482] width 86 height 22
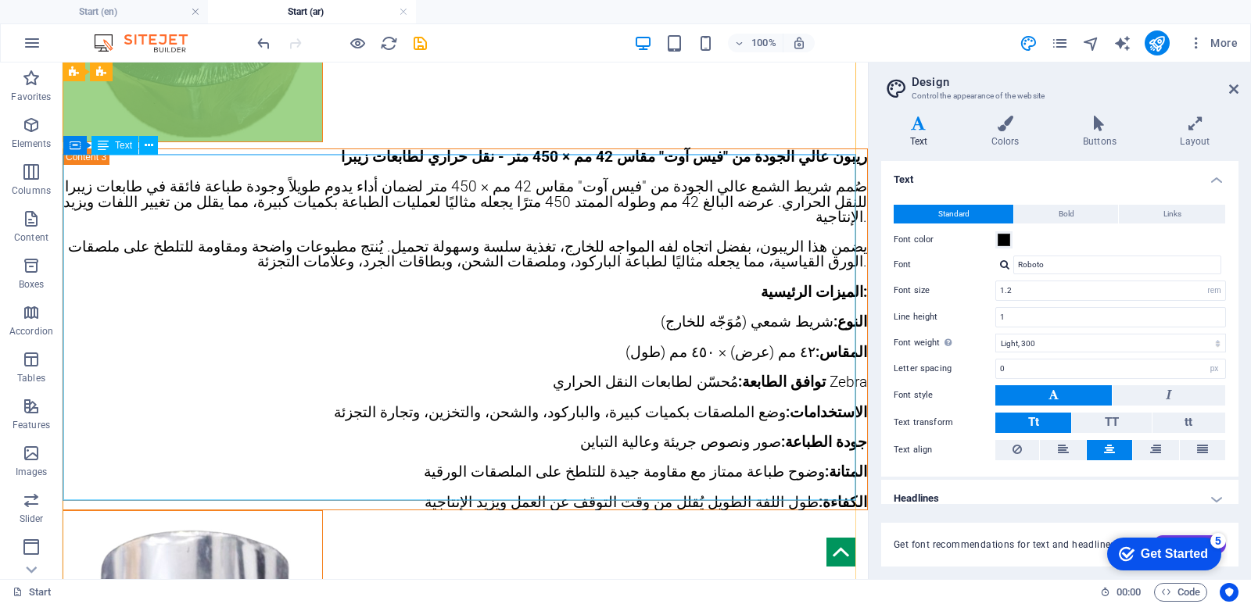
scroll to position [2747, 0]
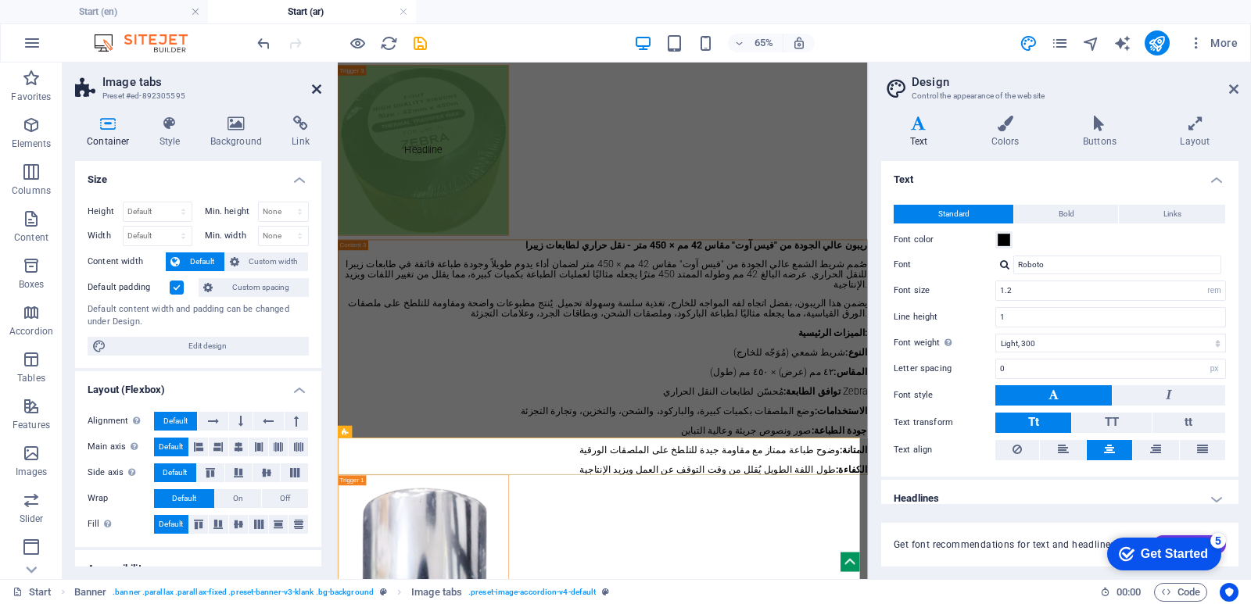
click at [317, 87] on icon at bounding box center [316, 89] width 9 height 13
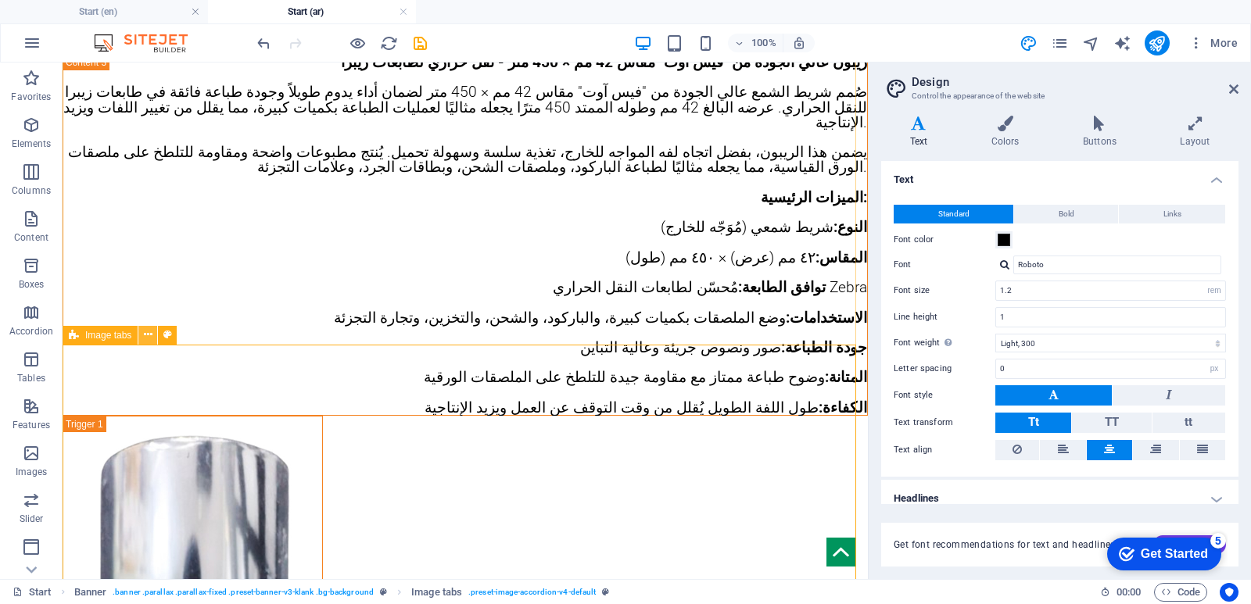
click at [146, 336] on icon at bounding box center [148, 335] width 9 height 16
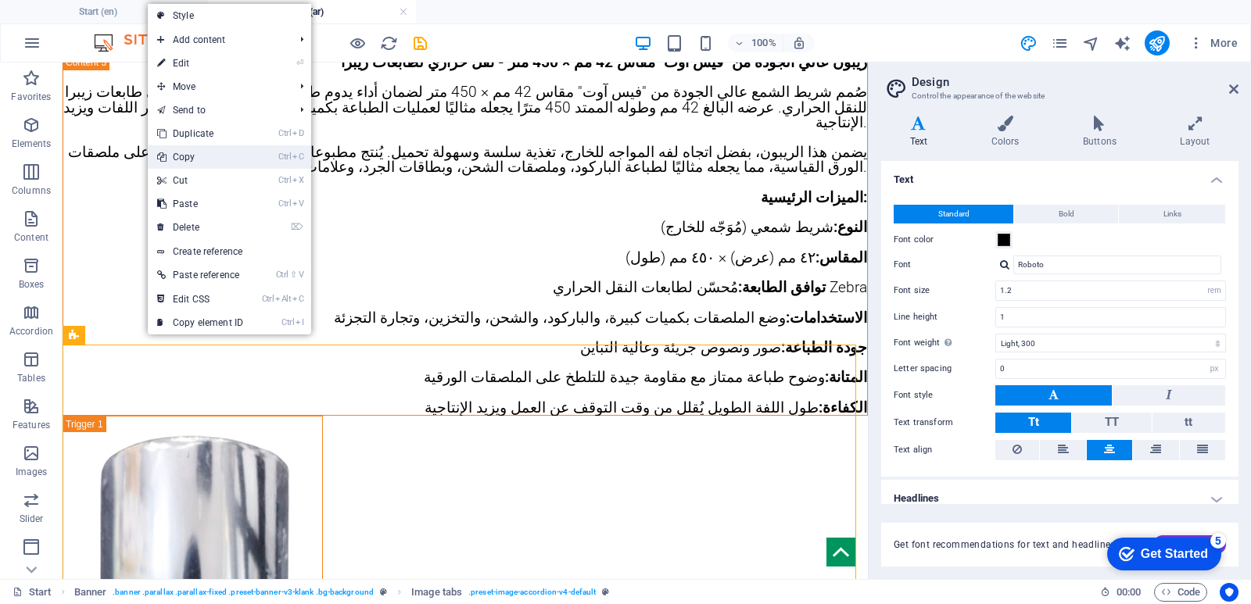
click at [202, 152] on link "Ctrl C Copy" at bounding box center [200, 156] width 105 height 23
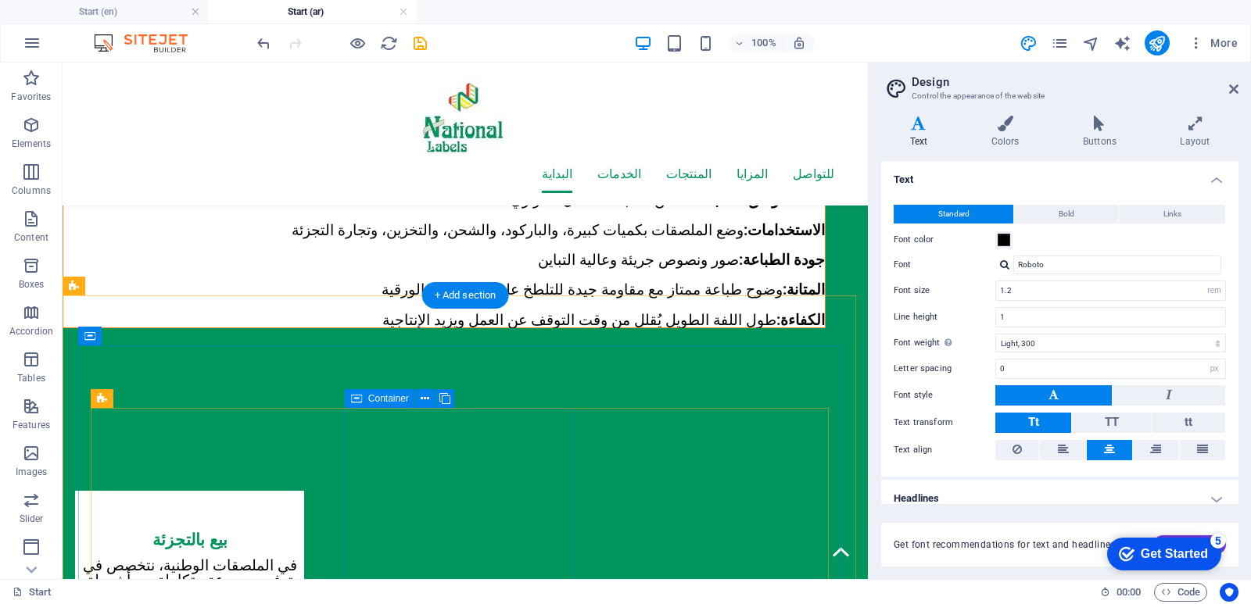
scroll to position [7646, 0]
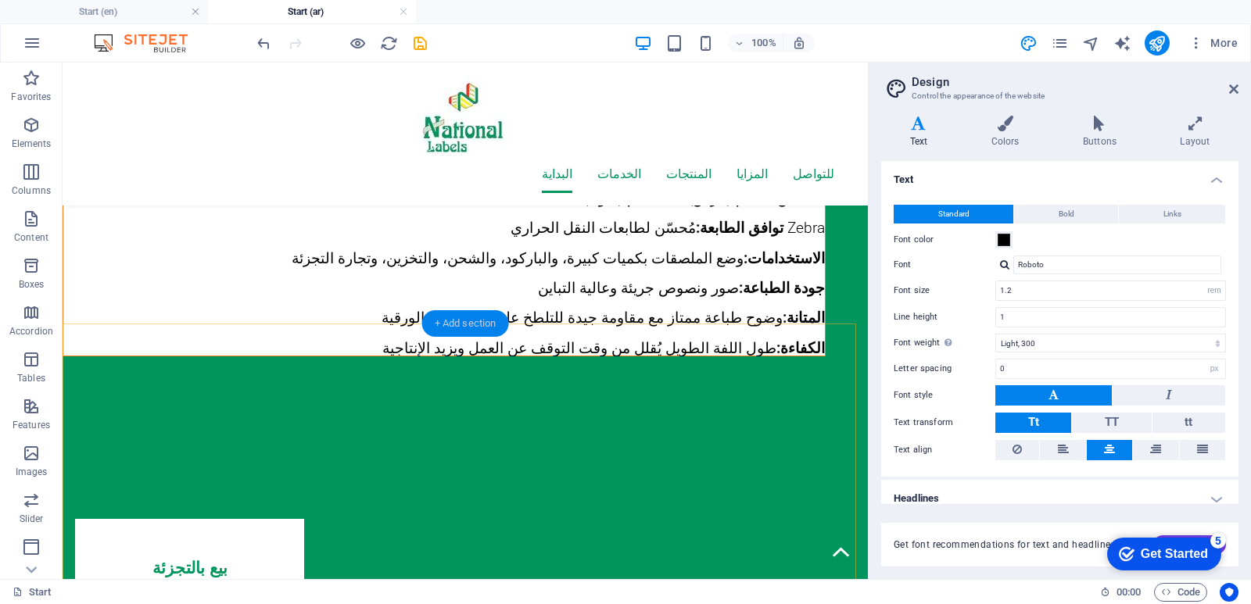
click at [439, 323] on div "+ Add section" at bounding box center [465, 323] width 87 height 27
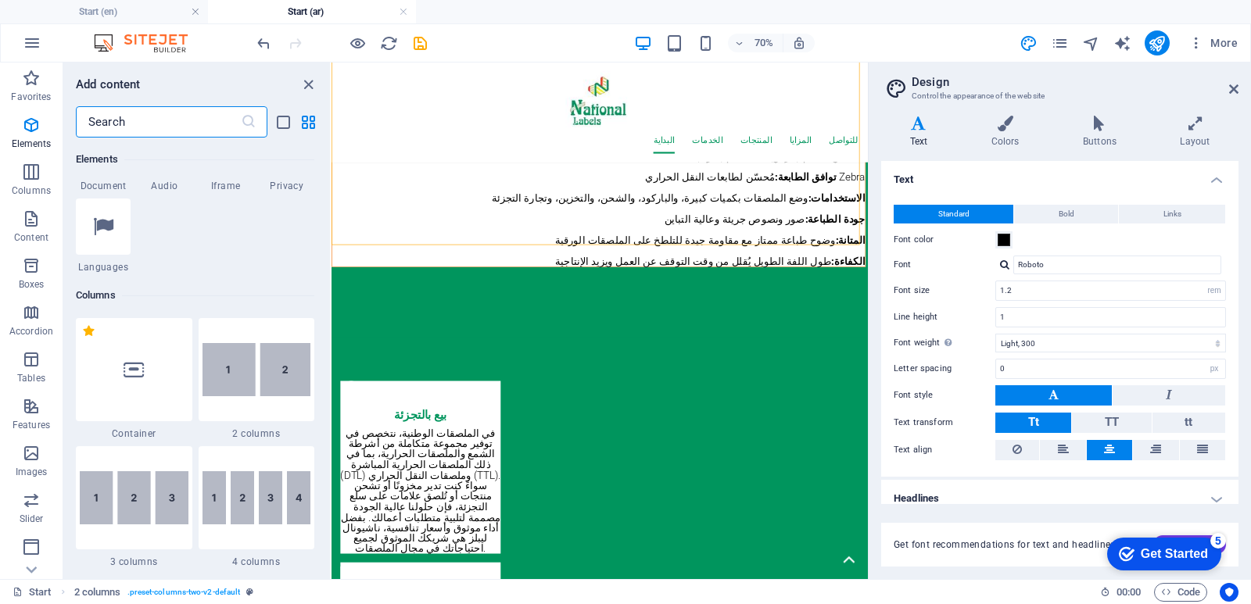
scroll to position [625, 0]
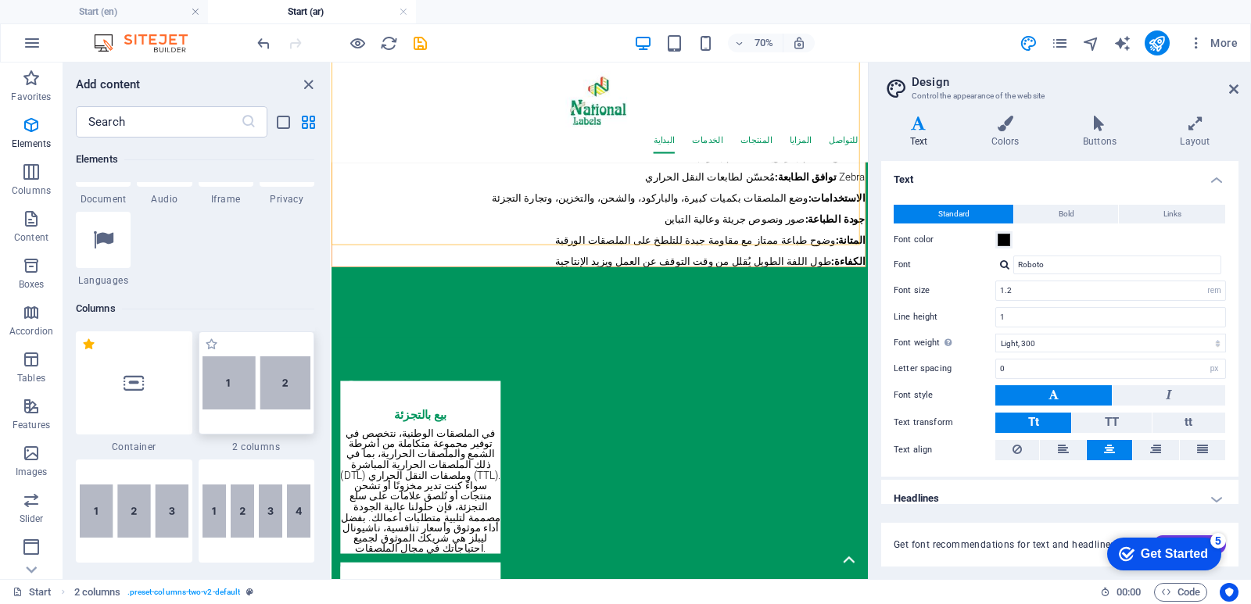
drag, startPoint x: 237, startPoint y: 393, endPoint x: 0, endPoint y: 1063, distance: 710.0
click at [237, 393] on img at bounding box center [257, 383] width 109 height 53
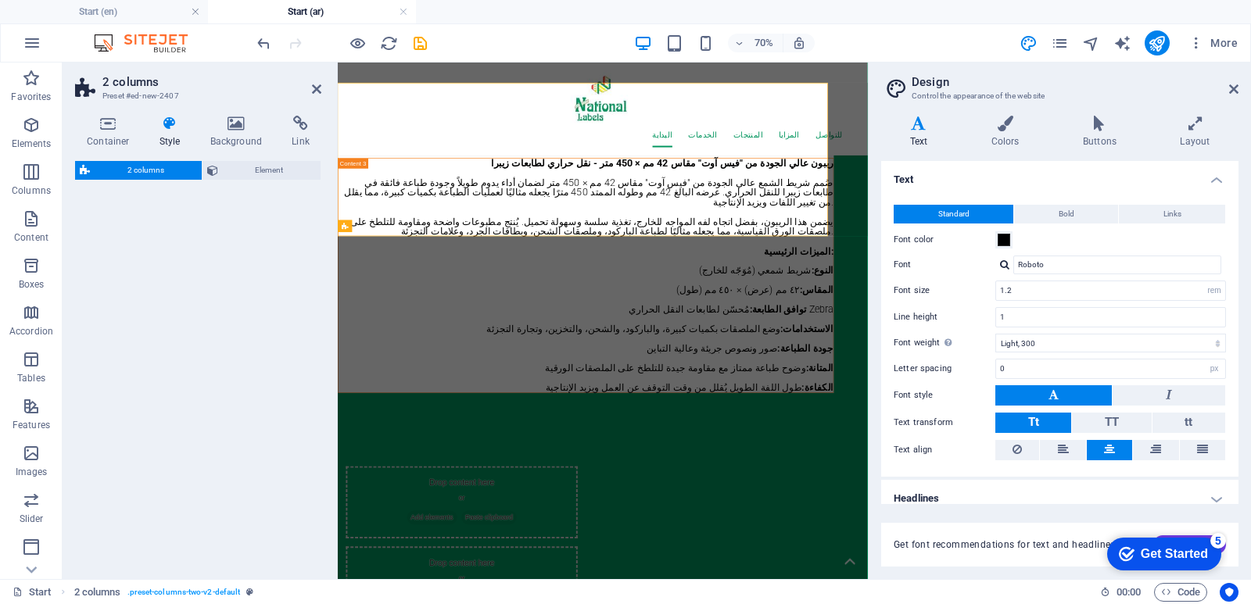
scroll to position [7960, 0]
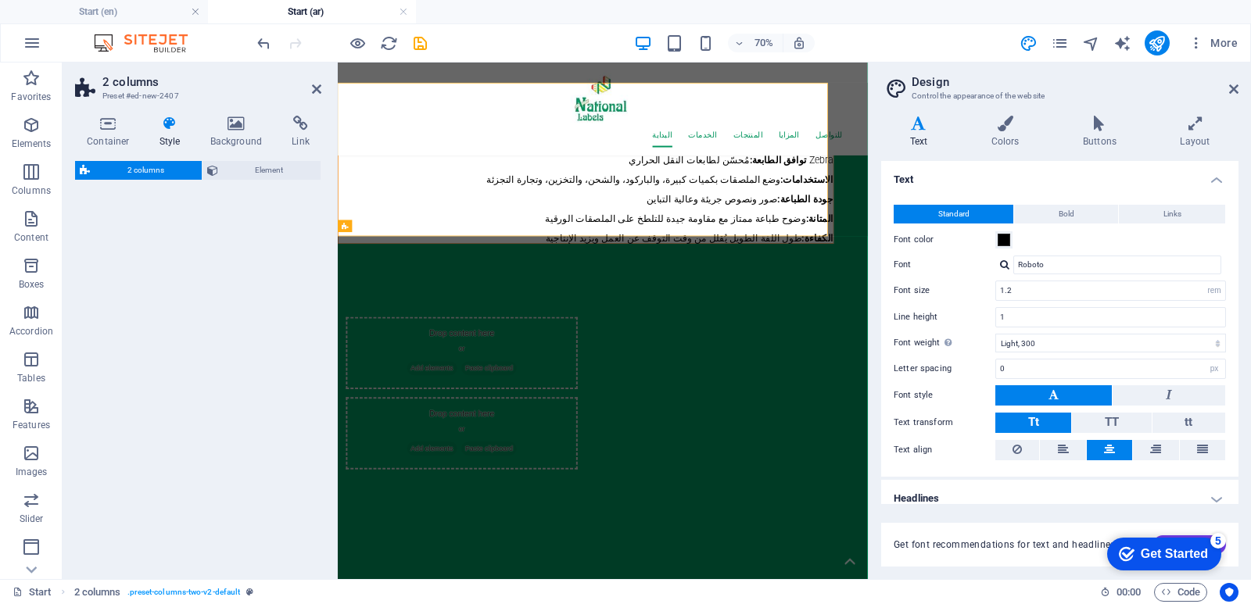
select select "rem"
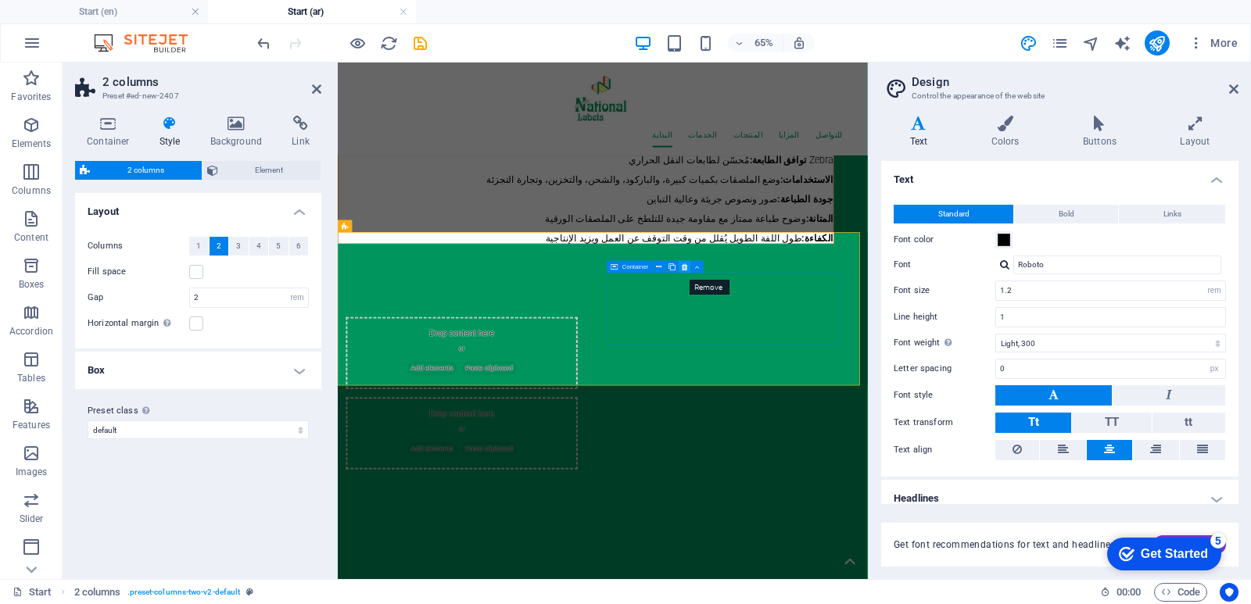
click at [685, 266] on icon at bounding box center [684, 267] width 5 height 11
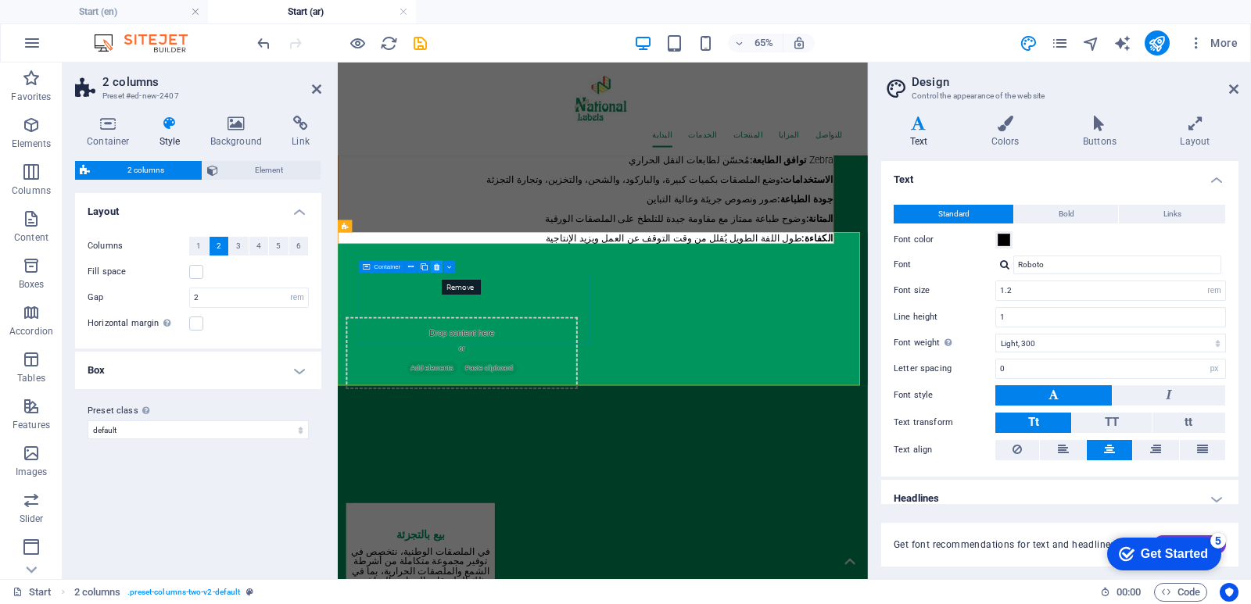
click at [436, 267] on icon at bounding box center [436, 267] width 5 height 11
click at [410, 263] on icon at bounding box center [411, 267] width 5 height 11
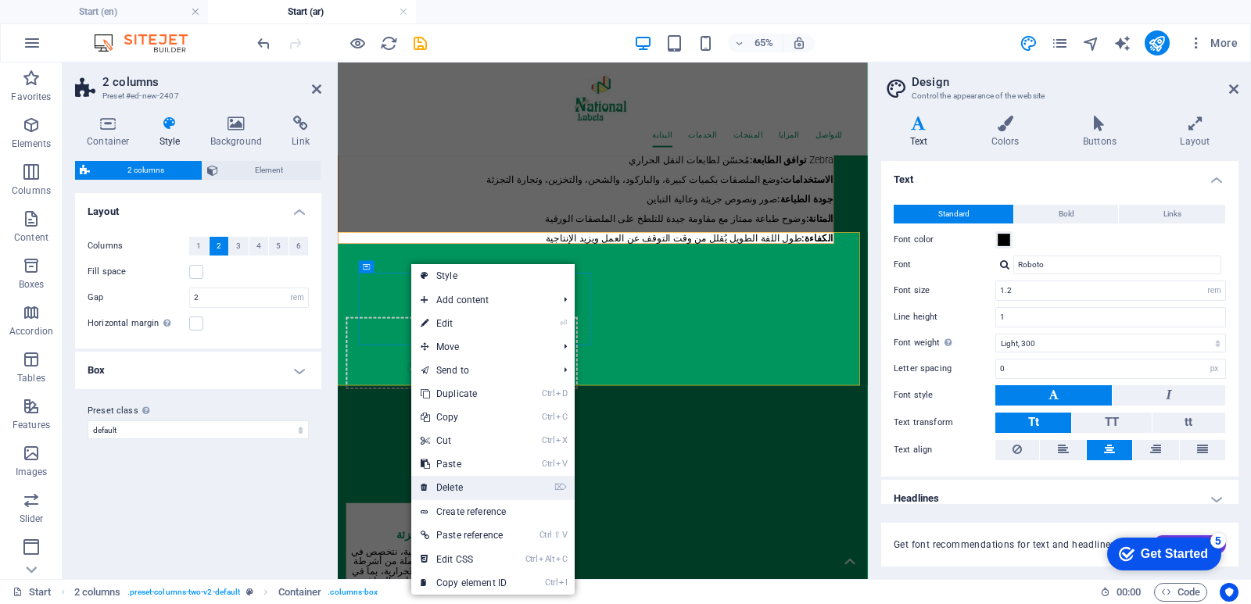
drag, startPoint x: 475, startPoint y: 488, endPoint x: 206, endPoint y: 629, distance: 303.6
click at [475, 488] on link "⌦ Delete" at bounding box center [463, 487] width 105 height 23
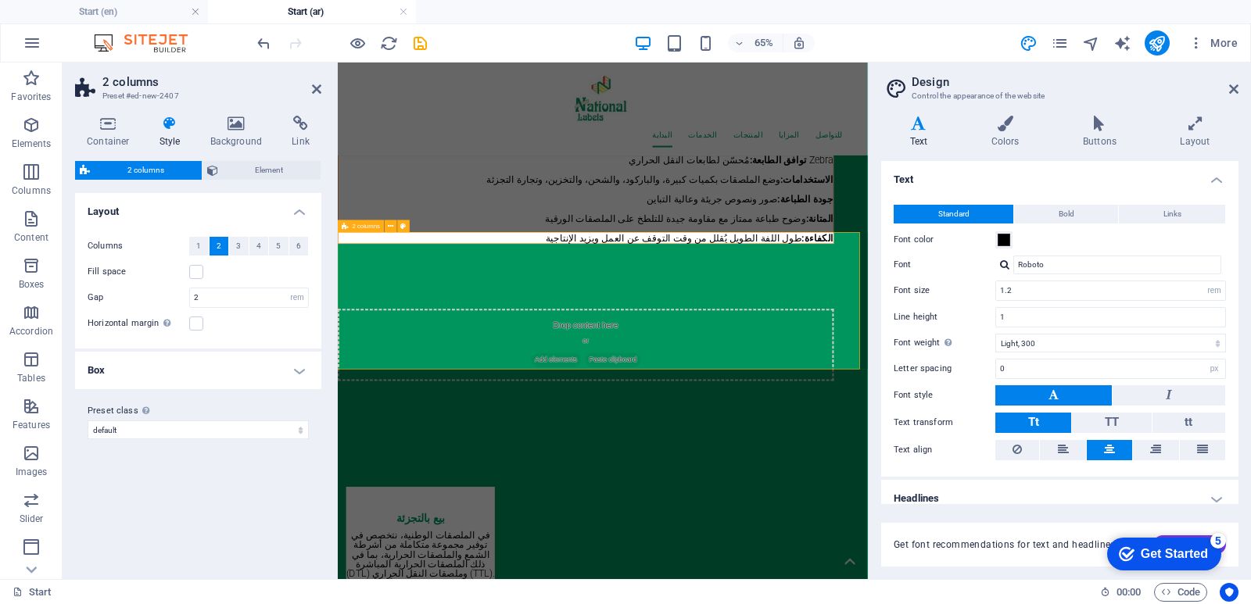
click at [772, 510] on span "Paste clipboard" at bounding box center [762, 521] width 86 height 22
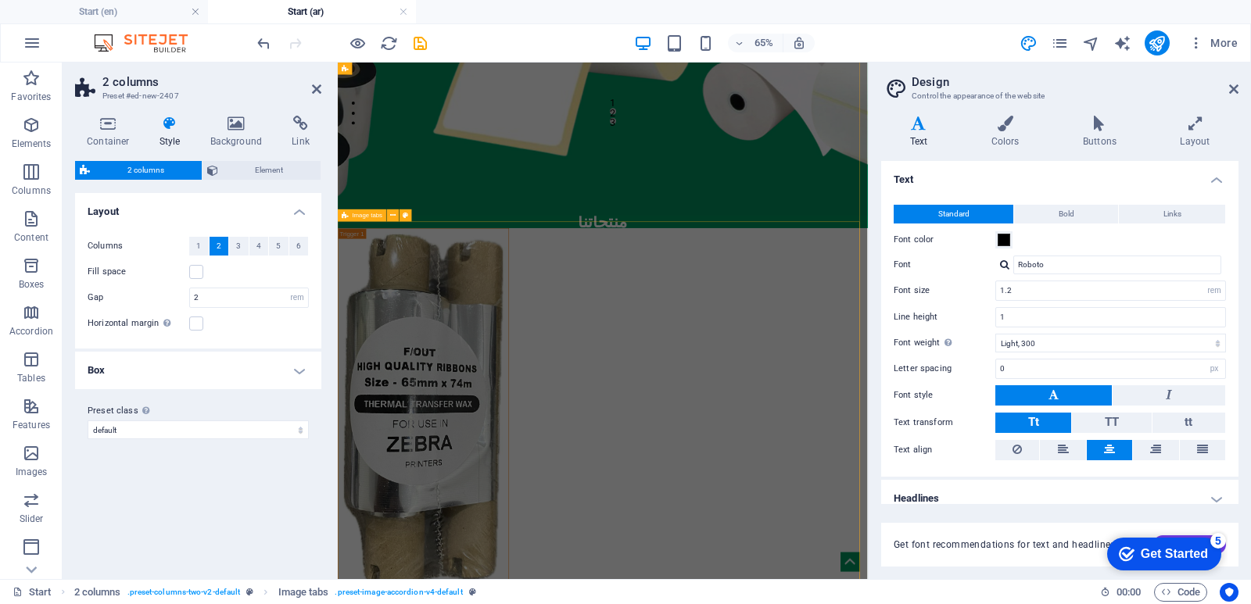
scroll to position [688, 0]
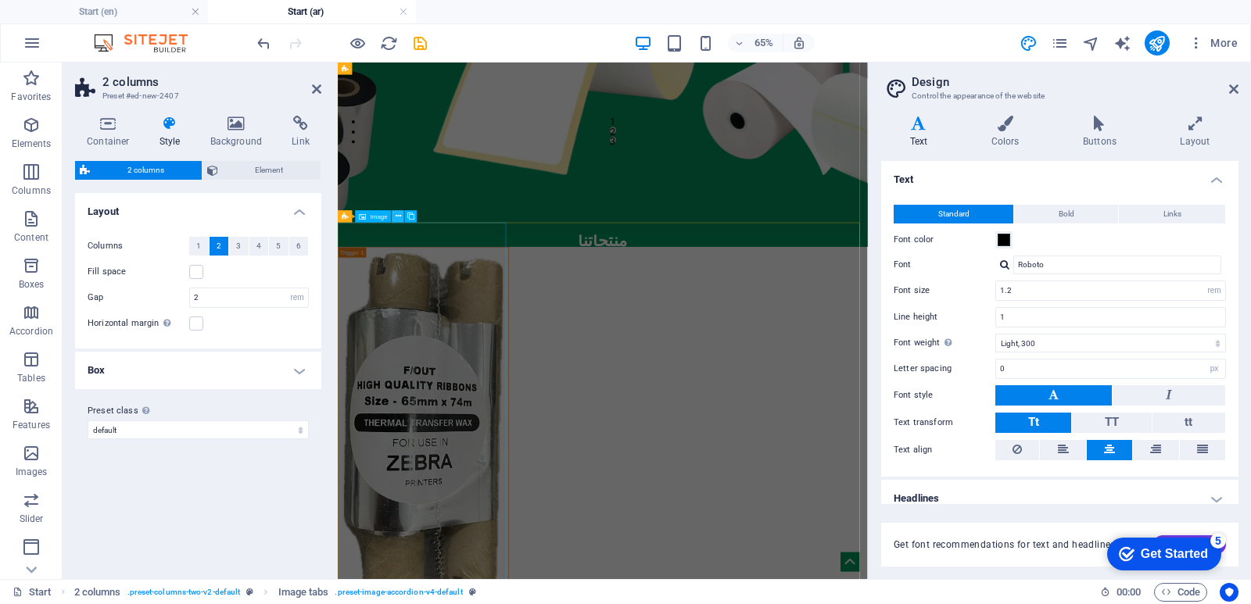
click at [396, 217] on icon at bounding box center [398, 216] width 5 height 11
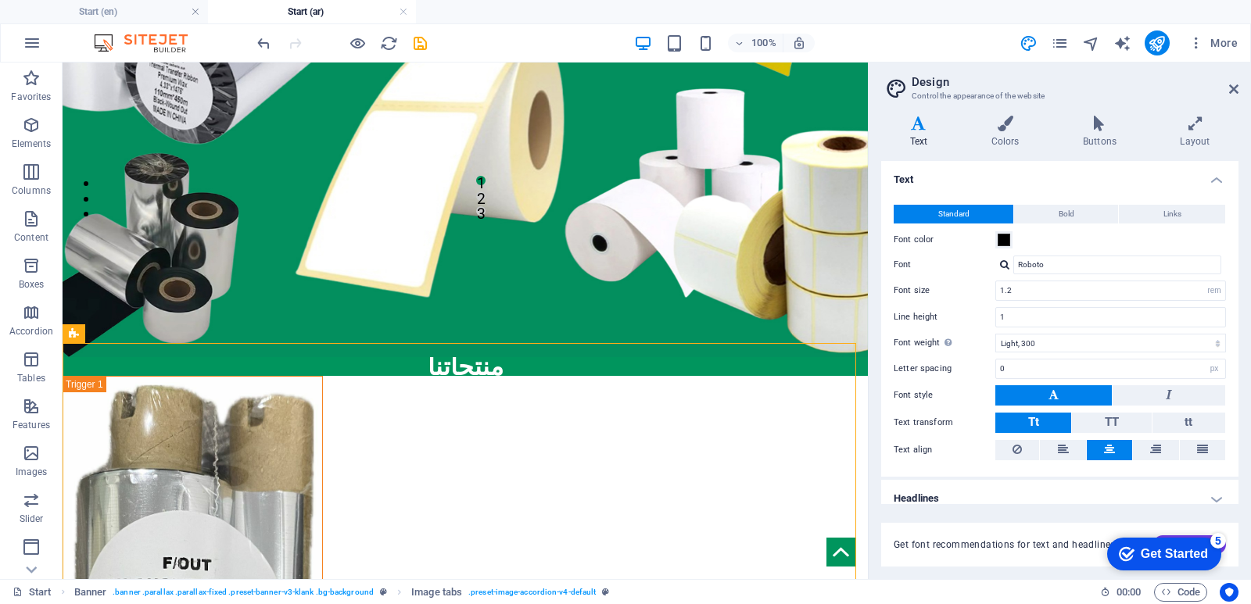
scroll to position [375, 0]
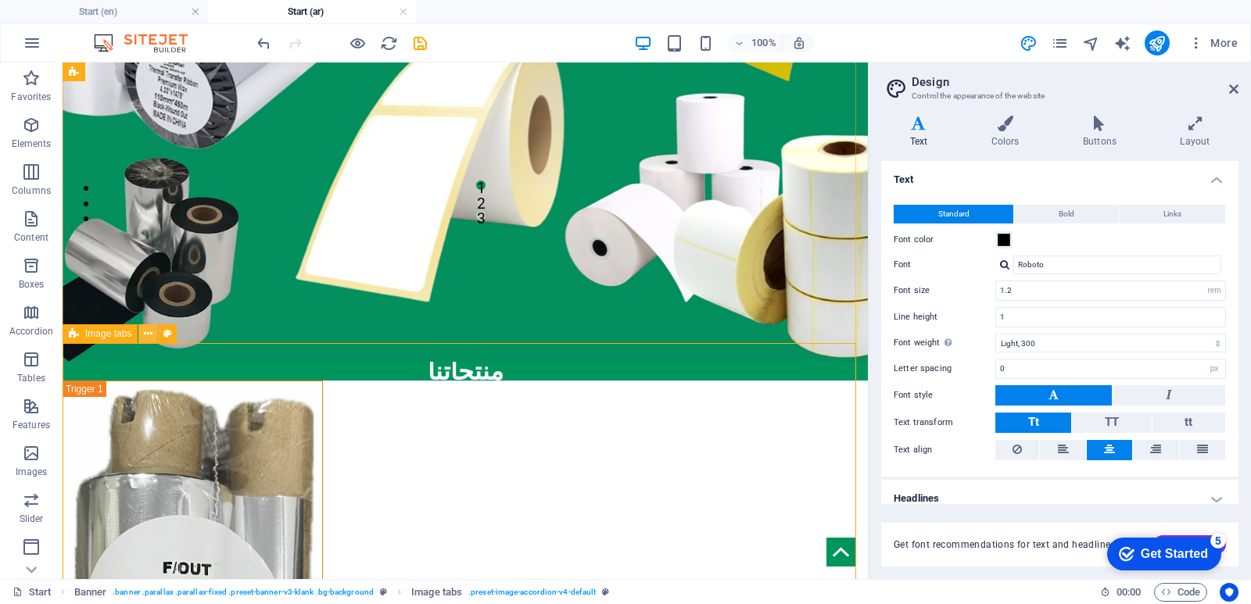
click at [146, 338] on icon at bounding box center [148, 334] width 9 height 16
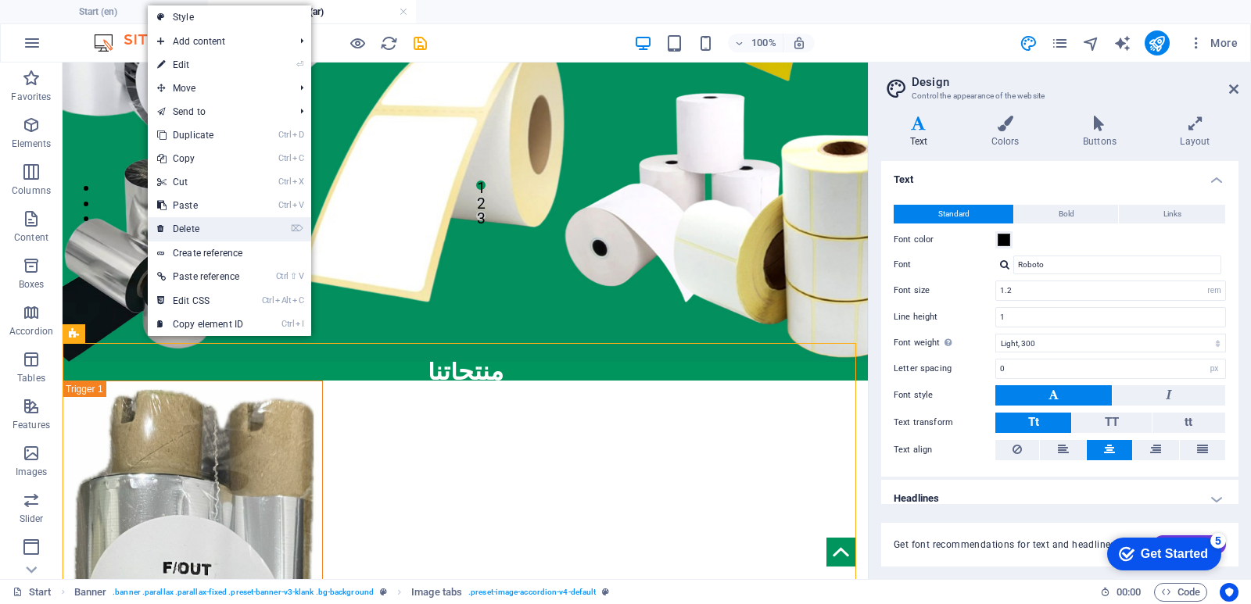
click at [188, 224] on link "⌦ Delete" at bounding box center [200, 228] width 105 height 23
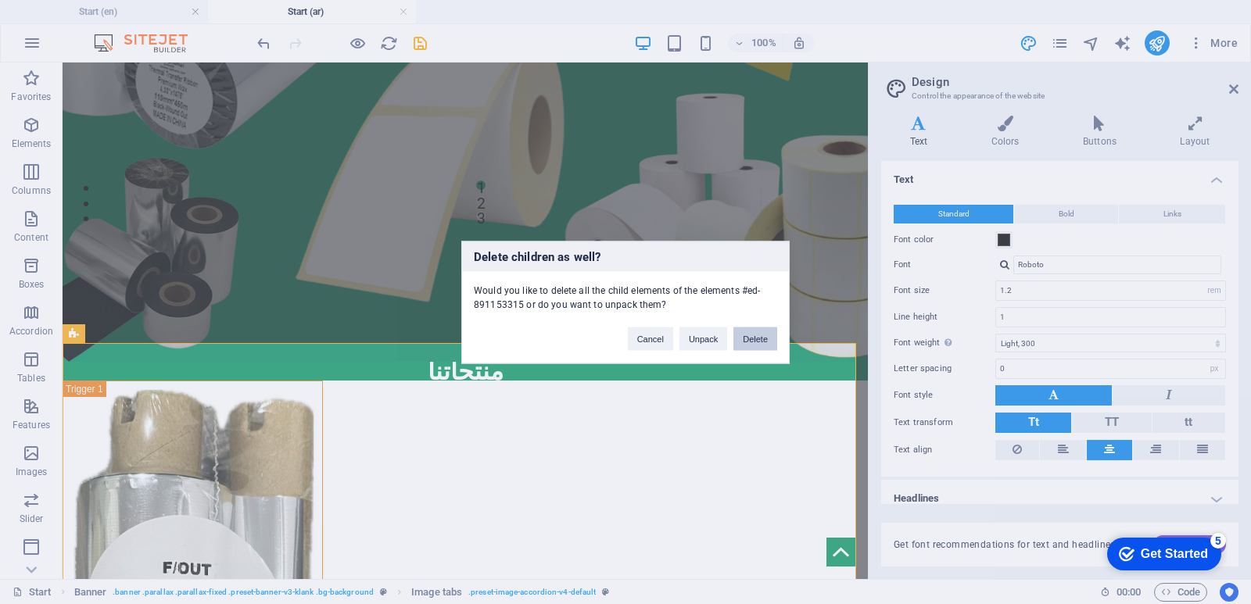
click at [748, 337] on button "Delete" at bounding box center [755, 338] width 44 height 23
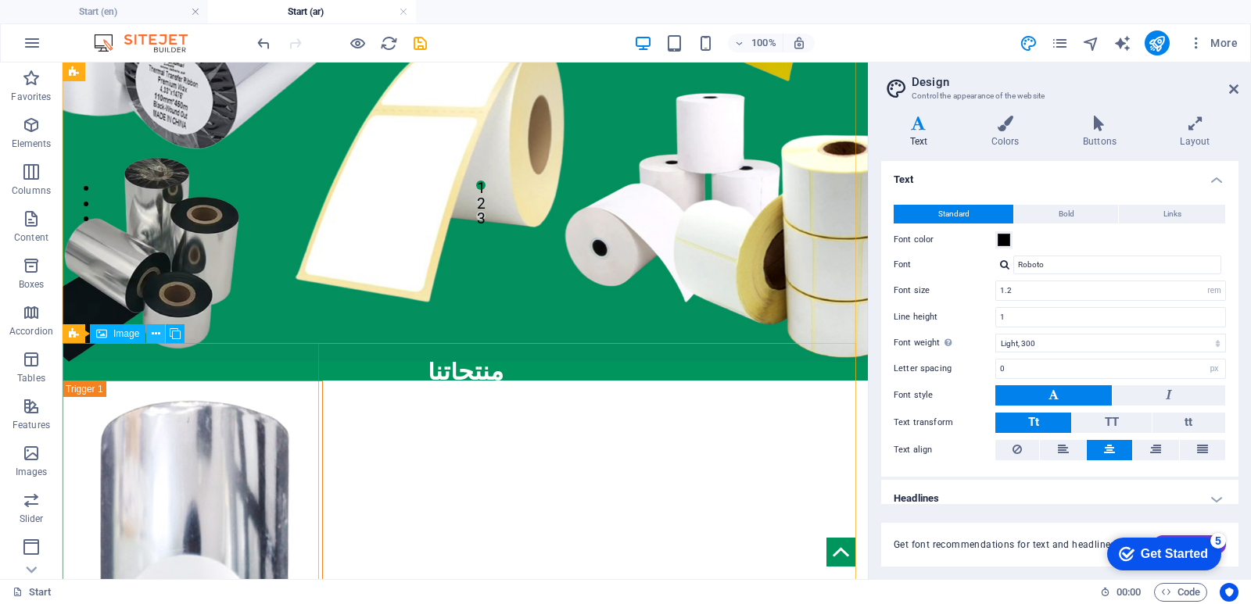
click at [154, 331] on icon at bounding box center [156, 334] width 9 height 16
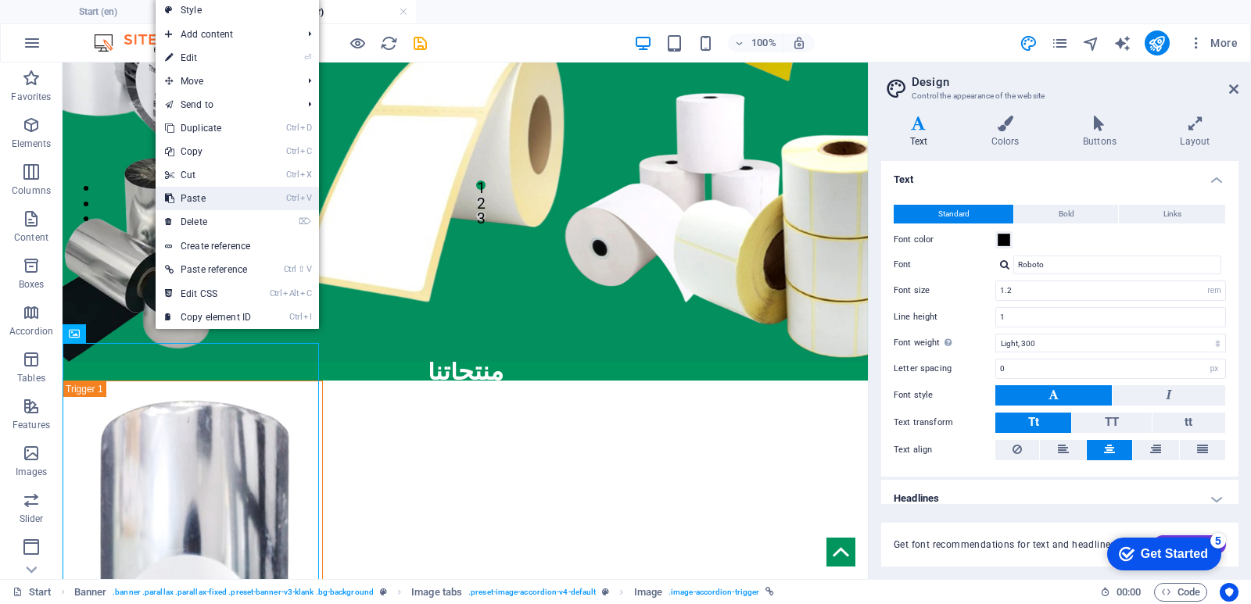
click at [219, 207] on link "Ctrl V Paste" at bounding box center [208, 198] width 105 height 23
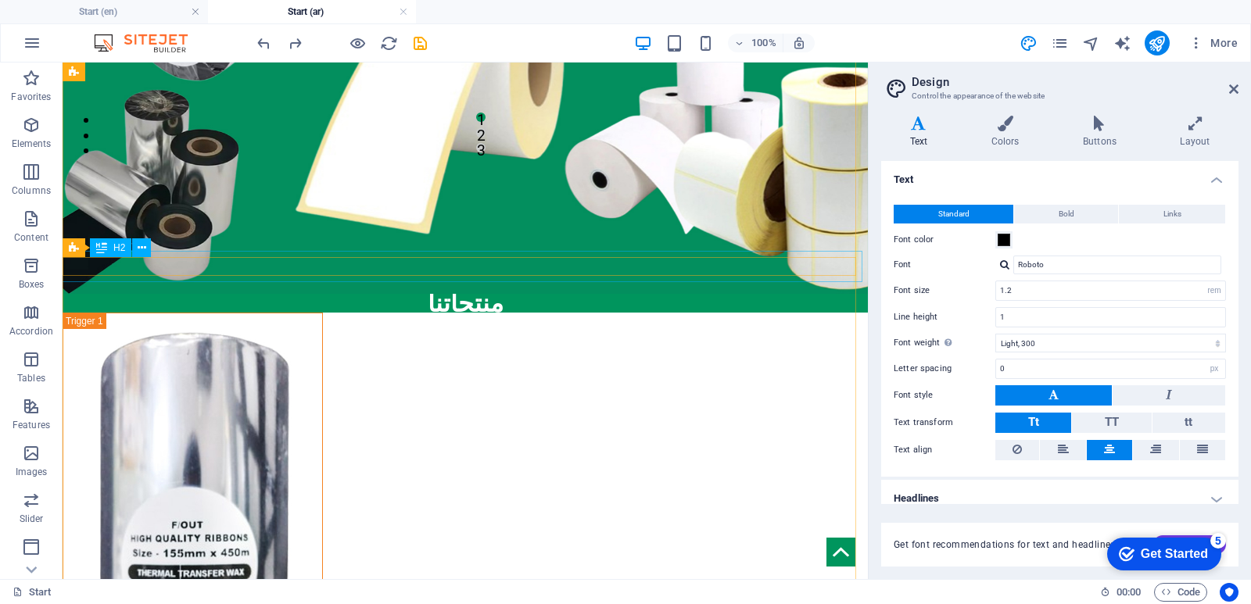
scroll to position [443, 0]
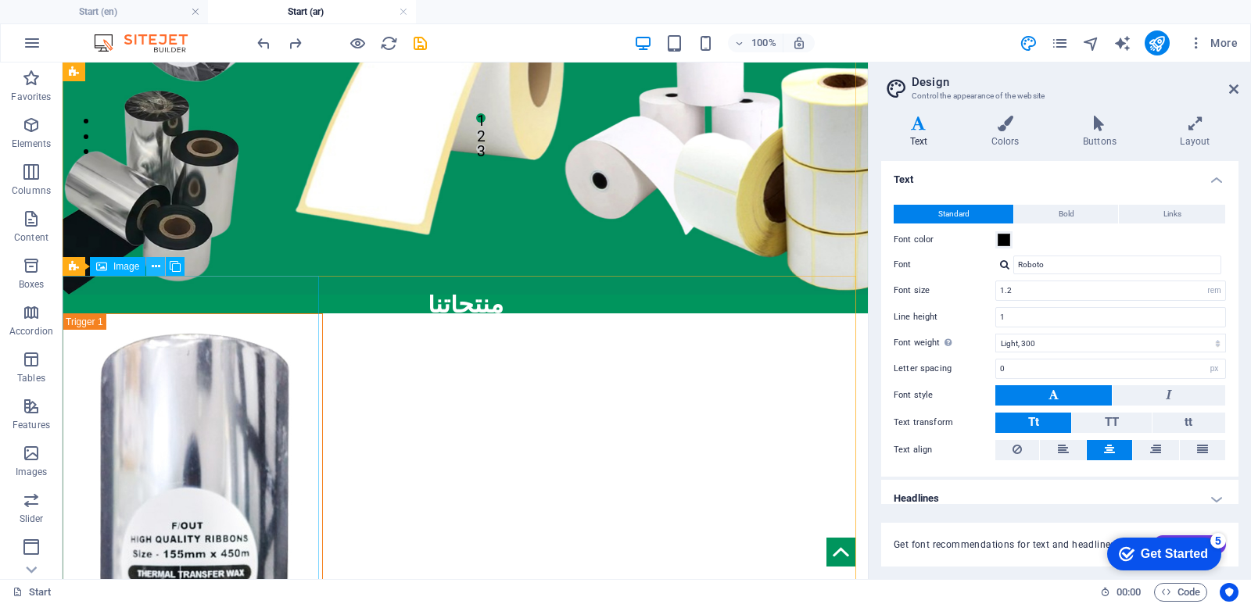
click at [157, 269] on icon at bounding box center [156, 267] width 9 height 16
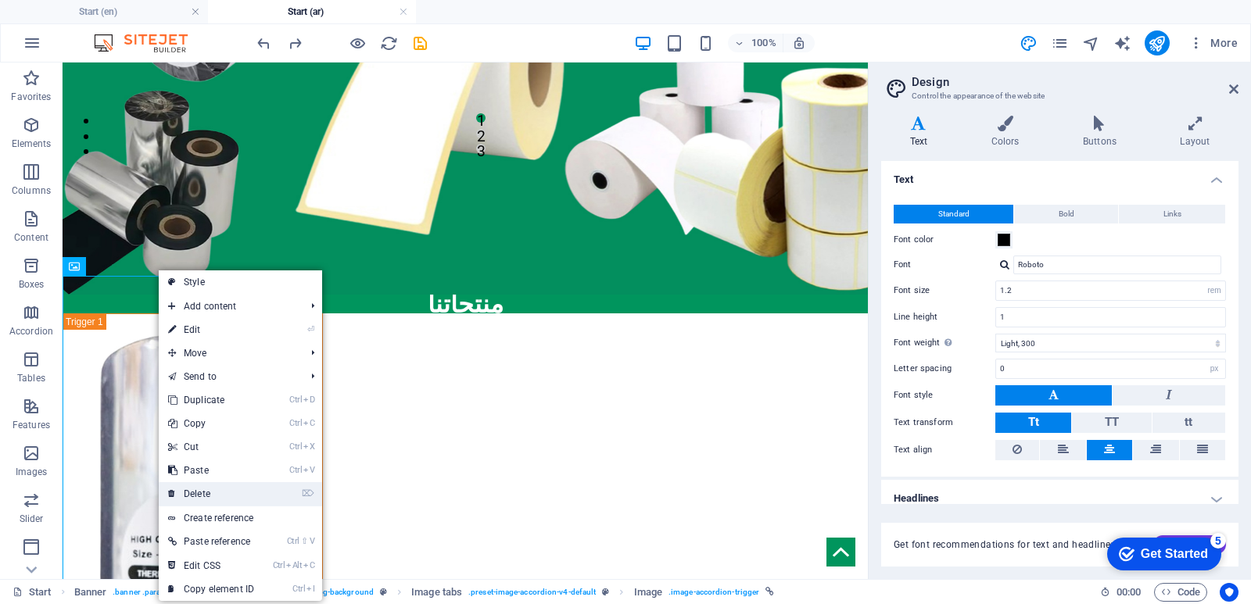
click at [206, 497] on link "⌦ Delete" at bounding box center [211, 493] width 105 height 23
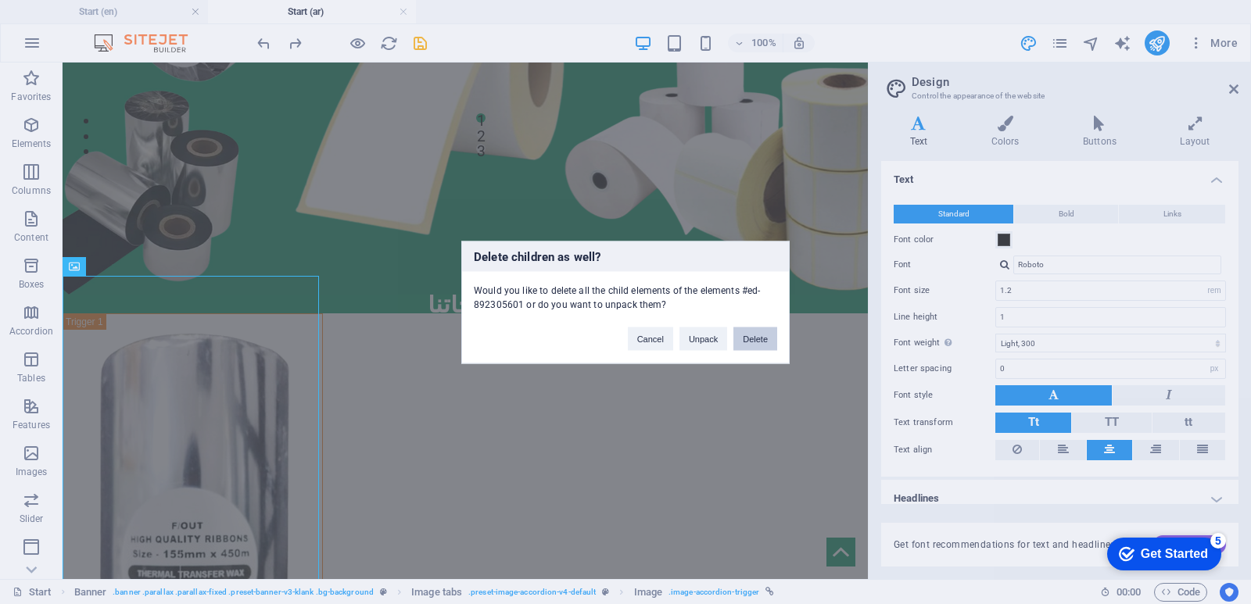
click at [751, 341] on button "Delete" at bounding box center [755, 338] width 44 height 23
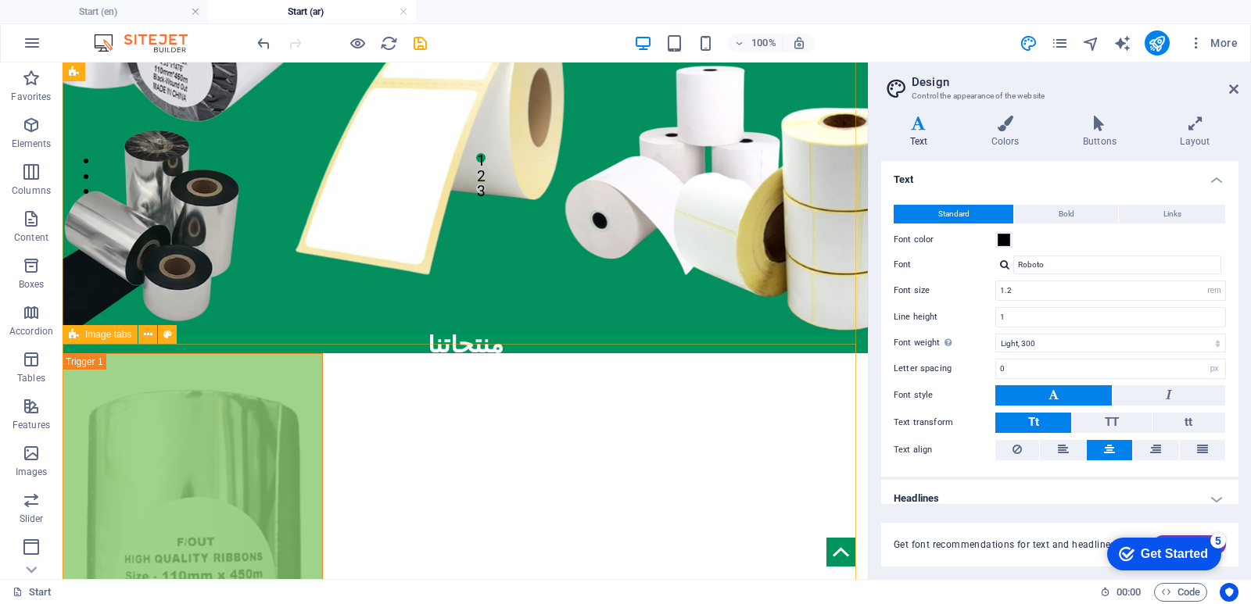
scroll to position [364, 0]
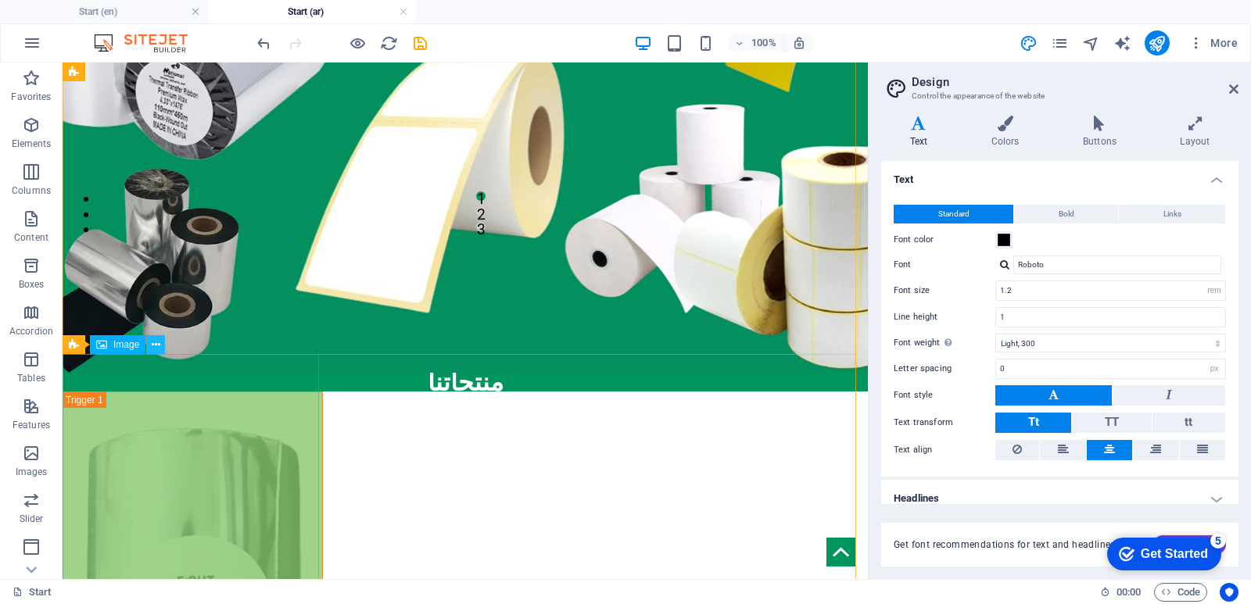
click at [156, 346] on icon at bounding box center [156, 345] width 9 height 16
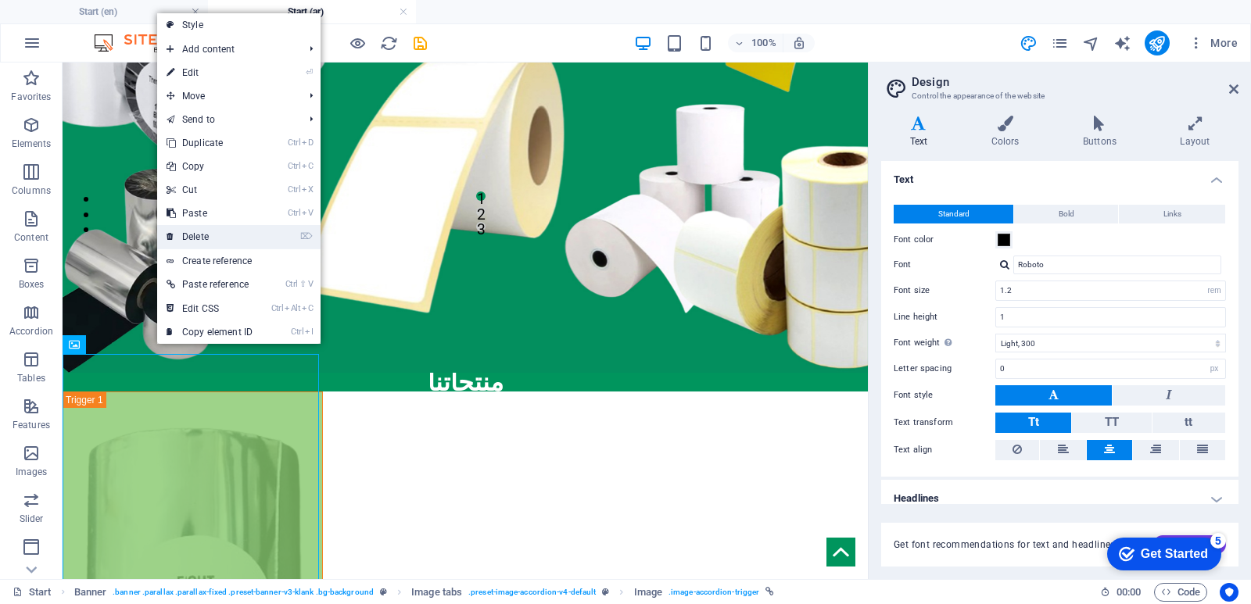
click at [226, 241] on link "⌦ Delete" at bounding box center [209, 236] width 105 height 23
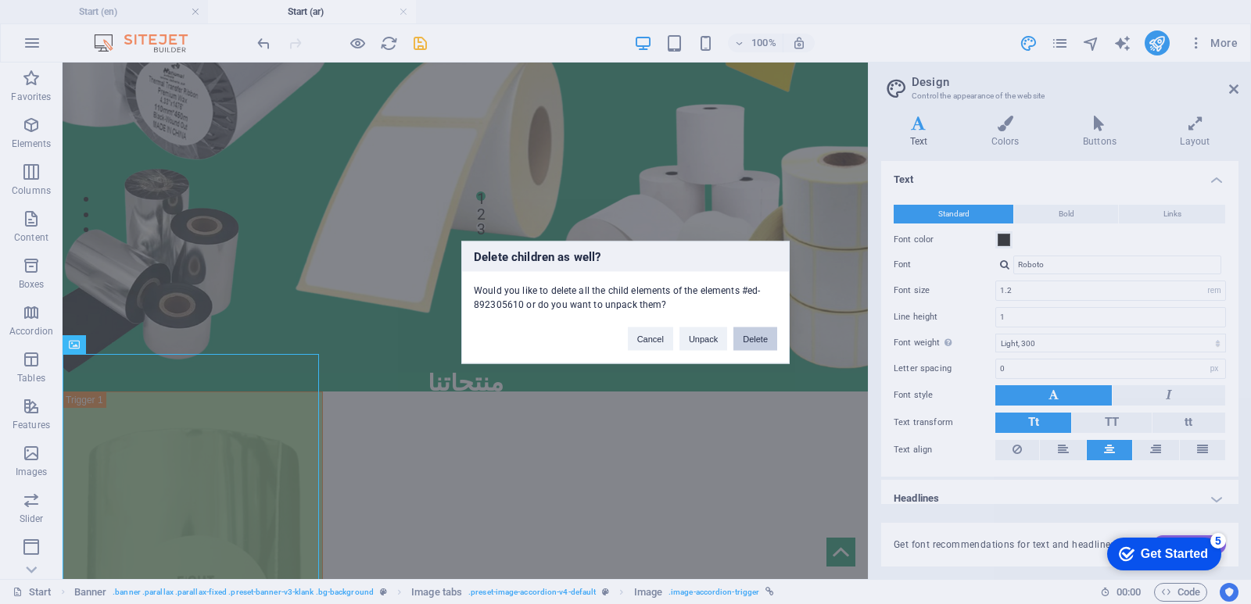
click at [768, 339] on button "Delete" at bounding box center [755, 338] width 44 height 23
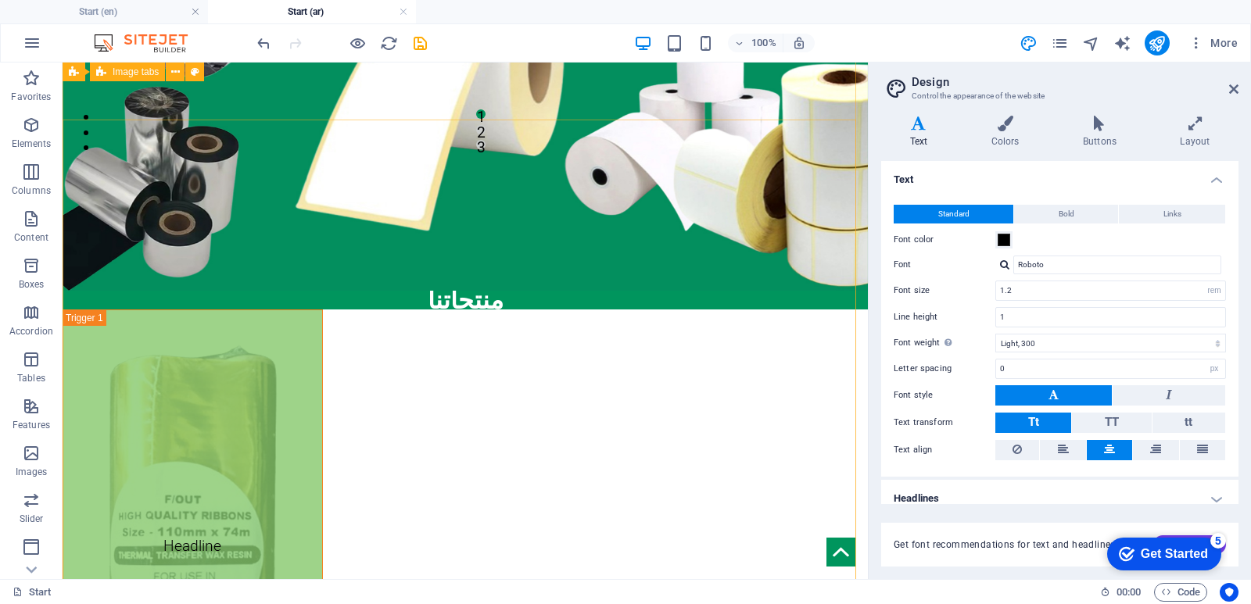
scroll to position [443, 0]
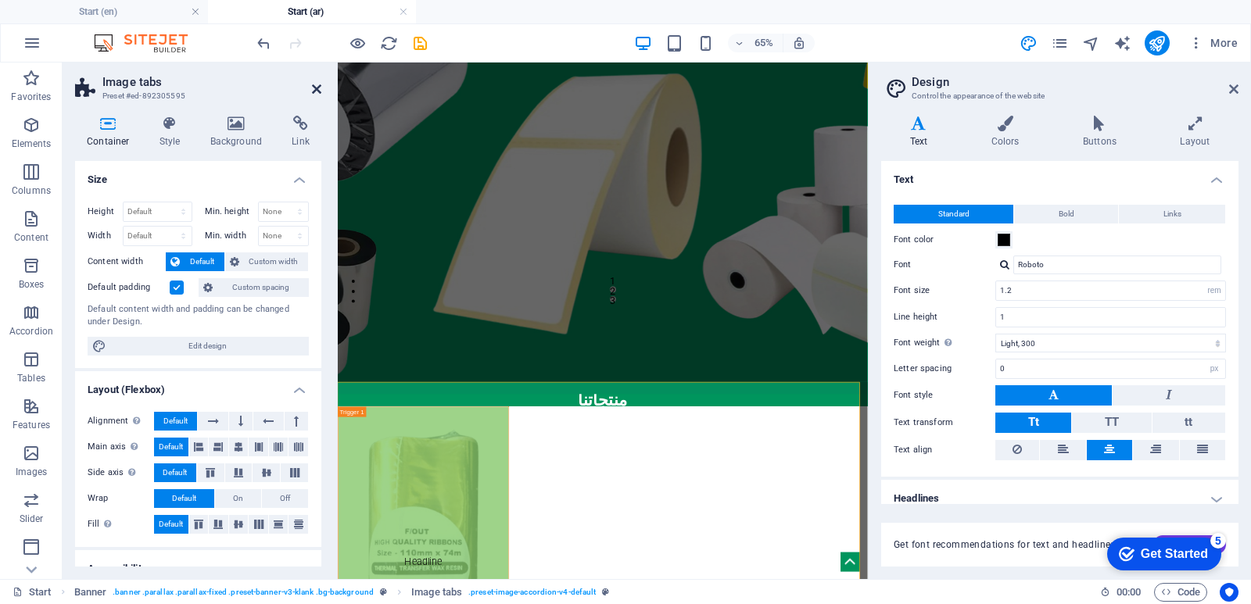
drag, startPoint x: 311, startPoint y: 87, endPoint x: 278, endPoint y: 84, distance: 33.7
click at [312, 87] on icon at bounding box center [316, 89] width 9 height 13
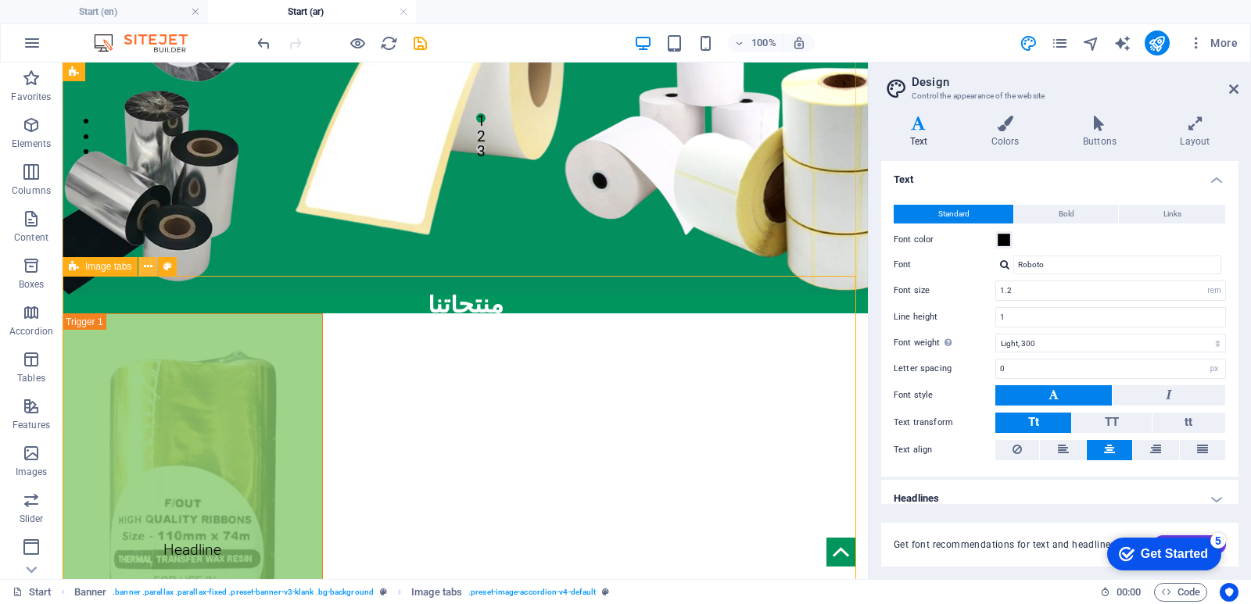
click at [149, 268] on icon at bounding box center [148, 267] width 9 height 16
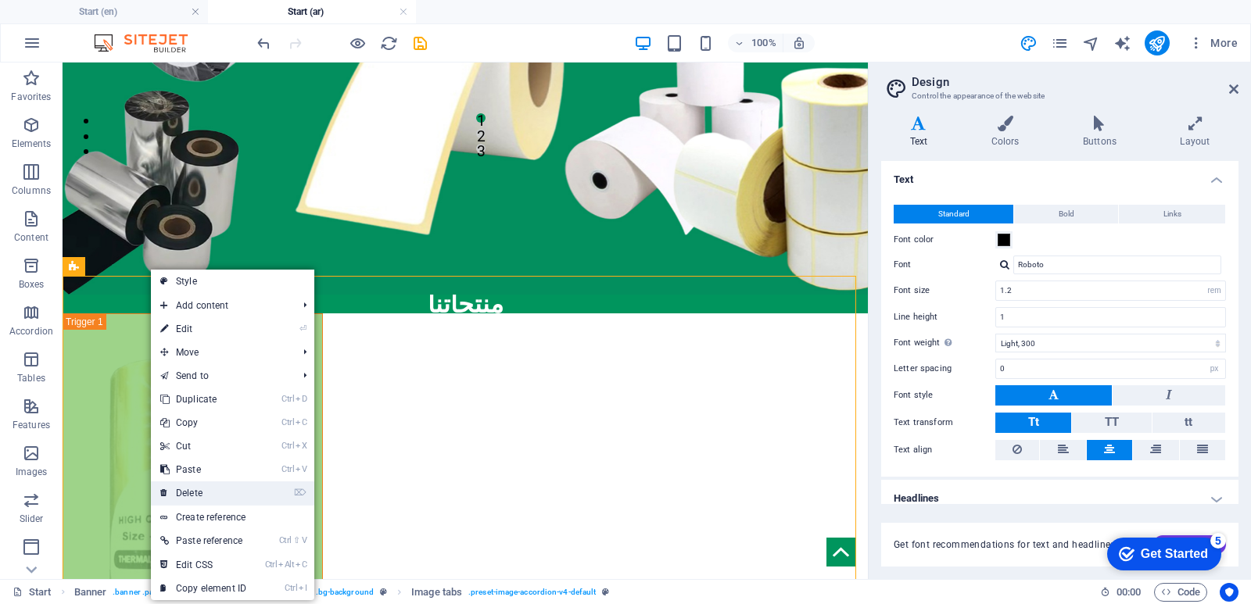
click at [243, 504] on link "⌦ Delete" at bounding box center [203, 493] width 105 height 23
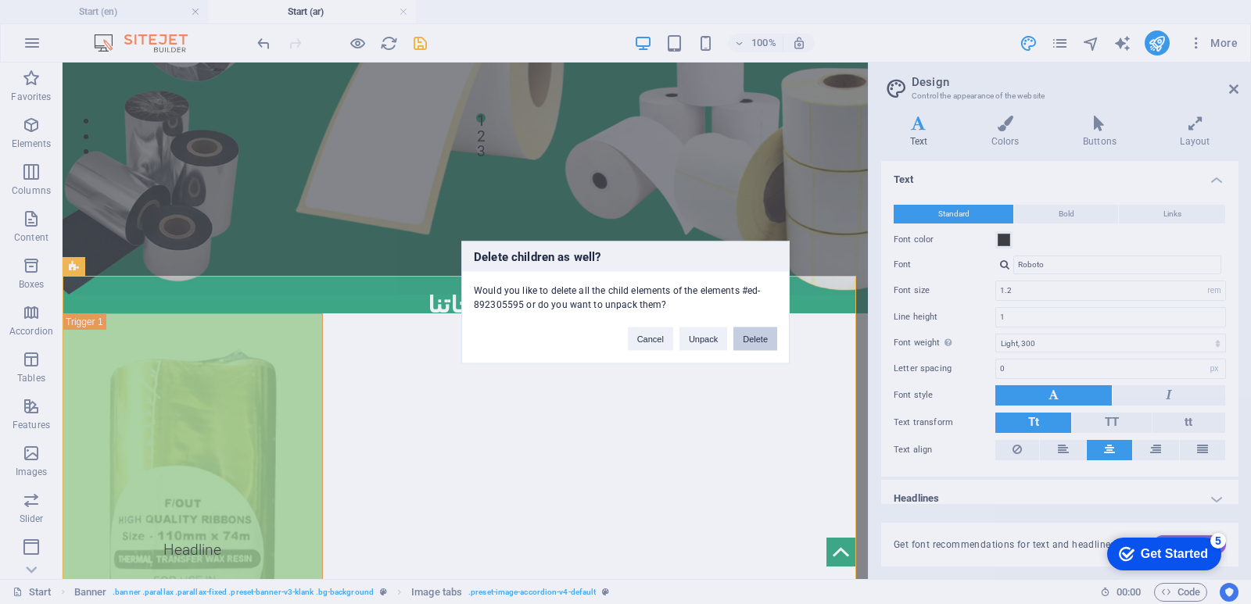
click at [751, 342] on button "Delete" at bounding box center [755, 338] width 44 height 23
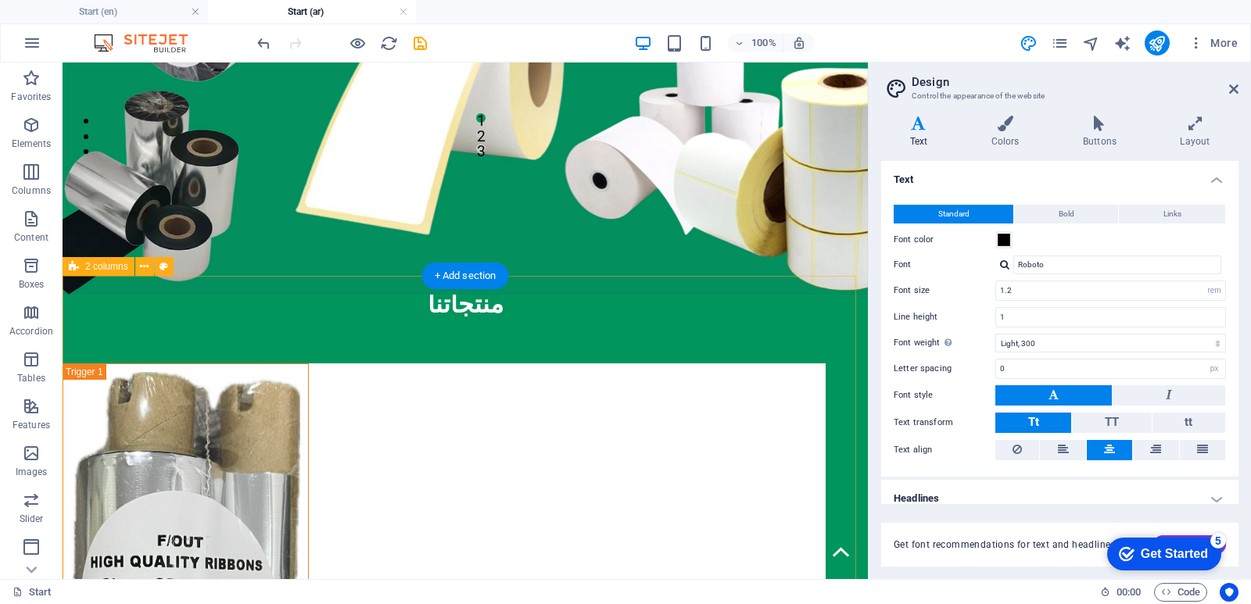
select select "rem"
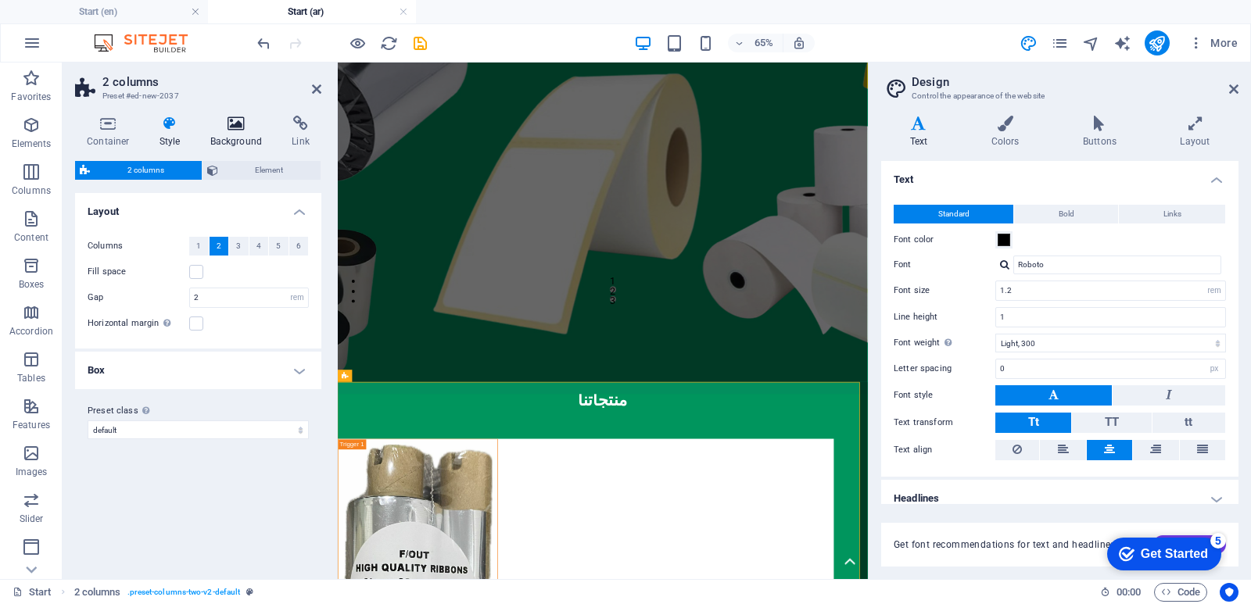
drag, startPoint x: 238, startPoint y: 134, endPoint x: 230, endPoint y: 163, distance: 30.2
click at [238, 135] on h4 "Background" at bounding box center [240, 132] width 82 height 33
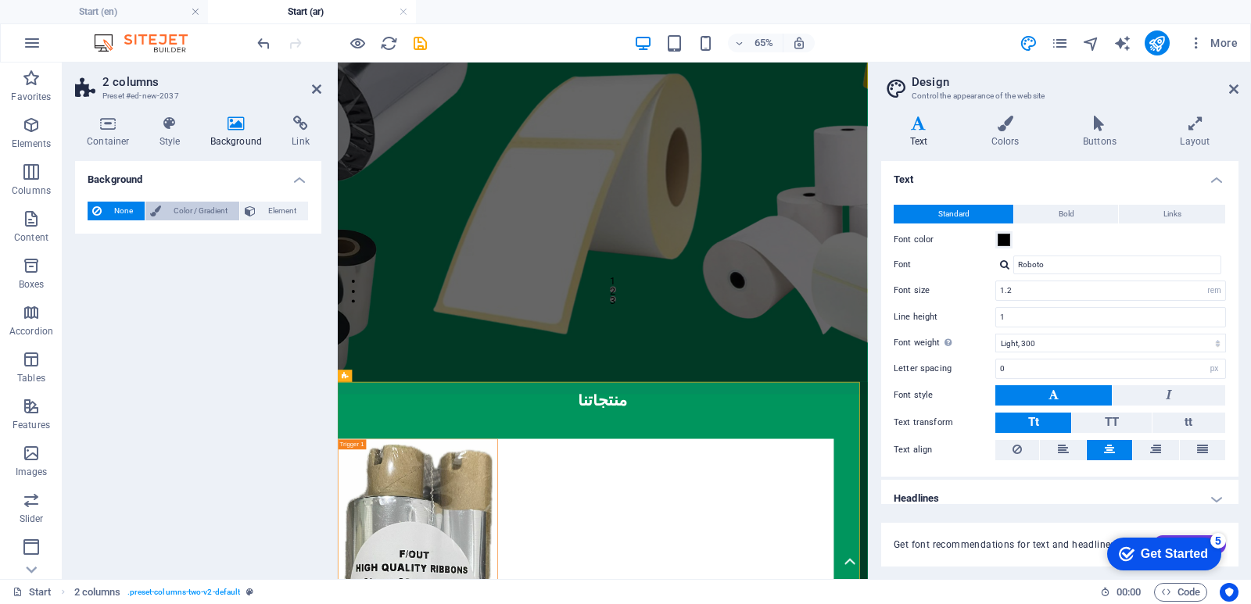
click at [185, 212] on span "Color / Gradient" at bounding box center [200, 211] width 69 height 19
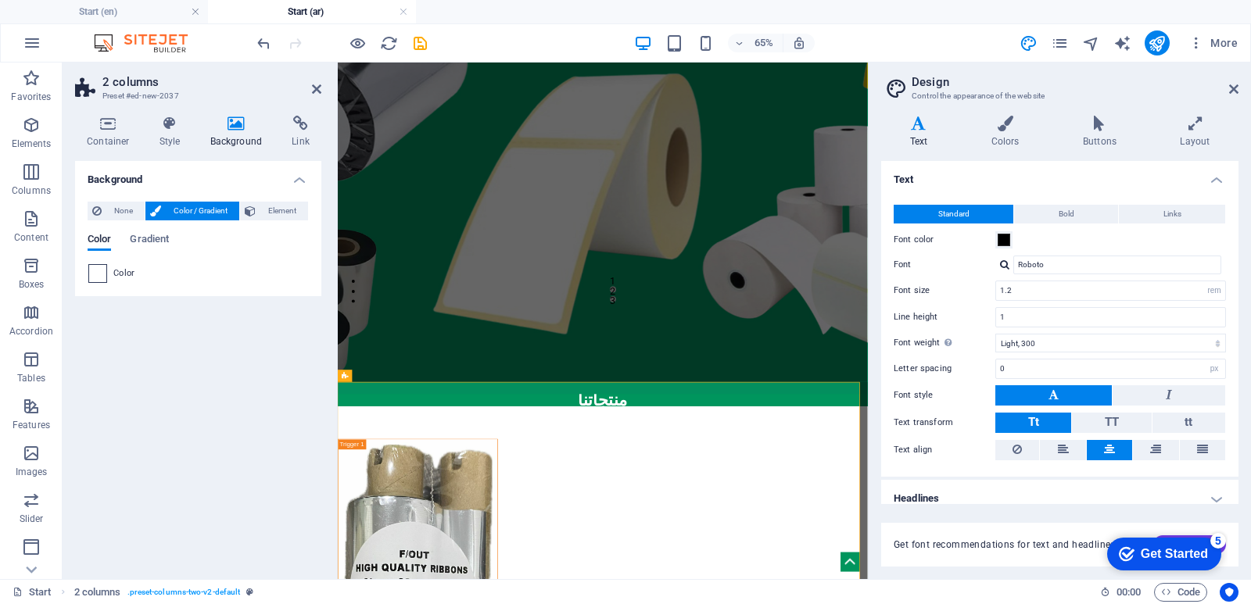
click at [99, 275] on span at bounding box center [97, 273] width 17 height 17
type input "#ffffff"
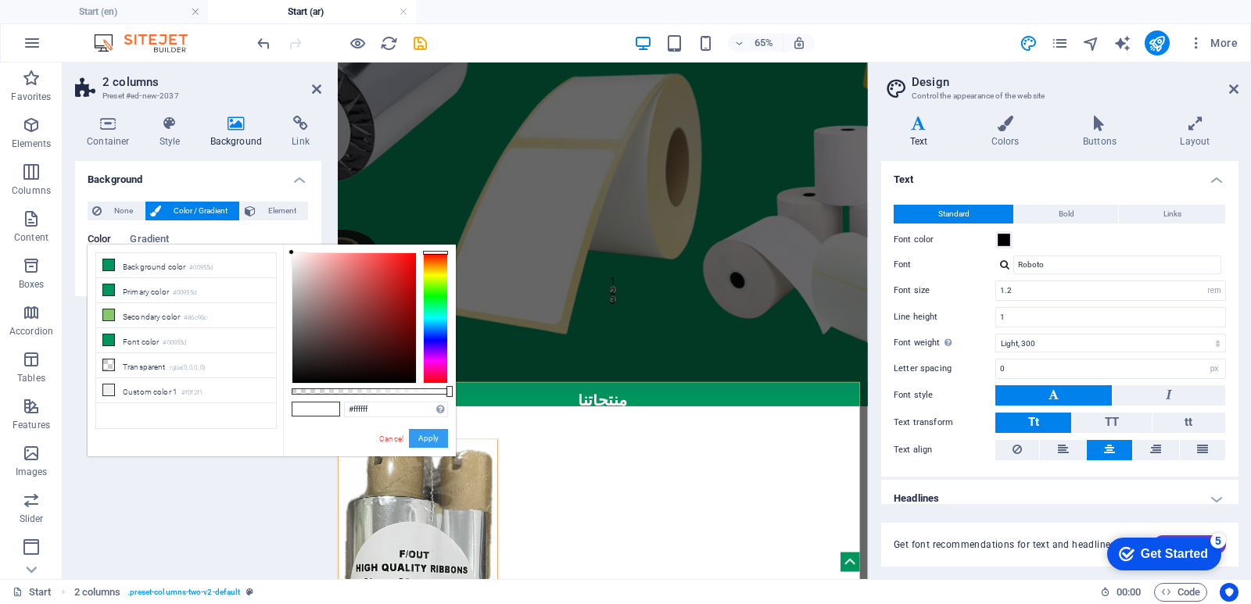
click at [436, 436] on button "Apply" at bounding box center [428, 438] width 39 height 19
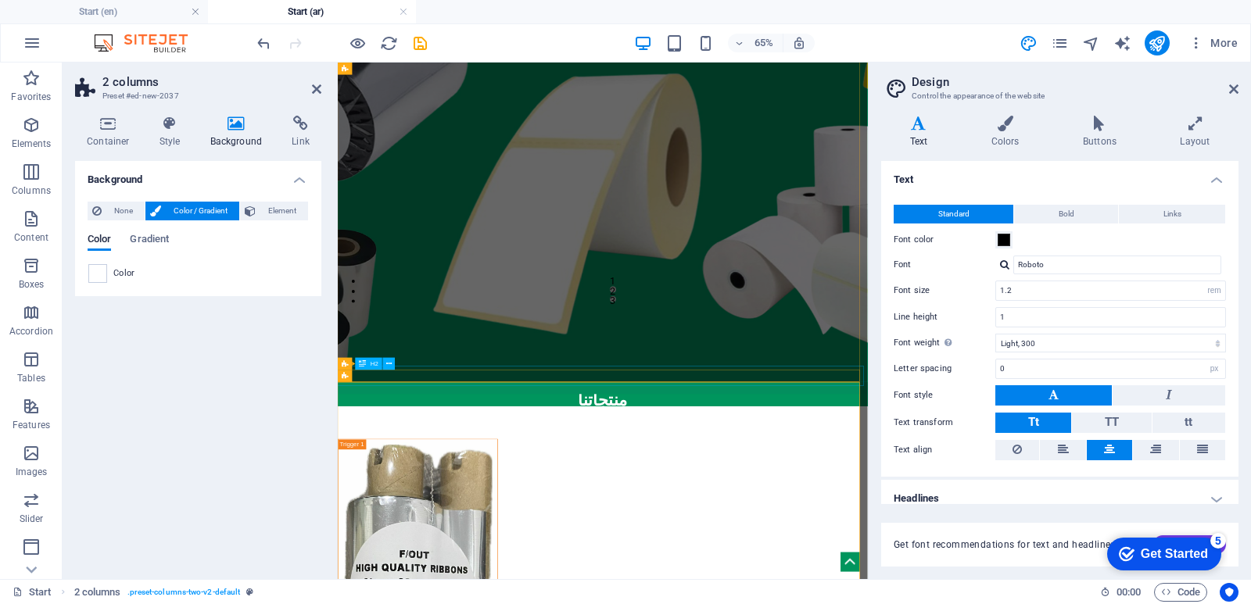
click at [815, 567] on div "منتجاتنا" at bounding box center [746, 582] width 828 height 31
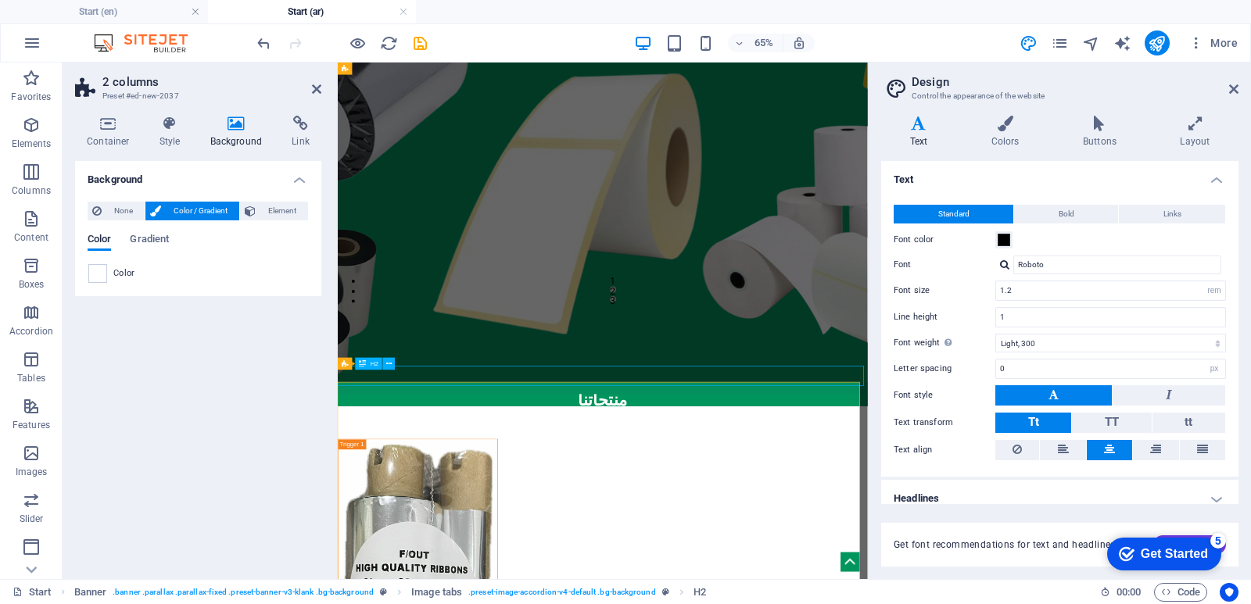
click at [815, 567] on div "منتجاتنا" at bounding box center [746, 582] width 828 height 31
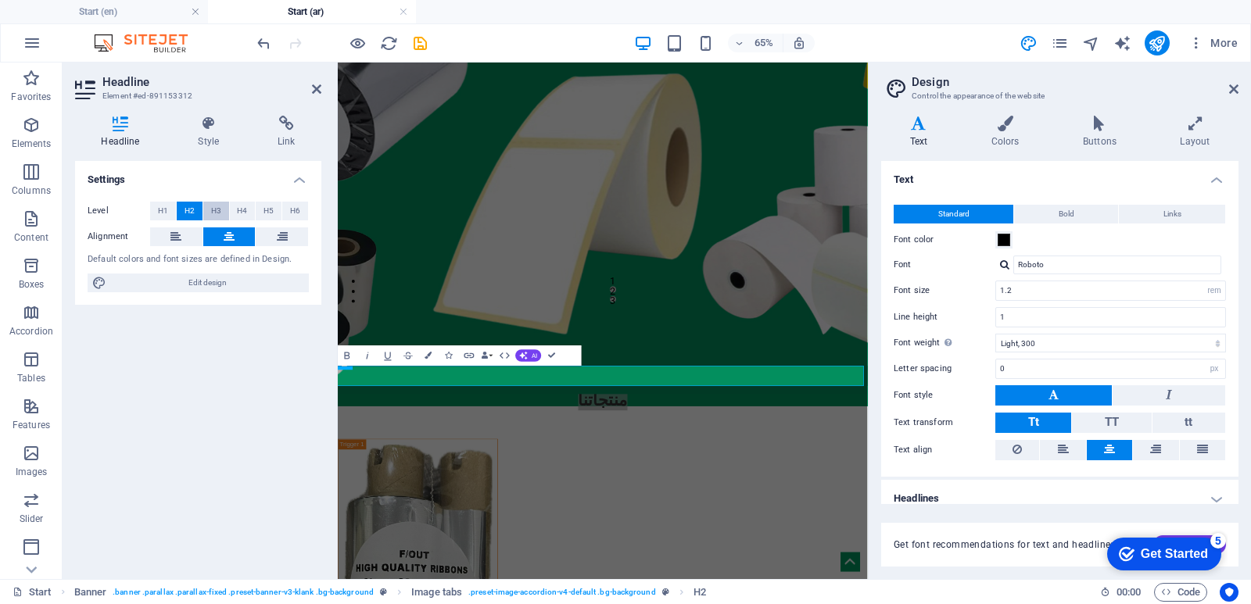
click at [217, 213] on span "H3" at bounding box center [216, 211] width 10 height 19
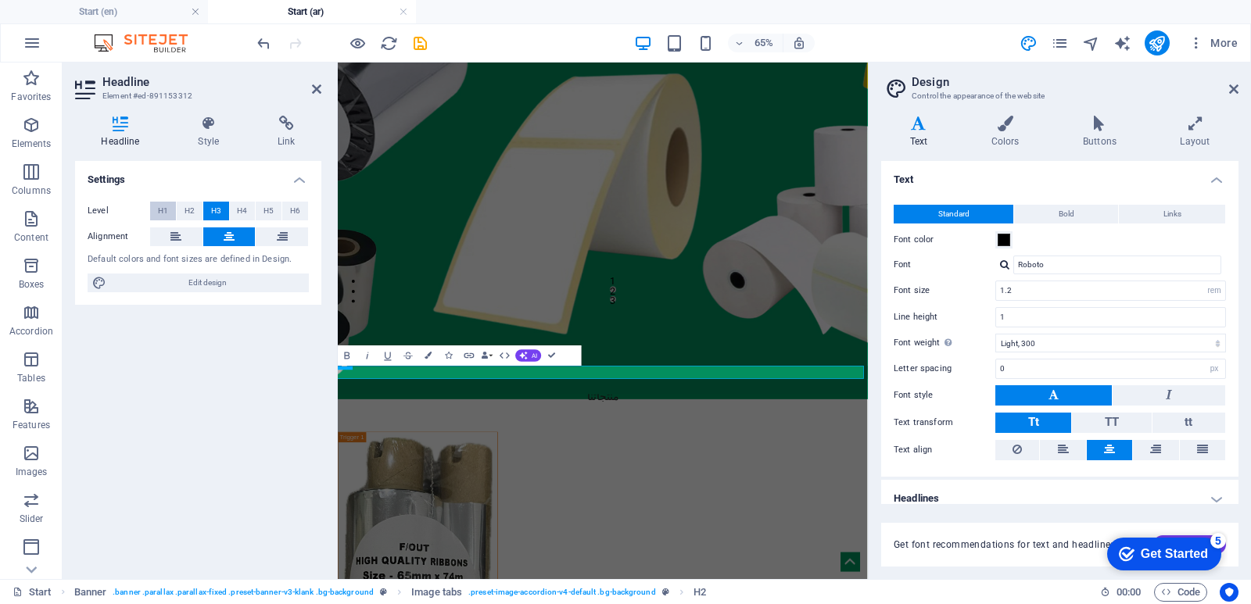
click at [158, 208] on span "H1" at bounding box center [163, 211] width 10 height 19
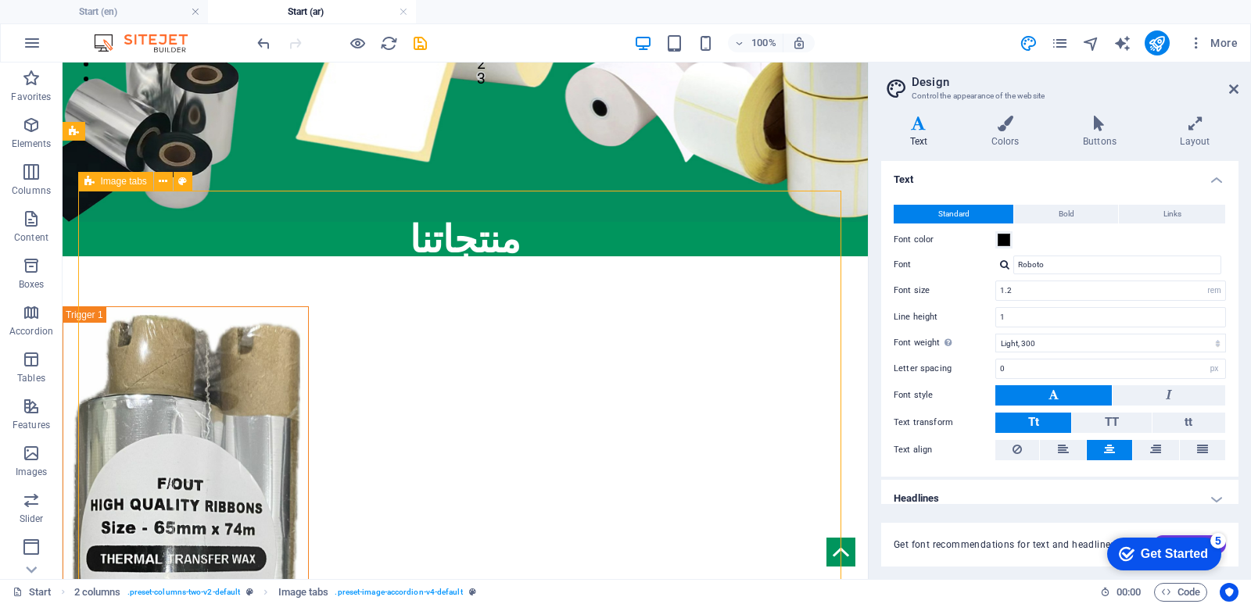
scroll to position [437, 0]
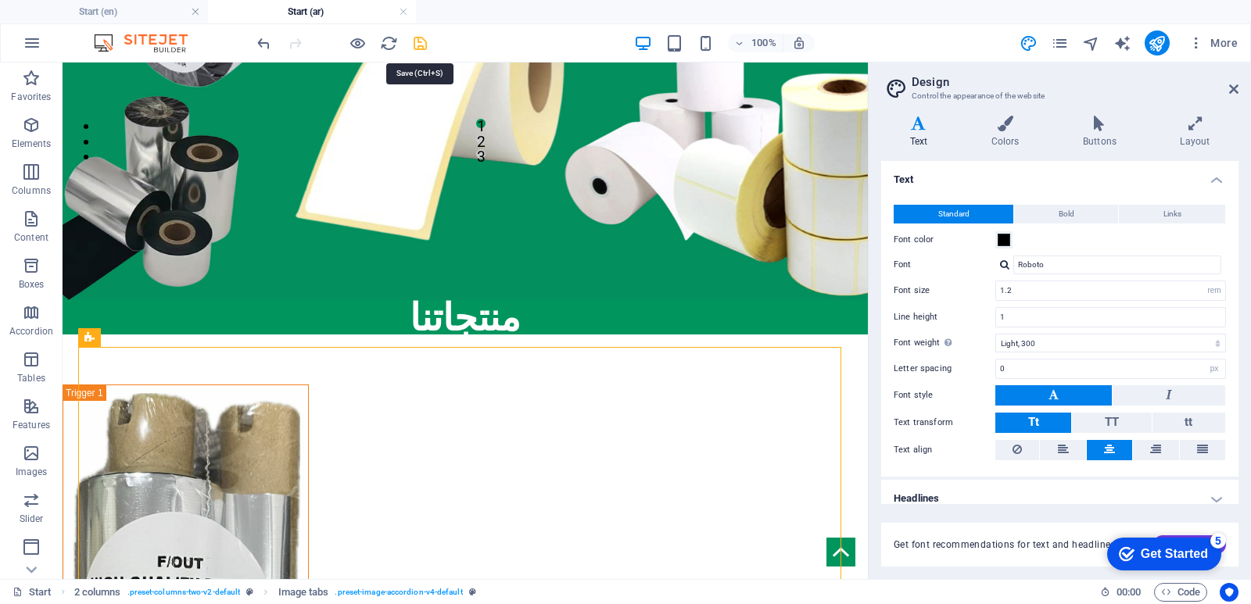
click at [417, 37] on icon "save" at bounding box center [420, 43] width 18 height 18
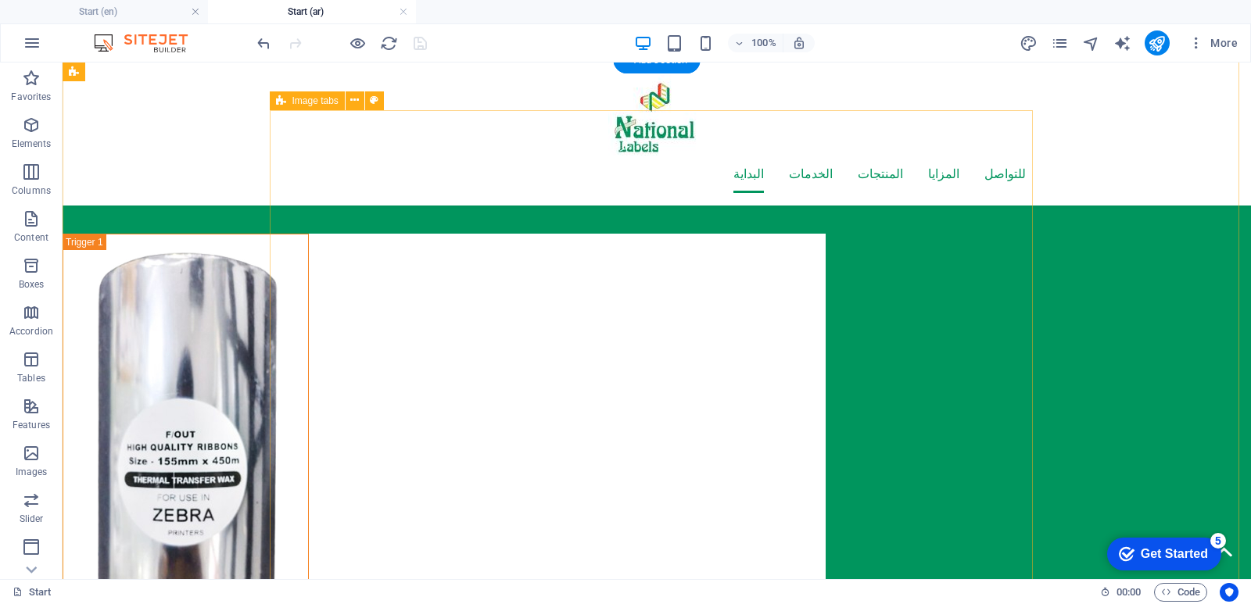
scroll to position [2756, 0]
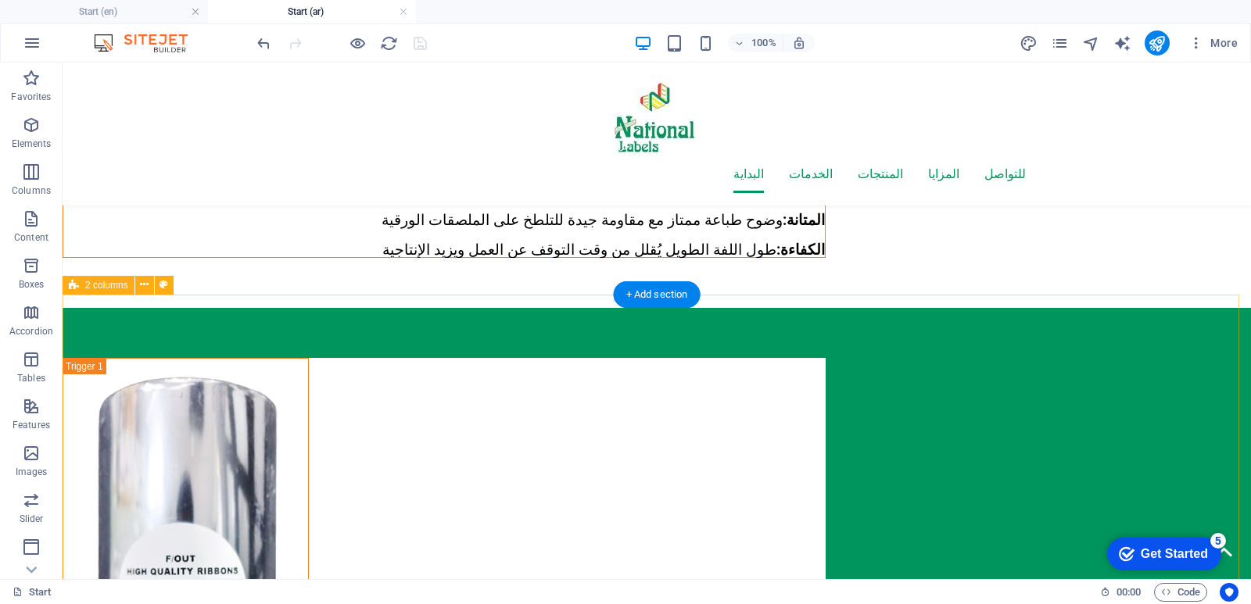
select select "rem"
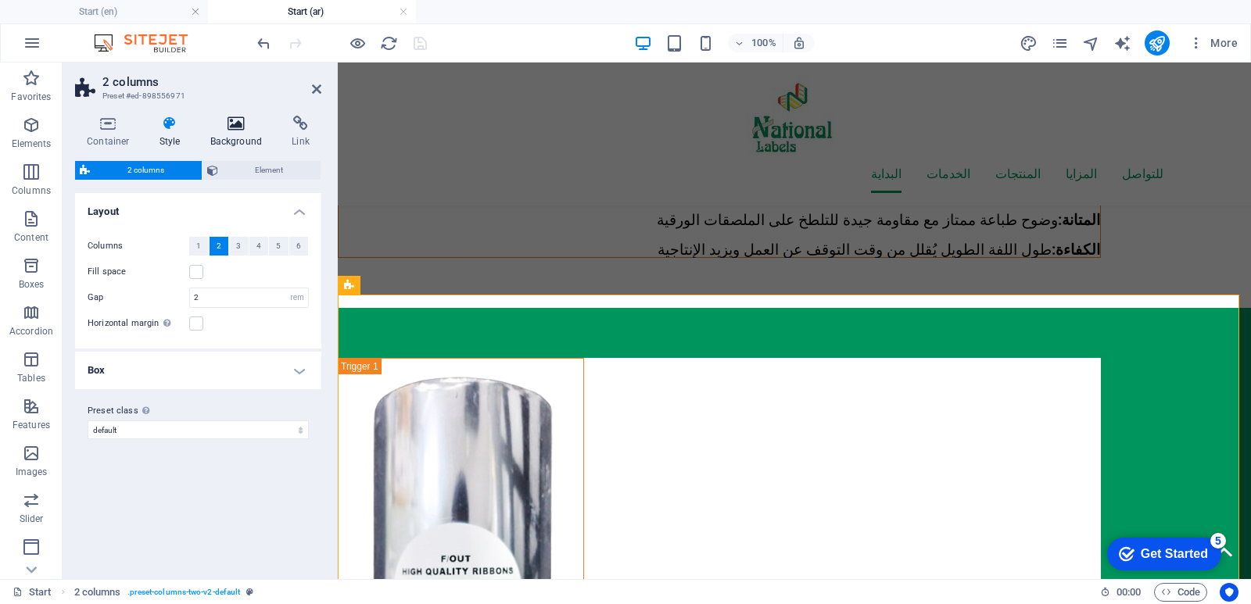
click at [227, 133] on h4 "Background" at bounding box center [240, 132] width 82 height 33
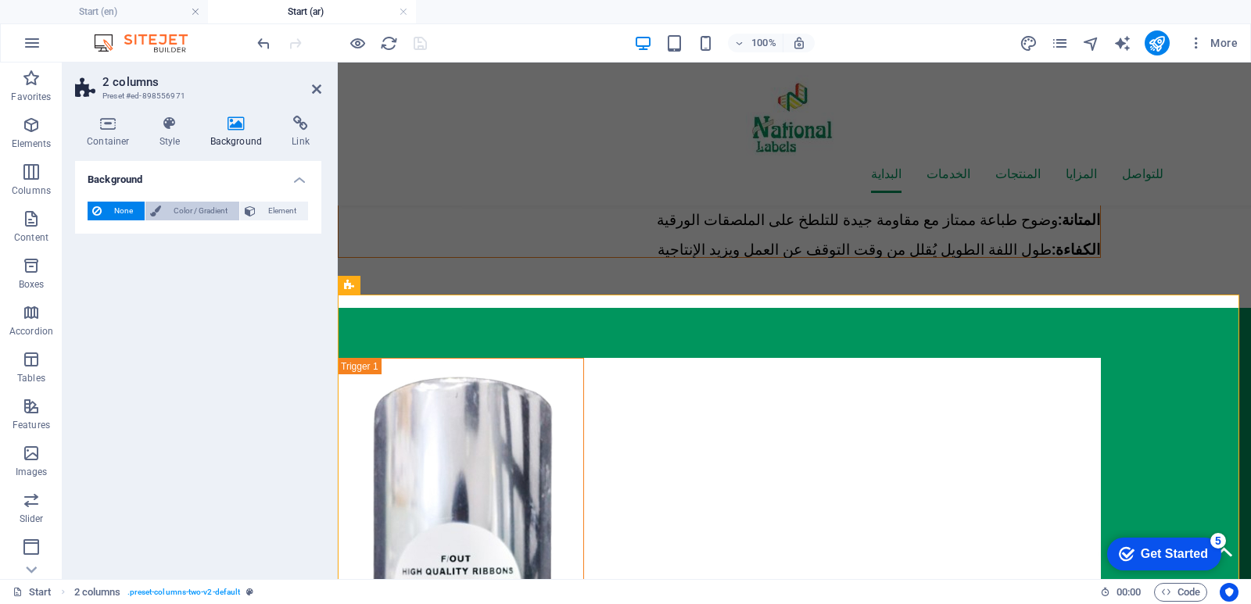
click at [169, 206] on span "Color / Gradient" at bounding box center [200, 211] width 69 height 19
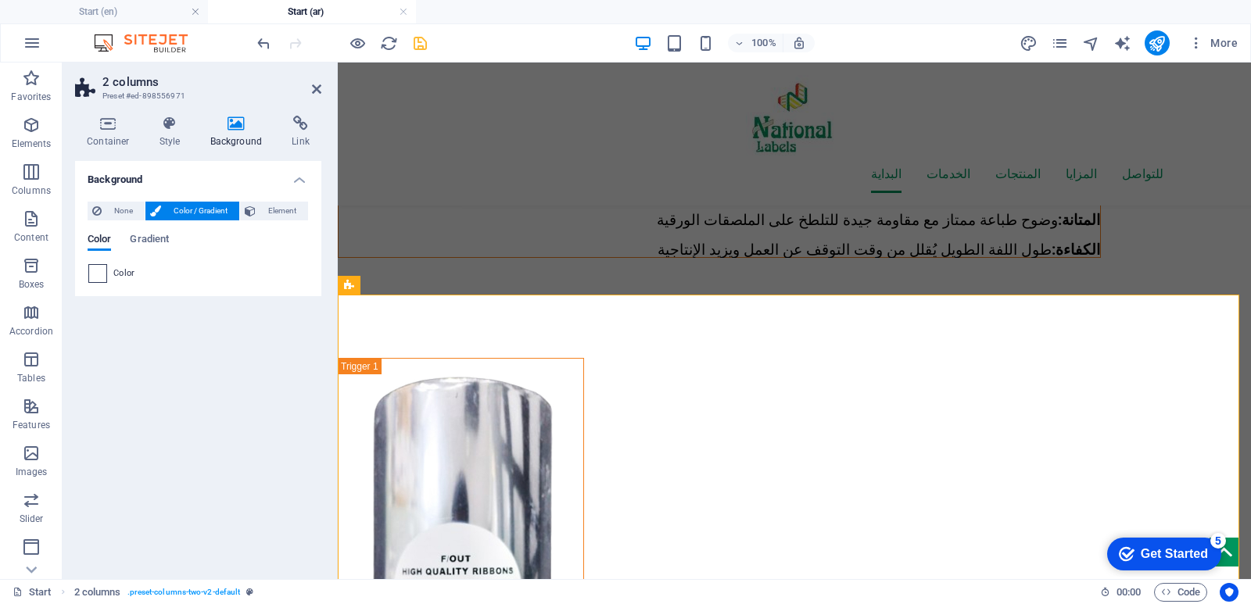
click at [102, 269] on span at bounding box center [97, 273] width 17 height 17
type input "#ffffff"
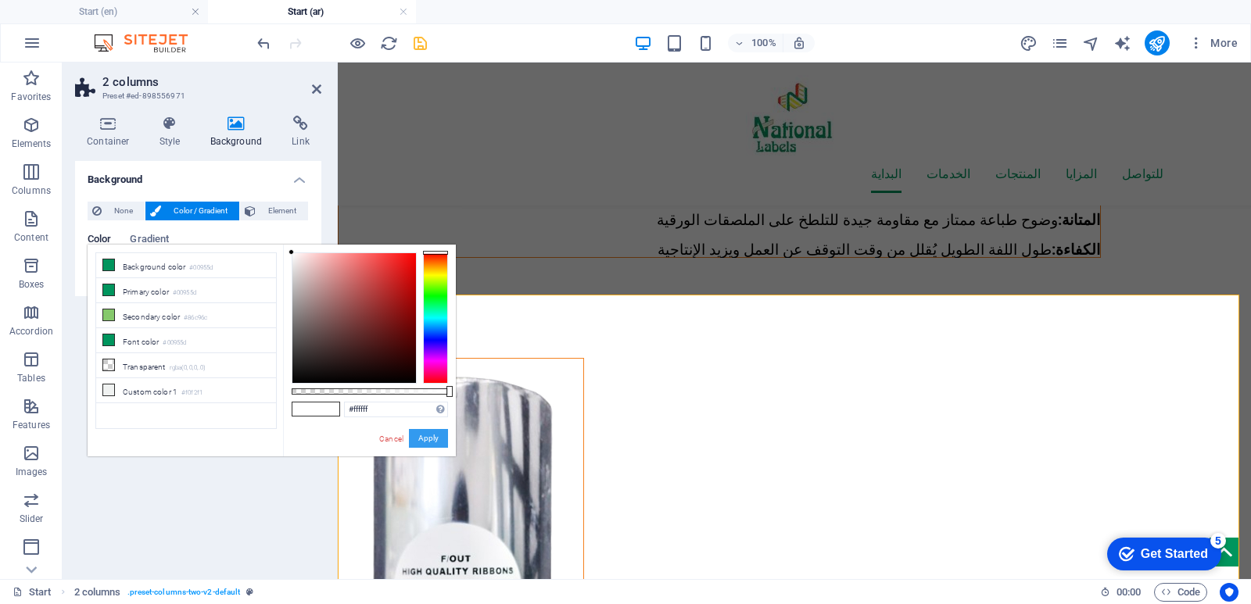
click at [425, 442] on button "Apply" at bounding box center [428, 438] width 39 height 19
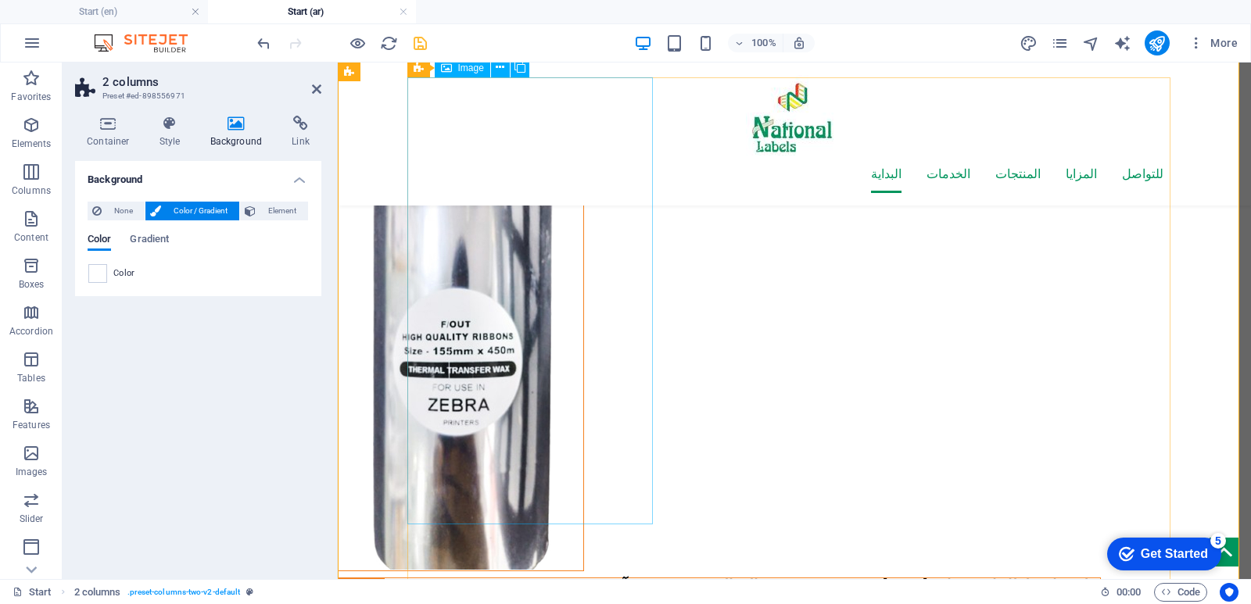
scroll to position [3146, 0]
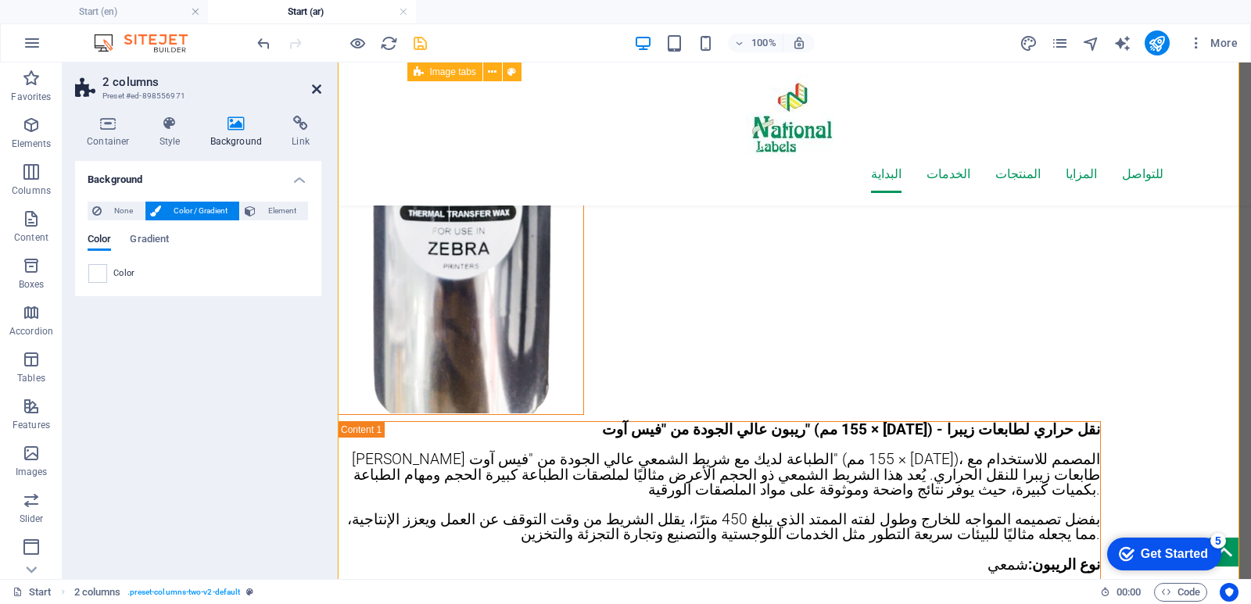
drag, startPoint x: 314, startPoint y: 85, endPoint x: 252, endPoint y: 23, distance: 87.9
click at [314, 85] on icon at bounding box center [316, 89] width 9 height 13
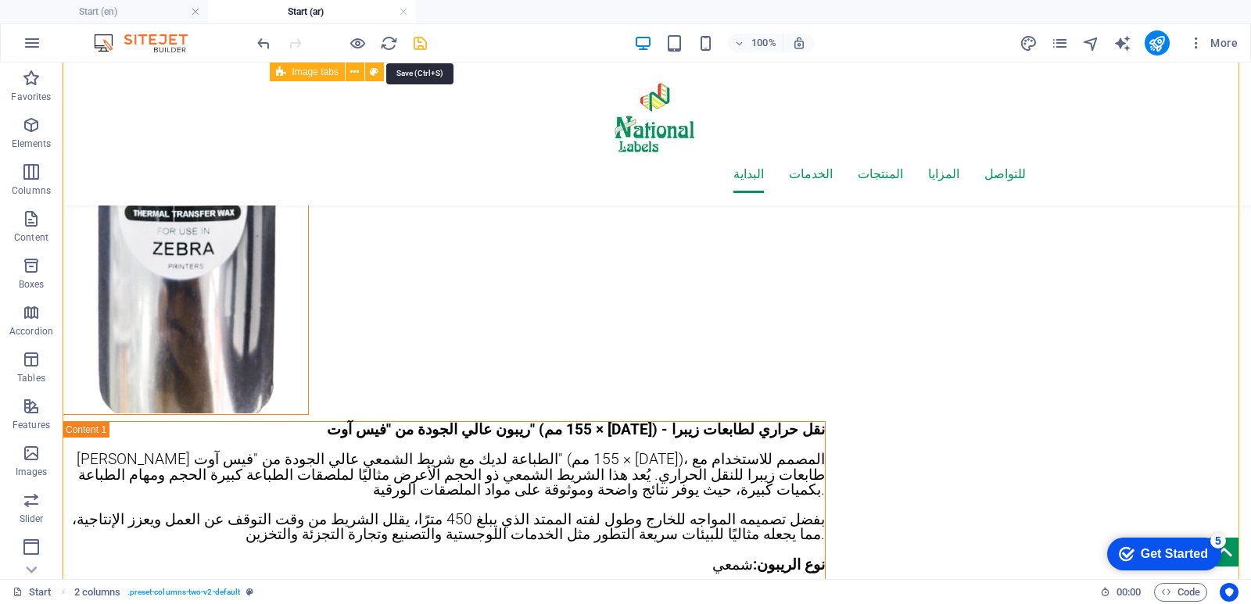
click at [418, 42] on icon "save" at bounding box center [420, 43] width 18 height 18
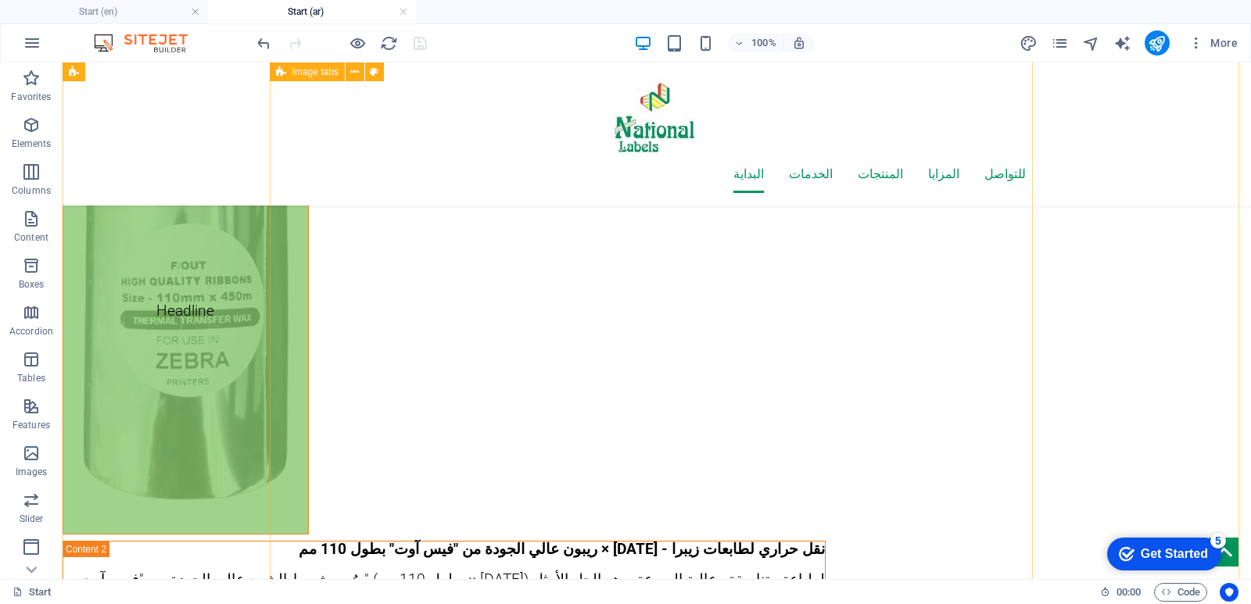
scroll to position [3772, 0]
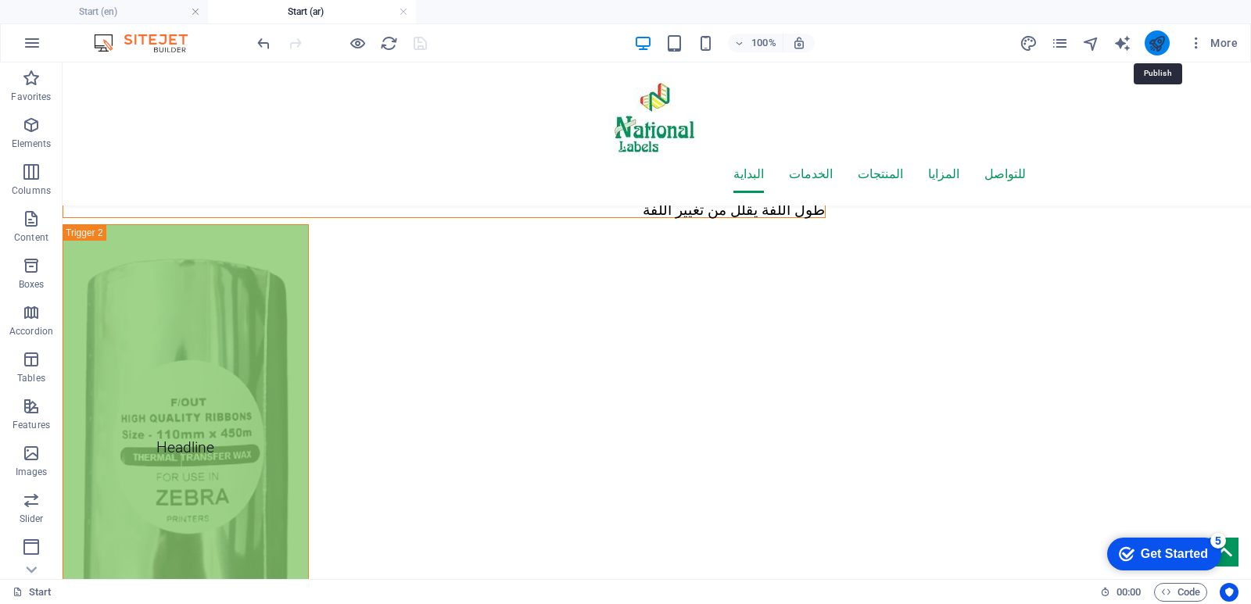
click at [1154, 43] on icon "publish" at bounding box center [1157, 43] width 18 height 18
